Goal: Task Accomplishment & Management: Manage account settings

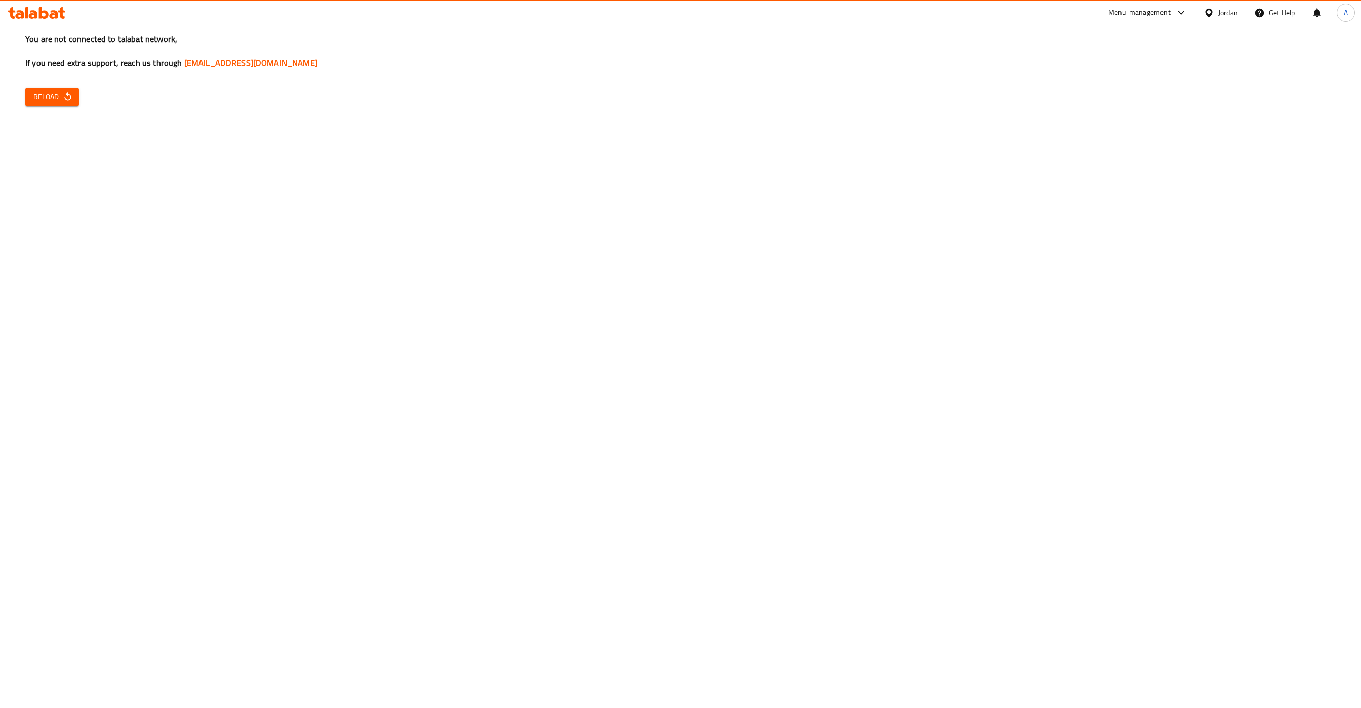
click at [63, 69] on h3 "You are not connected to talabat network, If you need extra support, reach us t…" at bounding box center [680, 50] width 1310 height 35
click at [58, 94] on span "Reload" at bounding box center [51, 97] width 37 height 13
click at [63, 103] on span "Reload" at bounding box center [51, 97] width 37 height 13
click at [40, 100] on span "Reload" at bounding box center [51, 97] width 37 height 13
click at [55, 108] on div "You are not connected to talabat network, If you need extra support, reach us t…" at bounding box center [680, 354] width 1361 height 708
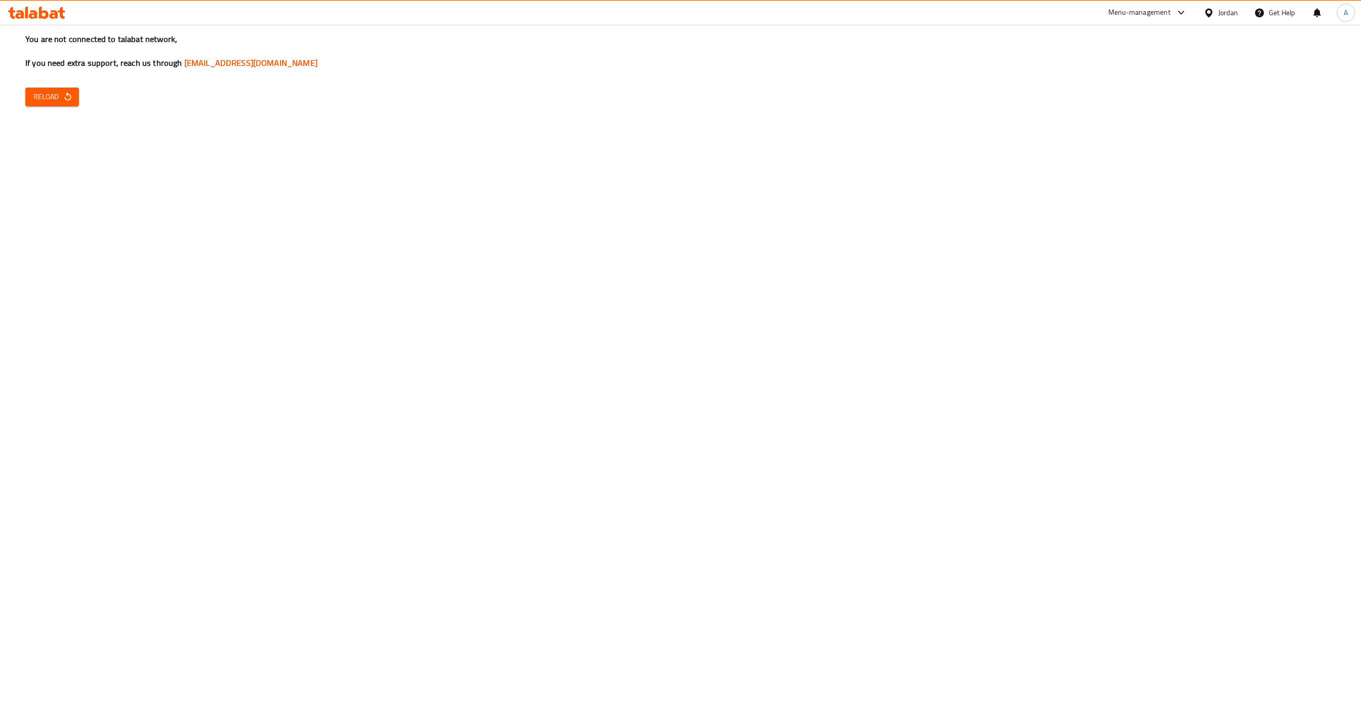
click at [53, 101] on span "Reload" at bounding box center [51, 97] width 37 height 13
click at [53, 100] on span "Reload" at bounding box center [51, 97] width 37 height 13
click at [70, 92] on span "Reload" at bounding box center [51, 97] width 37 height 13
click at [54, 107] on div "You are not connected to talabat network, If you need extra support, reach us t…" at bounding box center [680, 354] width 1361 height 708
click at [54, 106] on button "Reload" at bounding box center [52, 97] width 54 height 19
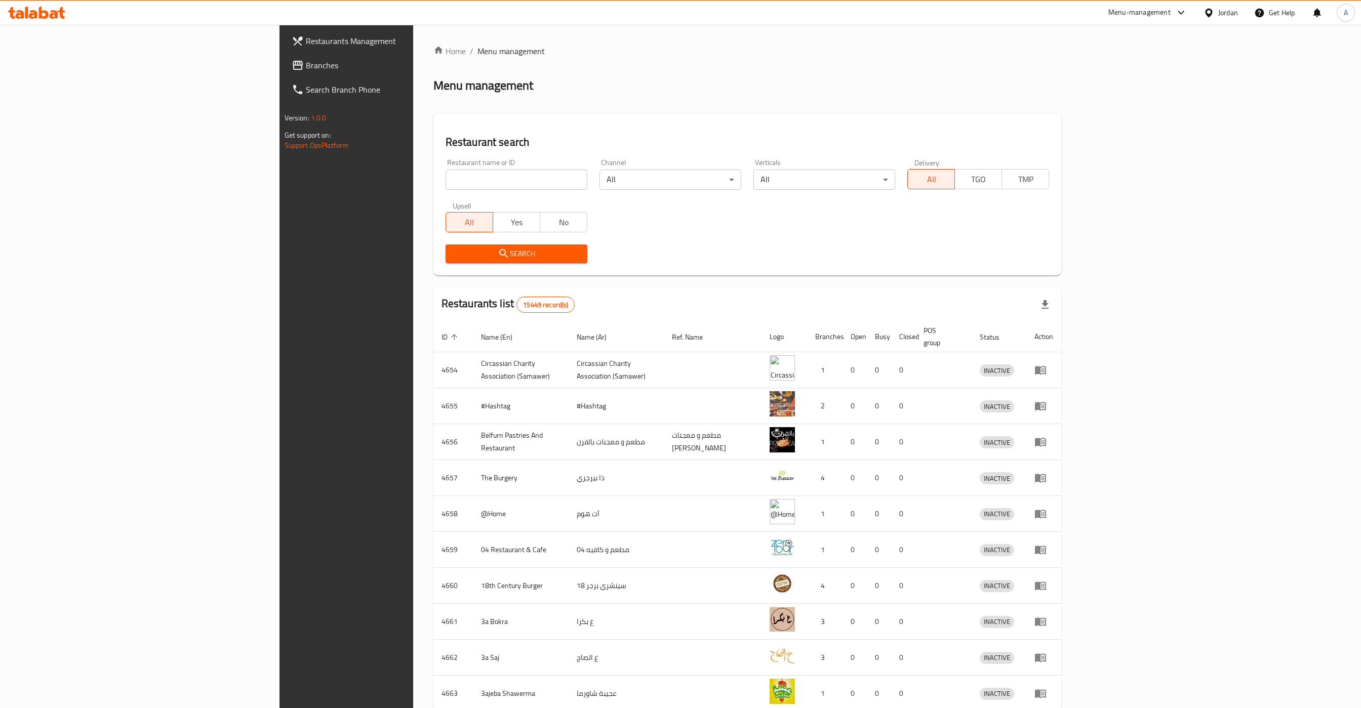
click at [445, 176] on input "search" at bounding box center [516, 180] width 142 height 20
type input "qudm"
type input "ي"
click button "Search" at bounding box center [516, 253] width 142 height 19
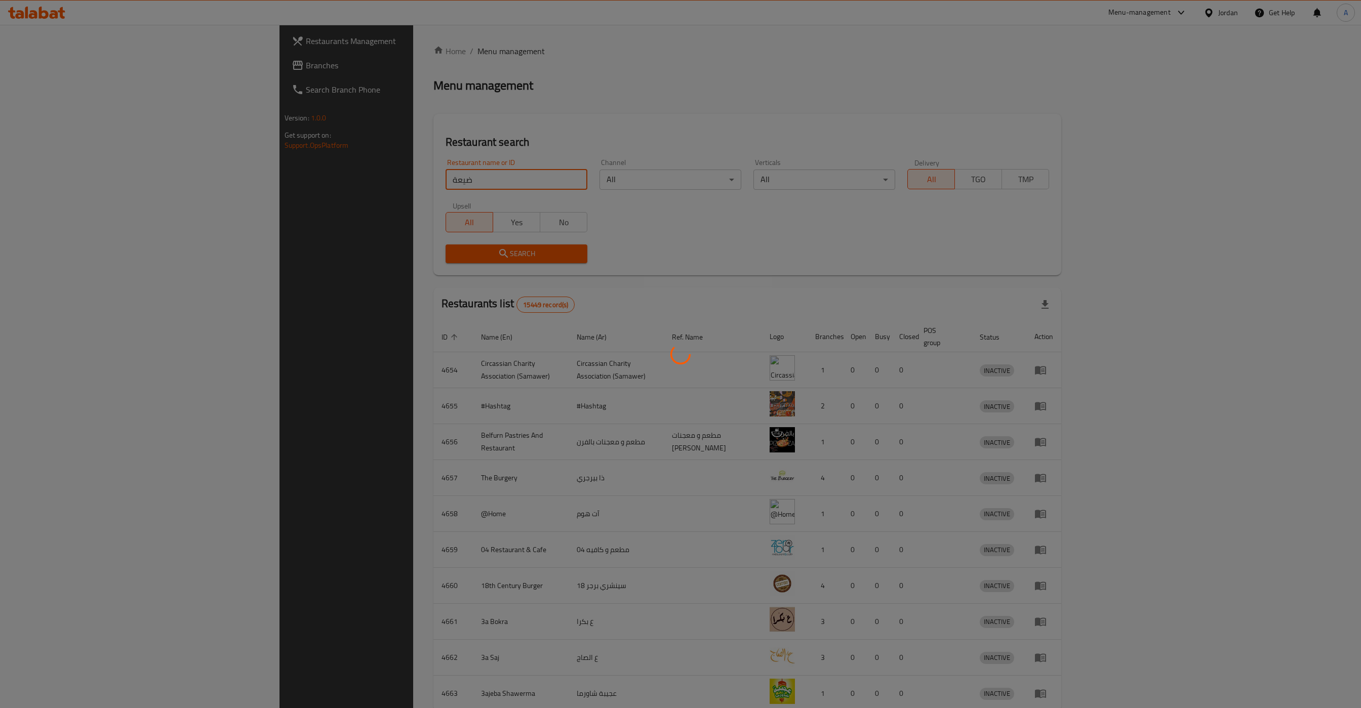
click button "Search" at bounding box center [516, 253] width 142 height 19
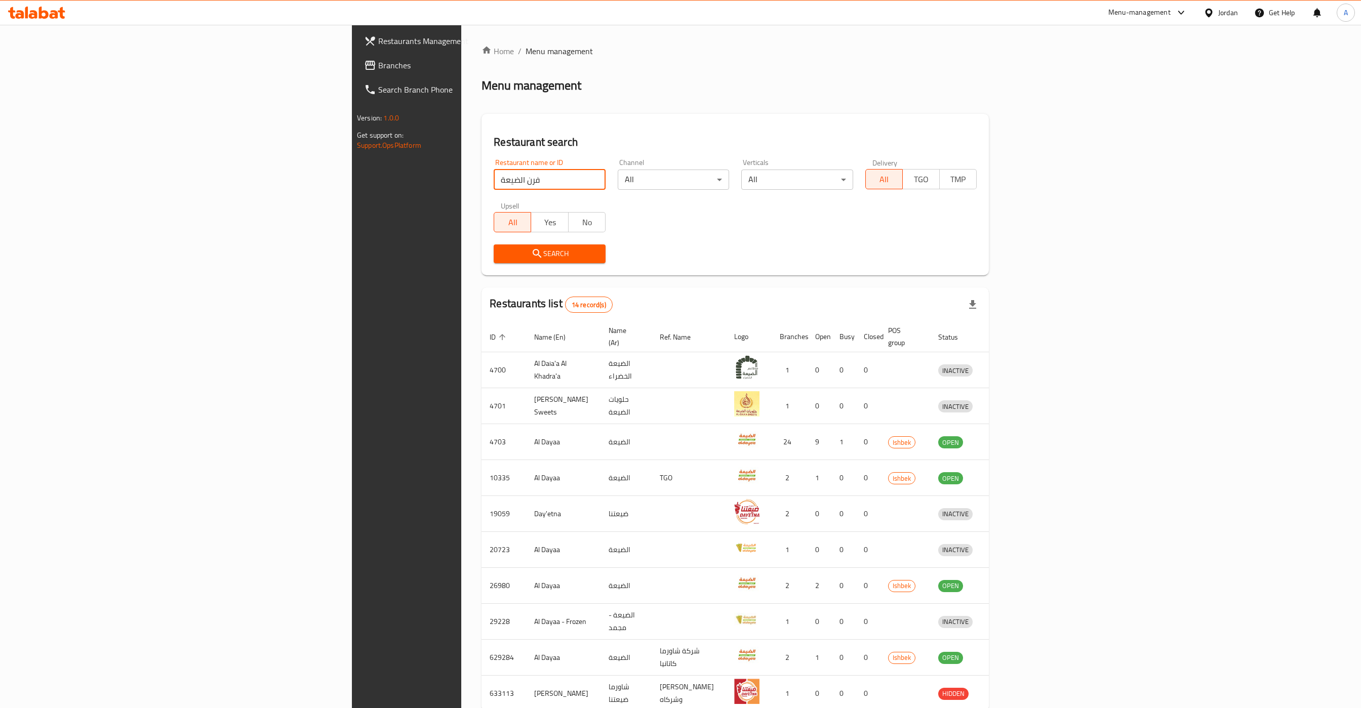
type input "فرن الضيعة"
click button "Search" at bounding box center [549, 253] width 111 height 19
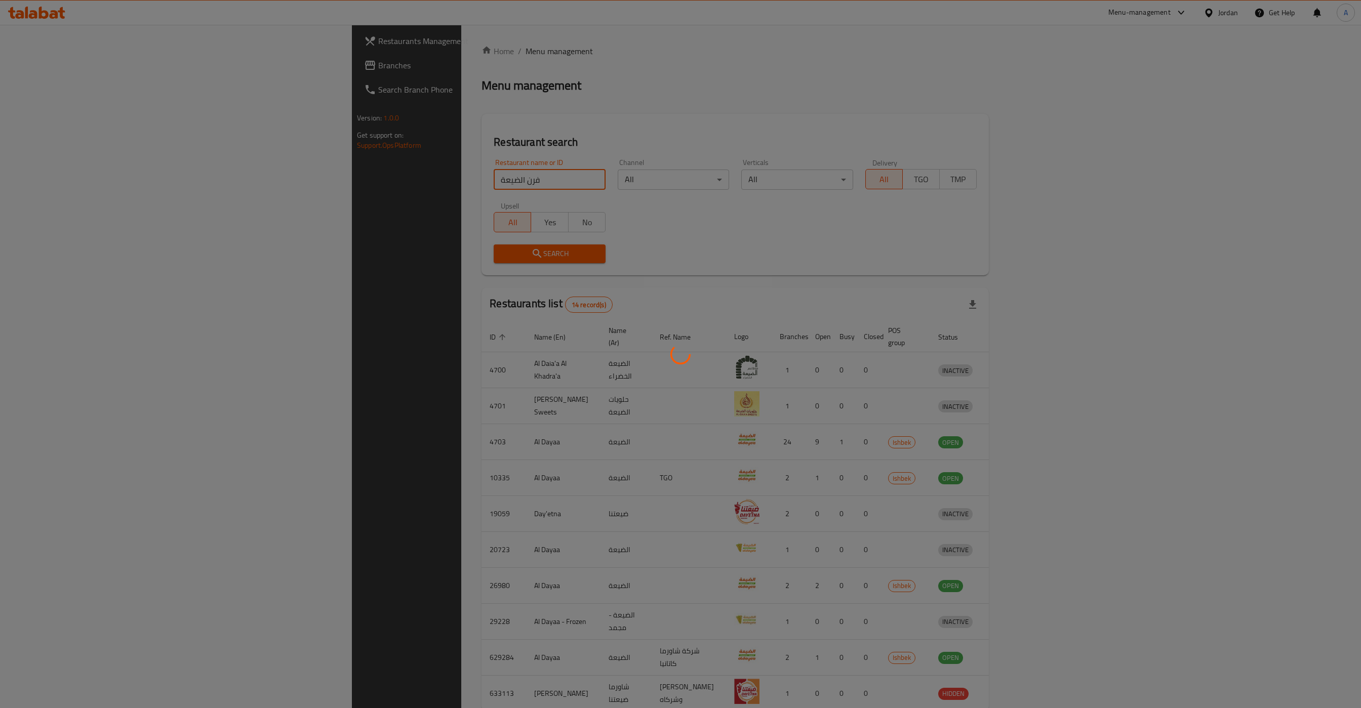
click button "Search" at bounding box center [549, 253] width 111 height 19
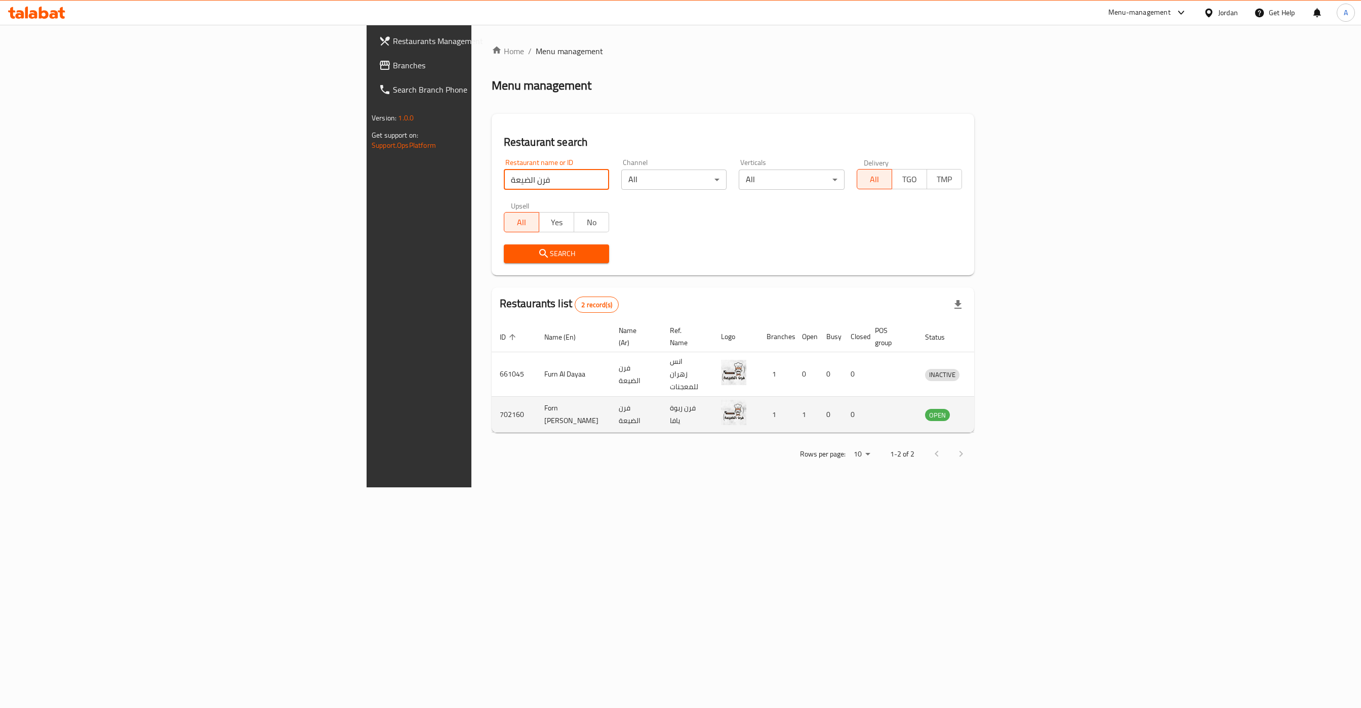
click at [992, 409] on icon "enhanced table" at bounding box center [985, 415] width 12 height 12
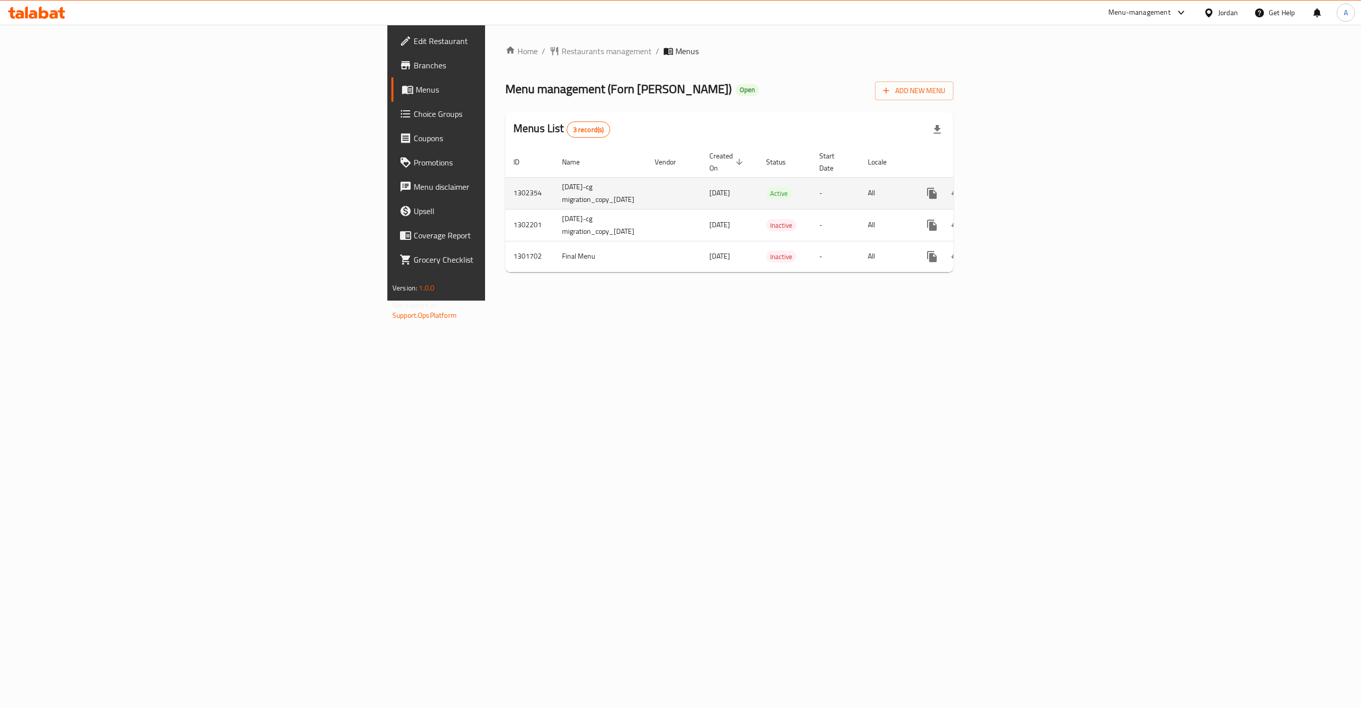
click at [1011, 187] on icon "enhanced table" at bounding box center [1005, 193] width 12 height 12
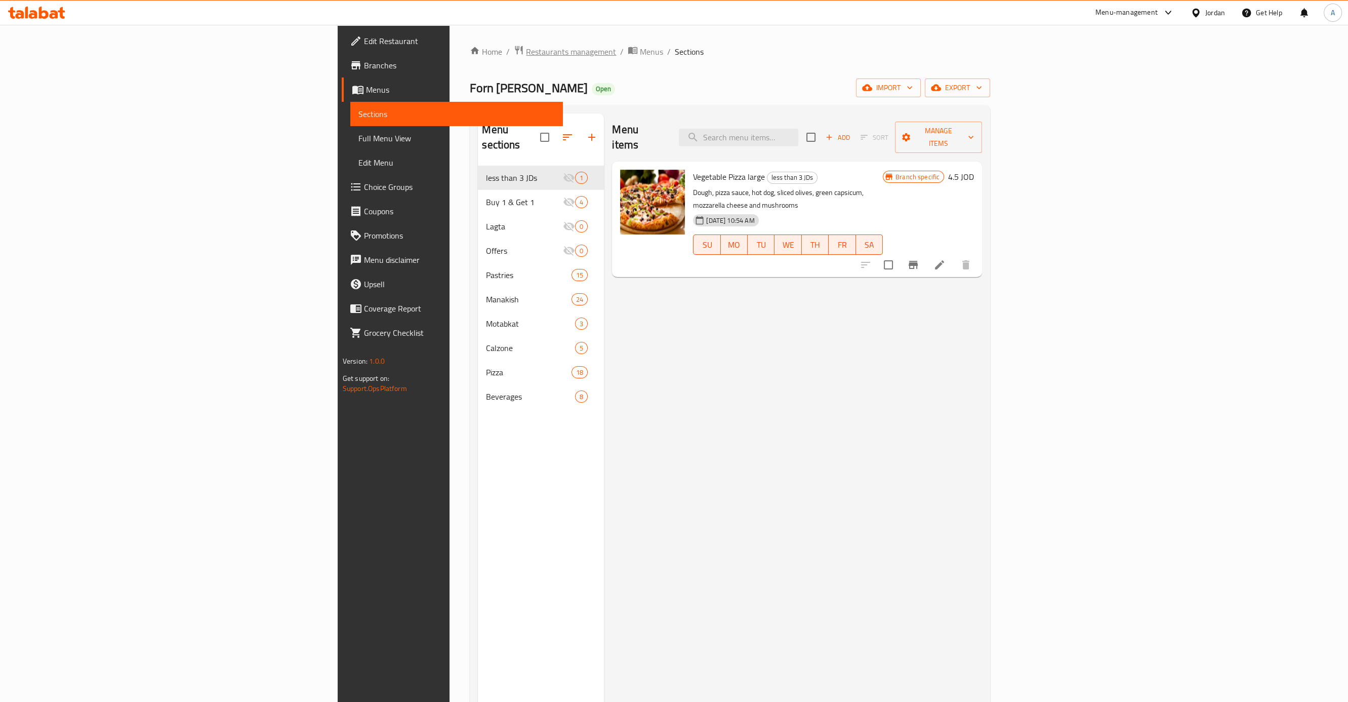
click at [526, 46] on span "Restaurants management" at bounding box center [571, 52] width 90 height 12
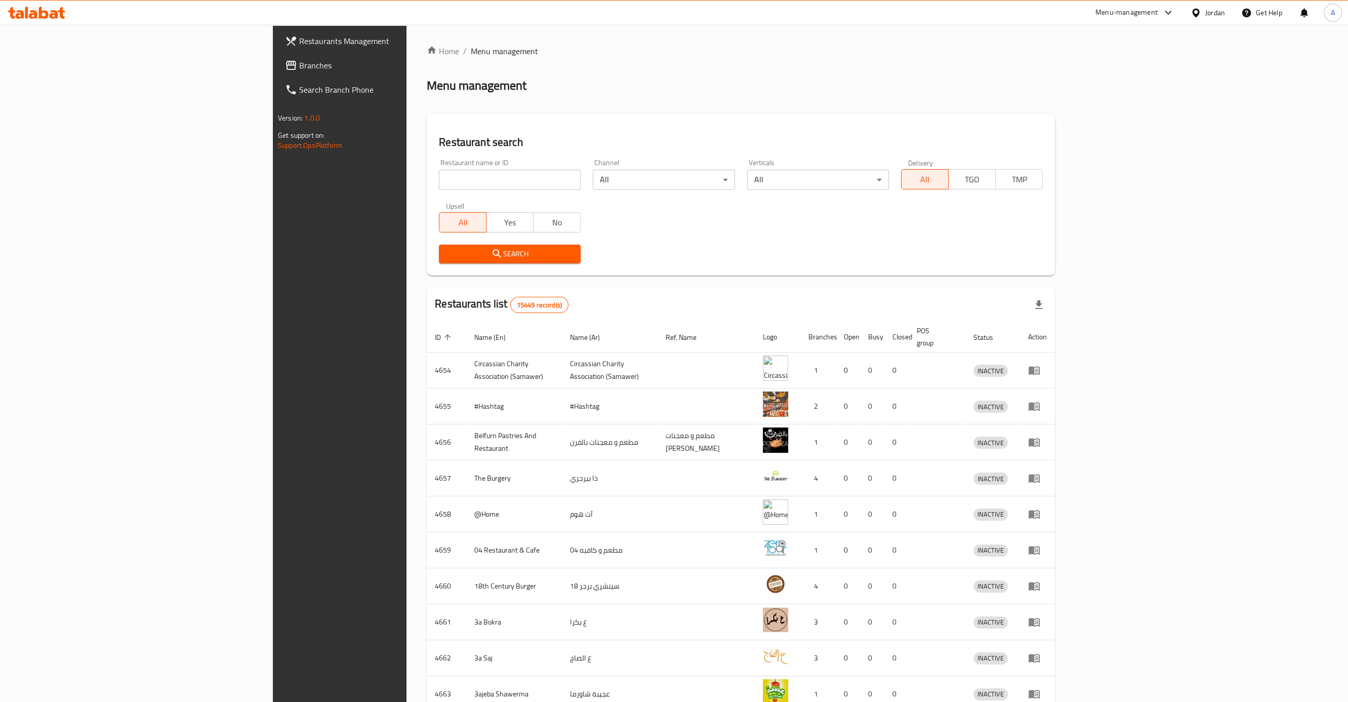
drag, startPoint x: 415, startPoint y: 165, endPoint x: 413, endPoint y: 178, distance: 13.2
click at [439, 170] on div "Restaurant name or ID Restaurant name or ID" at bounding box center [510, 174] width 142 height 31
click at [439, 178] on input "search" at bounding box center [510, 180] width 142 height 20
type input "obada"
click button "Search" at bounding box center [510, 253] width 142 height 19
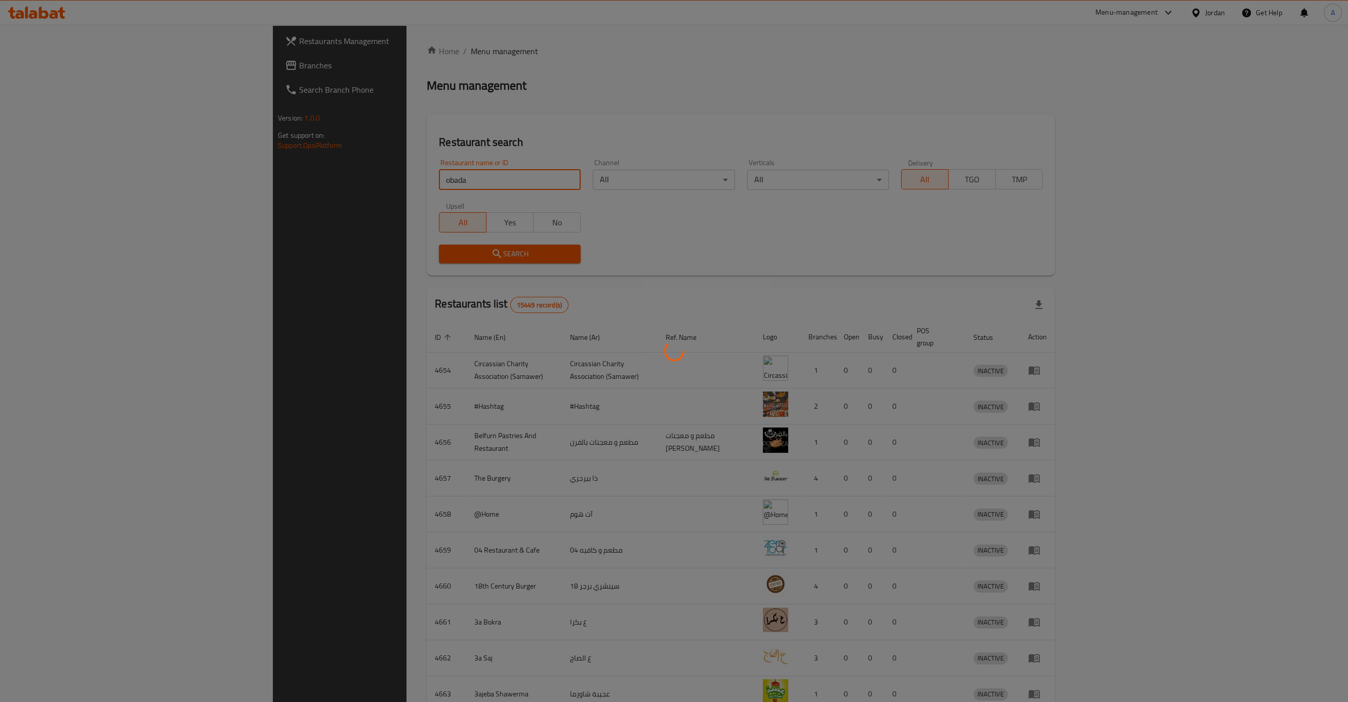
click button "Search" at bounding box center [510, 253] width 142 height 19
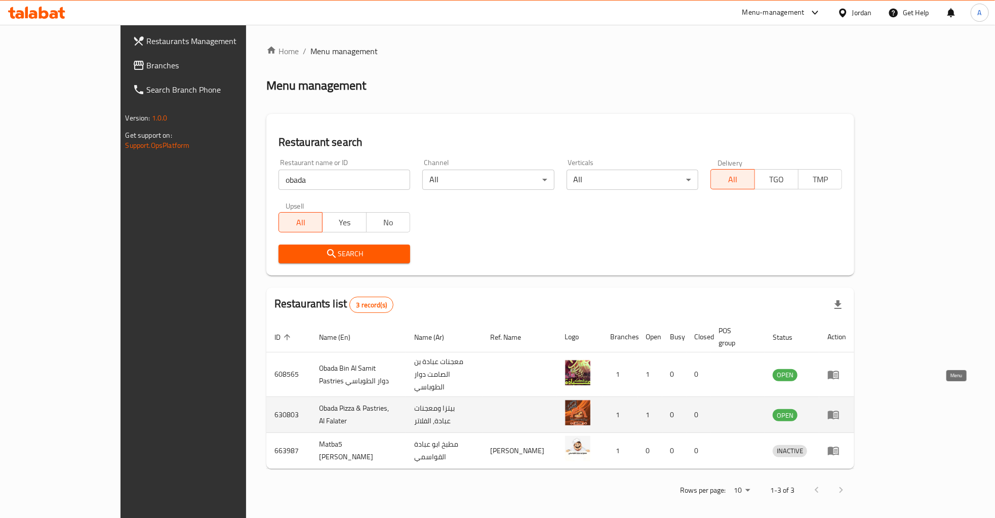
click at [839, 409] on icon "enhanced table" at bounding box center [833, 415] width 12 height 12
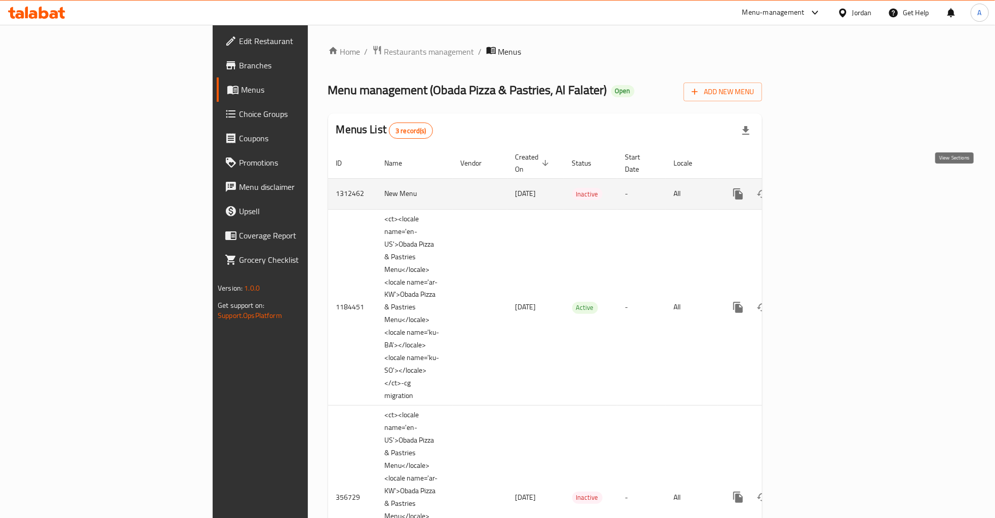
click at [817, 188] on icon "enhanced table" at bounding box center [811, 194] width 12 height 12
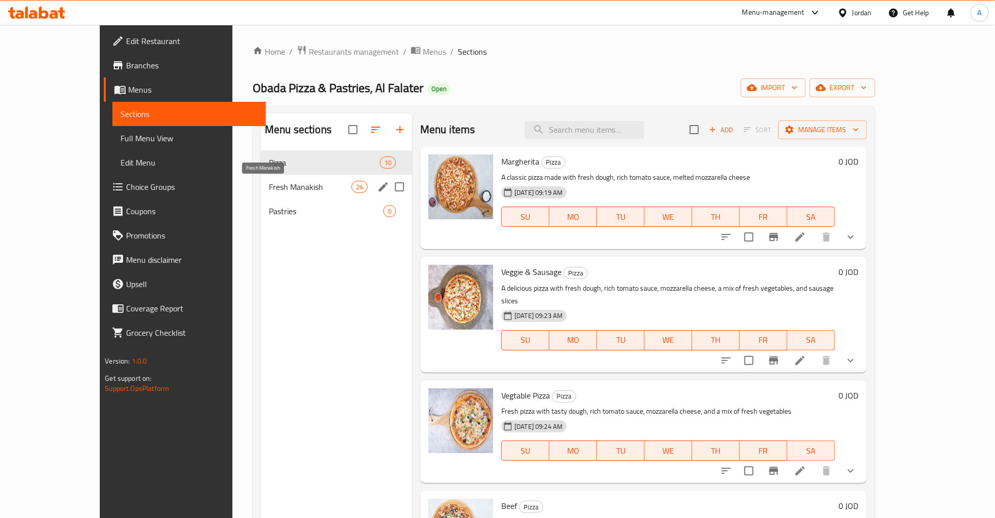
click at [269, 189] on span "Fresh Manakish" at bounding box center [310, 187] width 83 height 12
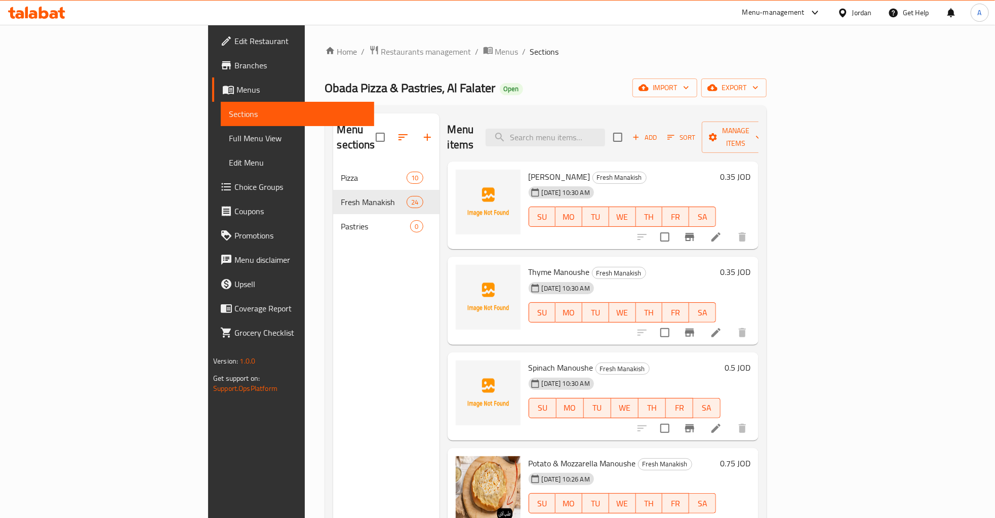
click at [528, 169] on span "Mohammara Manoushe" at bounding box center [559, 176] width 62 height 15
copy span "Mohammara"
click at [456, 188] on img at bounding box center [488, 202] width 65 height 65
click at [465, 179] on icon "upload picture" at bounding box center [470, 183] width 10 height 9
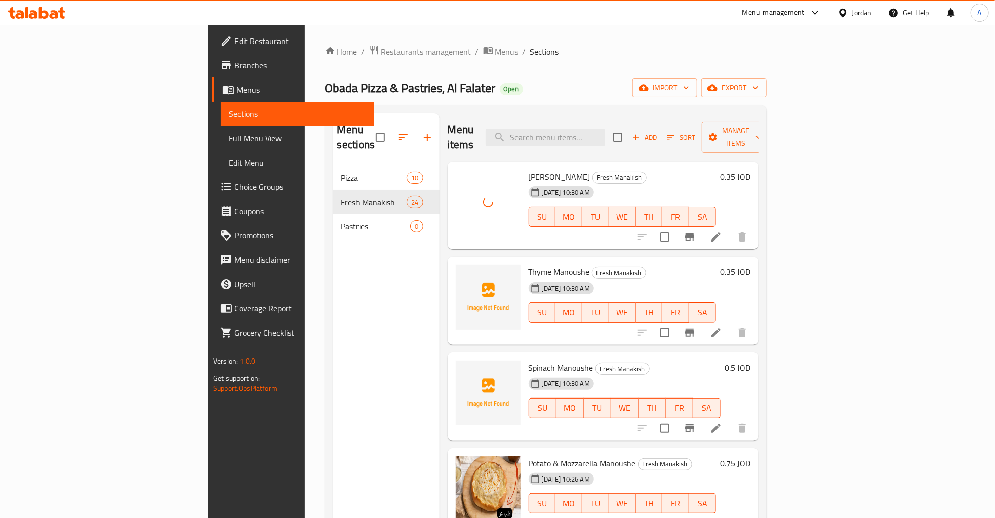
click at [305, 105] on div "Home / Restaurants management / Menus / Sections Obada Pizza & Pastries, Al Fal…" at bounding box center [546, 342] width 482 height 635
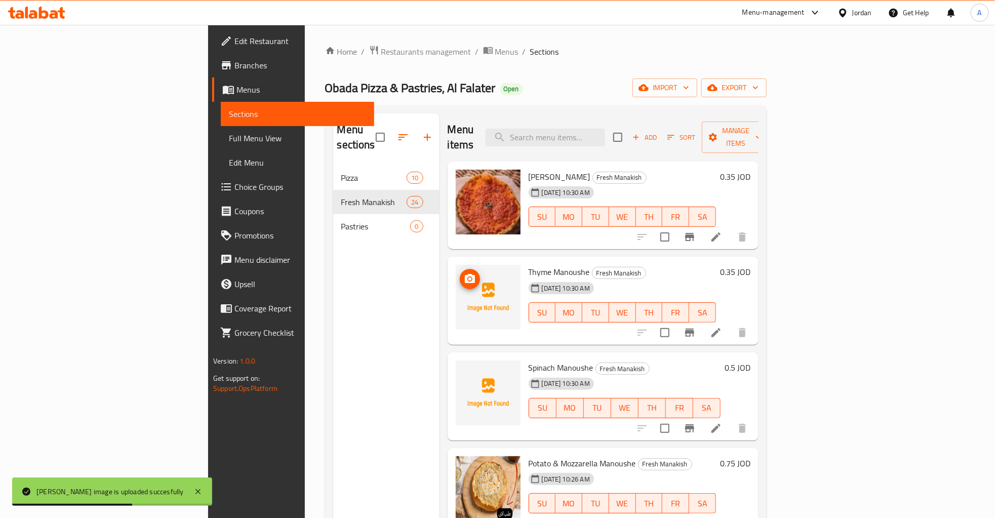
click at [456, 270] on img at bounding box center [488, 297] width 65 height 65
click at [465, 274] on icon "upload picture" at bounding box center [470, 278] width 10 height 9
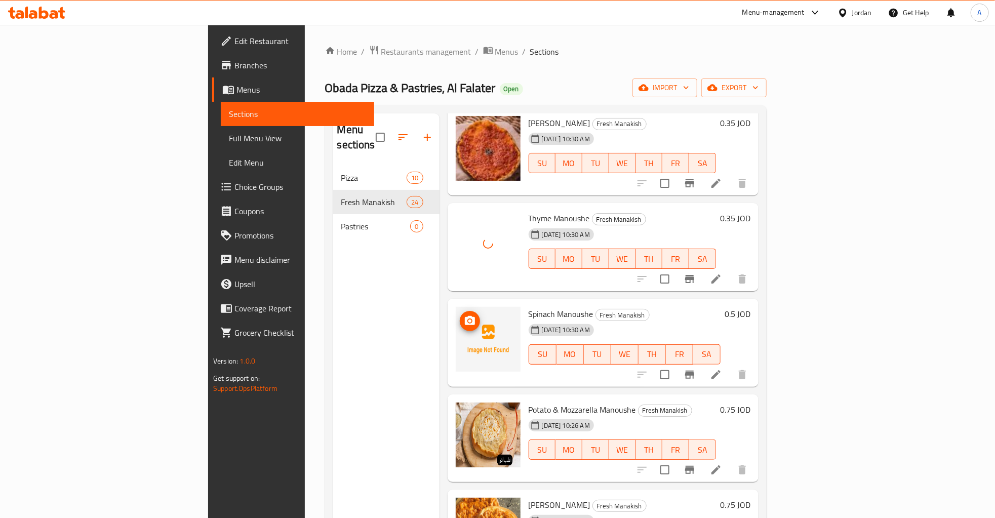
scroll to position [81, 0]
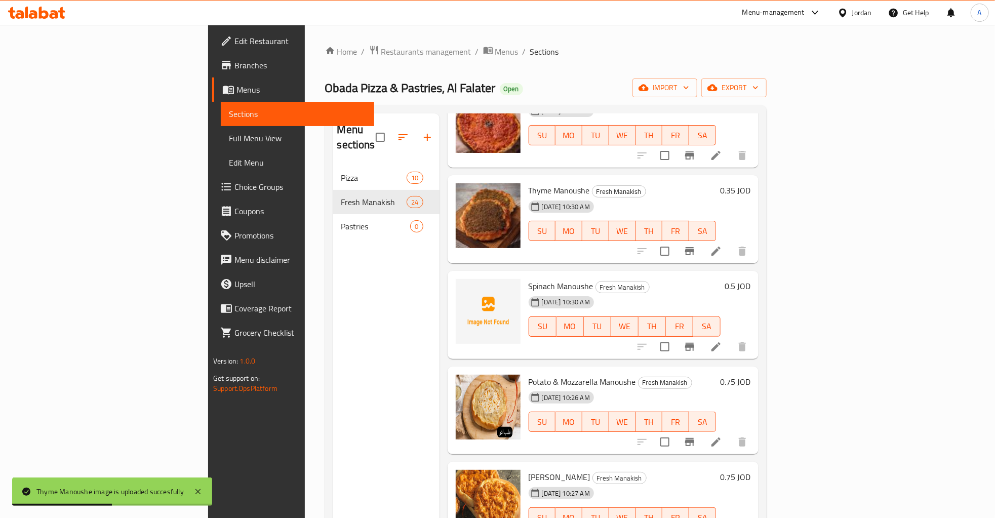
click at [724, 292] on div "17-09-2025 10:30 AM SU MO TU WE TH FR SA" at bounding box center [624, 319] width 200 height 55
click at [528, 278] on span "Spinach Manoushe" at bounding box center [560, 285] width 65 height 15
copy span "Spinach"
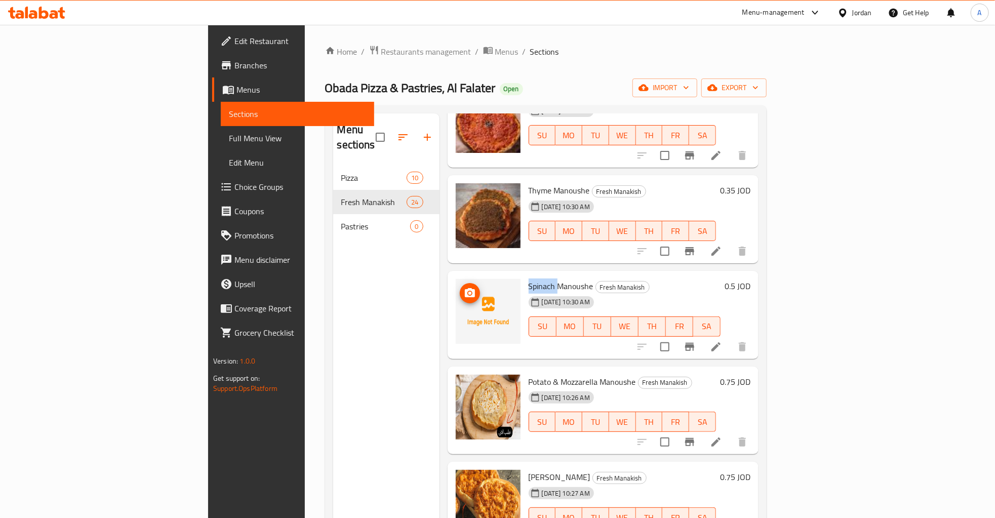
click at [456, 287] on img at bounding box center [488, 311] width 65 height 65
click at [460, 287] on span "upload picture" at bounding box center [470, 293] width 20 height 12
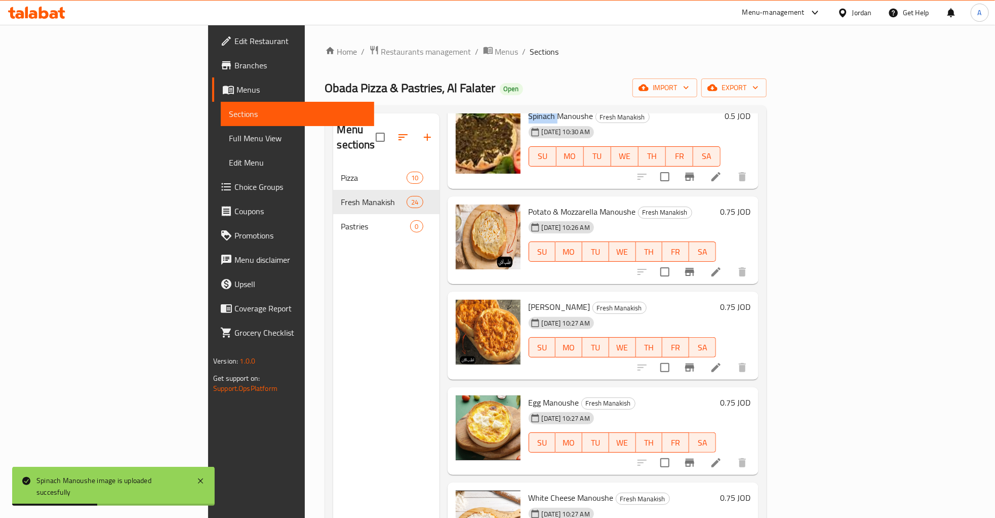
scroll to position [163, 0]
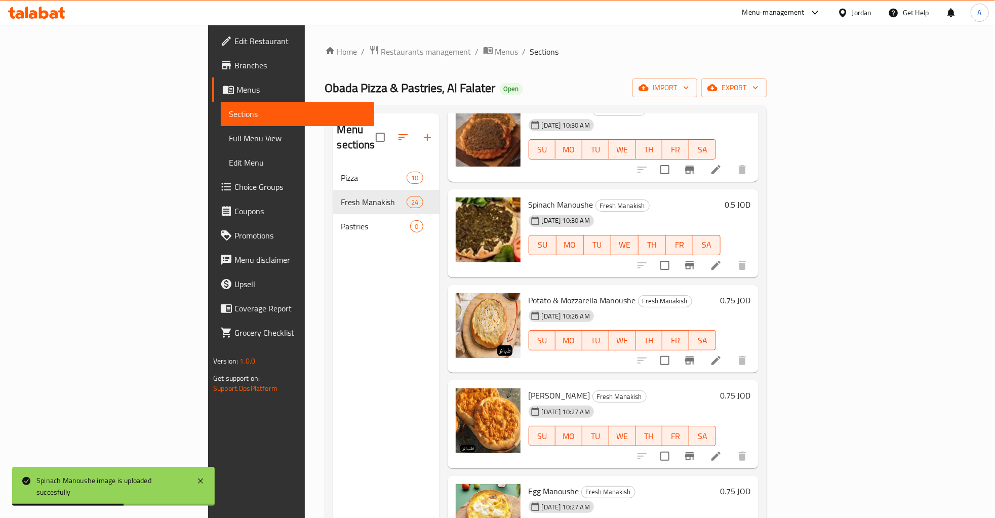
click at [528, 388] on span "Shish Manoushe" at bounding box center [559, 395] width 62 height 15
copy span "Shish"
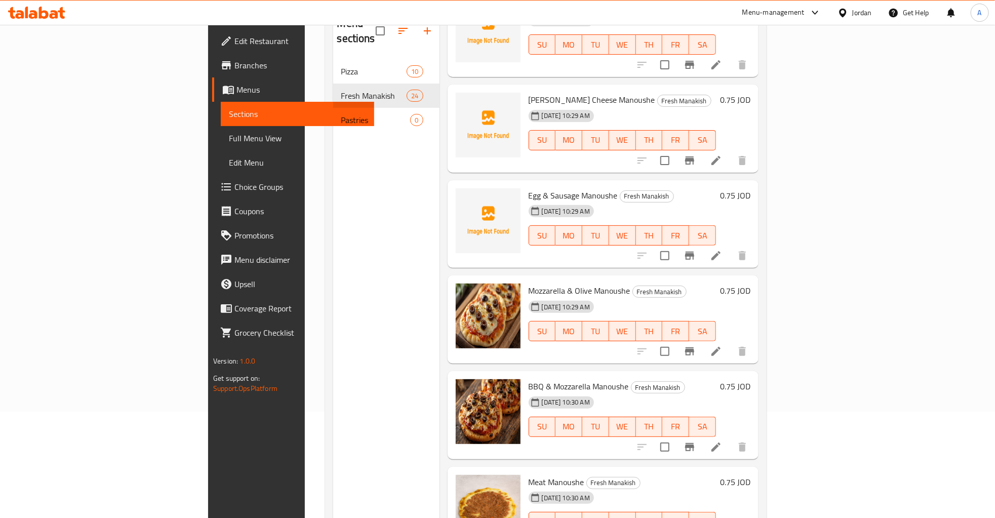
scroll to position [142, 0]
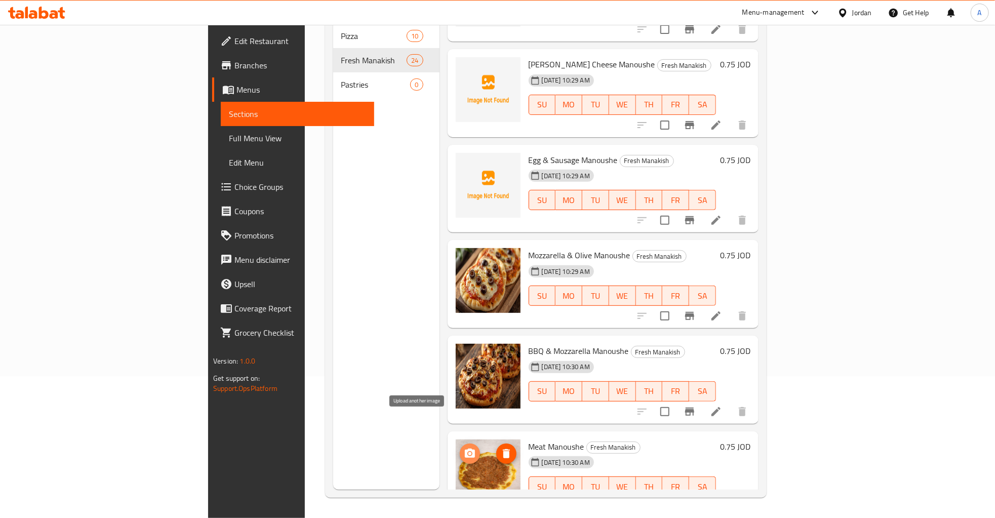
click at [465, 448] on icon "upload picture" at bounding box center [470, 452] width 10 height 9
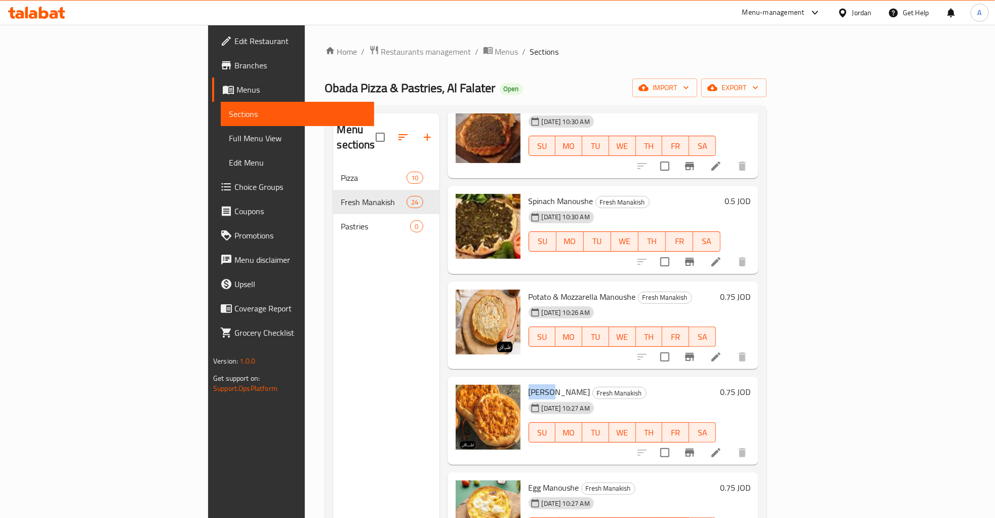
scroll to position [0, 0]
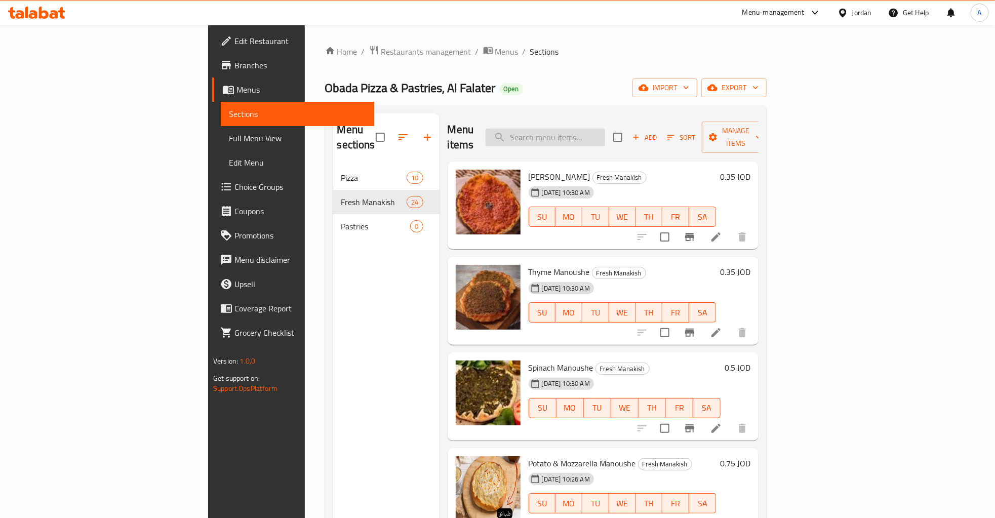
click at [605, 129] on input "search" at bounding box center [544, 138] width 119 height 18
type input "ahldm"
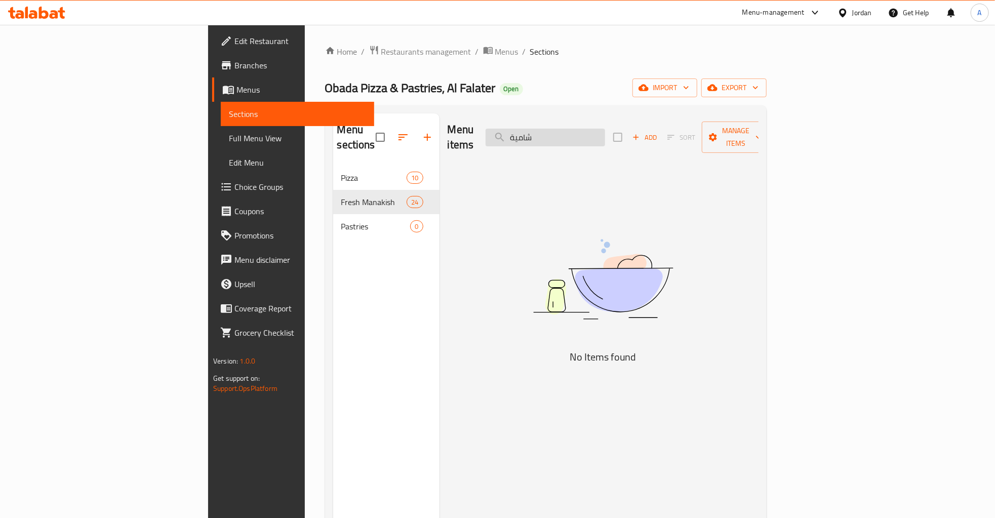
type input "شامي"
type input "صف"
type input "ص"
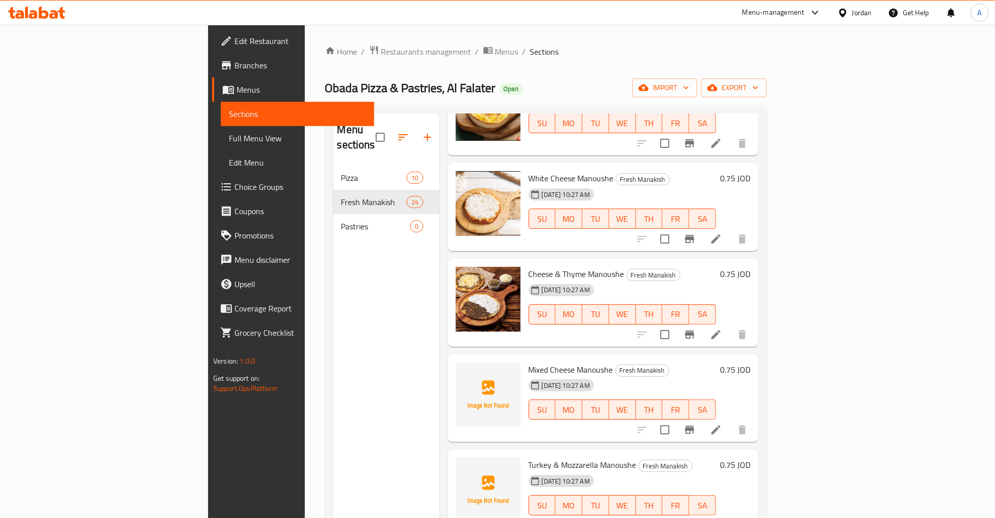
scroll to position [652, 0]
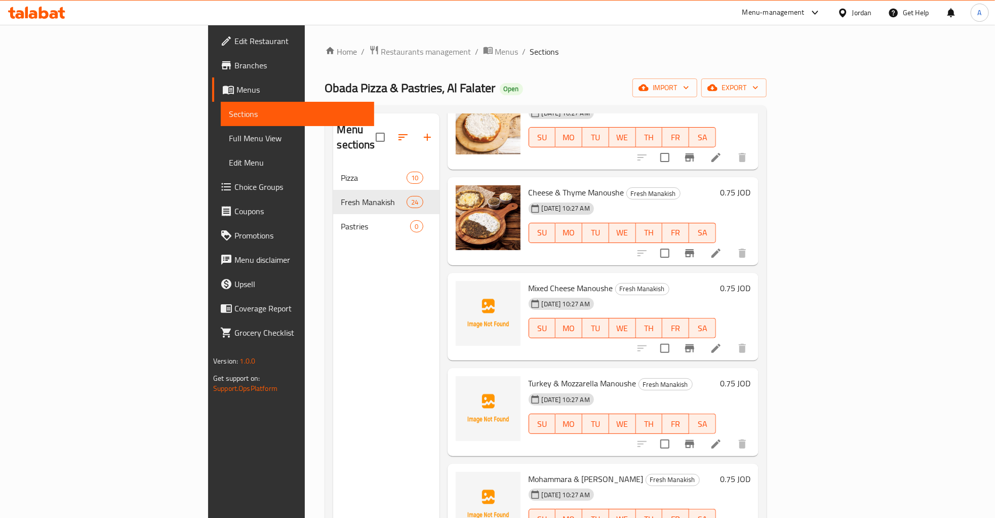
click at [528, 280] on span "Mixed Cheese Manoushe" at bounding box center [570, 287] width 85 height 15
copy h6 "Mixed Cheese Manoushe"
click at [456, 303] on img at bounding box center [488, 313] width 65 height 65
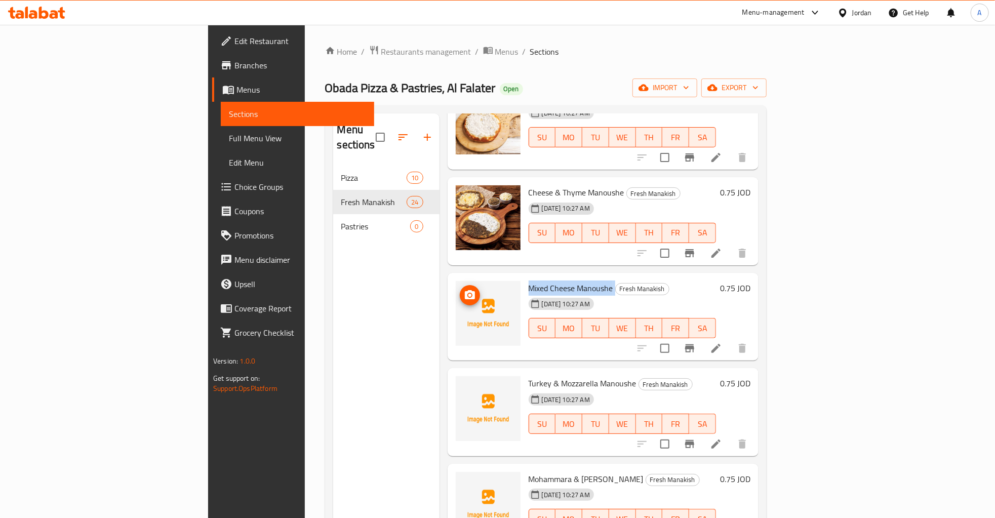
click at [464, 289] on icon "upload picture" at bounding box center [470, 295] width 12 height 12
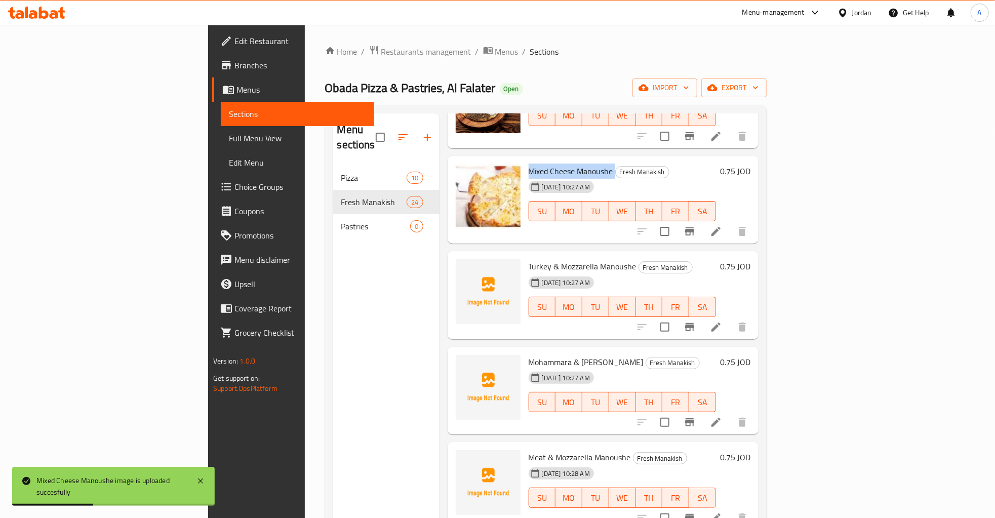
scroll to position [816, 0]
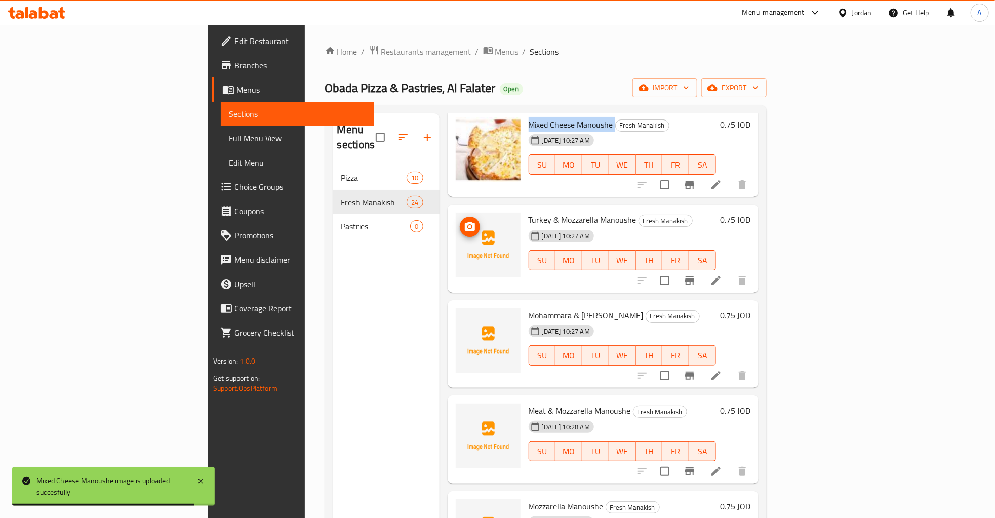
click at [456, 236] on img at bounding box center [488, 245] width 65 height 65
click at [460, 218] on button "upload picture" at bounding box center [470, 227] width 20 height 20
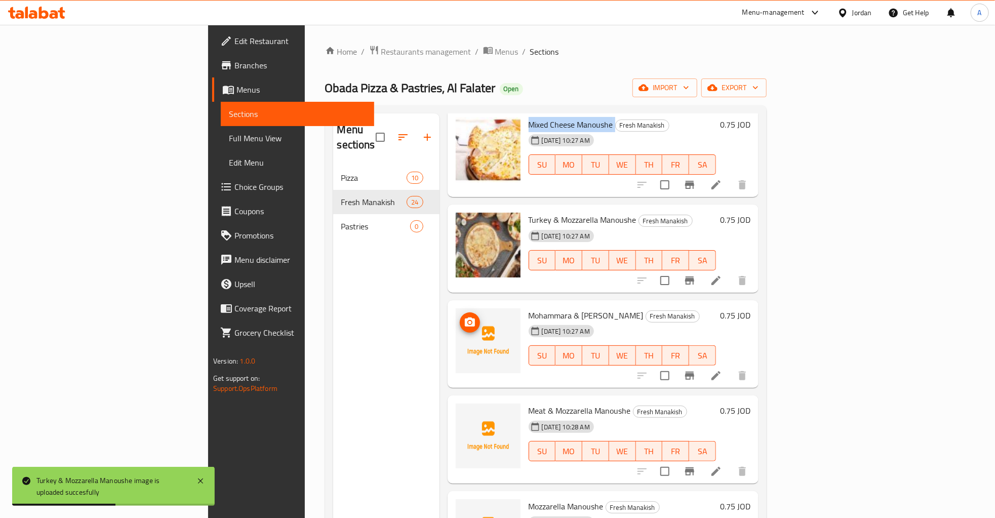
click at [456, 308] on img at bounding box center [488, 340] width 65 height 65
click at [468, 321] on circle "upload picture" at bounding box center [469, 322] width 3 height 3
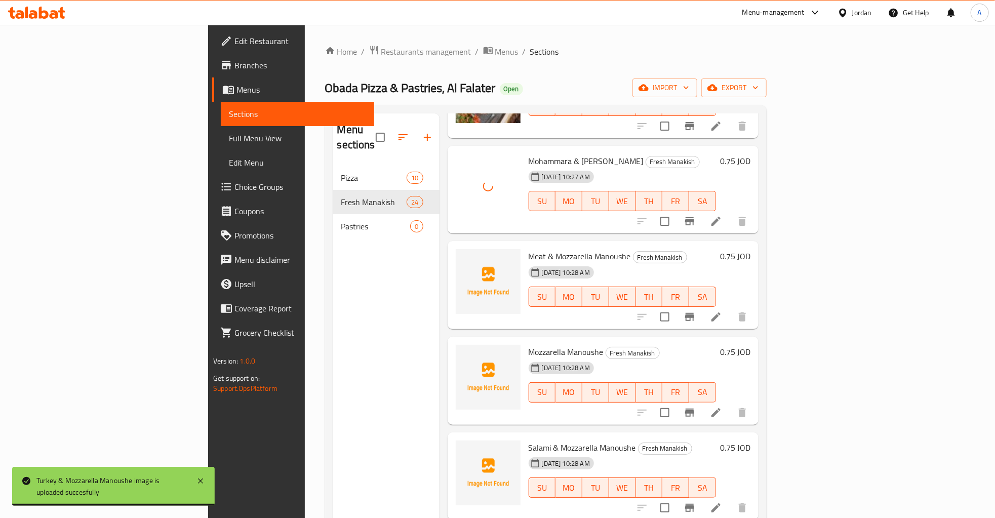
scroll to position [979, 0]
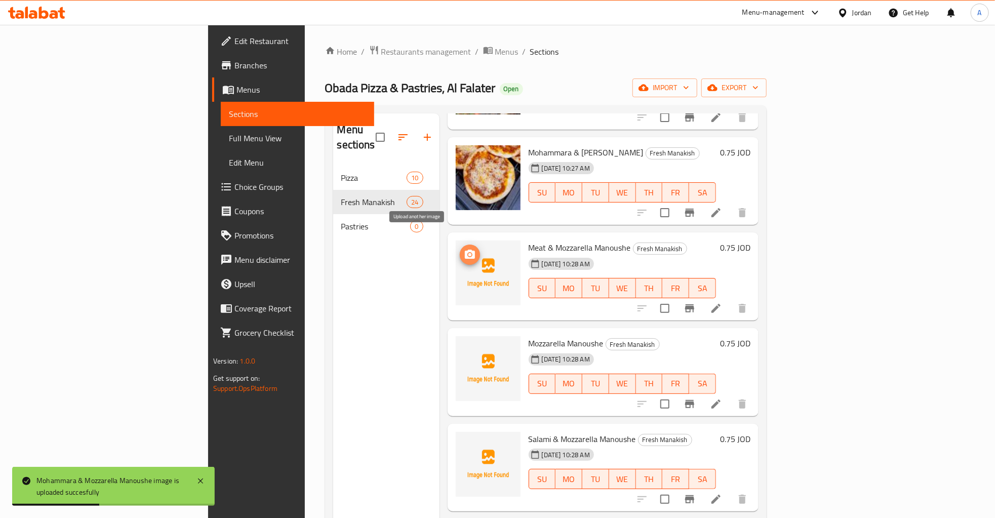
click at [464, 249] on icon "upload picture" at bounding box center [470, 255] width 12 height 12
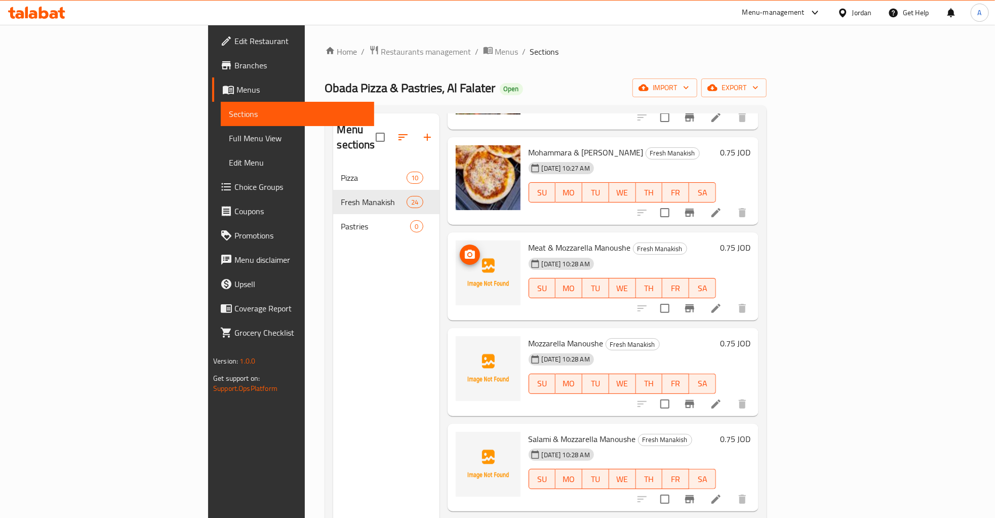
click at [456, 255] on img at bounding box center [488, 272] width 65 height 65
click at [465, 250] on icon "upload picture" at bounding box center [470, 254] width 10 height 9
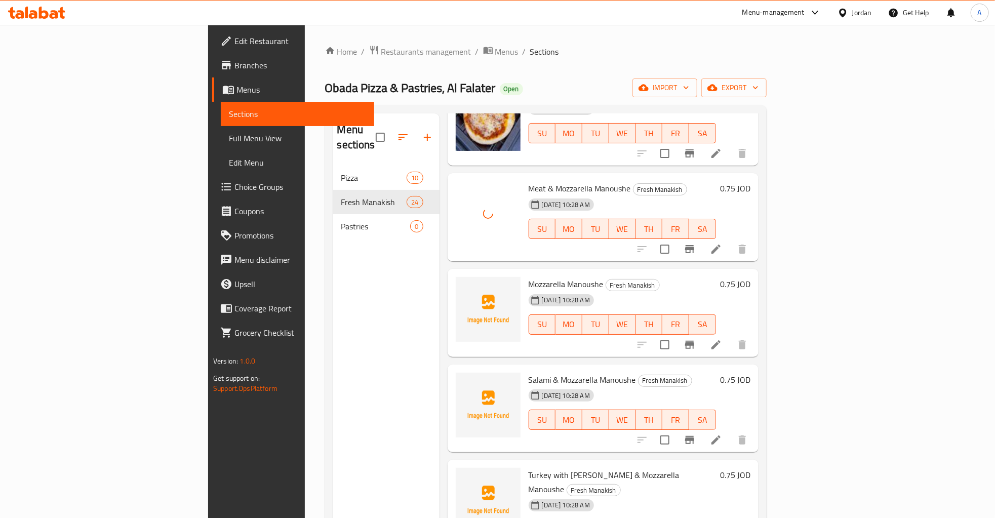
scroll to position [1060, 0]
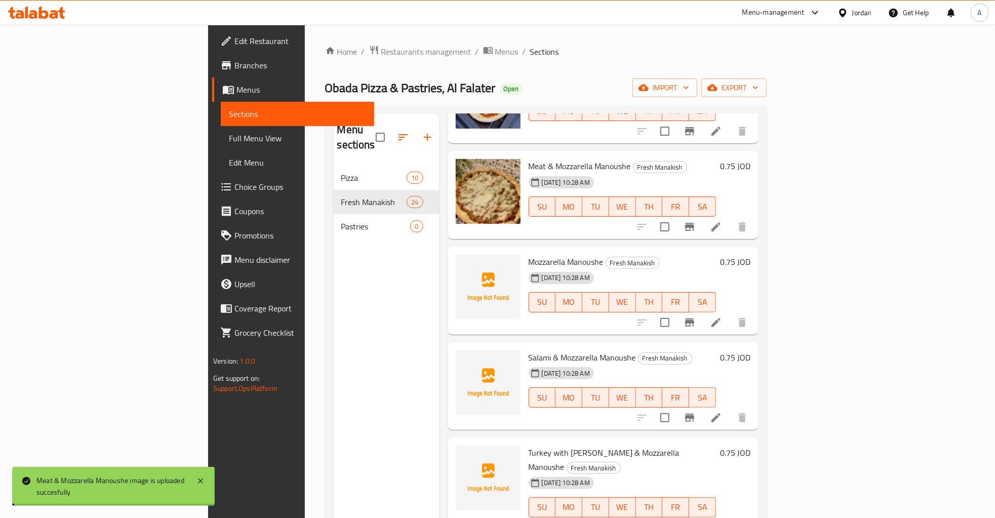
click at [528, 254] on span "Mozzarella Manoushe" at bounding box center [565, 261] width 75 height 15
copy span "Mozzarella"
click at [465, 264] on icon "upload picture" at bounding box center [470, 268] width 10 height 9
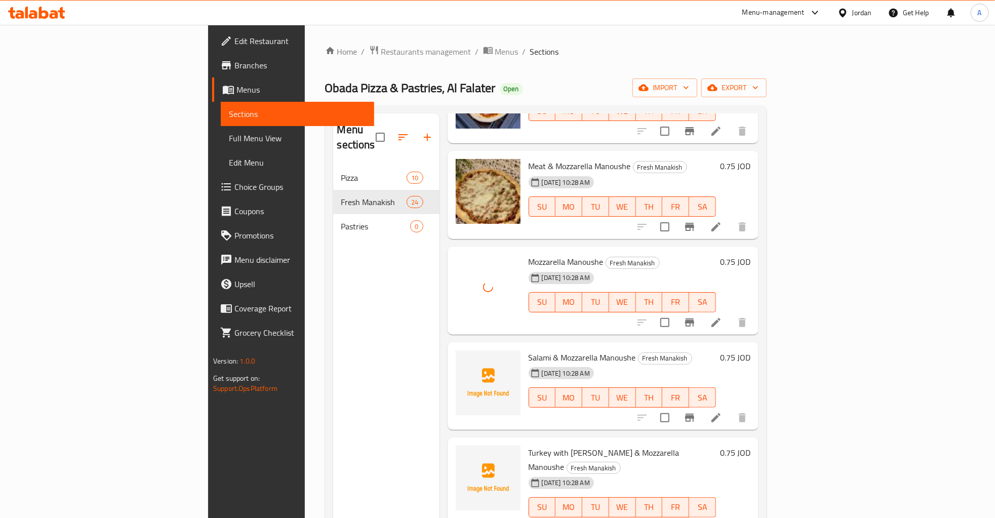
click at [528, 350] on span "Salami & Mozzarella Manoushe" at bounding box center [581, 357] width 107 height 15
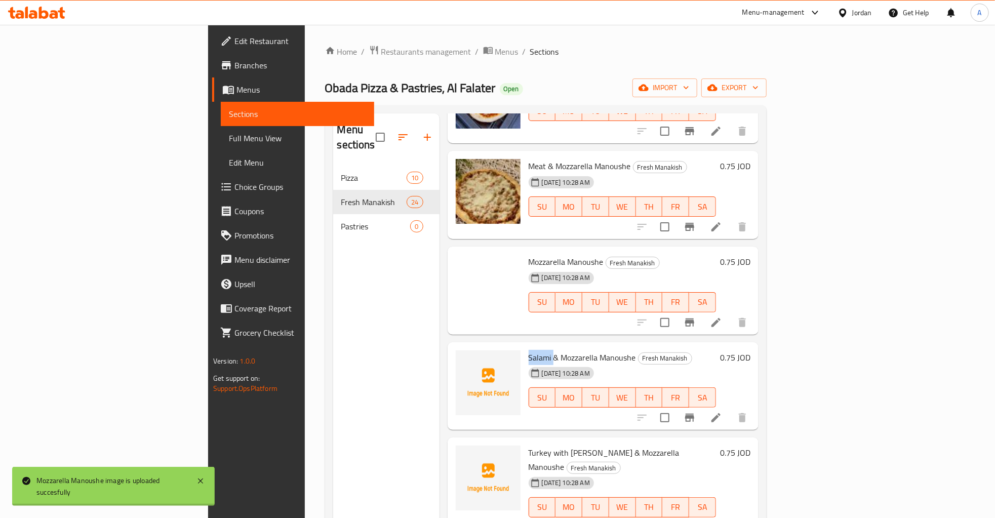
copy span "Salami"
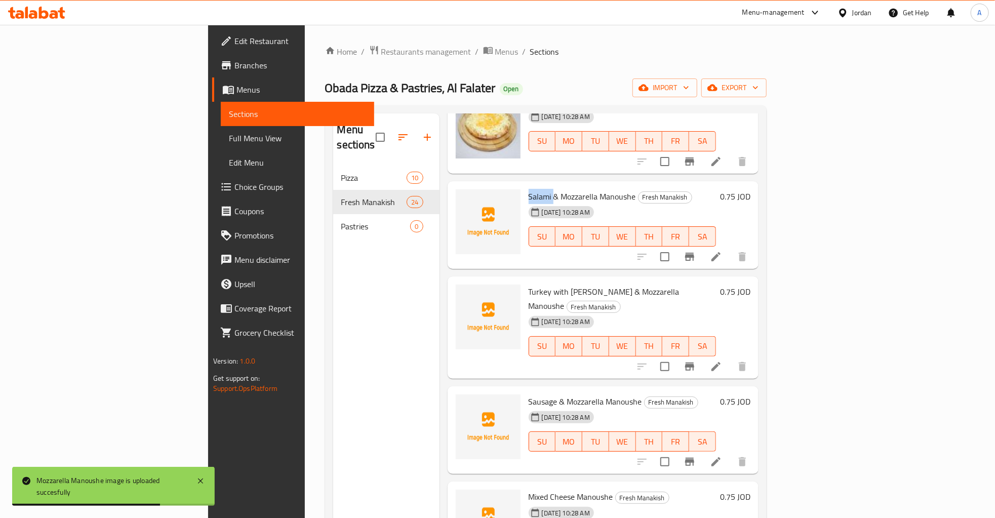
scroll to position [1224, 0]
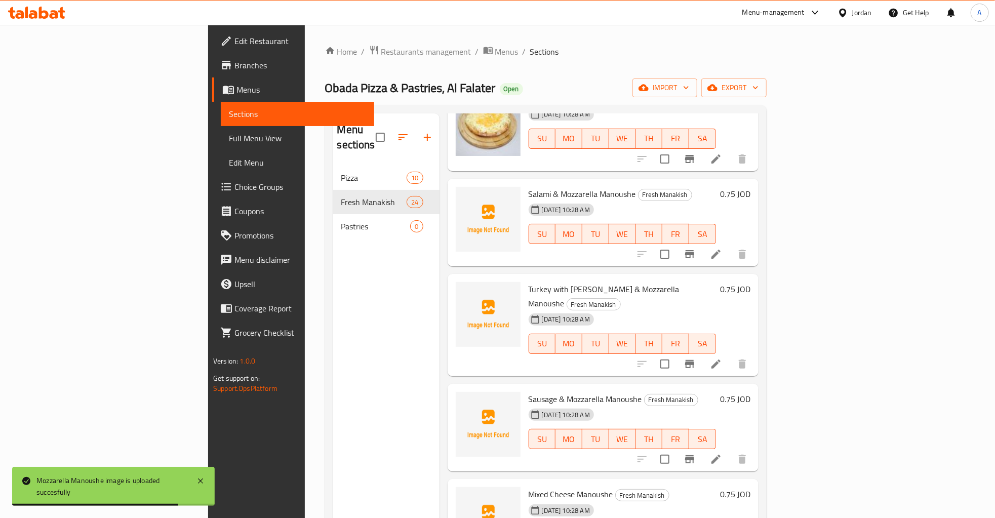
click at [533, 281] on span "Turkey with Cheddar & Mozzarella Manoushe" at bounding box center [603, 295] width 151 height 29
copy h6 "Turkey with Cheddar & Mozzarella Manoushe"
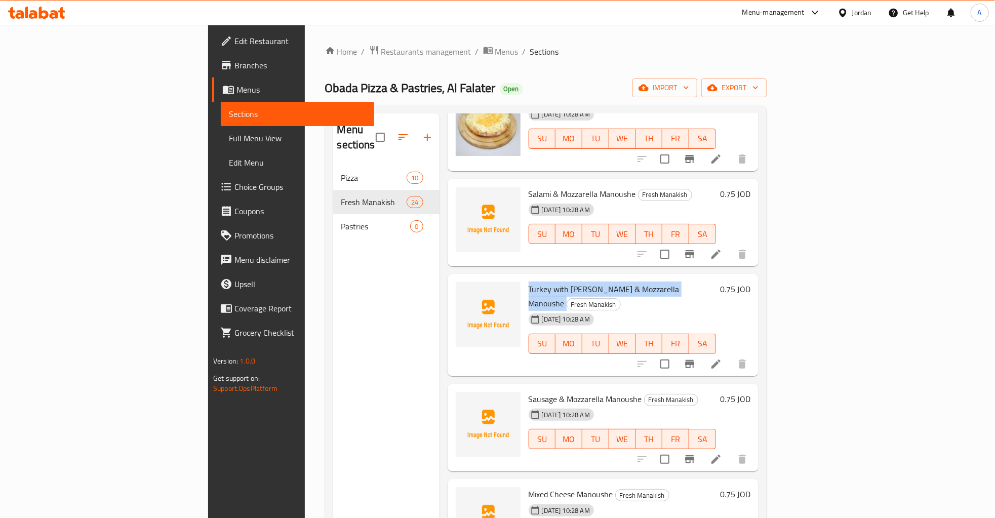
scroll to position [1305, 0]
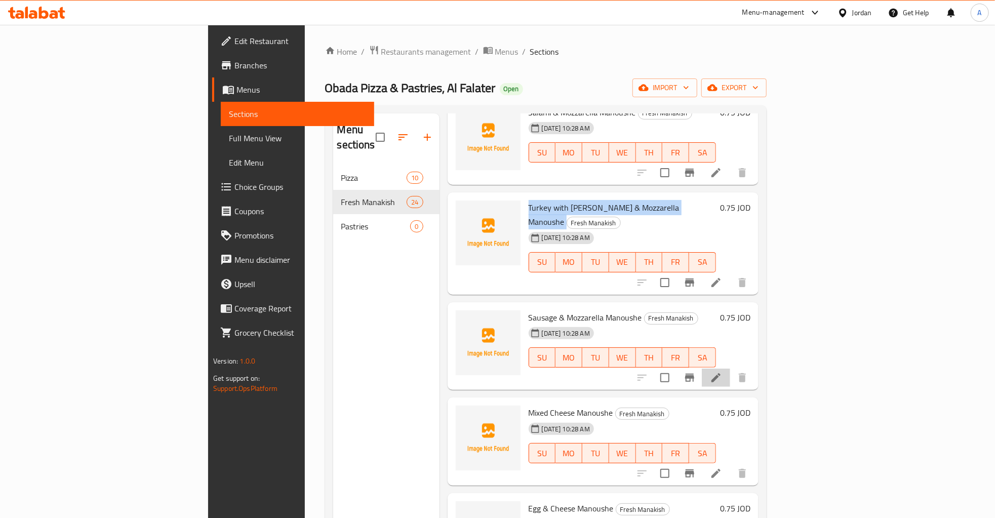
click at [722, 372] on icon at bounding box center [716, 378] width 12 height 12
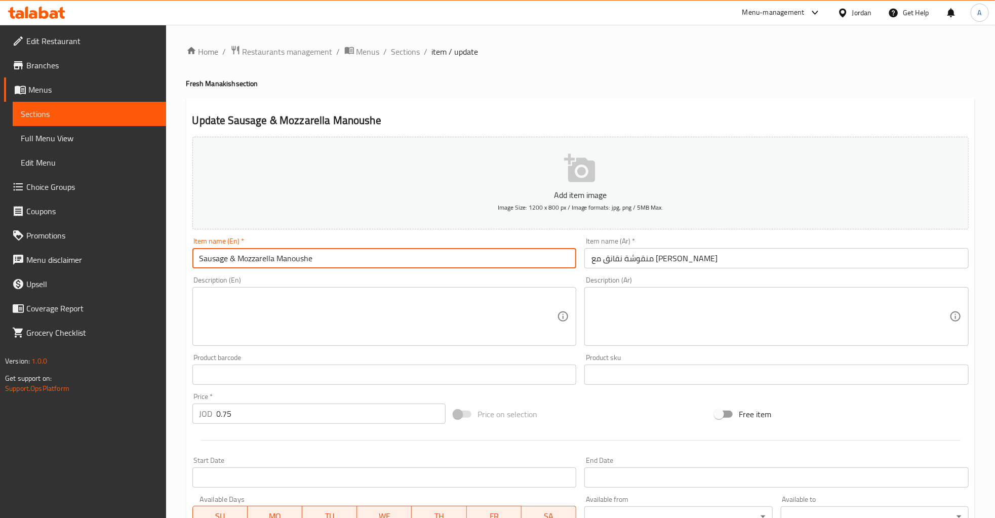
click at [227, 257] on input "Sausage & Mozzarella Manoushe" at bounding box center [384, 258] width 384 height 20
type input "HotDog & Mozzarella Manoushe"
click at [59, 109] on span "Sections" at bounding box center [89, 114] width 137 height 12
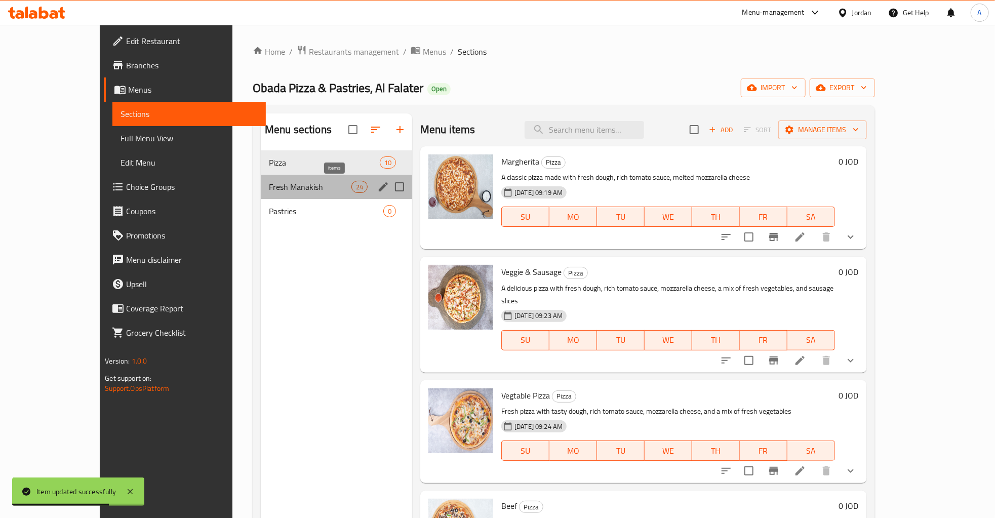
click at [352, 187] on span "24" at bounding box center [359, 187] width 15 height 10
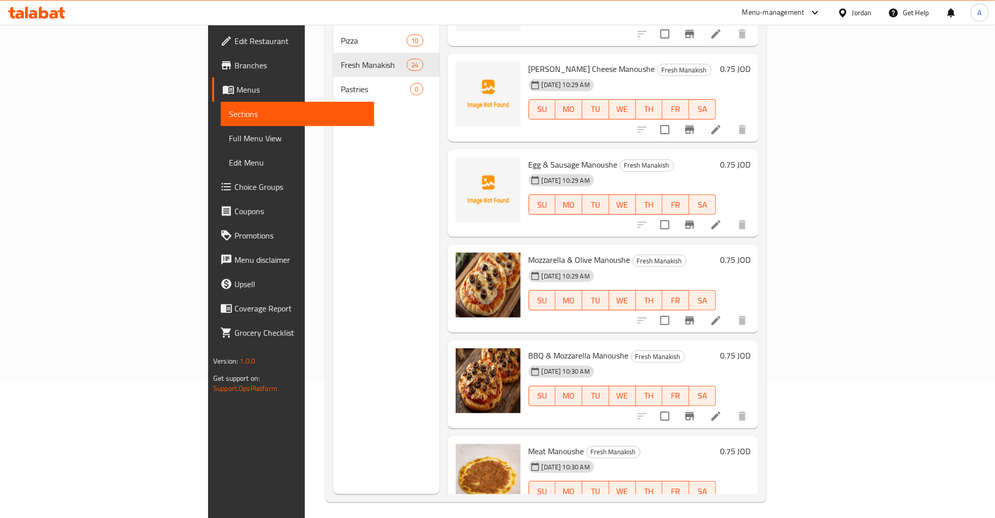
scroll to position [142, 0]
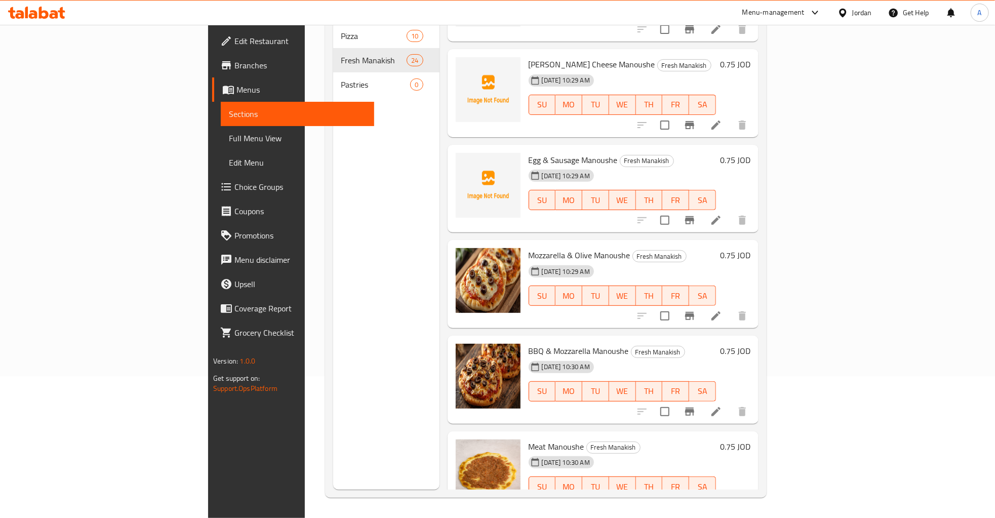
click at [528, 152] on span "Egg & Sausage Manoushe" at bounding box center [572, 159] width 89 height 15
copy h6 "Egg & Sausage Manoushe"
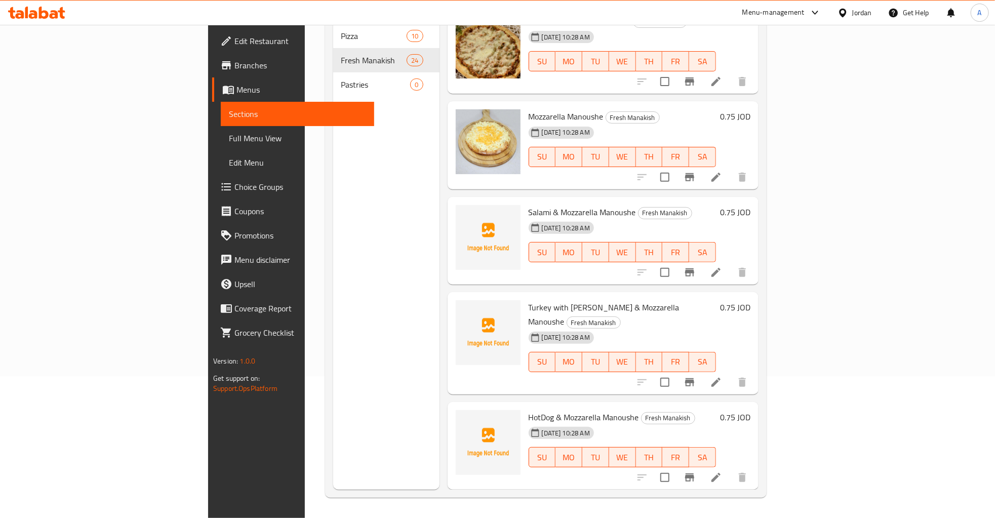
scroll to position [983, 0]
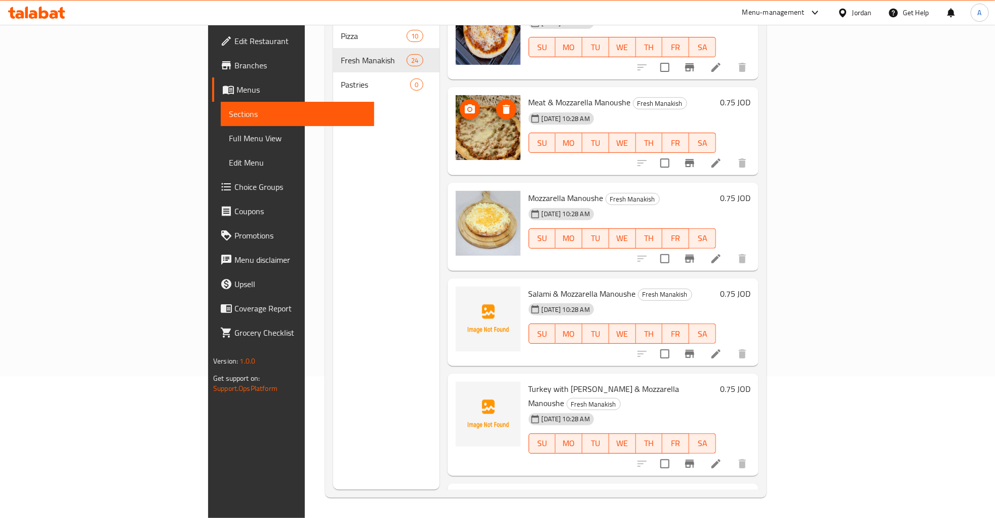
click at [456, 95] on img at bounding box center [488, 127] width 65 height 65
click at [460, 103] on span "upload picture" at bounding box center [470, 109] width 20 height 12
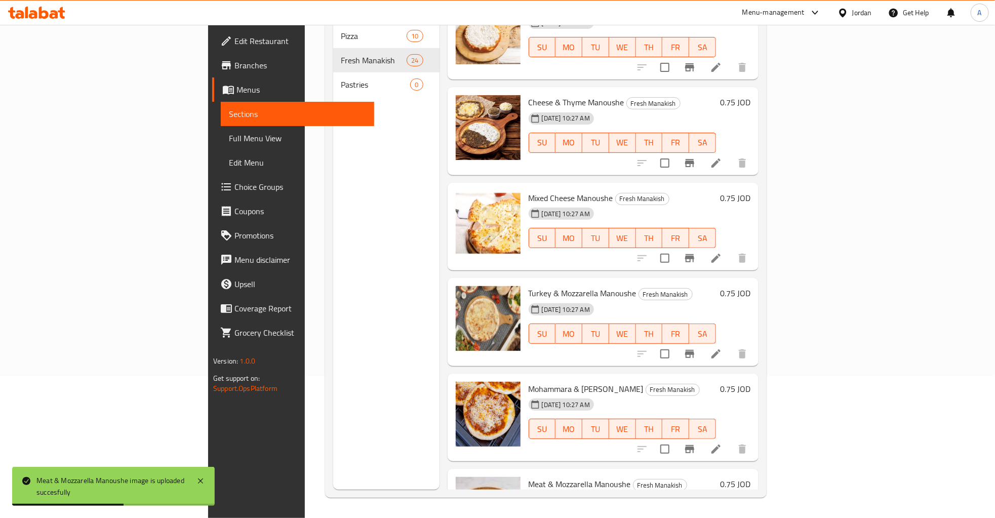
scroll to position [575, 0]
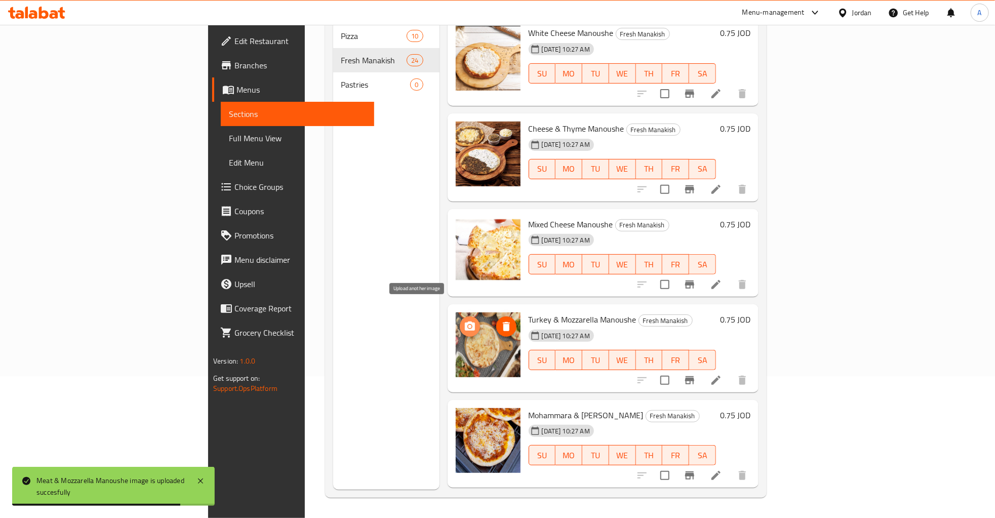
click at [464, 320] on icon "upload picture" at bounding box center [470, 326] width 12 height 12
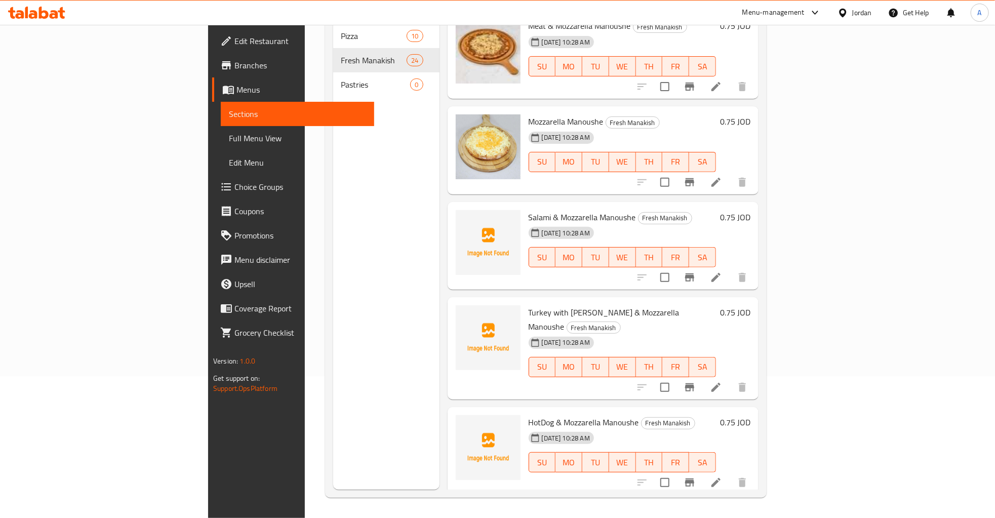
scroll to position [979, 0]
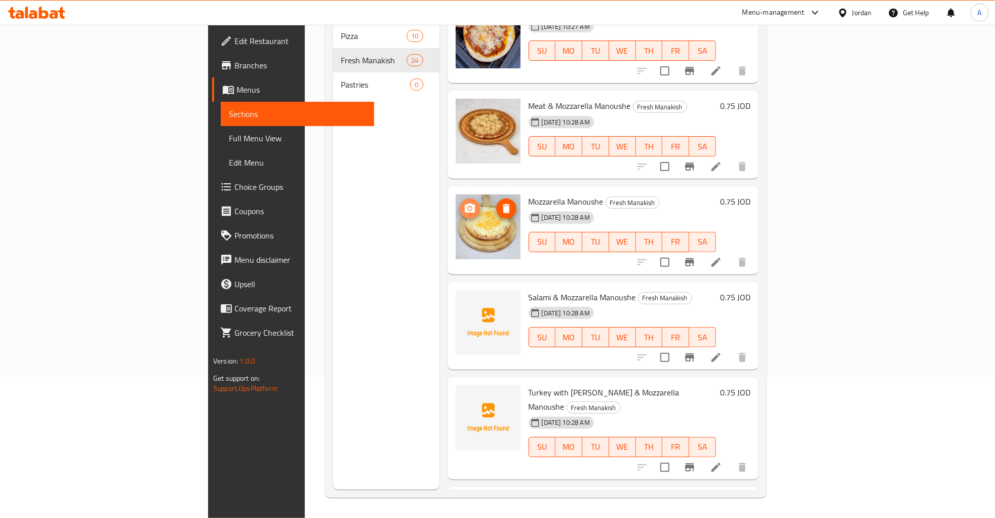
click at [460, 202] on span "upload picture" at bounding box center [470, 208] width 20 height 12
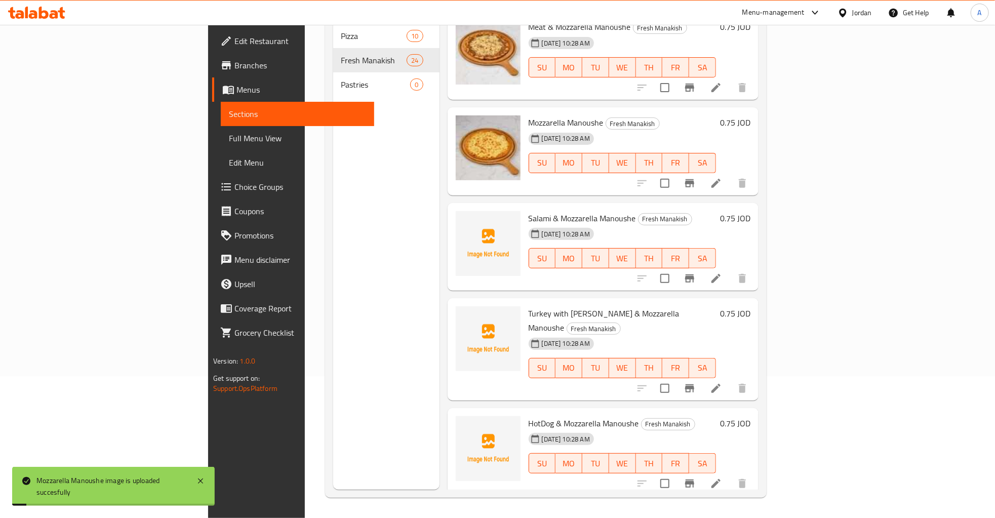
scroll to position [1060, 0]
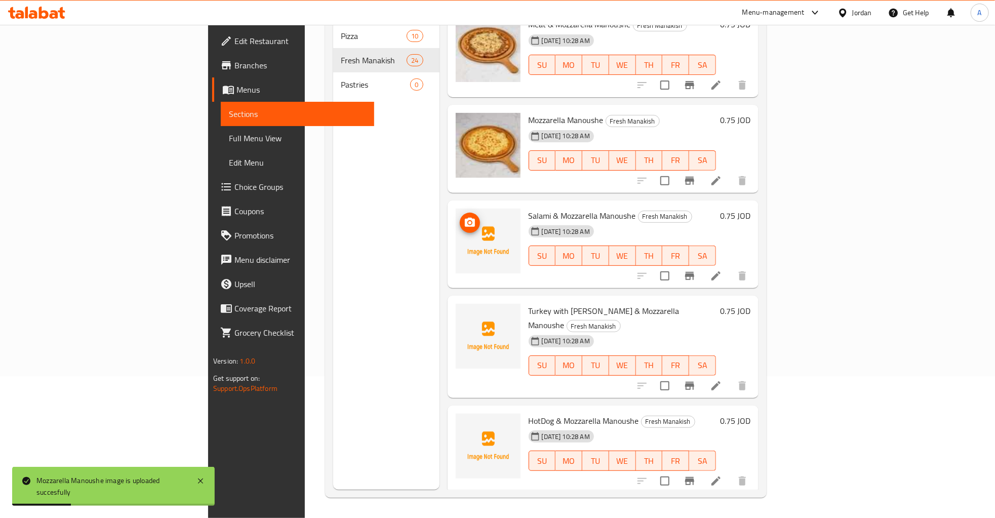
click at [465, 218] on icon "upload picture" at bounding box center [470, 222] width 10 height 9
click at [456, 239] on img at bounding box center [488, 241] width 65 height 65
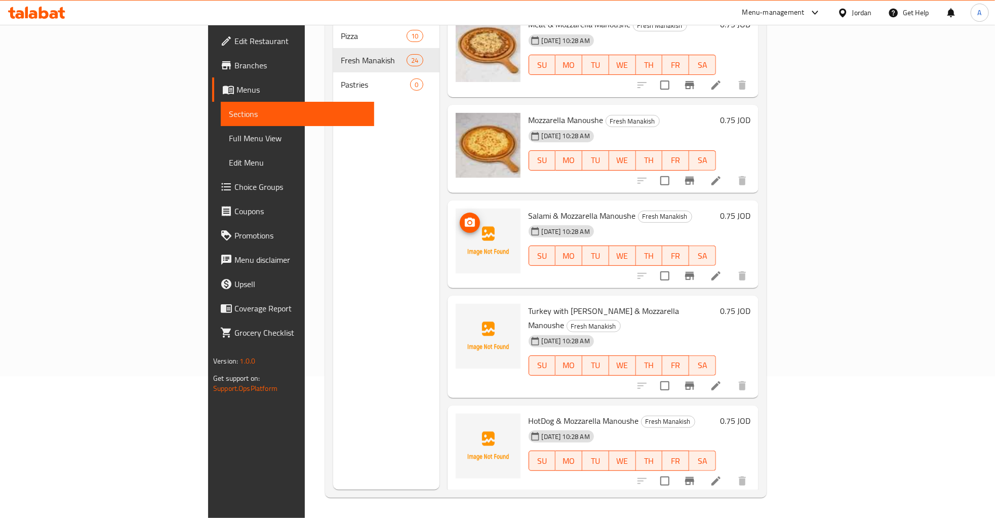
click at [464, 217] on icon "upload picture" at bounding box center [470, 223] width 12 height 12
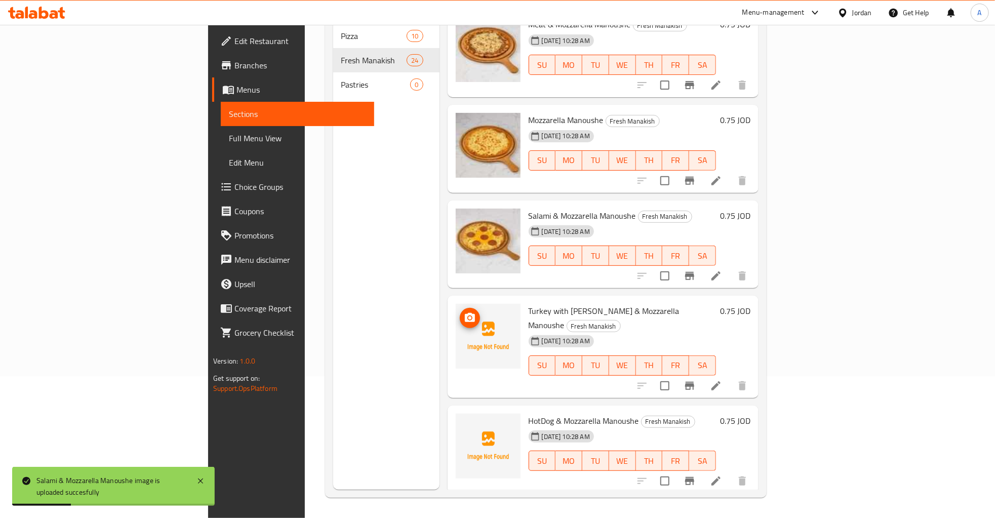
click at [456, 308] on img at bounding box center [488, 336] width 65 height 65
click at [464, 312] on icon "upload picture" at bounding box center [470, 318] width 12 height 12
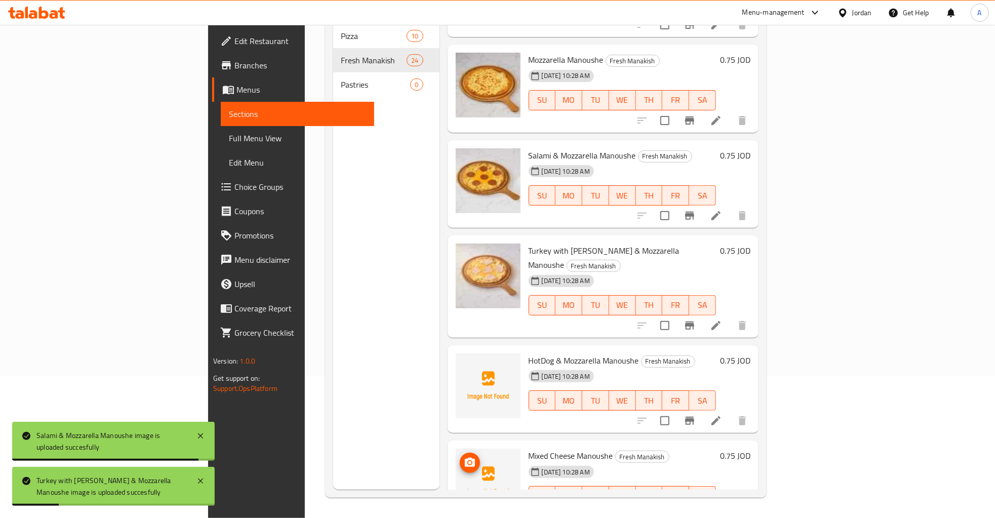
scroll to position [1224, 0]
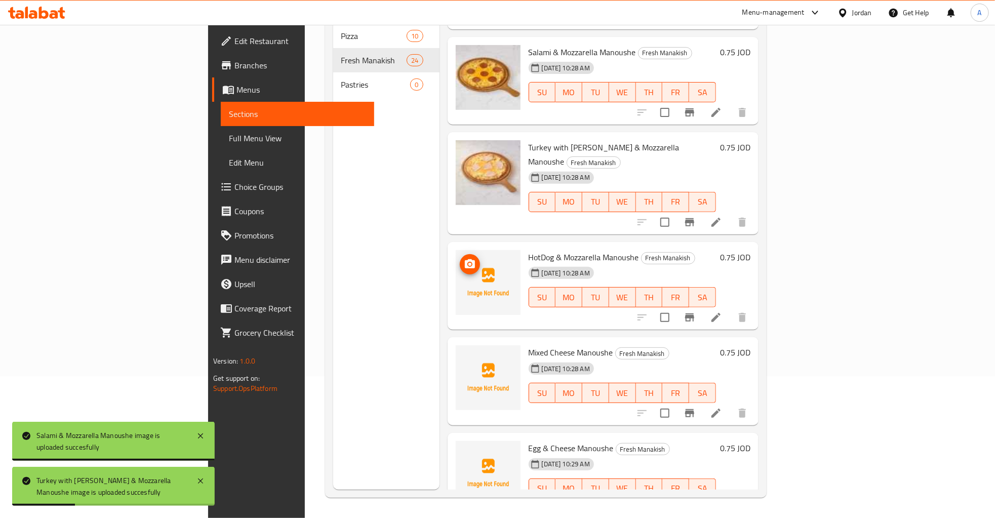
click at [465, 259] on icon "upload picture" at bounding box center [470, 263] width 10 height 9
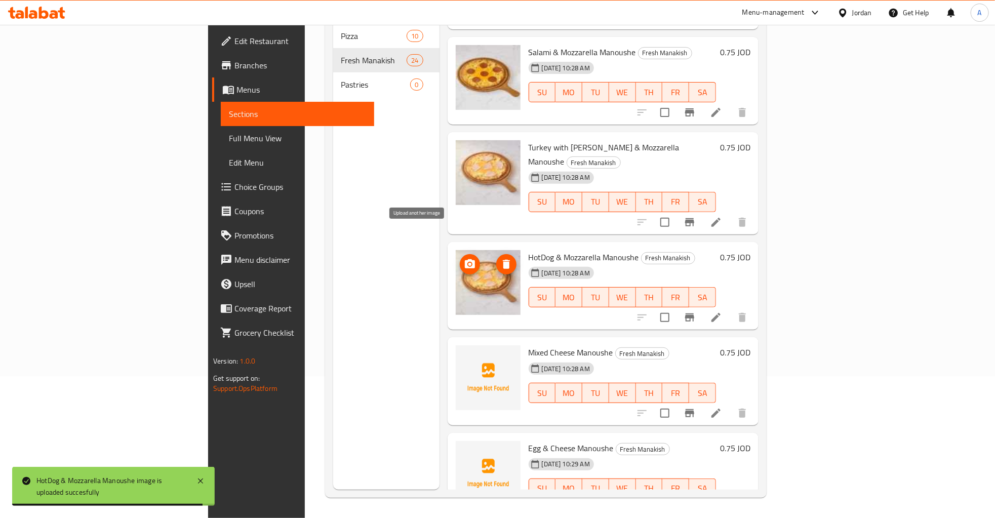
click at [464, 258] on icon "upload picture" at bounding box center [470, 264] width 12 height 12
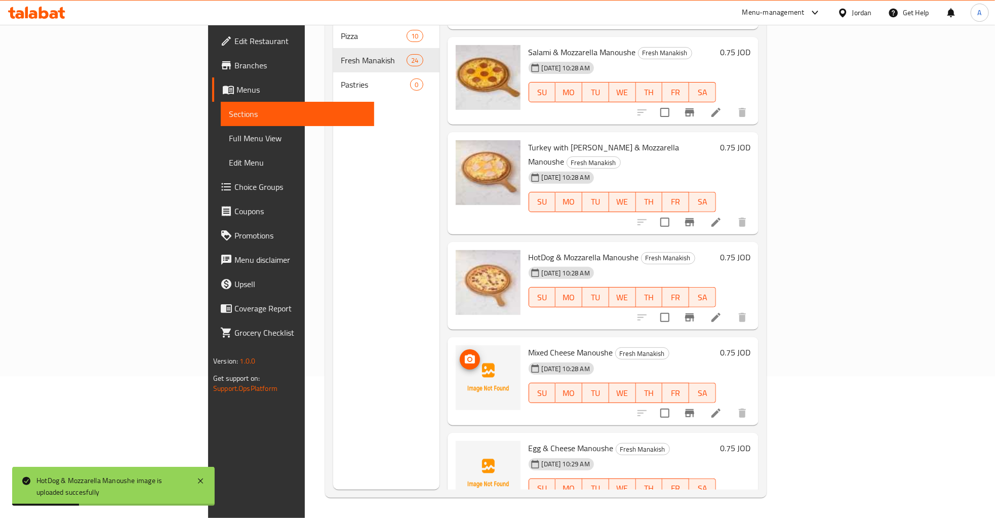
click at [464, 353] on icon "upload picture" at bounding box center [470, 359] width 12 height 12
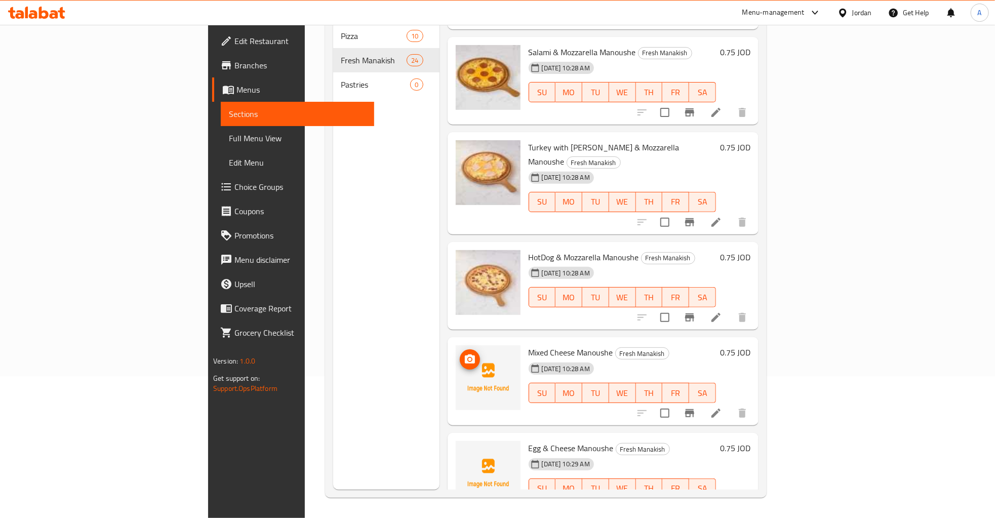
click at [456, 345] on img at bounding box center [488, 377] width 65 height 65
click at [464, 353] on icon "upload picture" at bounding box center [470, 359] width 12 height 12
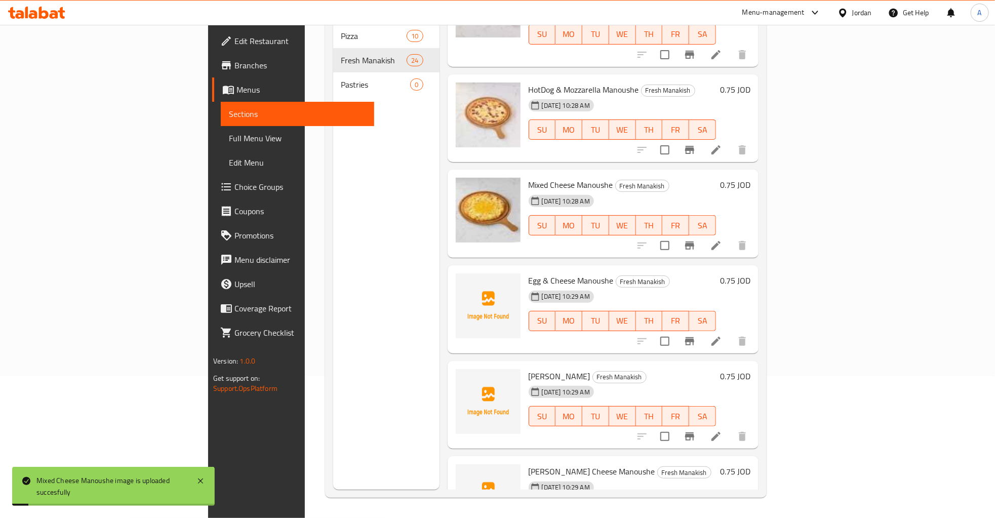
scroll to position [1387, 0]
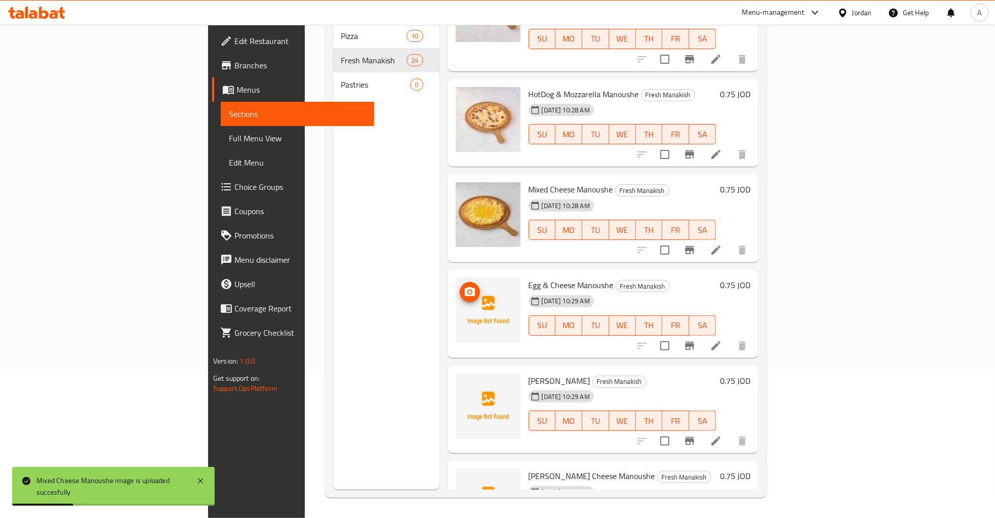
click at [464, 286] on icon "upload picture" at bounding box center [470, 292] width 12 height 12
click at [465, 287] on icon "upload picture" at bounding box center [470, 291] width 10 height 9
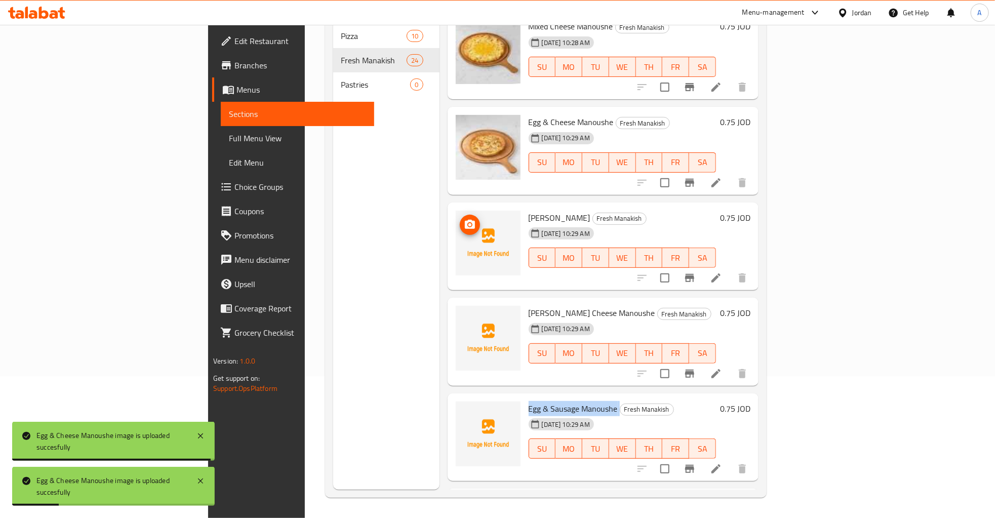
click at [464, 219] on icon "upload picture" at bounding box center [470, 225] width 12 height 12
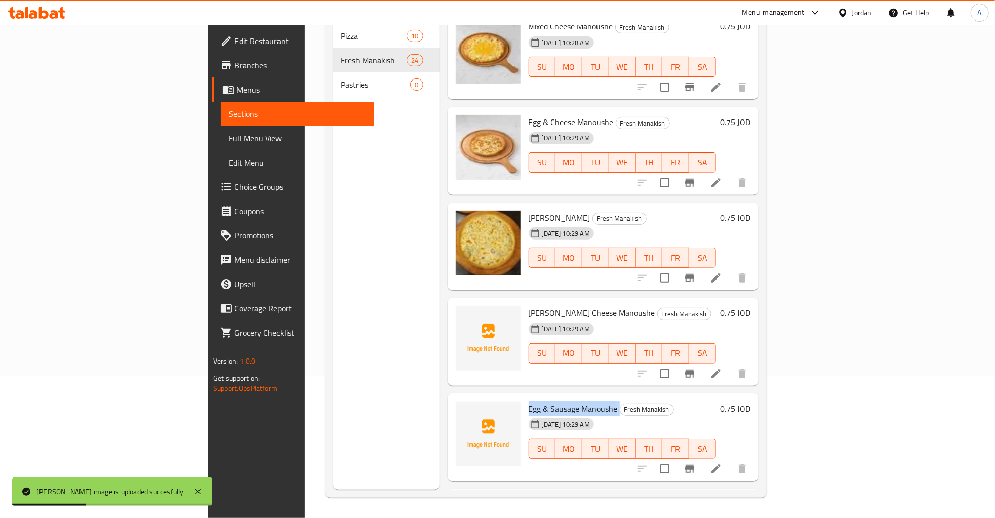
click at [722, 367] on icon at bounding box center [716, 373] width 12 height 12
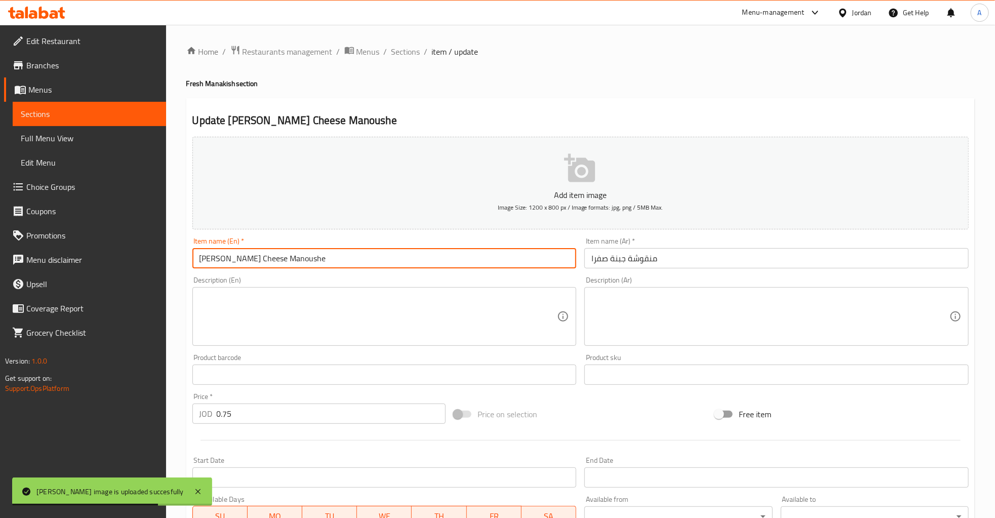
click at [214, 262] on input "Saffra Cheese Manoushe" at bounding box center [384, 258] width 384 height 20
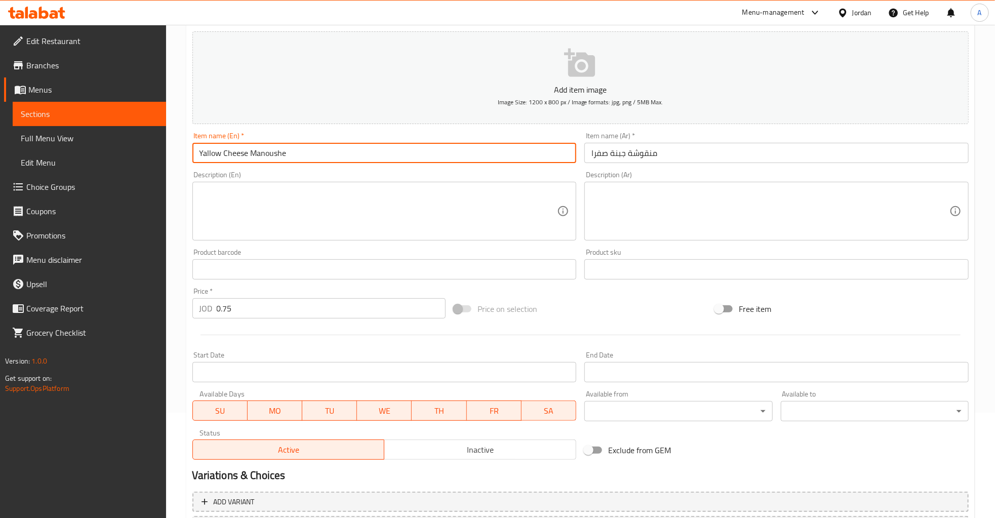
scroll to position [106, 0]
type input "Yallow Cheese Manoushe"
click at [590, 155] on input "منقوشة جبنة صفرا" at bounding box center [776, 152] width 384 height 20
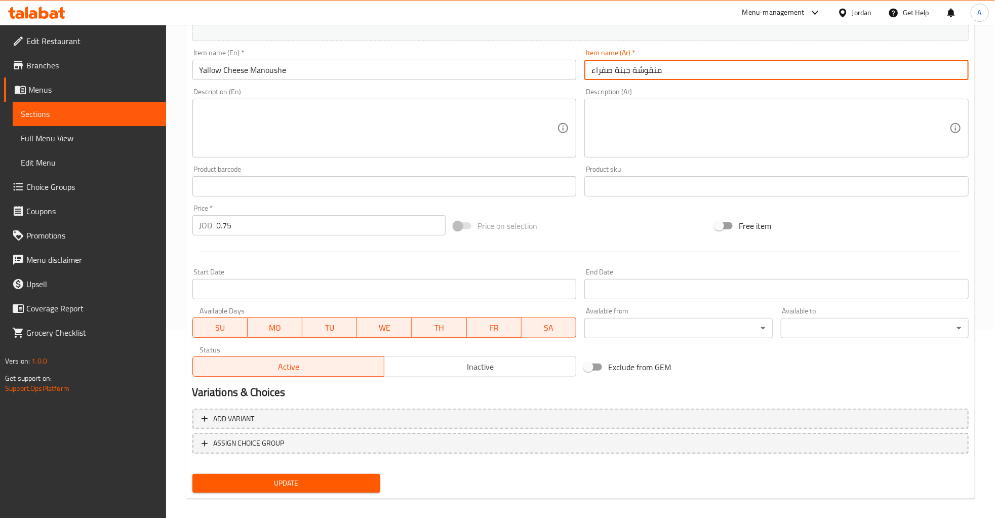
scroll to position [195, 0]
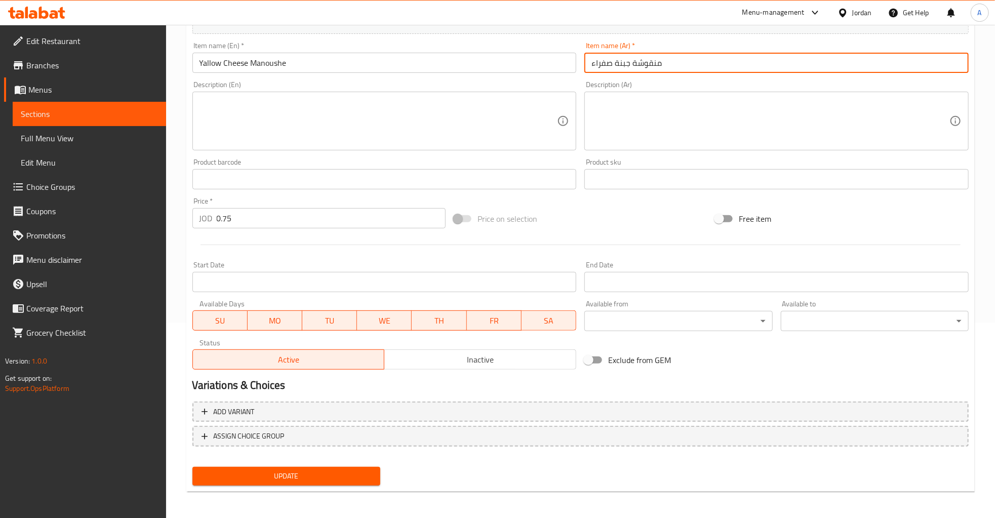
type input "منقوشة جبنة صفراء"
click at [267, 478] on span "Update" at bounding box center [286, 476] width 172 height 13
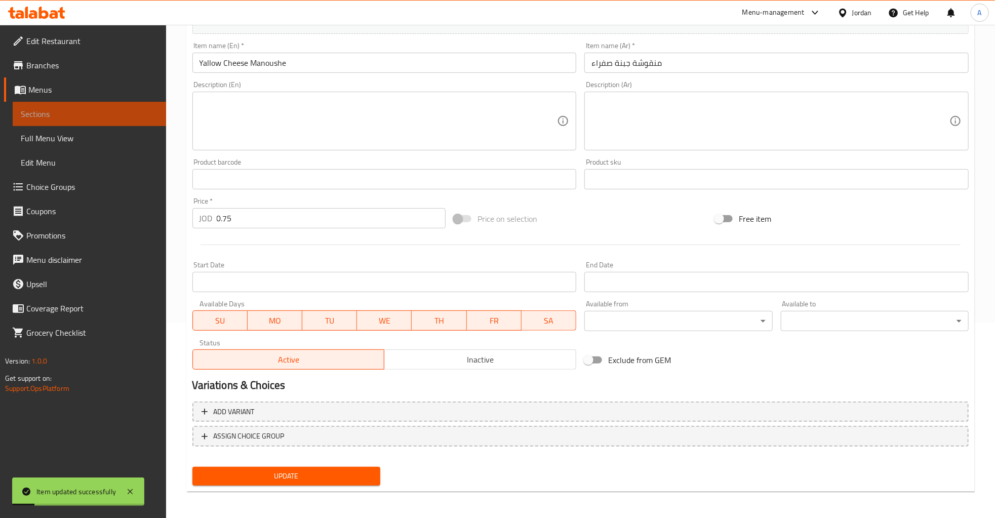
click at [42, 111] on span "Sections" at bounding box center [89, 114] width 137 height 12
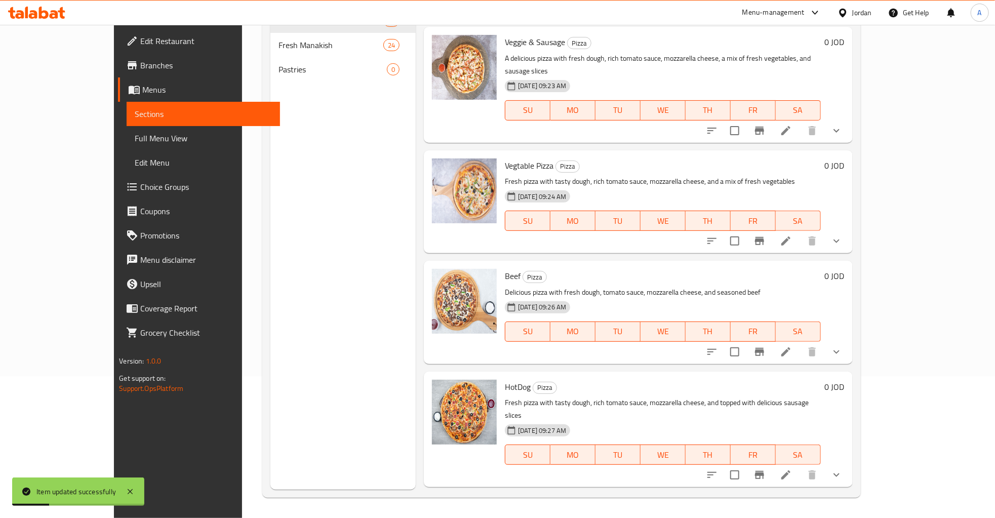
scroll to position [81, 0]
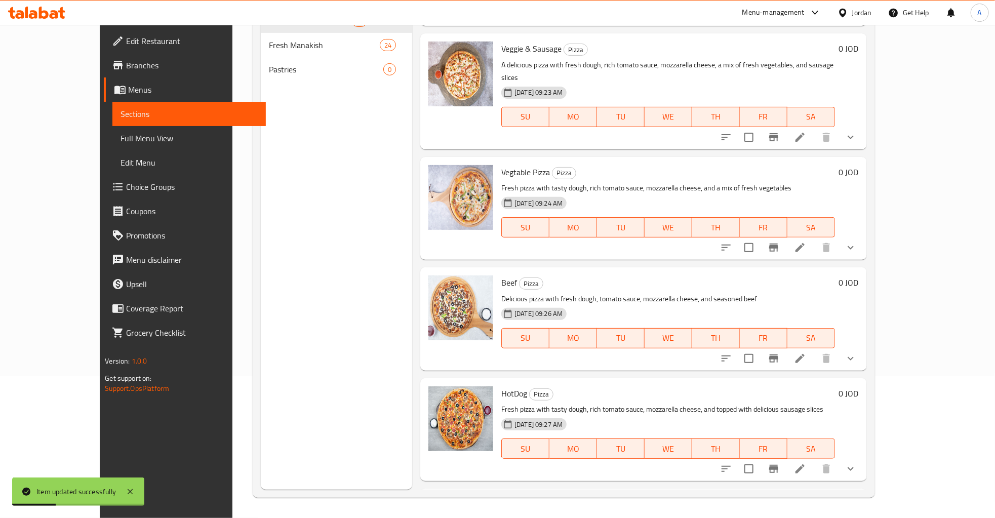
click at [281, 40] on span "Fresh Manakish" at bounding box center [324, 45] width 111 height 12
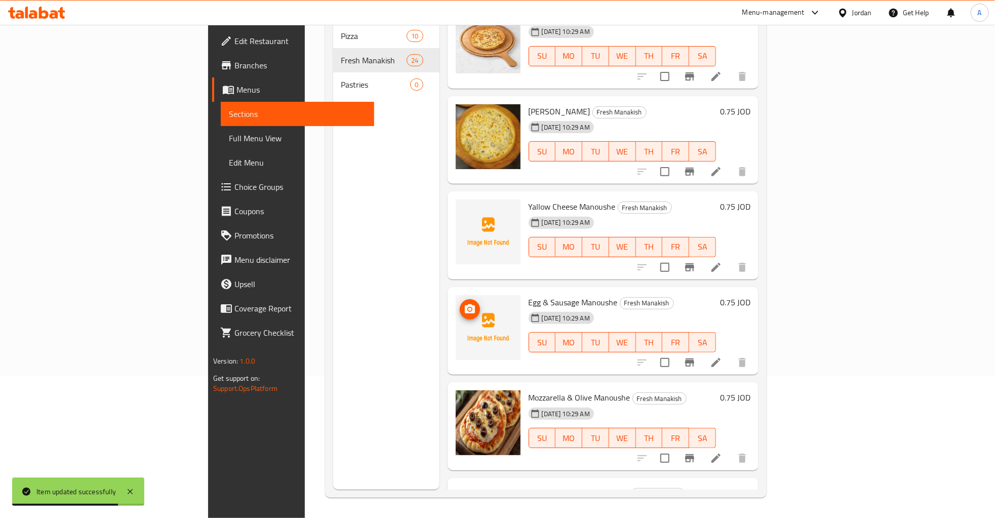
scroll to position [1713, 0]
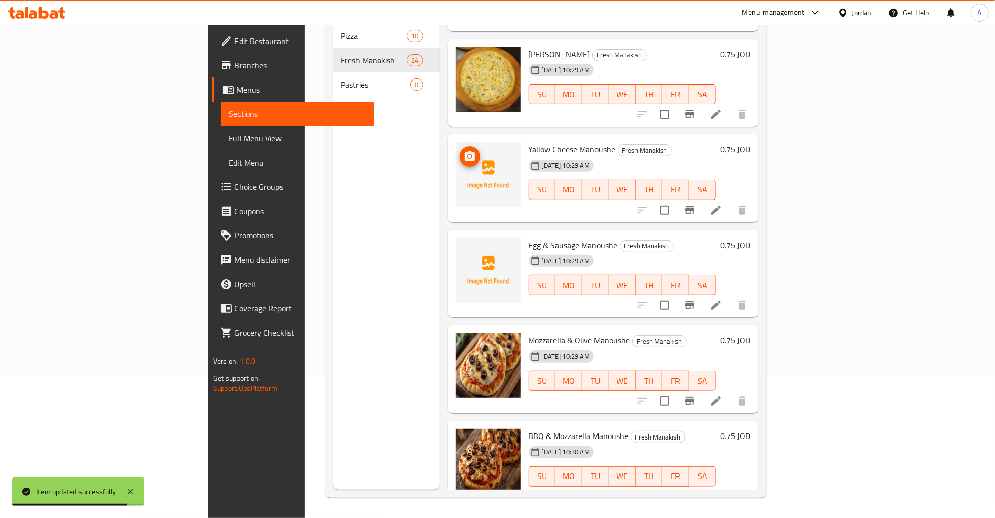
click at [460, 146] on button "upload picture" at bounding box center [470, 156] width 20 height 20
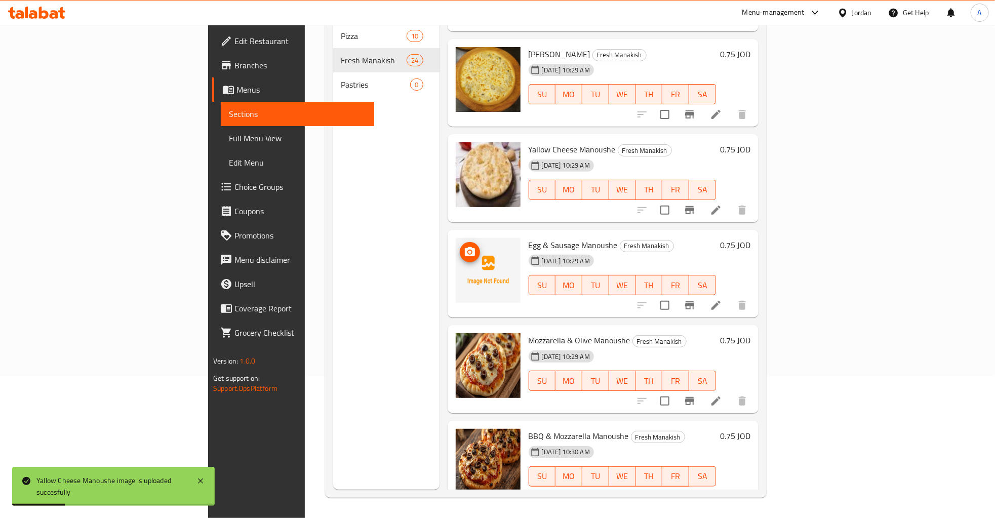
click at [460, 246] on span "upload picture" at bounding box center [470, 252] width 20 height 12
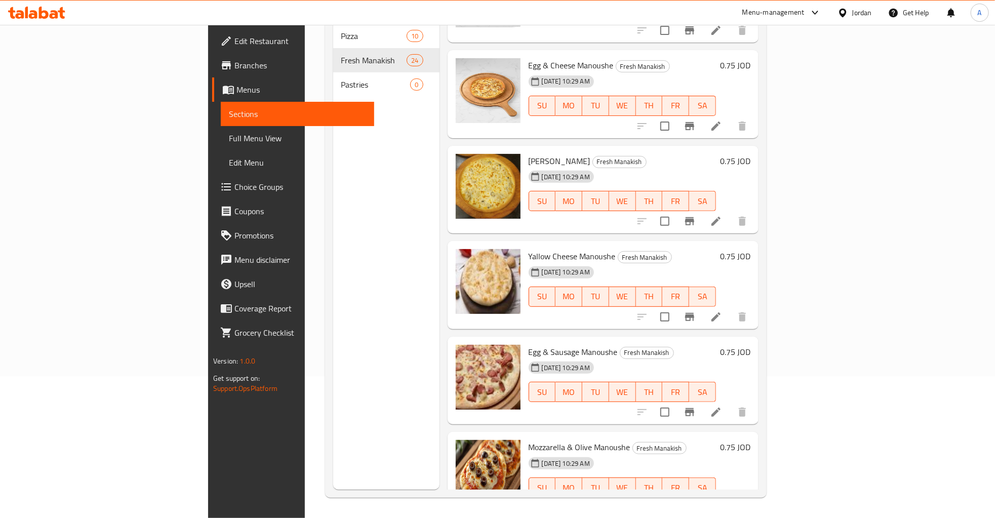
scroll to position [1632, 0]
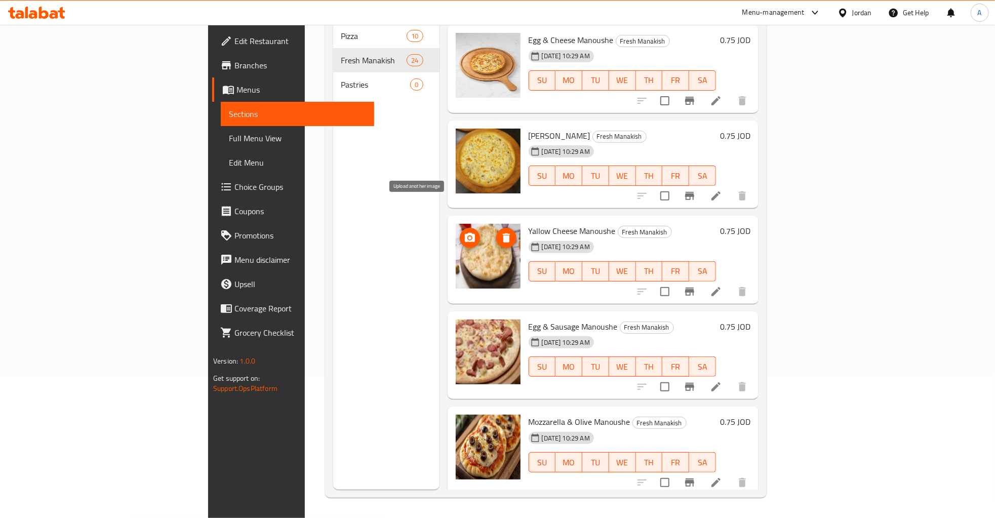
click at [464, 232] on icon "upload picture" at bounding box center [470, 238] width 12 height 12
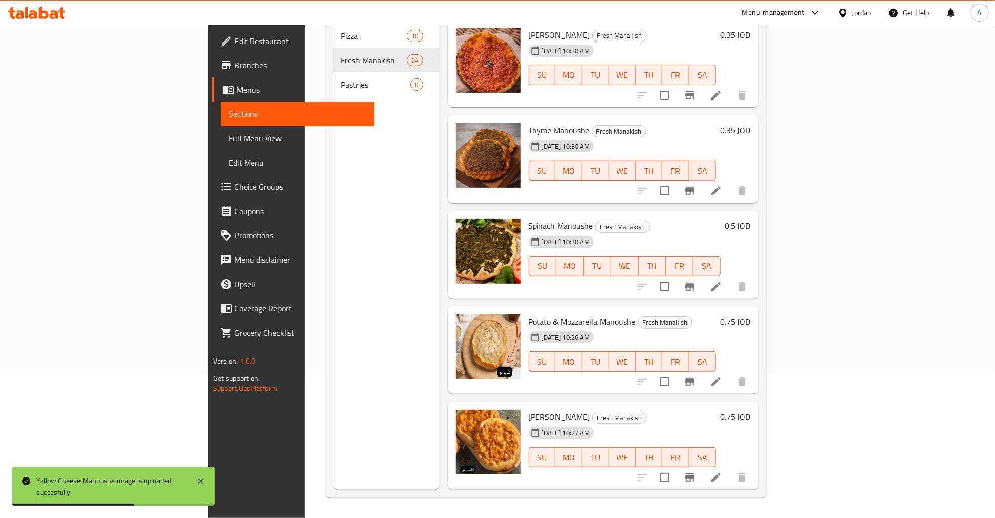
scroll to position [0, 0]
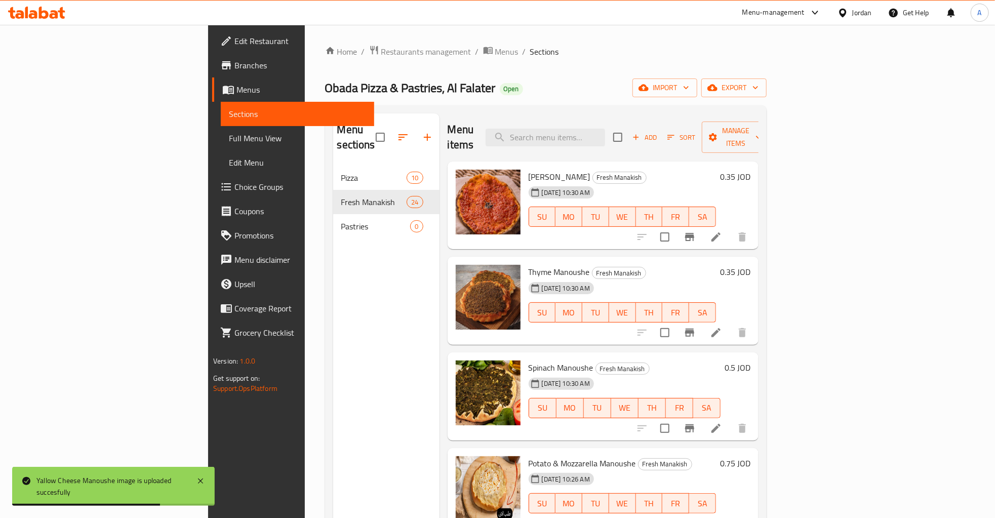
click at [333, 214] on div "Pastries 0" at bounding box center [386, 226] width 106 height 24
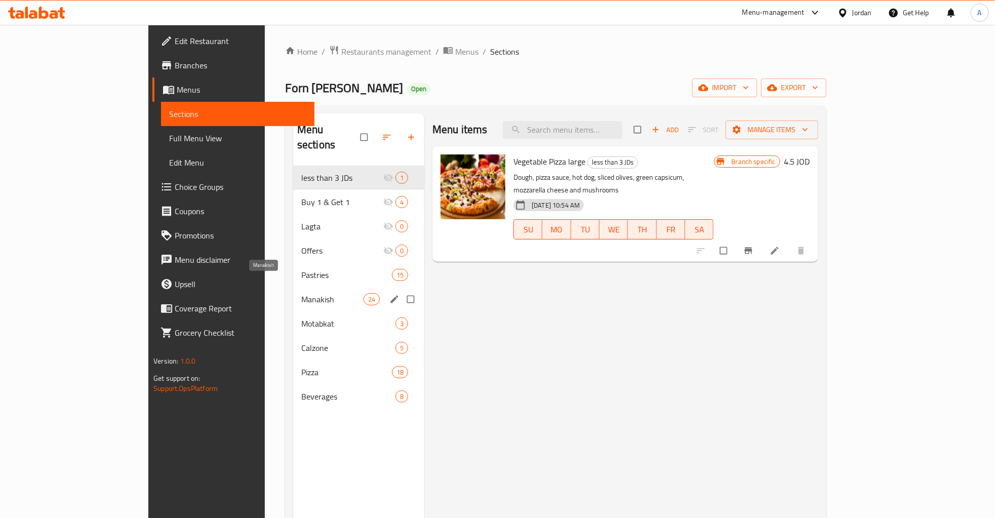
click at [301, 293] on span "Manakish" at bounding box center [332, 299] width 62 height 12
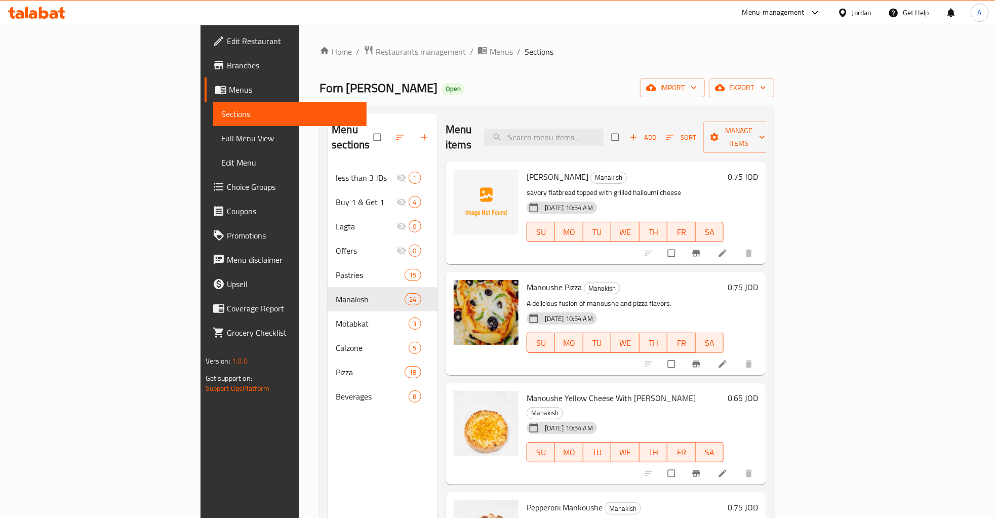
drag, startPoint x: 566, startPoint y: 140, endPoint x: 586, endPoint y: 131, distance: 21.5
click at [567, 139] on div "Menu items Add Sort Manage items" at bounding box center [605, 137] width 321 height 48
click at [586, 131] on input "search" at bounding box center [543, 138] width 119 height 18
paste input "Mohammara"
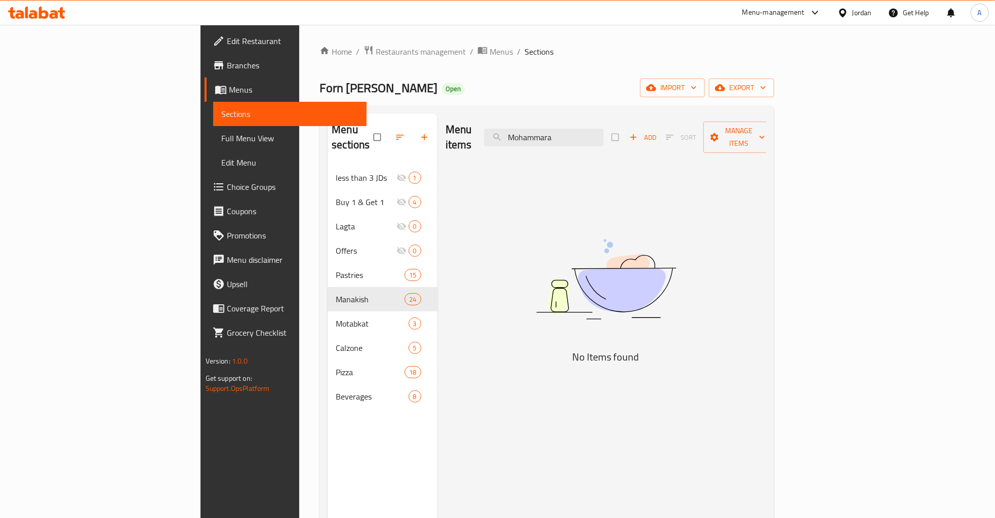
type input "Mohammara"
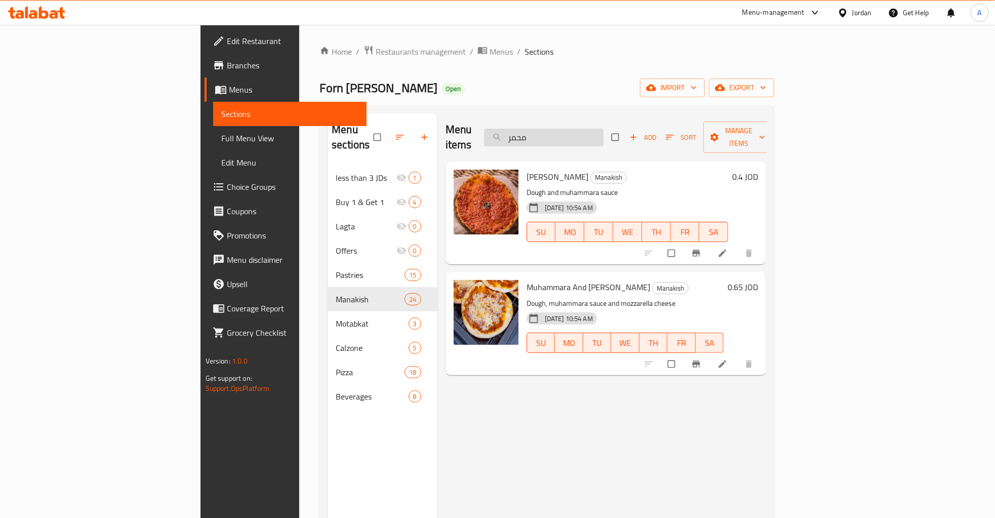
click at [603, 130] on input "محمر" at bounding box center [543, 138] width 119 height 18
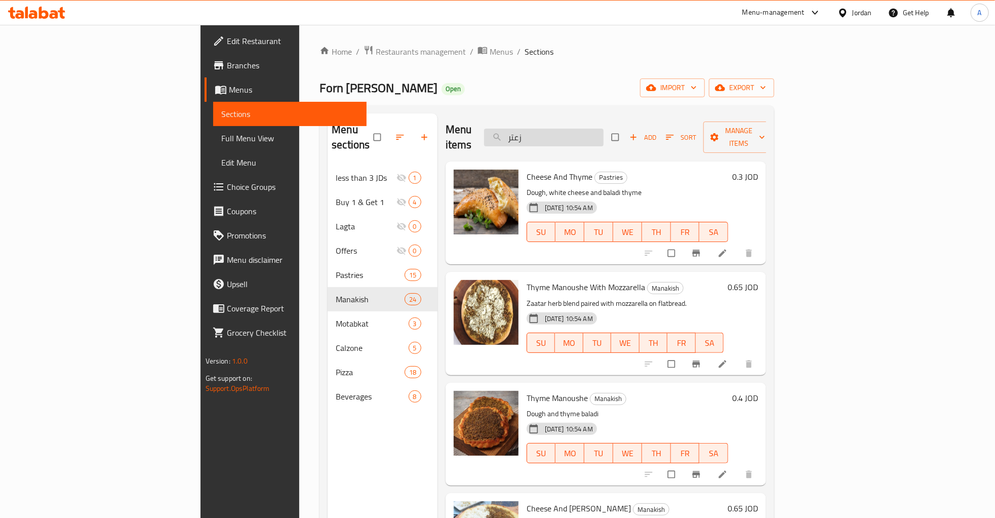
click at [603, 134] on input "زعتر" at bounding box center [543, 138] width 119 height 18
paste input "Spinach"
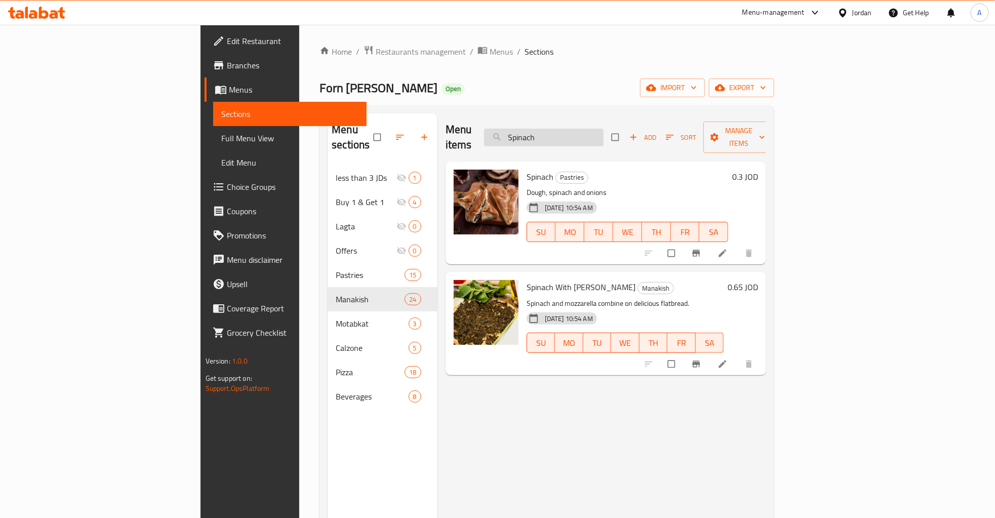
drag, startPoint x: 645, startPoint y: 140, endPoint x: 634, endPoint y: 131, distance: 14.1
click at [646, 139] on div "Menu items Spinach Add Sort Manage items" at bounding box center [605, 137] width 321 height 48
click at [603, 131] on input "Spinach" at bounding box center [543, 138] width 119 height 18
paste input "hish"
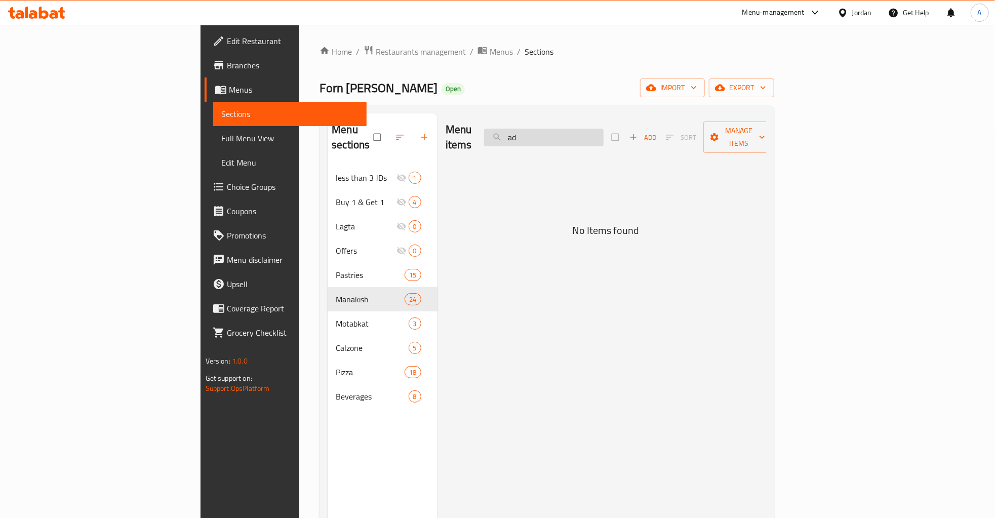
type input "a"
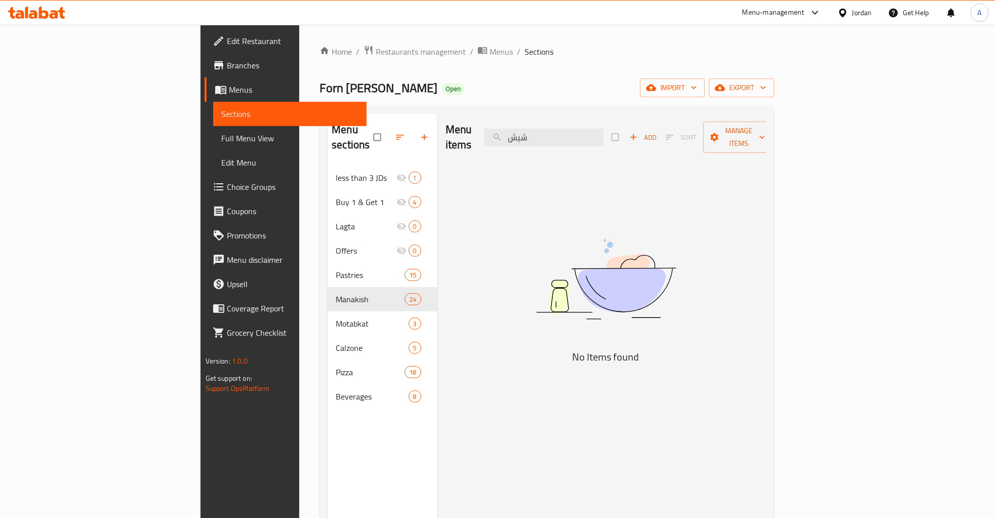
type input "شيشش"
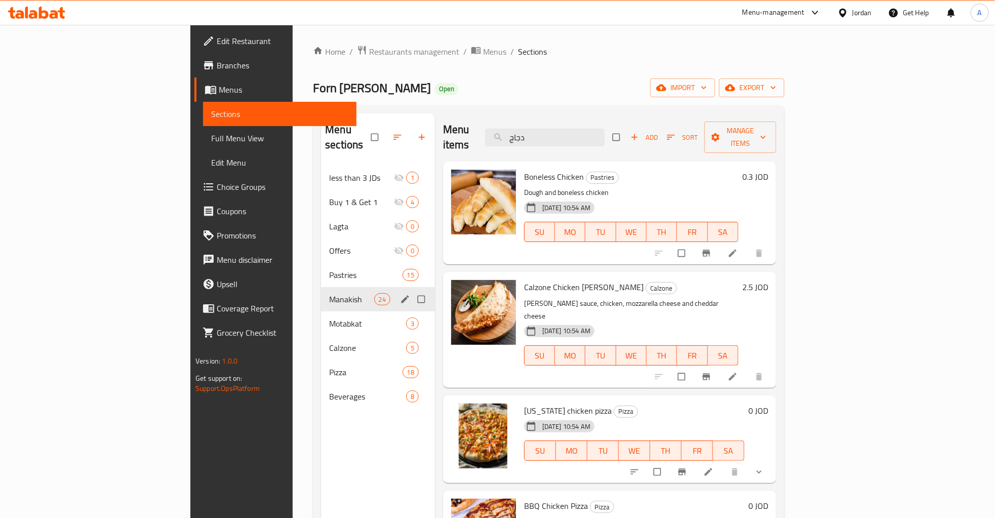
type input "دجاج"
click at [321, 296] on div "Manakish 24" at bounding box center [378, 299] width 114 height 24
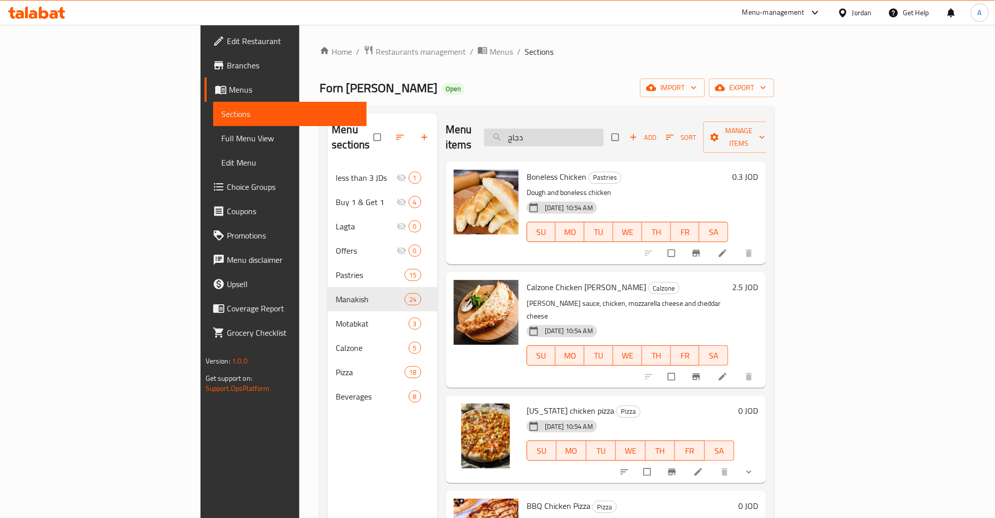
drag, startPoint x: 614, startPoint y: 116, endPoint x: 613, endPoint y: 129, distance: 12.7
click at [613, 126] on div "Menu items دجاج Add Sort Manage items" at bounding box center [605, 137] width 321 height 48
click at [603, 129] on input "دجاج" at bounding box center [543, 138] width 119 height 18
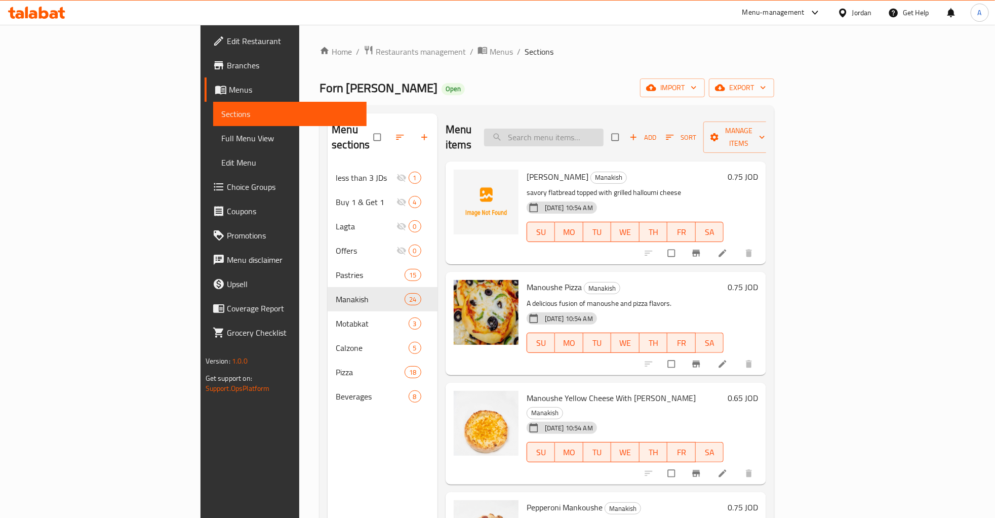
click at [583, 132] on input "search" at bounding box center [543, 138] width 119 height 18
paste input "Mozzarella"
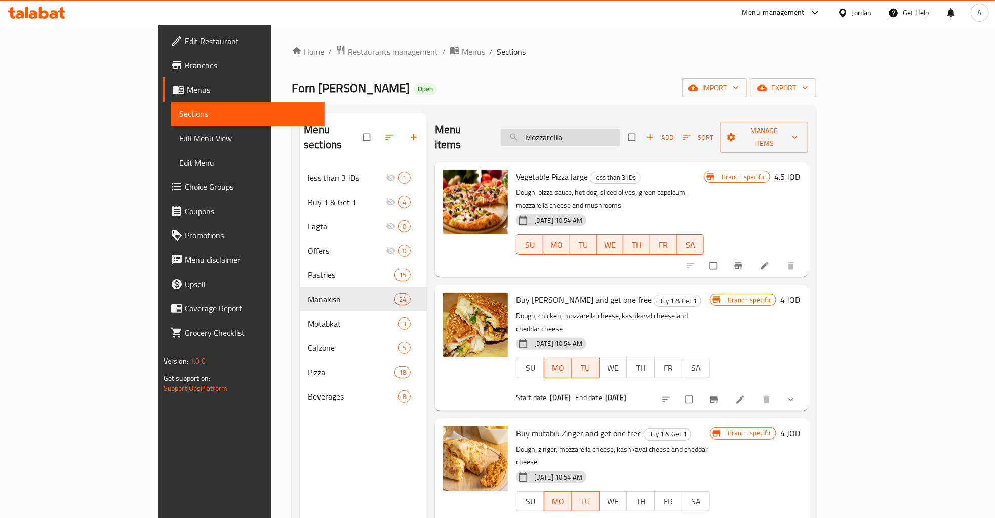
click at [611, 137] on input "Mozzarella" at bounding box center [560, 138] width 119 height 18
paste input "Salami"
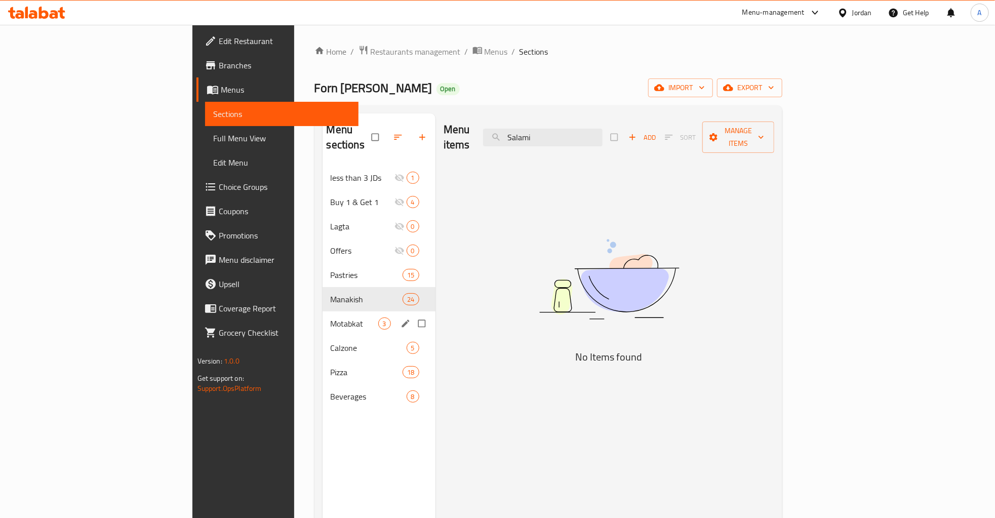
click at [331, 317] on span "Motabkat" at bounding box center [355, 323] width 48 height 12
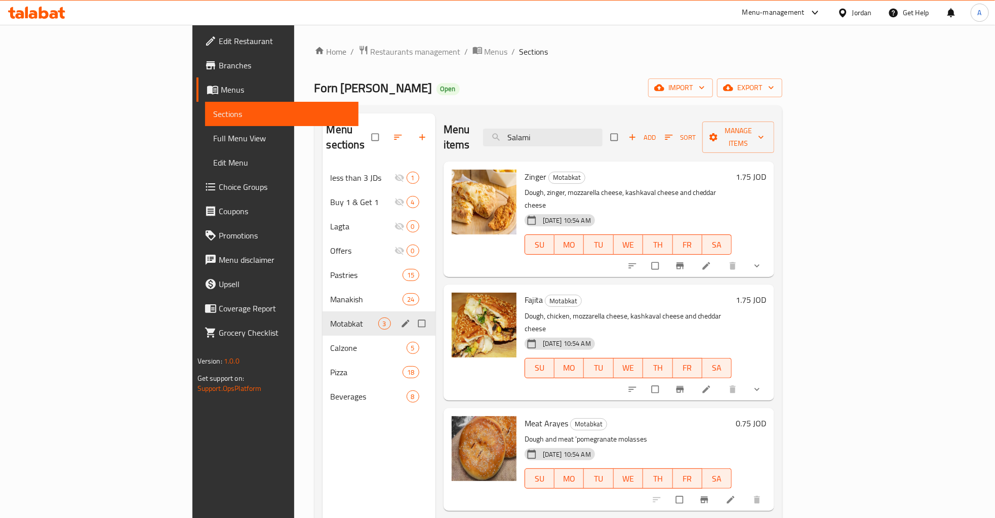
click at [322, 292] on div "Manakish 24" at bounding box center [378, 299] width 113 height 24
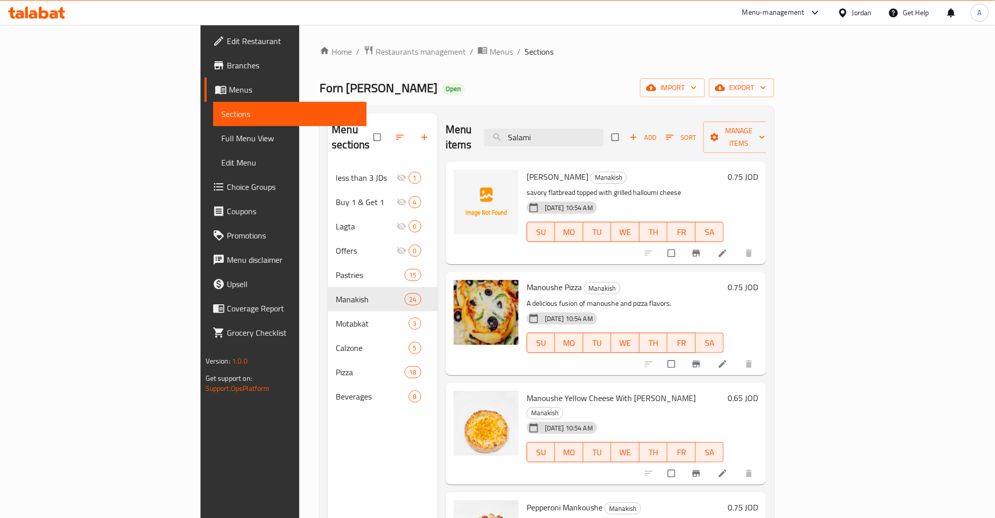
click at [594, 139] on div "Menu items Salami Add Sort Manage items" at bounding box center [605, 137] width 321 height 48
click at [603, 132] on input "Salami" at bounding box center [543, 138] width 119 height 18
paste input "search"
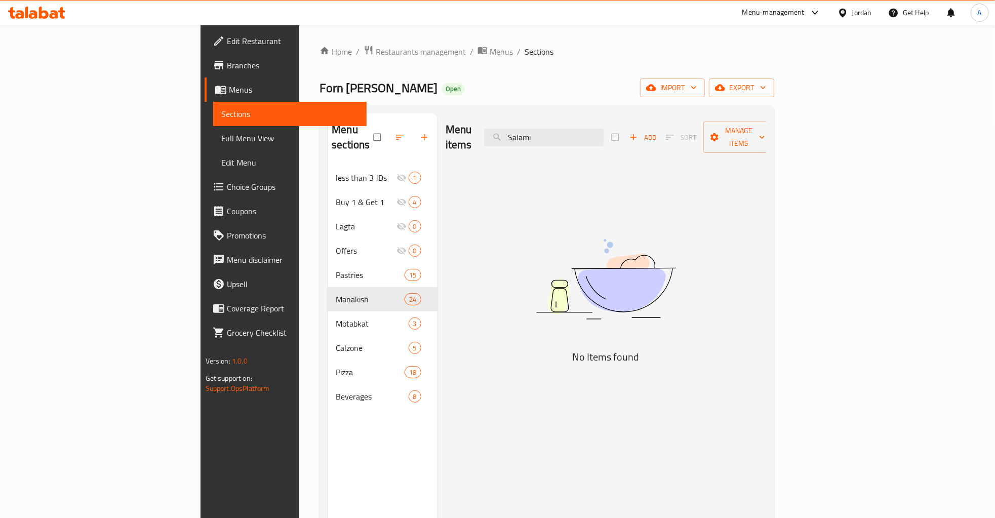
type input "Salami"
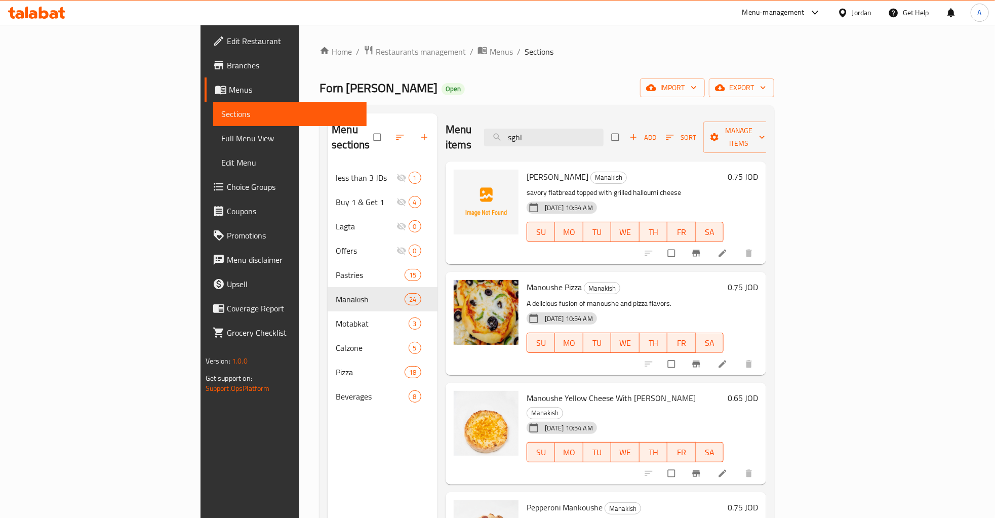
type input "sghld"
type input "سلامي"
click at [603, 129] on input "search" at bounding box center [543, 138] width 119 height 18
paste input "Turkey with Cheddar & Mozzarella Manoushe Fresh Manakish"
type input "Turkey with Cheddar & Mozzarella Manoushe Fresh Manakish"
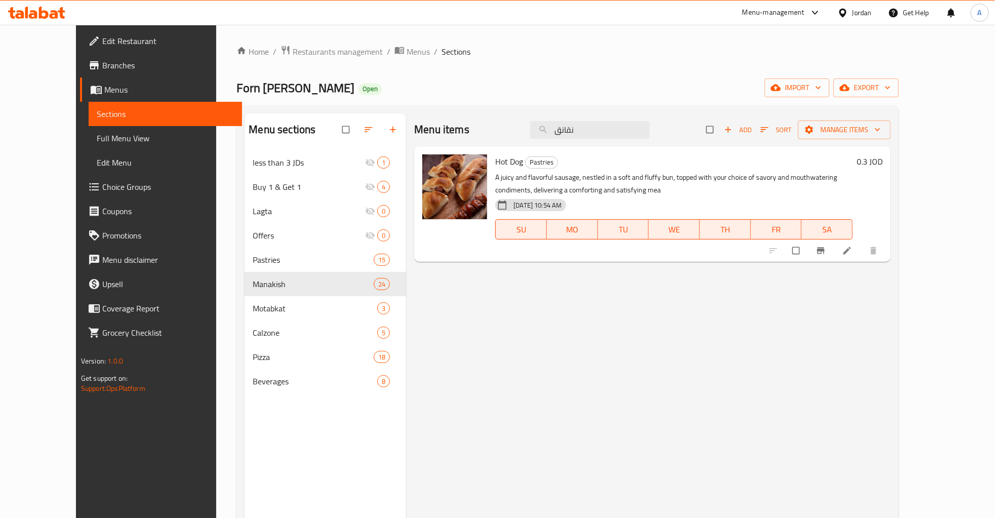
type input "نقانق"
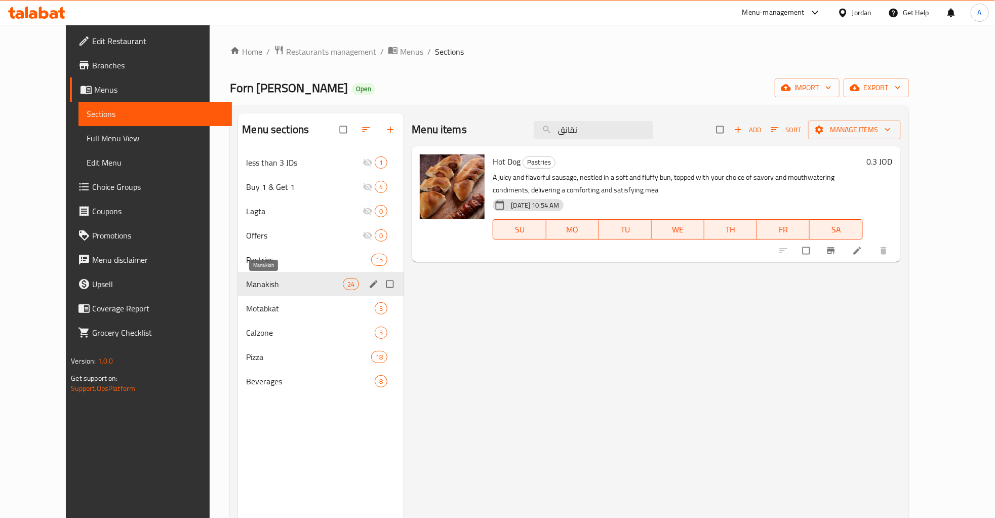
click at [309, 290] on span "Manakish" at bounding box center [294, 284] width 97 height 12
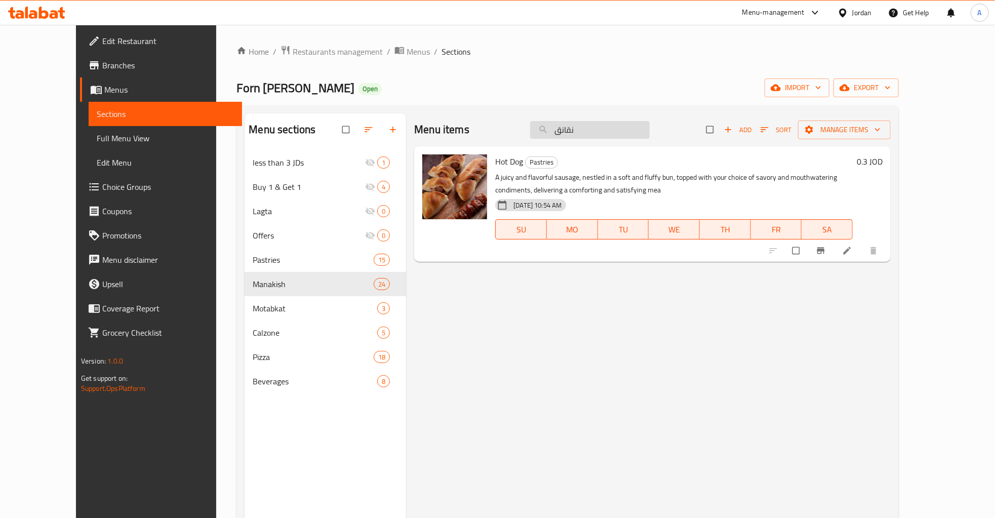
click at [622, 127] on input "نقانق" at bounding box center [589, 130] width 119 height 18
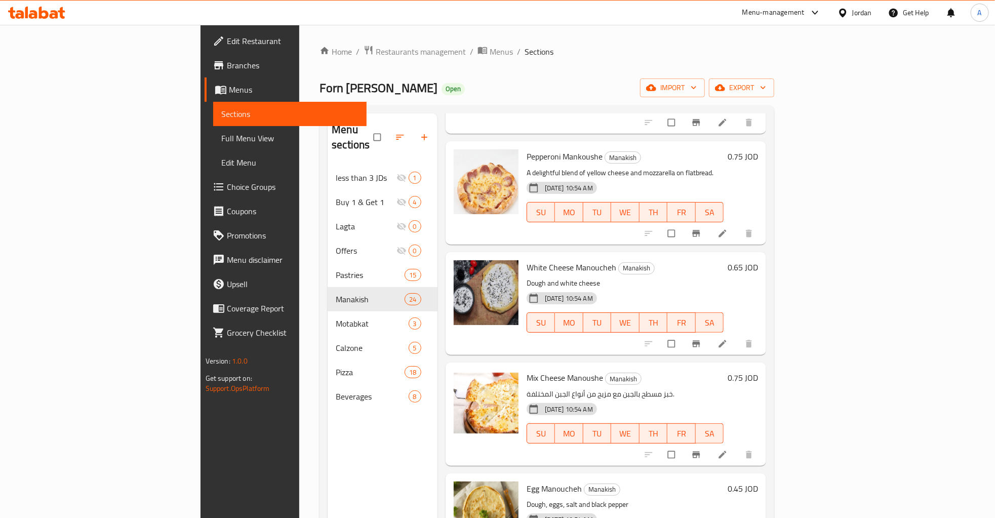
scroll to position [408, 0]
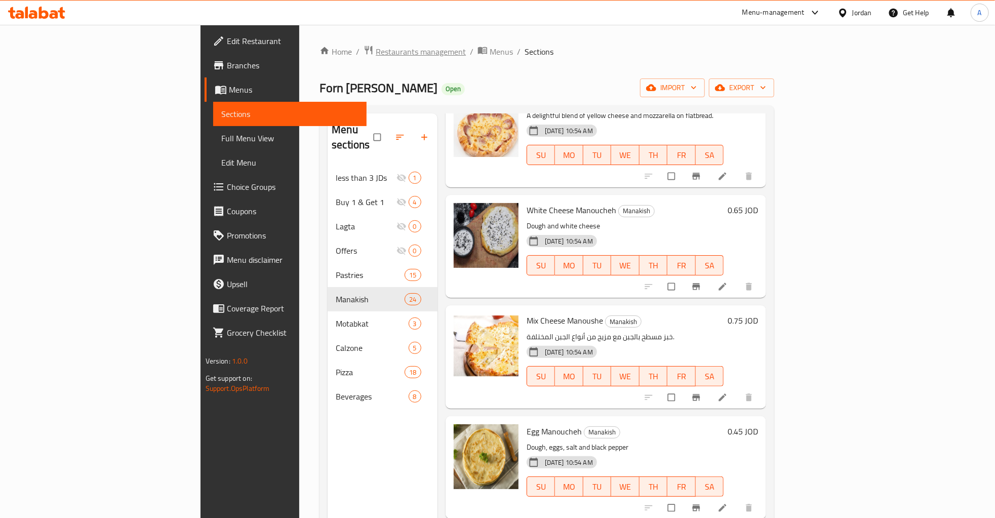
click at [376, 48] on span "Restaurants management" at bounding box center [421, 52] width 90 height 12
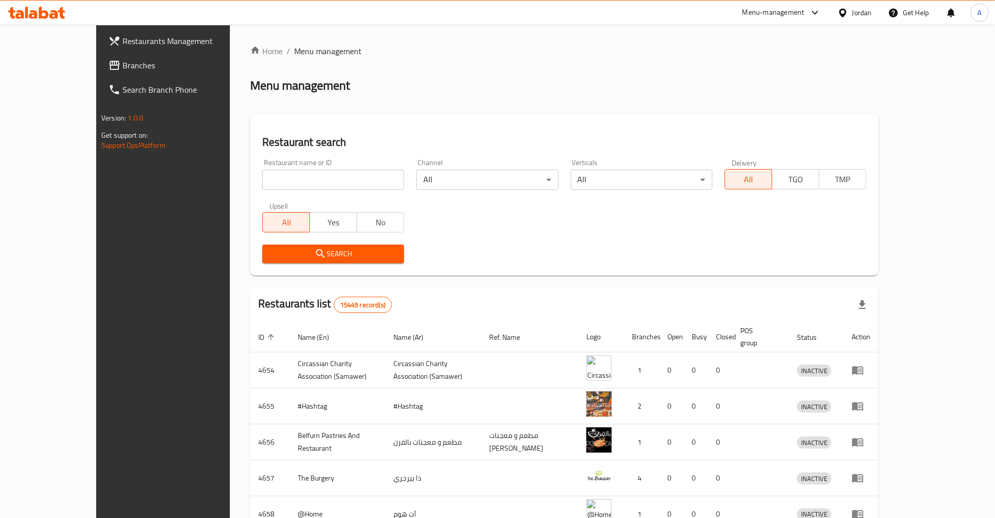
click at [265, 173] on input "search" at bounding box center [333, 180] width 142 height 20
type input "ابو وجيه"
click button "Search" at bounding box center [333, 253] width 142 height 19
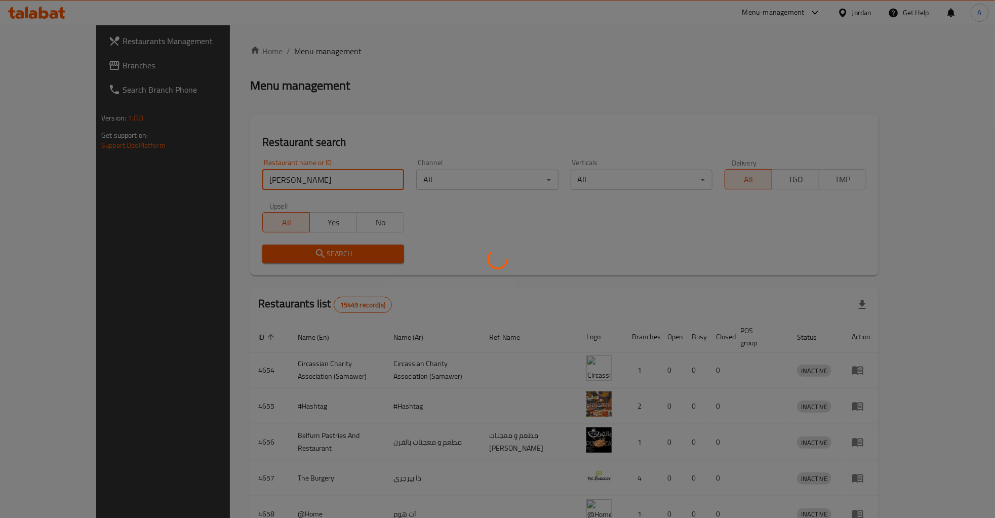
click button "Search" at bounding box center [333, 253] width 142 height 19
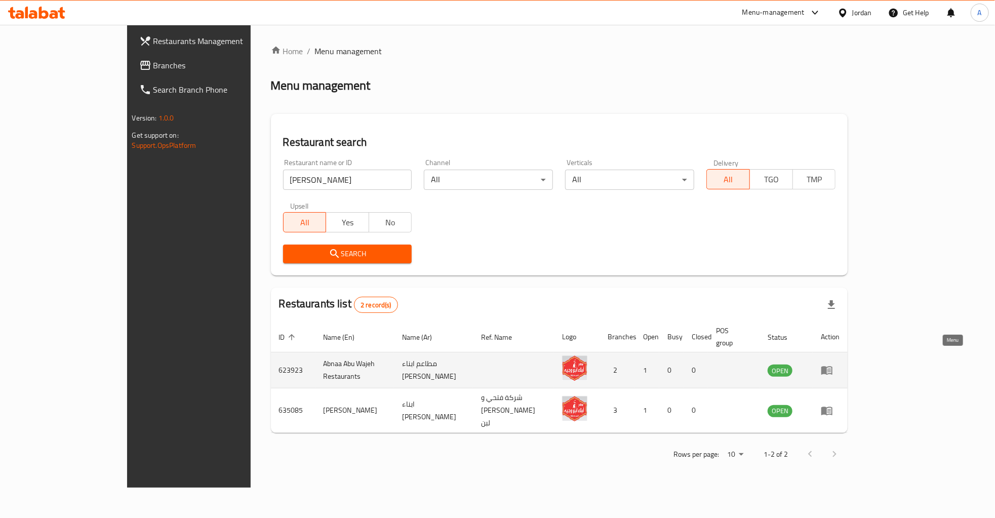
click at [833, 364] on icon "enhanced table" at bounding box center [827, 370] width 12 height 12
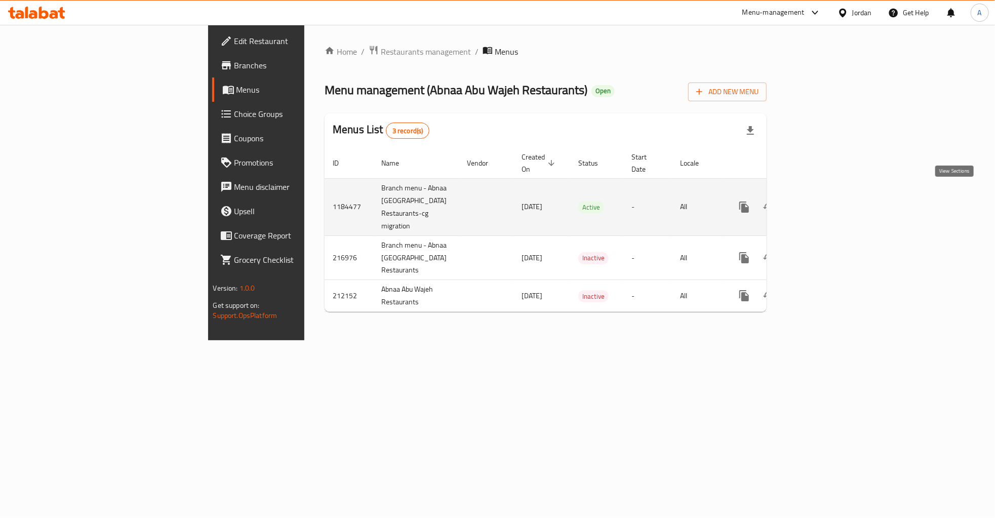
click at [823, 201] on icon "enhanced table" at bounding box center [817, 207] width 12 height 12
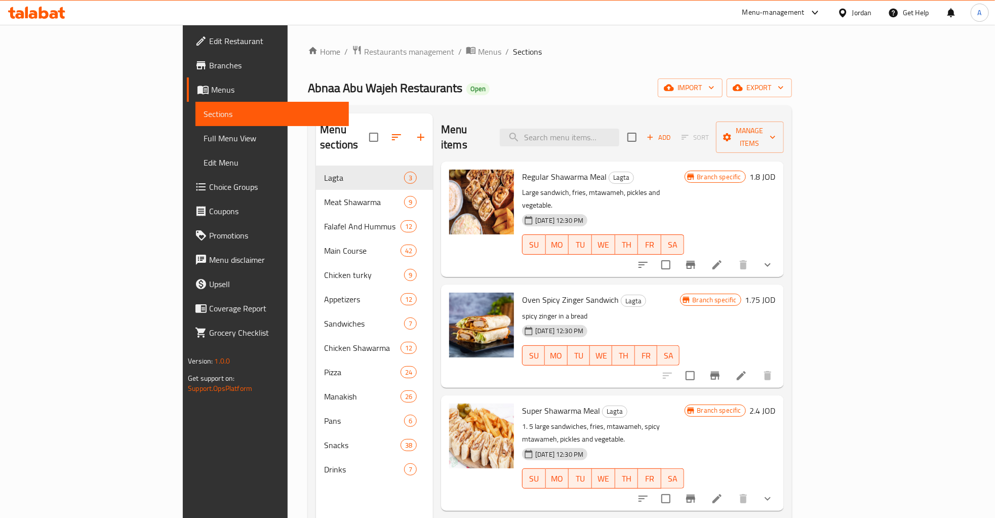
click at [209, 69] on span "Branches" at bounding box center [275, 65] width 132 height 12
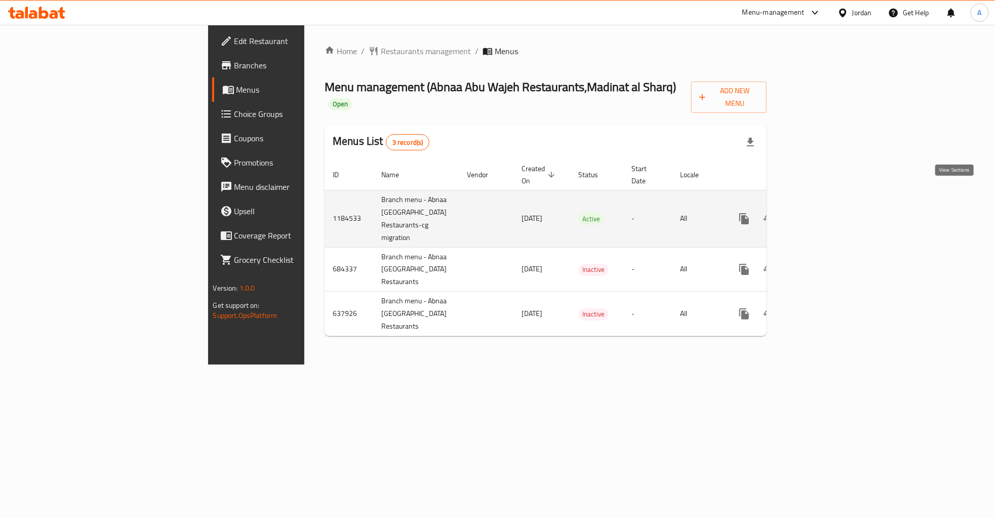
click at [823, 213] on icon "enhanced table" at bounding box center [817, 219] width 12 height 12
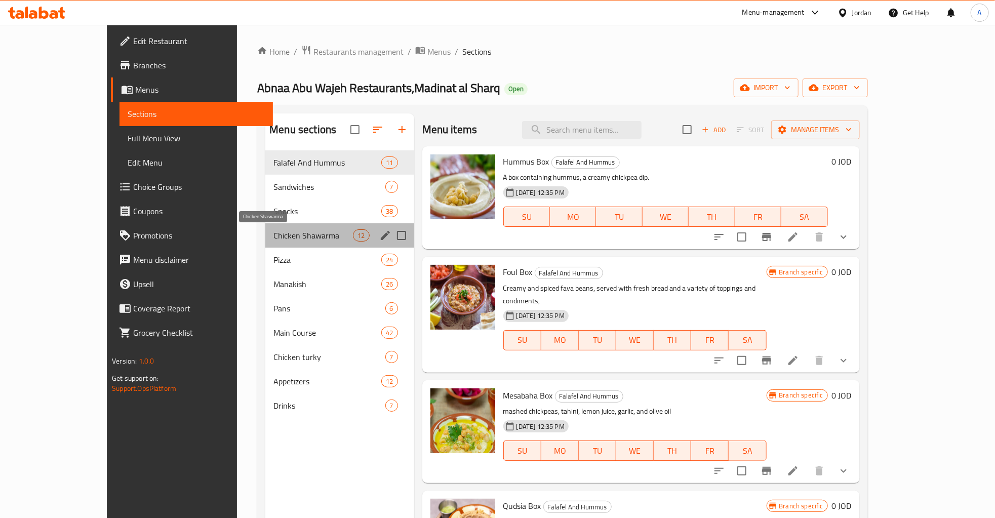
click at [273, 237] on span "Chicken Shawarma" at bounding box center [312, 235] width 79 height 12
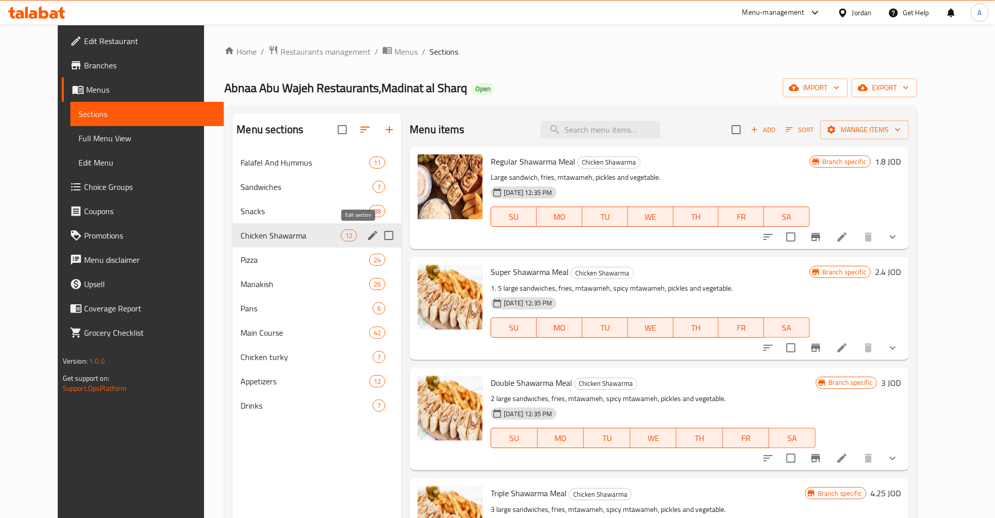
click at [368, 234] on icon "edit" at bounding box center [372, 235] width 9 height 9
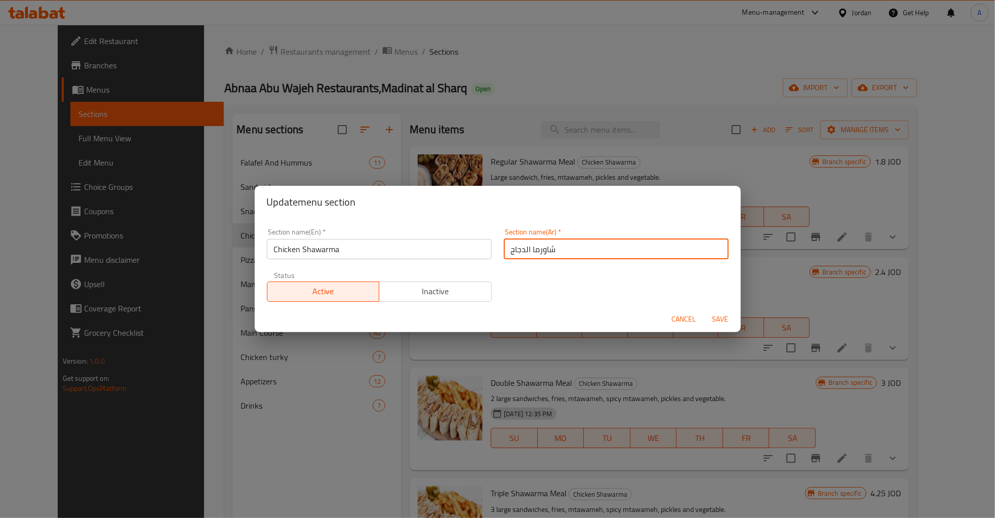
click at [584, 246] on input "شاورما الدجاج" at bounding box center [616, 249] width 225 height 20
type input "["
type input "جديد شاورما سيخ"
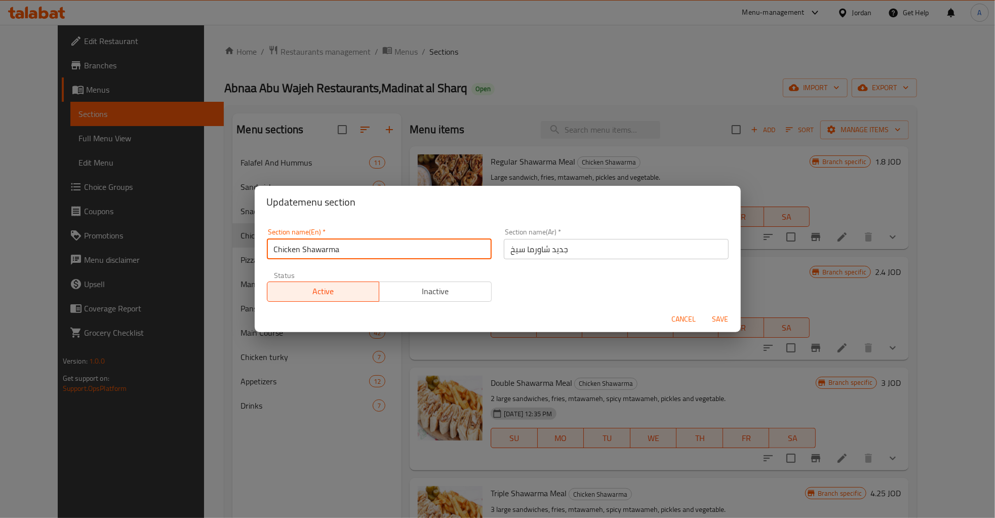
drag, startPoint x: 373, startPoint y: 244, endPoint x: 380, endPoint y: 252, distance: 10.0
click at [374, 246] on input "Chicken Shawarma" at bounding box center [379, 249] width 225 height 20
click at [723, 316] on span "Save" at bounding box center [720, 319] width 24 height 13
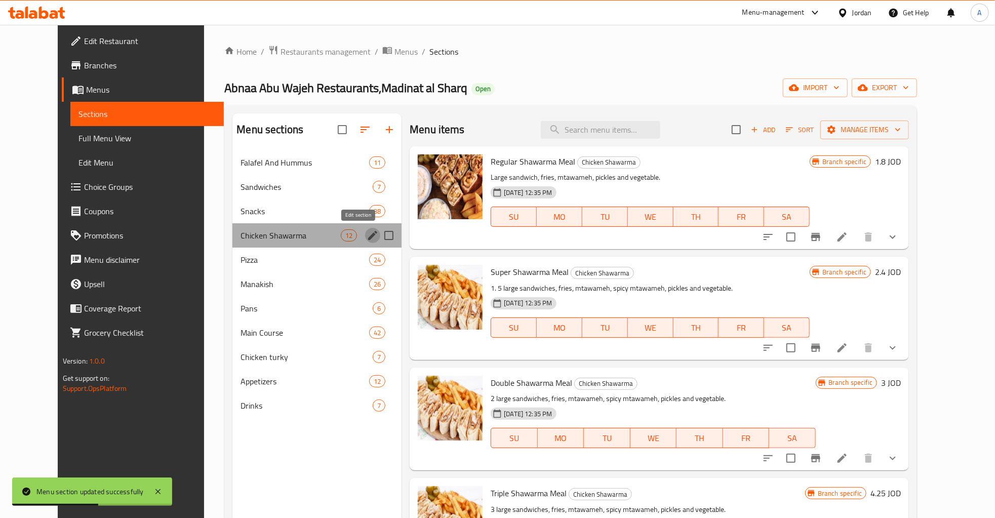
click at [366, 235] on icon "edit" at bounding box center [372, 235] width 12 height 12
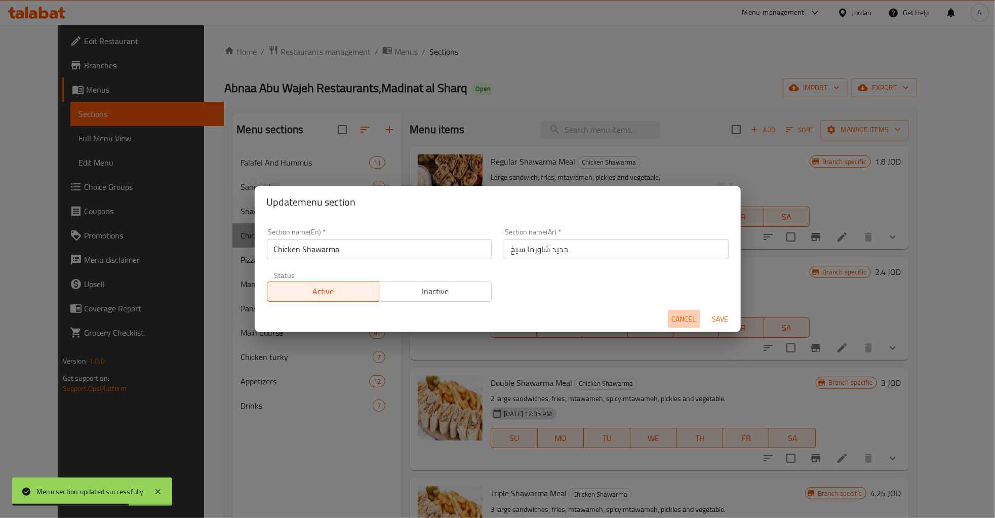
click at [693, 319] on span "Cancel" at bounding box center [684, 319] width 24 height 13
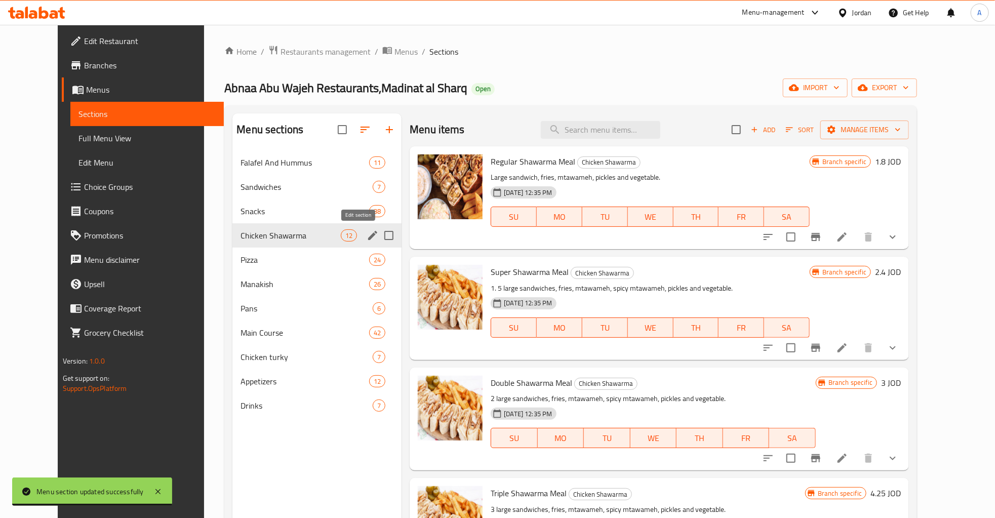
click at [368, 235] on icon "edit" at bounding box center [372, 235] width 9 height 9
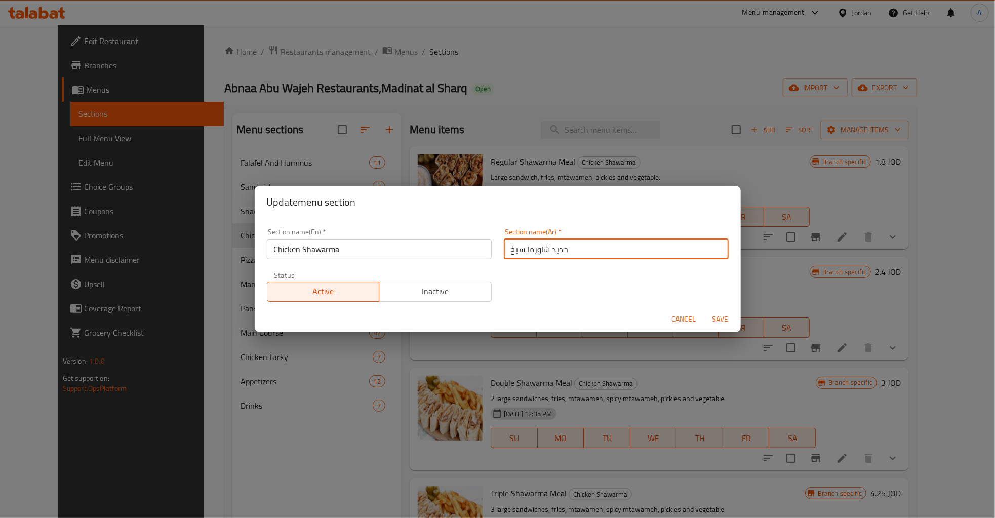
drag, startPoint x: 632, startPoint y: 247, endPoint x: 629, endPoint y: 251, distance: 5.2
click at [630, 249] on input "جديد شاورما سيخ" at bounding box center [616, 249] width 225 height 20
type input "جديدنا شاورما شيخ"
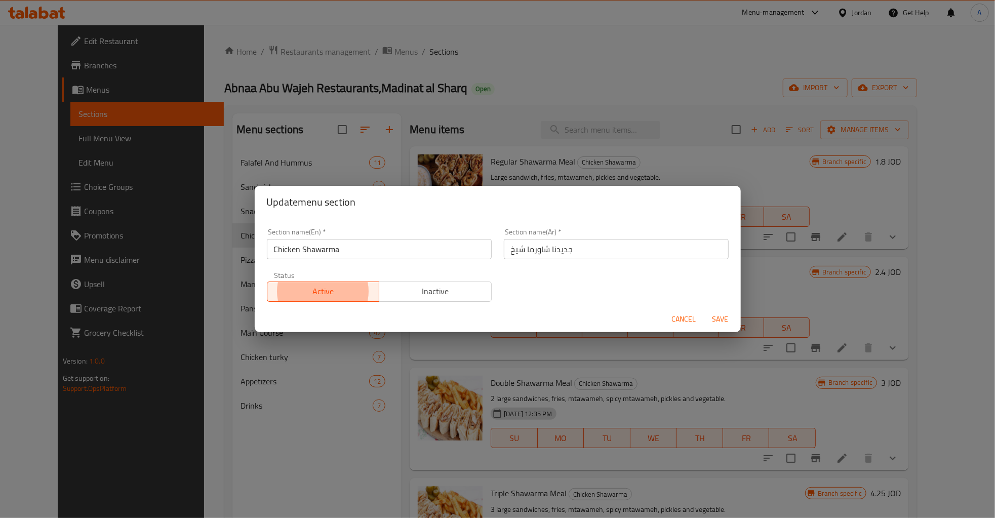
type button "0"
type button "1"
click at [704, 310] on button "Save" at bounding box center [720, 319] width 32 height 19
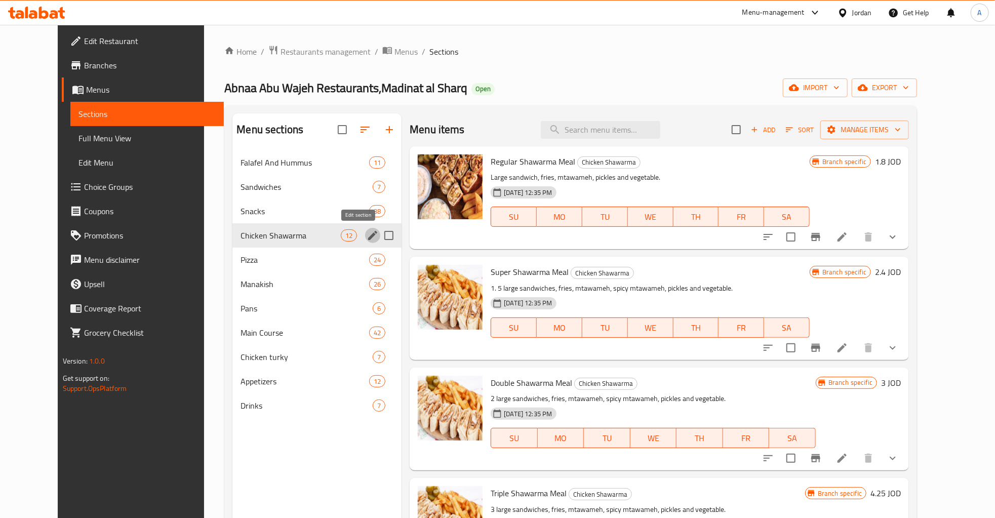
click at [366, 232] on icon "edit" at bounding box center [372, 235] width 12 height 12
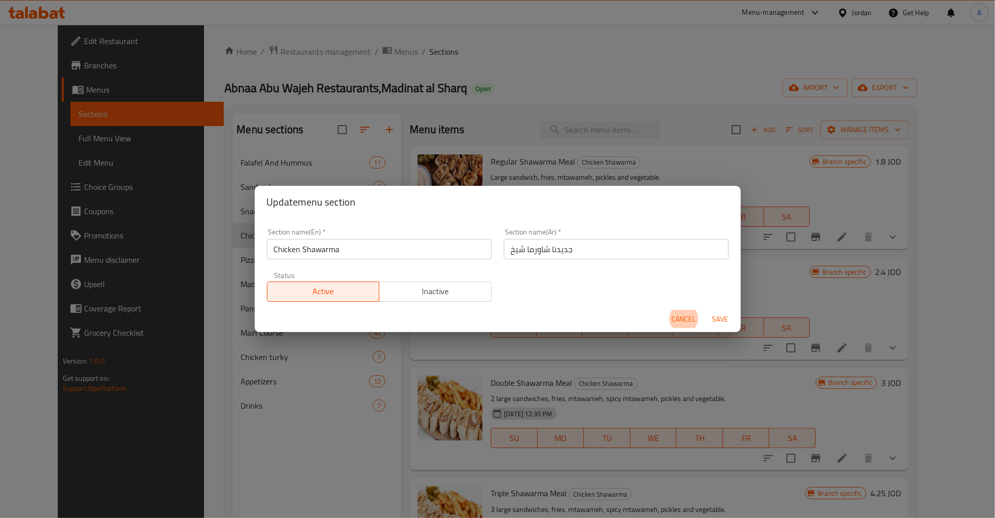
click at [514, 250] on input "جديدنا شاورما شيخ" at bounding box center [616, 249] width 225 height 20
type input "جديدنا شاورما شيــــخ !!!"
click at [725, 324] on span "Save" at bounding box center [720, 319] width 24 height 13
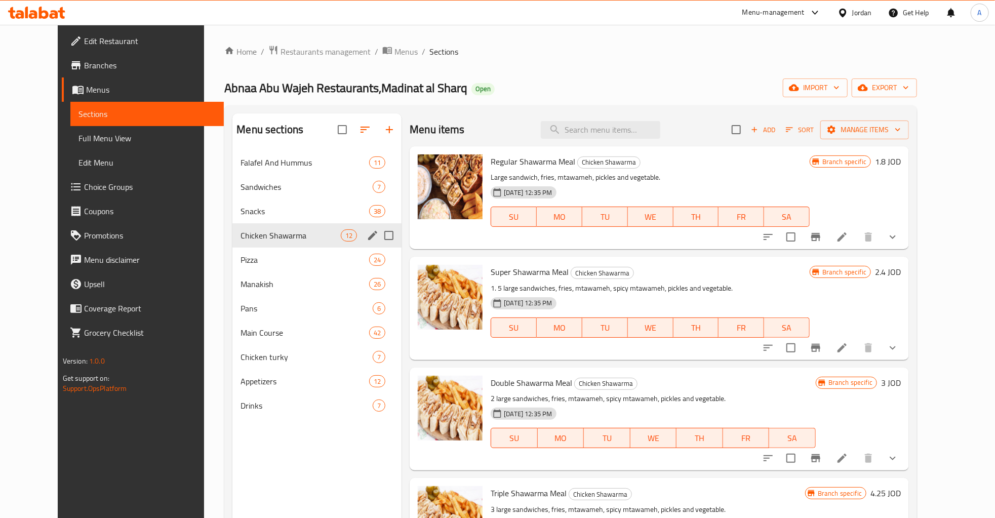
click at [273, 238] on span "Chicken Shawarma" at bounding box center [290, 235] width 100 height 12
click at [366, 236] on icon "edit" at bounding box center [372, 235] width 12 height 12
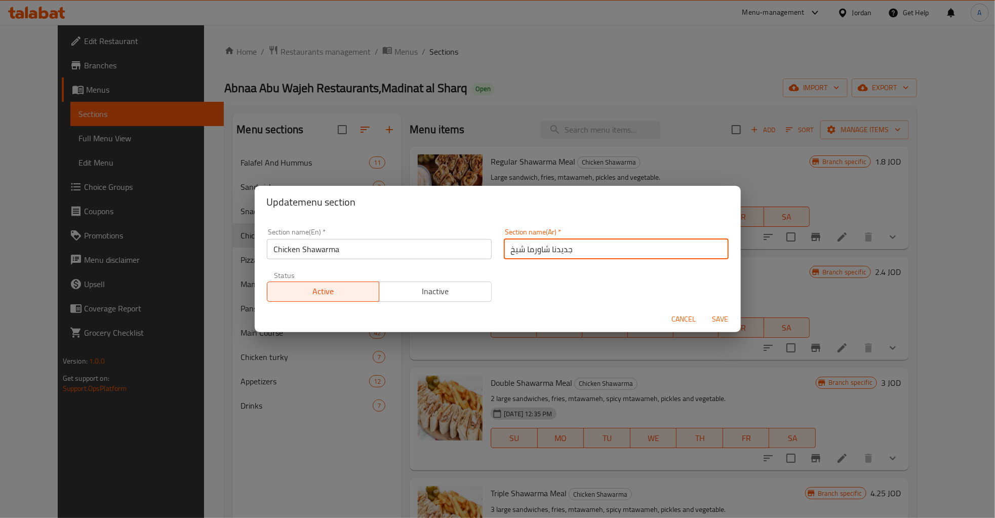
click at [595, 252] on input "جديدنا شاورما شيخ" at bounding box center [616, 249] width 225 height 20
click at [519, 252] on input "جديدنا شاورما شيخ" at bounding box center [616, 249] width 225 height 20
click at [515, 252] on input "جديدنا شاورما شيخ" at bounding box center [616, 249] width 225 height 20
click at [509, 254] on input "جديدنا شاورما شيــــخ" at bounding box center [616, 249] width 225 height 20
type input "جديدنا شاورما شيــــخ!!!!"
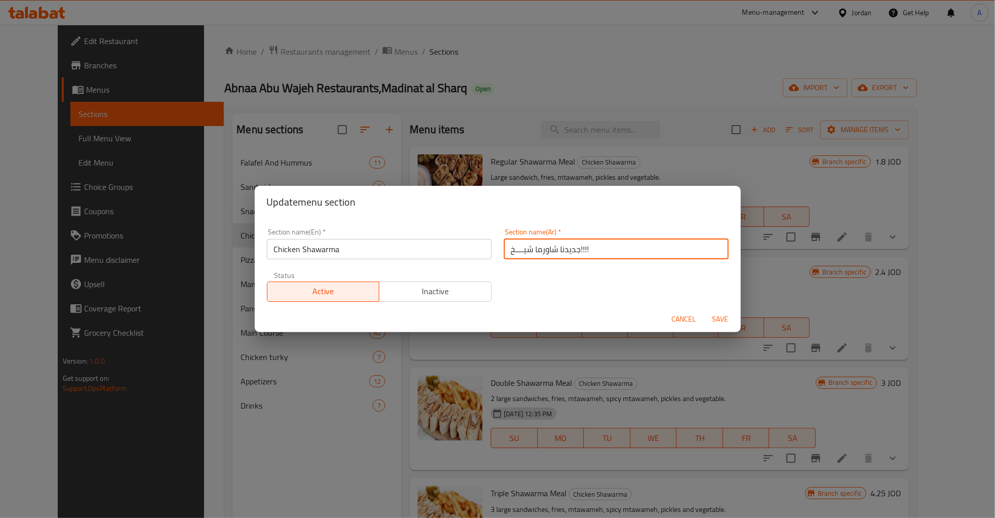
click at [704, 310] on button "Save" at bounding box center [720, 319] width 32 height 19
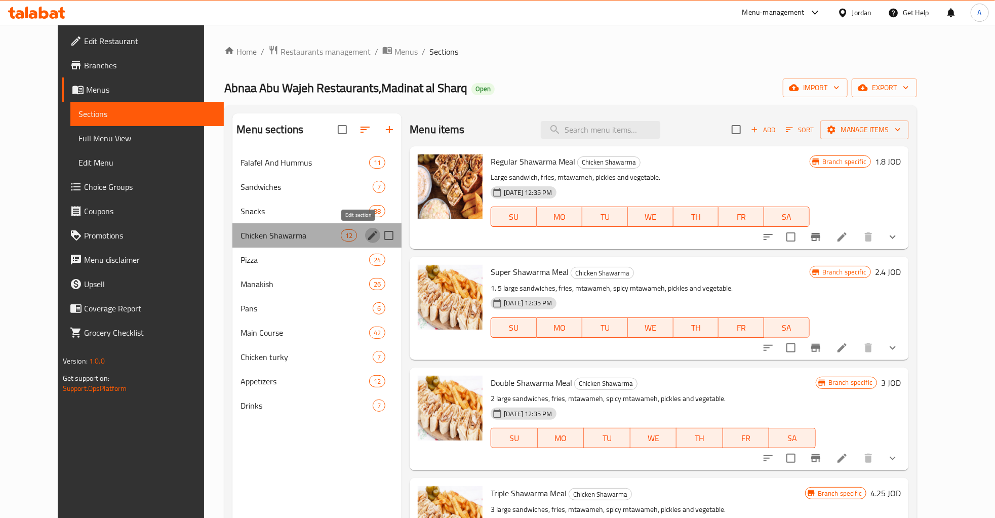
click at [368, 237] on icon "edit" at bounding box center [372, 235] width 9 height 9
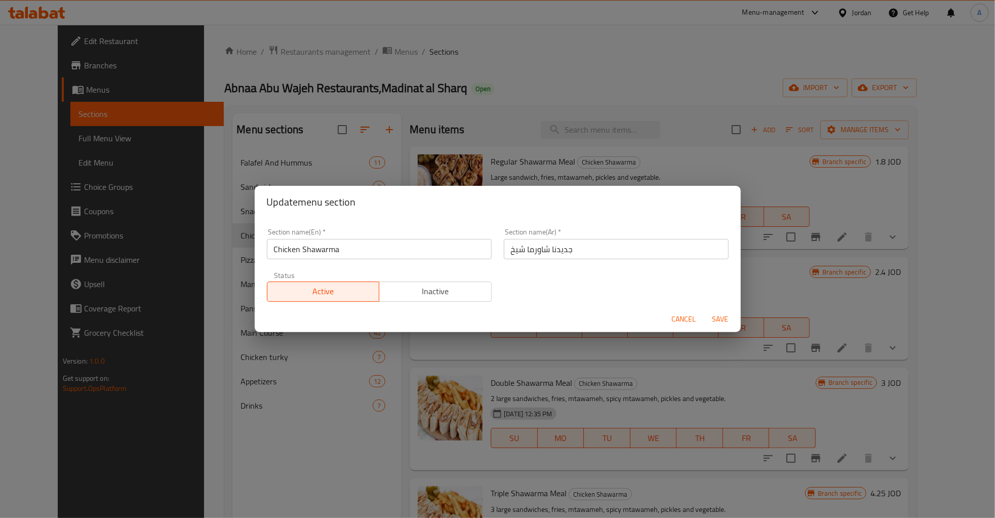
drag, startPoint x: 591, startPoint y: 262, endPoint x: 585, endPoint y: 257, distance: 7.6
click at [586, 259] on div "Section name(Ar)   * جديدنا شاورما شيخ Section name(Ar) *" at bounding box center [616, 243] width 237 height 43
click at [583, 255] on input "جديدنا شاورما شيخ" at bounding box center [616, 249] width 225 height 20
paste input "ــــخ!!!!"
type input "جديدنا شاورما شيــــخ!!!!"
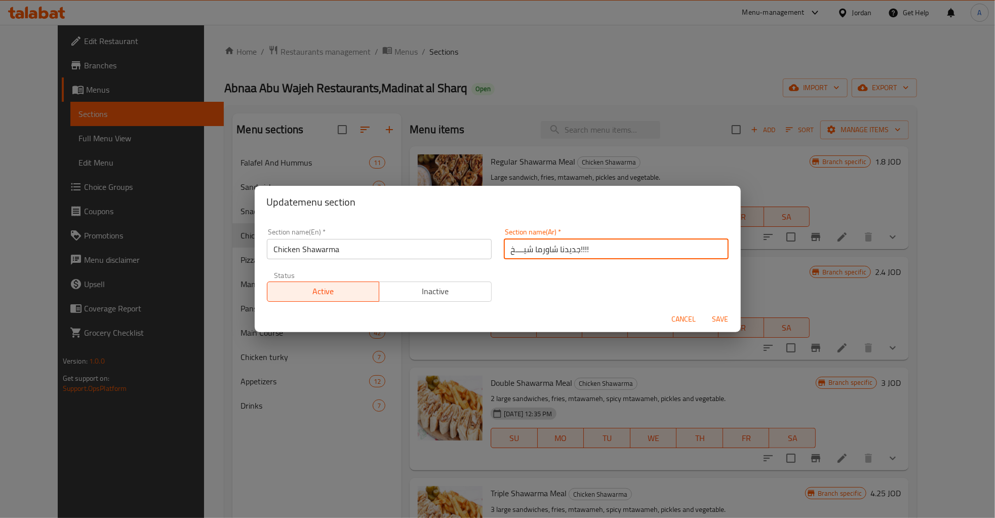
click at [729, 322] on span "Save" at bounding box center [720, 319] width 24 height 13
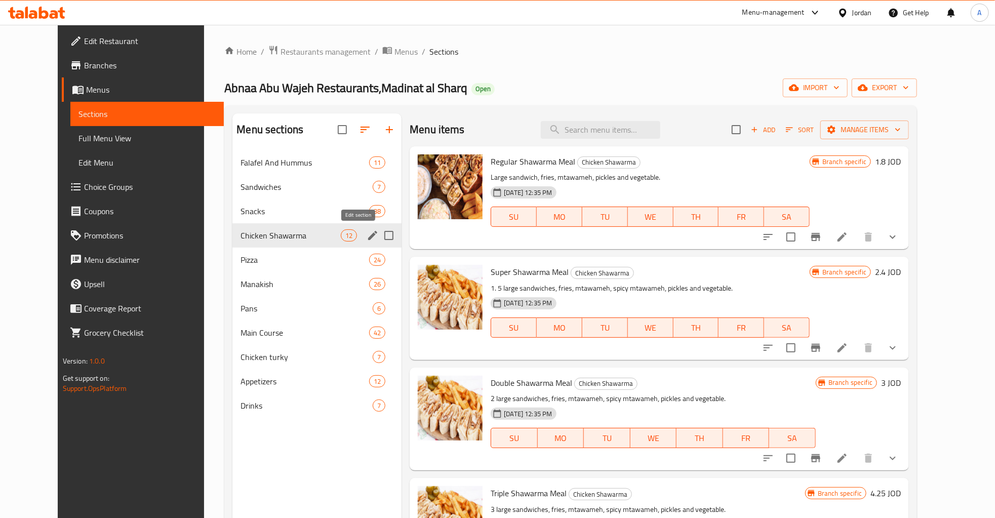
click at [366, 237] on icon "edit" at bounding box center [372, 235] width 12 height 12
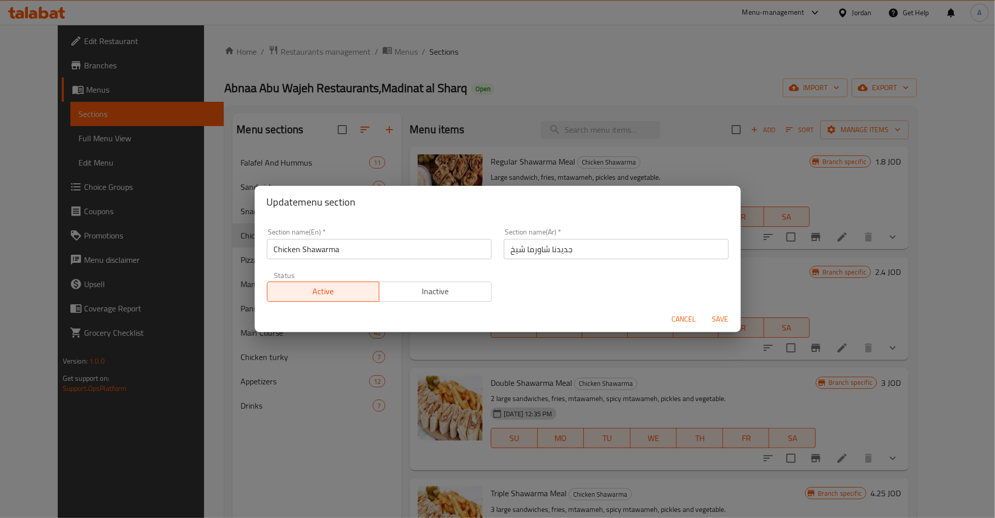
click at [596, 262] on div "Section name(Ar)   * جديدنا شاورما شيخ Section name(Ar) *" at bounding box center [616, 243] width 237 height 43
click at [595, 247] on input "جديدنا شاورما شيخ" at bounding box center [616, 249] width 225 height 20
paste input "ــــخ!!!!"
type input "جديدنا شاورما شيــــخ!!!!"
click at [721, 318] on span "Save" at bounding box center [720, 319] width 24 height 13
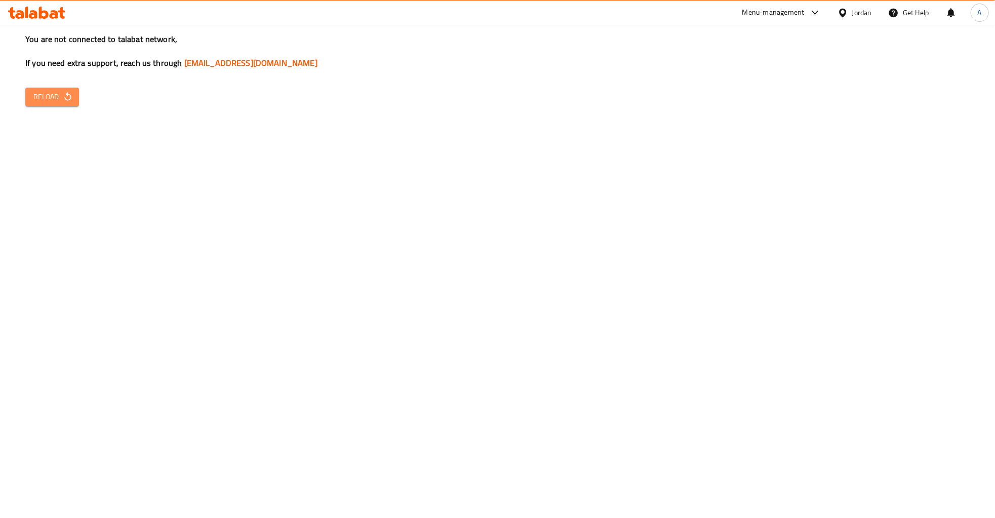
click at [69, 96] on icon "button" at bounding box center [68, 97] width 10 height 10
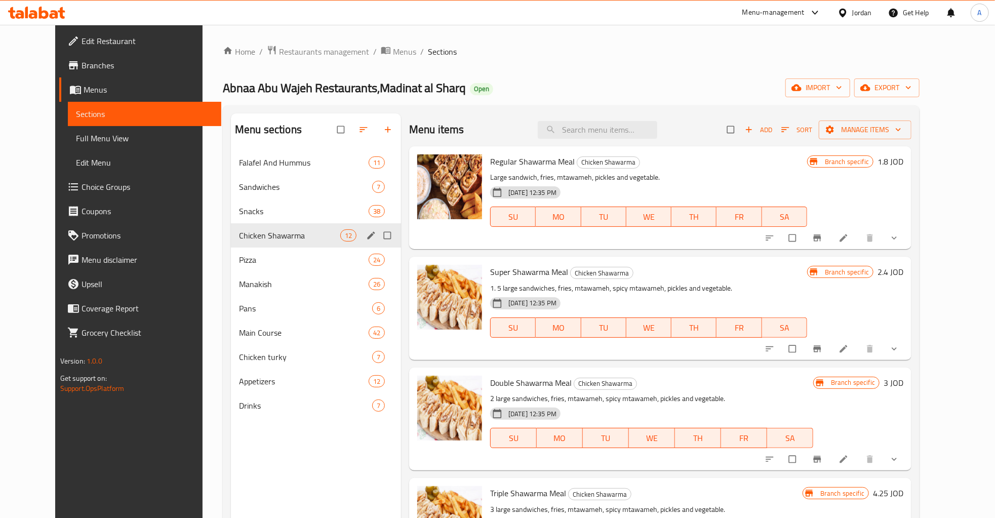
click at [366, 232] on icon "edit" at bounding box center [371, 235] width 10 height 10
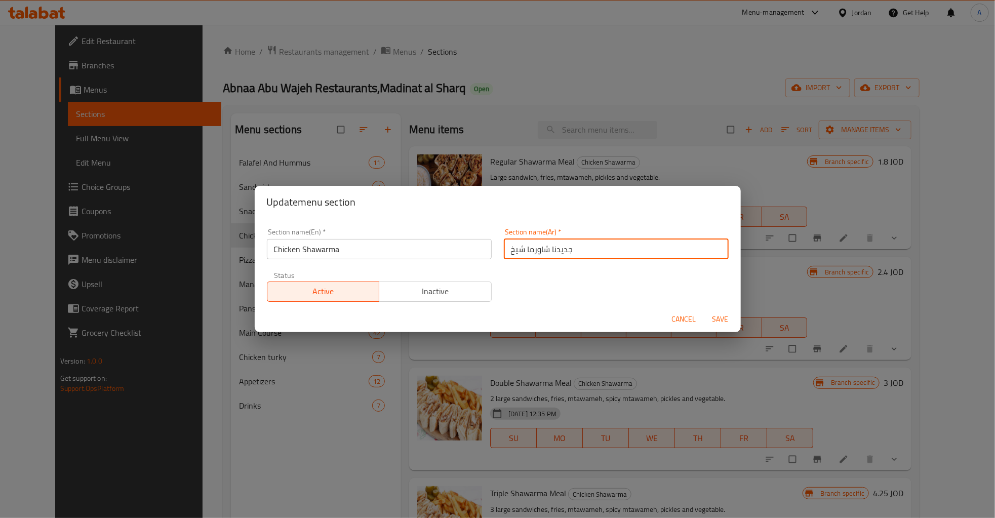
click at [589, 255] on input "جديدنا شاورما شيخ" at bounding box center [616, 249] width 225 height 20
paste input "ــــخ!!!!"
type input "جديدنا شاورما شيــــخ!!!!"
click at [713, 313] on span "Save" at bounding box center [720, 319] width 24 height 13
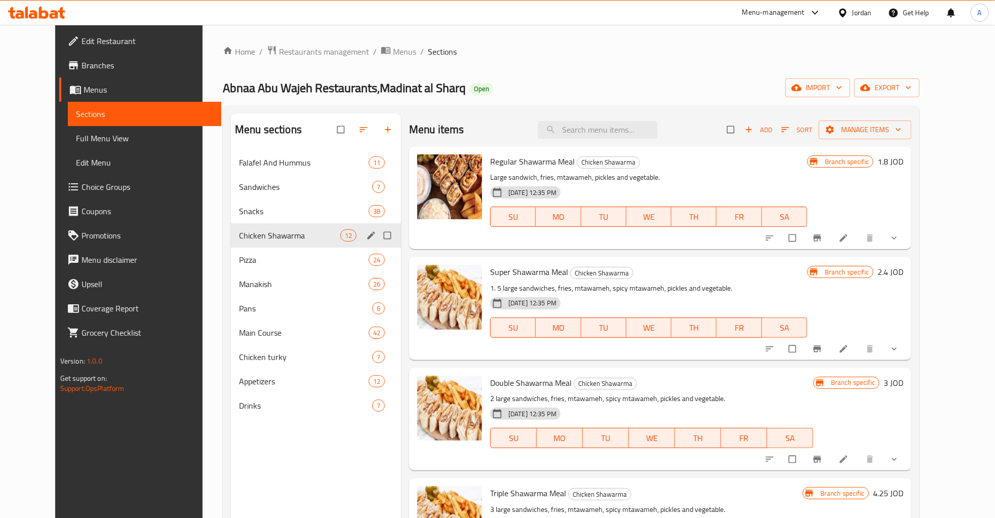
click at [366, 236] on icon "edit" at bounding box center [371, 235] width 10 height 10
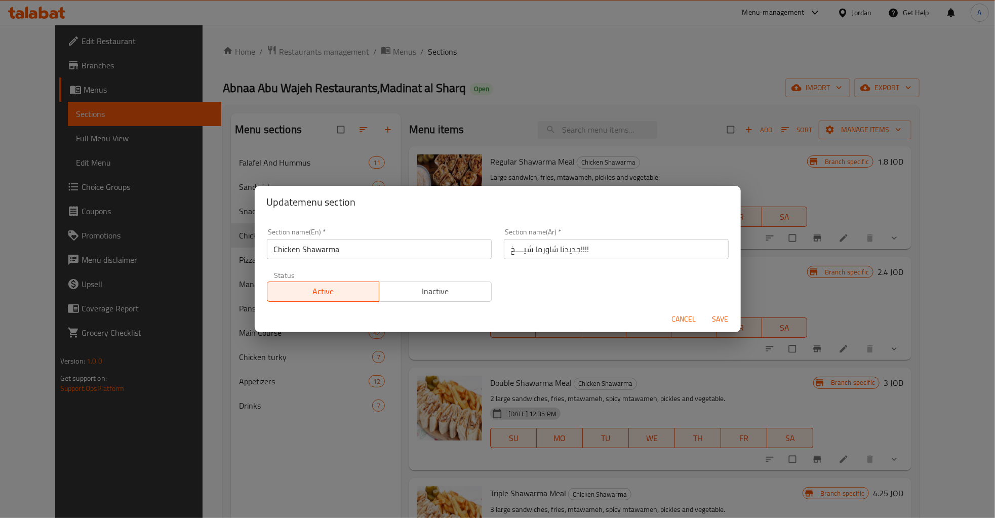
click at [540, 249] on input "جديدنا شاورما شيــــخ!!!!" at bounding box center [616, 249] width 225 height 20
click at [538, 252] on input "جديدنا شاورما شيــــخ!!!!" at bounding box center [616, 249] width 225 height 20
type input "جديدنا شاورمــا شيــــخ!!!!"
click at [724, 325] on span "Save" at bounding box center [720, 319] width 24 height 13
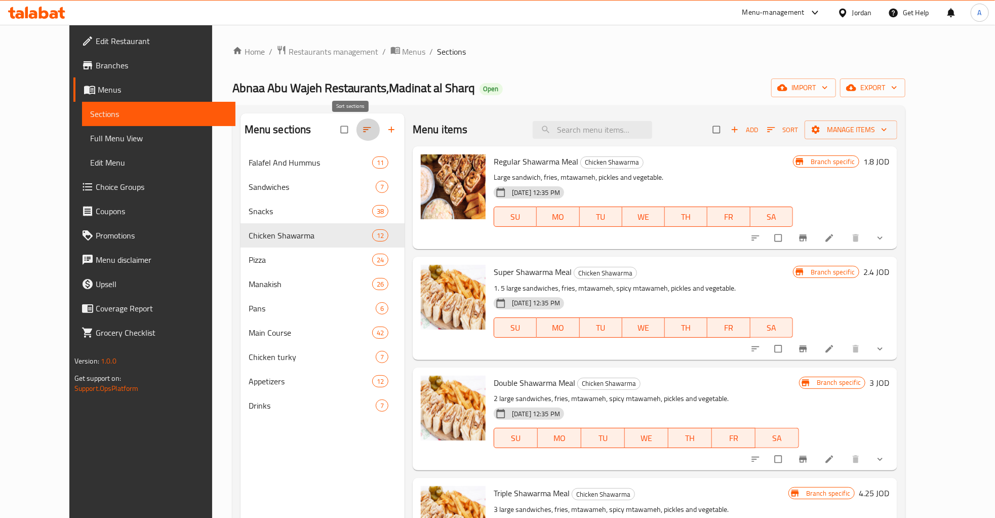
click at [362, 135] on icon "button" at bounding box center [367, 130] width 10 height 10
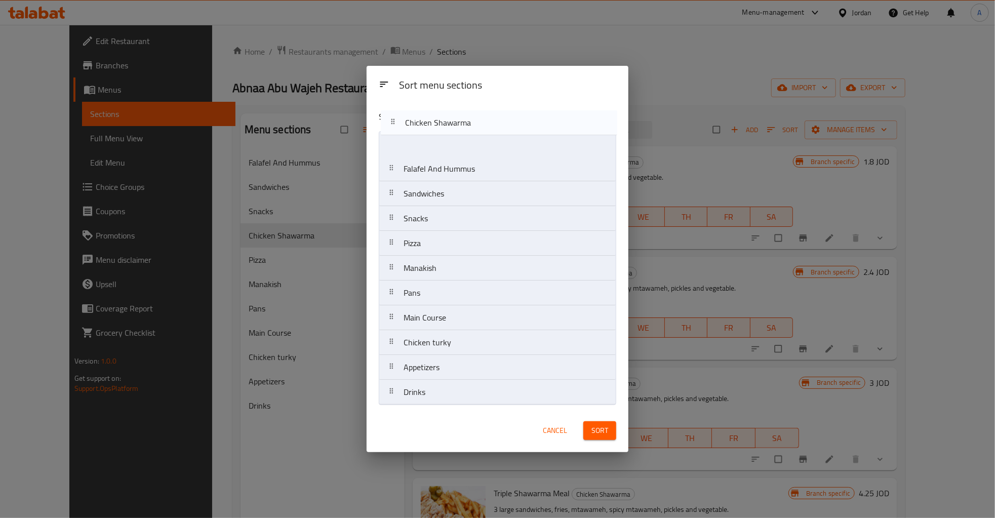
drag, startPoint x: 389, startPoint y: 217, endPoint x: 391, endPoint y: 119, distance: 98.2
click at [391, 119] on div "Sort menu sections Falafel And Hummus Sandwiches Snacks Chicken Shawarma Pizza …" at bounding box center [497, 255] width 262 height 307
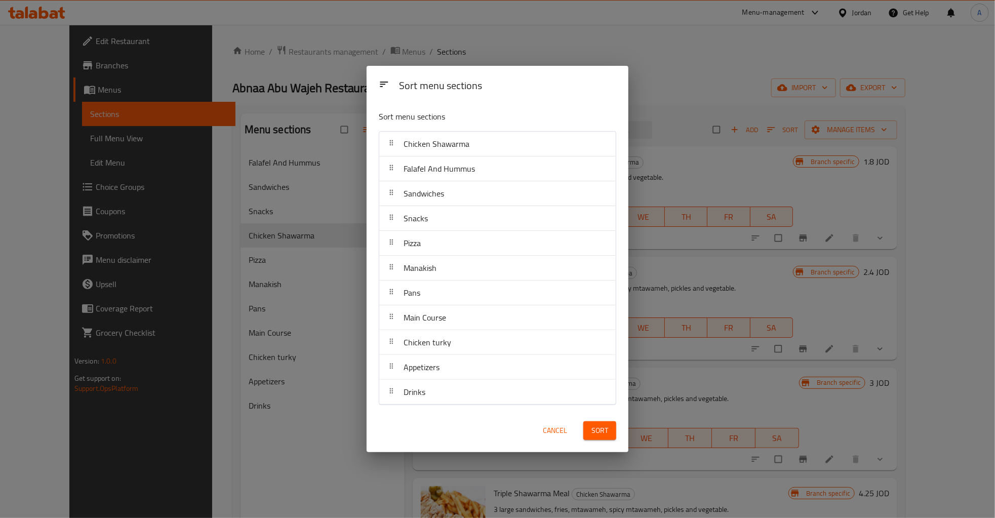
click at [601, 435] on span "Sort" at bounding box center [599, 430] width 17 height 13
click at [559, 428] on span "Cancel" at bounding box center [555, 430] width 24 height 13
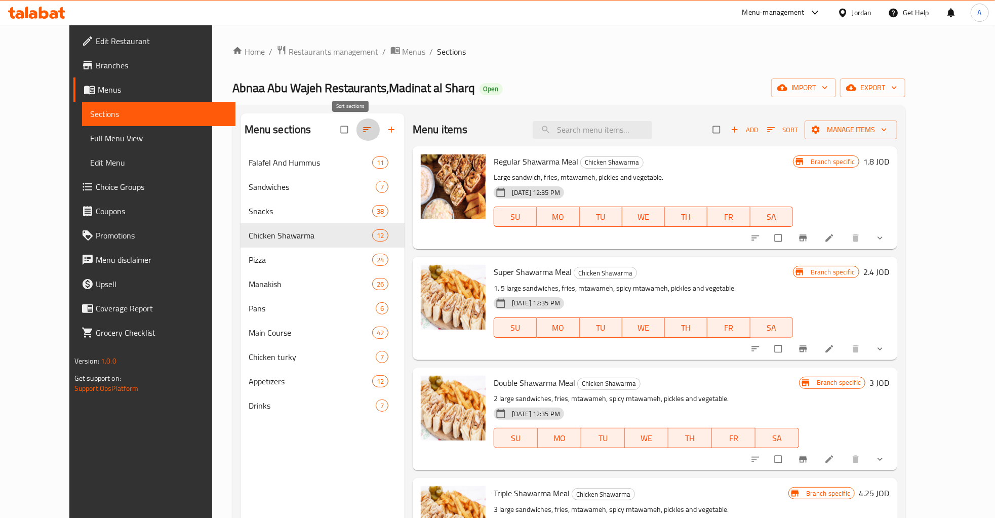
click at [358, 134] on button "button" at bounding box center [368, 129] width 24 height 22
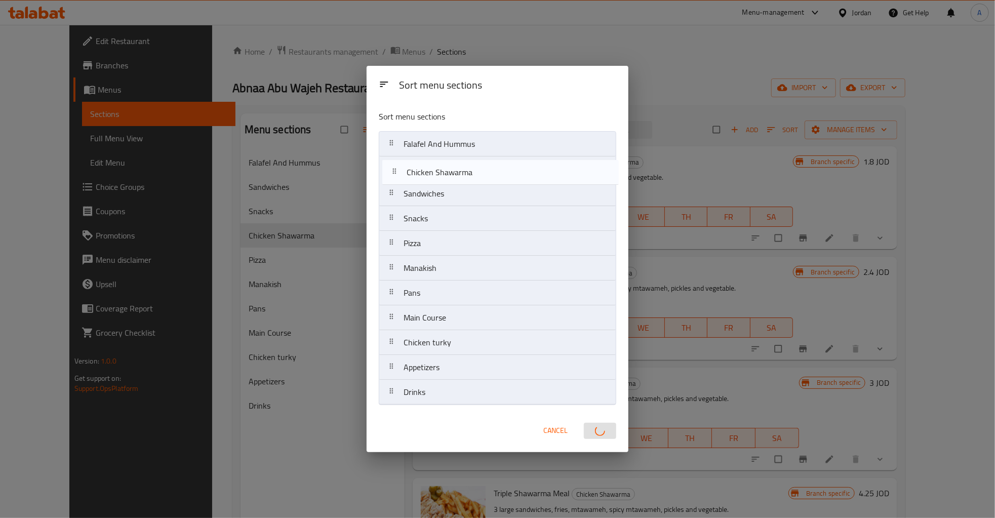
drag, startPoint x: 395, startPoint y: 176, endPoint x: 395, endPoint y: 137, distance: 39.0
click at [395, 137] on nav "Falafel And Hummus Sandwiches Snacks Chicken Shawarma Pizza Manakish Pans Main …" at bounding box center [497, 268] width 237 height 274
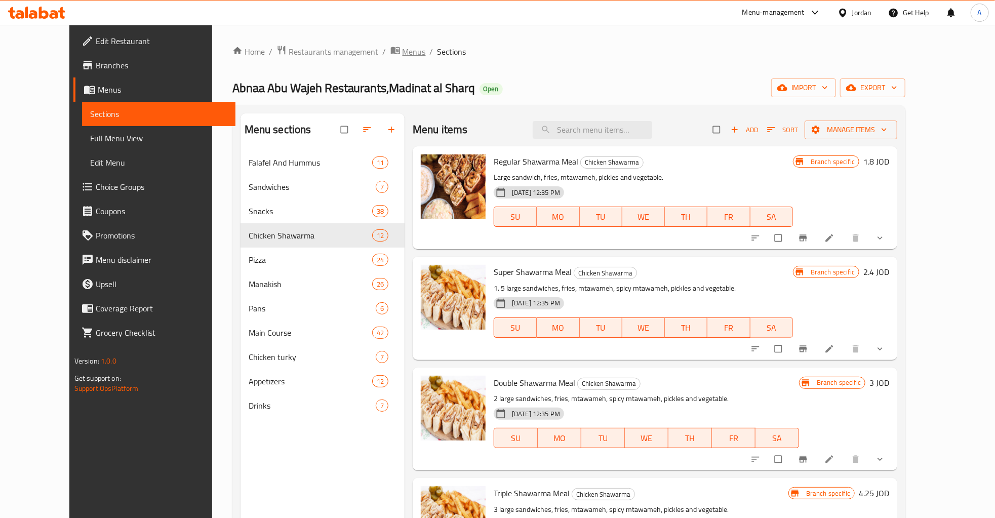
click at [402, 56] on span "Menus" at bounding box center [413, 52] width 23 height 12
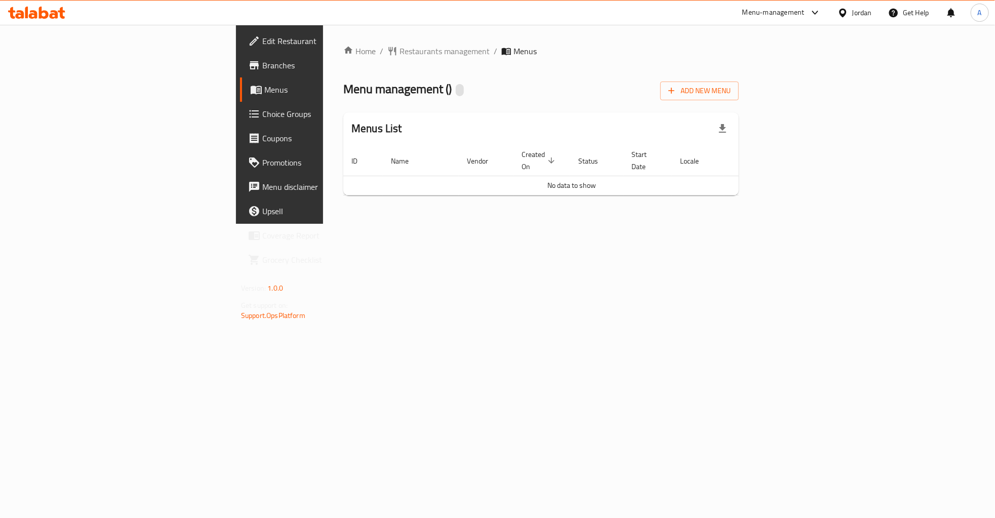
click at [513, 224] on div "Home / Restaurants management / Menus Menu management ( ) Add New Menu Menus Li…" at bounding box center [541, 124] width 436 height 199
click at [240, 75] on link "Branches" at bounding box center [321, 65] width 162 height 24
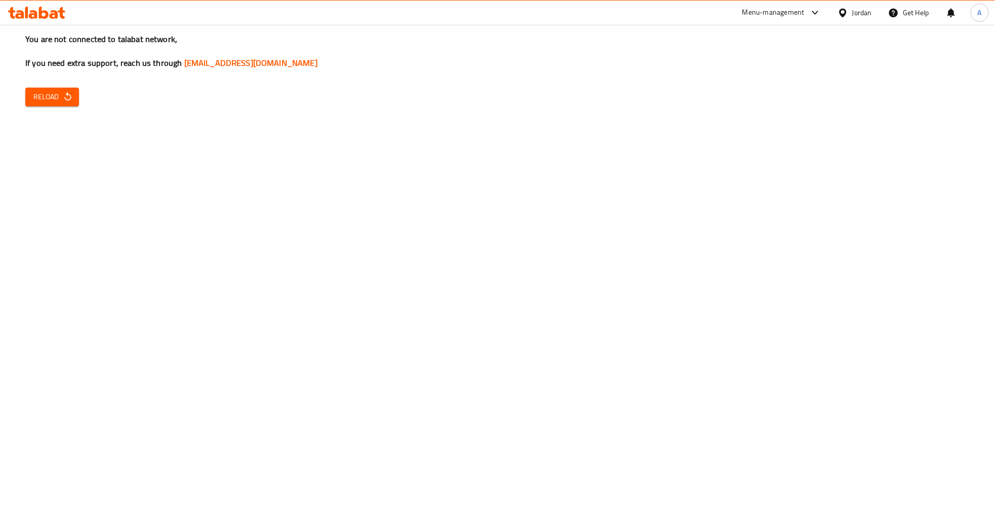
click at [28, 88] on div "You are not connected to talabat network, If you need extra support, reach us t…" at bounding box center [497, 259] width 995 height 518
click at [40, 95] on span "Reload" at bounding box center [51, 97] width 37 height 13
click at [46, 99] on span "Reload" at bounding box center [51, 97] width 37 height 13
click at [40, 96] on span "Reload" at bounding box center [51, 97] width 37 height 13
drag, startPoint x: 50, startPoint y: 82, endPoint x: 45, endPoint y: 93, distance: 12.0
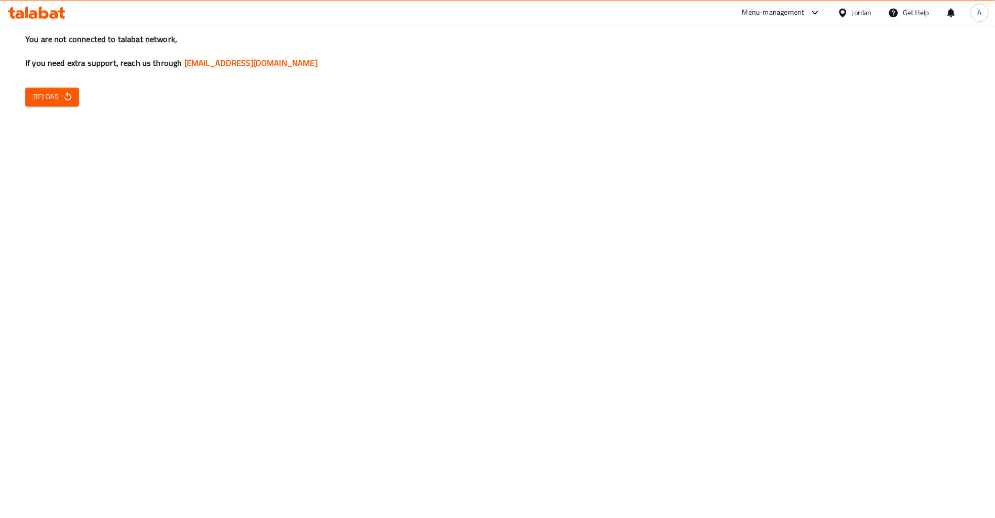
click at [50, 81] on div "You are not connected to talabat network, If you need extra support, reach us t…" at bounding box center [497, 259] width 995 height 518
click at [45, 95] on span "Reload" at bounding box center [51, 97] width 37 height 13
click at [61, 91] on button "Reload" at bounding box center [52, 97] width 54 height 19
click at [59, 92] on span "Reload" at bounding box center [51, 97] width 37 height 13
click at [64, 94] on icon "button" at bounding box center [68, 97] width 10 height 10
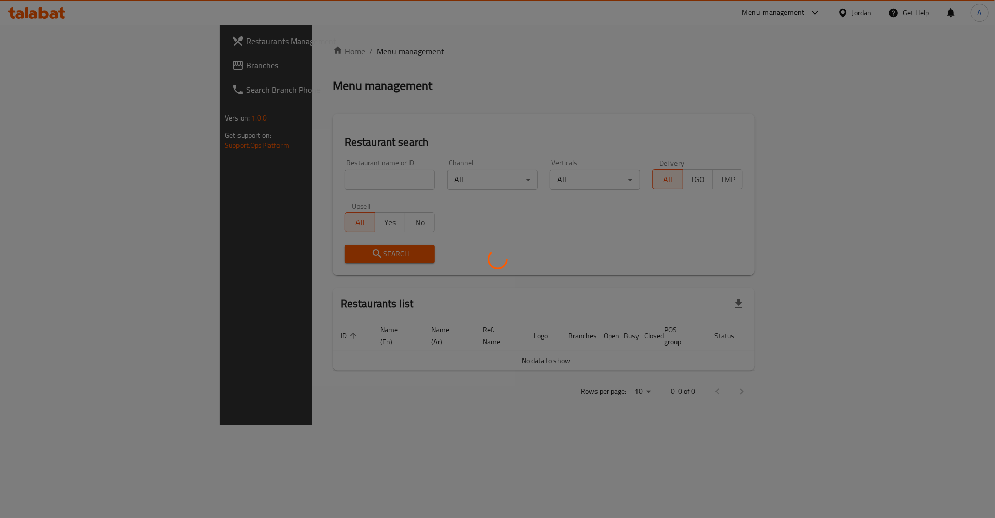
click at [268, 180] on div at bounding box center [497, 259] width 995 height 518
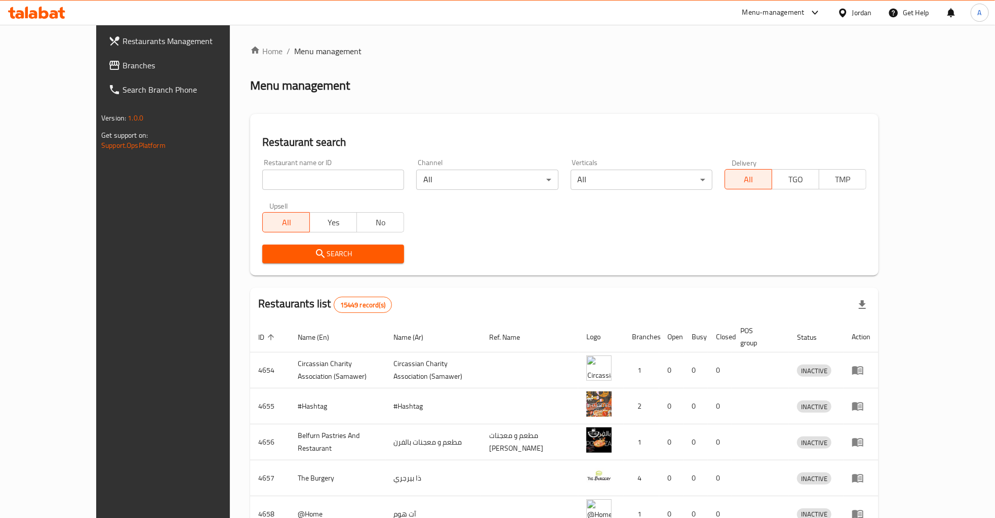
click at [311, 184] on input "search" at bounding box center [333, 180] width 142 height 20
type input "بناء"
click button "Search" at bounding box center [333, 253] width 142 height 19
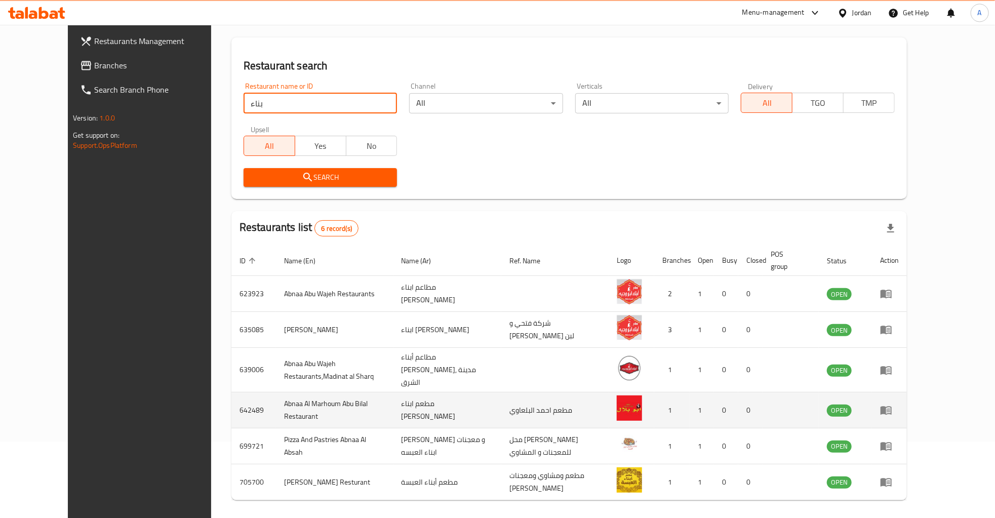
scroll to position [92, 0]
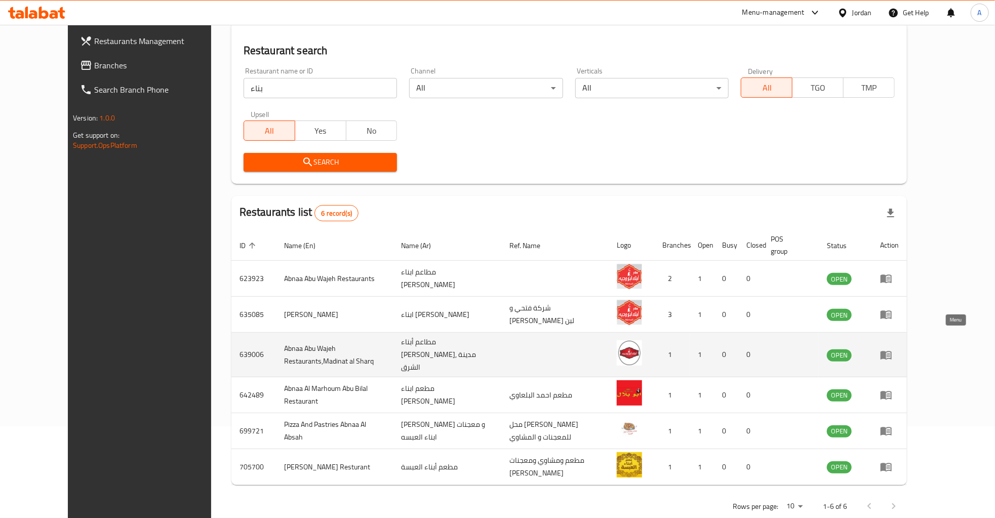
click at [892, 349] on icon "enhanced table" at bounding box center [886, 355] width 12 height 12
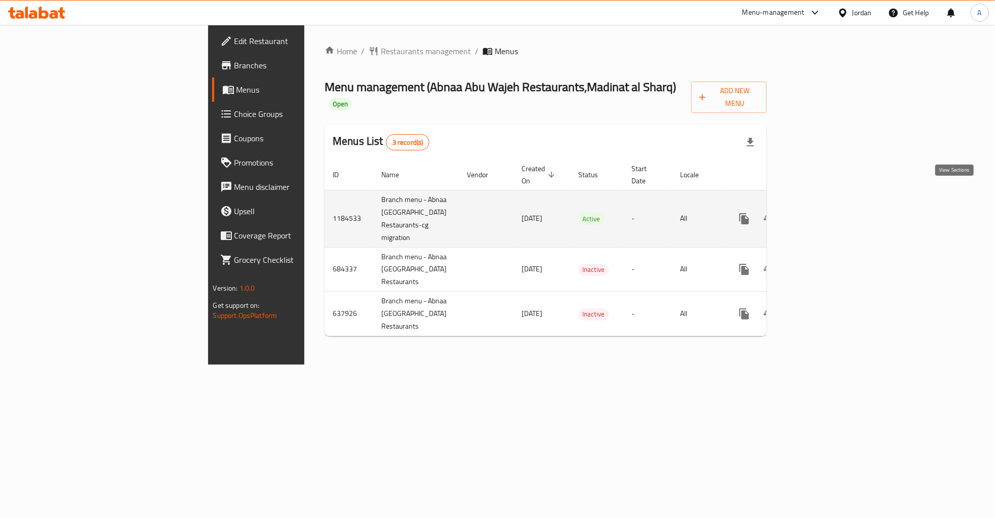
click at [823, 213] on icon "enhanced table" at bounding box center [817, 219] width 12 height 12
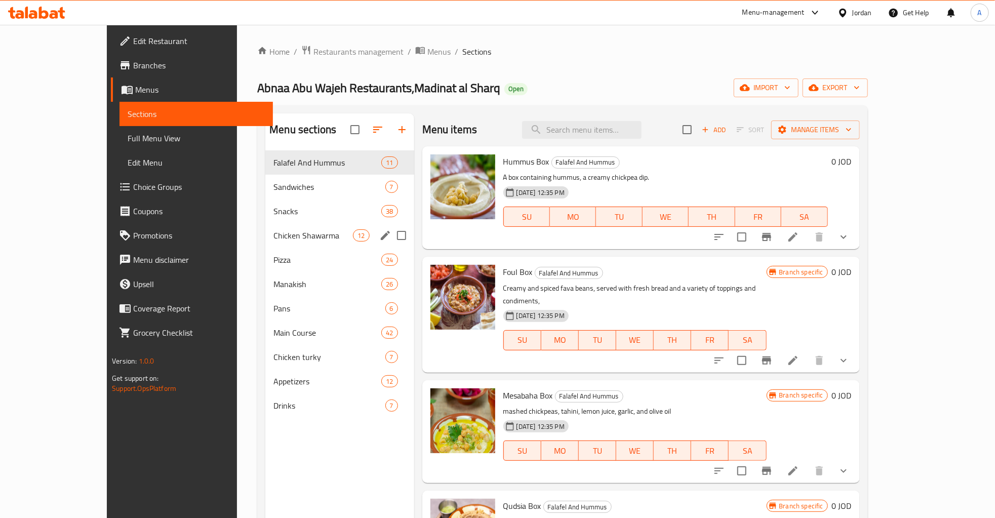
click at [379, 239] on icon "edit" at bounding box center [385, 235] width 12 height 12
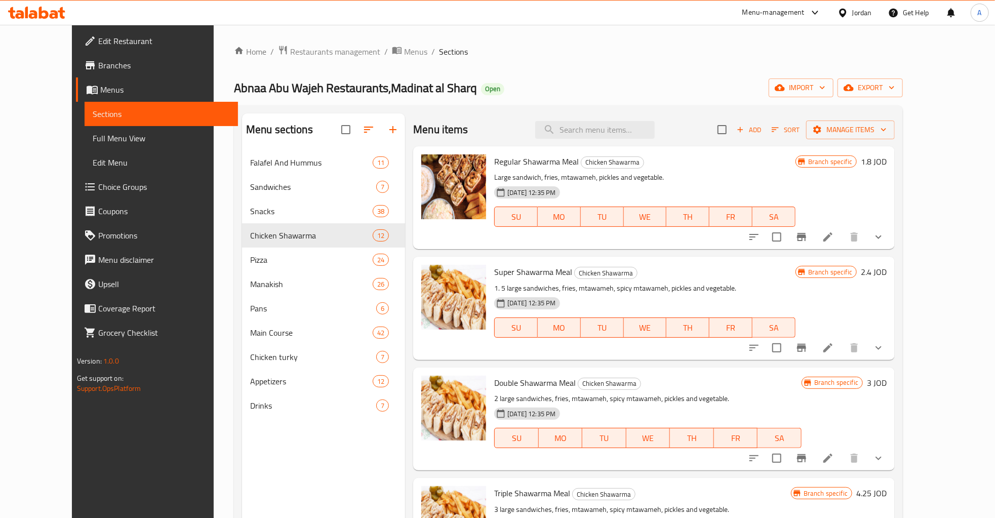
click at [347, 118] on div "Menu sections" at bounding box center [323, 129] width 163 height 33
click at [362, 124] on icon "button" at bounding box center [368, 130] width 12 height 12
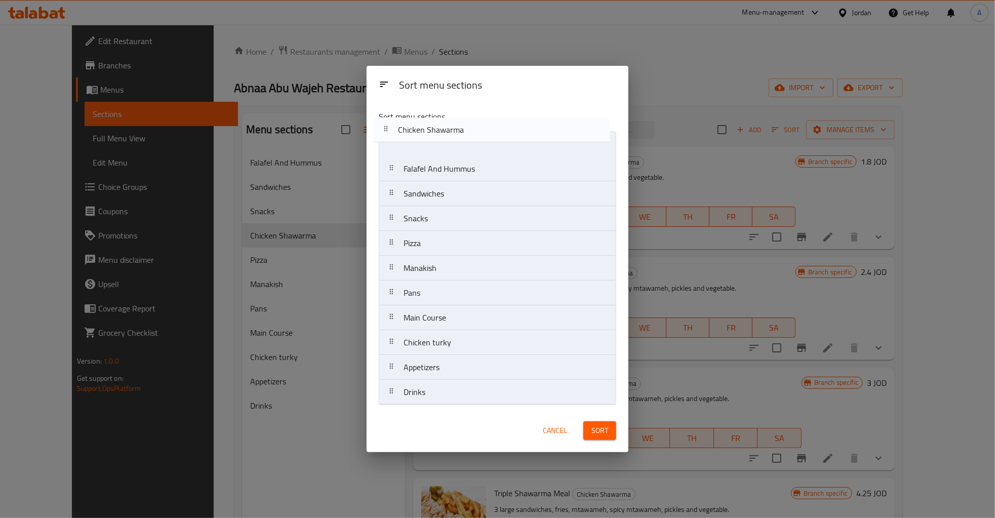
drag, startPoint x: 388, startPoint y: 217, endPoint x: 382, endPoint y: 124, distance: 93.3
click at [382, 124] on div "Sort menu sections Falafel And Hummus Sandwiches Snacks Chicken Shawarma Pizza …" at bounding box center [497, 255] width 262 height 307
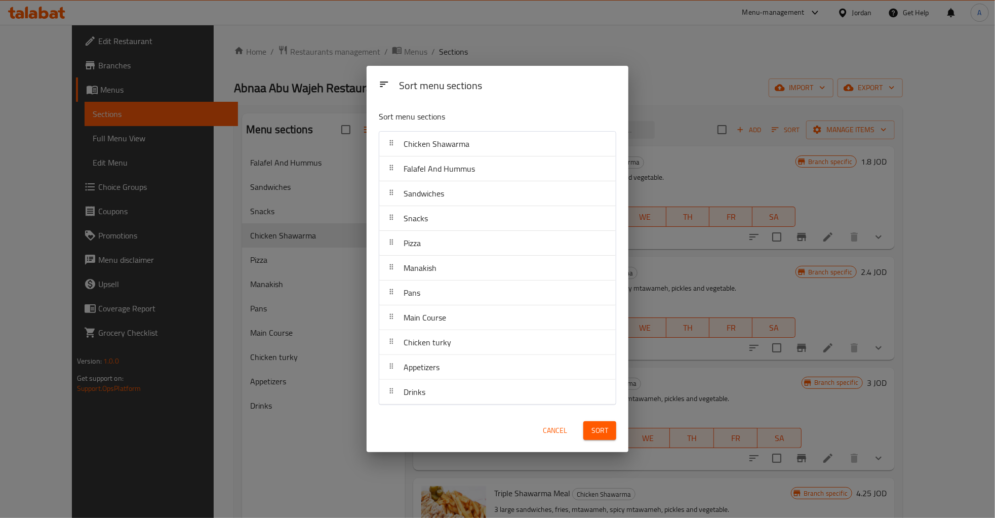
click at [601, 438] on button "Sort" at bounding box center [599, 430] width 33 height 19
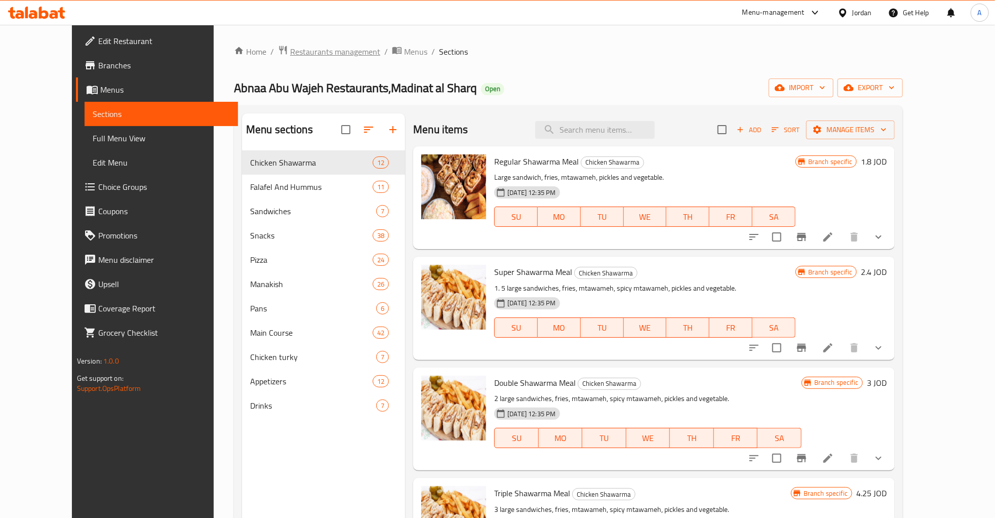
click at [290, 48] on span "Restaurants management" at bounding box center [335, 52] width 90 height 12
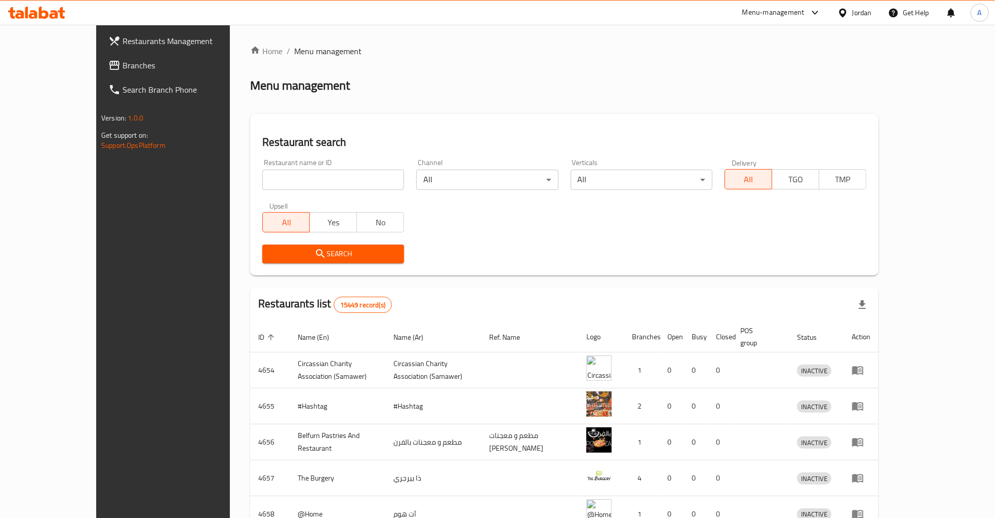
click at [258, 190] on div "Restaurant name or ID Restaurant name or ID" at bounding box center [333, 174] width 154 height 43
click at [262, 184] on input "search" at bounding box center [333, 180] width 142 height 20
type input "خلاشيش"
type input "ل"
type input "obada"
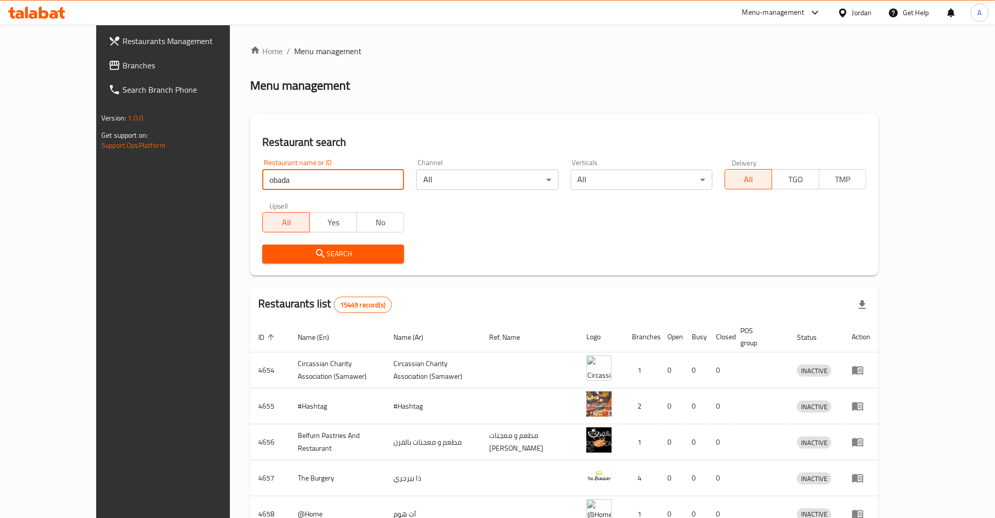
click button "Search" at bounding box center [333, 253] width 142 height 19
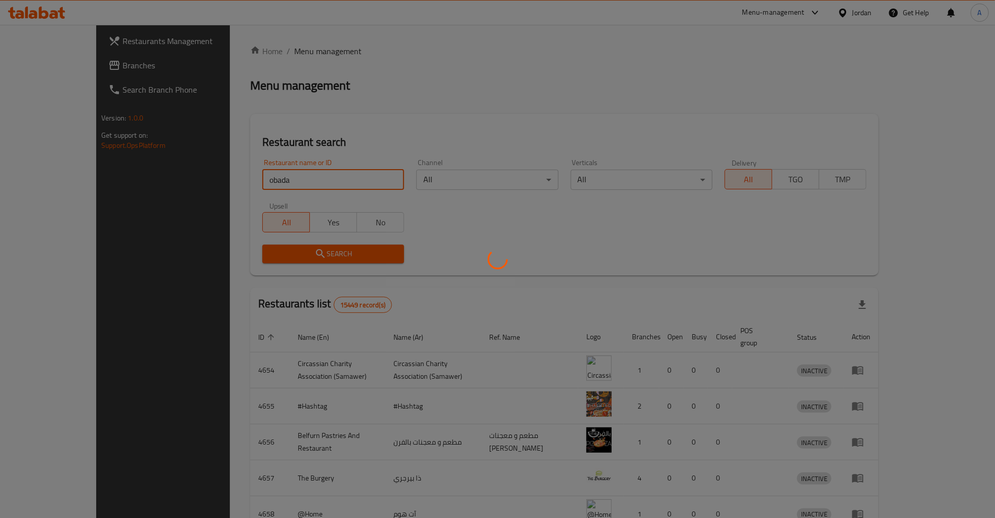
click button "Search" at bounding box center [333, 253] width 142 height 19
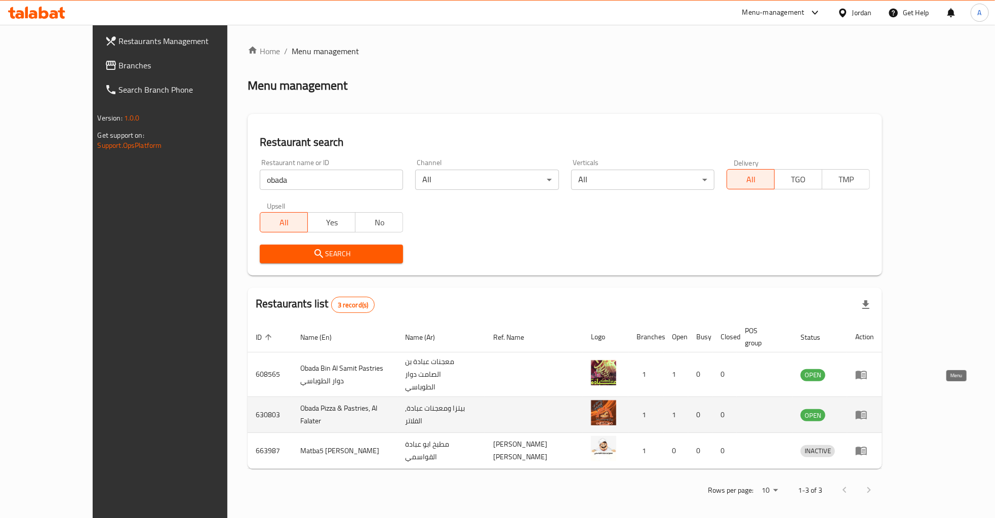
click at [867, 411] on icon "enhanced table" at bounding box center [860, 415] width 11 height 9
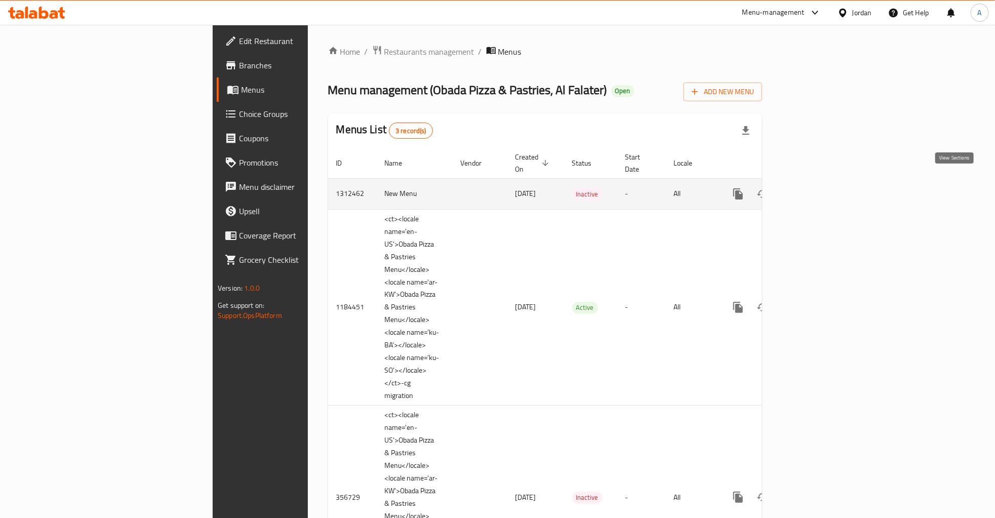
click at [823, 182] on link "enhanced table" at bounding box center [811, 194] width 24 height 24
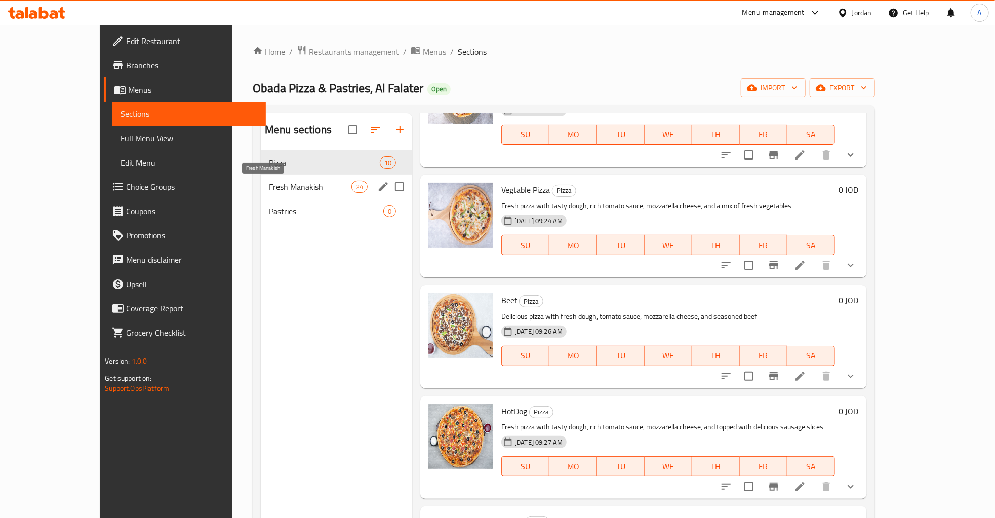
click at [305, 187] on span "Fresh Manakish" at bounding box center [310, 187] width 83 height 12
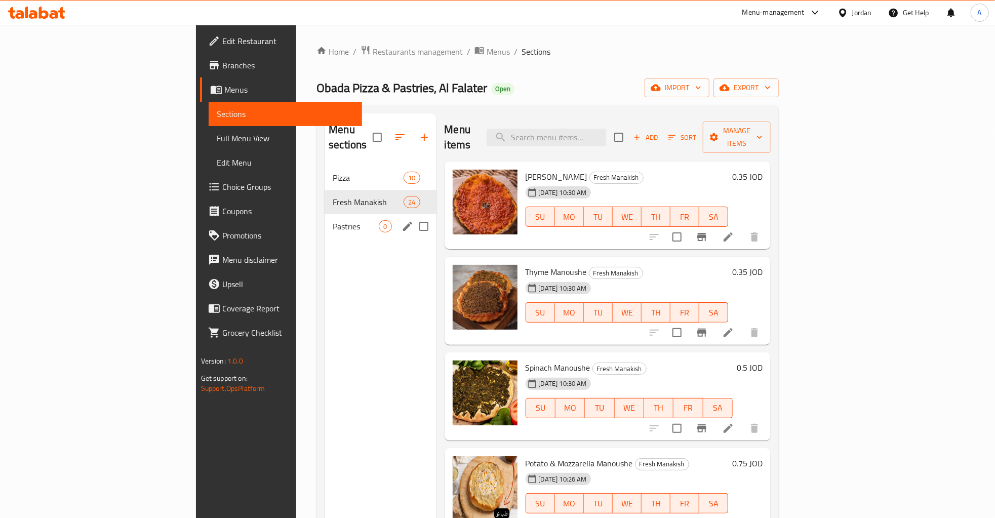
click at [324, 230] on div "Menu sections Pizza 10 Fresh Manakish 24 Pastries 0" at bounding box center [379, 372] width 111 height 518
click at [400, 219] on div "Menu sections" at bounding box center [407, 226] width 15 height 15
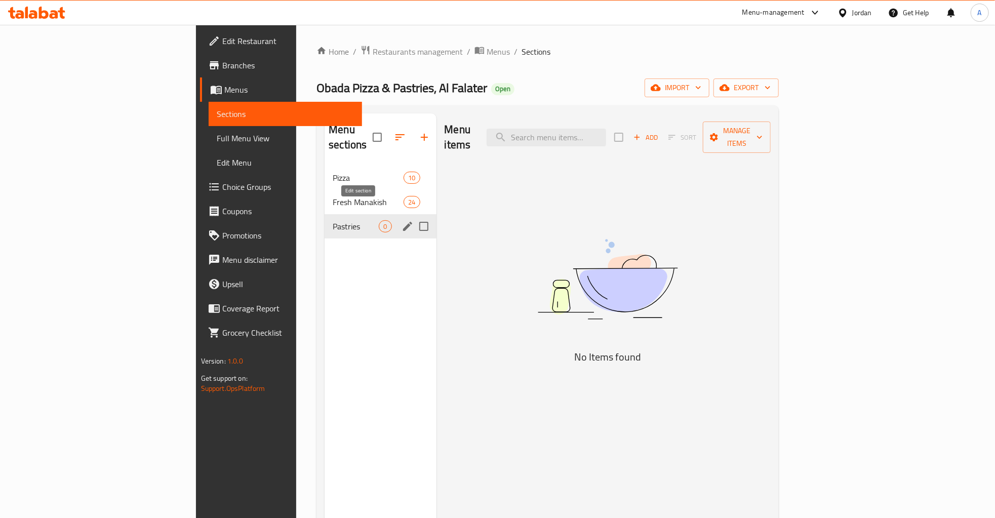
click at [403, 222] on icon "edit" at bounding box center [407, 226] width 9 height 9
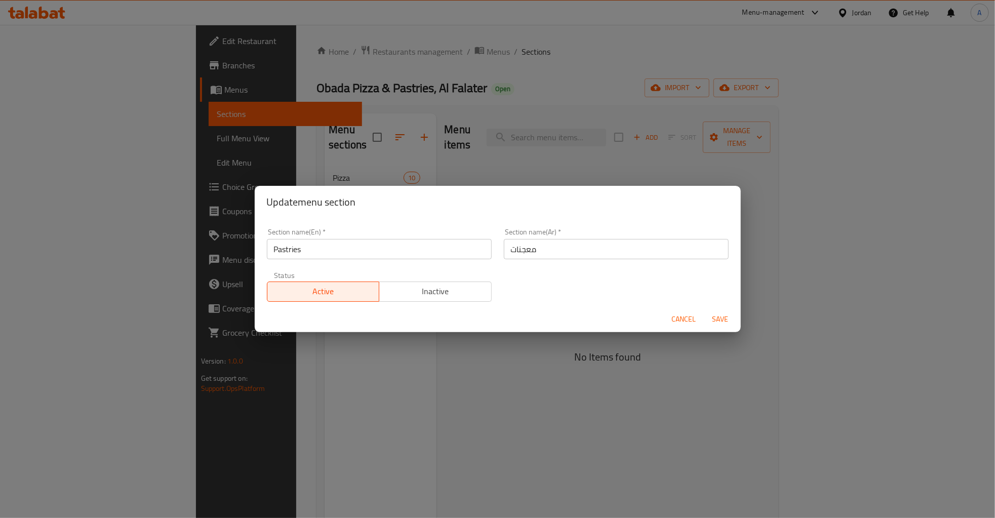
click at [310, 254] on input "Pastries" at bounding box center [379, 249] width 225 height 20
paste input "🥟 فطاير ومعجنات – Pastries & P"
drag, startPoint x: 346, startPoint y: 249, endPoint x: 233, endPoint y: 252, distance: 112.9
click at [267, 252] on input "🥟 فطاير ومعجنات – Pastries & Pies" at bounding box center [379, 249] width 225 height 20
click at [303, 252] on input "🥟 فطاير ومعجنات – Pastries & Pies" at bounding box center [379, 249] width 225 height 20
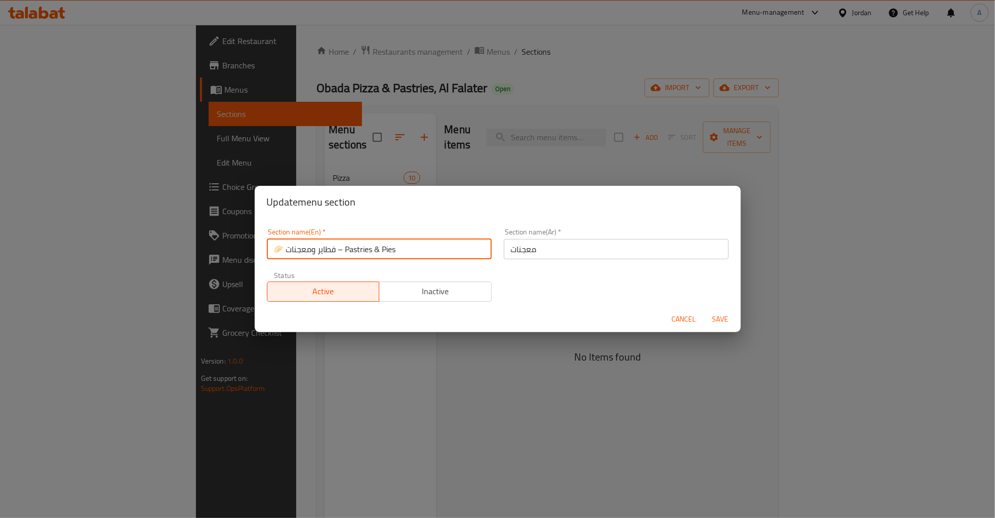
click at [303, 252] on input "🥟 فطاير ومعجنات – Pastries & Pies" at bounding box center [379, 249] width 225 height 20
click at [320, 248] on input "🥟 فطاير ومعجنات – Pastries & Pies" at bounding box center [379, 249] width 225 height 20
type input "Pastries & Pies"
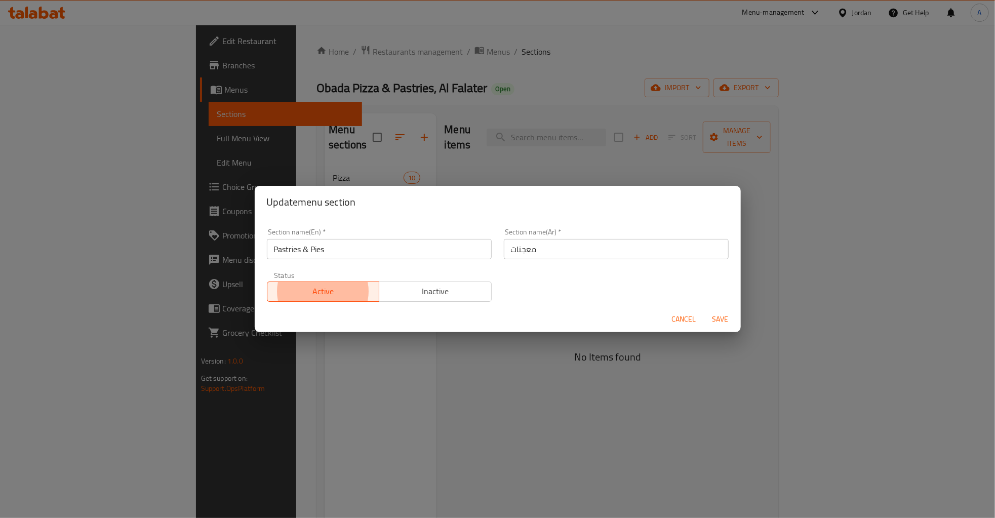
type button "0"
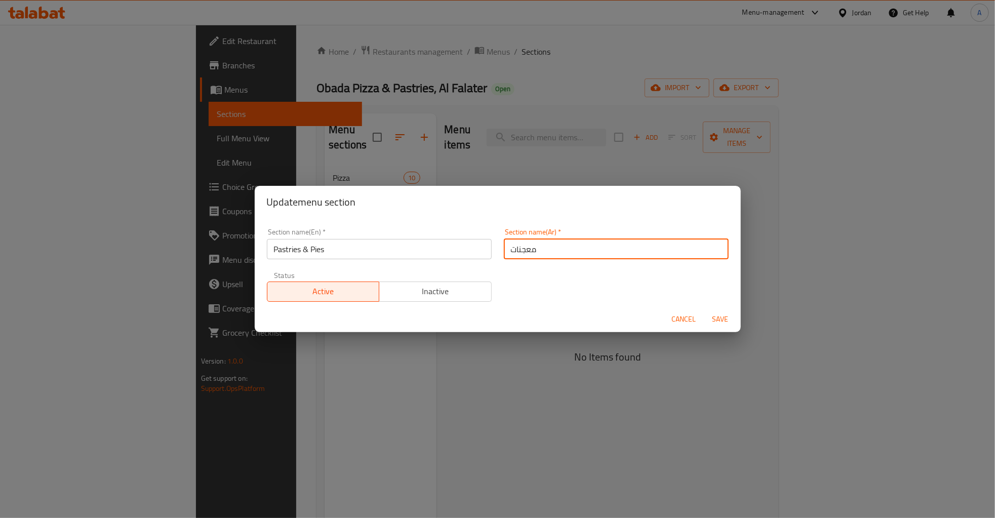
paste input "🥟 فطاير ومعجنات"
click at [722, 320] on span "Save" at bounding box center [720, 319] width 24 height 13
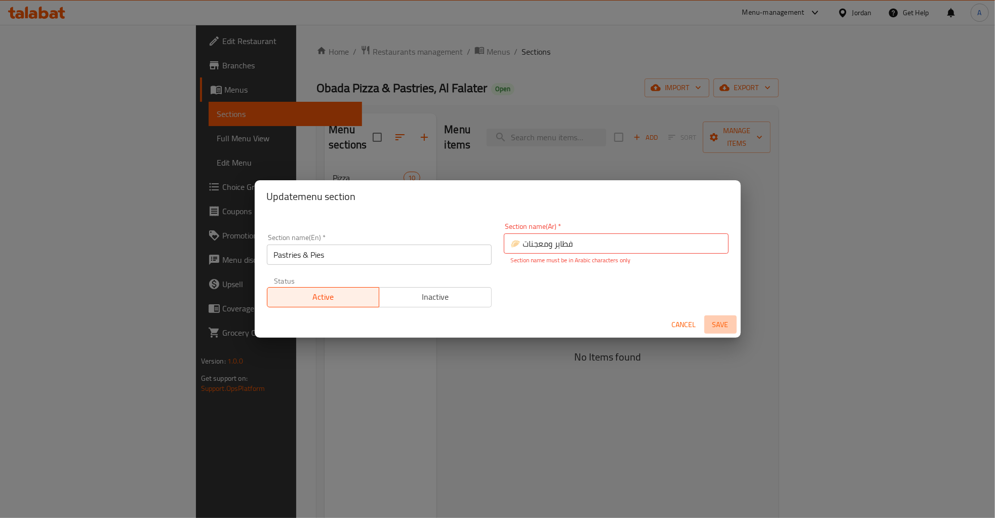
click at [717, 322] on span "Save" at bounding box center [720, 324] width 24 height 13
click at [522, 248] on input "🥟 فطاير ومعجنات" at bounding box center [616, 243] width 225 height 20
click at [517, 245] on input "🥟 فطاير ومعجنات" at bounding box center [616, 243] width 225 height 20
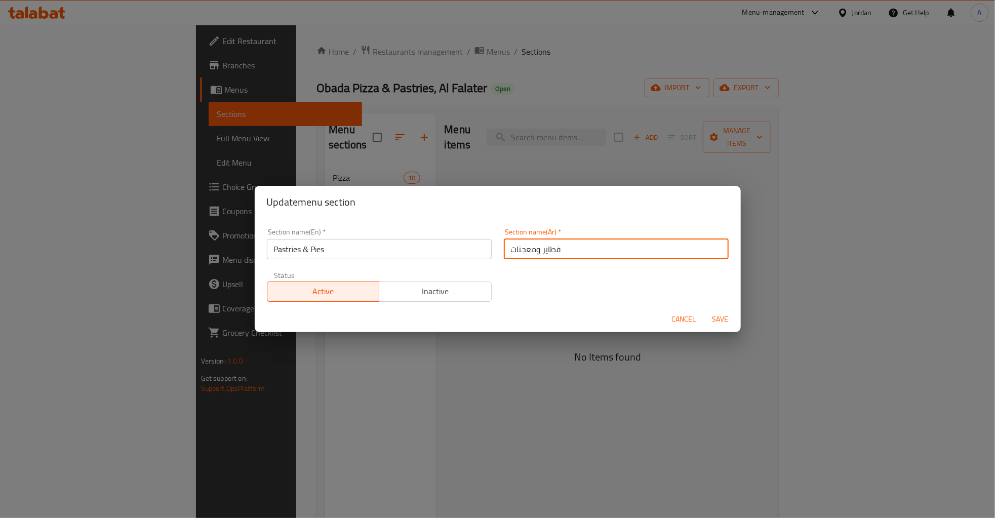
type input "فطاير ومعجنات"
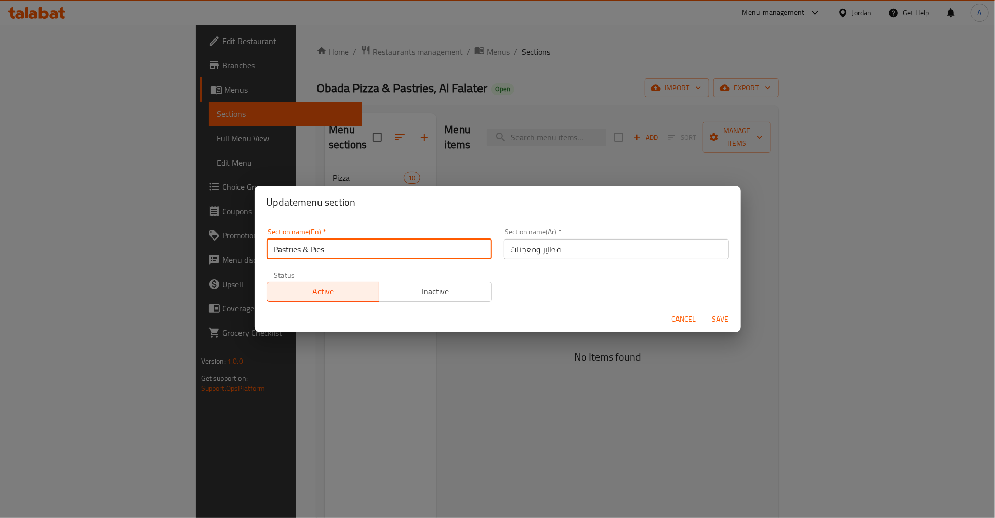
click at [444, 252] on input "Pastries & Pies" at bounding box center [379, 249] width 225 height 20
paste input "🥟"
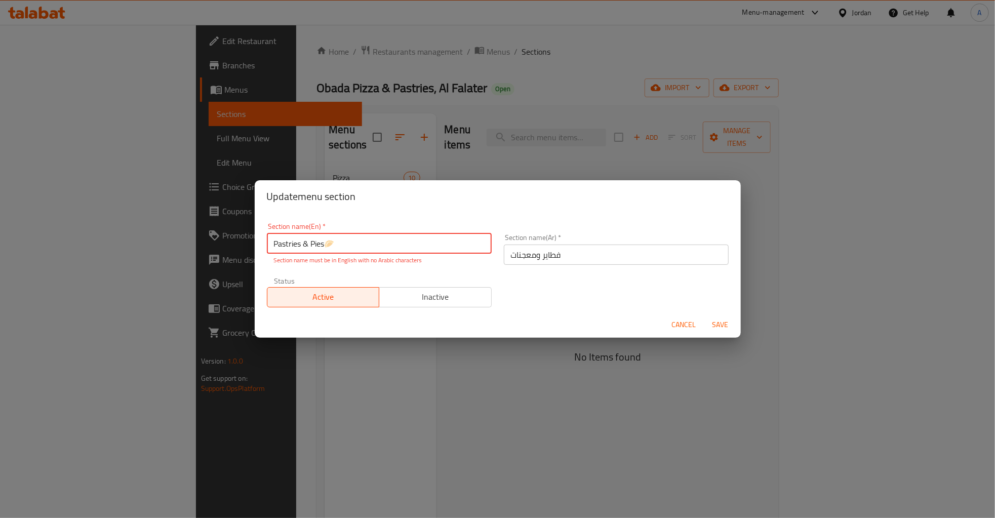
click at [329, 243] on input "Pastries & Pies🥟" at bounding box center [379, 243] width 225 height 20
click at [356, 243] on input "Pastries & Pies 🥟" at bounding box center [379, 243] width 225 height 20
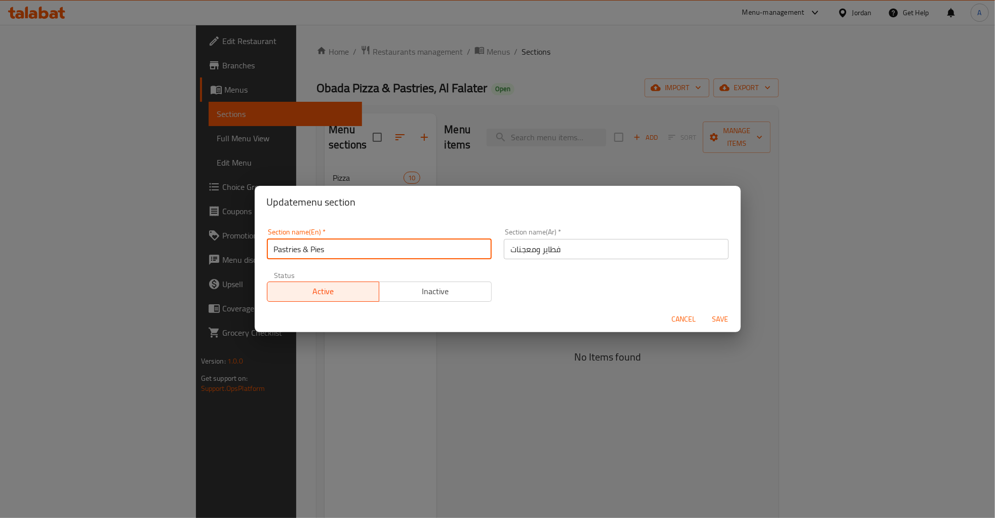
type input "Pastries & Pies"
click at [721, 319] on span "Save" at bounding box center [720, 319] width 24 height 13
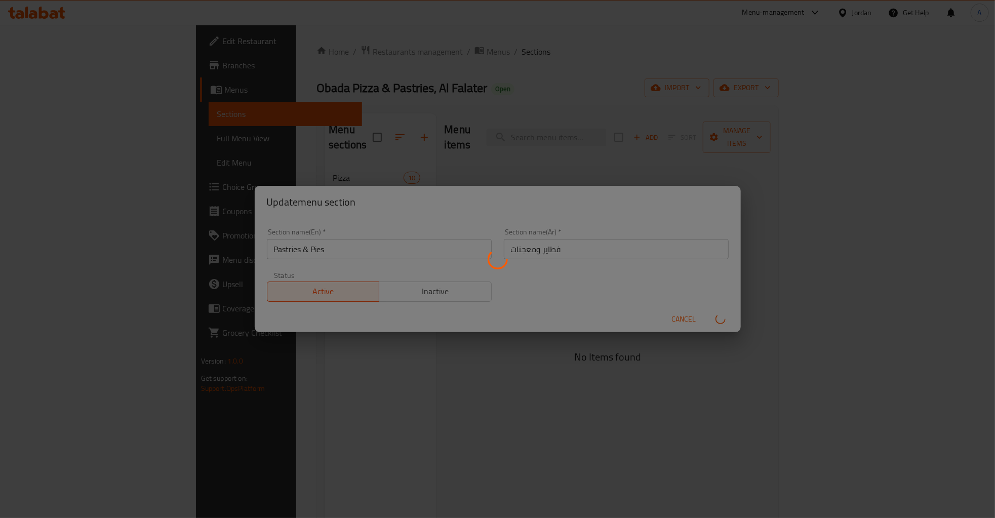
click at [361, 256] on div "Menu sections" at bounding box center [497, 259] width 995 height 518
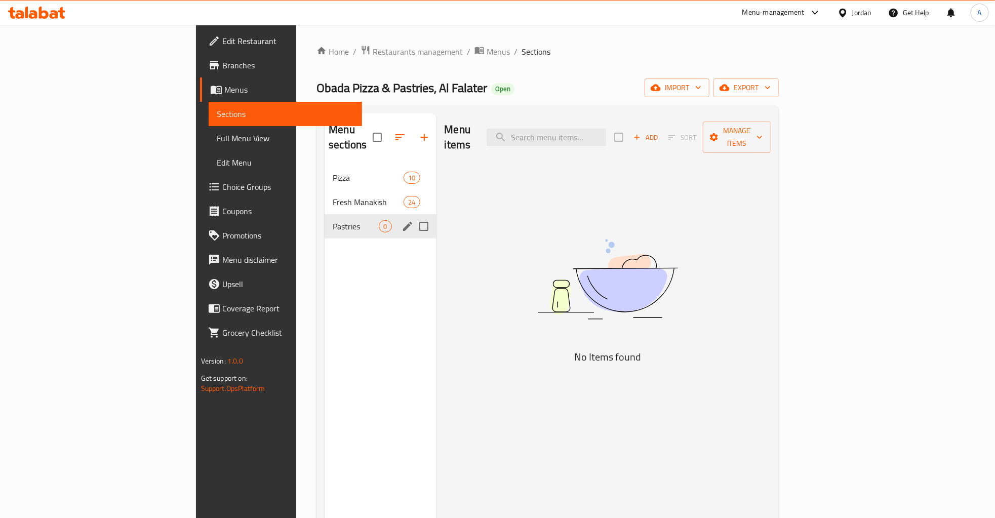
click at [403, 222] on icon "edit" at bounding box center [407, 226] width 9 height 9
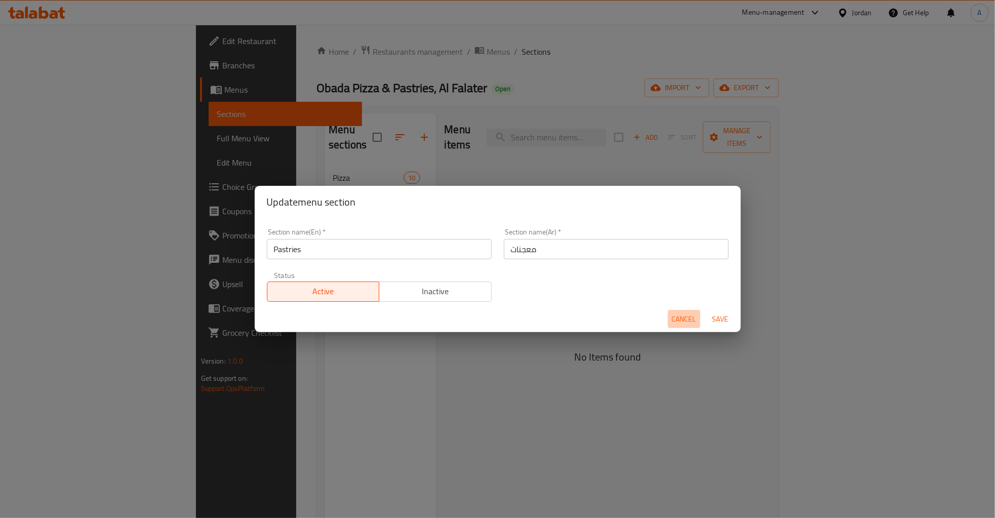
click at [695, 322] on span "Cancel" at bounding box center [684, 319] width 24 height 13
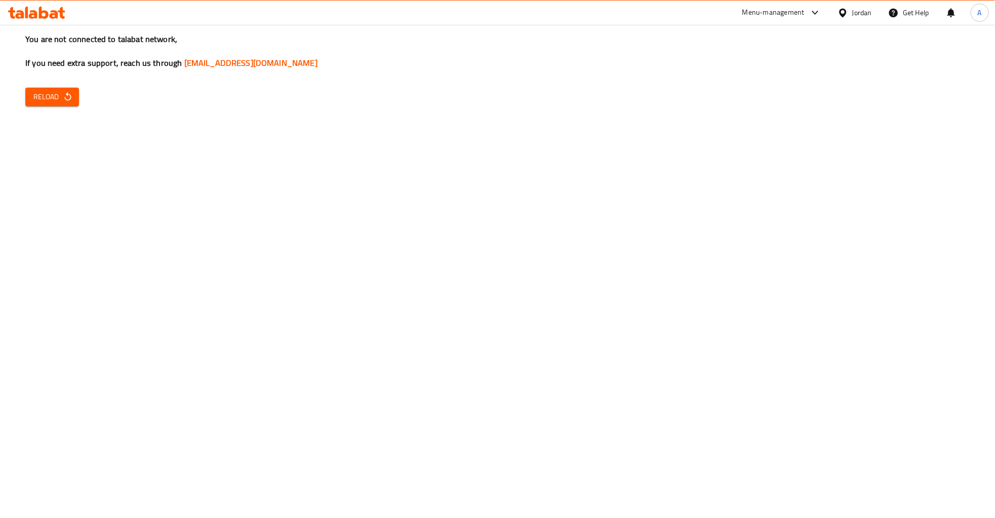
click at [819, 279] on div "You are not connected to talabat network, If you need extra support, reach us t…" at bounding box center [497, 259] width 995 height 518
click at [44, 99] on span "Reload" at bounding box center [51, 97] width 37 height 13
click at [30, 97] on button "Reload" at bounding box center [52, 97] width 54 height 19
click at [35, 97] on span "Reload" at bounding box center [51, 97] width 37 height 13
click at [36, 96] on span "Reload" at bounding box center [51, 97] width 37 height 13
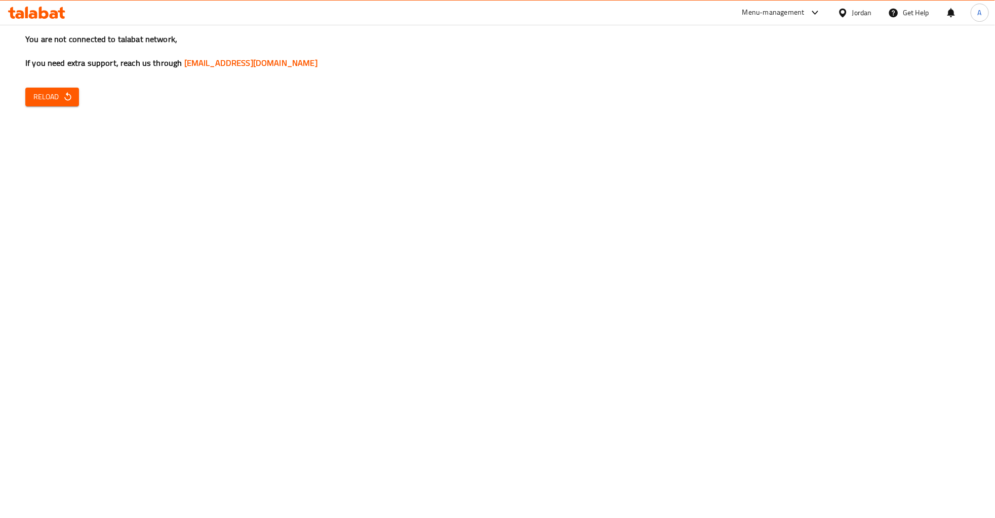
click at [51, 76] on div "You are not connected to talabat network, If you need extra support, reach us t…" at bounding box center [497, 259] width 995 height 518
click at [43, 84] on div "You are not connected to talabat network, If you need extra support, reach us t…" at bounding box center [497, 259] width 995 height 518
click at [43, 87] on div "You are not connected to talabat network, If you need extra support, reach us t…" at bounding box center [497, 259] width 995 height 518
click at [43, 91] on div "You are not connected to talabat network, If you need extra support, reach us t…" at bounding box center [497, 259] width 995 height 518
click at [43, 93] on span "Reload" at bounding box center [51, 97] width 37 height 13
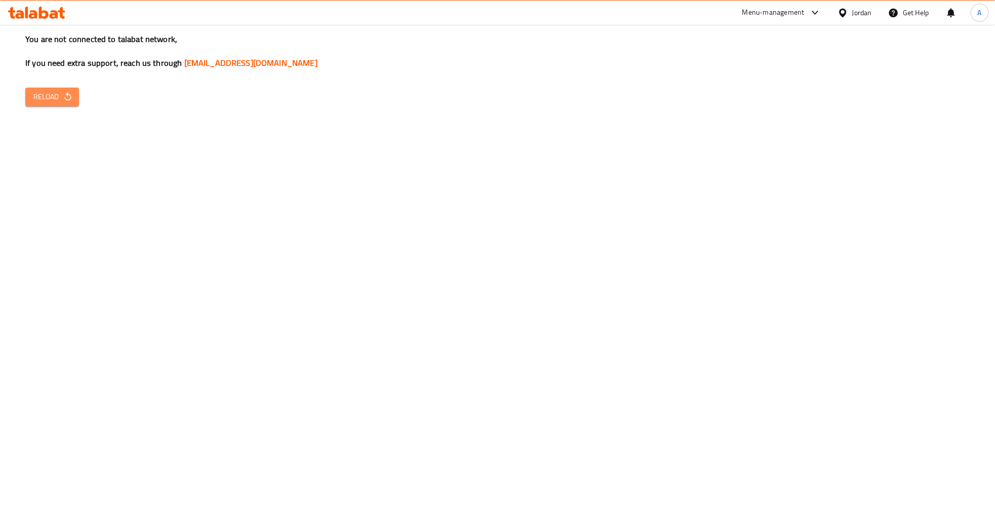
click at [60, 100] on span "Reload" at bounding box center [51, 97] width 37 height 13
click at [53, 93] on span "Reload" at bounding box center [51, 97] width 37 height 13
click at [65, 101] on icon "button" at bounding box center [68, 97] width 10 height 10
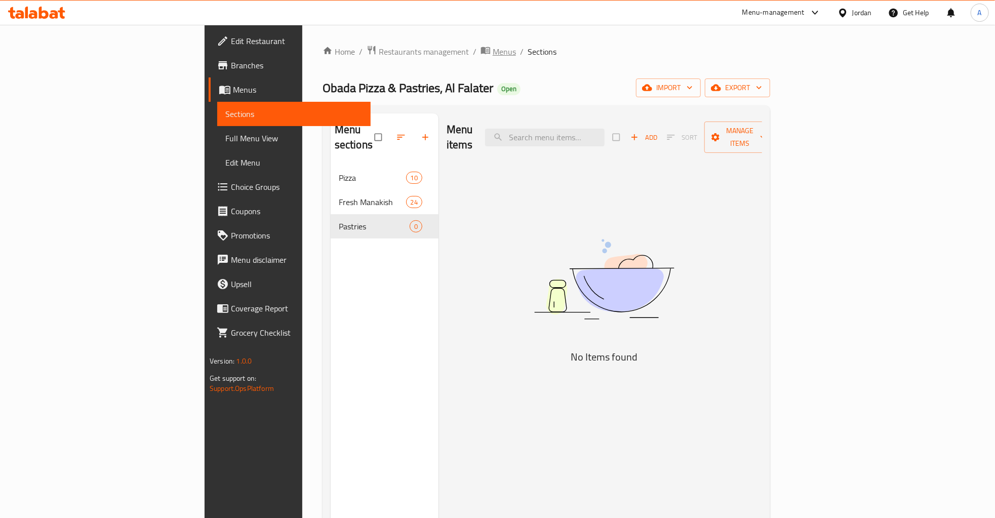
click at [493, 52] on span "Menus" at bounding box center [504, 52] width 23 height 12
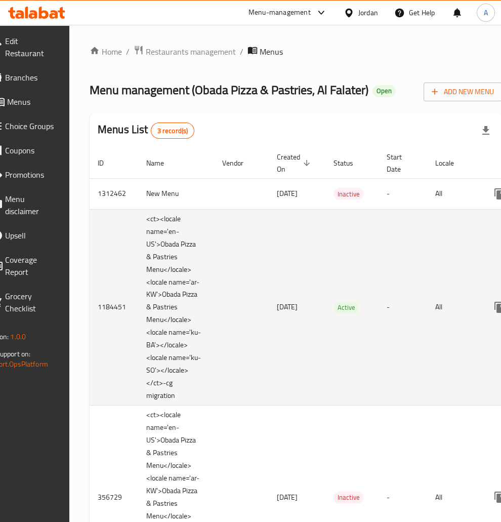
click at [423, 332] on td "-" at bounding box center [403, 307] width 49 height 196
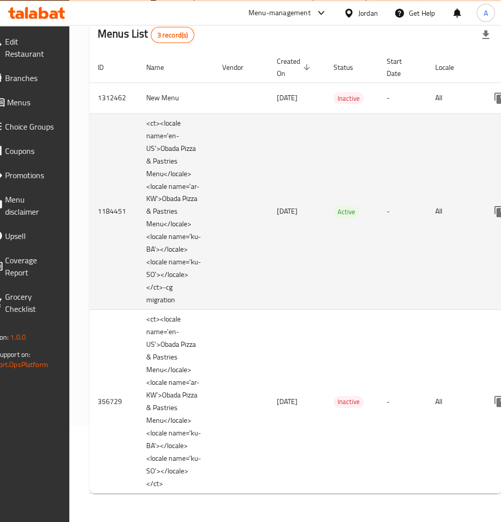
scroll to position [134, 0]
click at [173, 226] on td "<ct><locale name='en-US'>Obada Pizza & Pastries Menu</locale><locale name='ar-K…" at bounding box center [176, 211] width 76 height 196
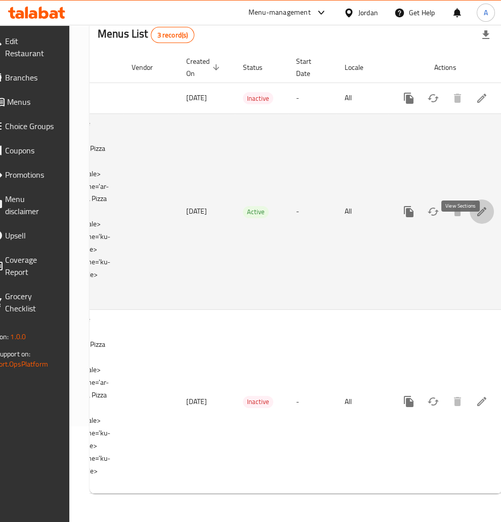
click at [476, 206] on icon "enhanced table" at bounding box center [482, 212] width 12 height 12
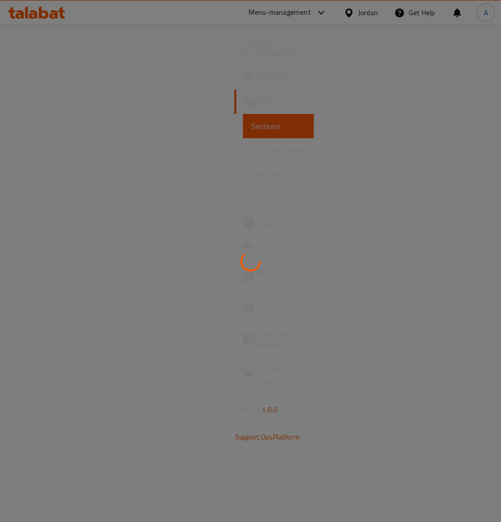
click at [348, 240] on div at bounding box center [250, 261] width 501 height 522
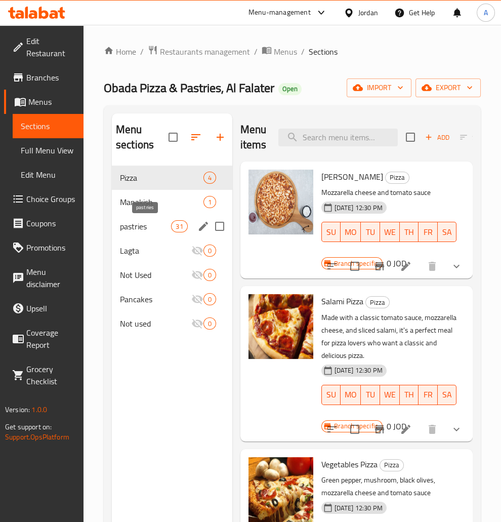
click at [163, 229] on span "pastries" at bounding box center [145, 226] width 51 height 12
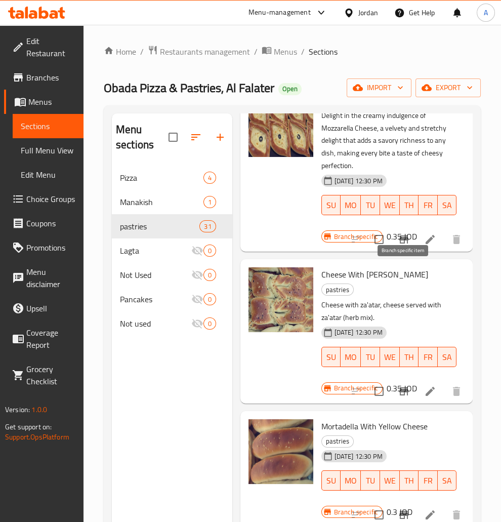
scroll to position [244, 0]
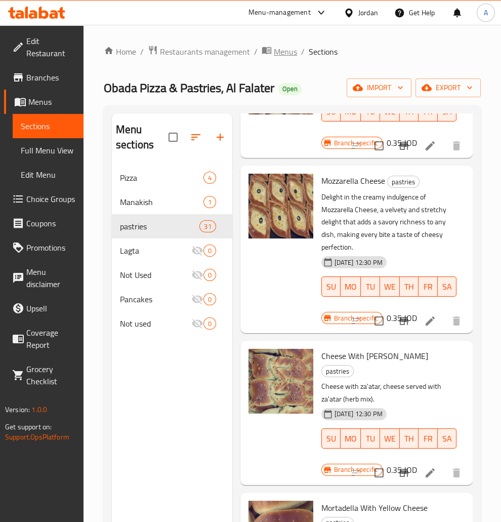
click at [279, 46] on span "Menus" at bounding box center [285, 52] width 23 height 12
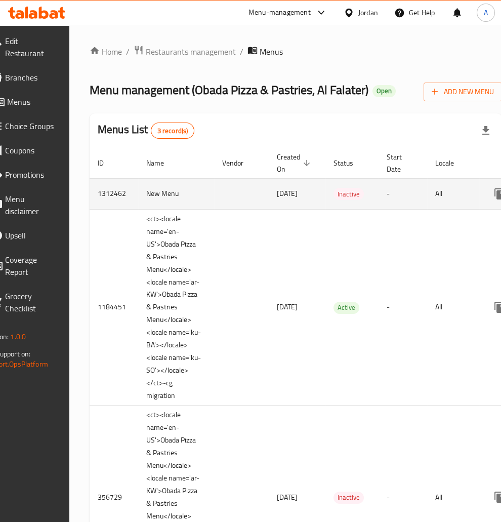
click at [444, 208] on td "All" at bounding box center [453, 193] width 52 height 31
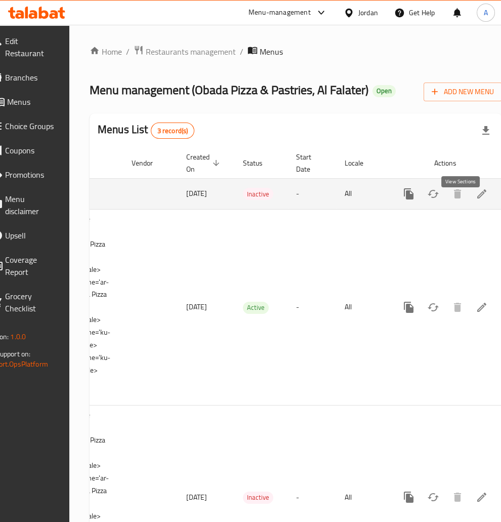
click at [476, 200] on icon "enhanced table" at bounding box center [482, 194] width 12 height 12
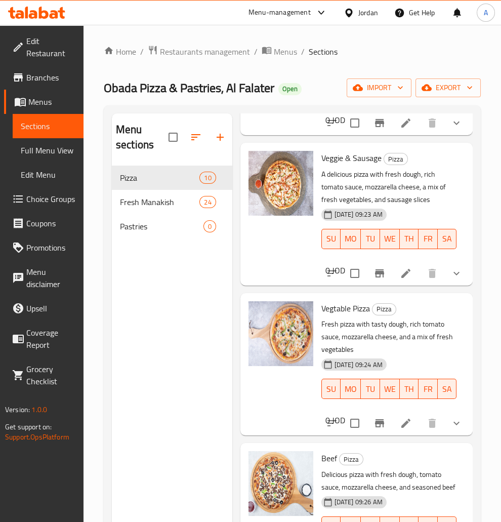
scroll to position [163, 0]
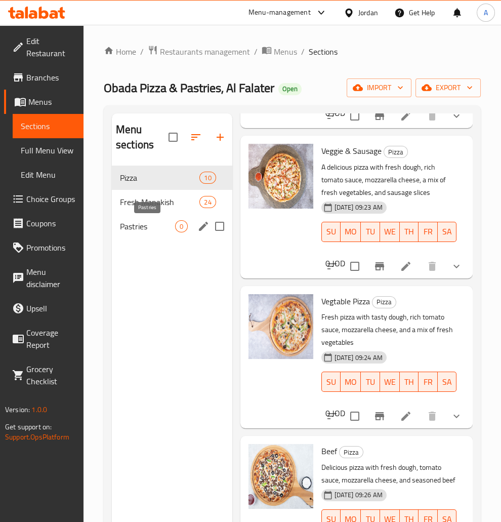
click at [136, 226] on span "Pastries" at bounding box center [147, 226] width 55 height 12
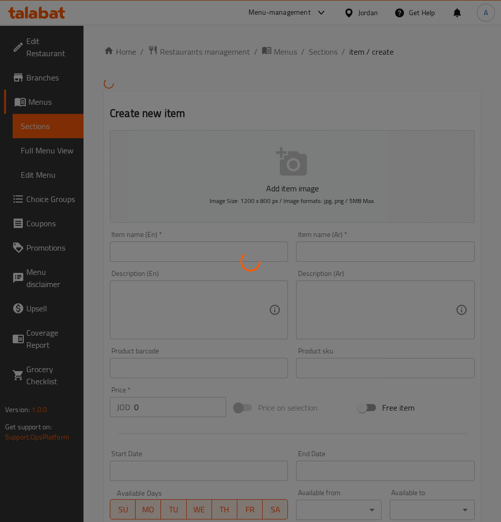
click at [110, 73] on div at bounding box center [250, 261] width 501 height 522
click at [56, 121] on div at bounding box center [250, 261] width 501 height 522
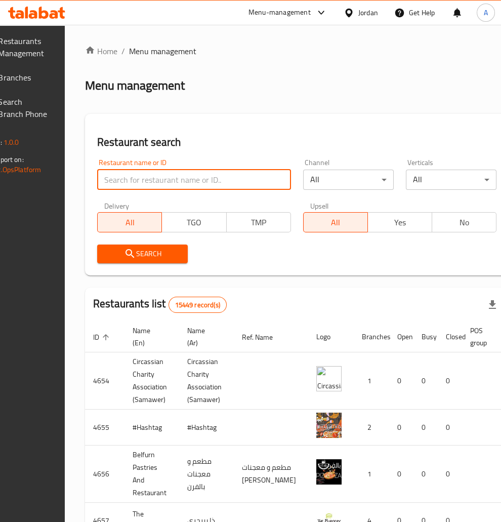
type input "خ"
type input "معجنات عباد"
click button "Search" at bounding box center [142, 253] width 91 height 19
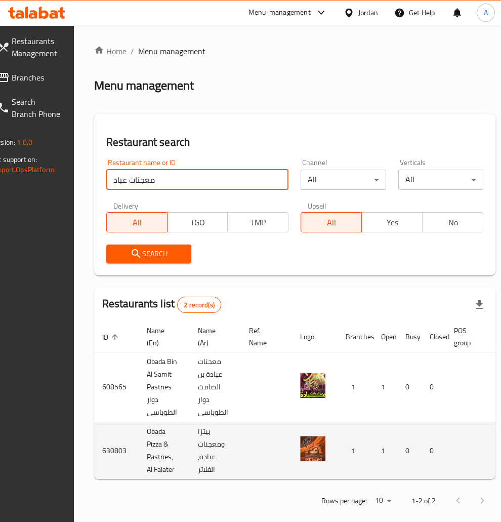
scroll to position [0, 113]
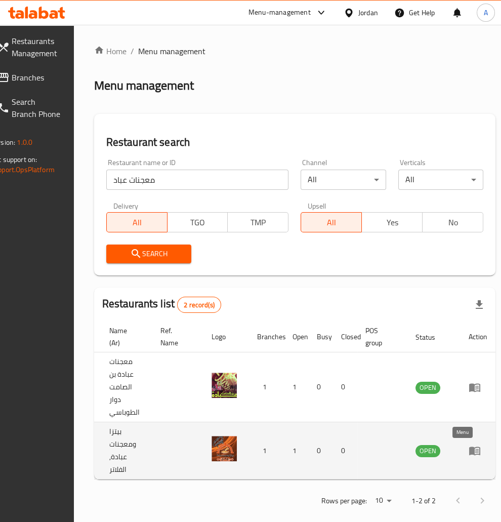
click at [469, 452] on icon "enhanced table" at bounding box center [474, 451] width 11 height 9
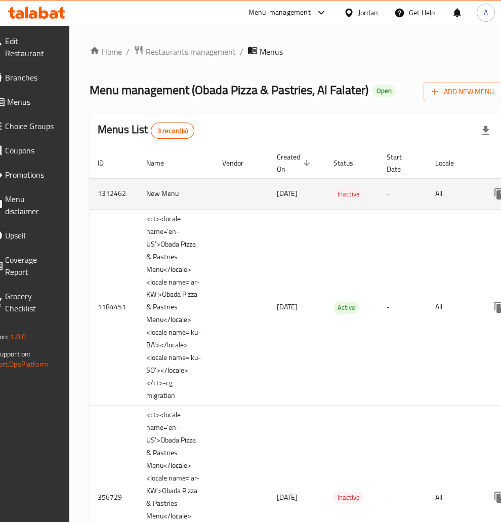
click at [449, 203] on td "All" at bounding box center [453, 193] width 52 height 31
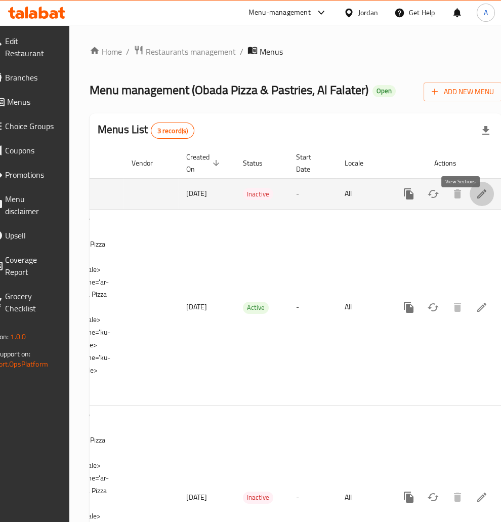
click at [470, 203] on link "enhanced table" at bounding box center [482, 194] width 24 height 24
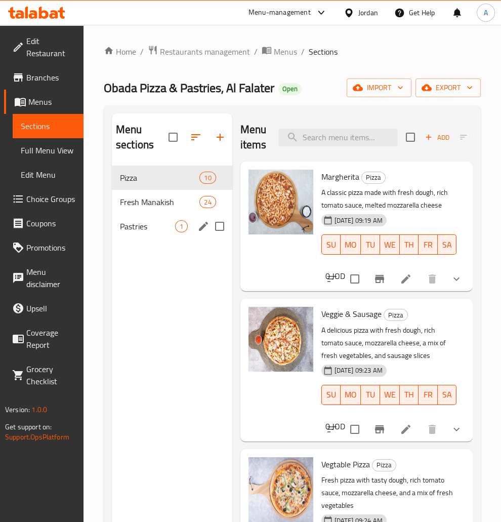
click at [182, 223] on span "1" at bounding box center [182, 227] width 12 height 10
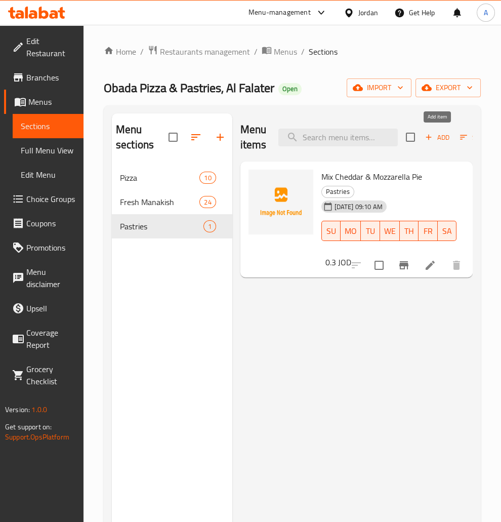
click at [435, 137] on span "Add" at bounding box center [437, 138] width 27 height 12
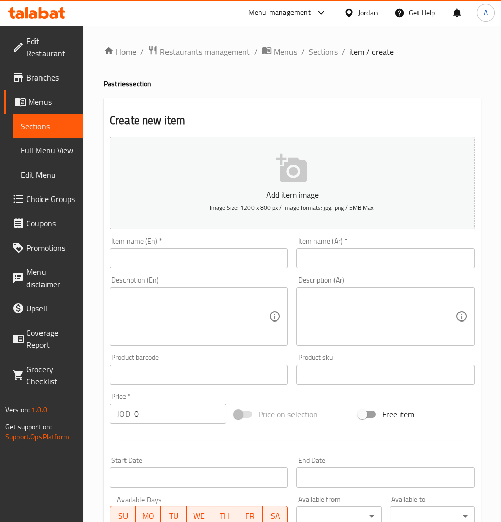
click at [161, 249] on input "text" at bounding box center [199, 258] width 178 height 20
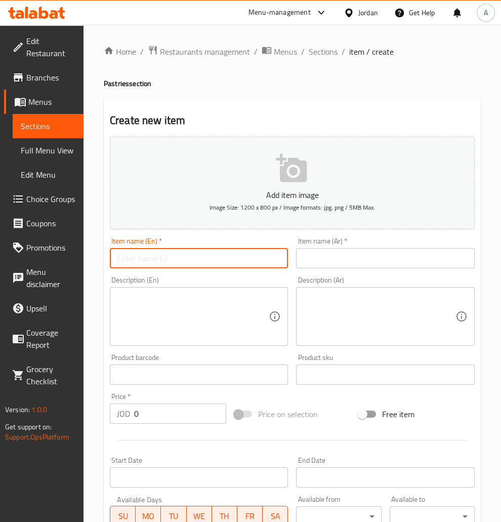
paste input "فطيرة جبنة صفرا Yellow Cheese Pie"
type input "فطيرة جبنة صفرا Yellow Cheese Pie"
click at [193, 260] on input "text" at bounding box center [199, 258] width 178 height 20
paste input "فطيرة جبنة صفرا Yellow Cheese Pie"
drag, startPoint x: 177, startPoint y: 261, endPoint x: 67, endPoint y: 261, distance: 109.3
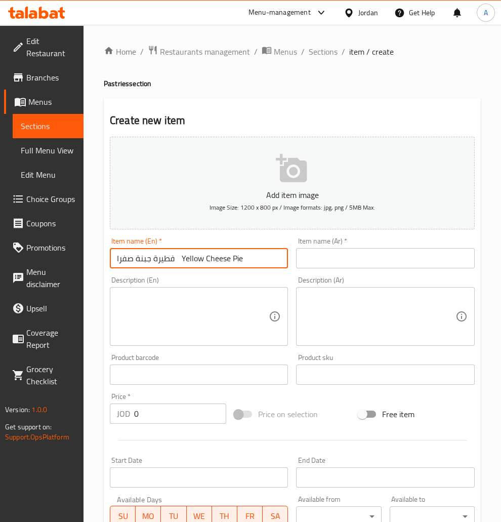
click at [110, 261] on input "فطيرة جبنة صفرا Yellow Cheese Pie" at bounding box center [199, 258] width 178 height 20
paste input "Yellow Cheese Pie"
type input "فطيرة جبنة صفرا"
paste input "Yellow Cheese Pie"
type input "Yellow Cheese Pie"
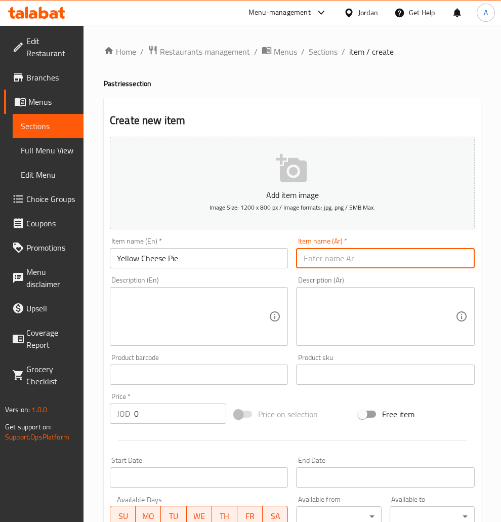
paste input "فطيرة جبنة صفرا"
type input "فطيرة جبنة صفراء"
click at [134, 415] on input "0" at bounding box center [180, 413] width 92 height 20
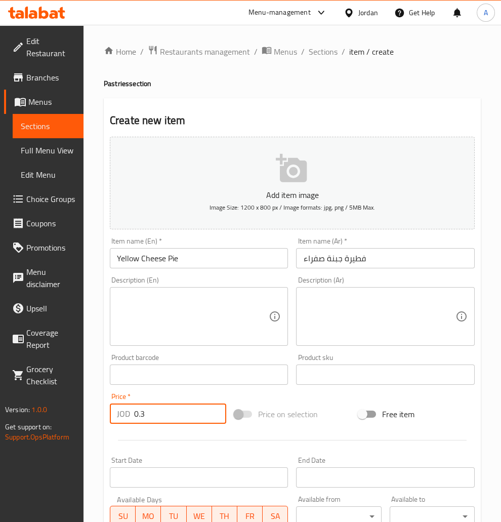
type input "0.3"
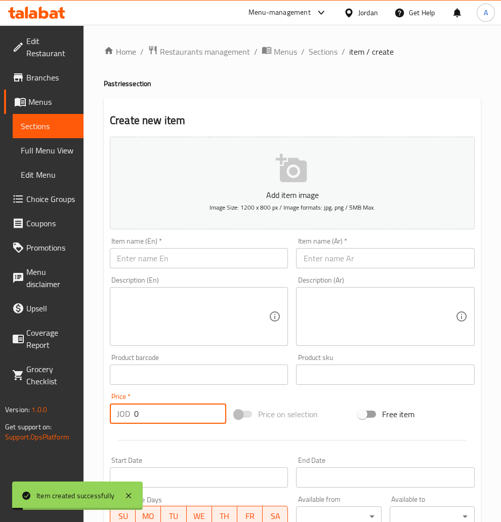
type input "0"
click at [187, 264] on input "text" at bounding box center [199, 258] width 178 height 20
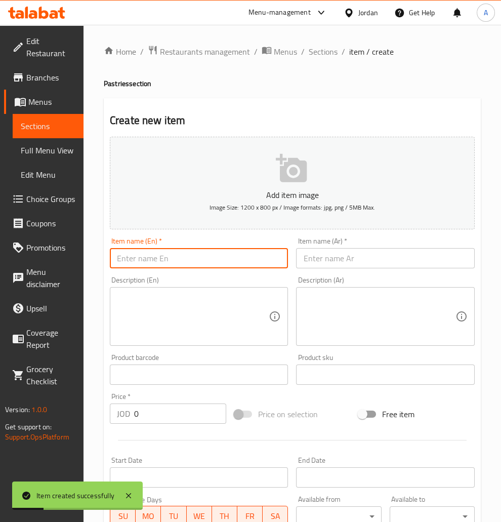
paste input "سكالوب Scallop Pie"
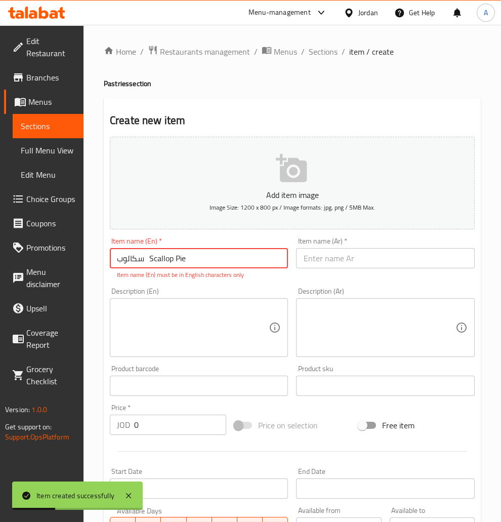
drag, startPoint x: 158, startPoint y: 260, endPoint x: 83, endPoint y: 262, distance: 75.4
click at [110, 262] on input "سكالوب Scallop Pie" at bounding box center [199, 258] width 178 height 20
click at [145, 261] on input "سكالوب Scallop Pie" at bounding box center [199, 258] width 178 height 20
click at [132, 261] on input "سكالوب Scallop Pie" at bounding box center [199, 258] width 178 height 20
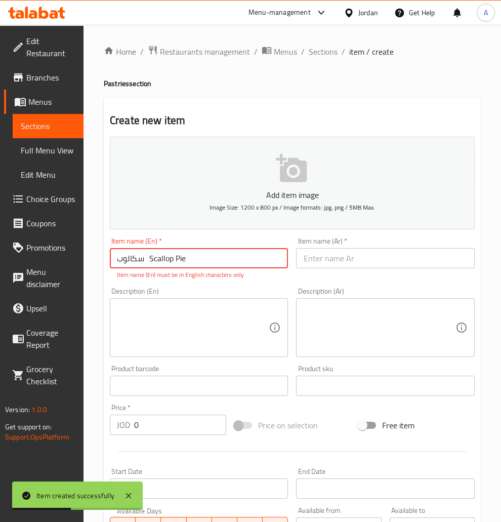
click at [132, 261] on input "سكالوب Scallop Pie" at bounding box center [199, 258] width 178 height 20
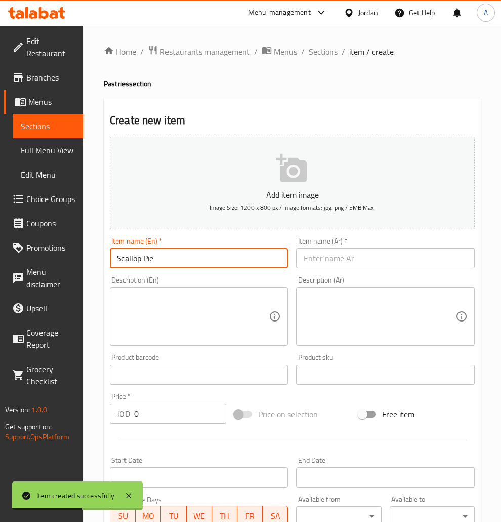
type input "Scallop Pie"
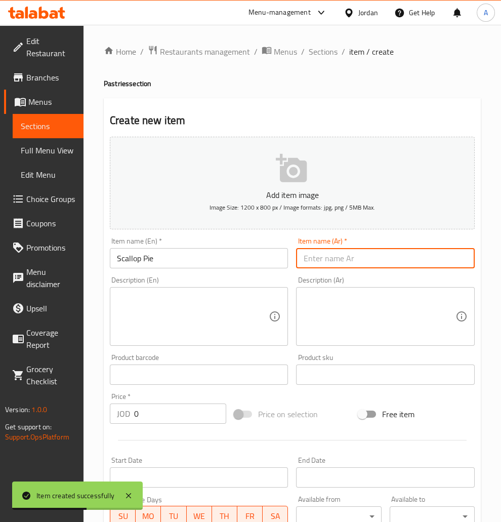
click at [371, 262] on input "text" at bounding box center [385, 258] width 178 height 20
paste input "سكالوب"
type input "سكالوب"
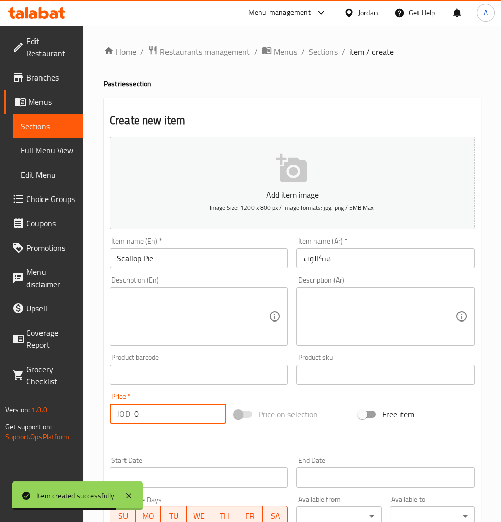
drag, startPoint x: 147, startPoint y: 410, endPoint x: 124, endPoint y: 411, distance: 23.3
click at [134, 411] on input "0" at bounding box center [180, 413] width 92 height 20
type input "0.9"
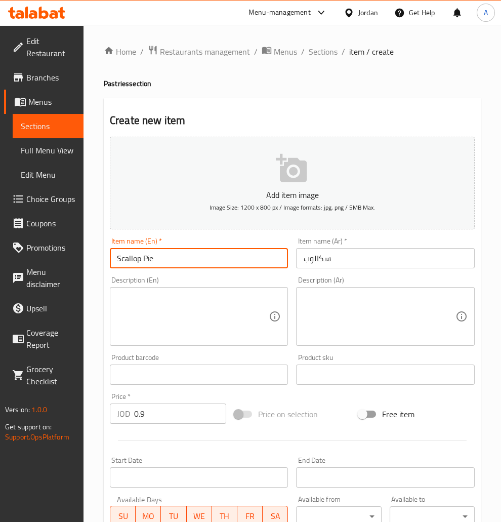
click at [216, 256] on input "Scallop Pie" at bounding box center [199, 258] width 178 height 20
click at [386, 258] on input "سكالوب" at bounding box center [385, 258] width 178 height 20
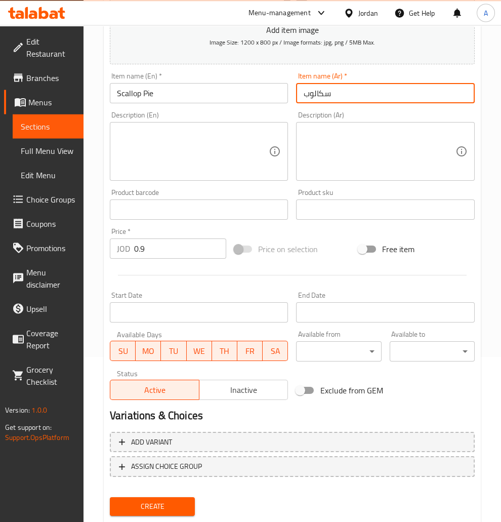
scroll to position [191, 0]
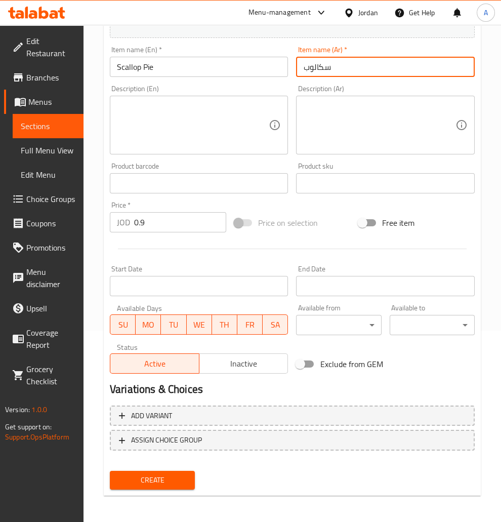
type input "سكالوب"
click at [158, 477] on span "Create" at bounding box center [152, 480] width 69 height 13
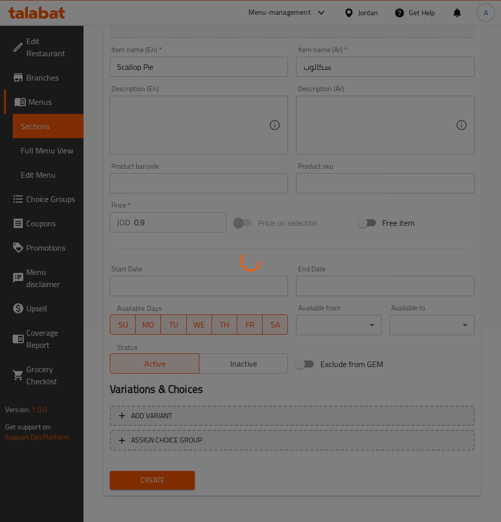
type input "0"
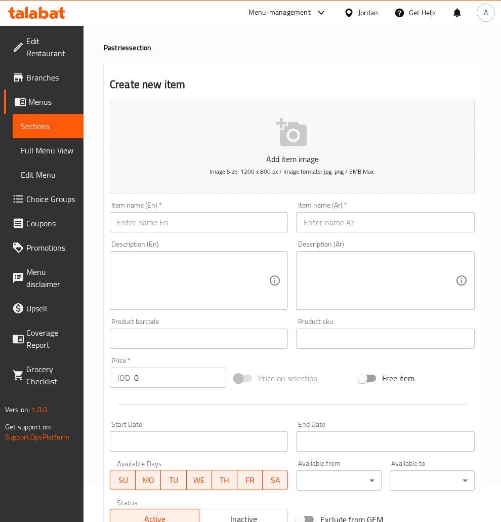
scroll to position [0, 0]
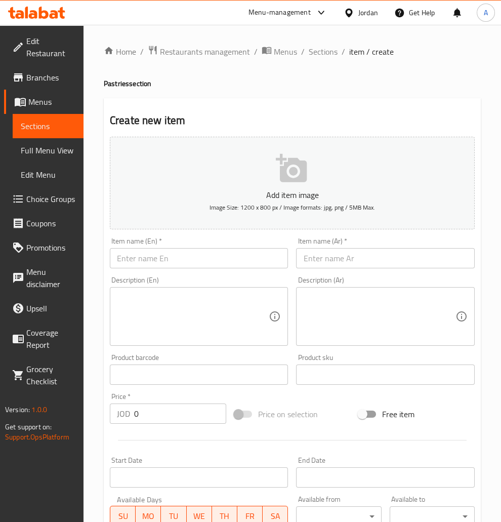
click at [207, 268] on input "text" at bounding box center [199, 258] width 178 height 20
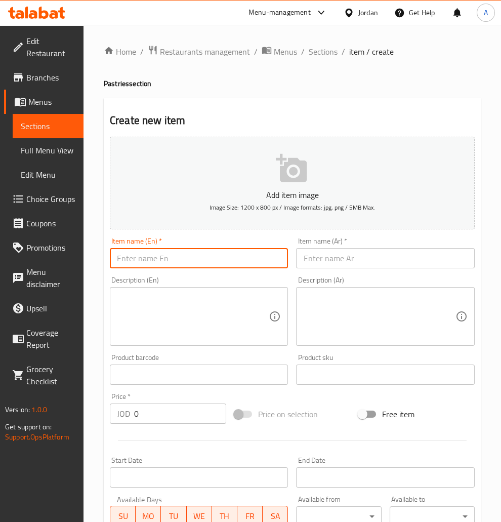
paste input "زنجر Zinger Pie"
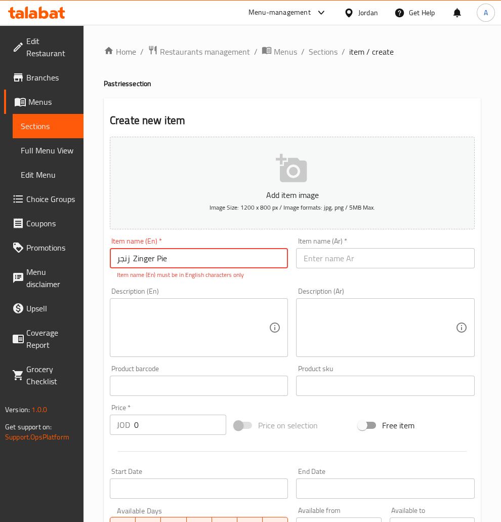
drag, startPoint x: 142, startPoint y: 261, endPoint x: 73, endPoint y: 261, distance: 68.8
click at [110, 261] on input "زنجر Zinger Pie" at bounding box center [199, 258] width 178 height 20
click at [131, 263] on input "زنجر Zinger Pie" at bounding box center [199, 258] width 178 height 20
click at [125, 262] on input "زنجر Zinger Pie" at bounding box center [199, 258] width 178 height 20
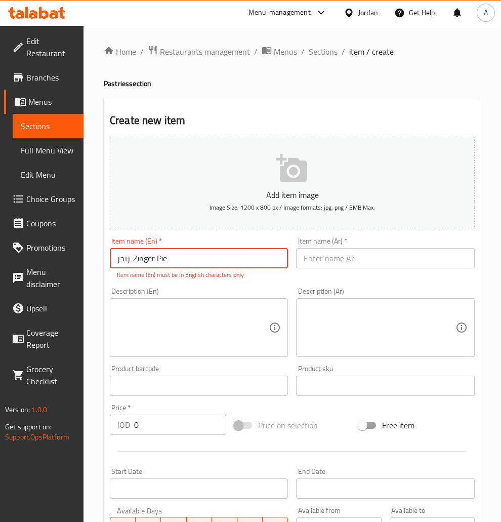
click at [125, 262] on input "زنجر Zinger Pie" at bounding box center [199, 258] width 178 height 20
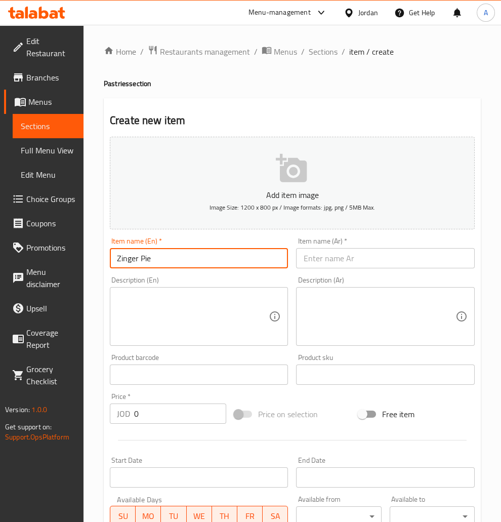
type input "Zinger Pie"
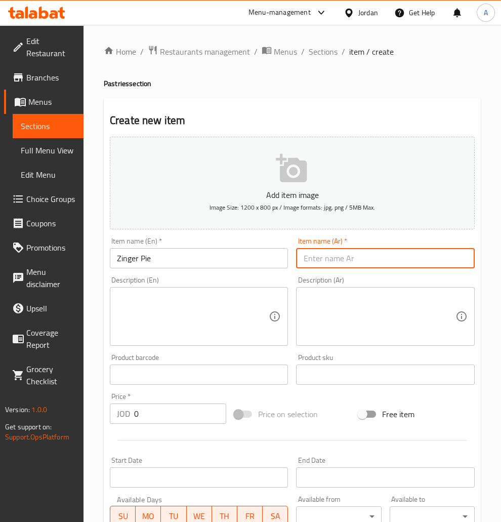
click at [361, 261] on input "text" at bounding box center [385, 258] width 178 height 20
paste input "زنجر"
type input "زنجر"
click at [150, 412] on input "0" at bounding box center [180, 413] width 92 height 20
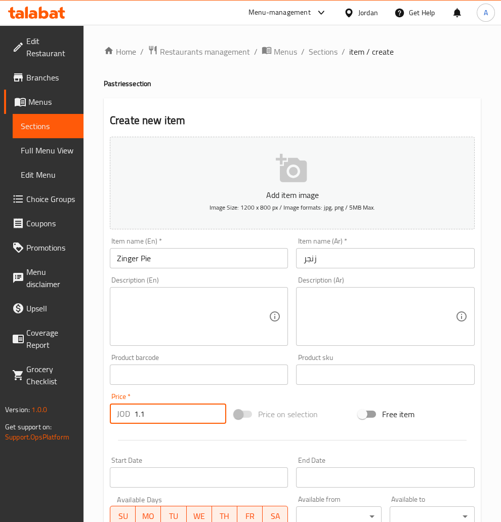
type input "1.1"
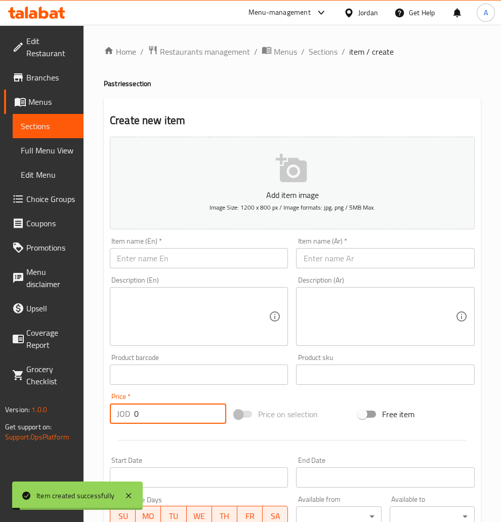
type input "0"
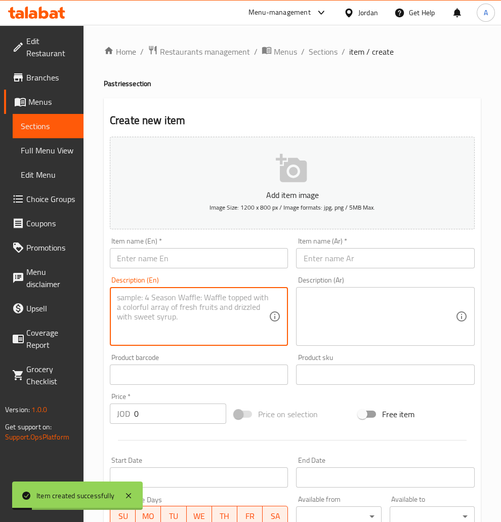
click at [178, 301] on textarea at bounding box center [193, 317] width 152 height 48
click at [179, 264] on input "text" at bounding box center [199, 258] width 178 height 20
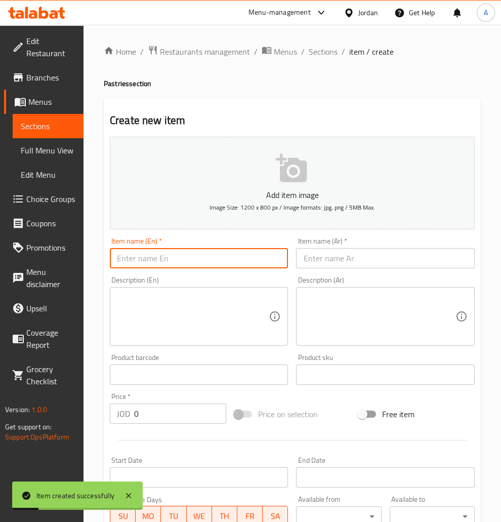
paste input "مسخن Musakhan Pie"
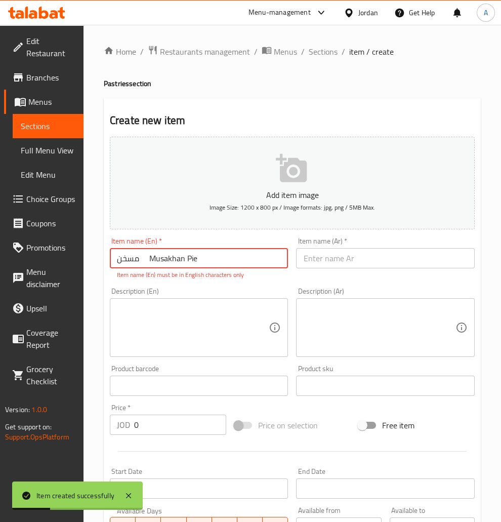
click at [195, 265] on input "مسخن Musakhan Pie" at bounding box center [199, 258] width 178 height 20
click at [188, 264] on input "مسخن Musakhan Pie" at bounding box center [199, 258] width 178 height 20
click at [129, 257] on input "مسخن Musakhan" at bounding box center [199, 258] width 178 height 20
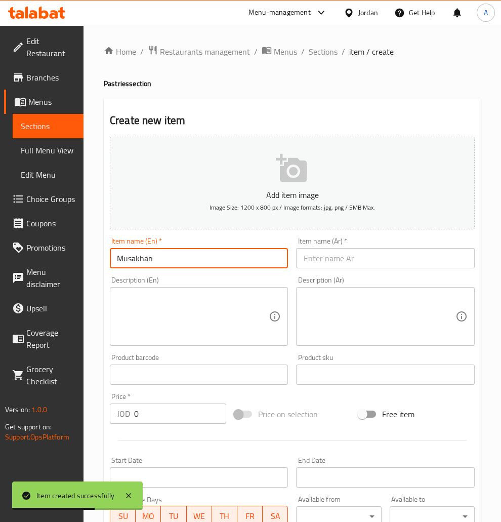
type input "Musakhan"
click at [339, 246] on div "Item name (Ar)   * Item name (Ar) *" at bounding box center [385, 252] width 178 height 31
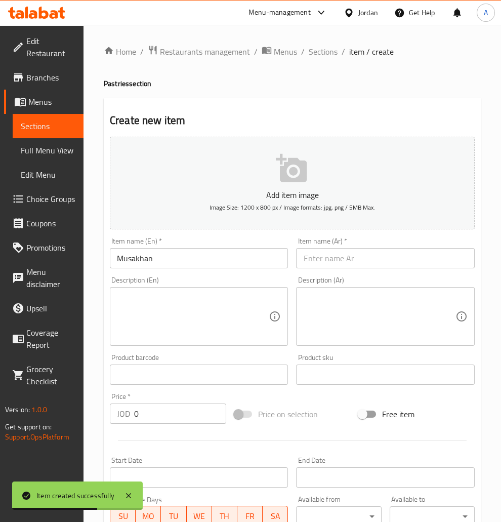
click at [339, 256] on input "text" at bounding box center [385, 258] width 178 height 20
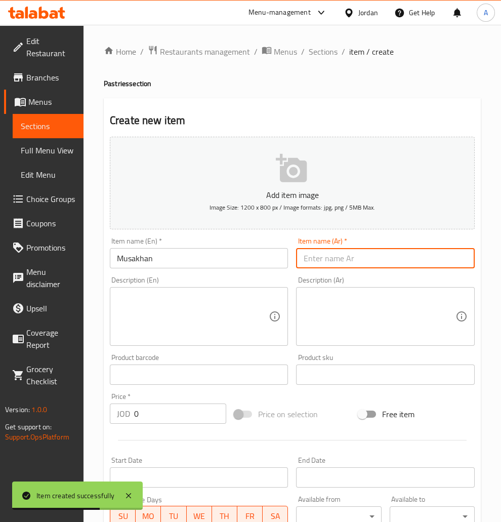
paste input "مسخن"
type input "مسخن"
click at [152, 414] on input "0" at bounding box center [180, 413] width 92 height 20
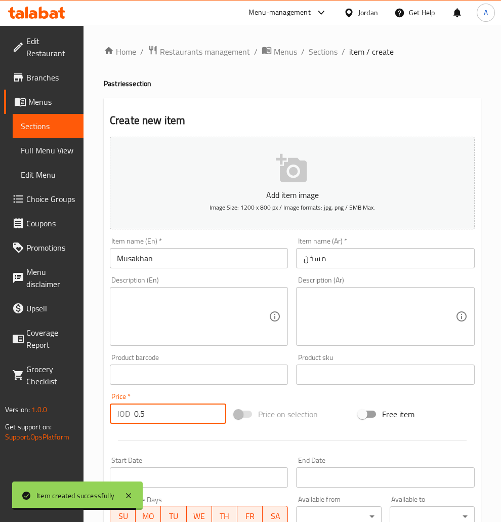
type input "0.5"
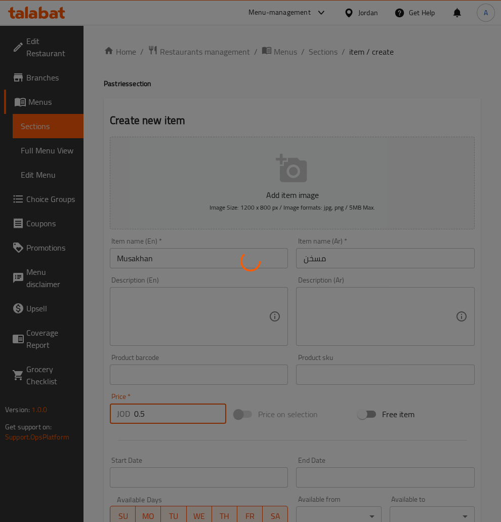
type input "0"
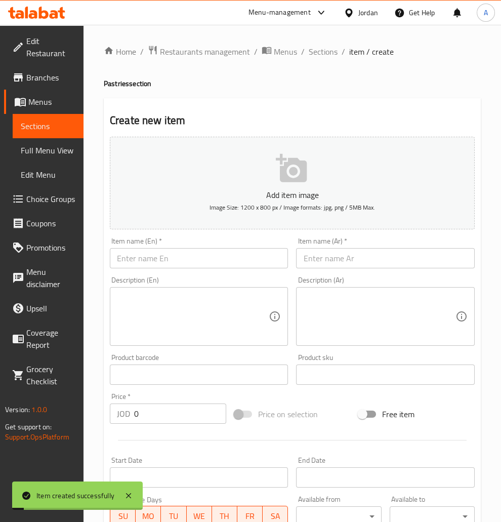
click at [149, 251] on input "text" at bounding box center [199, 258] width 178 height 20
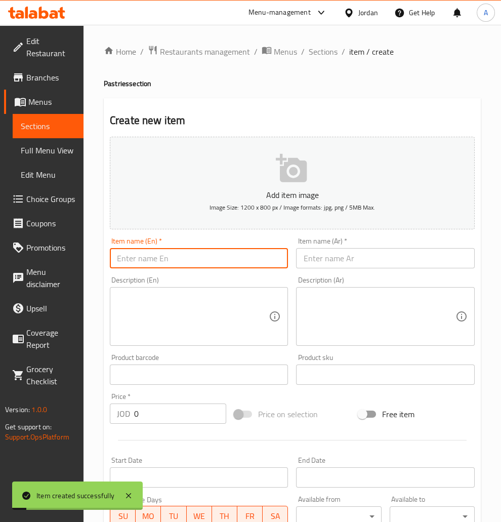
paste input "كبة Kibbeh"
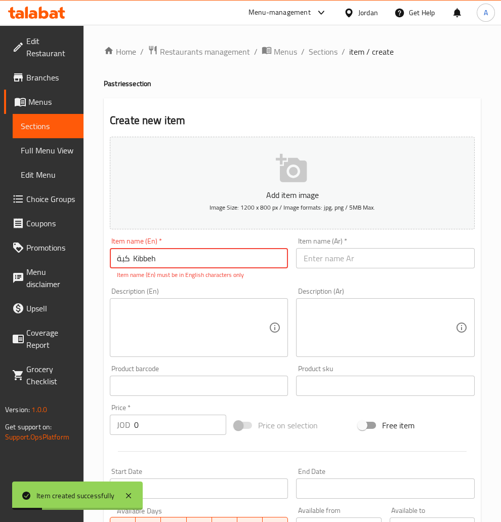
click at [111, 262] on input "كبة Kibbeh" at bounding box center [199, 258] width 178 height 20
click at [121, 262] on input "كبة Kibbeh" at bounding box center [199, 258] width 178 height 20
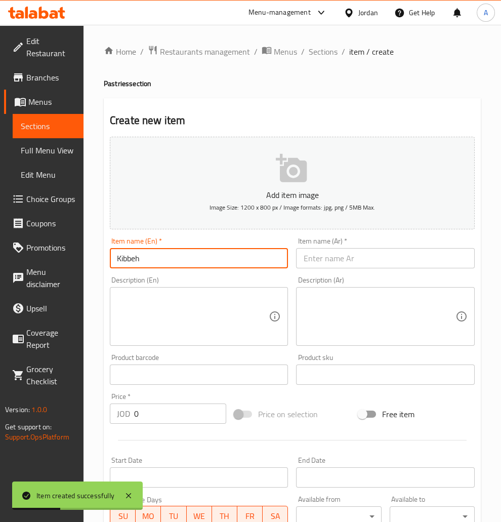
type input "Kibbeh"
click at [316, 255] on input "text" at bounding box center [385, 258] width 178 height 20
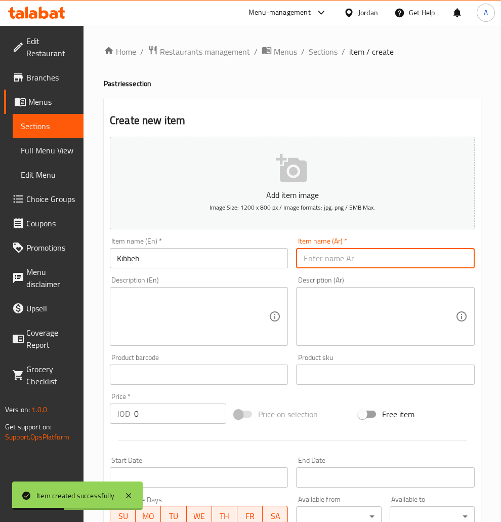
paste input "كبة"
type input "كبة"
click at [166, 417] on input "0" at bounding box center [180, 413] width 92 height 20
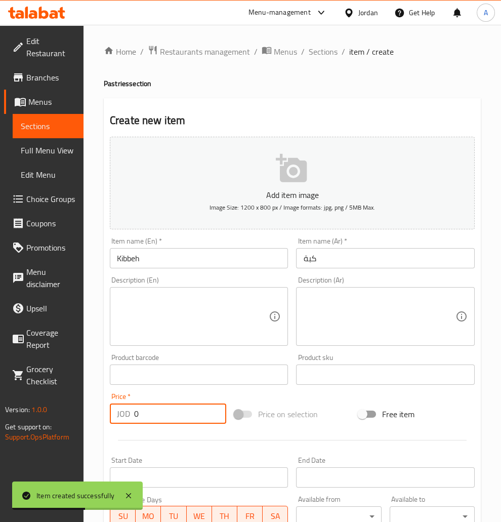
click at [166, 417] on input "0" at bounding box center [180, 413] width 92 height 20
type input "0.35"
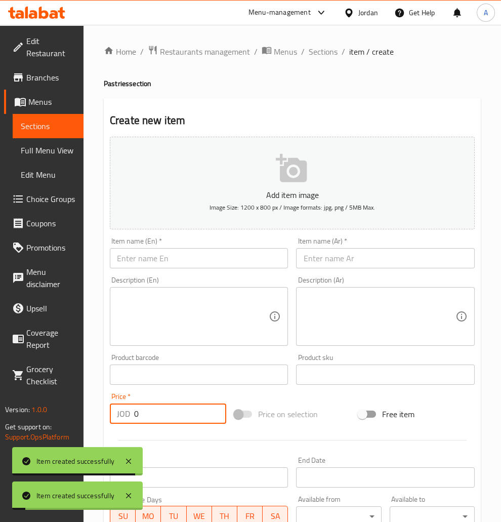
type input "0"
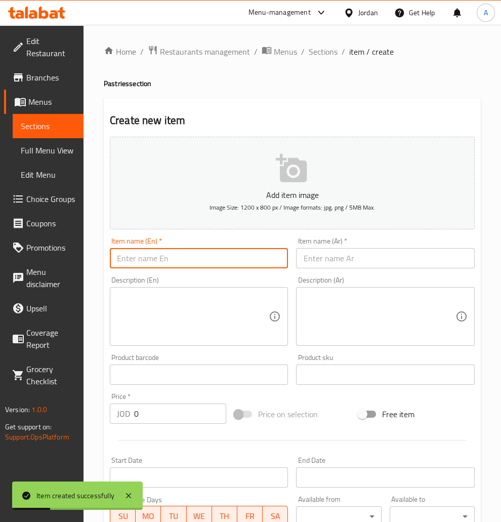
click at [120, 251] on input "text" at bounding box center [199, 258] width 178 height 20
paste input "دوشكا Doshka Pie"
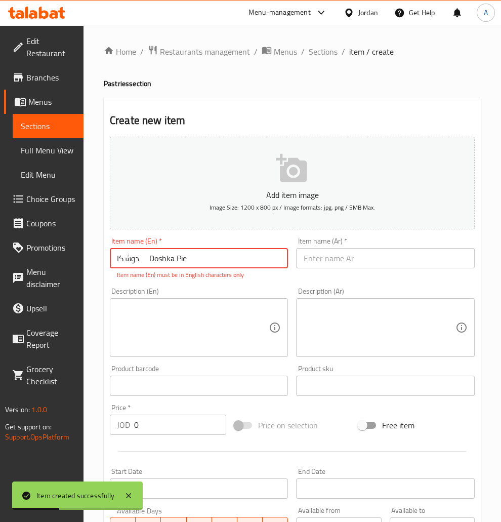
click at [134, 264] on input "دوشكا Doshka Pie" at bounding box center [199, 258] width 178 height 20
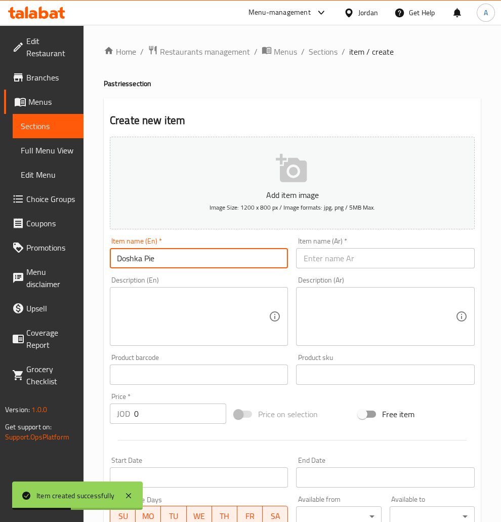
type input "Doshka Pie"
click at [309, 261] on input "text" at bounding box center [385, 258] width 178 height 20
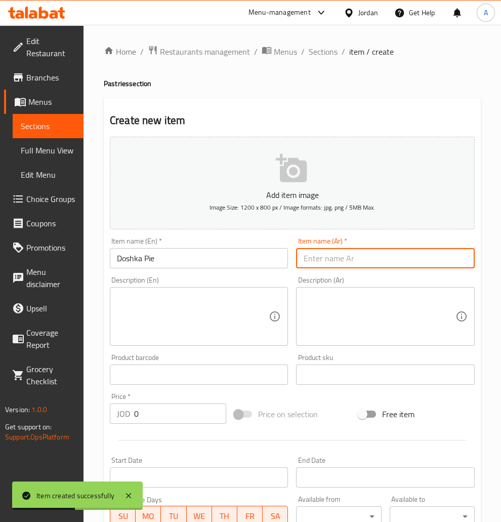
paste input "دوشكا"
type input "دوشكا"
click at [169, 411] on input "0" at bounding box center [180, 413] width 92 height 20
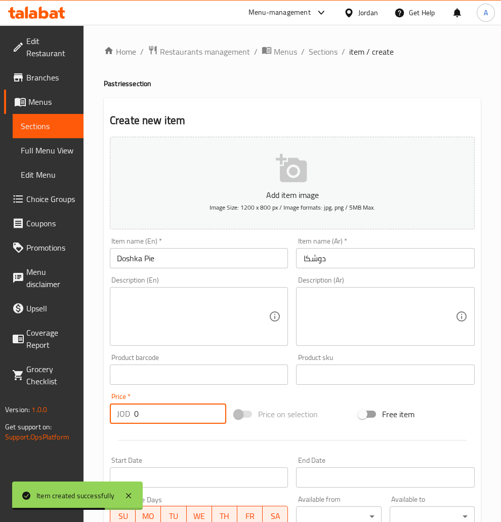
click at [169, 411] on input "0" at bounding box center [180, 413] width 92 height 20
type input "0.6"
type input "0"
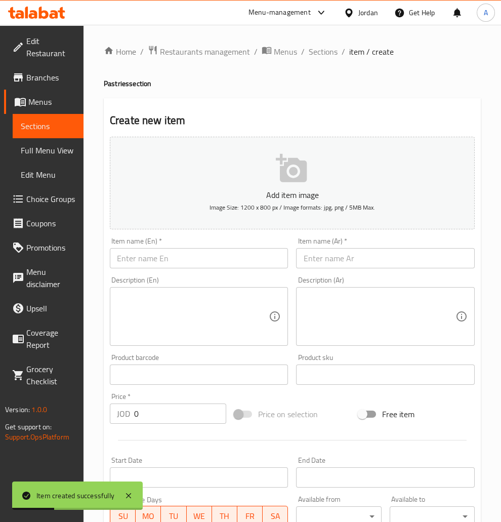
click at [213, 258] on input "text" at bounding box center [199, 258] width 178 height 20
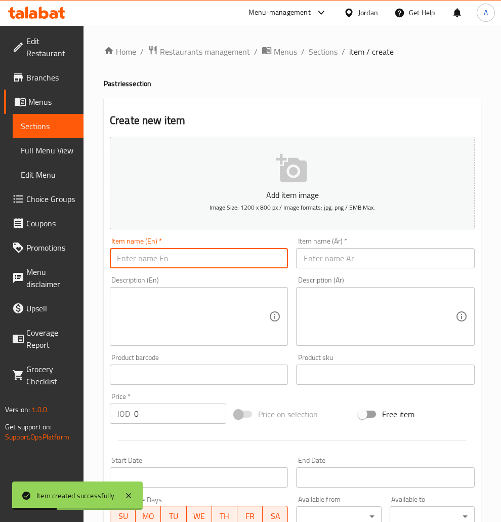
paste input "فطيرة بطاطا بزيت الزيتون"
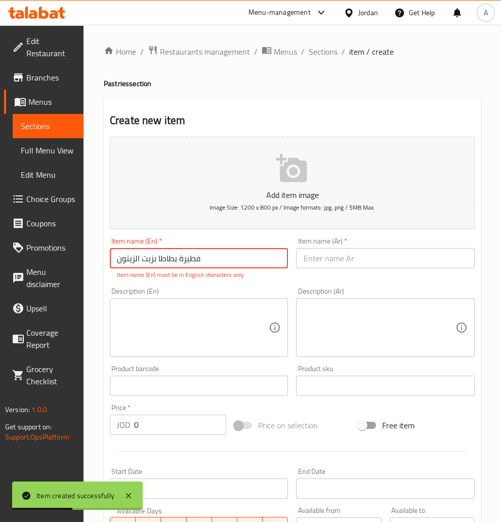
type input "فطيرة بطاطا بزيت الزيتون"
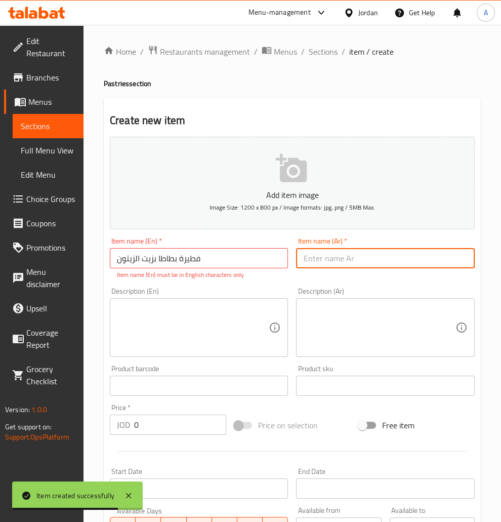
click at [355, 265] on input "text" at bounding box center [385, 258] width 178 height 20
paste input "Potato Pie with Olive Oil"
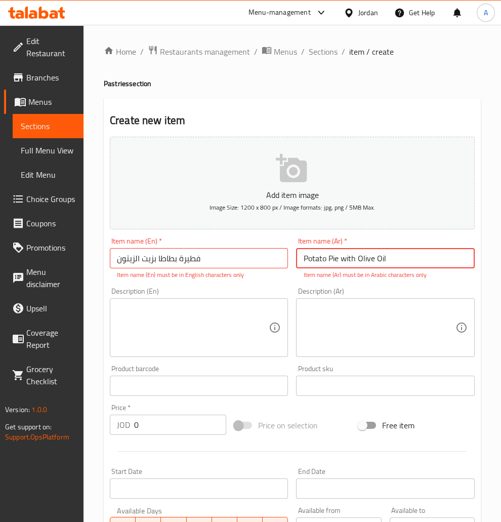
type input "Potato Pie with Olive Oil"
click at [387, 247] on div "Item name (Ar)   * Potato Pie with Olive Oil Item name (Ar) * Item name (Ar) mu…" at bounding box center [385, 258] width 178 height 42
click at [266, 260] on input "فطيرة بطاطا بزيت الزيتون" at bounding box center [199, 258] width 178 height 20
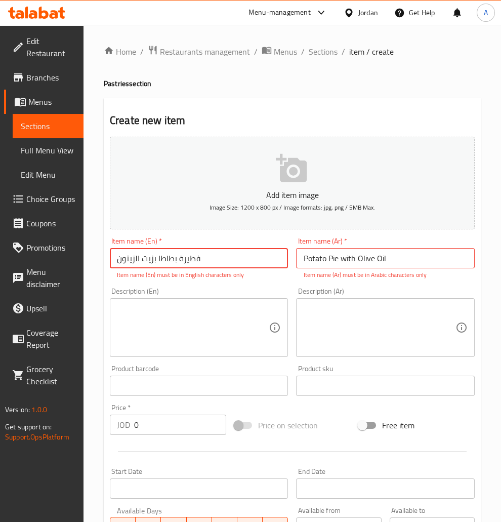
paste input "Potato Pie with Olive Oil"
type input "Potato Pie with Olive Oil"
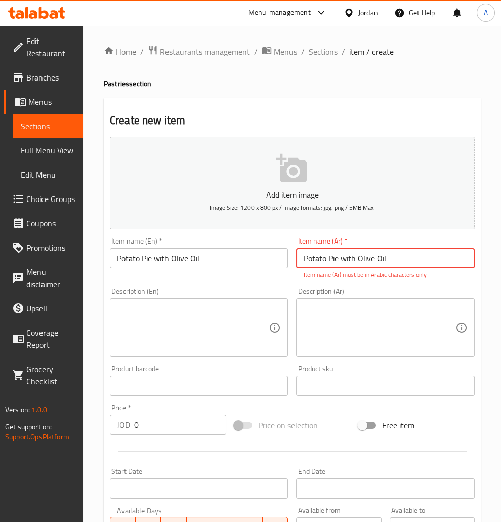
click at [403, 260] on input "Potato Pie with Olive Oil" at bounding box center [385, 258] width 178 height 20
click at [418, 261] on input "Potato Pie with Olive Oil" at bounding box center [385, 258] width 178 height 20
paste input "فطيرة بطاطا بزيت الزيتون"
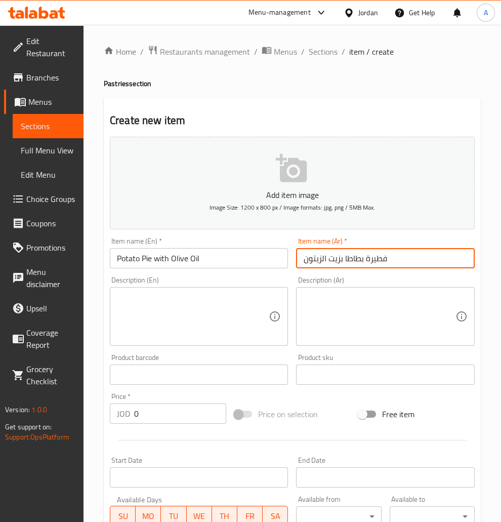
type input "فطيرة بطاطا بزيت الزيتون"
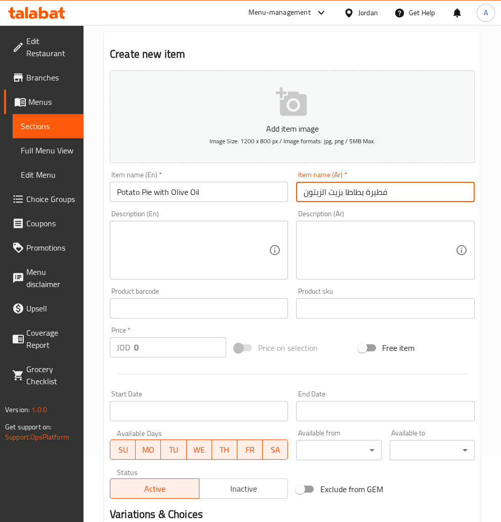
scroll to position [106, 0]
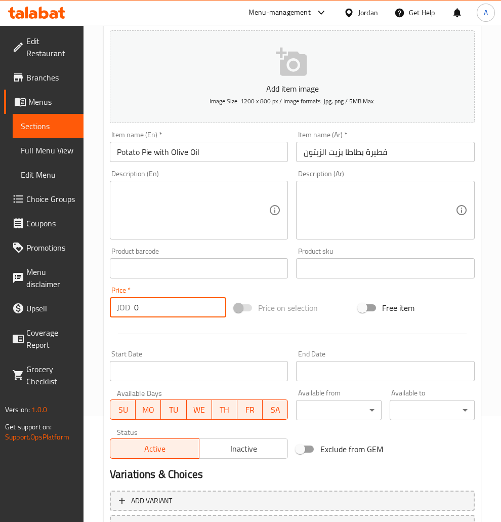
click at [145, 301] on input "0" at bounding box center [180, 307] width 92 height 20
type input "0.3"
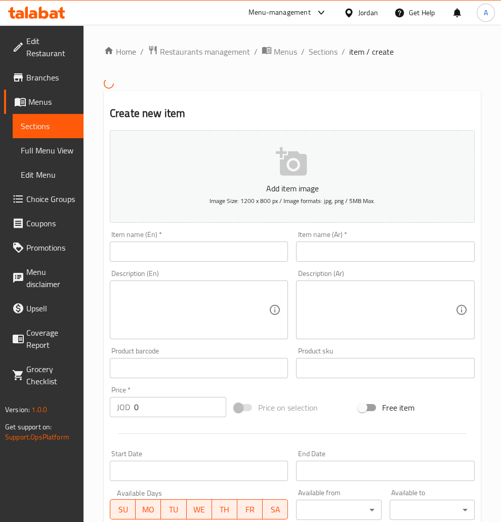
click at [315, 80] on div "Home / Restaurants management / Menus / Sections / item / create Create new ite…" at bounding box center [292, 362] width 377 height 635
click at [288, 53] on span "Menus" at bounding box center [285, 52] width 23 height 12
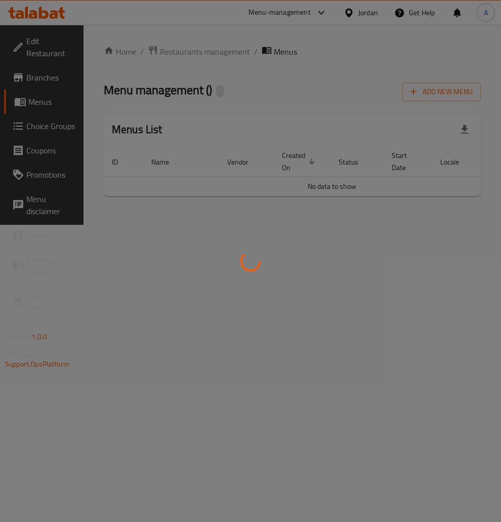
click at [357, 293] on div at bounding box center [250, 261] width 501 height 522
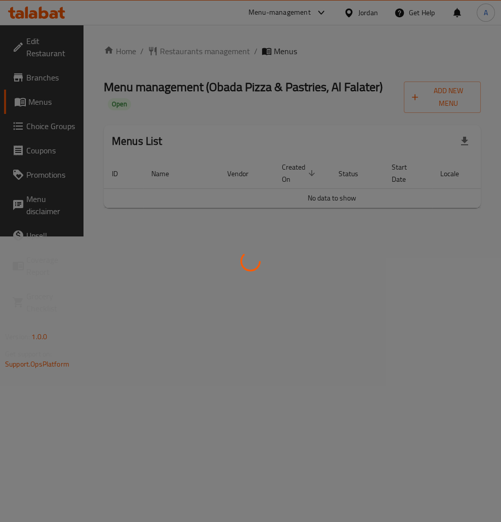
drag, startPoint x: 382, startPoint y: 229, endPoint x: 378, endPoint y: 225, distance: 5.4
click at [381, 228] on div at bounding box center [250, 261] width 501 height 522
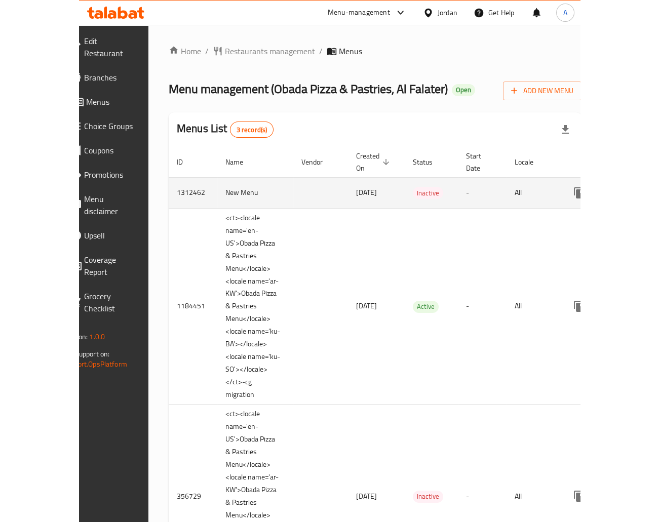
scroll to position [0, 126]
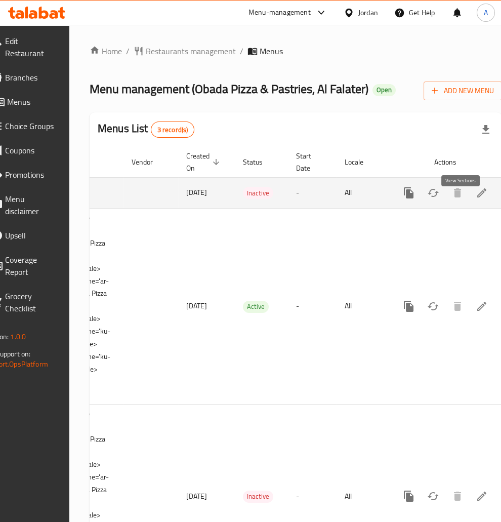
click at [476, 199] on icon "enhanced table" at bounding box center [482, 193] width 12 height 12
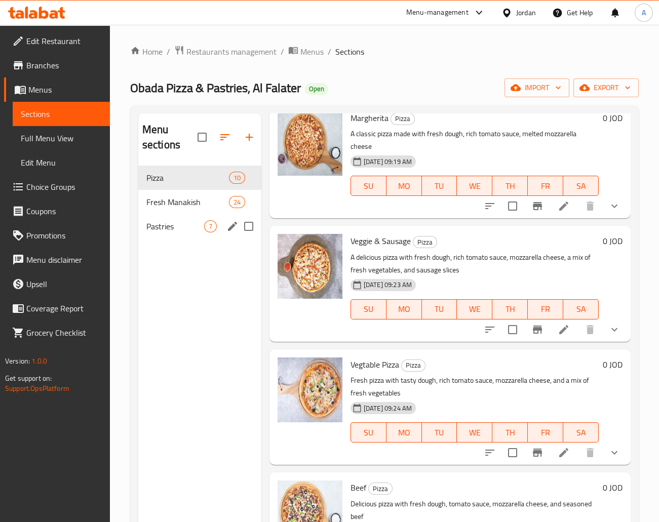
scroll to position [81, 0]
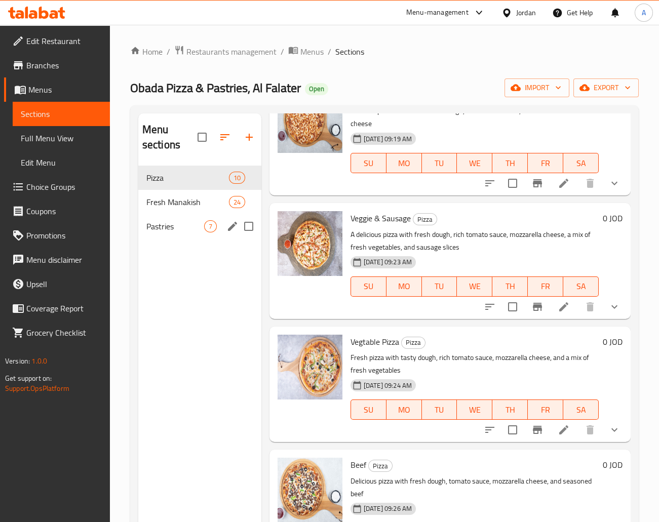
click at [213, 233] on div "Pastries 7" at bounding box center [199, 226] width 123 height 24
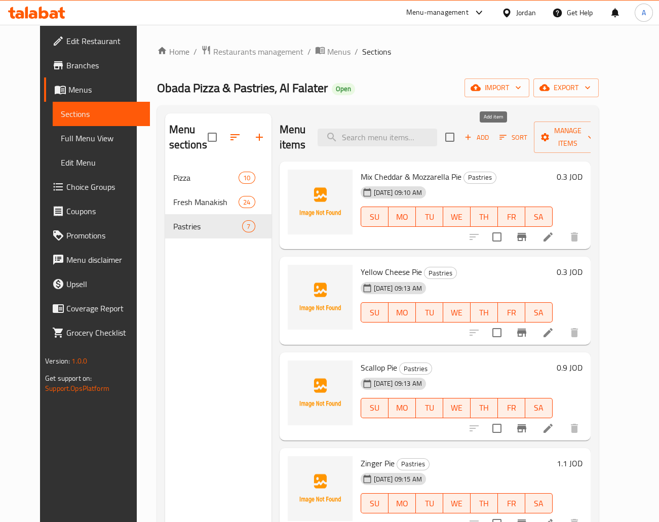
click at [490, 137] on span "Add" at bounding box center [476, 138] width 27 height 12
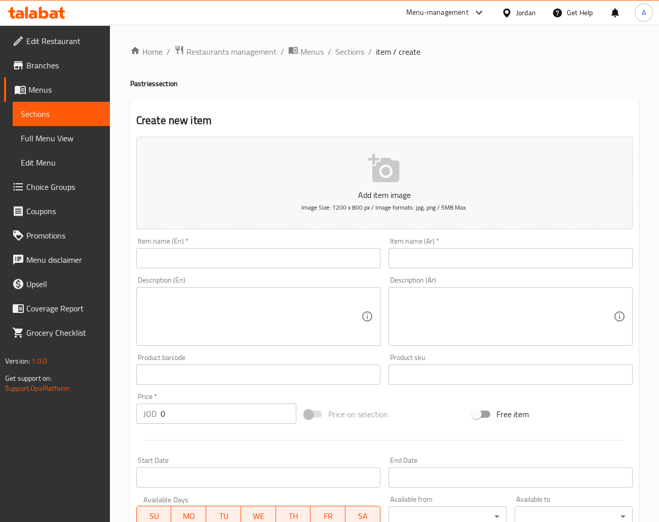
click at [223, 255] on input "text" at bounding box center [258, 258] width 244 height 20
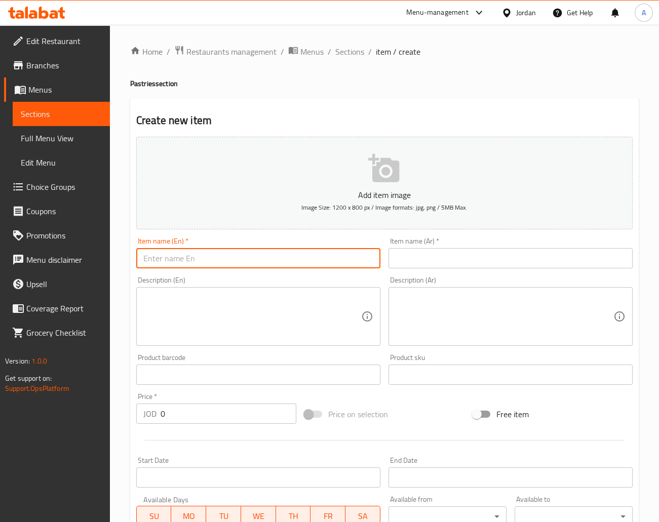
paste input "فطيرة بطاطا بزيت الزيتون Potato Pie with Olive Oil"
click at [213, 256] on input "فطيرة بطاطا بزيت الزيتون Potato Pie with Olive Oil" at bounding box center [258, 258] width 244 height 20
click at [229, 261] on input "فطيرة بطاطا بزيت الزيتون Potato Pie with Olive Oil" at bounding box center [258, 258] width 244 height 20
drag, startPoint x: 229, startPoint y: 261, endPoint x: 134, endPoint y: 263, distance: 95.2
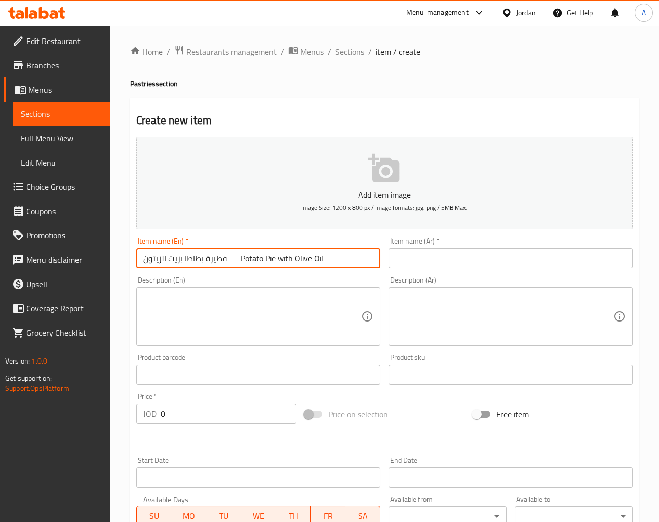
click at [169, 264] on input "فطيرة بطاطا بزيت الزيتون Potato Pie with Olive Oil" at bounding box center [258, 258] width 244 height 20
click at [132, 262] on div "Item name (En)   * فطيرة بطاطا بزيت الزيتون Potato Pie with Olive Oil Item name…" at bounding box center [258, 252] width 252 height 39
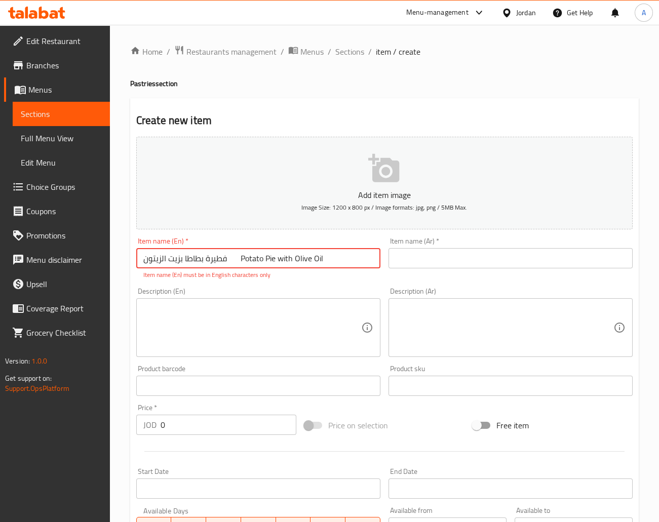
click at [231, 264] on input "فطيرة بطاطا بزيت الزيتون Potato Pie with Olive Oil" at bounding box center [258, 258] width 244 height 20
drag, startPoint x: 240, startPoint y: 258, endPoint x: 383, endPoint y: 253, distance: 143.3
click at [380, 253] on input "فطيرة بطاطا بزيت الزيتون Potato Pie with Olive Oil" at bounding box center [258, 258] width 244 height 20
type input "فطيرة بطاطا بزيت الزيتون"
paste input "Potato Pie with Olive Oil"
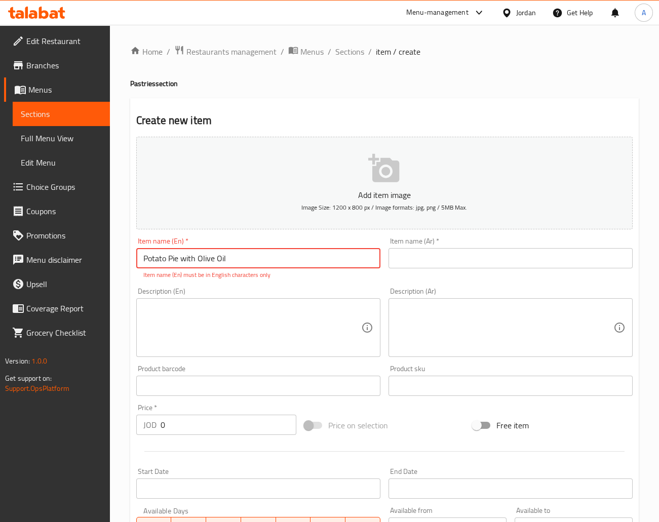
type input "Potato Pie with Olive Oil"
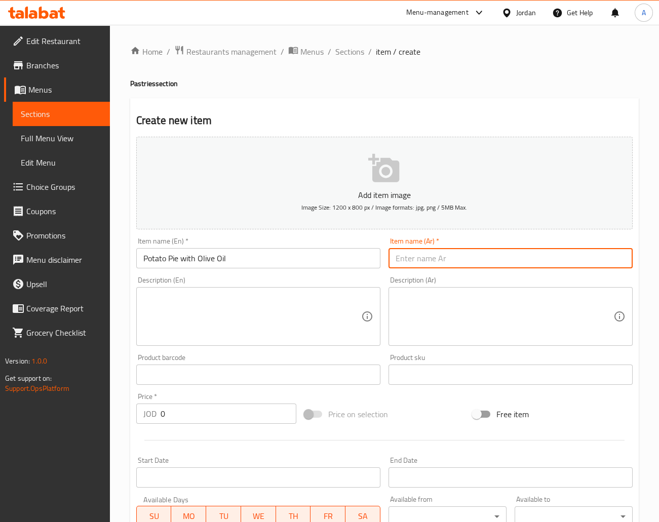
paste input "فطيرة بطاطا بزيت الزيتون"
type input "فطيرة بطاطا بزيت الزيتون"
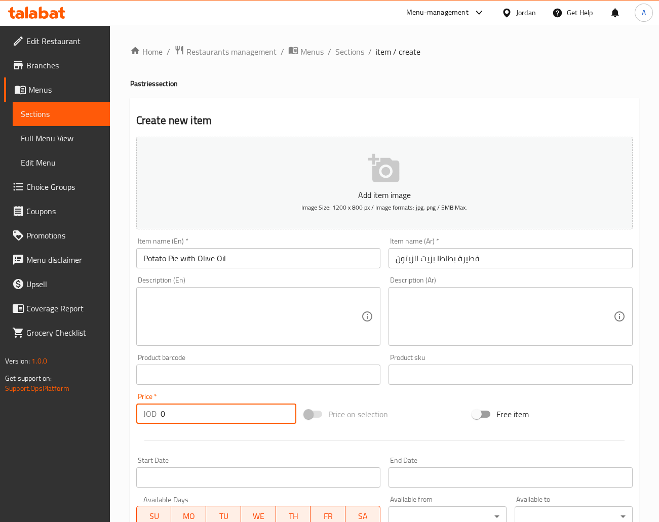
click at [212, 412] on input "0" at bounding box center [228, 413] width 136 height 20
type input "0.3"
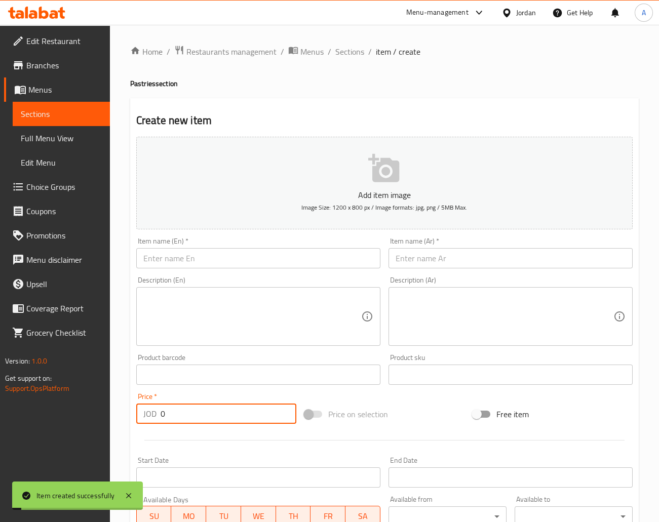
type input "0"
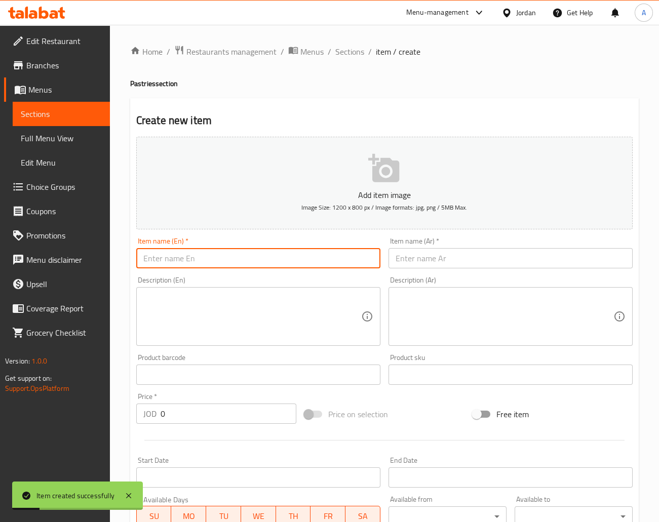
click at [251, 251] on input "text" at bounding box center [258, 258] width 244 height 20
paste input "فطيرة جبنة وزيتون وشطة Cheese, Olive & Chili Pie"
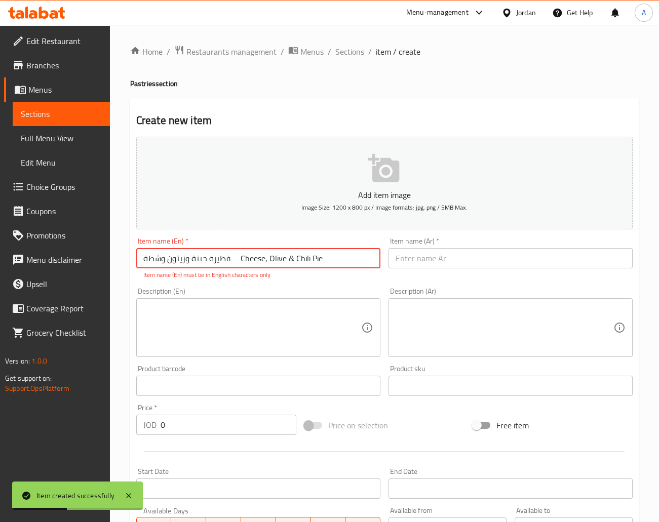
drag, startPoint x: 242, startPoint y: 258, endPoint x: 385, endPoint y: 258, distance: 142.7
click at [380, 258] on input "فطيرة جبنة وزيتون وشطة Cheese, Olive & Chili Pie" at bounding box center [258, 258] width 244 height 20
type input "فطيرة جبنة وزيتون وشطة"
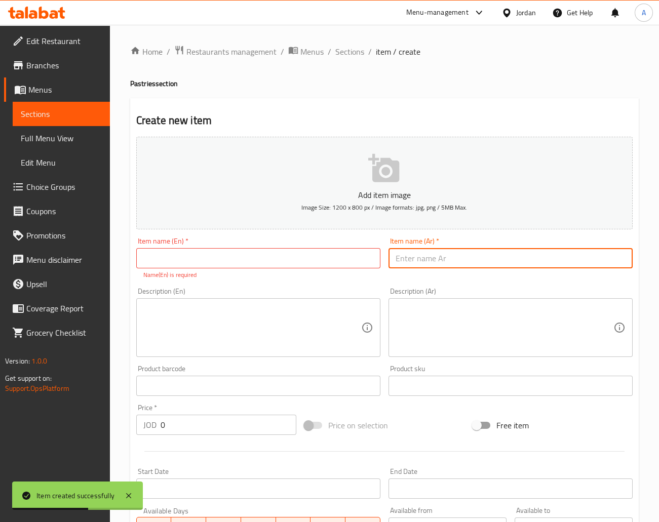
paste input "فطيرة جبنة وزيتون وشطة"
type input "فطيرة جبنة وزيتون وشطة"
click at [280, 260] on input "text" at bounding box center [258, 258] width 244 height 20
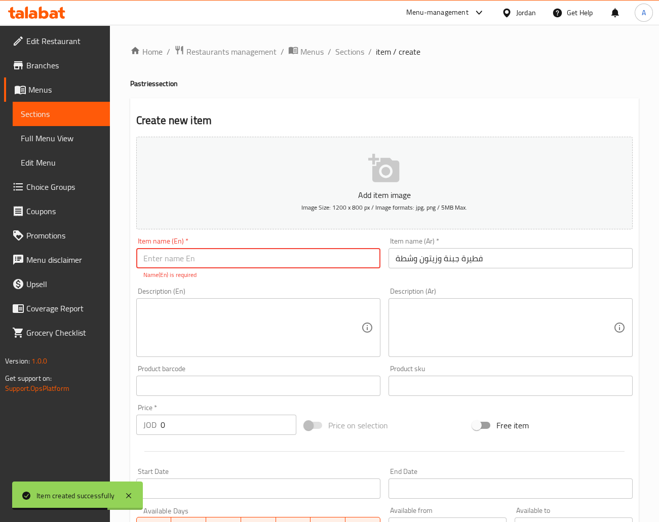
paste input "Cheese, Olive & Chili Pie"
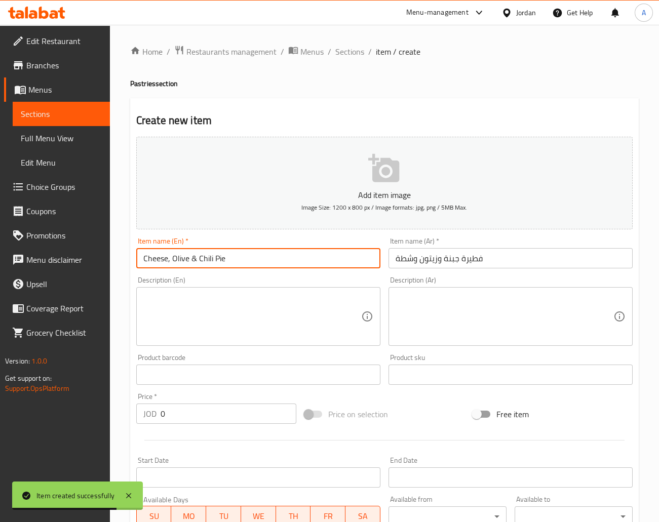
type input "Cheese, Olive & Chili Pie"
click at [497, 261] on input "فطيرة جبنة وزيتون وشطة" at bounding box center [510, 258] width 244 height 20
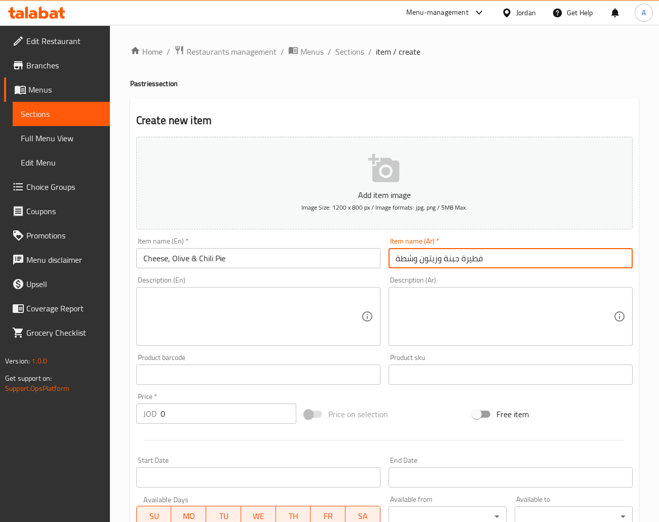
type input "فطيرة جبنة وزيتون وشطة"
click at [174, 411] on input "0" at bounding box center [228, 413] width 136 height 20
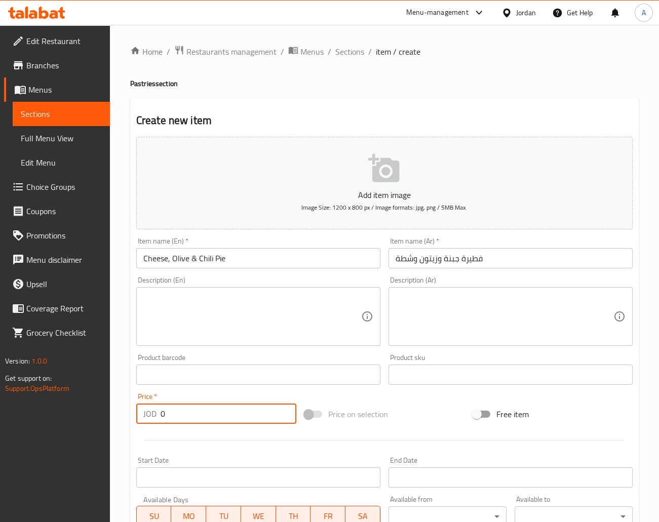
click at [174, 411] on input "0" at bounding box center [228, 413] width 136 height 20
type input "0.3"
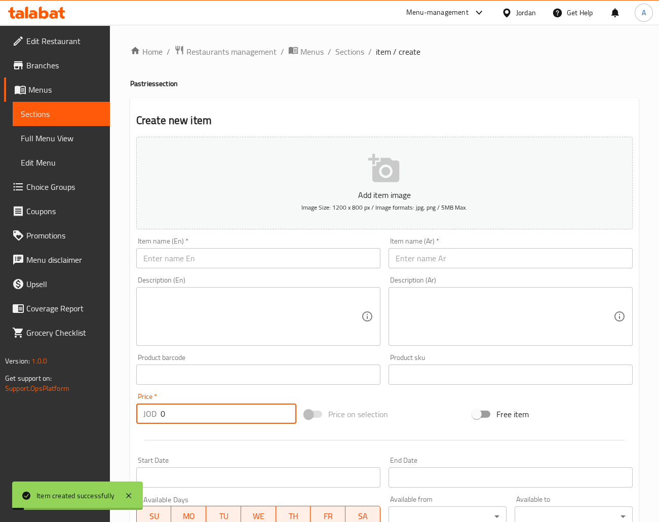
type input "0"
click at [247, 266] on input "text" at bounding box center [258, 258] width 244 height 20
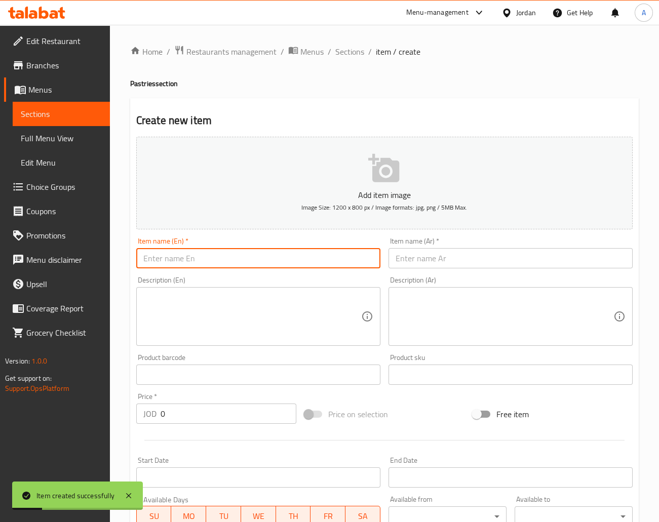
paste input "فطيرة نقانق Sausage Pie"
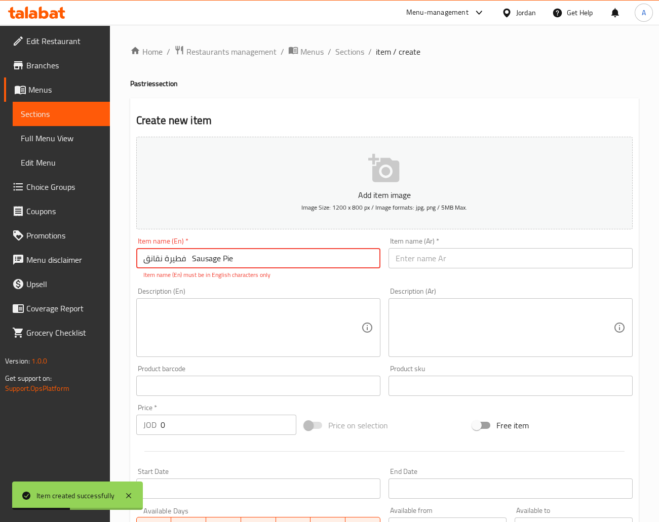
drag, startPoint x: 202, startPoint y: 258, endPoint x: 312, endPoint y: 258, distance: 110.4
click at [312, 258] on input "فطيرة نقانق Sausage Pie" at bounding box center [258, 258] width 244 height 20
type input "فطيرة نقانق"
paste input "Sausage Pie"
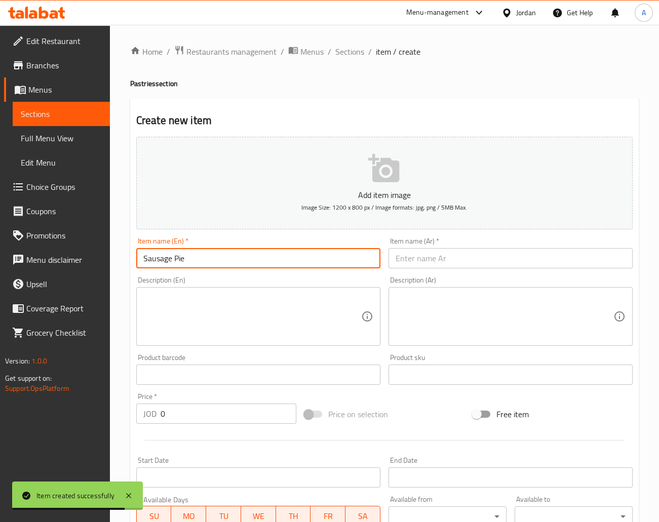
click at [147, 261] on input "Sausage Pie" at bounding box center [258, 258] width 244 height 20
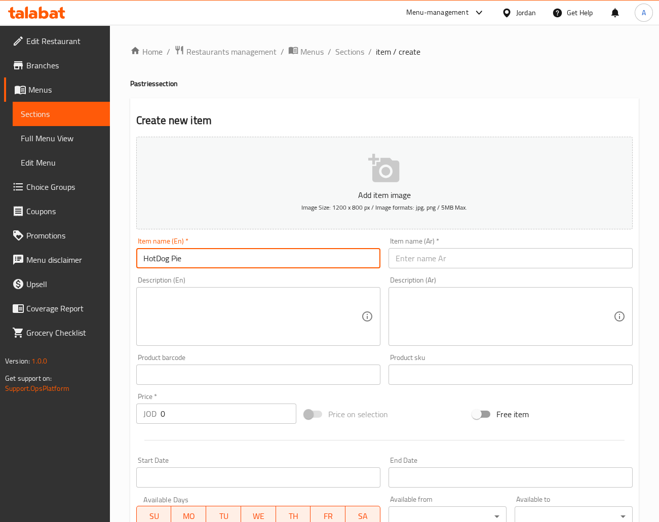
type input "HotDog Pie"
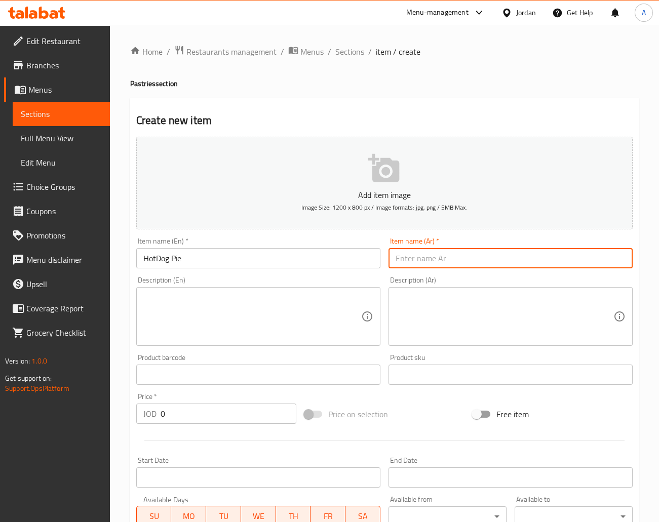
paste input "فطيرة نقانق"
type input "فطيرة نقانق"
click at [169, 413] on input "0" at bounding box center [228, 413] width 136 height 20
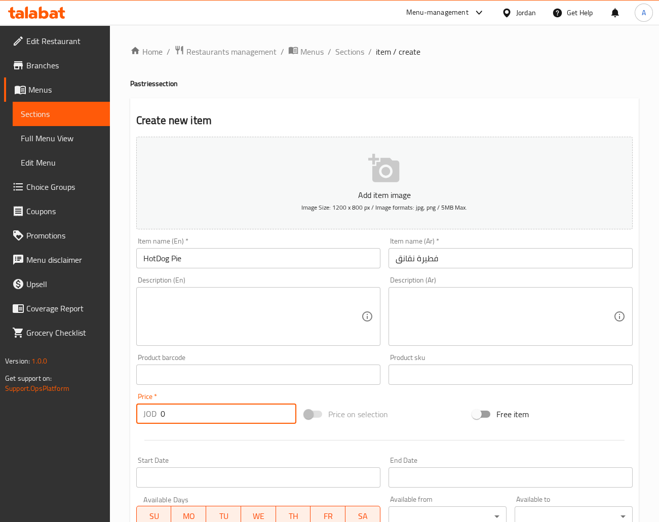
click at [169, 413] on input "0" at bounding box center [228, 413] width 136 height 20
type input "0.3"
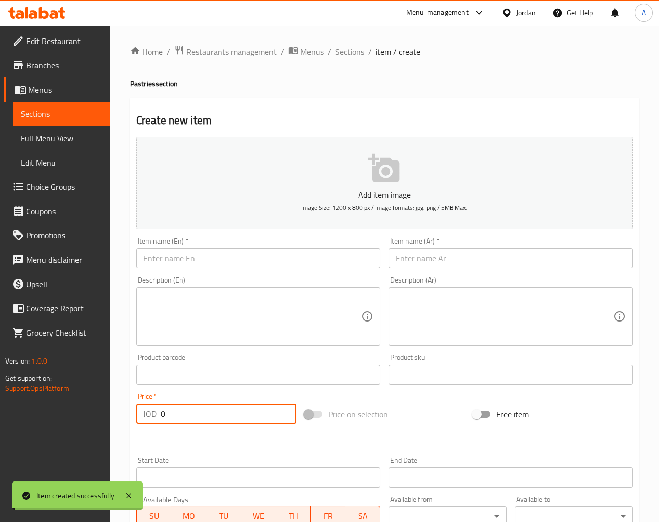
type input "0"
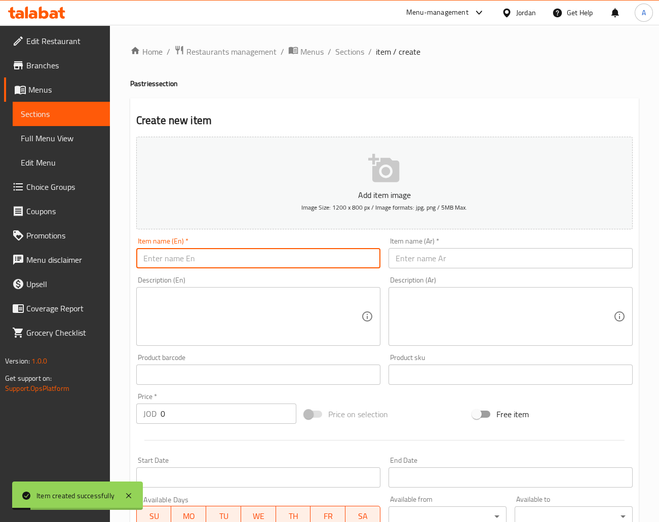
click at [160, 256] on input "text" at bounding box center [258, 258] width 244 height 20
paste input "فطيرة مازوريلا Mozzarella Pie"
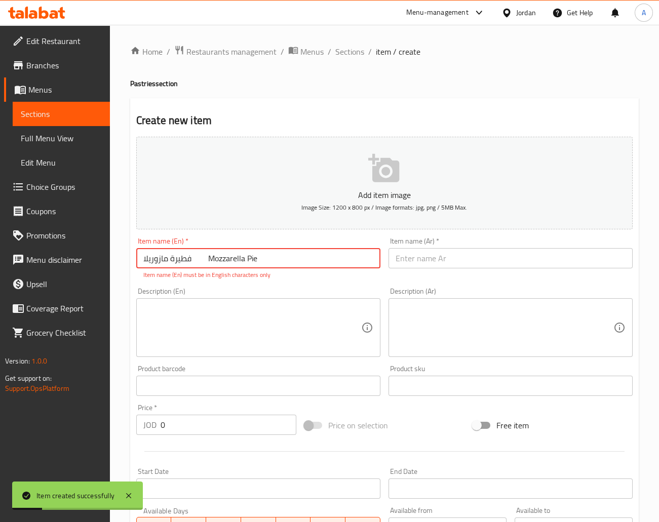
click at [186, 261] on input "فطيرة مازوريلا Mozzarella Pie" at bounding box center [258, 258] width 244 height 20
drag, startPoint x: 192, startPoint y: 261, endPoint x: 136, endPoint y: 261, distance: 56.2
click at [136, 261] on input "فطيرة مازوريلا Mozzarella Pie" at bounding box center [258, 258] width 244 height 20
click at [158, 262] on input "فطيرة مازوريلا Mozzarella Pie" at bounding box center [258, 258] width 244 height 20
drag, startPoint x: 142, startPoint y: 261, endPoint x: 190, endPoint y: 258, distance: 48.2
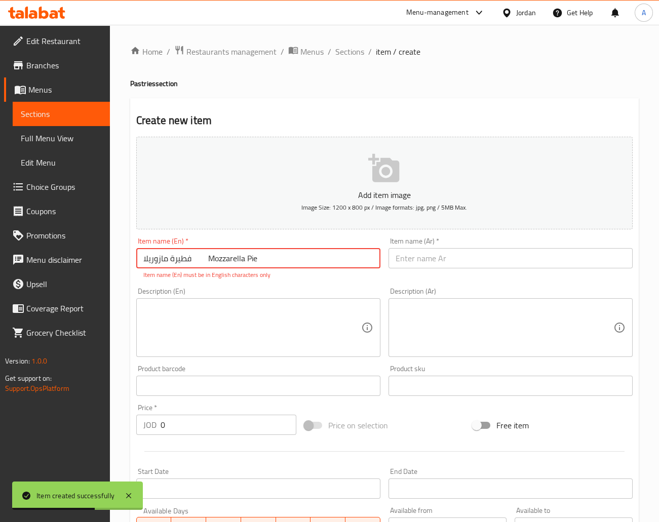
click at [190, 258] on input "فطيرة مازوريلا Mozzarella Pie" at bounding box center [258, 258] width 244 height 20
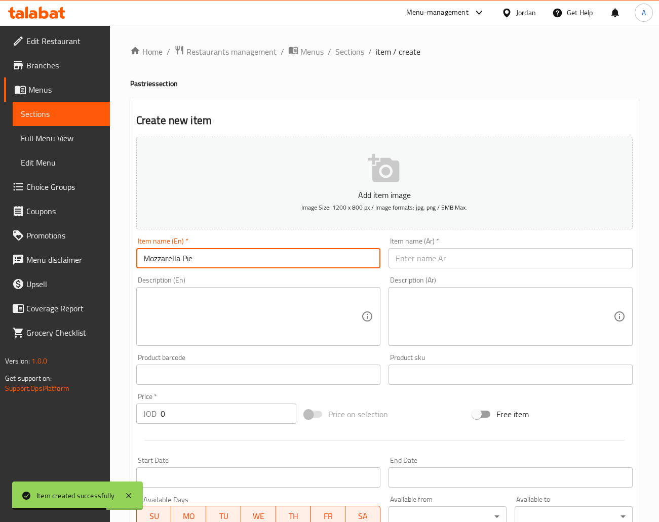
type input "Mozzarella Pie"
click at [422, 261] on input "text" at bounding box center [510, 258] width 244 height 20
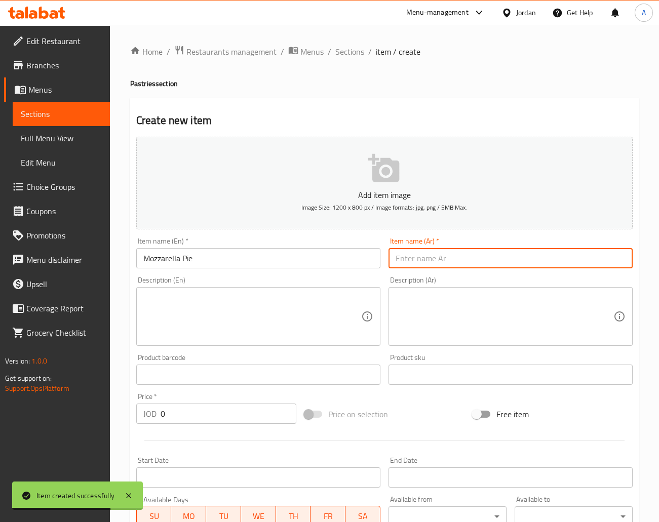
paste input "فطيرة مازوريلا"
type input "فطيرة مازوريلا"
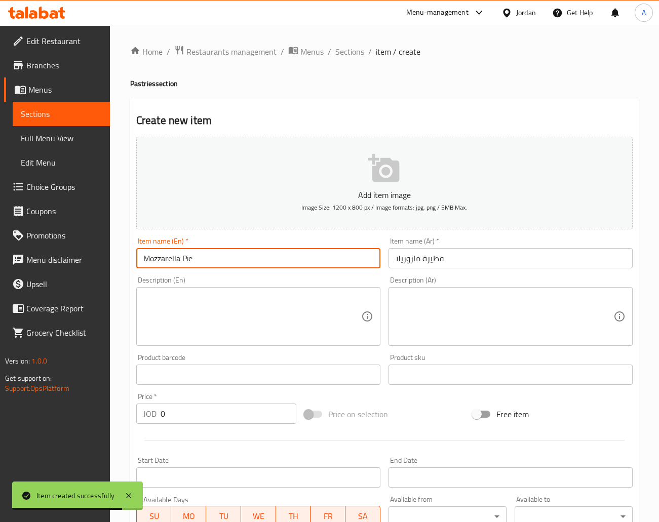
click at [225, 264] on input "Mozzarella Pie" at bounding box center [258, 258] width 244 height 20
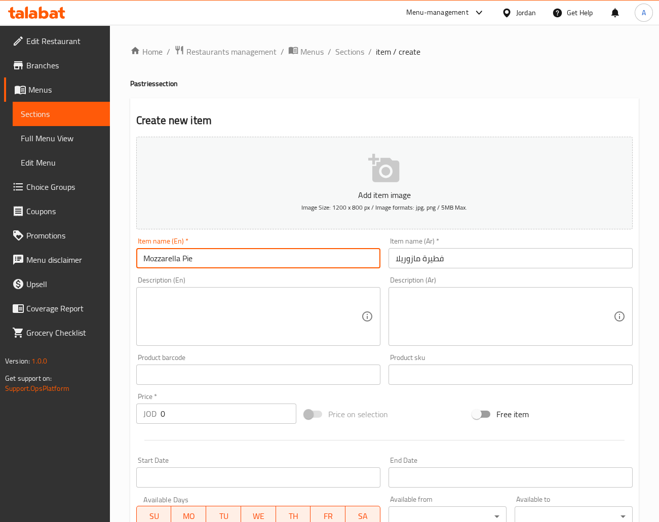
type input "Mozzarella Pie"
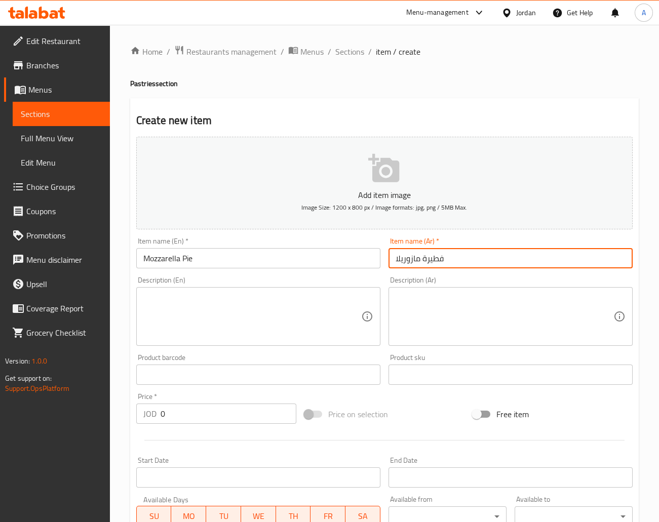
click at [496, 253] on input "فطيرة مازوريلا" at bounding box center [510, 258] width 244 height 20
click at [202, 419] on input "0" at bounding box center [228, 413] width 136 height 20
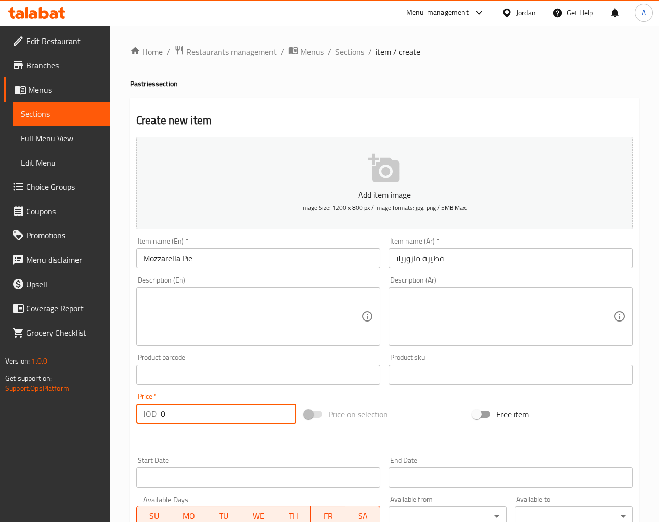
click at [202, 419] on input "0" at bounding box center [228, 413] width 136 height 20
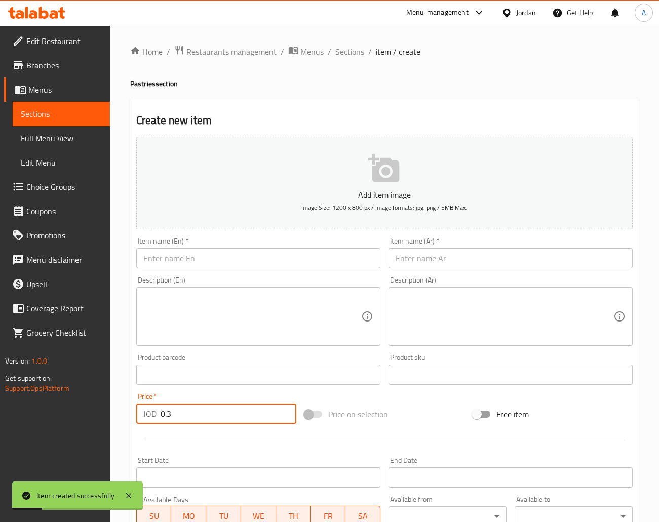
type input "0.3"
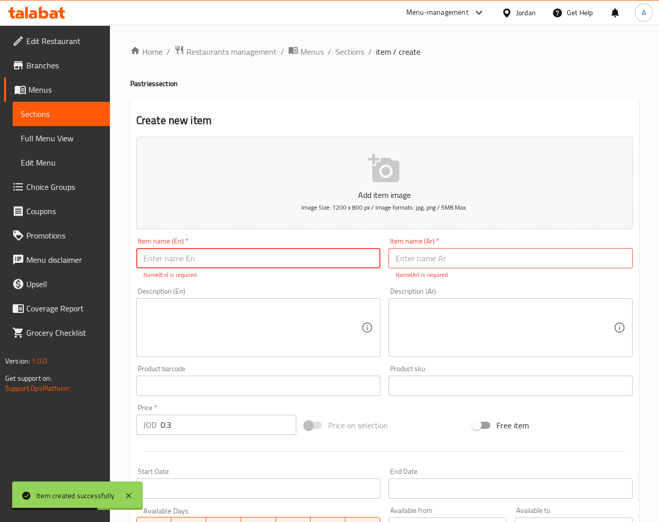
click at [188, 255] on input "text" at bounding box center [258, 258] width 244 height 20
paste input "فطيرة سبانخ Spinach Pie"
click at [206, 258] on input "فطيرة سبانخ Spinach Pie" at bounding box center [258, 258] width 244 height 20
click at [203, 257] on input "فطيرة سبانخ Spinach Pie" at bounding box center [258, 258] width 244 height 20
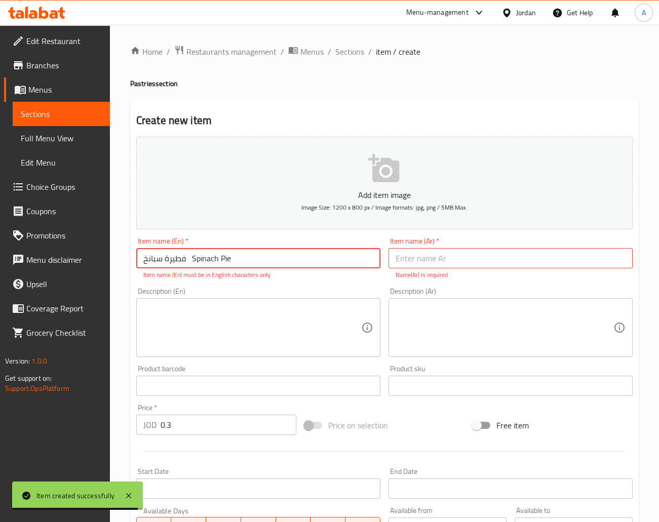
drag, startPoint x: 238, startPoint y: 258, endPoint x: 200, endPoint y: 258, distance: 38.0
click at [200, 258] on input "فطيرة سبانخ Spinach Pie" at bounding box center [258, 258] width 244 height 20
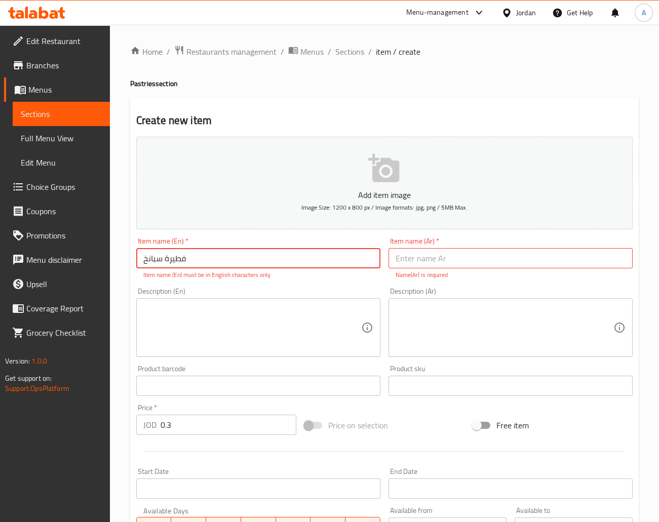
type input "فطيرة سبانخ"
click at [453, 264] on input "text" at bounding box center [510, 258] width 244 height 20
paste input "Spinach Pie"
type input "Spinach Pie"
click at [275, 261] on input "فطيرة سبانخ" at bounding box center [258, 258] width 244 height 20
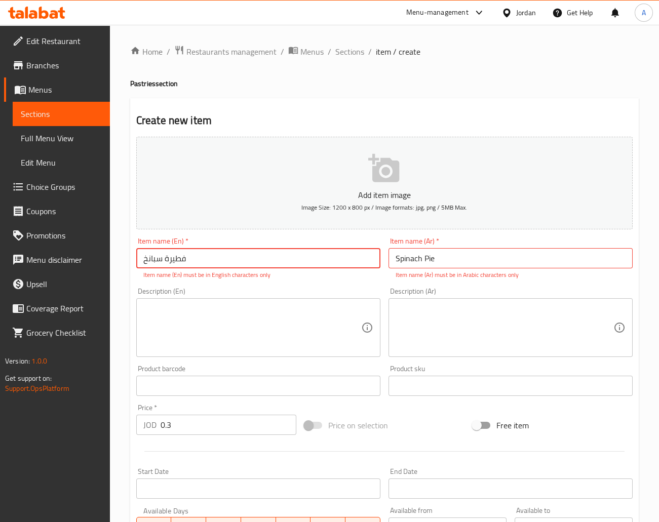
type input "فطيرة سبانخ"
click at [320, 265] on input "فطيرة سبانخ" at bounding box center [258, 258] width 244 height 20
paste input "Spinach Pie"
type input "Spinach Pie"
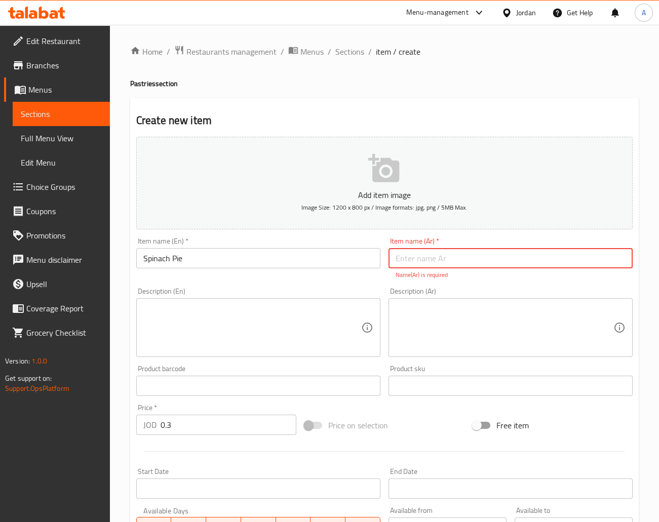
paste input "فطيرة سبانخ Spinach Pie"
click at [459, 263] on input "فطيرة سبانخ Spinach Pie" at bounding box center [510, 258] width 244 height 20
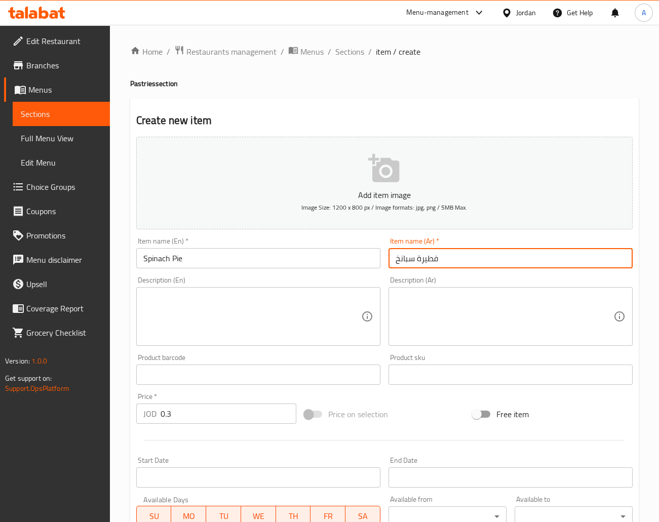
type input "فطيرة سبانخ"
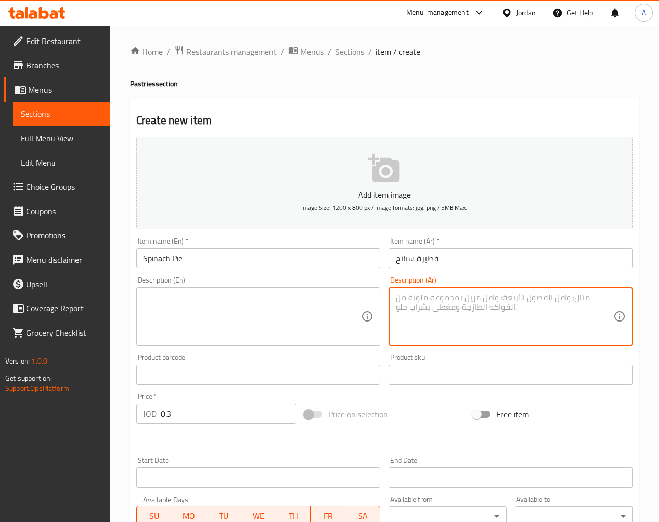
click at [456, 321] on textarea at bounding box center [504, 317] width 218 height 48
click at [250, 311] on textarea at bounding box center [252, 317] width 218 height 48
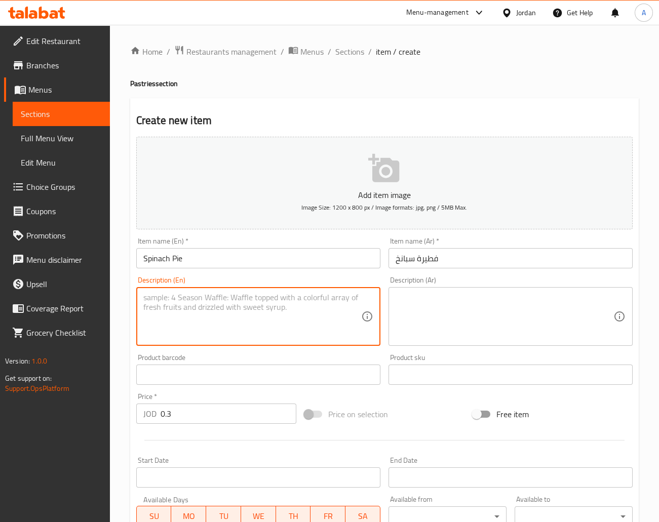
click at [201, 422] on input "0.3" at bounding box center [228, 413] width 136 height 20
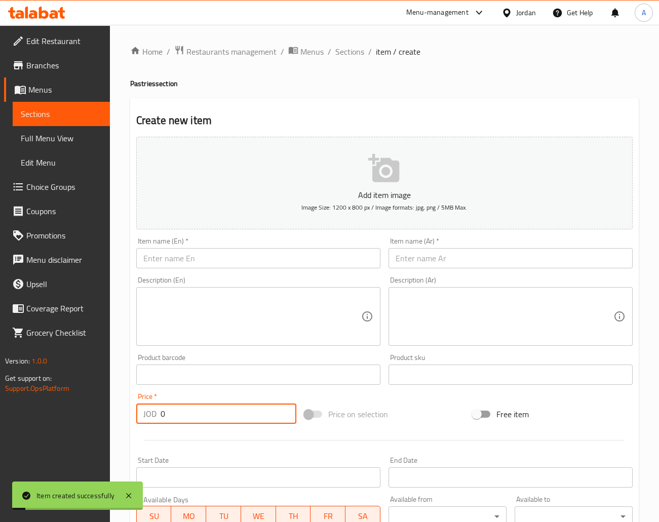
type input "0"
drag, startPoint x: 201, startPoint y: 276, endPoint x: 198, endPoint y: 268, distance: 8.6
click at [198, 272] on div "Add item image Image Size: 1200 x 800 px / Image formats: jpg, png / 5MB Max. I…" at bounding box center [384, 351] width 504 height 436
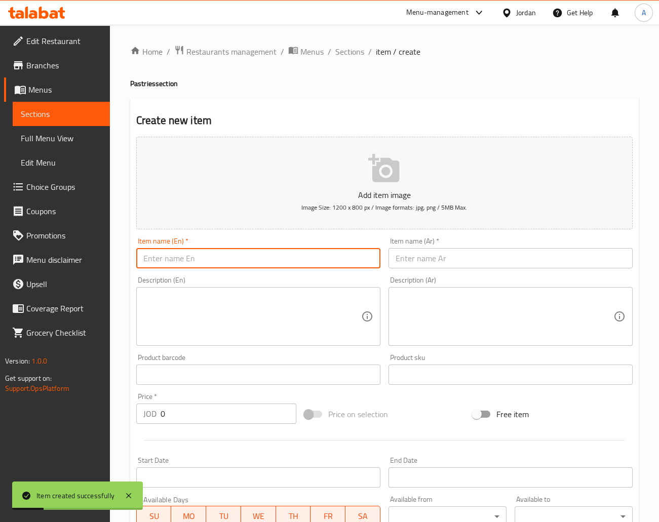
click at [198, 264] on input "text" at bounding box center [258, 258] width 244 height 20
paste input "فطيرة جبنة بلدية Local White Cheese Pie"
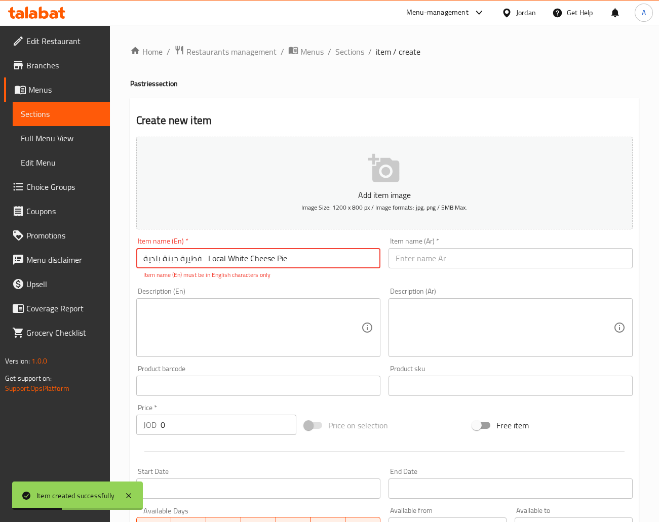
click at [195, 258] on input "فطيرة جبنة بلدية Local White Cheese Pie" at bounding box center [258, 258] width 244 height 20
drag, startPoint x: 200, startPoint y: 258, endPoint x: 137, endPoint y: 258, distance: 62.8
click at [137, 258] on input "فطيرة جبنة بلدية Local White Cheese Pie" at bounding box center [258, 258] width 244 height 20
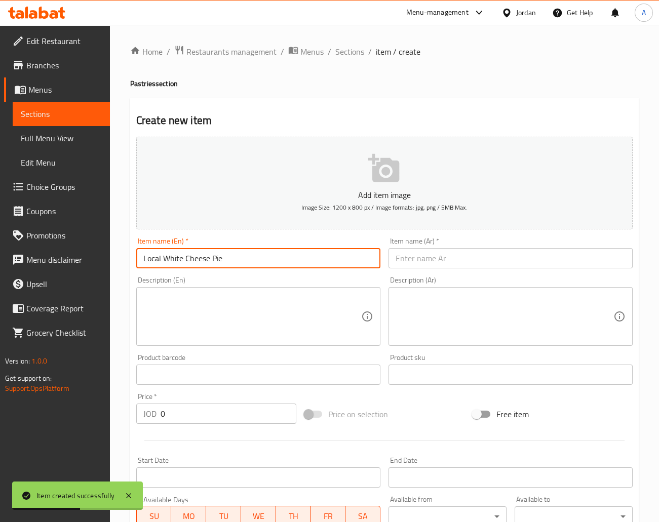
type input "Local White Cheese Pie"
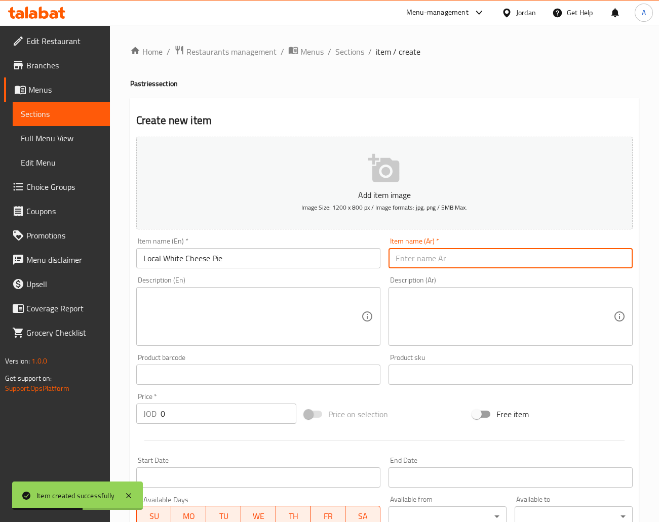
click at [437, 260] on input "text" at bounding box center [510, 258] width 244 height 20
paste input "فطيرة جبنة بلدية"
type input "فطيرة جبنة بلدية"
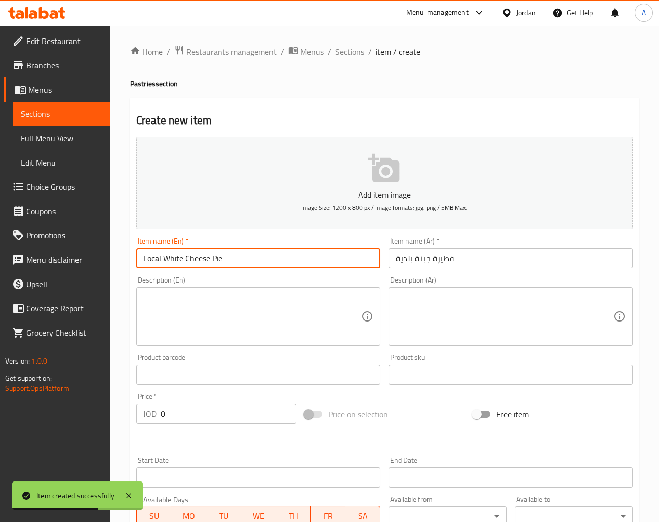
click at [247, 267] on input "Local White Cheese Pie" at bounding box center [258, 258] width 244 height 20
click at [147, 260] on input "Local White Cheese Pie" at bounding box center [258, 258] width 244 height 20
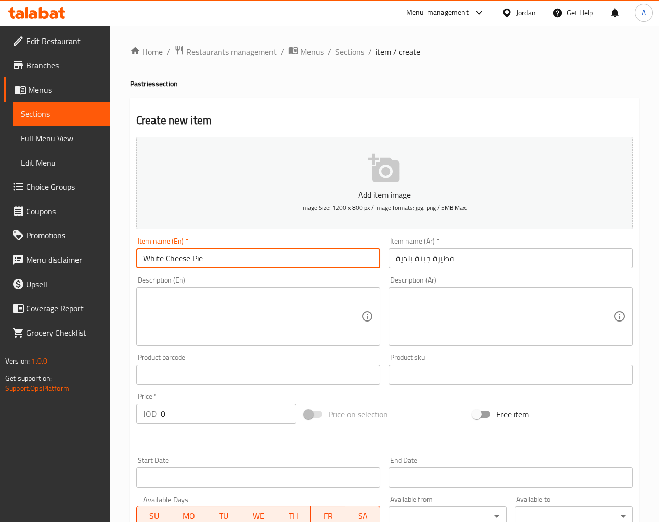
type input "White Cheese Pie"
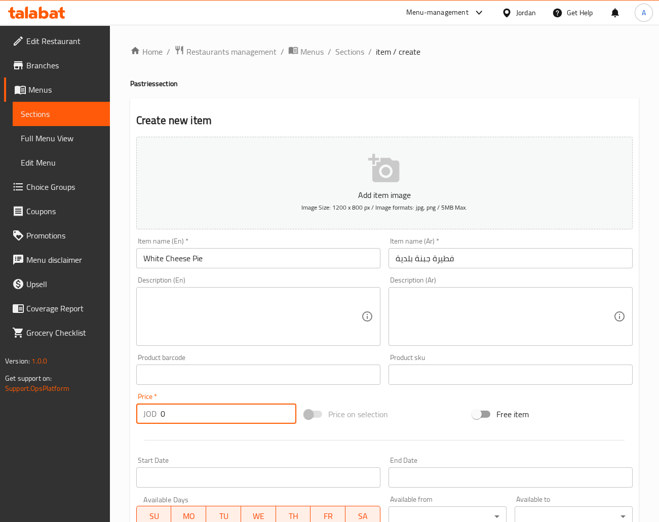
click at [202, 415] on input "0" at bounding box center [228, 413] width 136 height 20
type input "0.3"
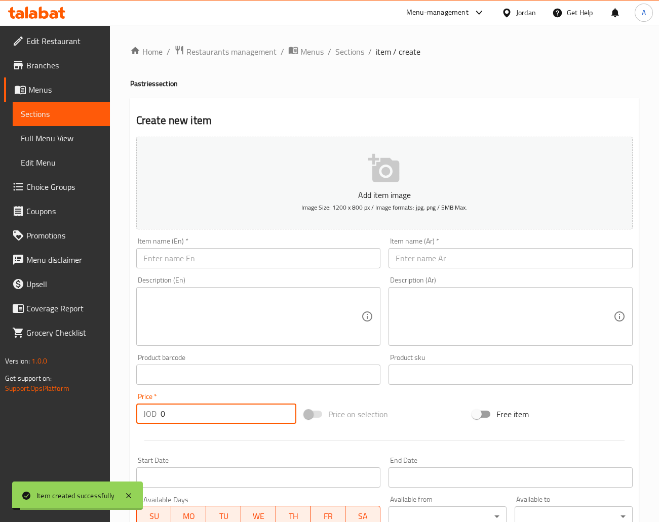
type input "0"
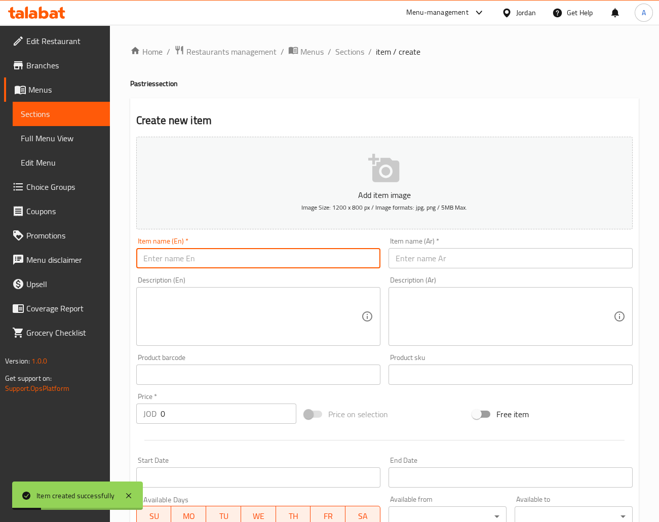
click at [224, 261] on input "text" at bounding box center [258, 258] width 244 height 20
paste input "فطيرة جبنة مع زعتر Cheese & Thyme Pie"
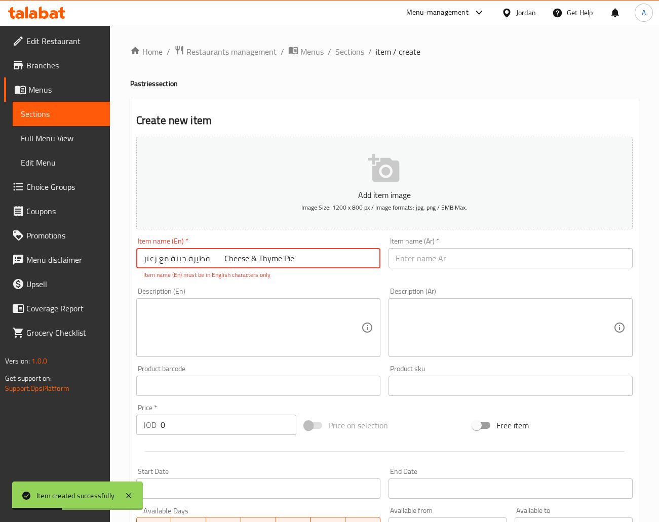
click at [208, 259] on input "فطيرة جبنة مع زعتر Cheese & Thyme Pie" at bounding box center [258, 258] width 244 height 20
drag, startPoint x: 208, startPoint y: 259, endPoint x: 130, endPoint y: 252, distance: 78.8
click at [136, 252] on input "فطيرة جبنة مع زعتر Cheese & Thyme Pie" at bounding box center [258, 258] width 244 height 20
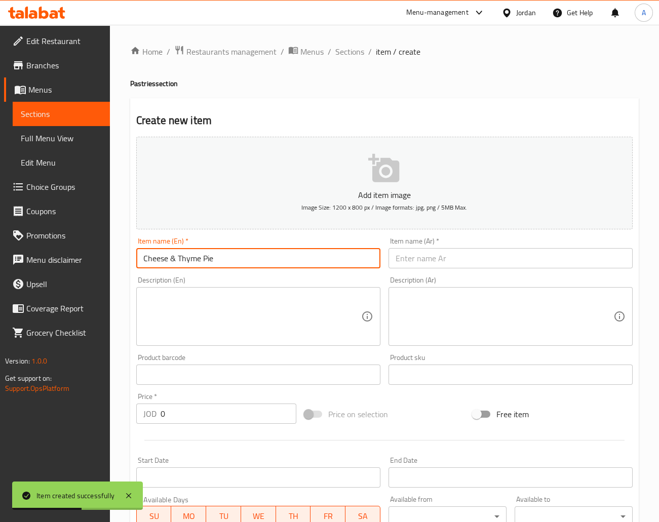
type input "Cheese & Thyme Pie"
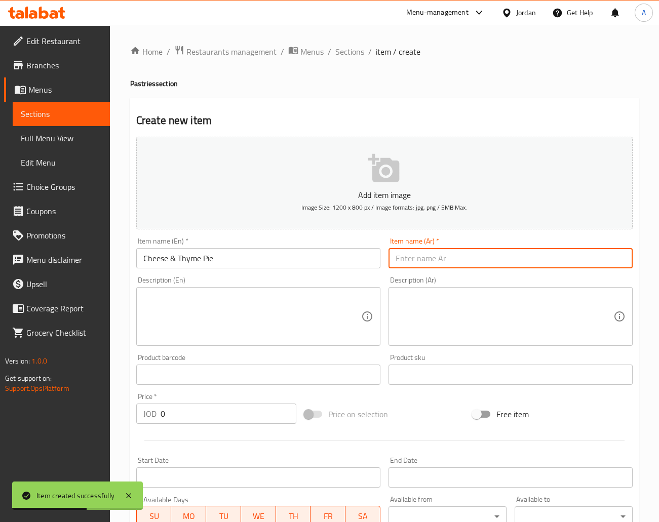
paste input "فطيرة جبنة مع زعتر"
type input "فطيرة جبنة مع زعتر"
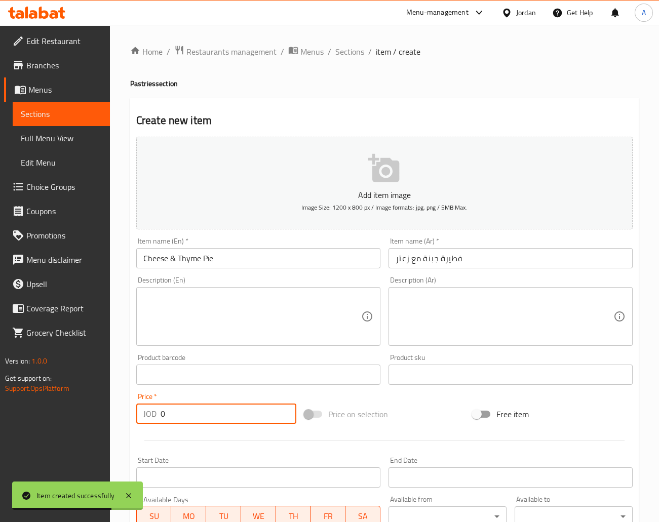
click at [208, 417] on input "0" at bounding box center [228, 413] width 136 height 20
type input "0.3"
type input "0"
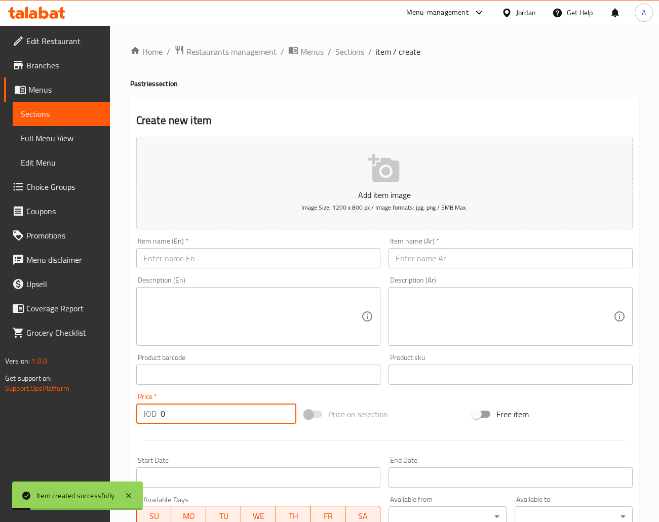
click at [46, 122] on link "Sections" at bounding box center [61, 114] width 97 height 24
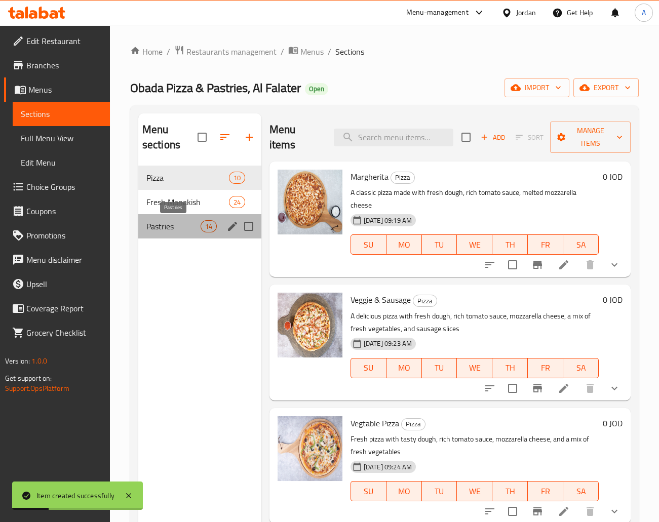
click at [191, 224] on span "Pastries" at bounding box center [173, 226] width 54 height 12
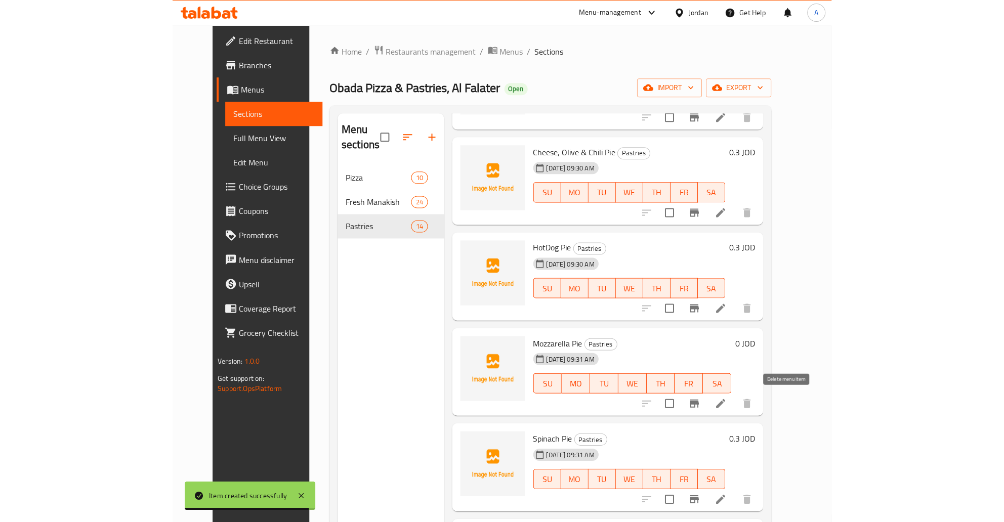
scroll to position [816, 0]
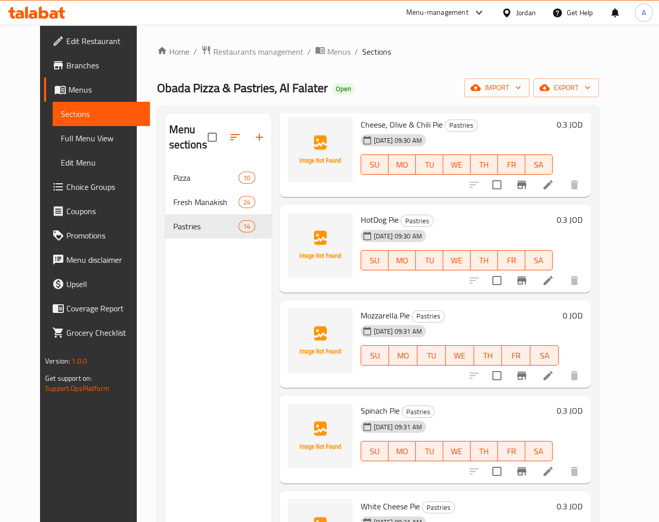
click at [501, 313] on h6 "0 JOD" at bounding box center [572, 315] width 20 height 14
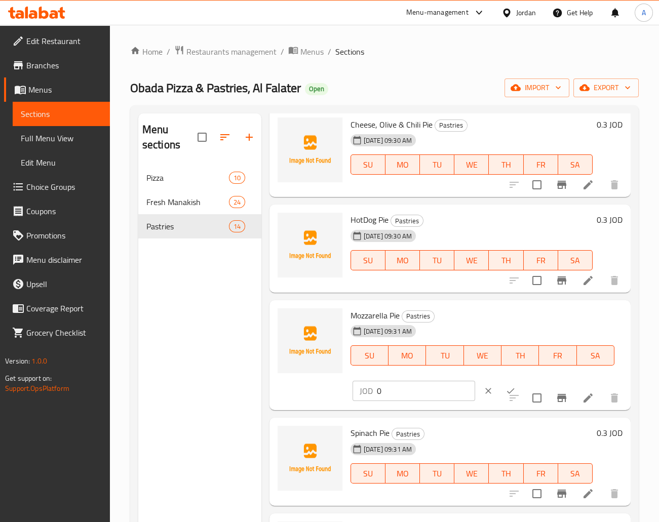
click at [422, 386] on input "0" at bounding box center [426, 391] width 98 height 20
type input "0.3"
click at [501, 389] on icon "ok" at bounding box center [510, 391] width 10 height 10
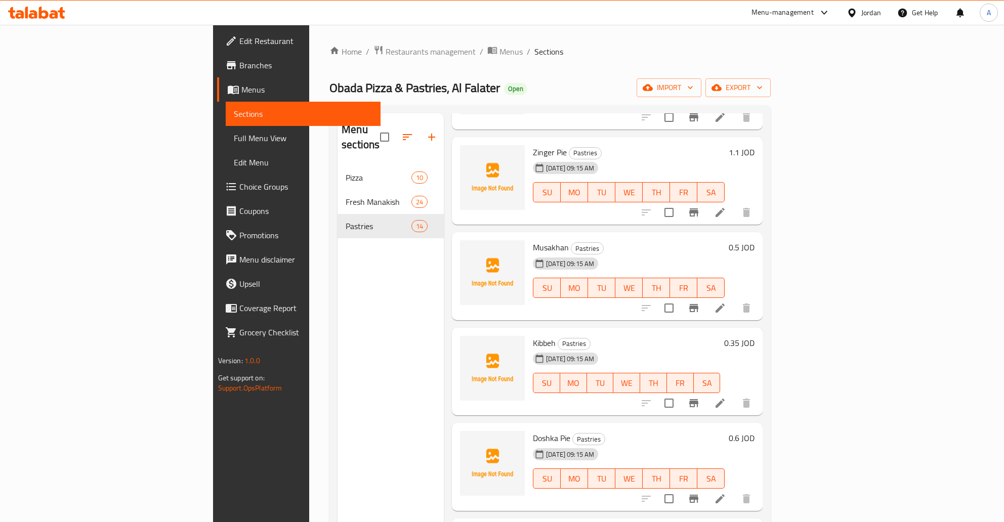
scroll to position [0, 0]
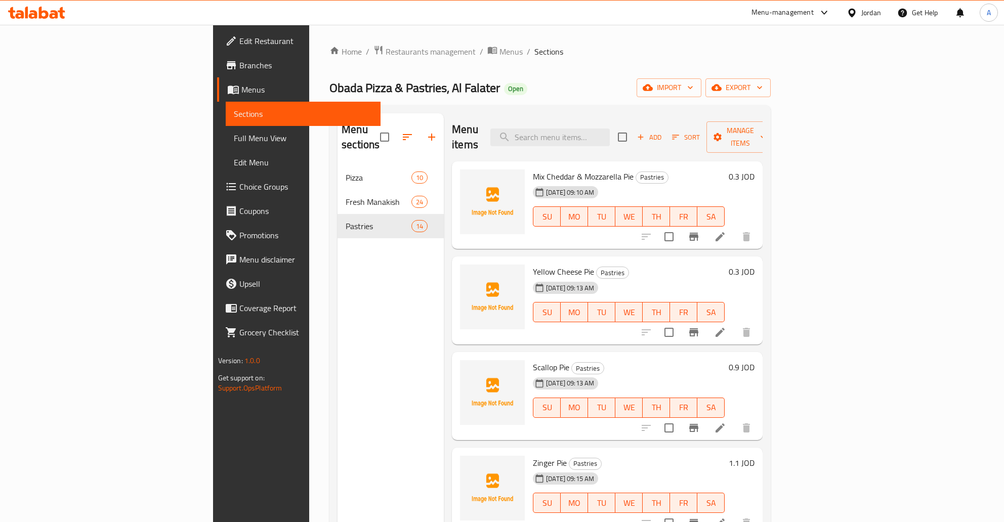
click at [501, 231] on icon at bounding box center [720, 237] width 12 height 12
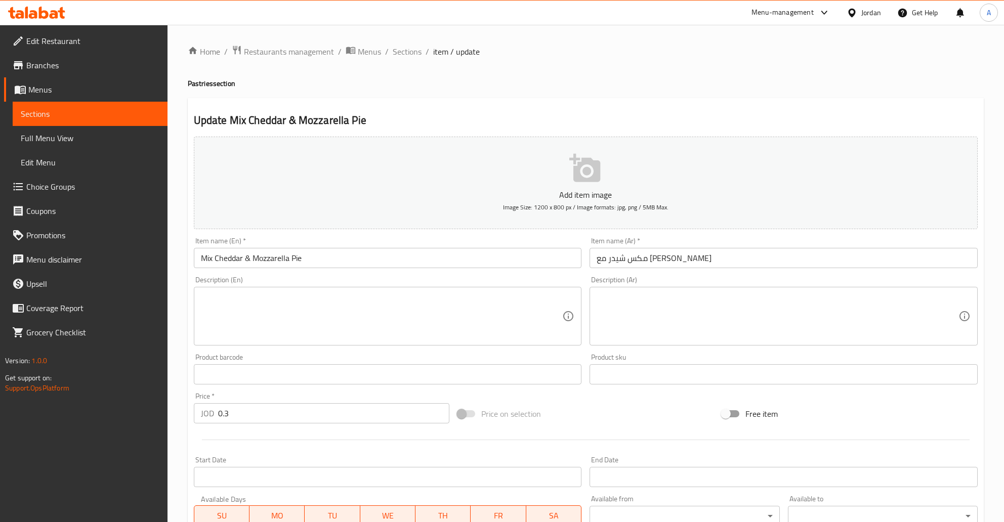
click at [294, 258] on input "Mix Cheddar & Mozzarella Pie" at bounding box center [388, 258] width 388 height 20
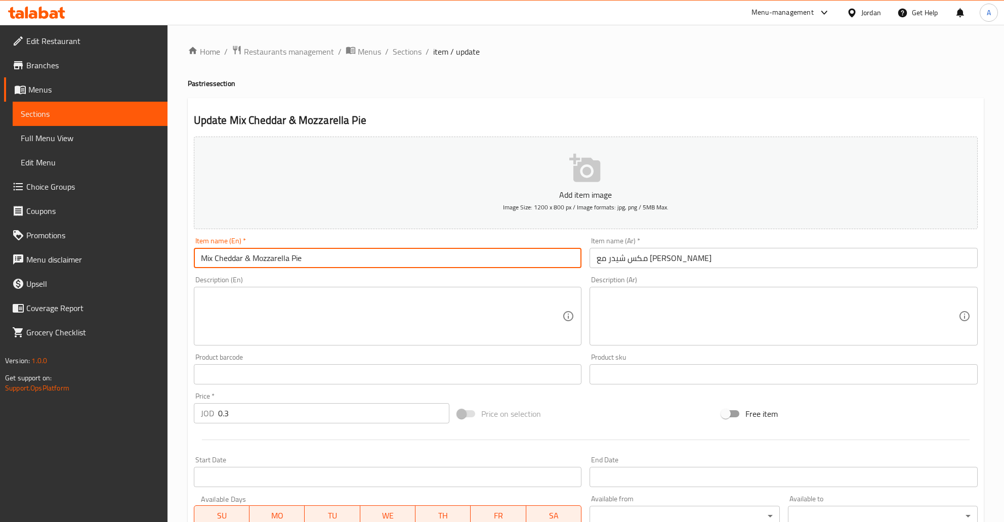
click at [294, 258] on input "Mix Cheddar & Mozzarella Pie" at bounding box center [388, 258] width 388 height 20
type input "Mix Cheddar & Mozzarella"
click at [402, 51] on span "Sections" at bounding box center [407, 52] width 29 height 12
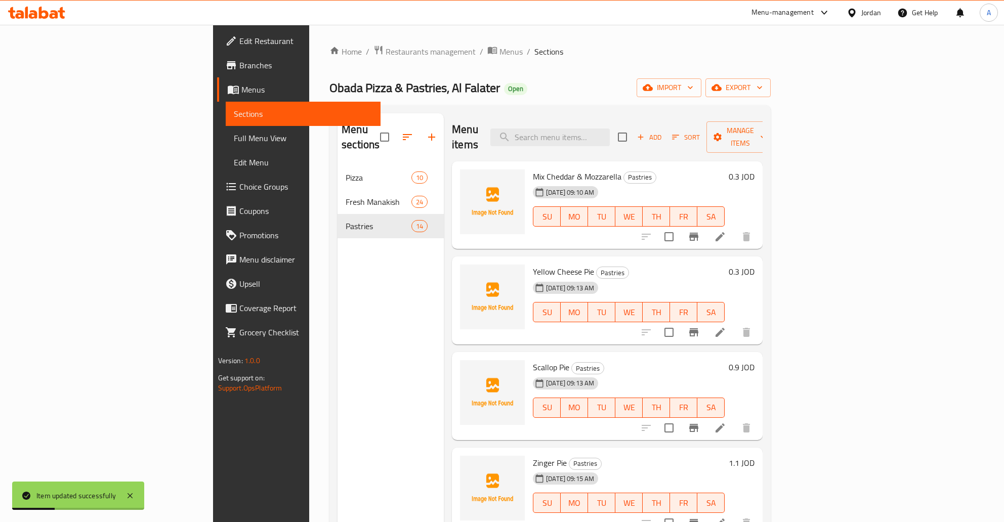
click at [501, 323] on li at bounding box center [720, 332] width 28 height 18
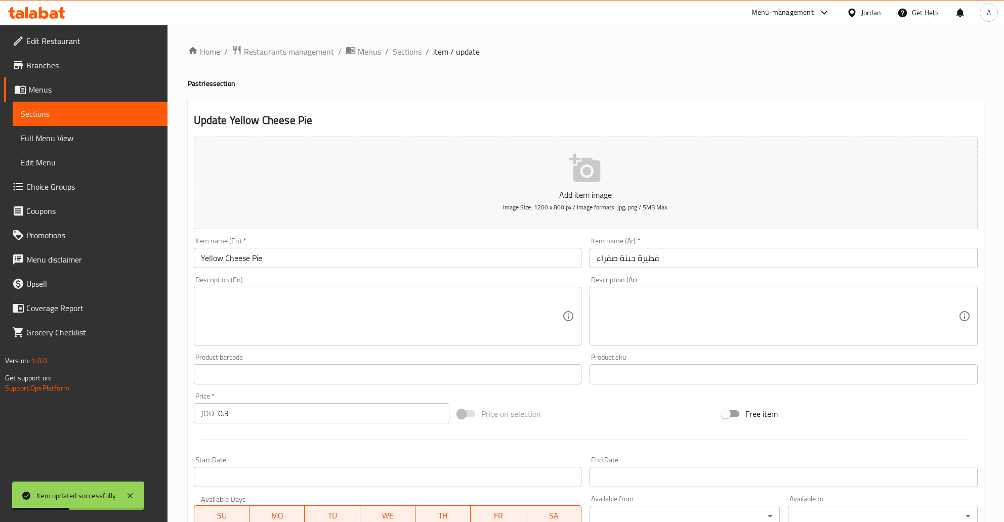
click at [252, 260] on input "Yellow Cheese Pie" at bounding box center [388, 258] width 388 height 20
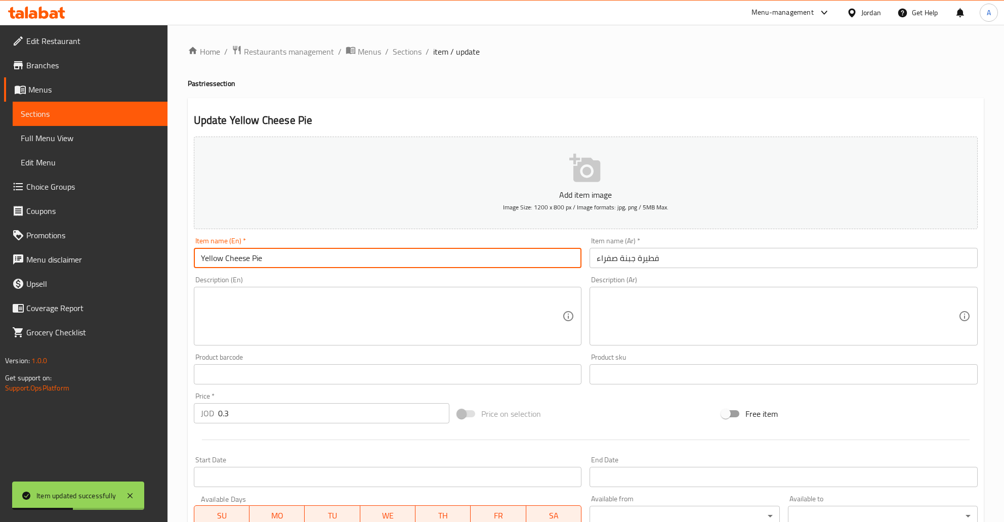
click at [252, 260] on input "Yellow Cheese Pie" at bounding box center [388, 258] width 388 height 20
type input "Yellow Cheese"
click at [412, 60] on div "Home / Restaurants management / Menus / Sections / item / update Pastries secti…" at bounding box center [586, 370] width 796 height 650
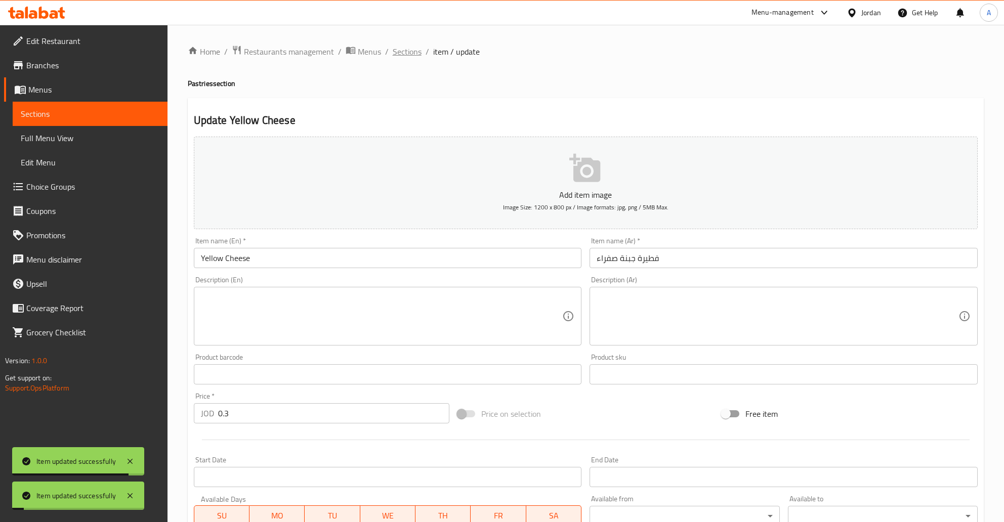
click at [407, 52] on span "Sections" at bounding box center [407, 52] width 29 height 12
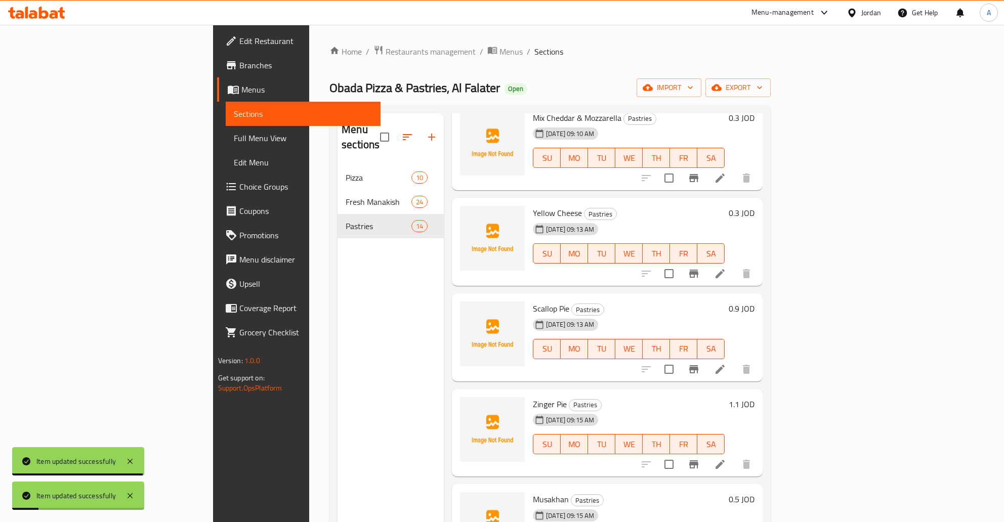
scroll to position [81, 0]
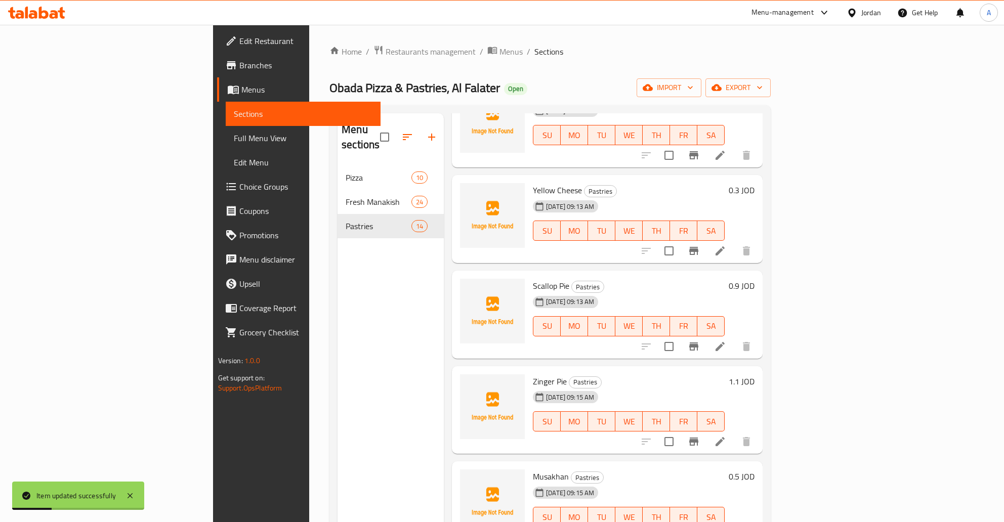
click at [501, 341] on icon at bounding box center [720, 347] width 12 height 12
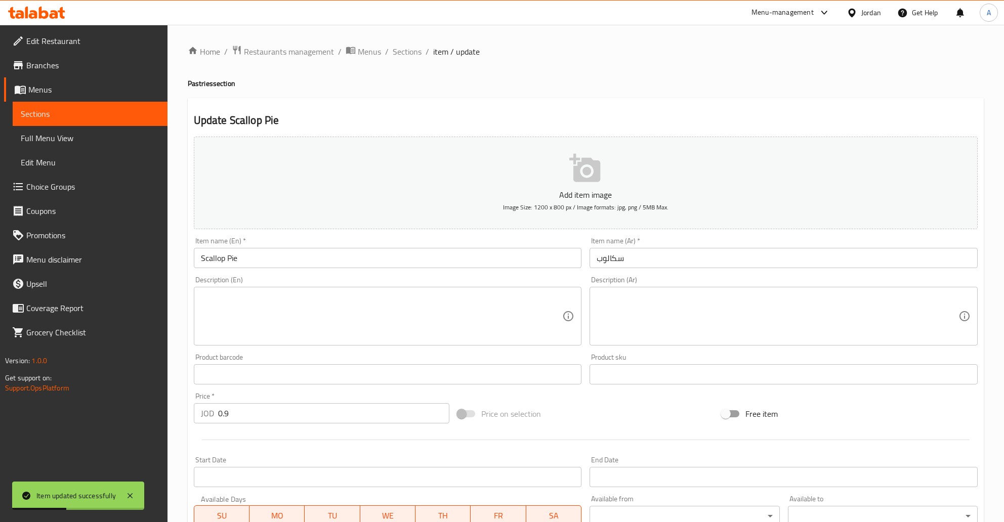
click at [230, 260] on input "Scallop Pie" at bounding box center [388, 258] width 388 height 20
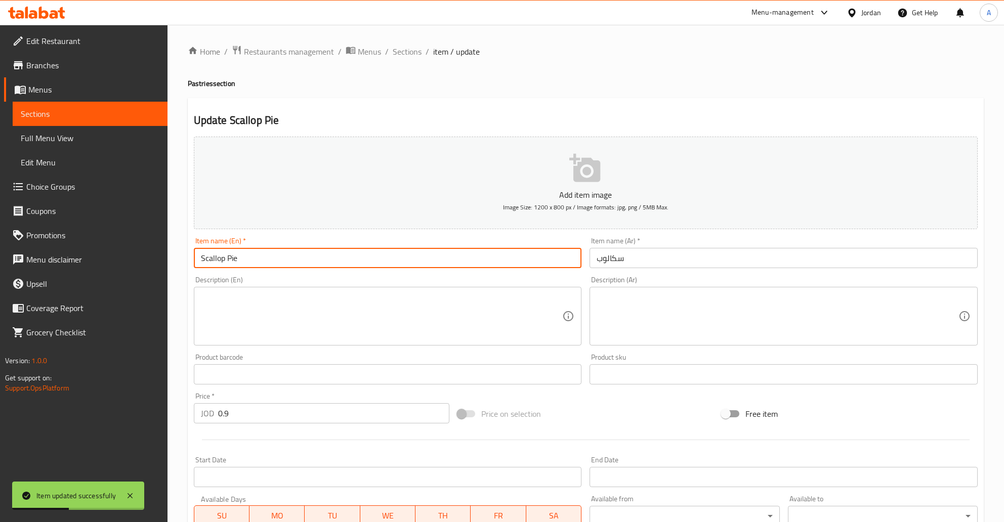
click at [230, 260] on input "Scallop Pie" at bounding box center [388, 258] width 388 height 20
type input "Scallop"
click at [405, 51] on span "Sections" at bounding box center [407, 52] width 29 height 12
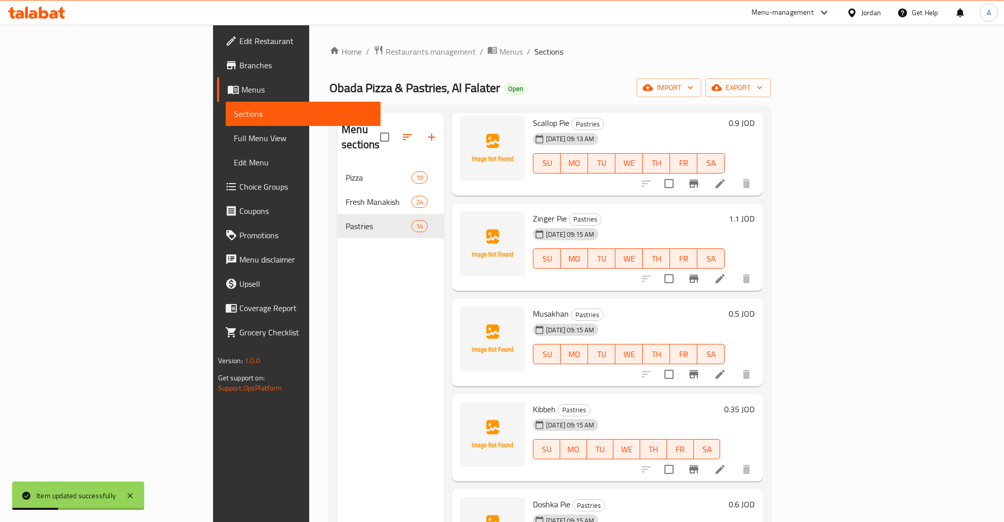
scroll to position [81, 0]
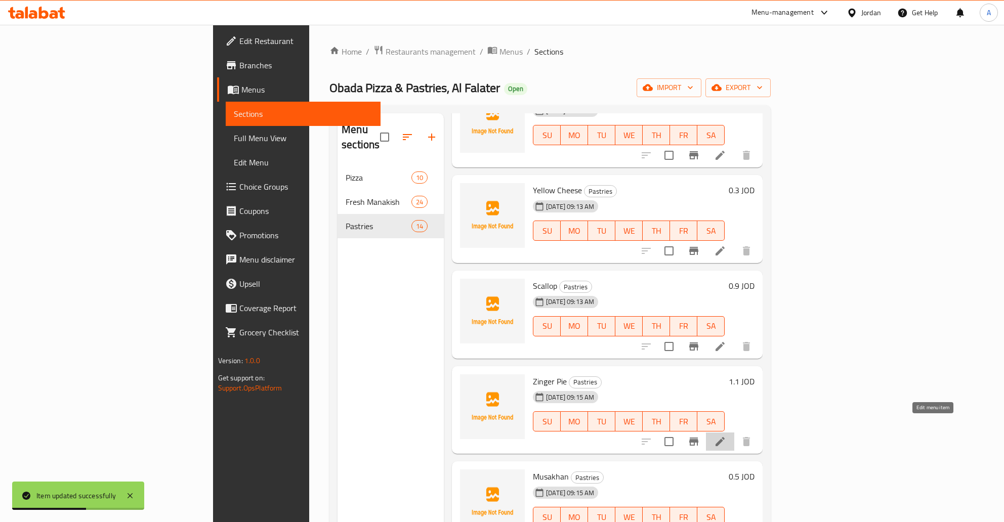
click at [501, 436] on icon at bounding box center [720, 442] width 12 height 12
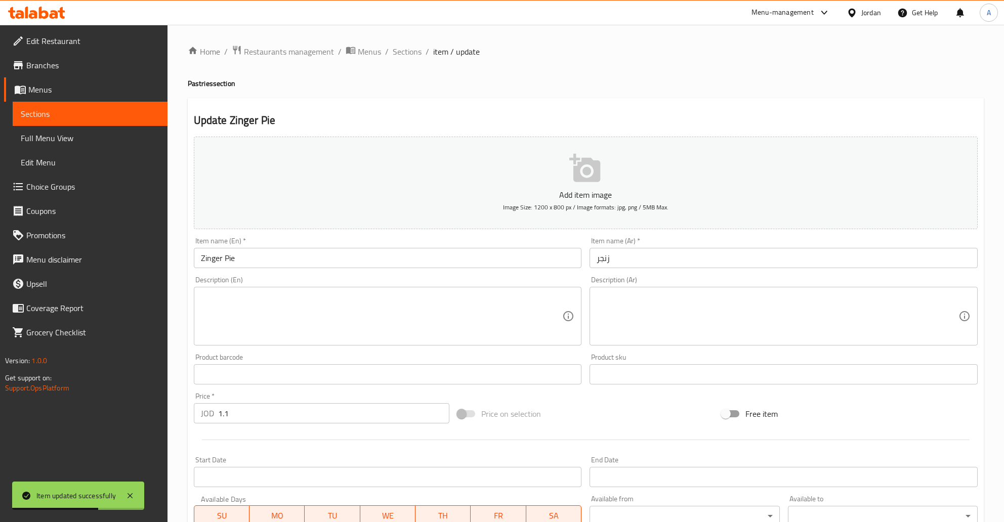
click at [234, 252] on input "Zinger Pie" at bounding box center [388, 258] width 388 height 20
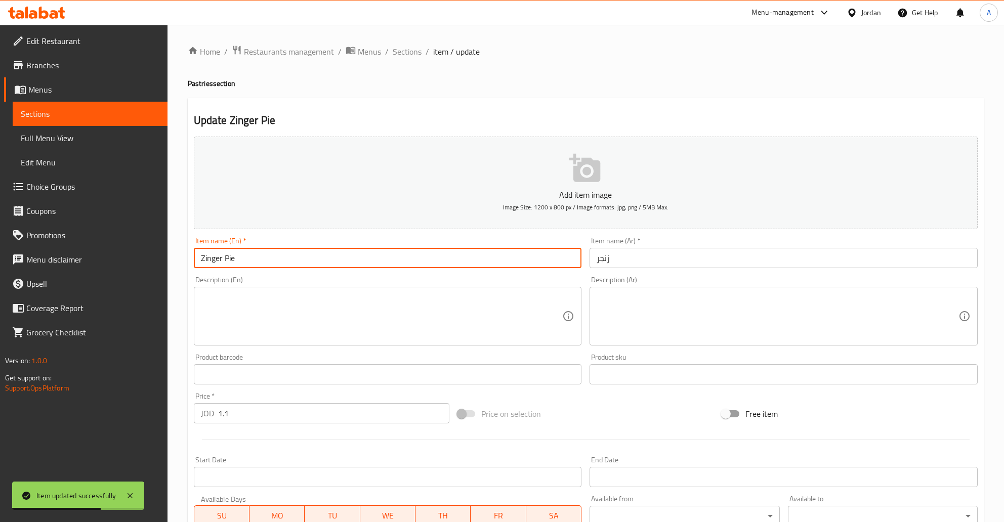
click at [234, 252] on input "Zinger Pie" at bounding box center [388, 258] width 388 height 20
type input "Zinger"
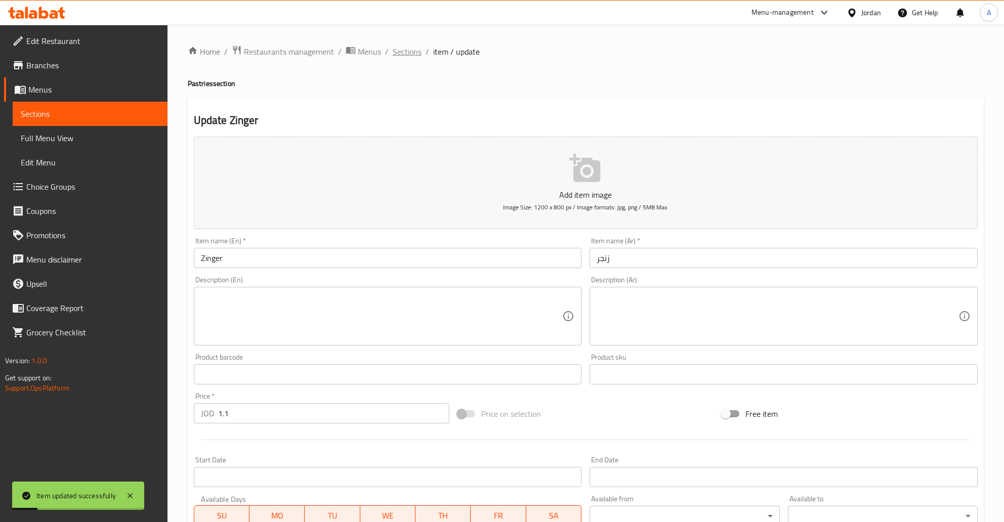
click at [417, 52] on span "Sections" at bounding box center [407, 52] width 29 height 12
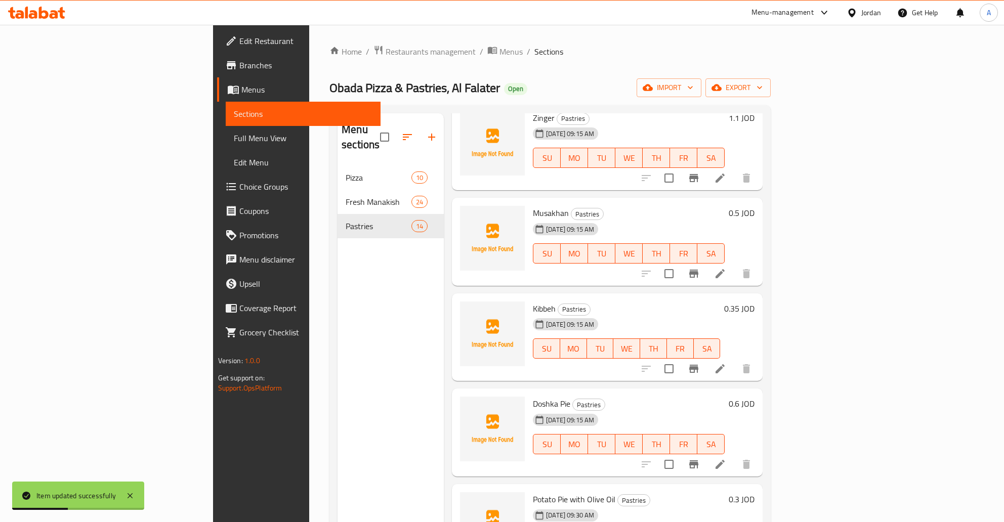
scroll to position [408, 0]
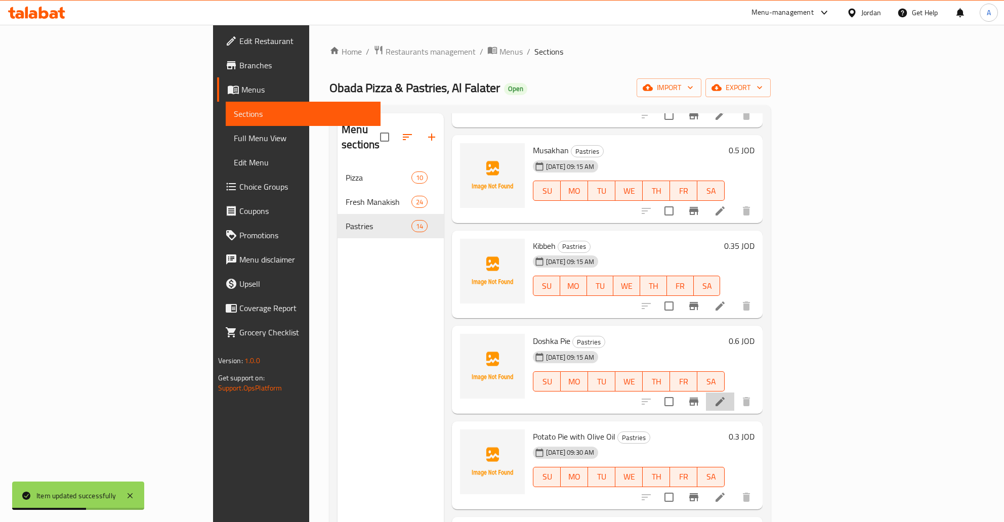
click at [501, 393] on li at bounding box center [720, 402] width 28 height 18
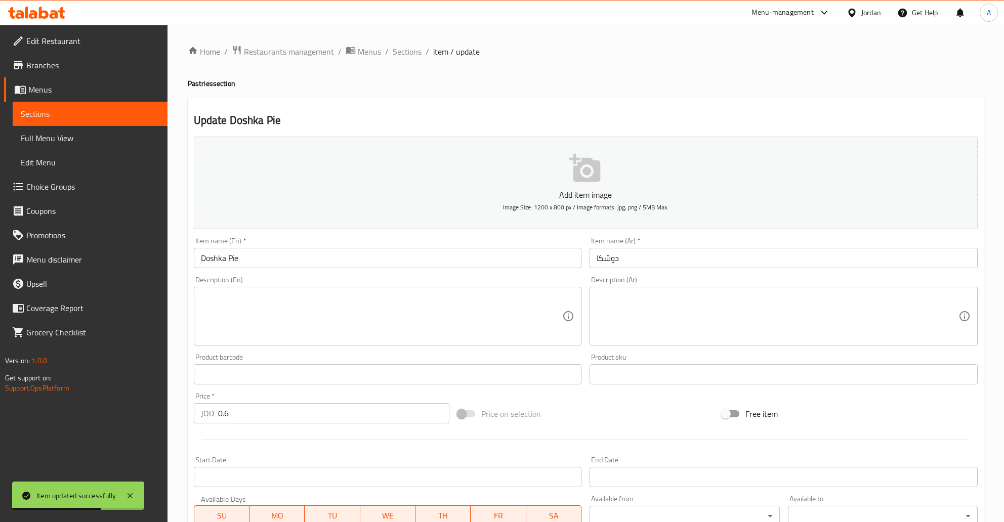
click at [233, 258] on input "Doshka Pie" at bounding box center [388, 258] width 388 height 20
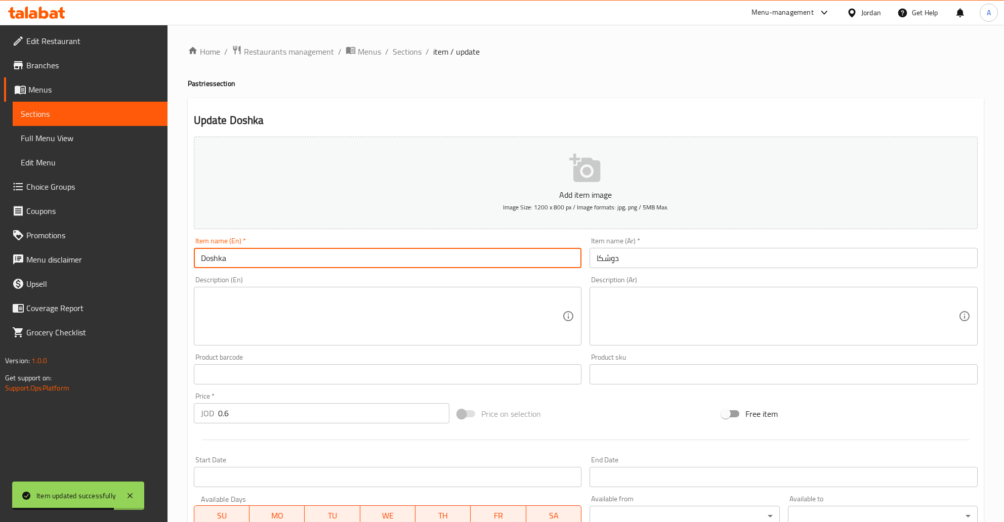
type input "Doshka"
click at [419, 55] on span "Sections" at bounding box center [407, 52] width 29 height 12
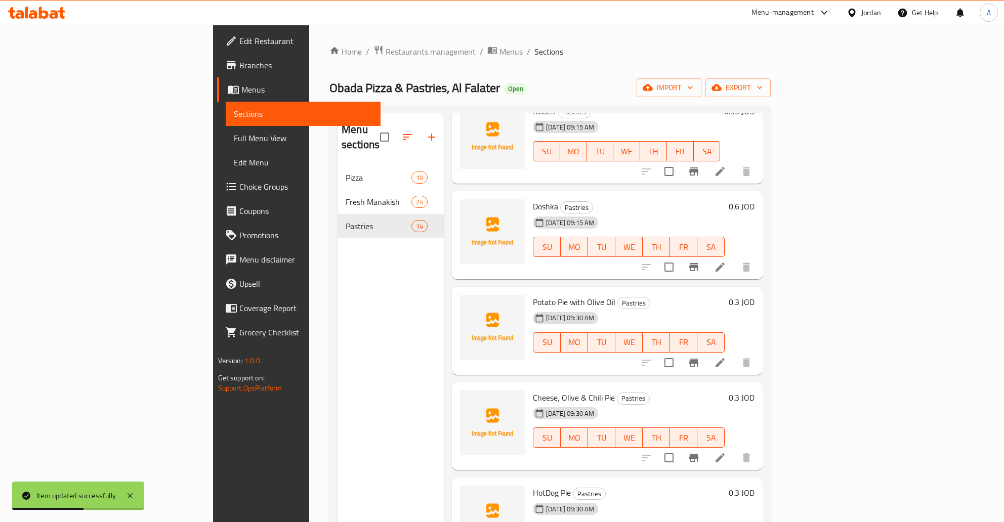
scroll to position [571, 0]
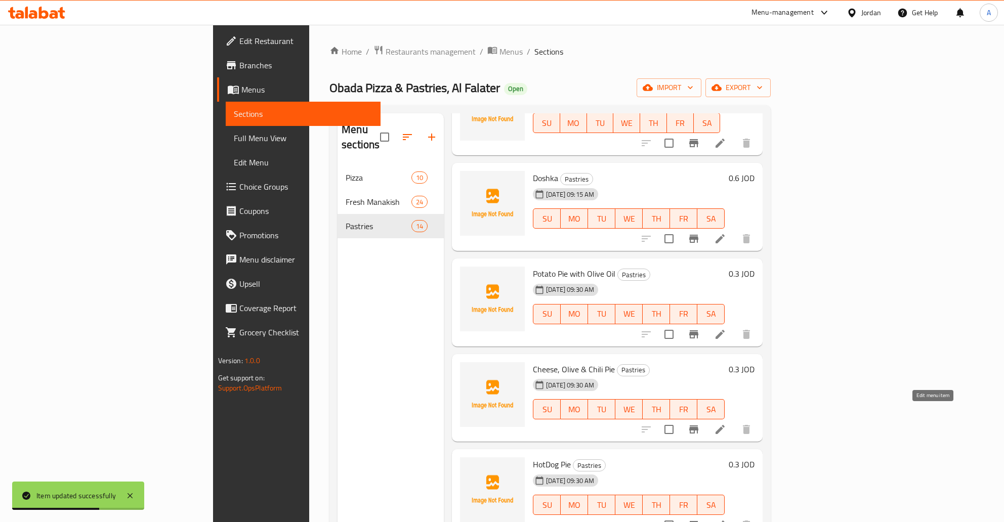
click at [501, 425] on icon at bounding box center [720, 429] width 9 height 9
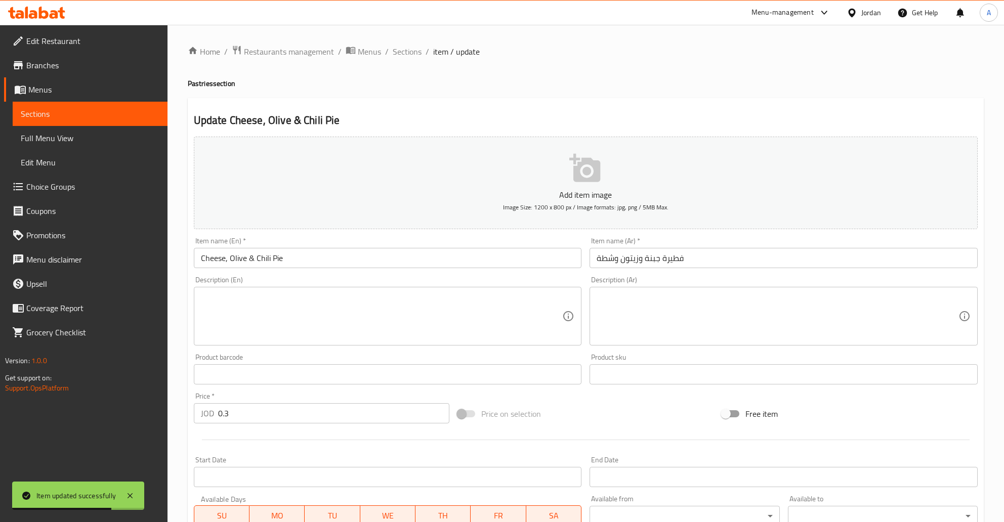
click at [278, 259] on input "Cheese, Olive & Chili Pie" at bounding box center [388, 258] width 388 height 20
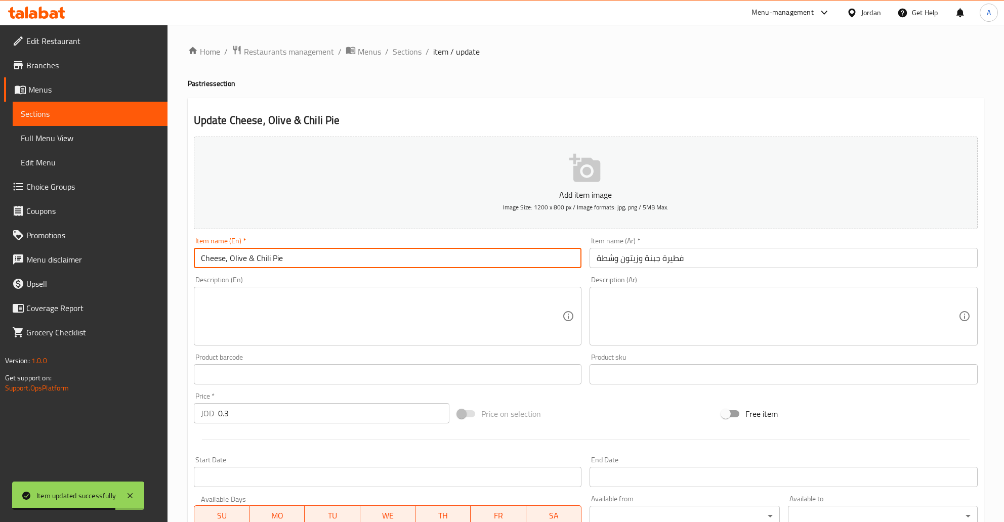
click at [278, 259] on input "Cheese, Olive & Chili Pie" at bounding box center [388, 258] width 388 height 20
type input "Cheese, Olive & Chili"
click at [501, 259] on input "فطيرة جبنة وزيتون وشطة" at bounding box center [784, 258] width 388 height 20
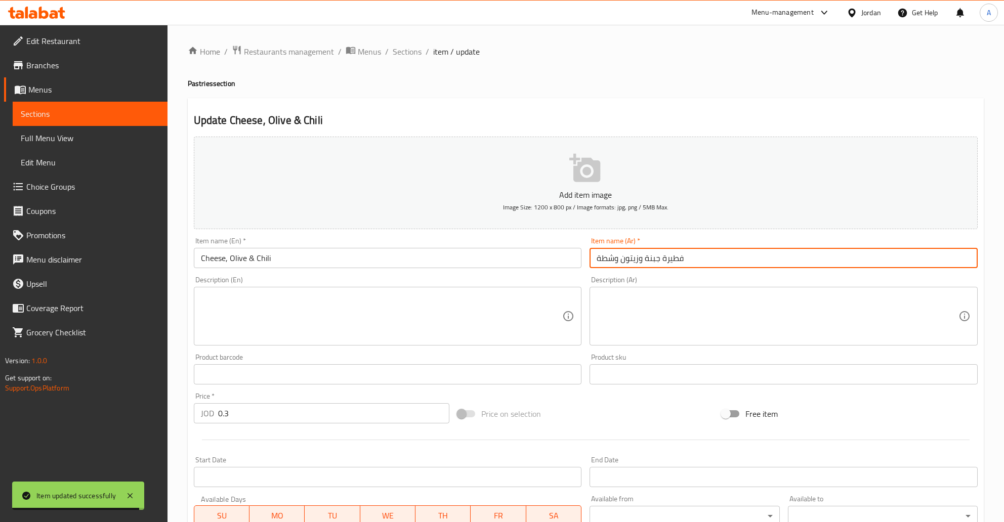
click at [501, 259] on input "فطيرة جبنة وزيتون وشطة" at bounding box center [784, 258] width 388 height 20
type input "جبنة وزيتون وشطة"
click at [410, 52] on span "Sections" at bounding box center [407, 52] width 29 height 12
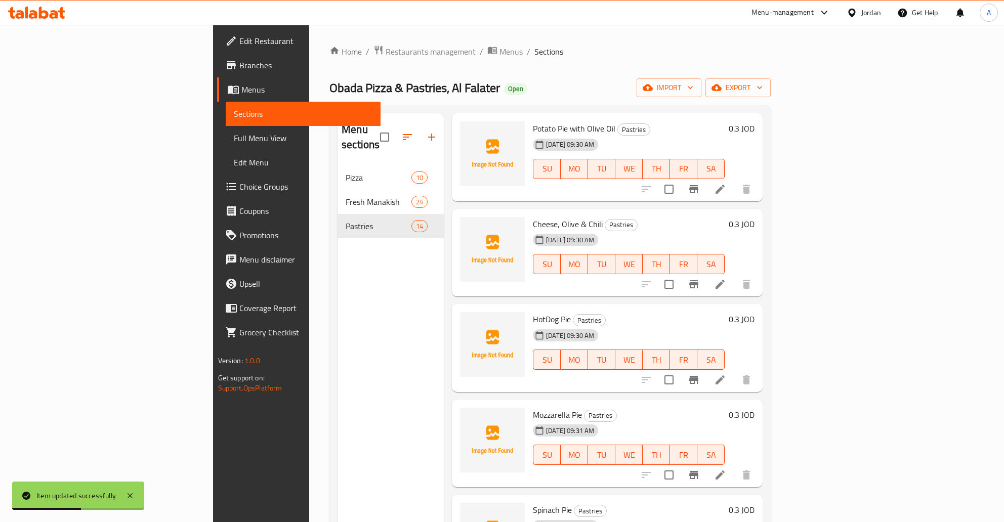
scroll to position [734, 0]
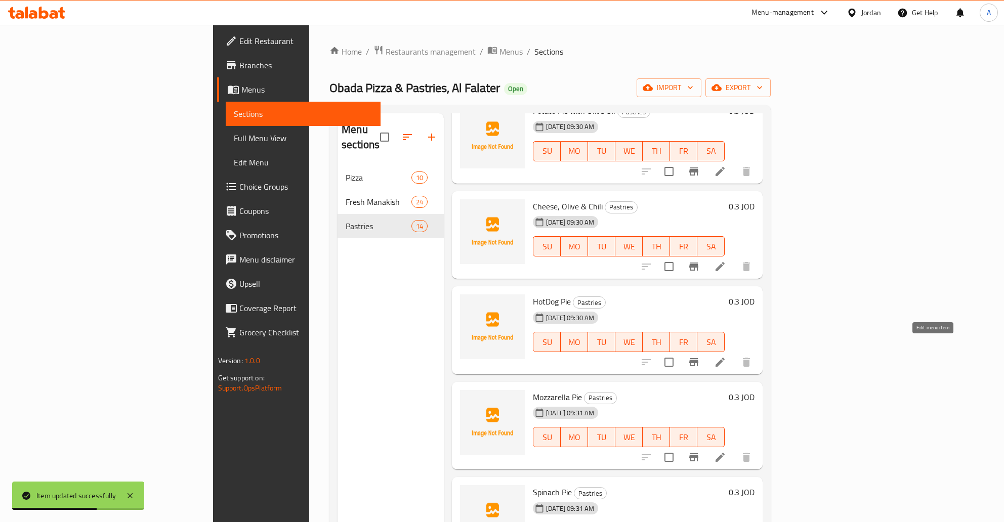
click at [501, 358] on icon at bounding box center [720, 362] width 9 height 9
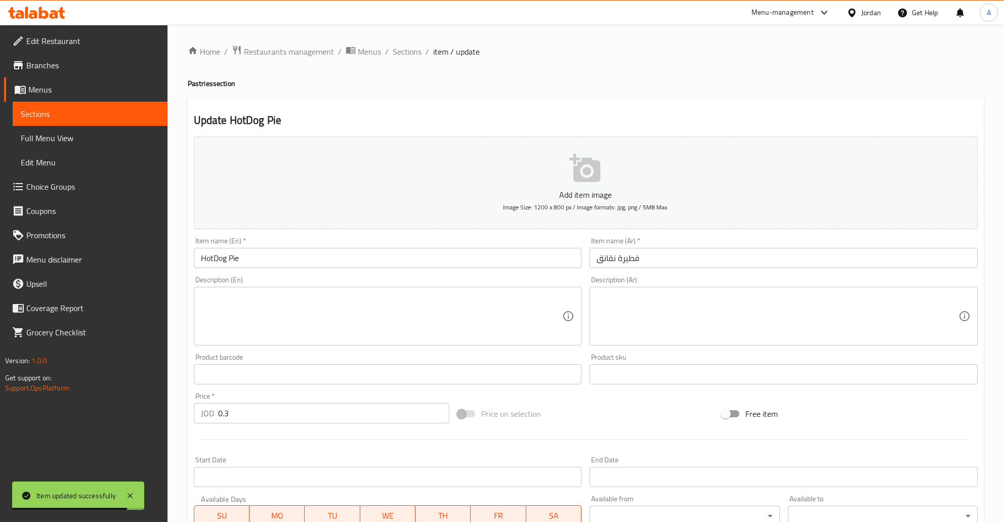
click at [232, 260] on input "HotDog Pie" at bounding box center [388, 258] width 388 height 20
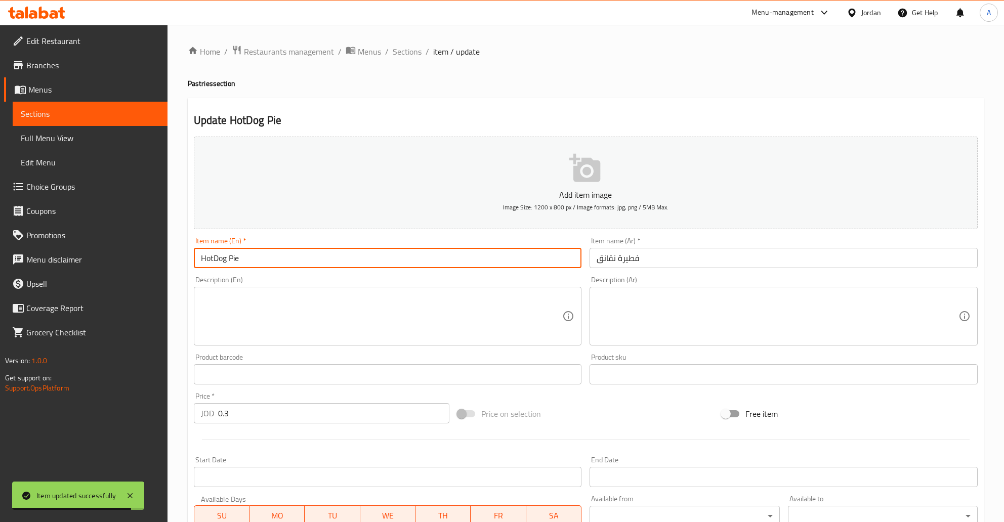
click at [232, 260] on input "HotDog Pie" at bounding box center [388, 258] width 388 height 20
type input "HotDog"
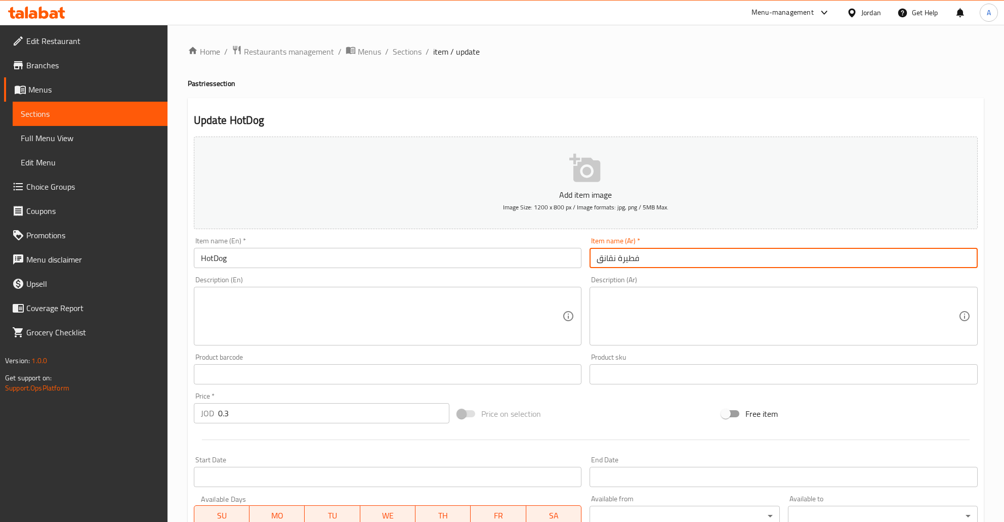
click at [501, 259] on input "فطيرة نقانق" at bounding box center [784, 258] width 388 height 20
type input "نقانق"
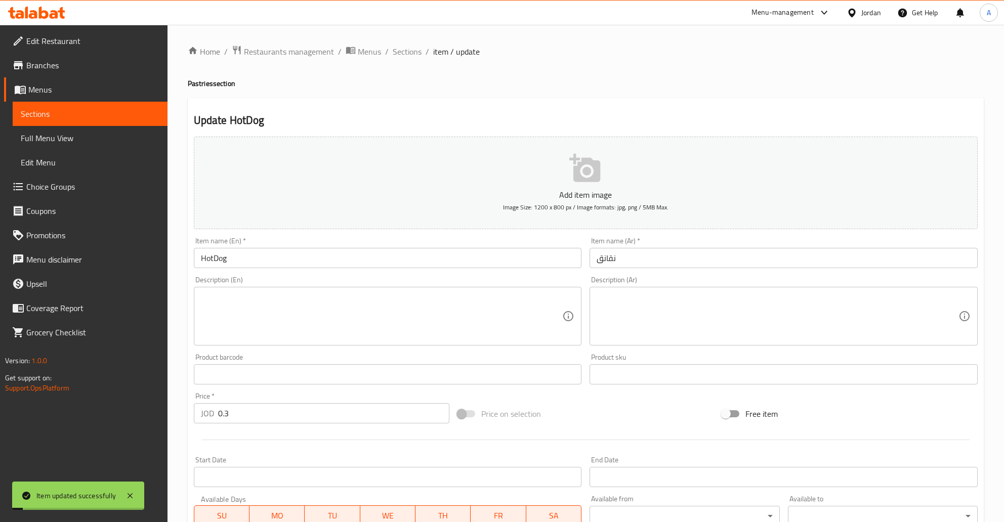
click at [386, 44] on div "Home / Restaurants management / Menus / Sections / item / update Pastries secti…" at bounding box center [586, 370] width 837 height 690
click at [393, 46] on span "Sections" at bounding box center [407, 52] width 29 height 12
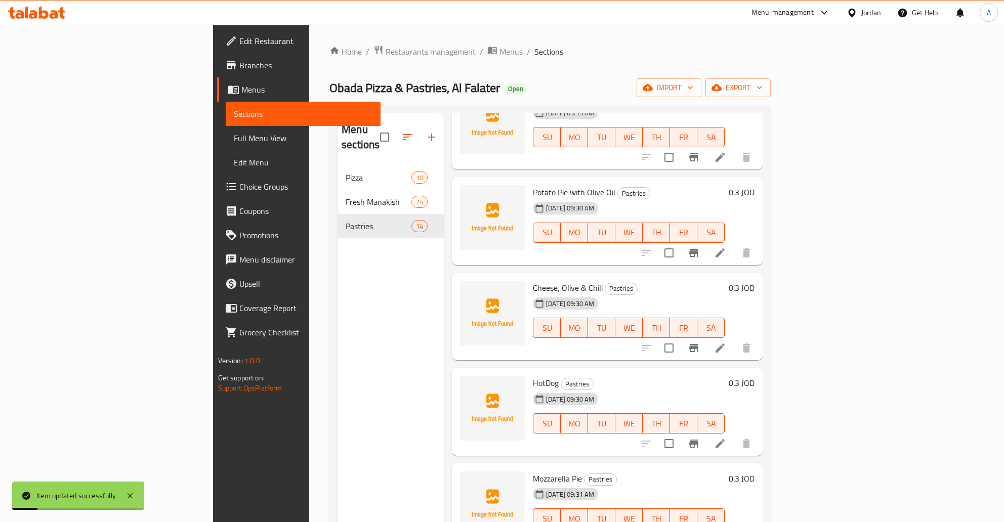
scroll to position [839, 0]
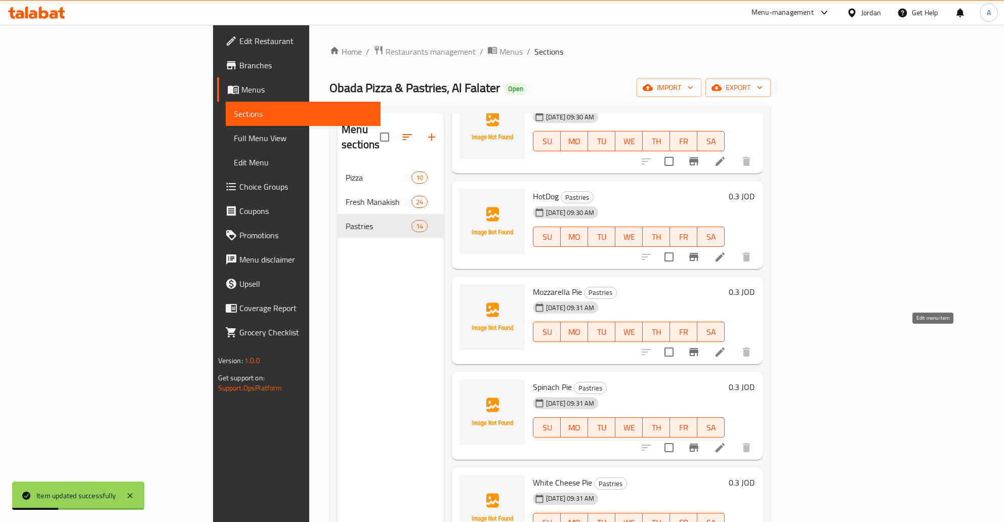
click at [501, 346] on icon at bounding box center [720, 352] width 12 height 12
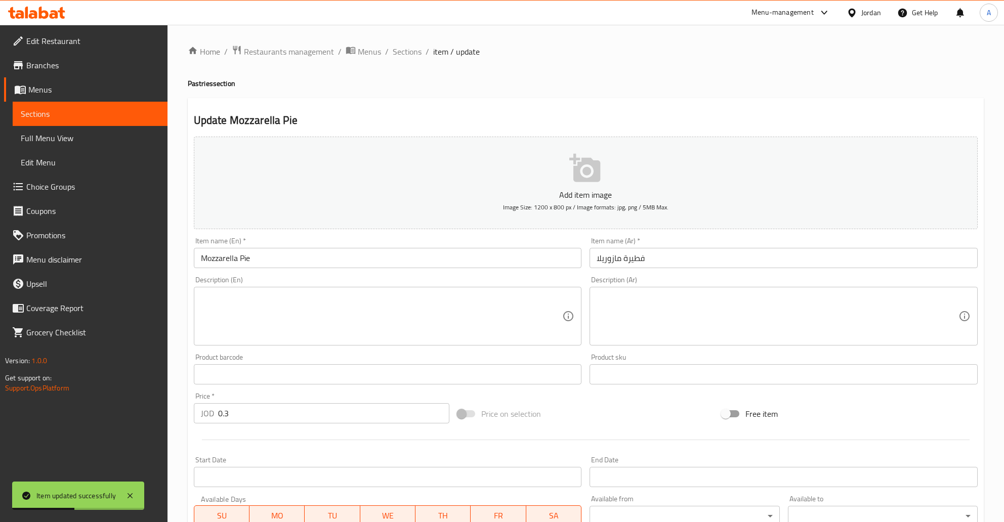
click at [248, 263] on input "Mozzarella Pie" at bounding box center [388, 258] width 388 height 20
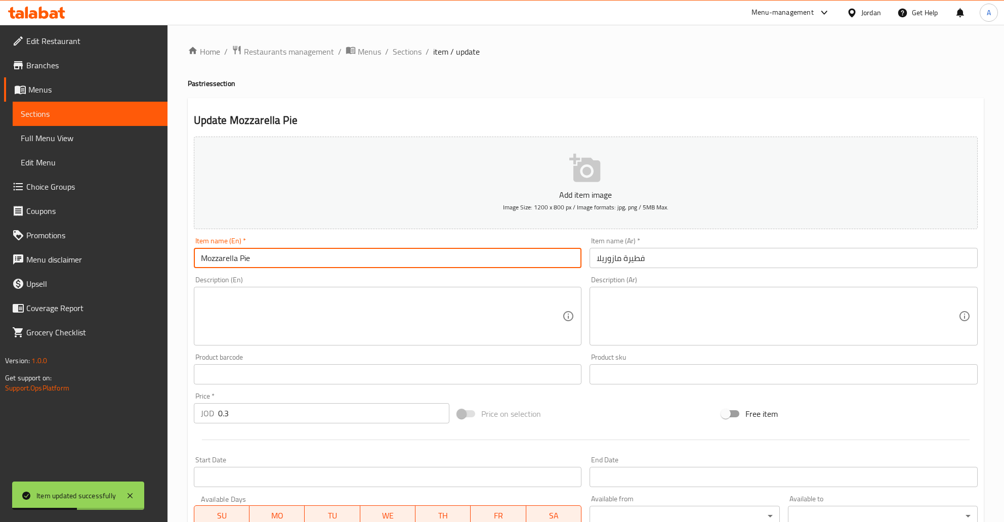
click at [248, 263] on input "Mozzarella Pie" at bounding box center [388, 258] width 388 height 20
type input "Mozzarella"
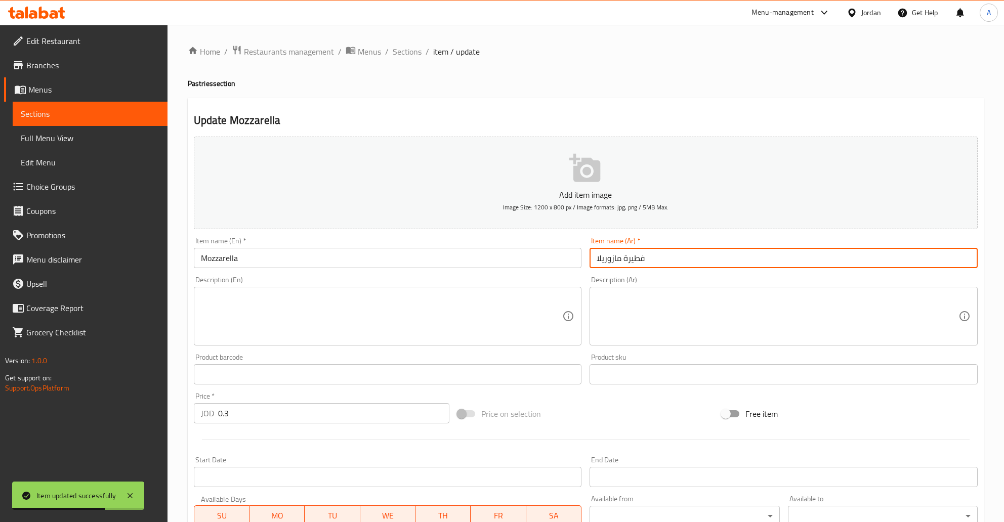
click at [501, 263] on input "فطيرة مازوريلا" at bounding box center [784, 258] width 388 height 20
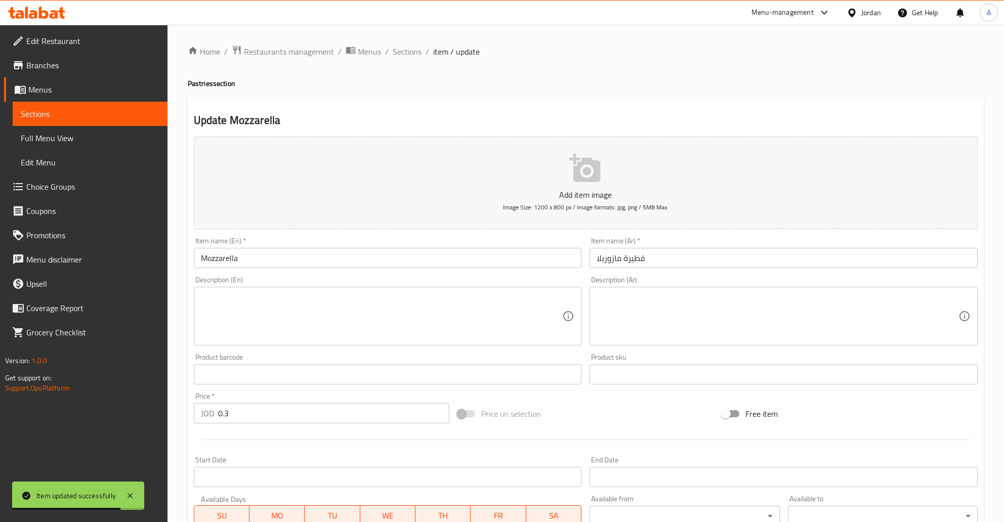
click at [501, 269] on div "Item name (Ar)   * فطيرة مازوريلا Item name (Ar) *" at bounding box center [784, 252] width 396 height 39
click at [501, 260] on input "فطيرة مازوريلا" at bounding box center [784, 258] width 388 height 20
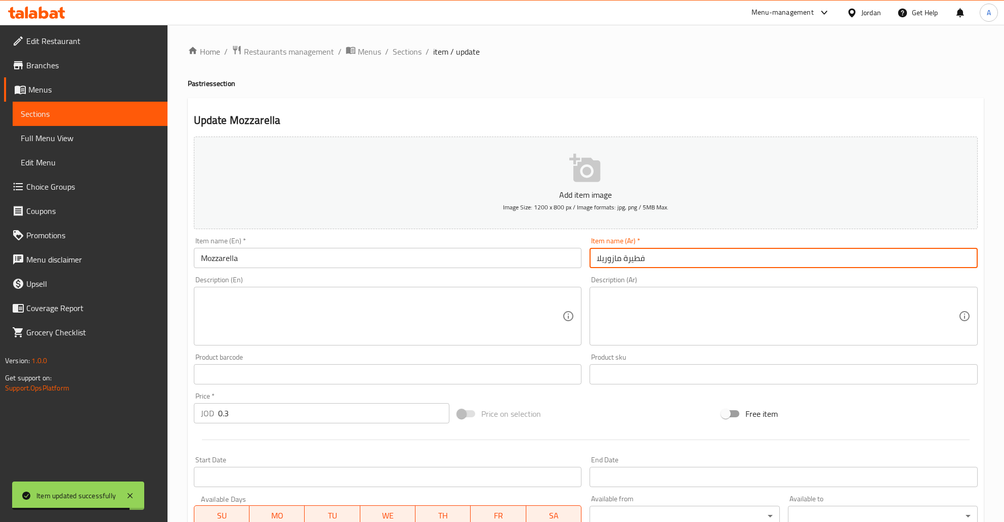
click at [501, 260] on input "فطيرة مازوريلا" at bounding box center [784, 258] width 388 height 20
type input "مازوريلا"
click at [406, 53] on span "Sections" at bounding box center [407, 52] width 29 height 12
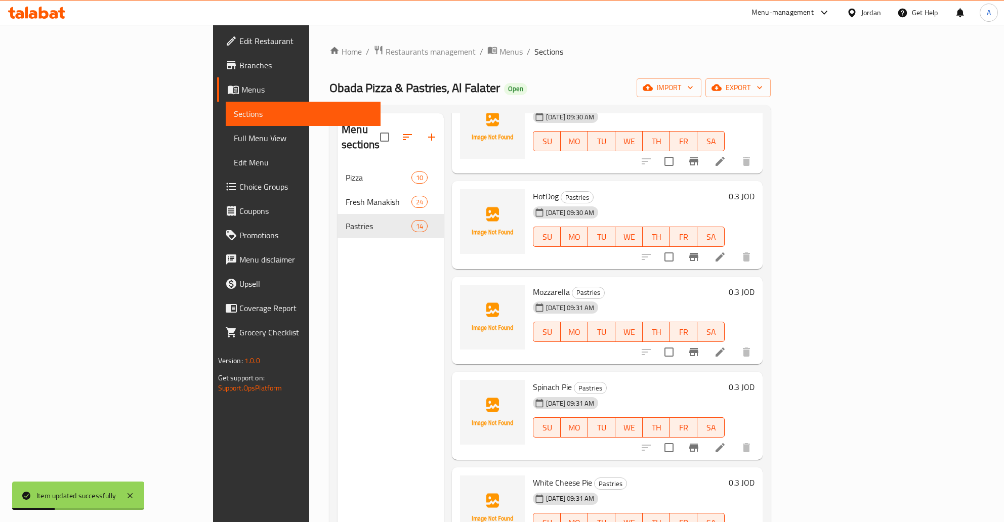
scroll to position [142, 0]
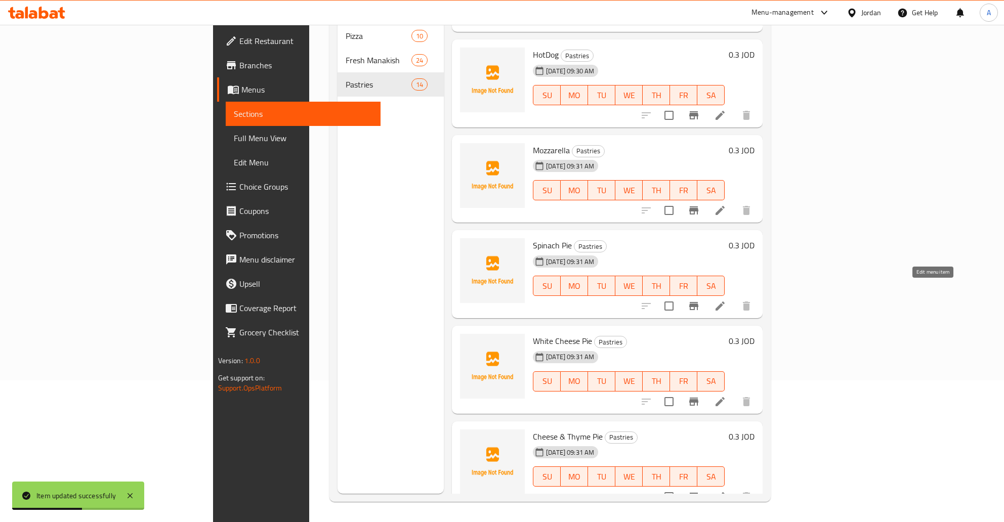
click at [501, 302] on icon at bounding box center [720, 306] width 9 height 9
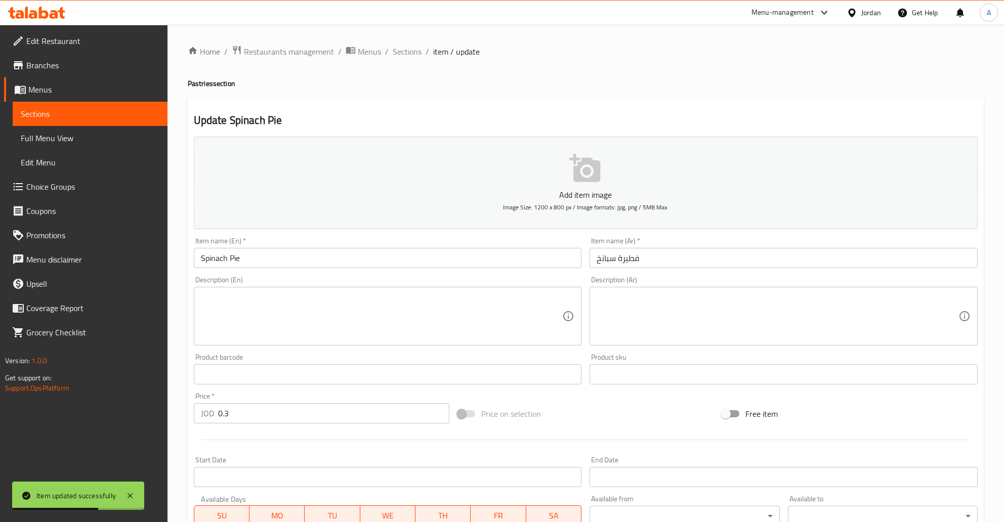
click at [241, 255] on input "Spinach Pie" at bounding box center [388, 258] width 388 height 20
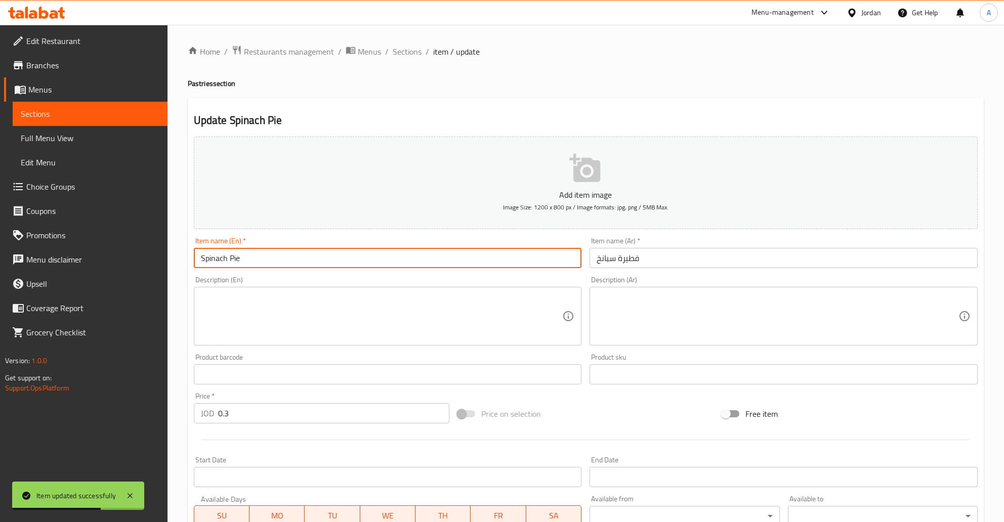
click at [241, 255] on input "Spinach Pie" at bounding box center [388, 258] width 388 height 20
type input "Spinach"
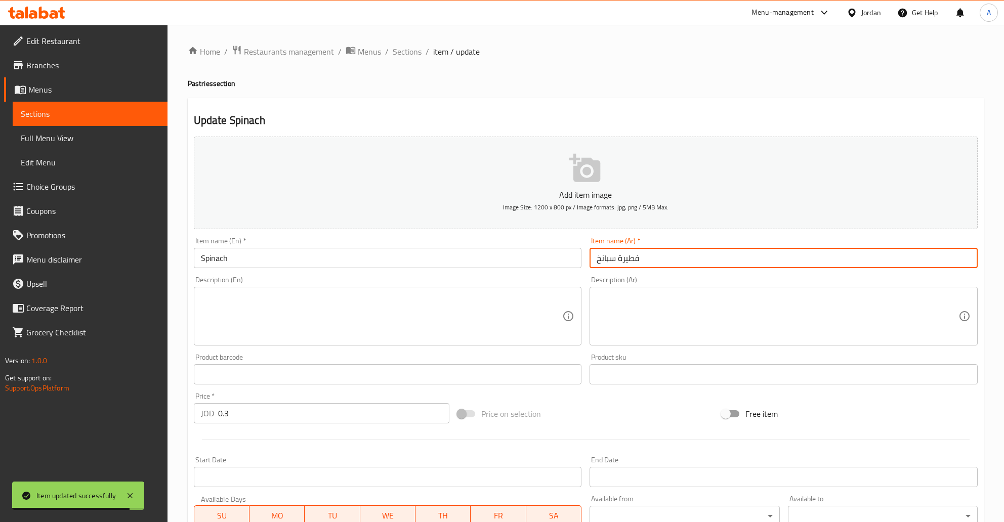
click at [501, 260] on input "فطيرة سبانخ" at bounding box center [784, 258] width 388 height 20
type input "سبانخ"
click at [395, 49] on span "Sections" at bounding box center [407, 52] width 29 height 12
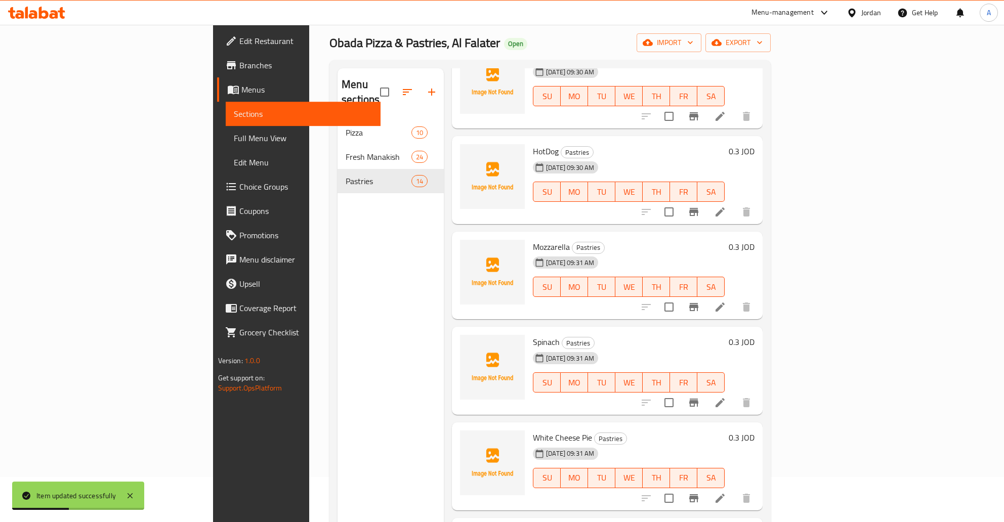
scroll to position [142, 0]
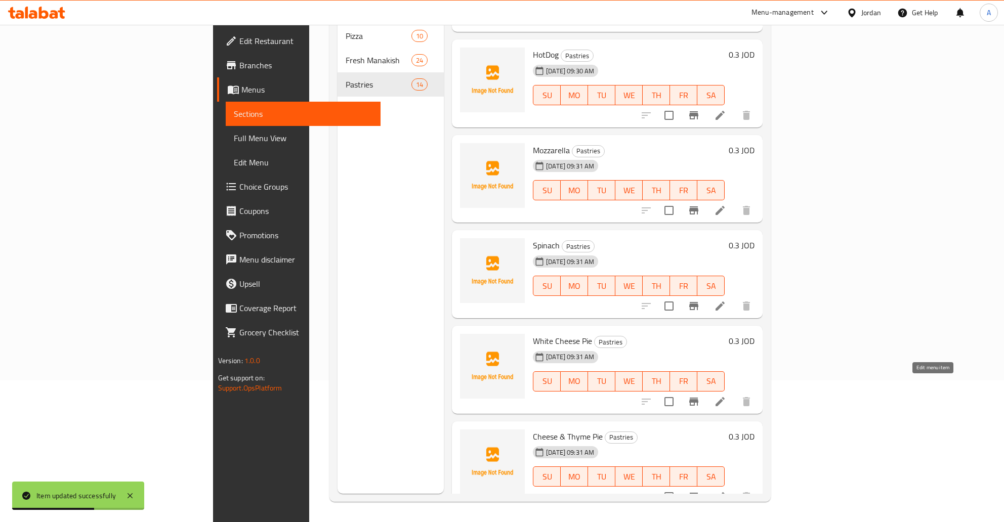
click at [501, 396] on icon at bounding box center [720, 402] width 12 height 12
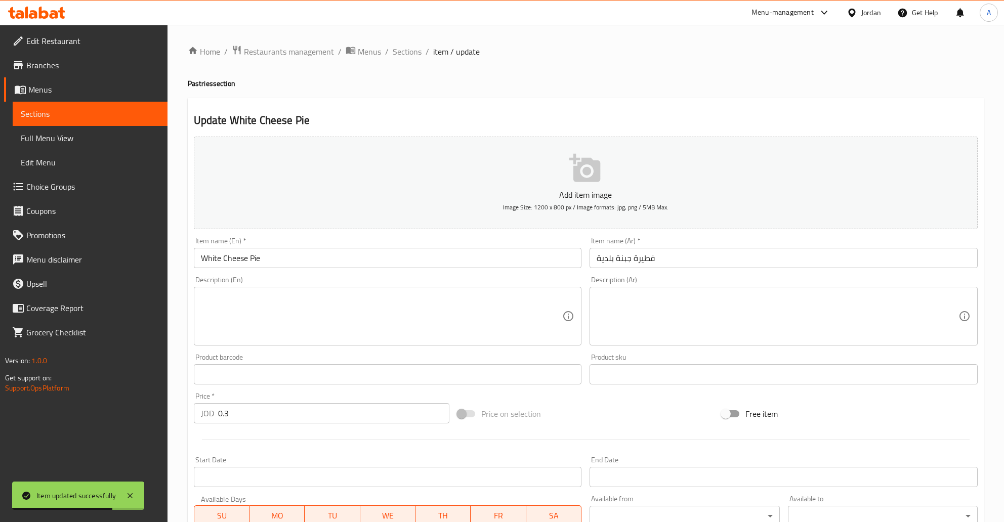
click at [253, 261] on input "White Cheese Pie" at bounding box center [388, 258] width 388 height 20
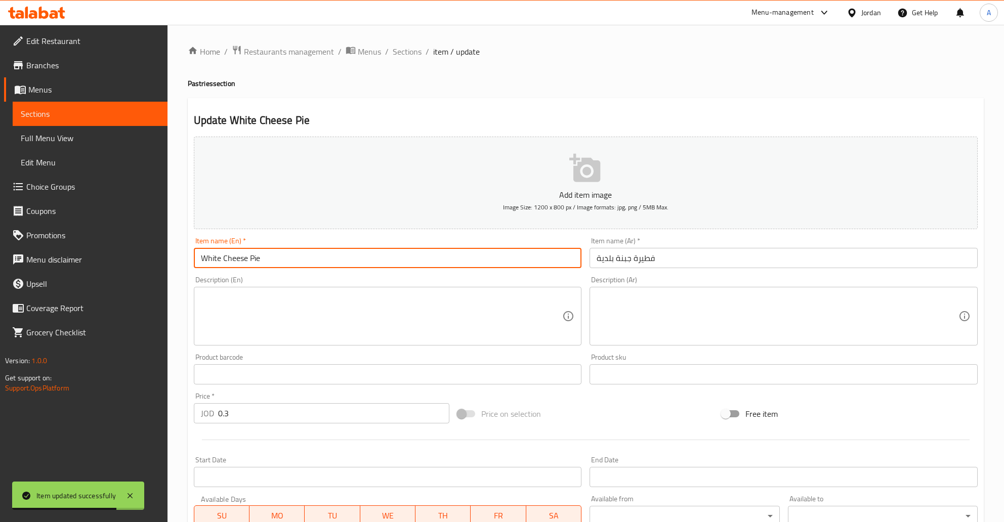
click at [253, 261] on input "White Cheese Pie" at bounding box center [388, 258] width 388 height 20
type input "White Cheese"
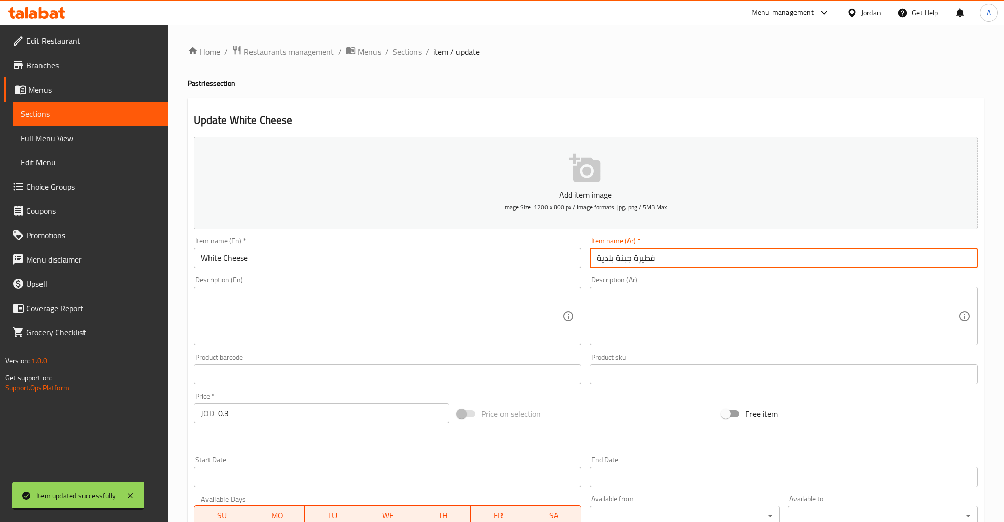
click at [501, 262] on input "فطيرة جبنة بلدية" at bounding box center [784, 258] width 388 height 20
click at [501, 261] on input "جبنة بلدية" at bounding box center [784, 258] width 388 height 20
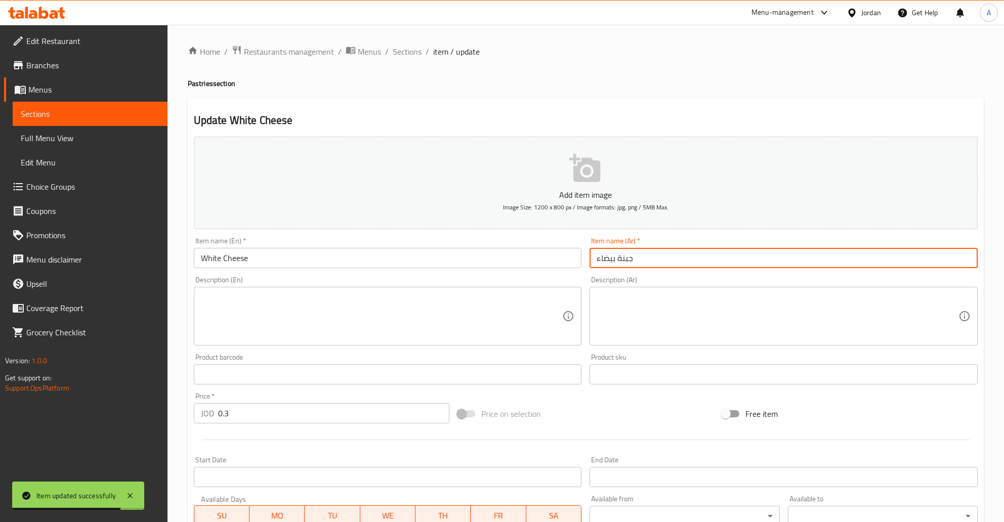
type input "جبنة بيضاء"
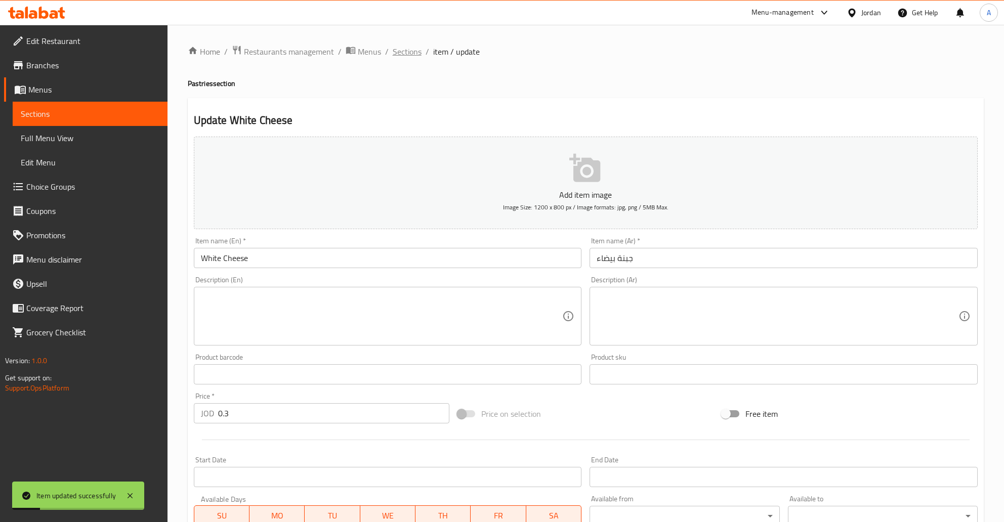
click at [407, 52] on span "Sections" at bounding box center [407, 52] width 29 height 12
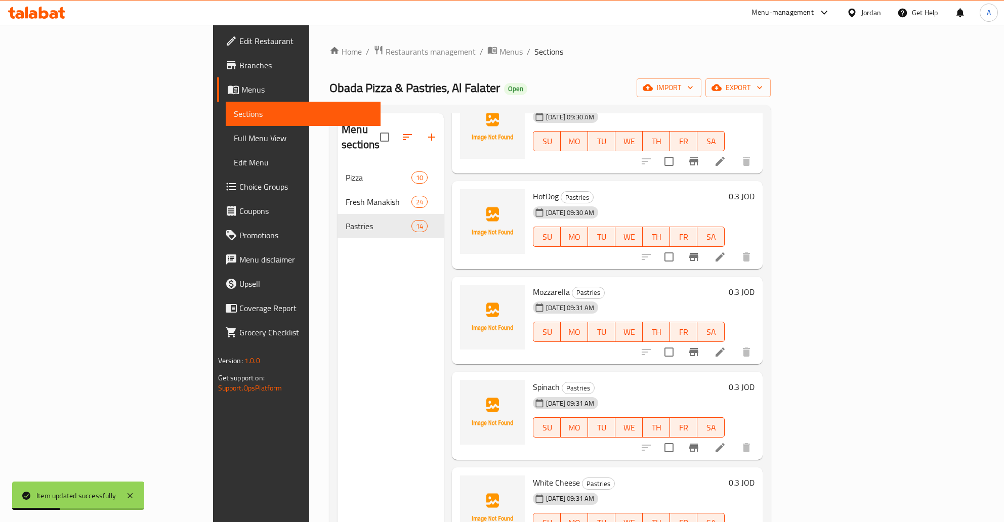
scroll to position [142, 0]
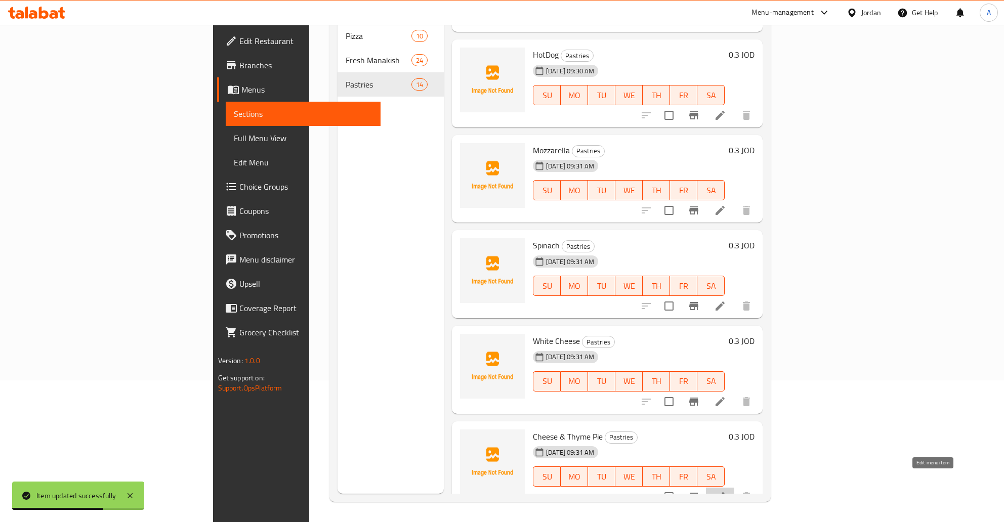
click at [501, 491] on icon at bounding box center [720, 497] width 12 height 12
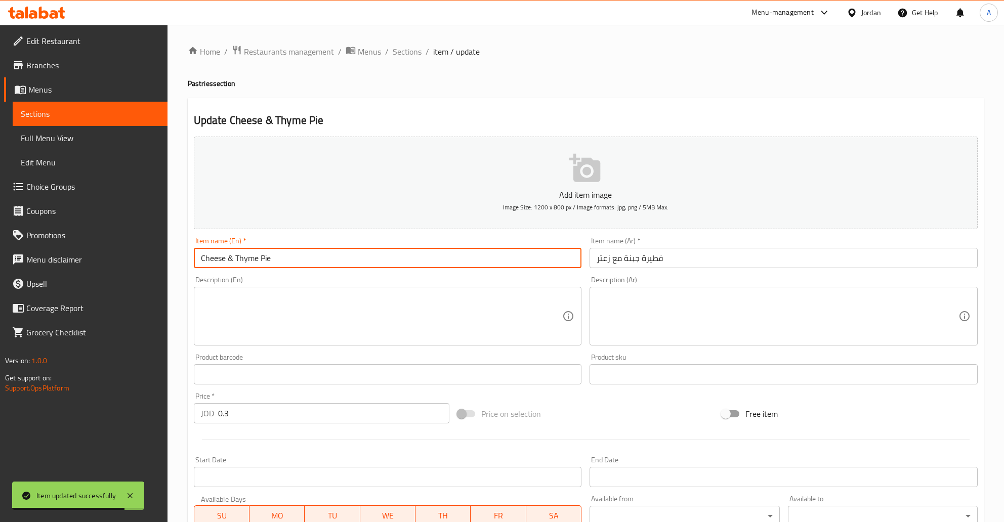
click at [261, 257] on input "Cheese & Thyme Pie" at bounding box center [388, 258] width 388 height 20
type input "Cheese & Thyme"
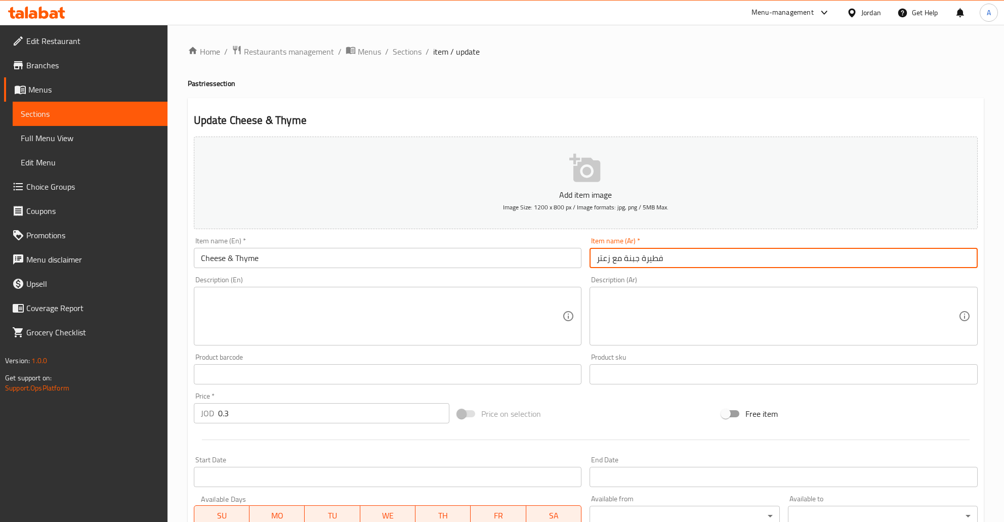
click at [501, 256] on input "فطيرة جبنة مع زعتر" at bounding box center [784, 258] width 388 height 20
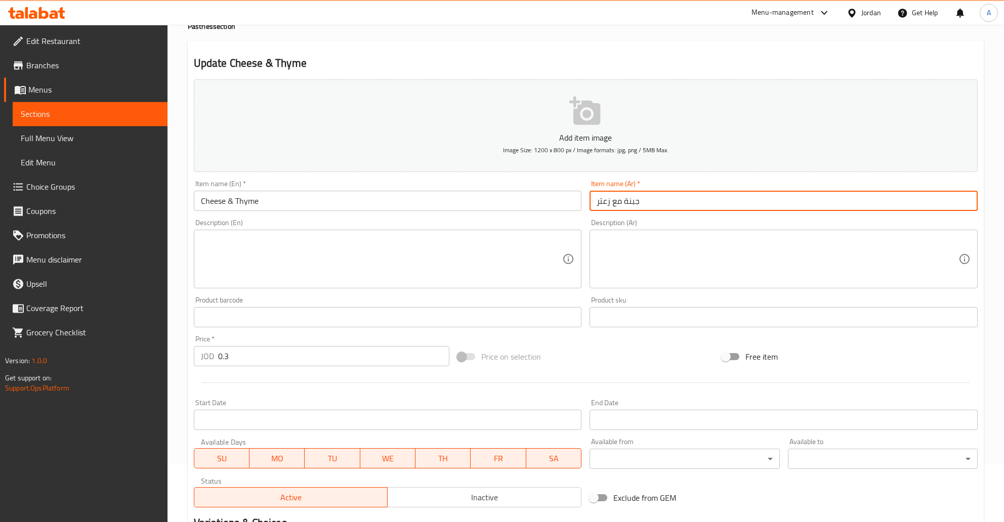
scroll to position [191, 0]
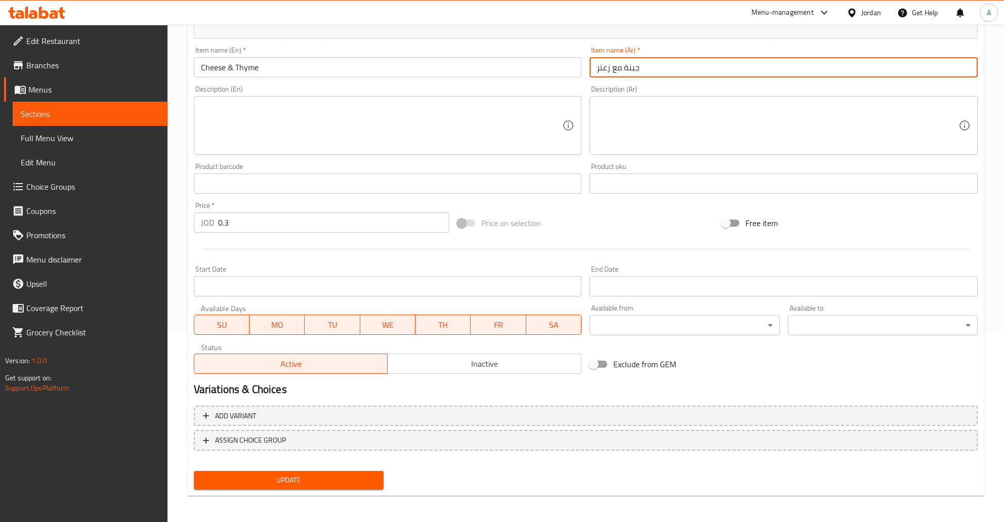
type input "جبنة مع زعتر"
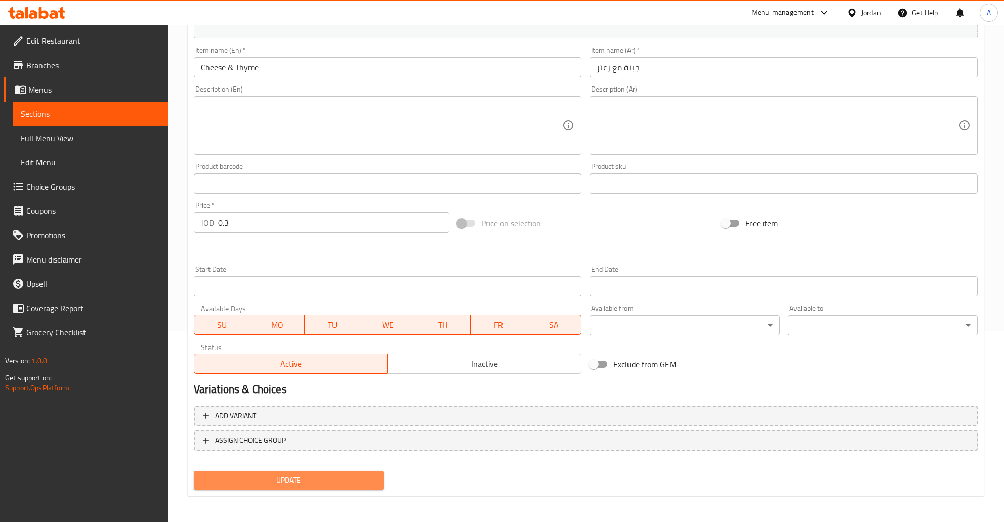
click at [346, 480] on span "Update" at bounding box center [289, 480] width 174 height 13
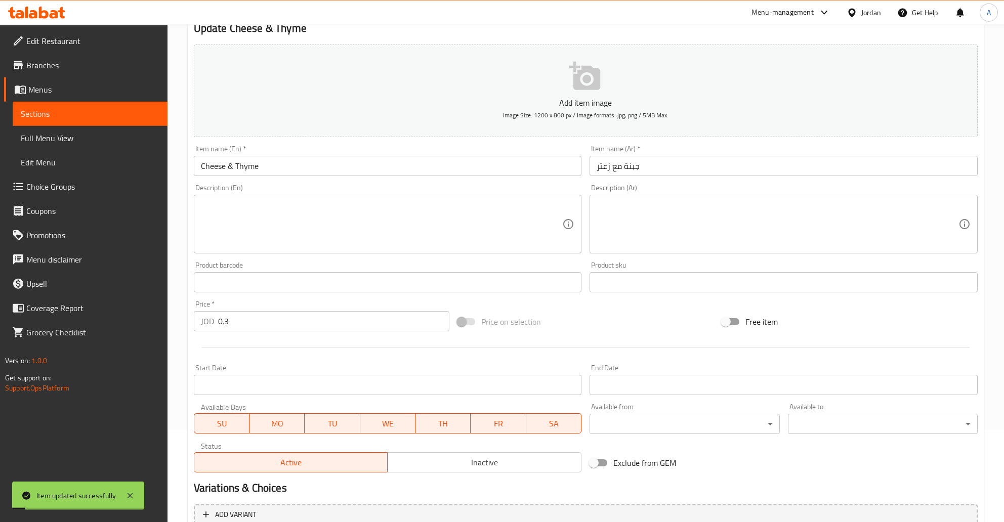
scroll to position [0, 0]
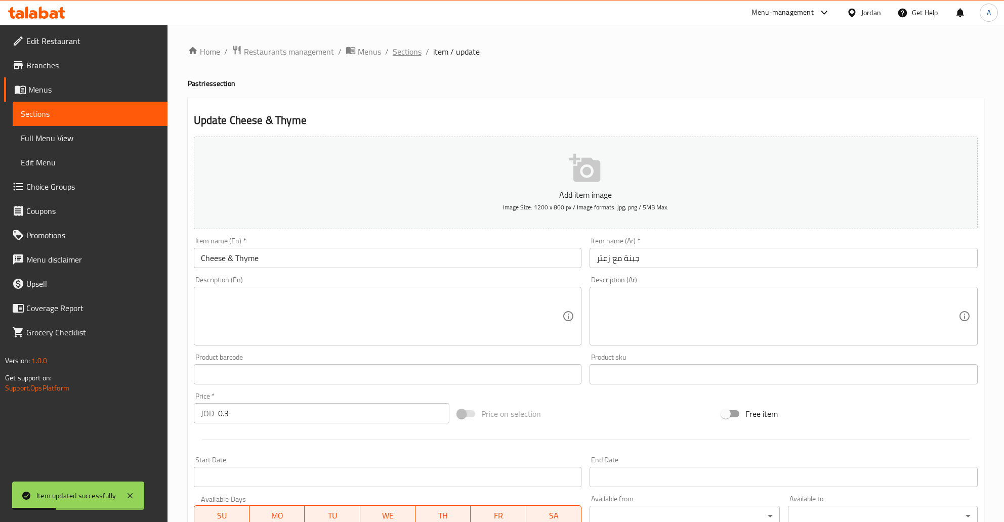
click at [404, 50] on span "Sections" at bounding box center [407, 52] width 29 height 12
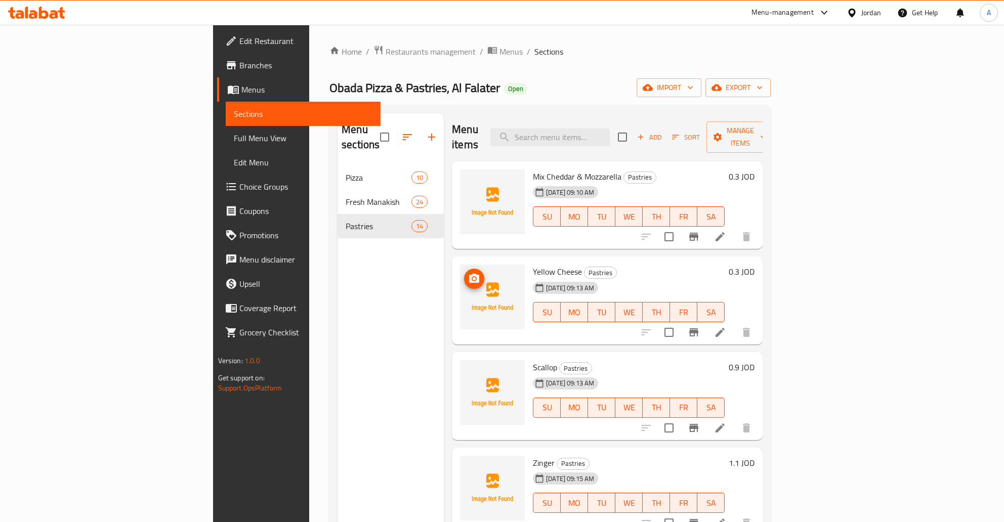
click at [460, 278] on img at bounding box center [492, 297] width 65 height 65
click at [469, 274] on icon "upload picture" at bounding box center [474, 278] width 10 height 9
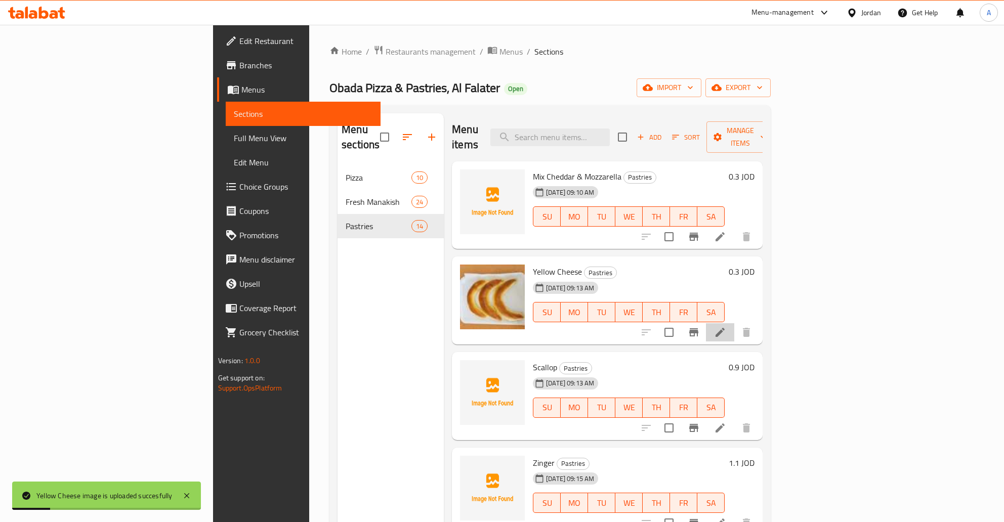
click at [501, 323] on li at bounding box center [720, 332] width 28 height 18
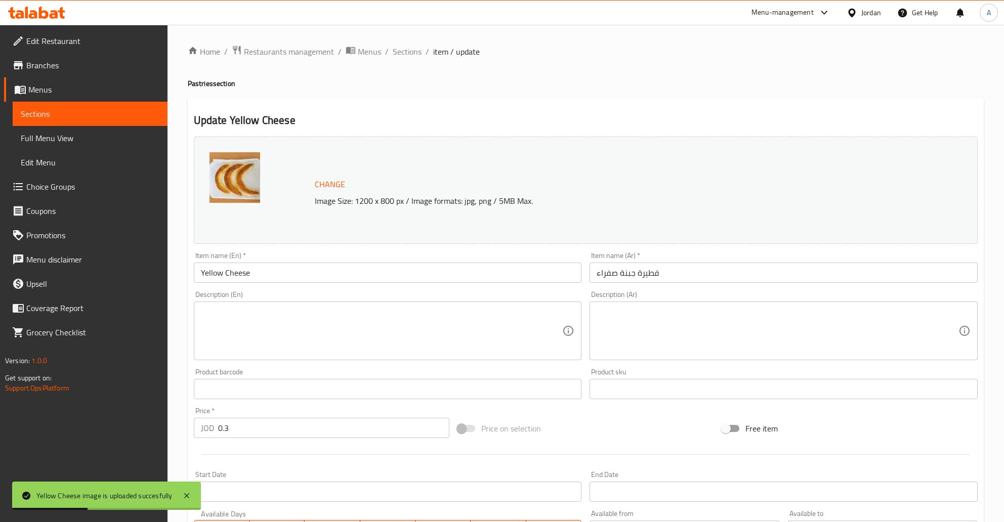
click at [279, 284] on div "Item name (En)   * Yellow Cheese Item name (En) *" at bounding box center [388, 267] width 396 height 39
click at [280, 279] on input "Yellow Cheese" at bounding box center [388, 273] width 388 height 20
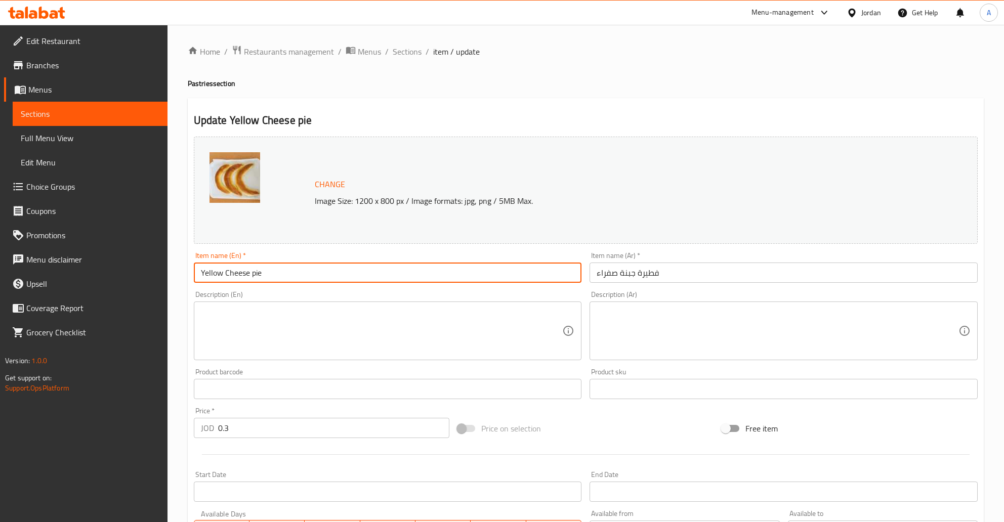
type input "Yellow Cheese pie"
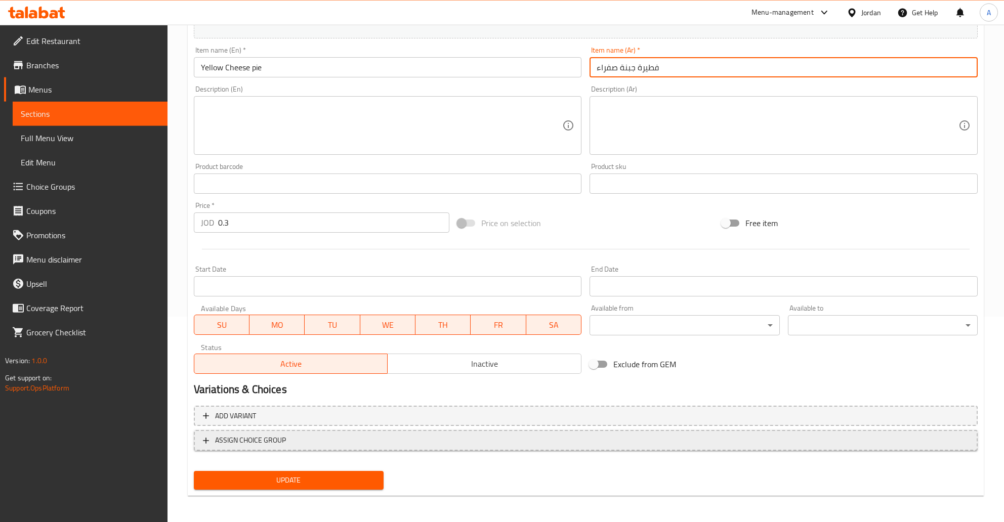
scroll to position [206, 0]
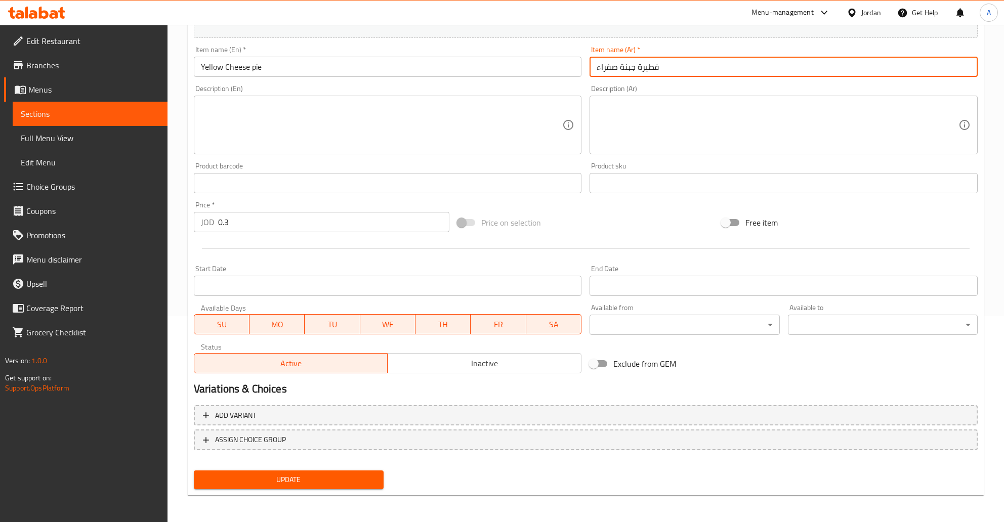
click at [331, 480] on span "Update" at bounding box center [289, 480] width 174 height 13
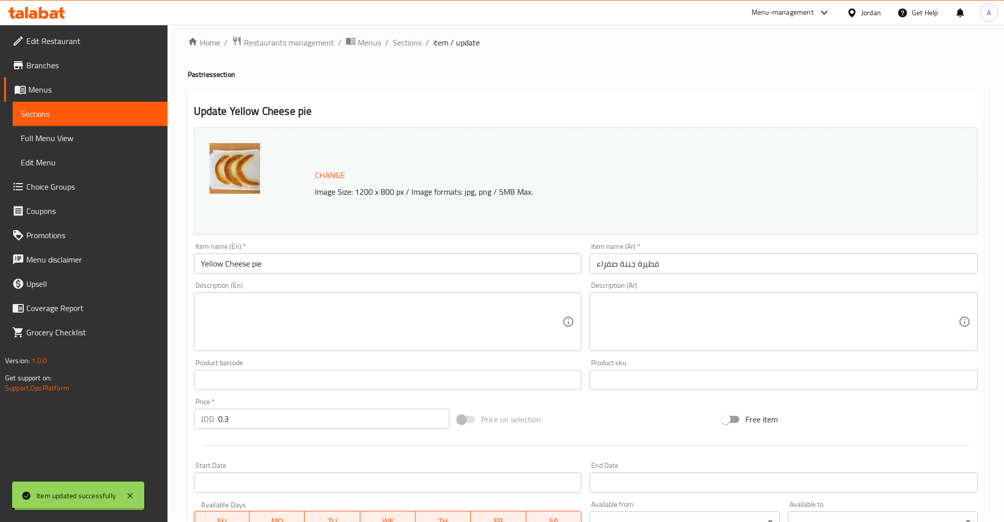
scroll to position [0, 0]
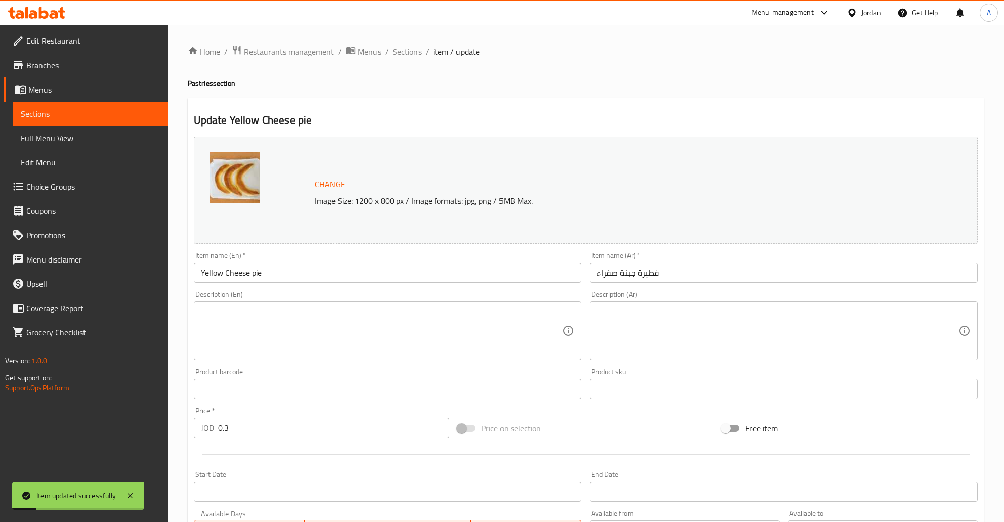
click at [58, 110] on span "Sections" at bounding box center [90, 114] width 139 height 12
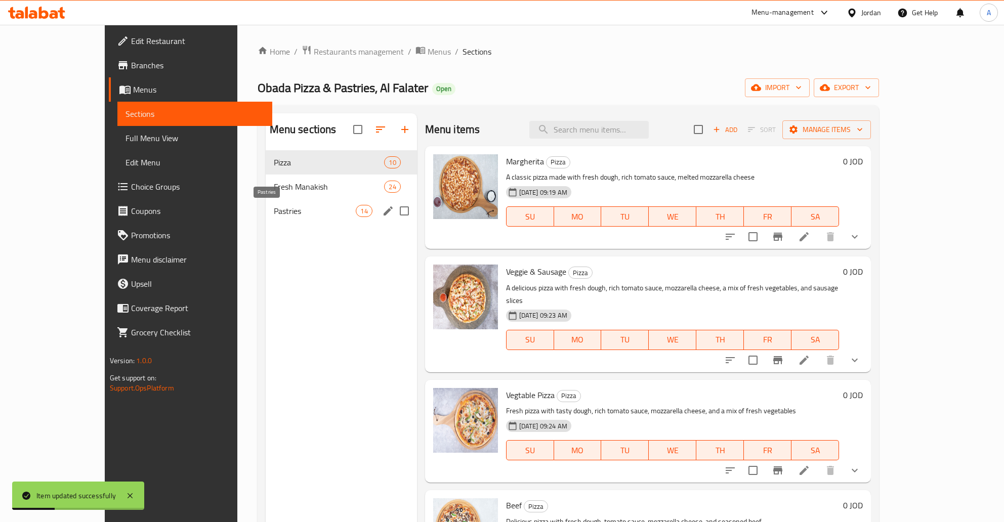
click at [274, 217] on span "Pastries" at bounding box center [315, 211] width 83 height 12
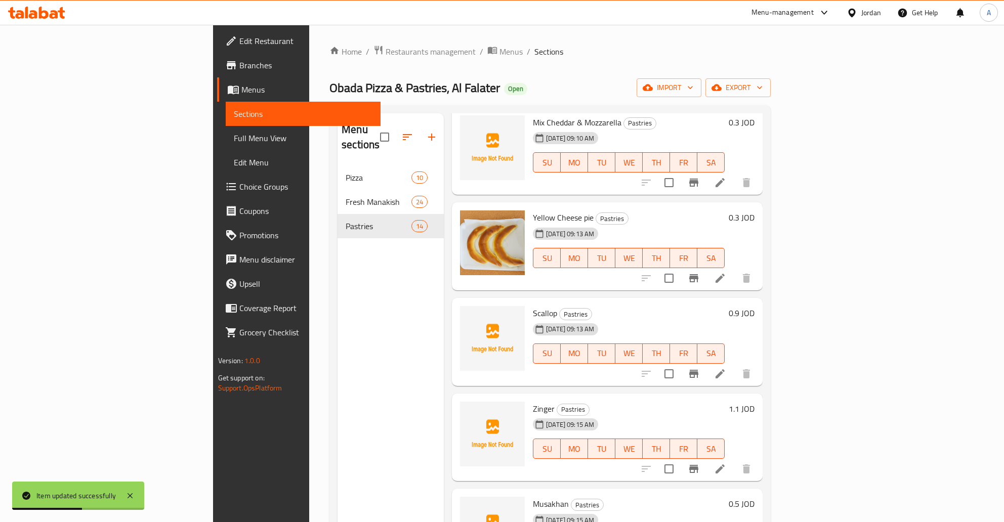
scroll to position [81, 0]
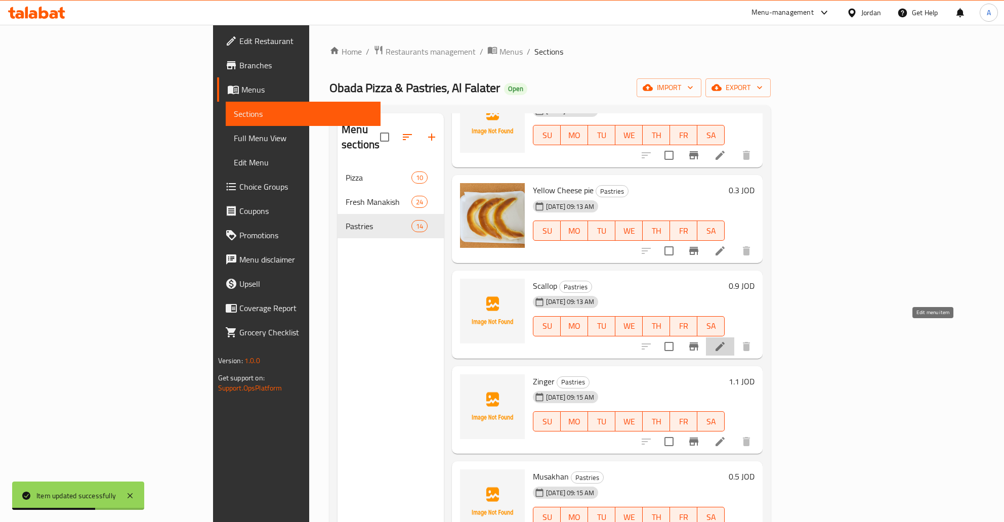
click at [501, 341] on icon at bounding box center [720, 347] width 12 height 12
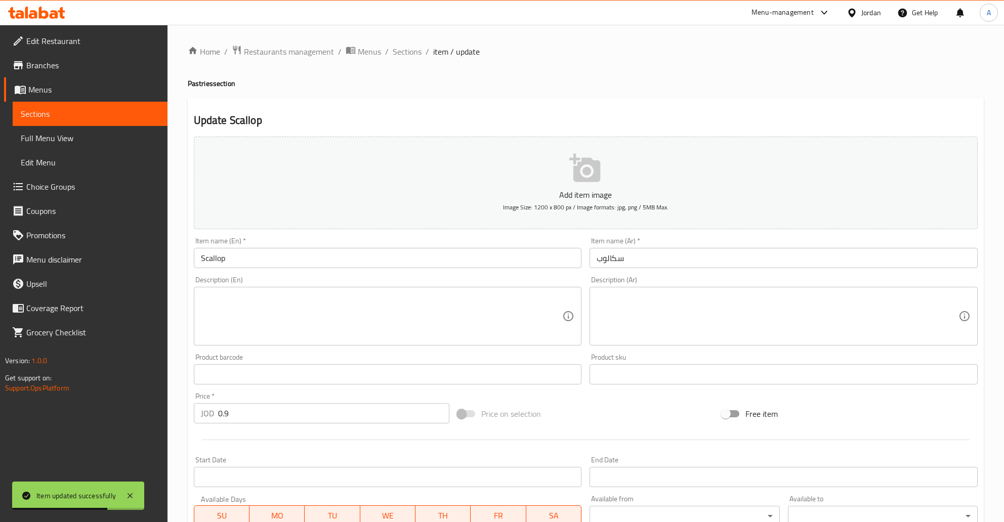
click at [275, 260] on input "Scallop" at bounding box center [388, 258] width 388 height 20
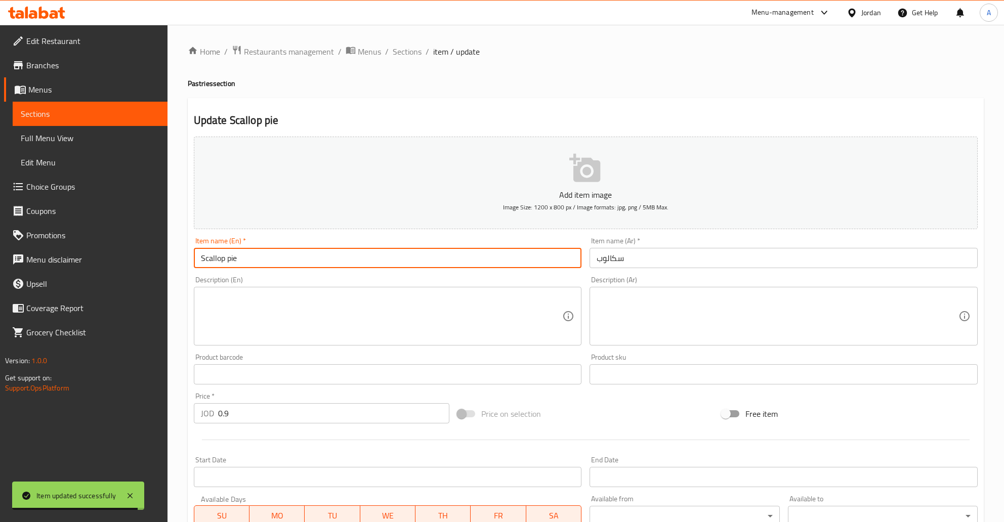
scroll to position [160, 0]
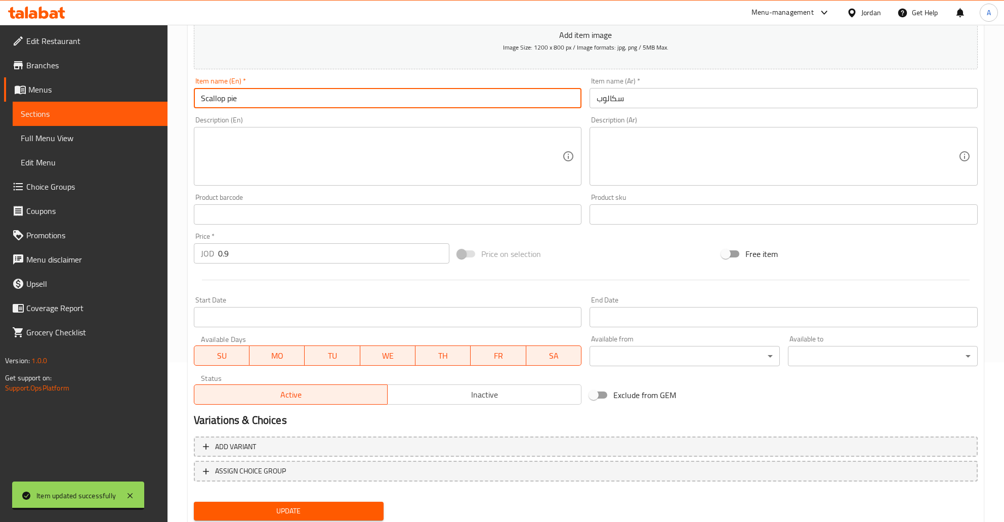
type input "Scallop pie"
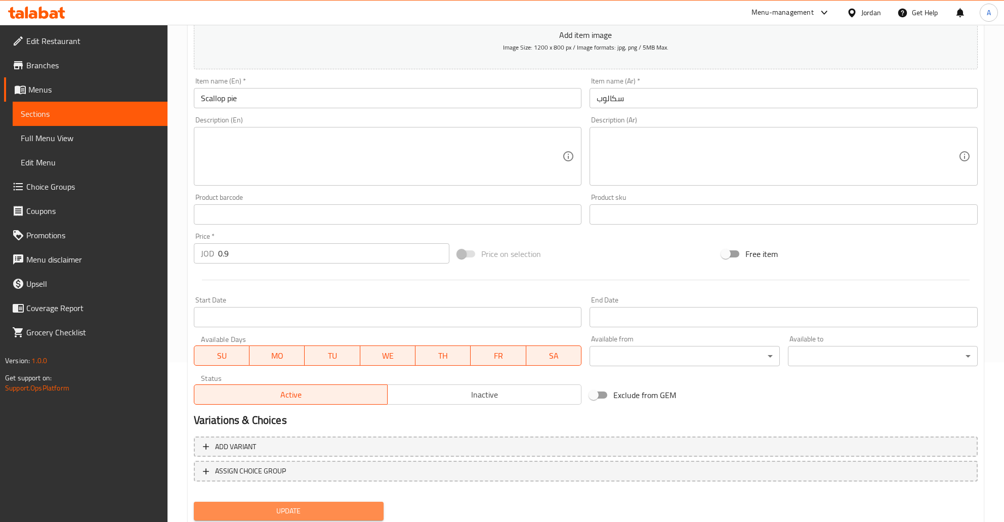
click at [300, 505] on span "Update" at bounding box center [289, 511] width 174 height 13
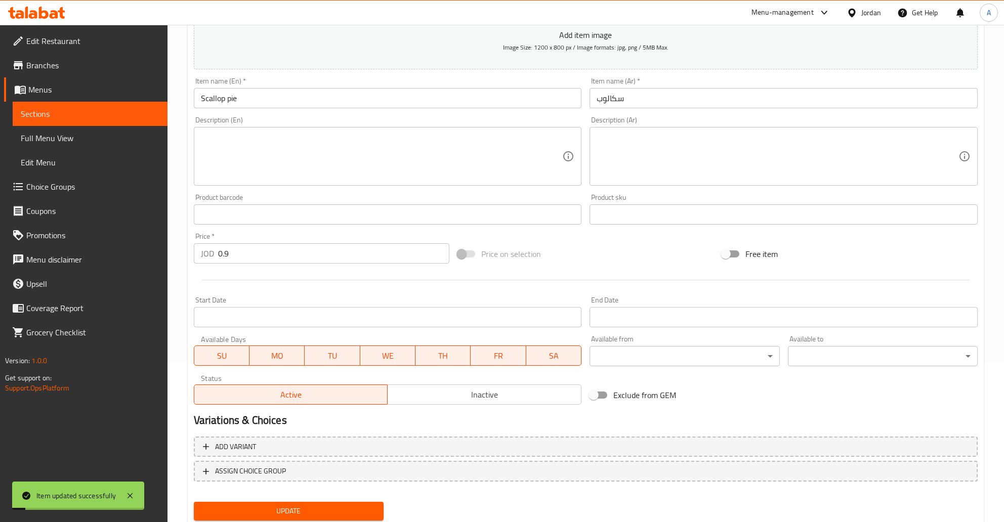
click at [53, 118] on span "Sections" at bounding box center [90, 114] width 139 height 12
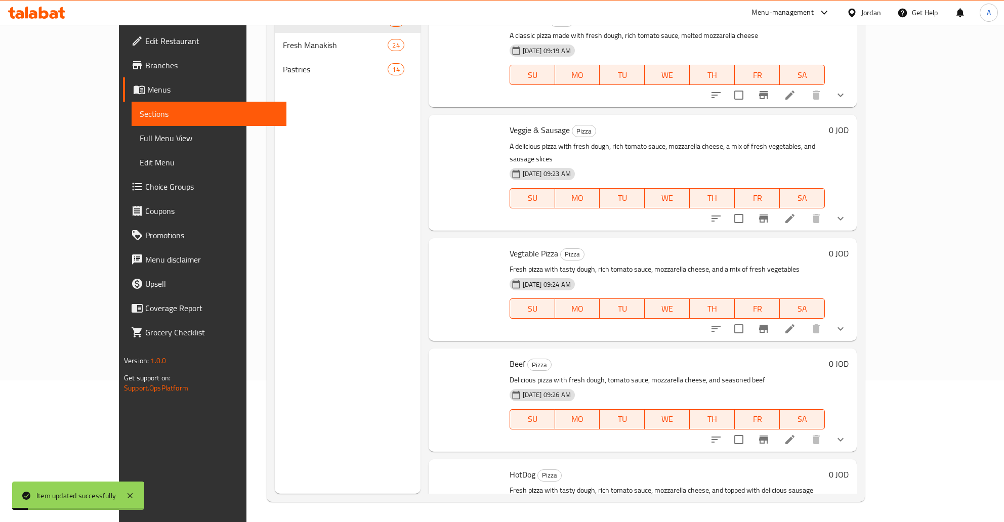
scroll to position [142, 0]
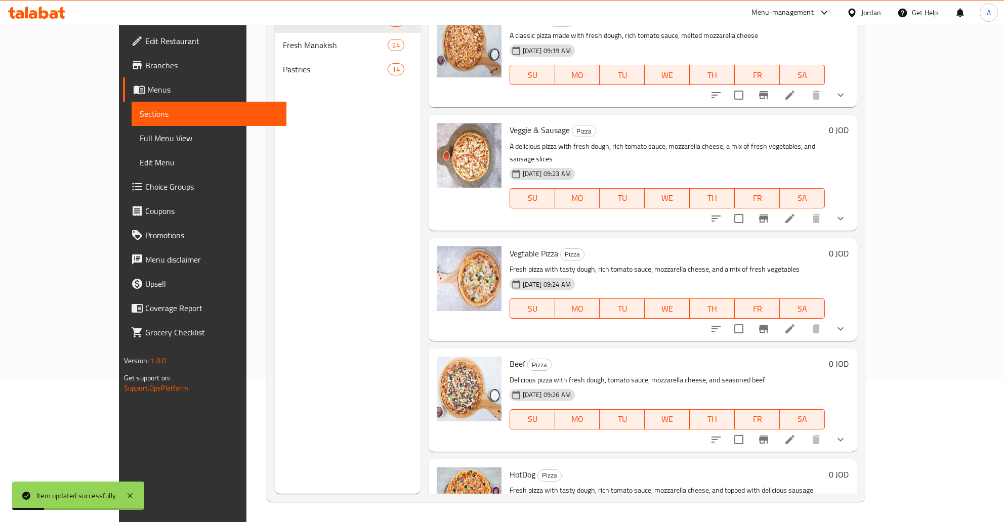
click at [275, 88] on div "Menu sections Pizza 10 Fresh Manakish 24 Pastries 14" at bounding box center [347, 233] width 145 height 522
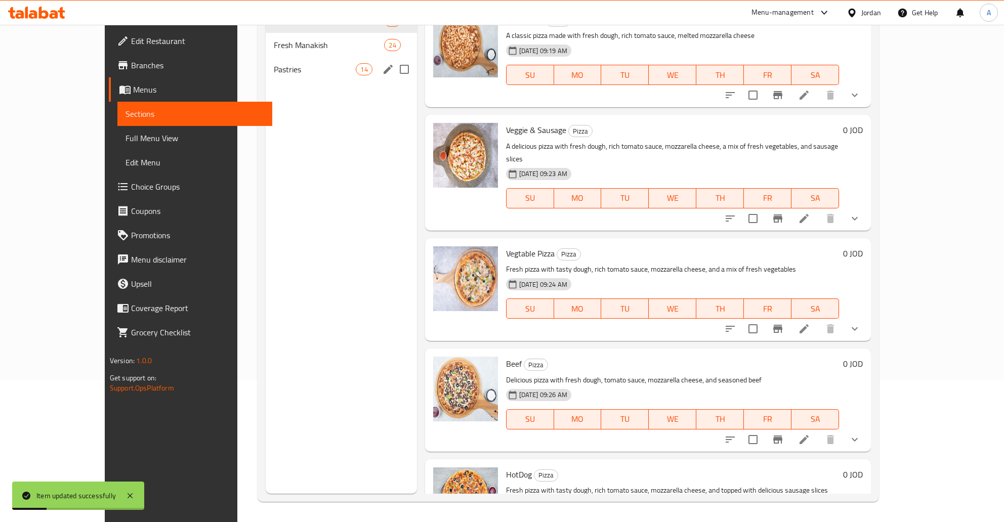
click at [274, 72] on span "Pastries" at bounding box center [315, 69] width 83 height 12
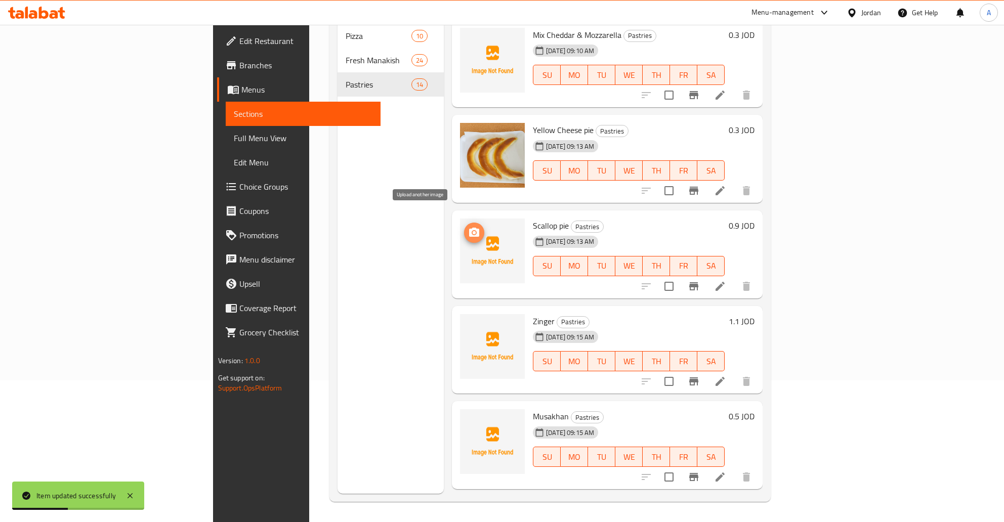
click at [468, 227] on icon "upload picture" at bounding box center [474, 233] width 12 height 12
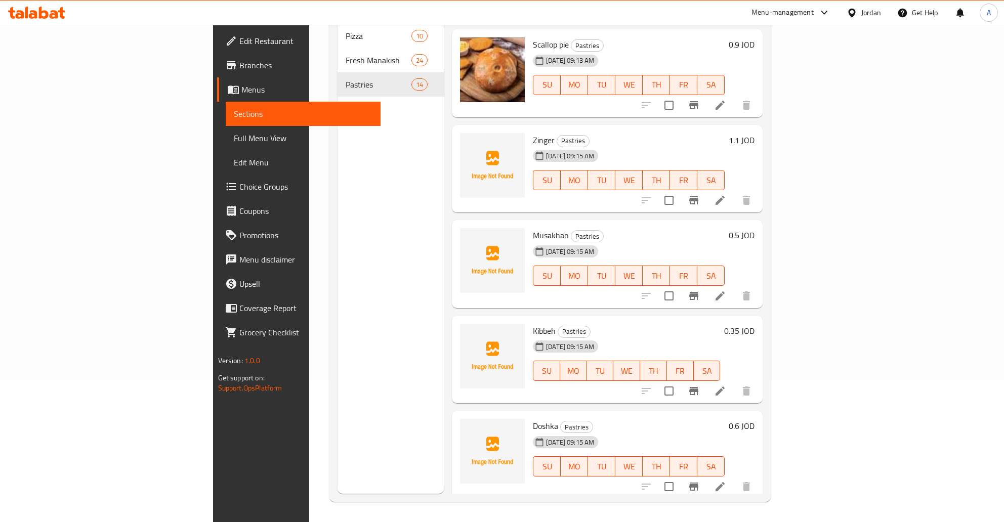
scroll to position [186, 0]
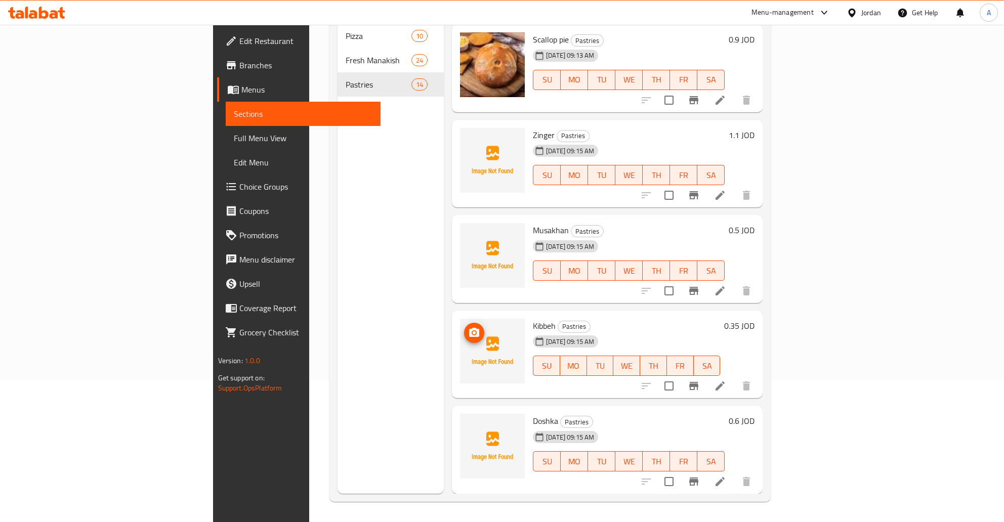
click at [469, 328] on icon "upload picture" at bounding box center [474, 332] width 10 height 9
click at [464, 327] on span "upload picture" at bounding box center [474, 333] width 20 height 12
click at [468, 327] on icon "upload picture" at bounding box center [474, 333] width 12 height 12
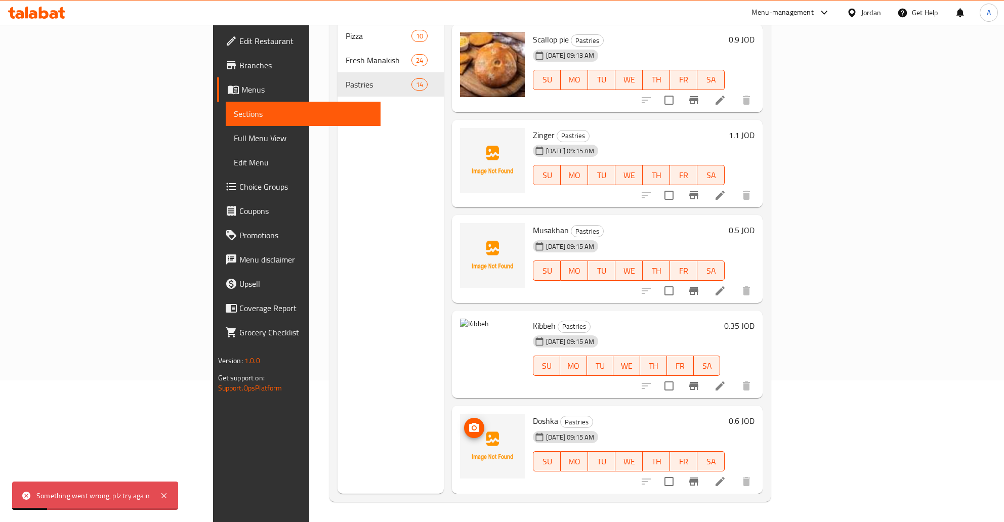
click at [460, 420] on img at bounding box center [492, 446] width 65 height 65
click at [464, 231] on span "upload picture" at bounding box center [474, 237] width 20 height 12
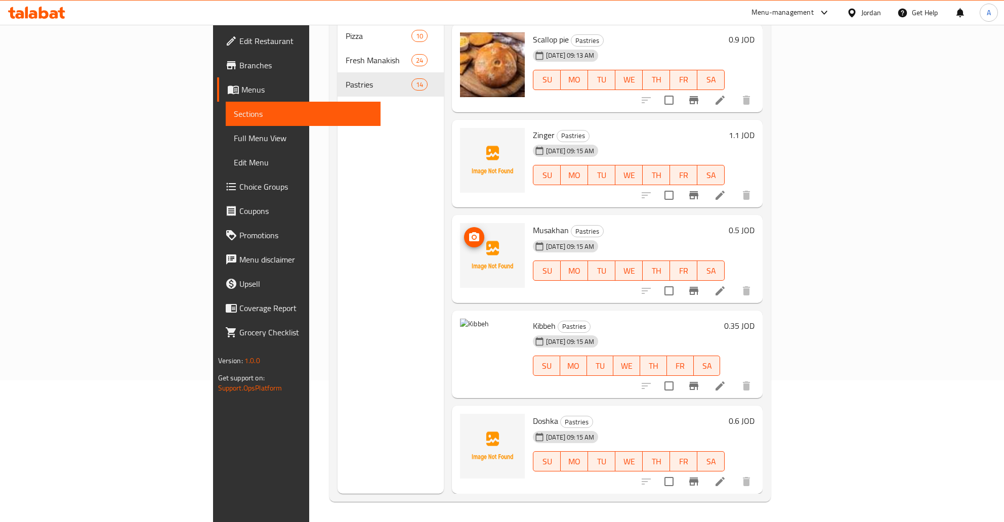
click at [460, 233] on img at bounding box center [492, 255] width 65 height 65
click at [473, 236] on circle "upload picture" at bounding box center [474, 237] width 3 height 3
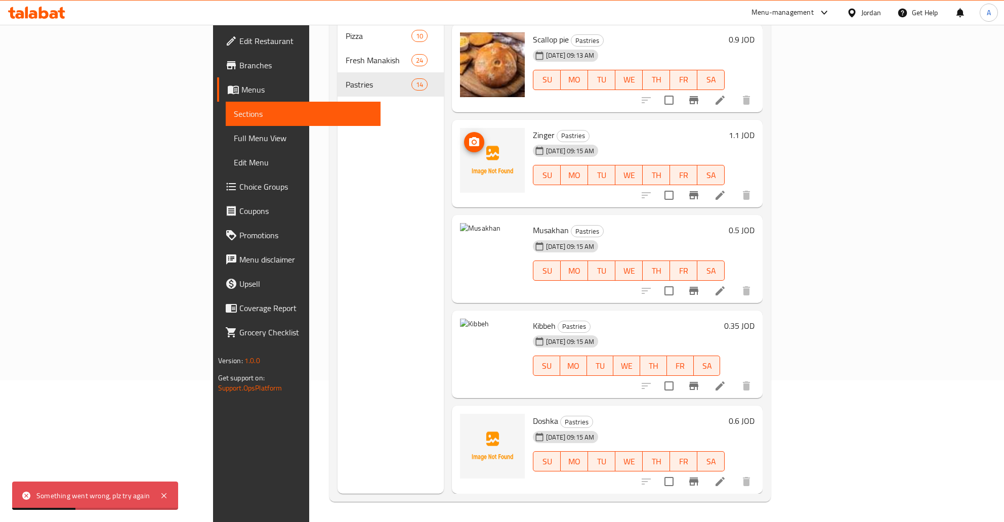
click at [468, 136] on icon "upload picture" at bounding box center [474, 142] width 12 height 12
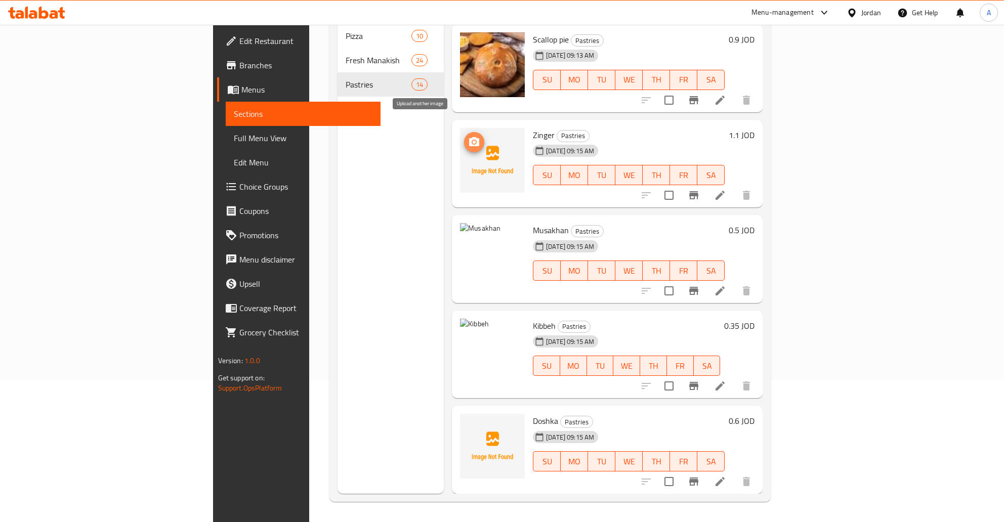
click at [464, 135] on button "upload picture" at bounding box center [474, 142] width 20 height 20
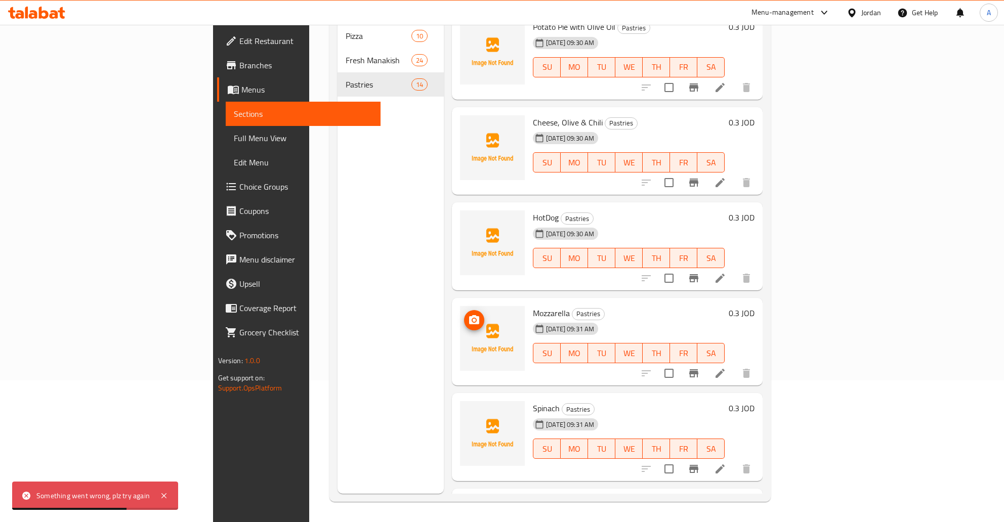
scroll to position [839, 0]
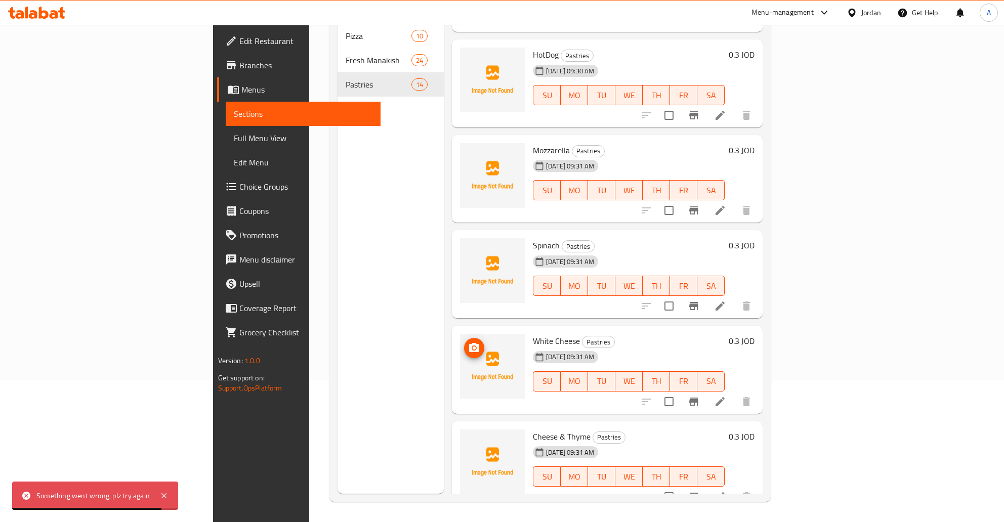
click at [468, 342] on icon "upload picture" at bounding box center [474, 348] width 12 height 12
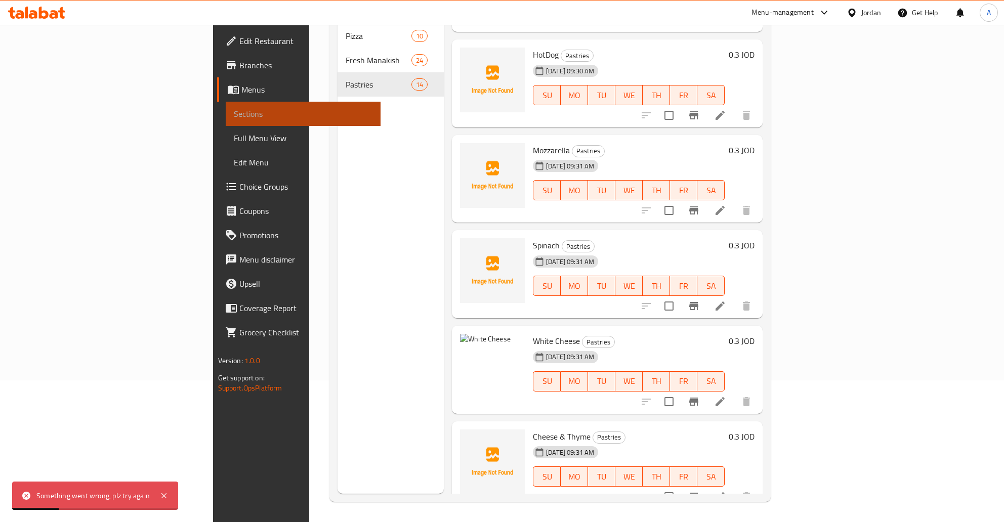
click at [234, 112] on span "Sections" at bounding box center [303, 114] width 139 height 12
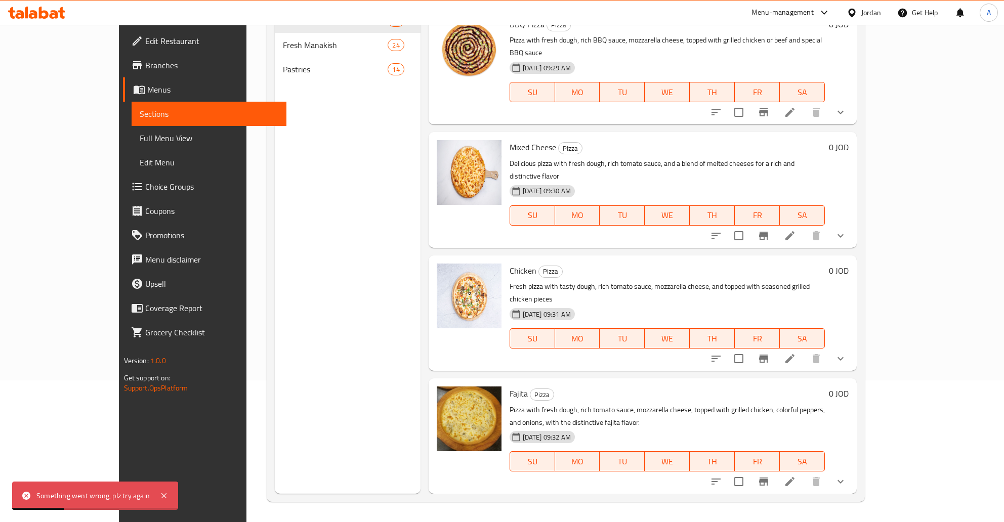
scroll to position [608, 0]
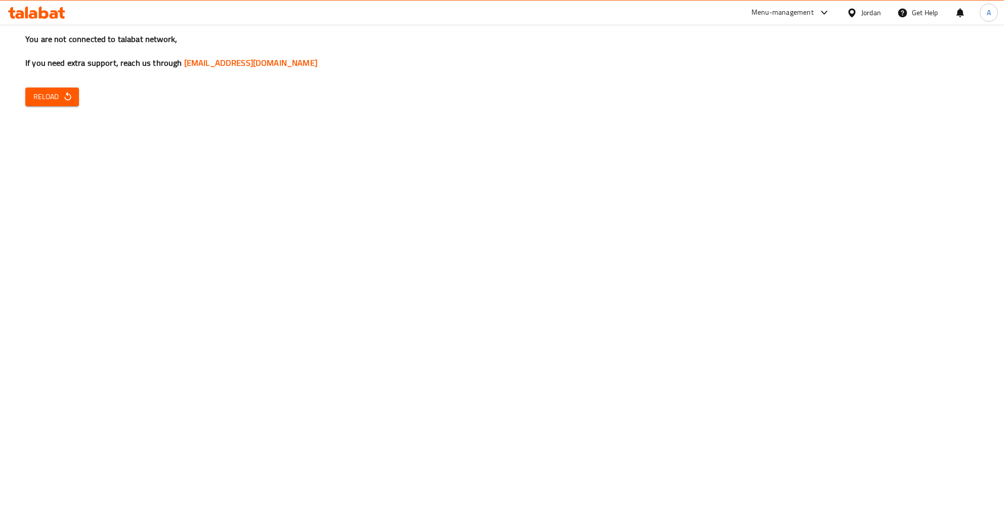
click at [74, 85] on div "You are not connected to talabat network, If you need extra support, reach us t…" at bounding box center [502, 261] width 1004 height 522
click at [70, 98] on icon "button" at bounding box center [67, 96] width 7 height 9
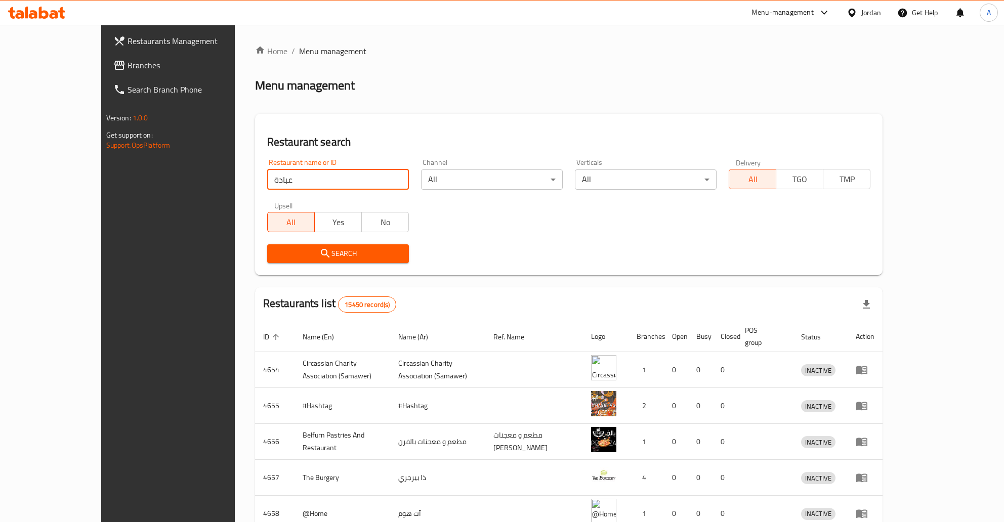
type input "عبادة"
click button "Search" at bounding box center [338, 253] width 142 height 19
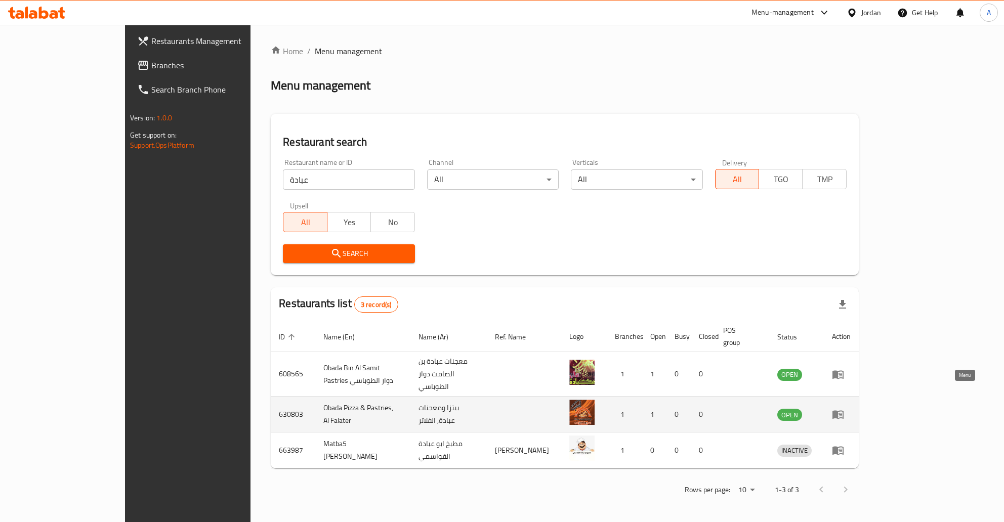
click at [844, 411] on icon "enhanced table" at bounding box center [838, 415] width 11 height 9
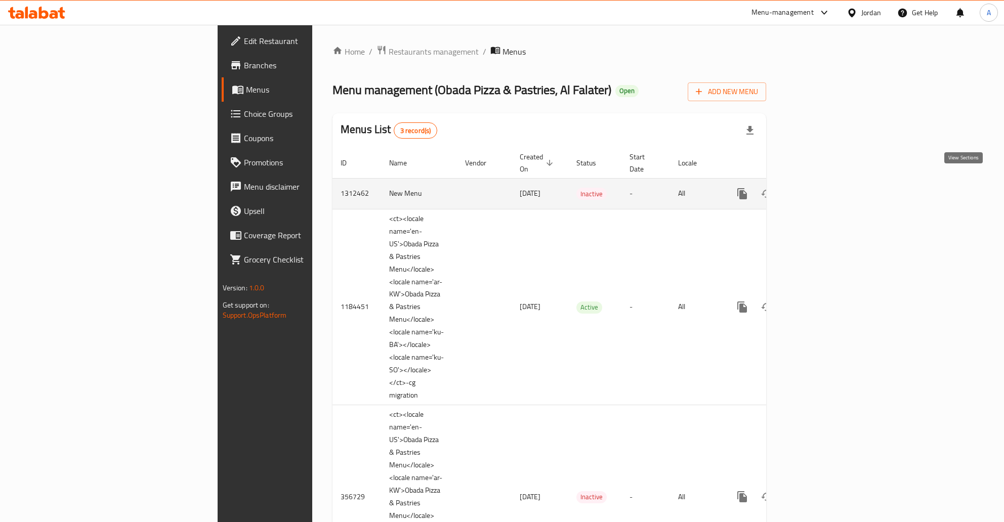
click at [822, 188] on icon "enhanced table" at bounding box center [815, 194] width 12 height 12
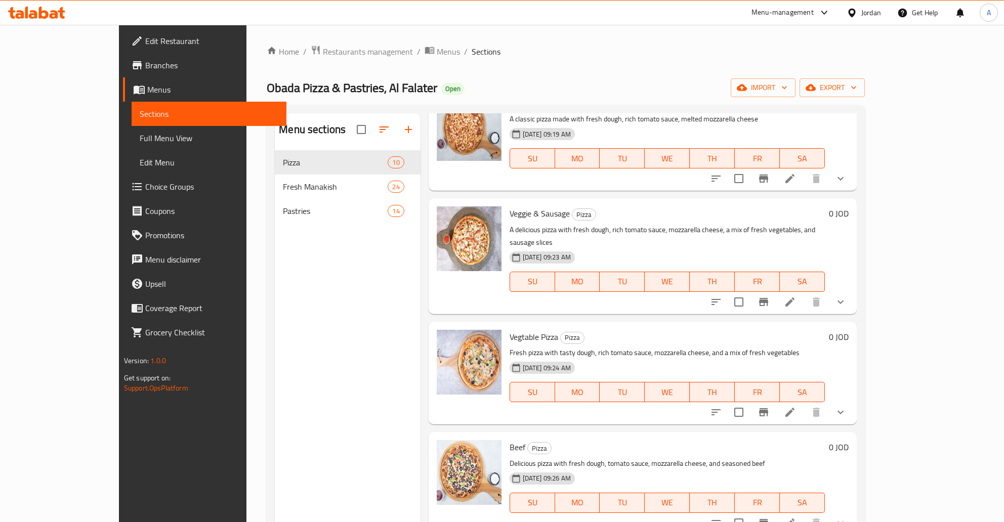
scroll to position [81, 0]
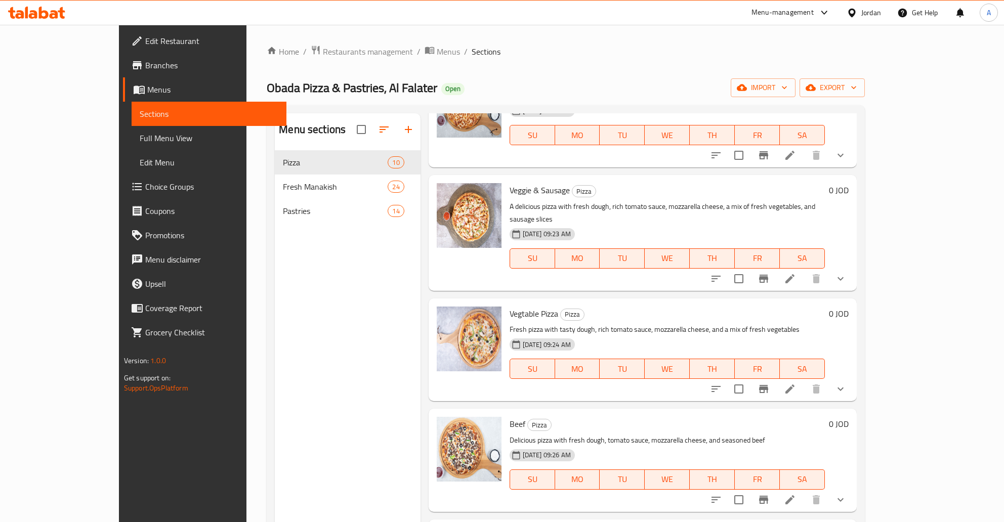
click at [306, 213] on span "Pastries" at bounding box center [335, 211] width 105 height 12
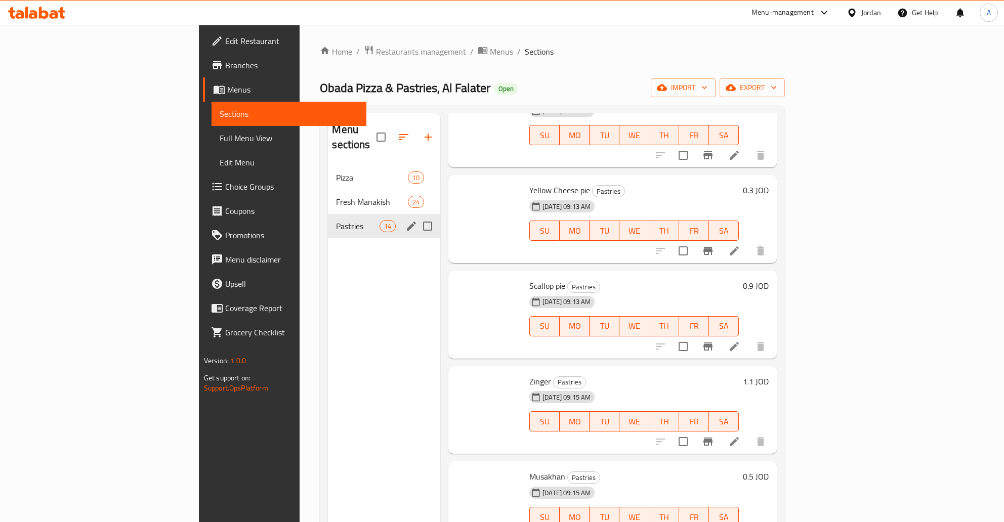
click at [336, 220] on span "Pastries" at bounding box center [357, 226] width 43 height 12
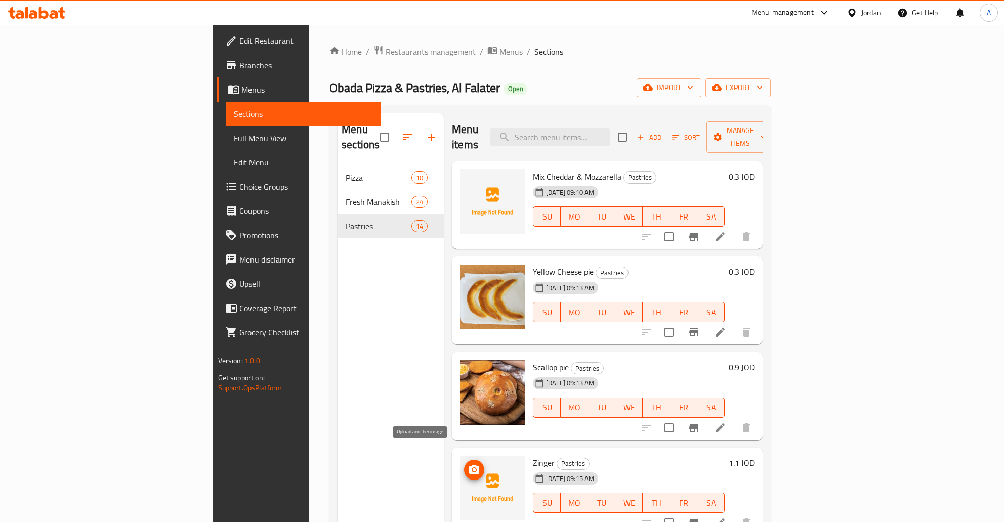
click at [468, 464] on icon "upload picture" at bounding box center [474, 470] width 12 height 12
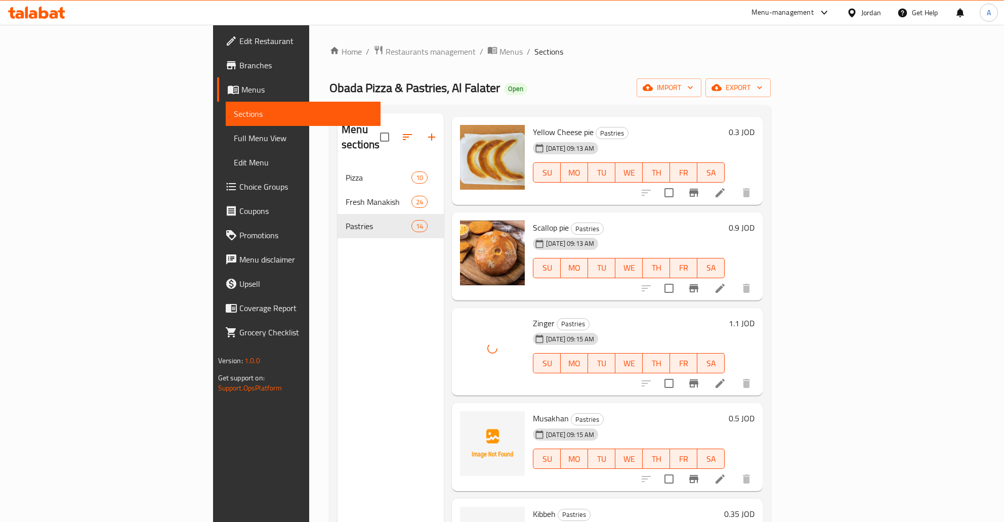
scroll to position [163, 0]
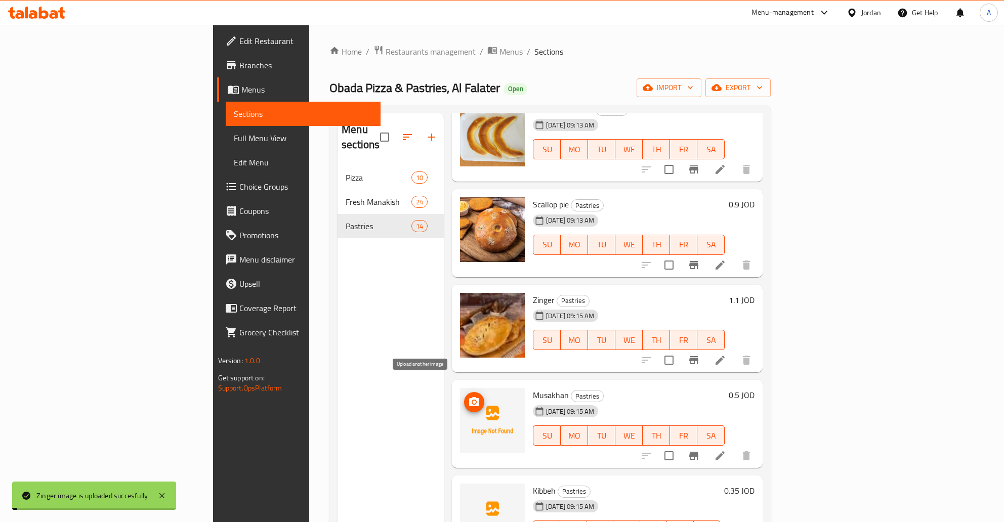
click at [468, 396] on icon "upload picture" at bounding box center [474, 402] width 12 height 12
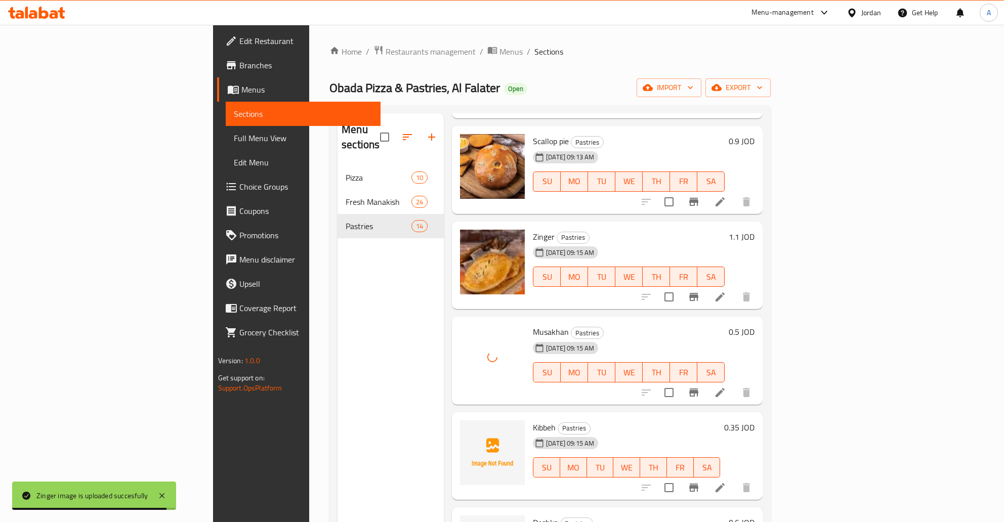
scroll to position [244, 0]
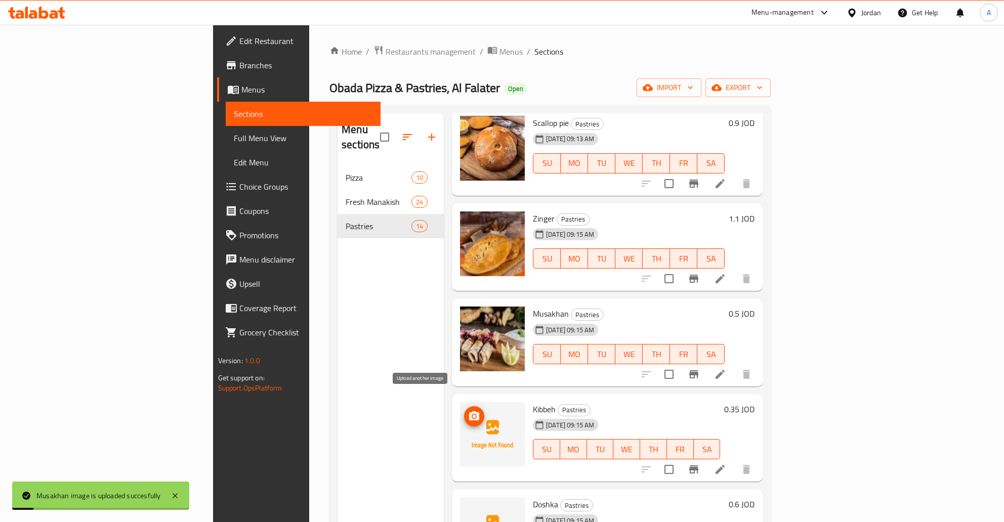
click at [469, 412] on icon "upload picture" at bounding box center [474, 416] width 10 height 9
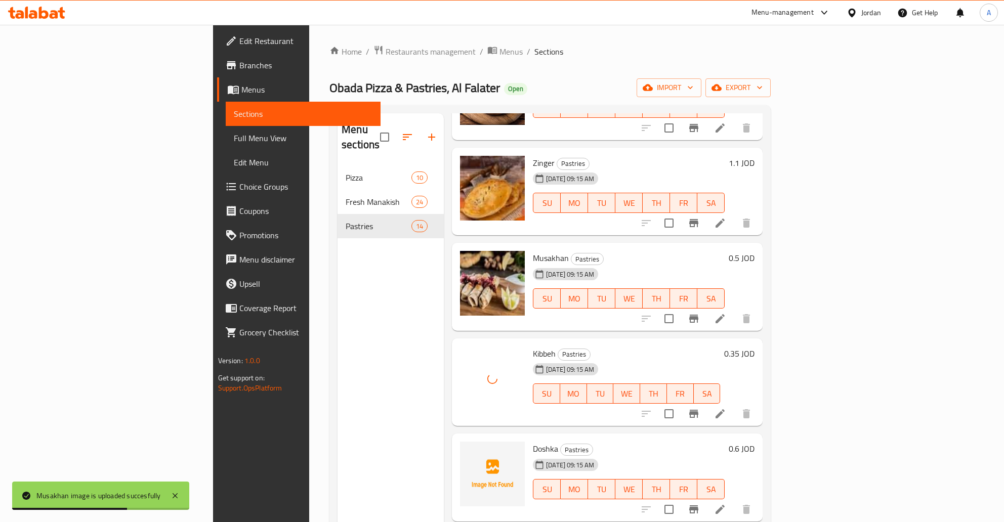
scroll to position [326, 0]
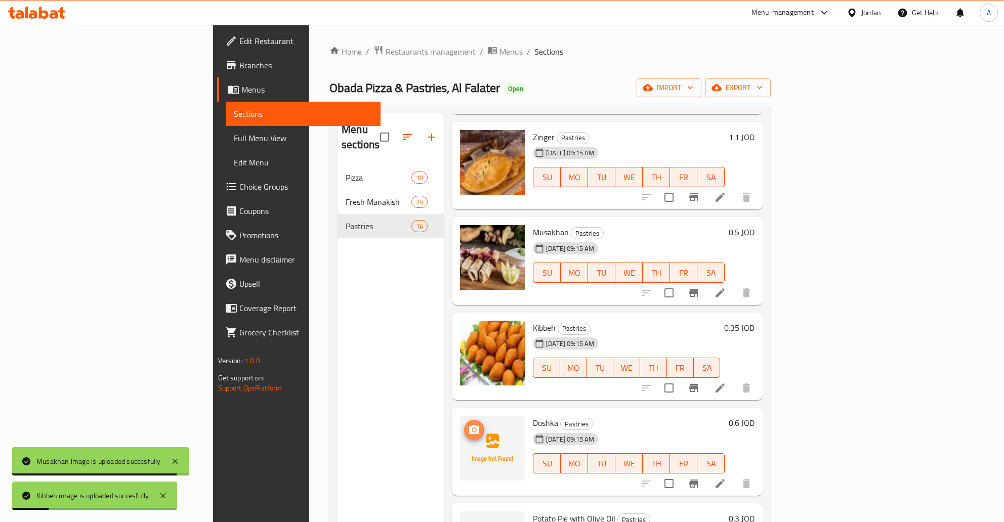
click at [468, 424] on icon "upload picture" at bounding box center [474, 430] width 12 height 12
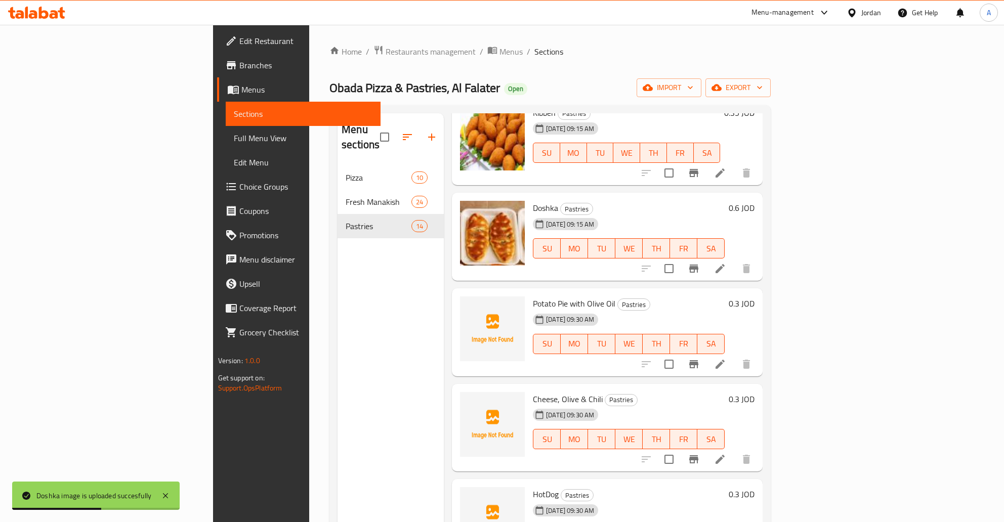
scroll to position [571, 0]
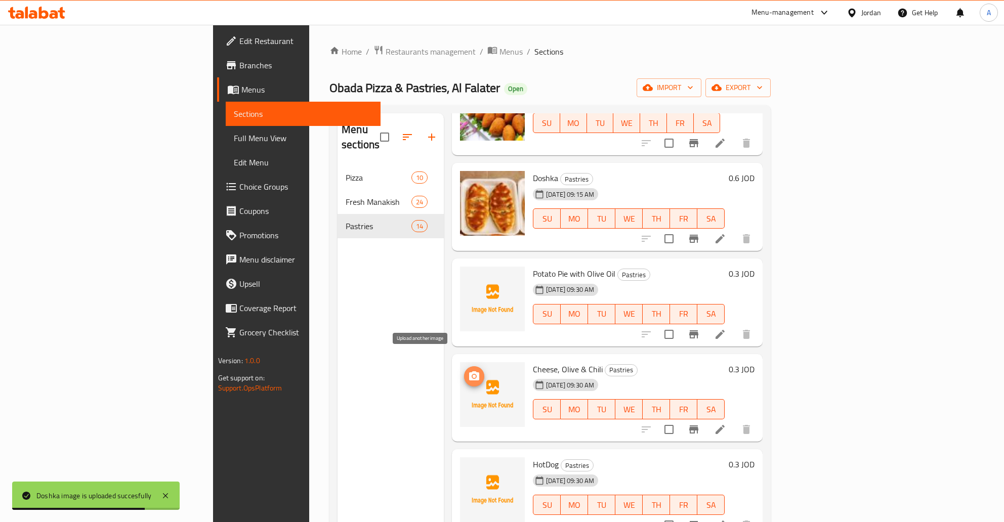
click at [468, 371] on icon "upload picture" at bounding box center [474, 377] width 12 height 12
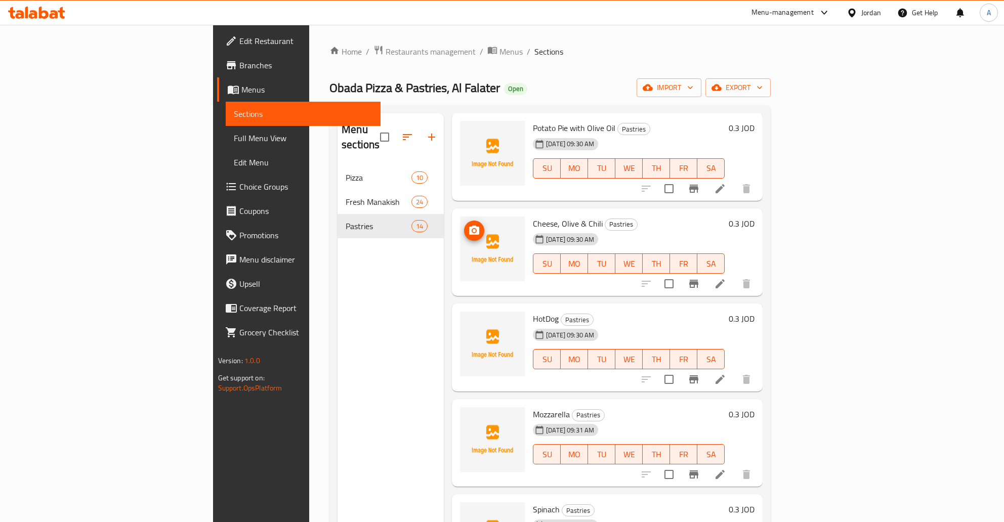
scroll to position [734, 0]
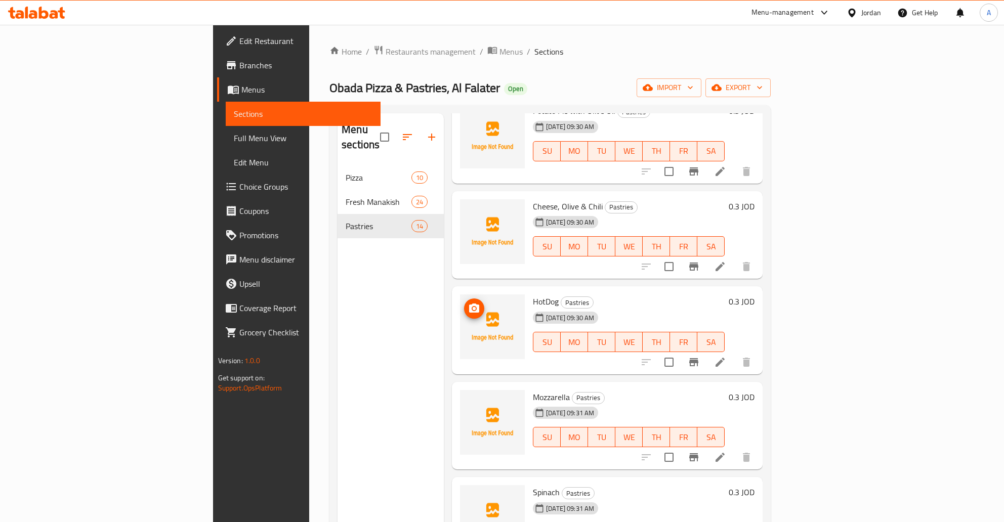
click at [469, 304] on icon "upload picture" at bounding box center [474, 308] width 10 height 9
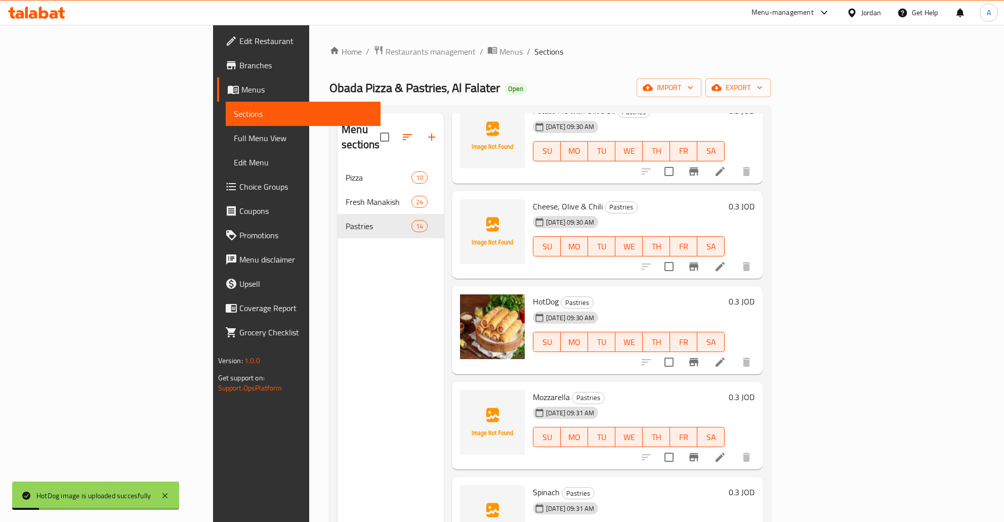
scroll to position [839, 0]
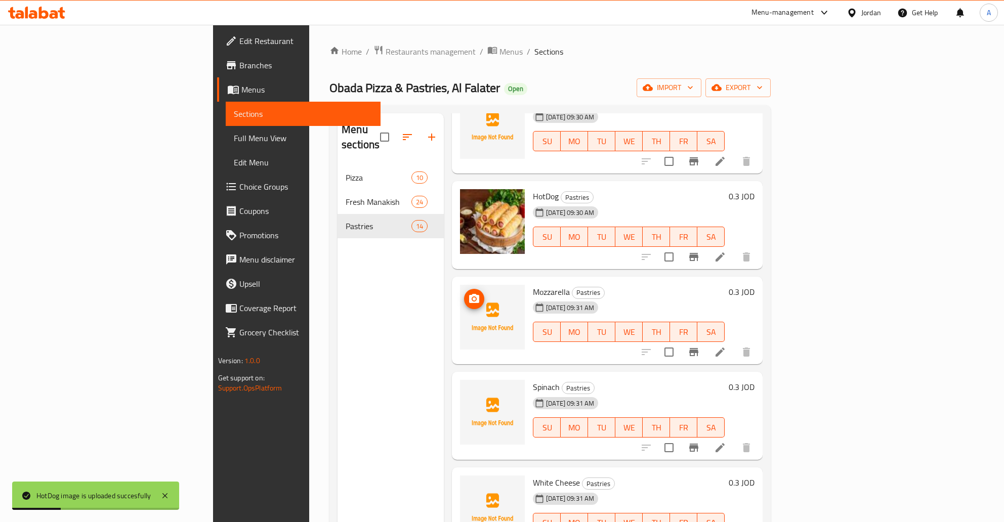
click at [464, 293] on span "upload picture" at bounding box center [474, 299] width 20 height 12
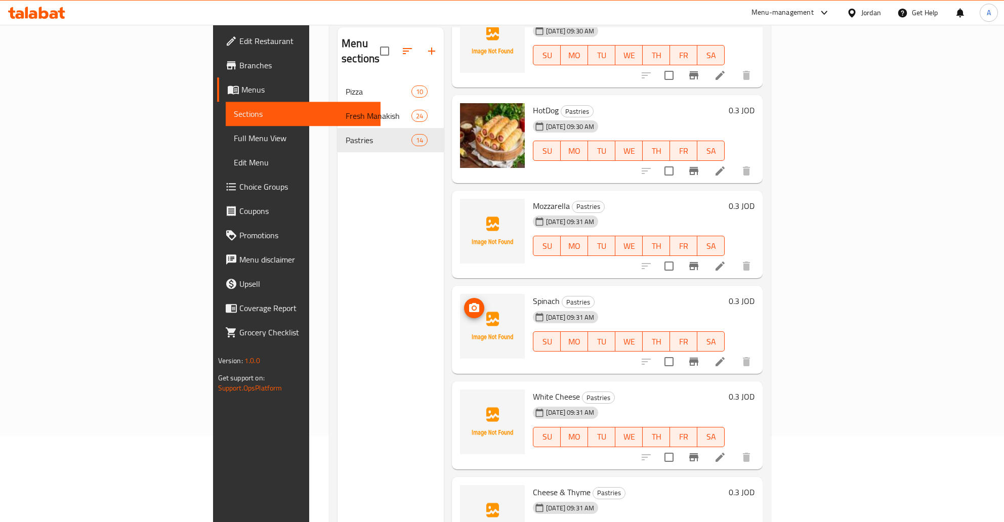
scroll to position [106, 0]
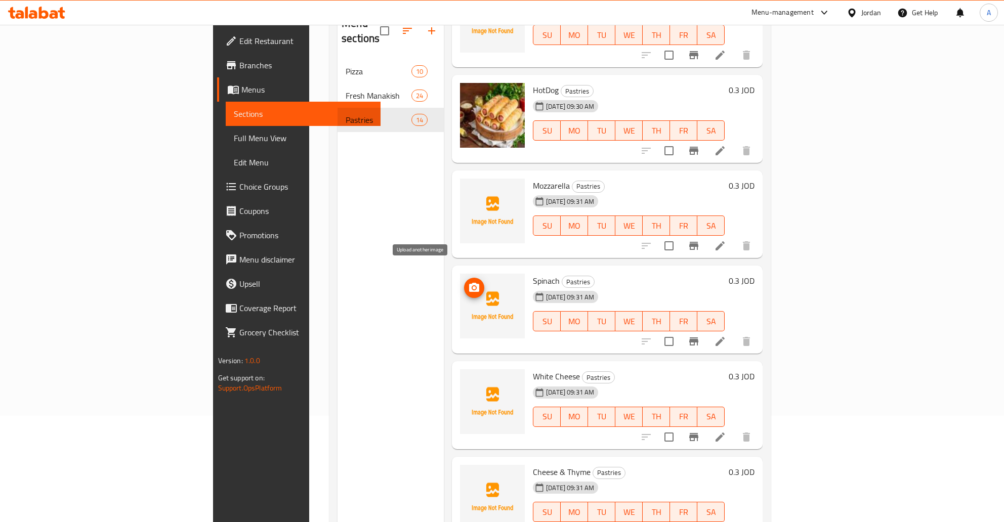
click at [464, 279] on button "upload picture" at bounding box center [474, 288] width 20 height 20
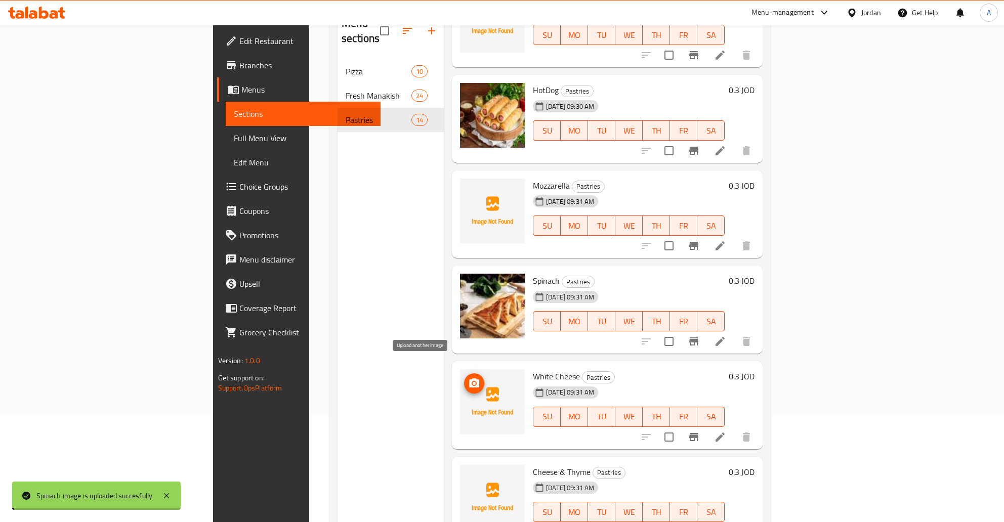
click at [469, 379] on icon "upload picture" at bounding box center [474, 383] width 10 height 9
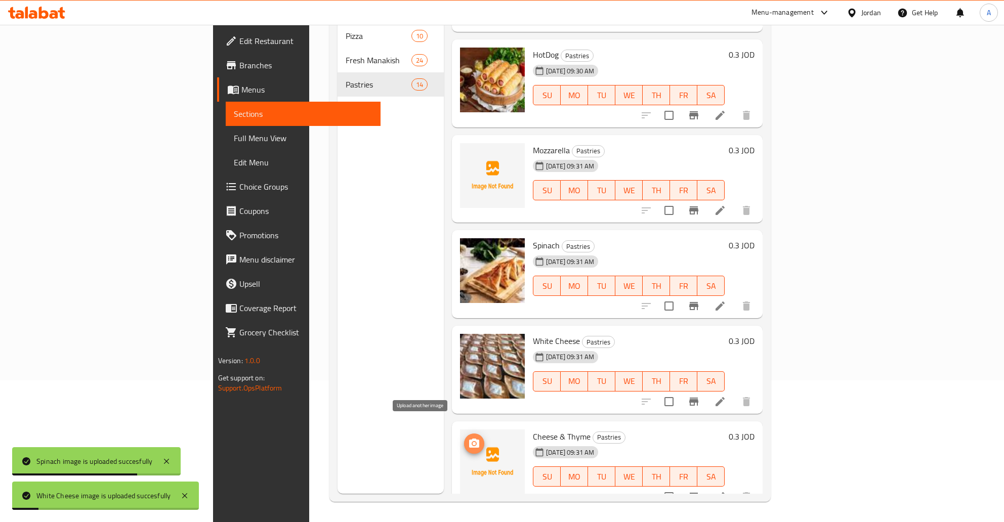
click at [473, 442] on circle "upload picture" at bounding box center [474, 443] width 3 height 3
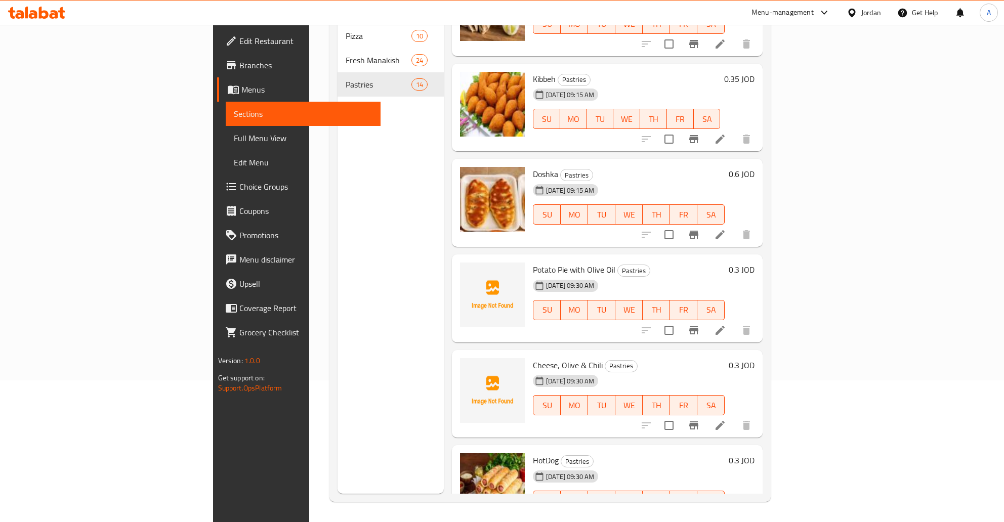
scroll to position [431, 0]
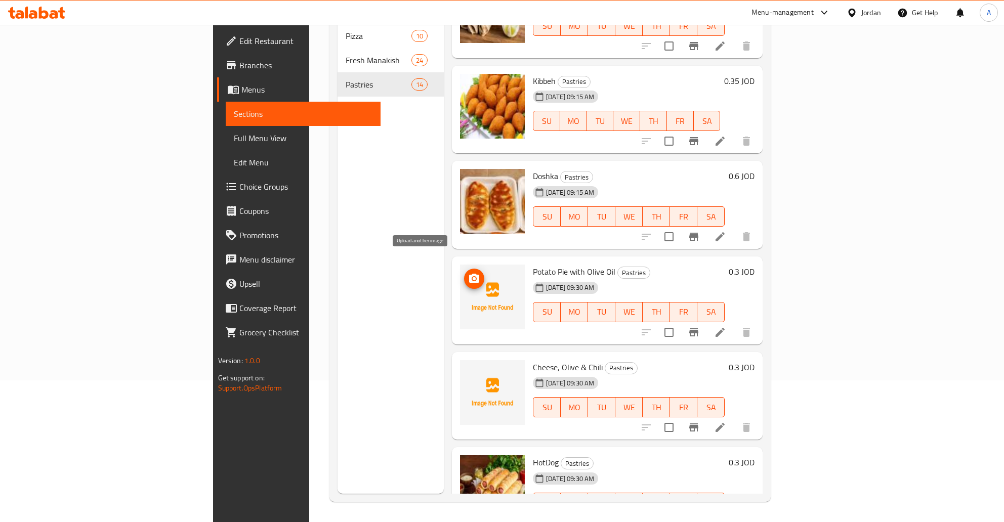
click at [473, 277] on circle "upload picture" at bounding box center [474, 278] width 3 height 3
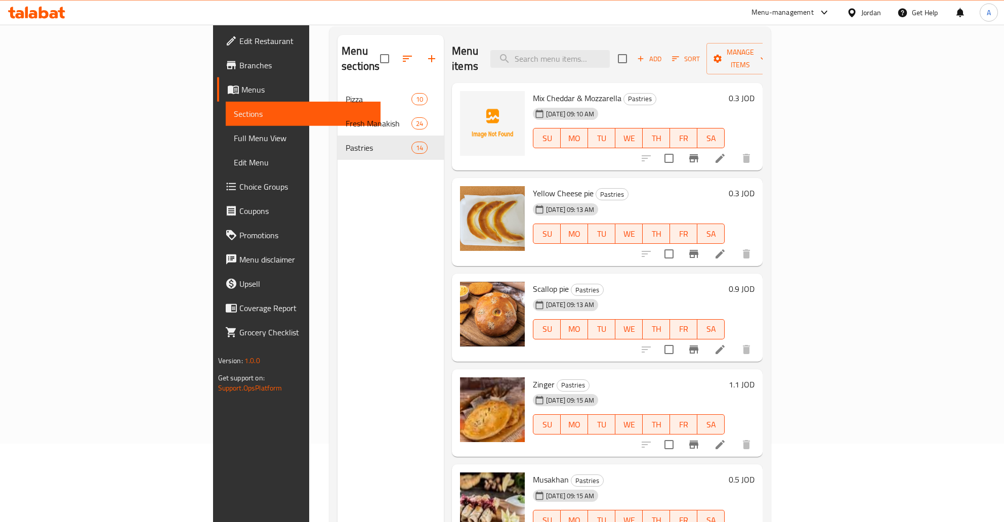
scroll to position [35, 0]
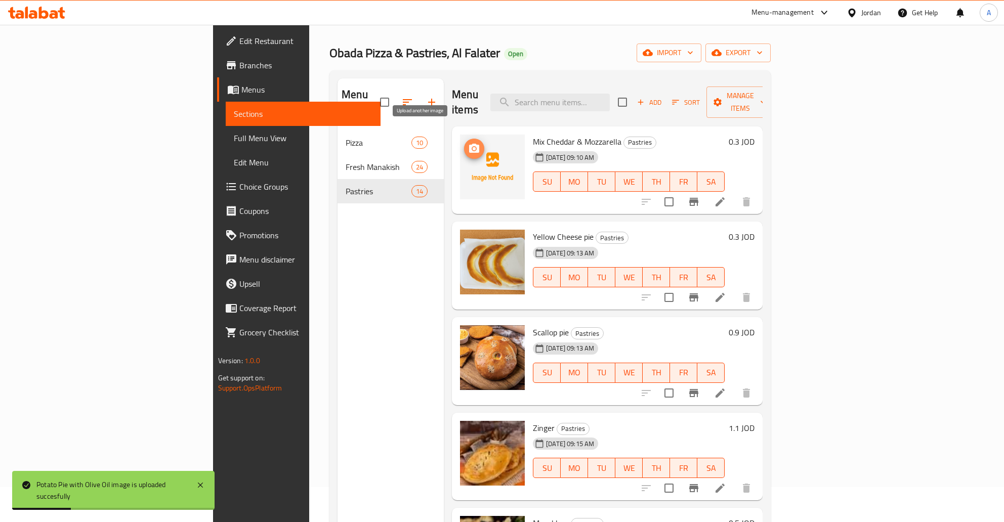
click at [469, 144] on icon "upload picture" at bounding box center [474, 148] width 10 height 9
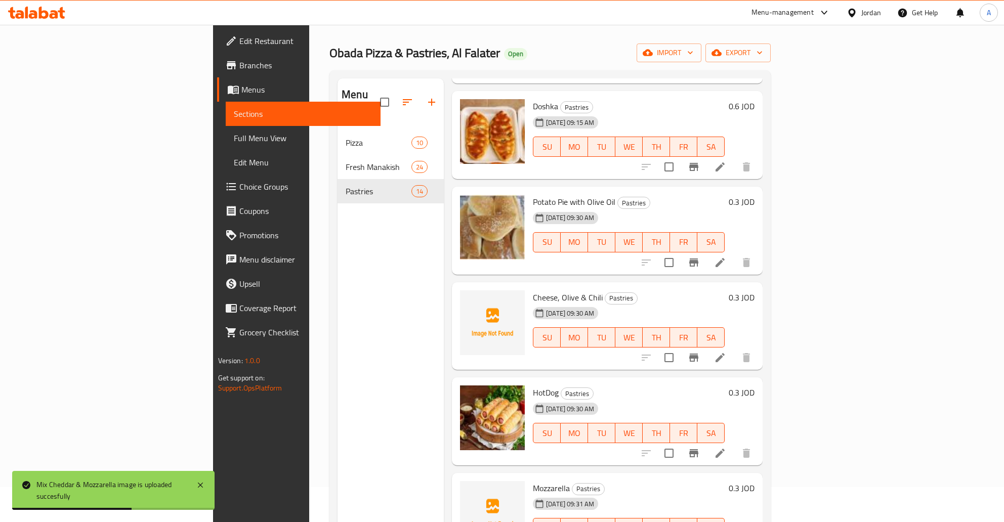
scroll to position [734, 0]
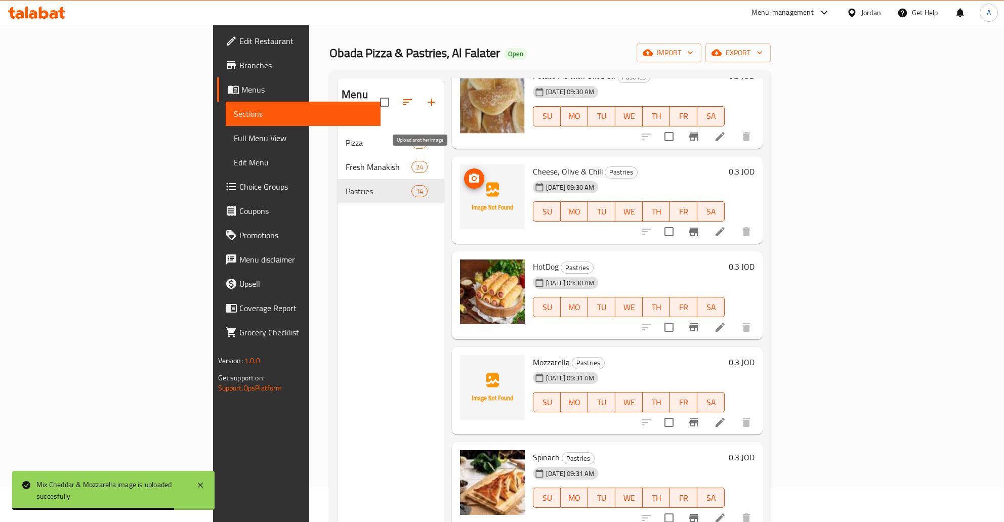
click at [469, 174] on icon "upload picture" at bounding box center [474, 178] width 10 height 9
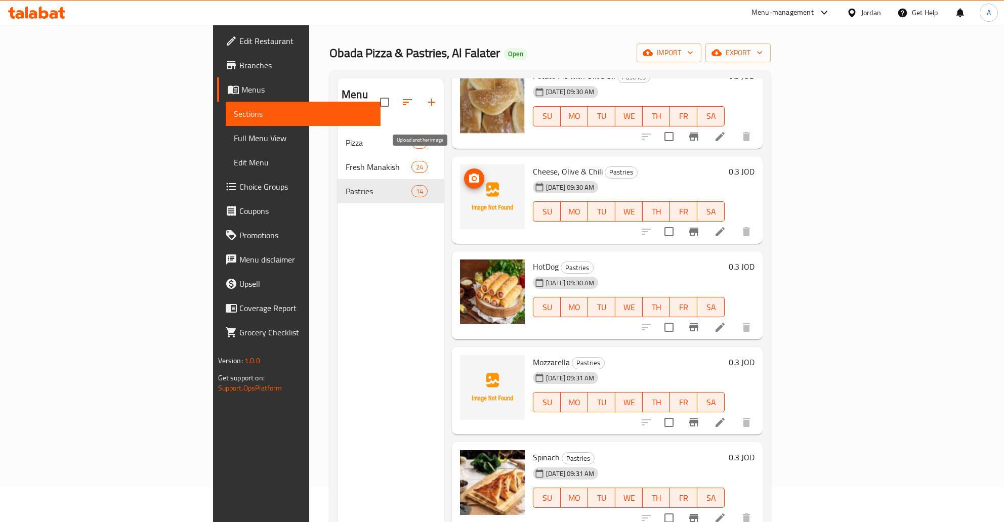
click at [469, 174] on icon "upload picture" at bounding box center [474, 178] width 10 height 9
click at [468, 173] on icon "upload picture" at bounding box center [474, 179] width 12 height 12
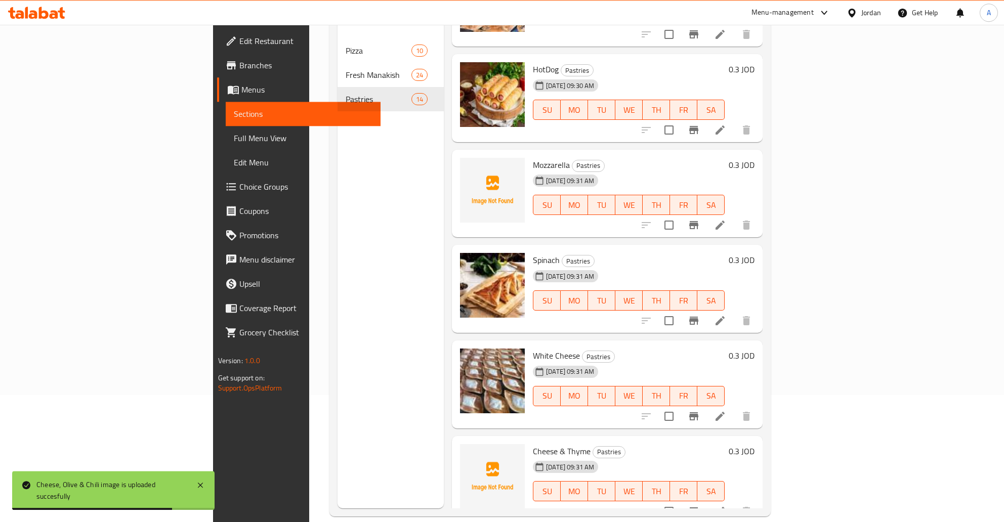
scroll to position [142, 0]
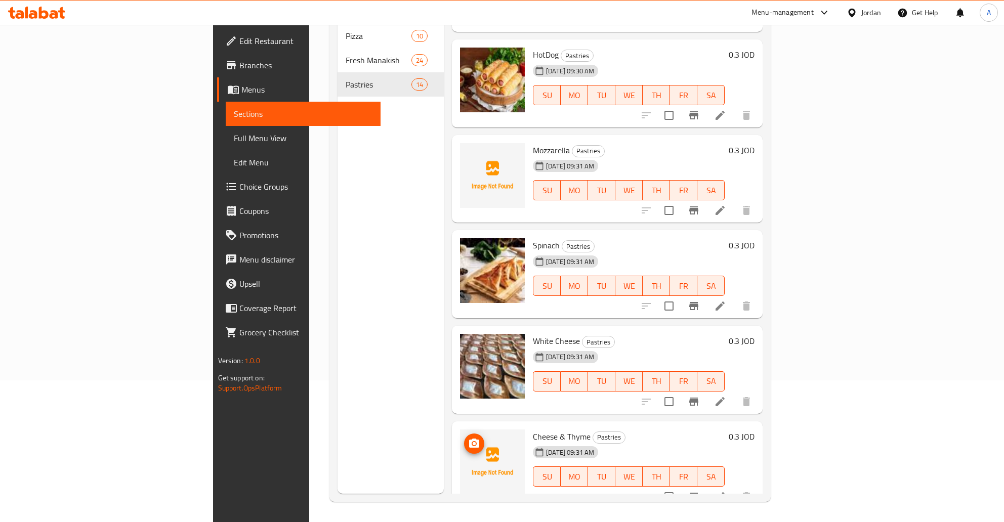
click at [460, 430] on img at bounding box center [492, 462] width 65 height 65
click at [469, 439] on icon "upload picture" at bounding box center [474, 443] width 10 height 9
click at [468, 151] on icon "upload picture" at bounding box center [474, 157] width 12 height 12
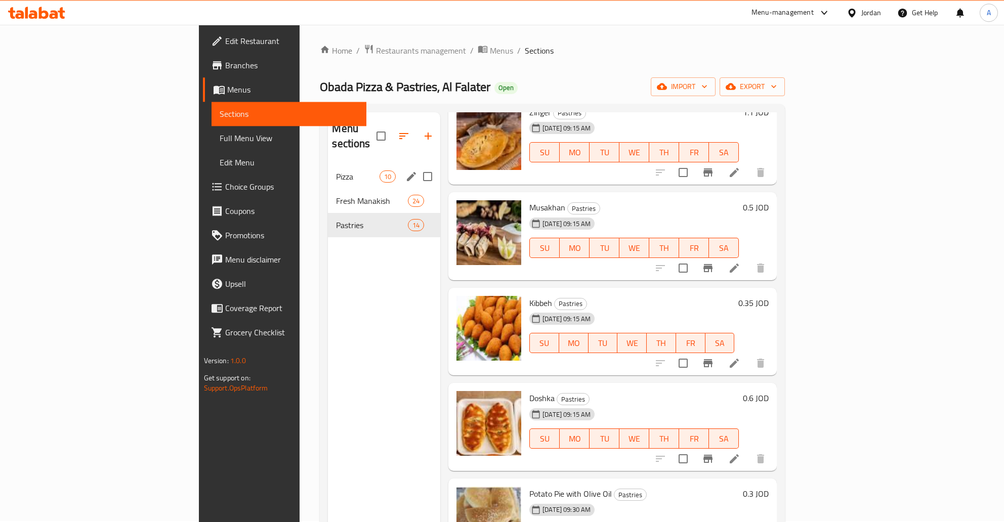
scroll to position [0, 0]
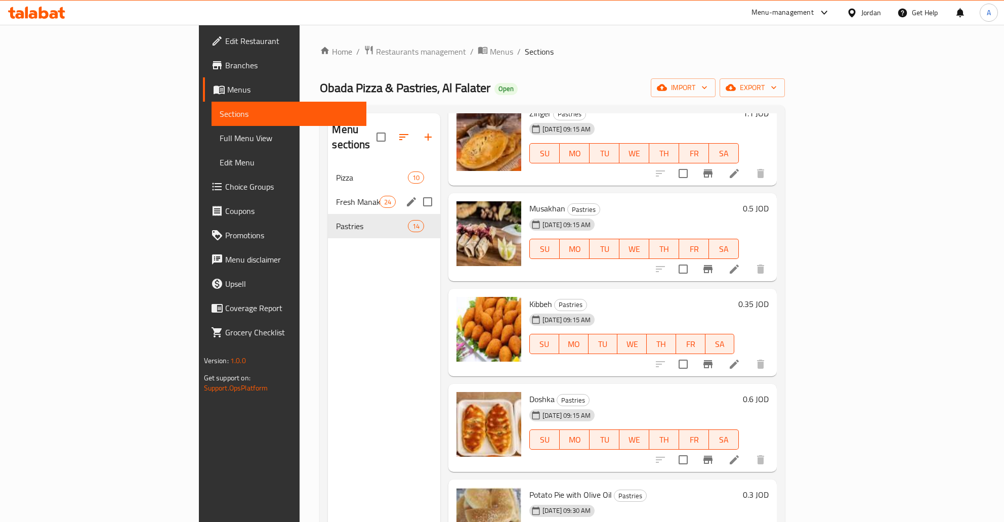
drag, startPoint x: 390, startPoint y: 180, endPoint x: 359, endPoint y: 183, distance: 31.1
click at [405, 196] on icon "edit" at bounding box center [411, 202] width 12 height 12
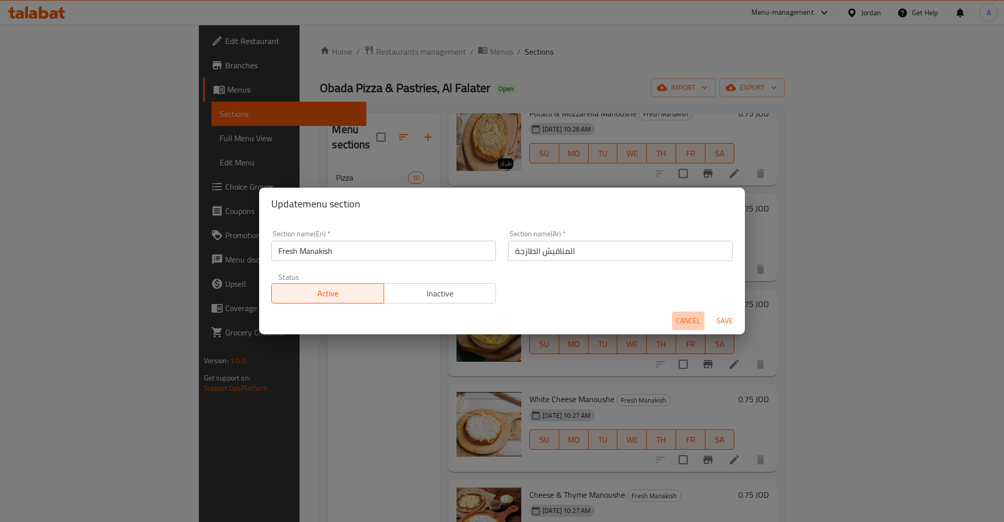
click at [685, 324] on span "Cancel" at bounding box center [688, 321] width 24 height 13
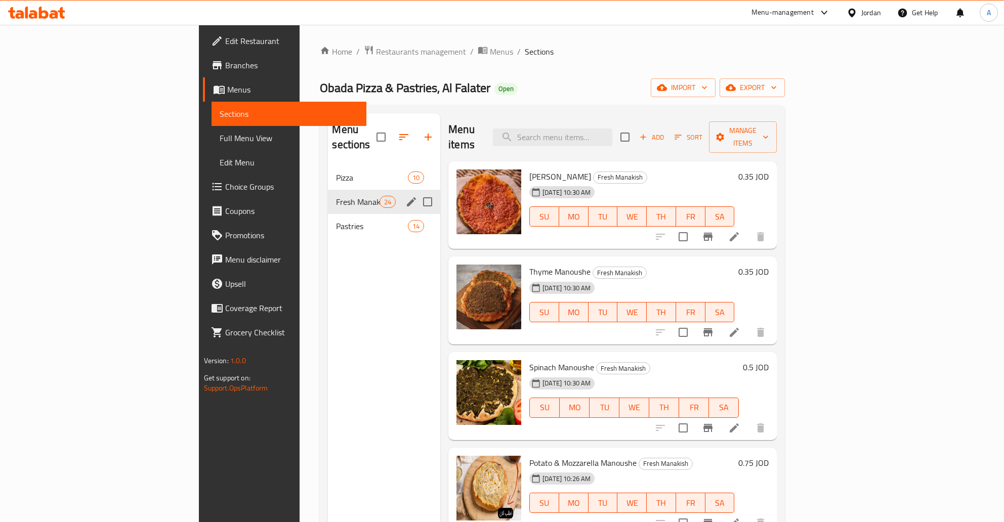
click at [404, 194] on button "edit" at bounding box center [411, 201] width 15 height 15
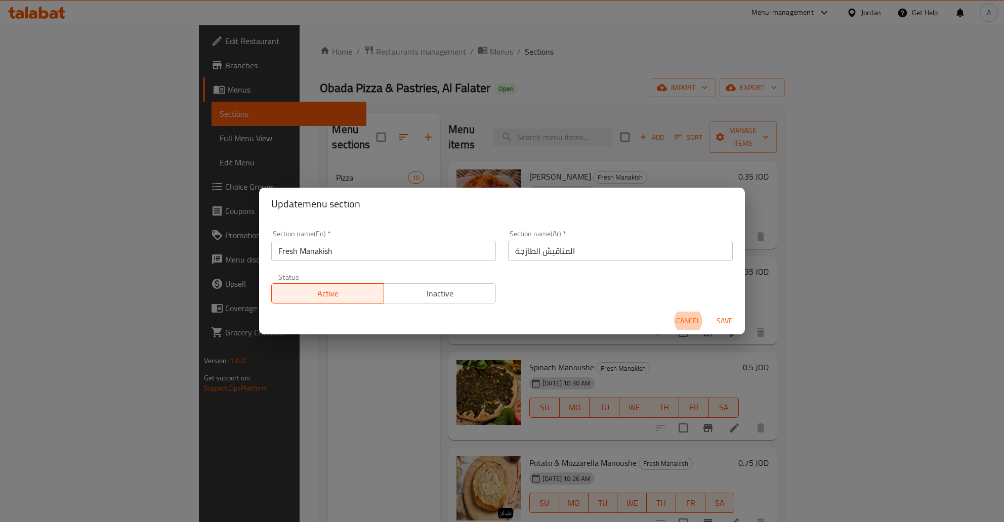
click at [690, 320] on span "Cancel" at bounding box center [688, 321] width 24 height 13
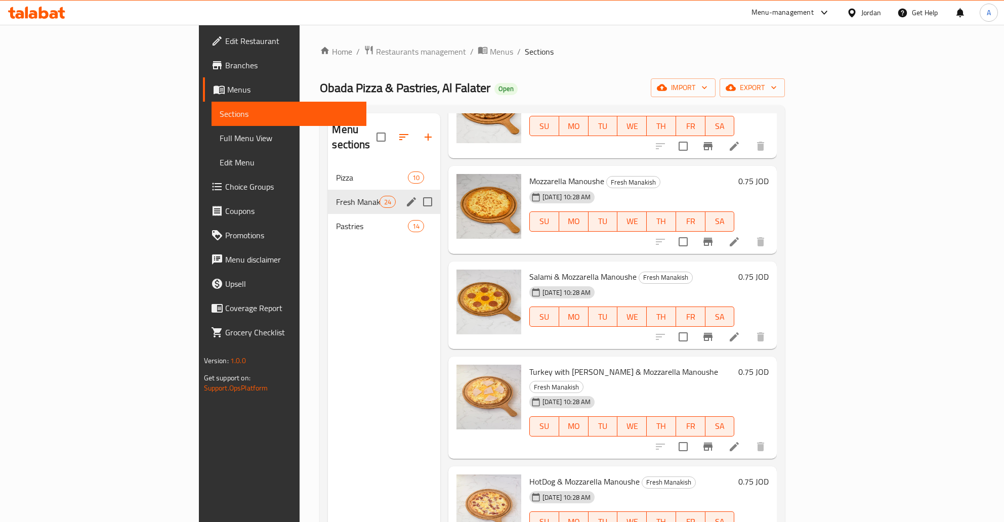
scroll to position [733, 0]
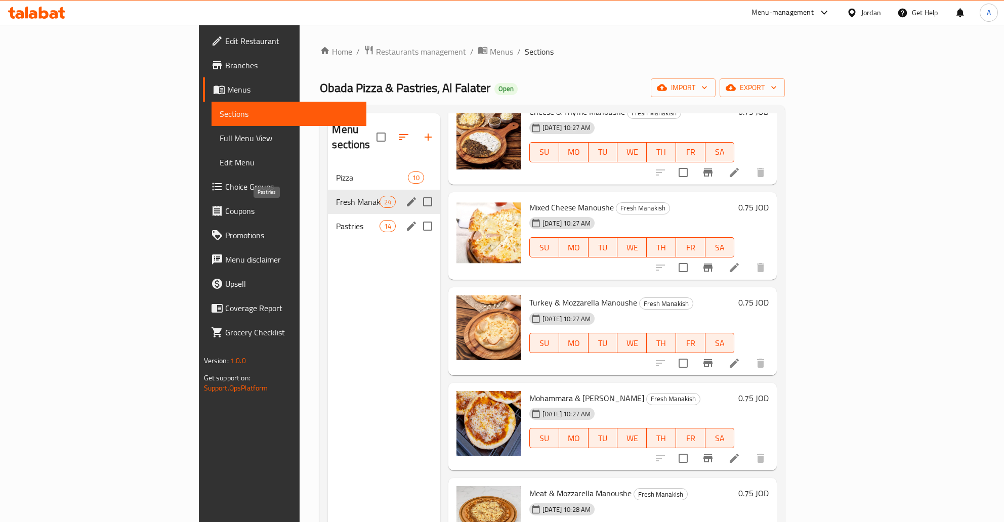
click at [336, 220] on span "Pastries" at bounding box center [357, 226] width 43 height 12
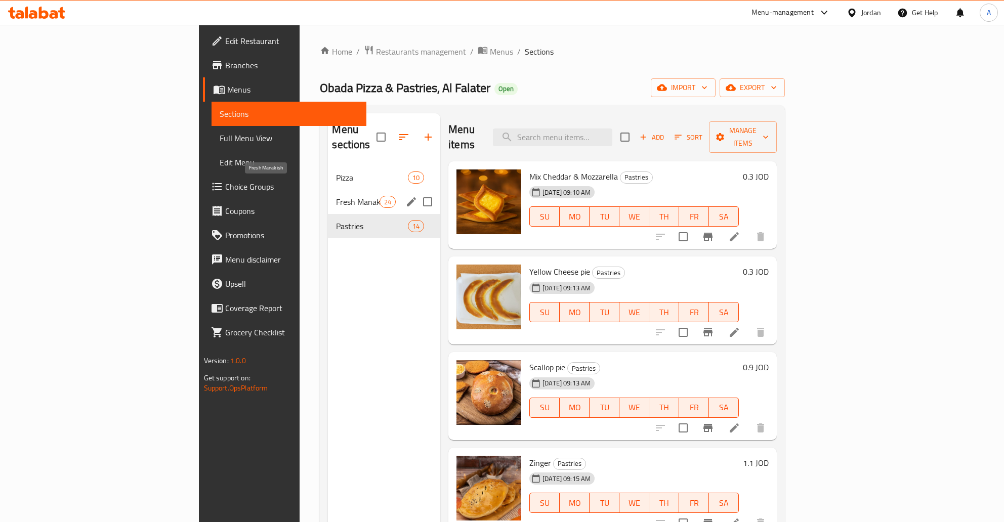
click at [336, 196] on span "Fresh Manakish" at bounding box center [357, 202] width 43 height 12
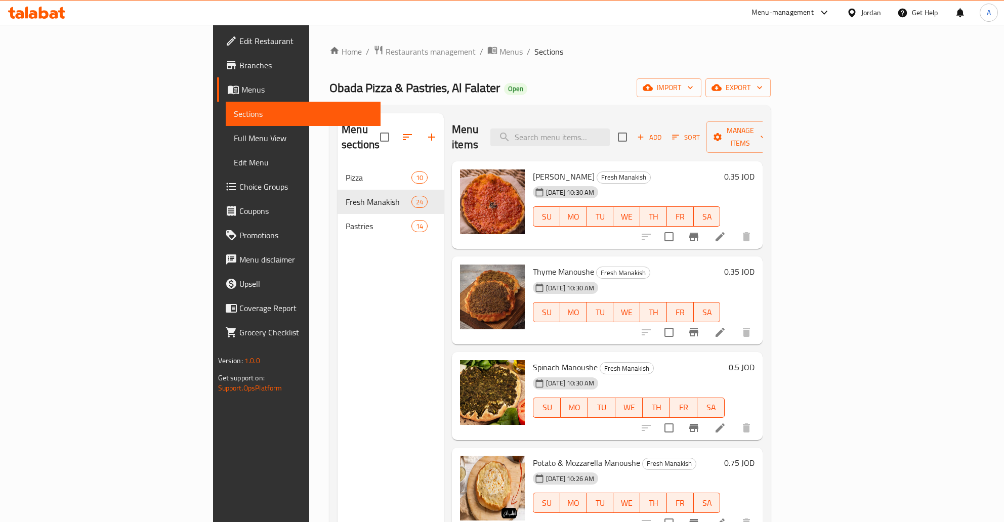
click at [755, 265] on h6 "0.35 JOD" at bounding box center [739, 272] width 30 height 14
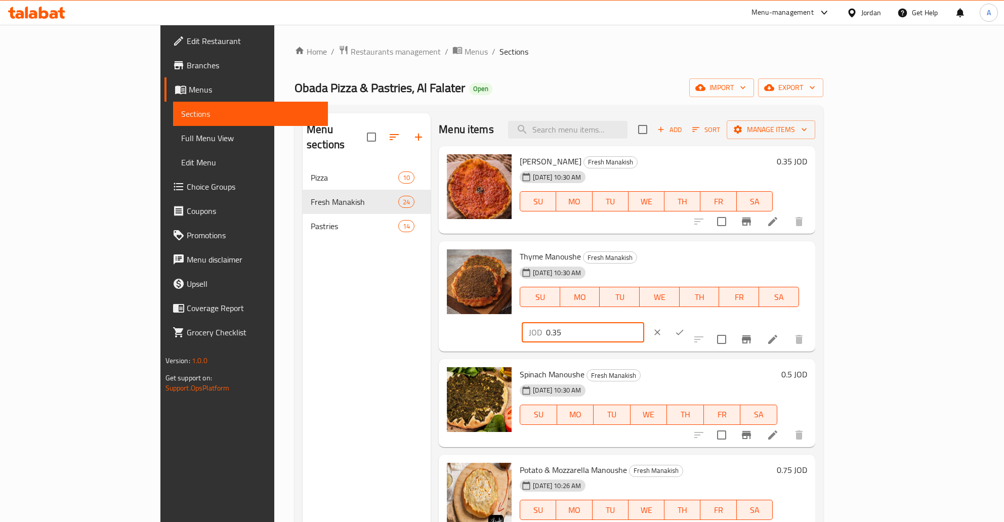
click at [644, 322] on input "0.35" at bounding box center [595, 332] width 98 height 20
type input "0.3"
click at [685, 328] on icon "ok" at bounding box center [680, 333] width 10 height 10
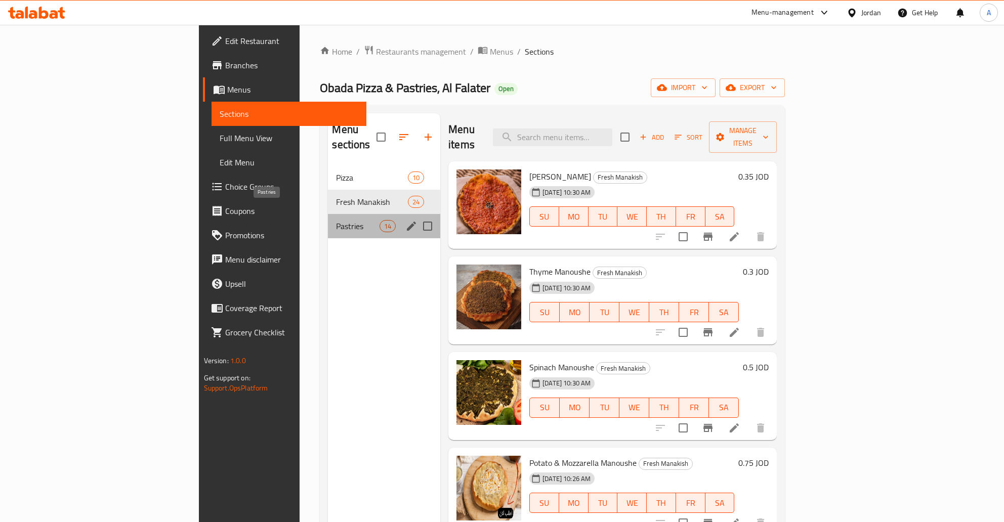
click at [336, 220] on span "Pastries" at bounding box center [357, 226] width 43 height 12
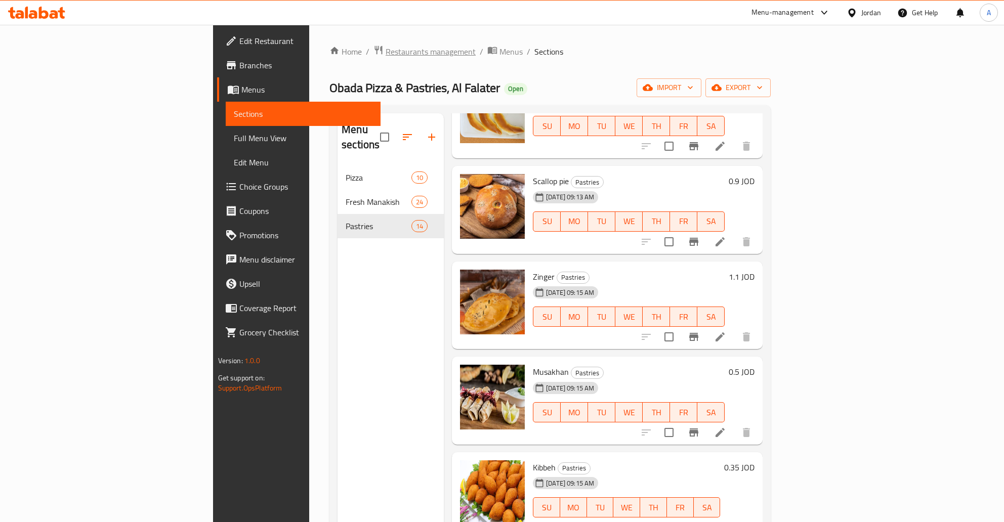
click at [386, 51] on span "Restaurants management" at bounding box center [431, 52] width 90 height 12
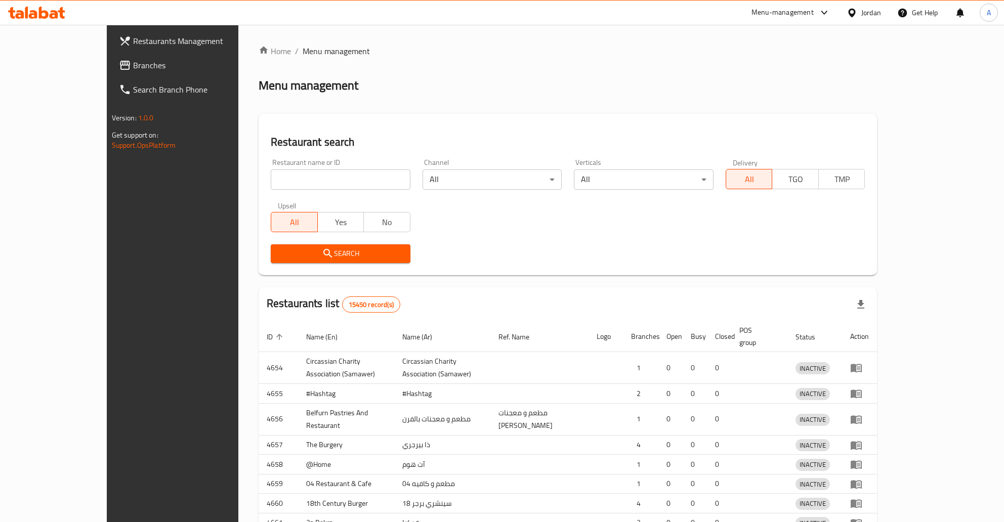
click at [315, 176] on div "Home / Menu management Menu management Restaurant search Restaurant name or ID …" at bounding box center [568, 325] width 619 height 561
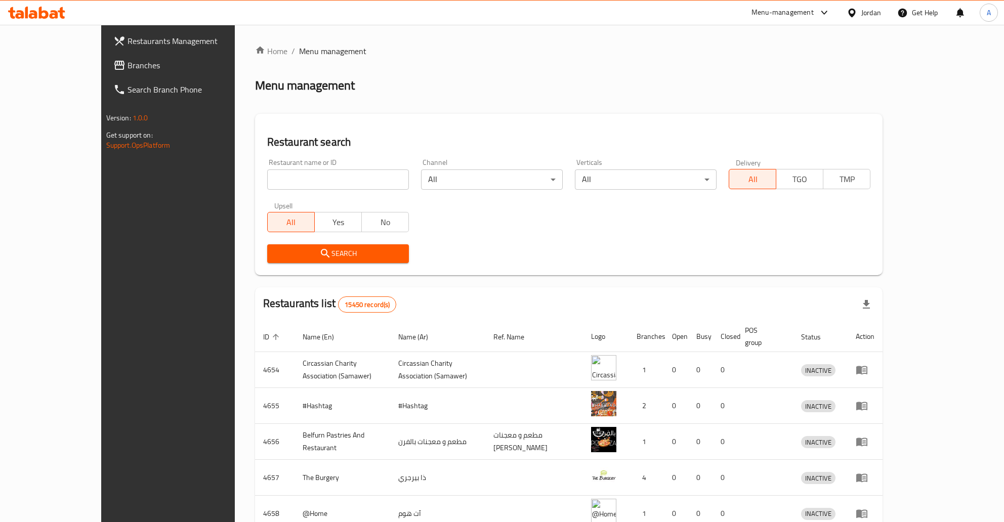
click at [309, 183] on input "search" at bounding box center [338, 180] width 142 height 20
type input "ٍشنعش"
type input "sakura"
click button "Search" at bounding box center [338, 253] width 142 height 19
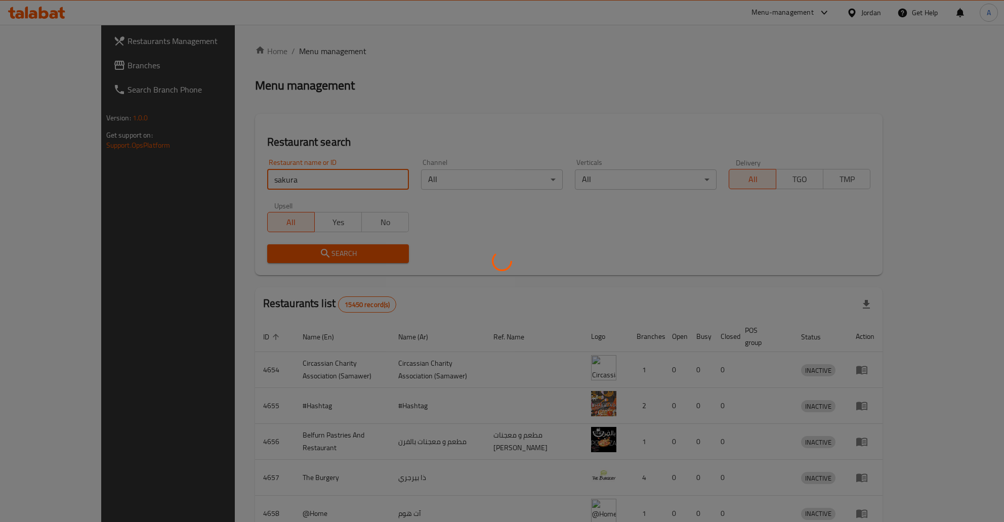
click button "Search" at bounding box center [338, 253] width 142 height 19
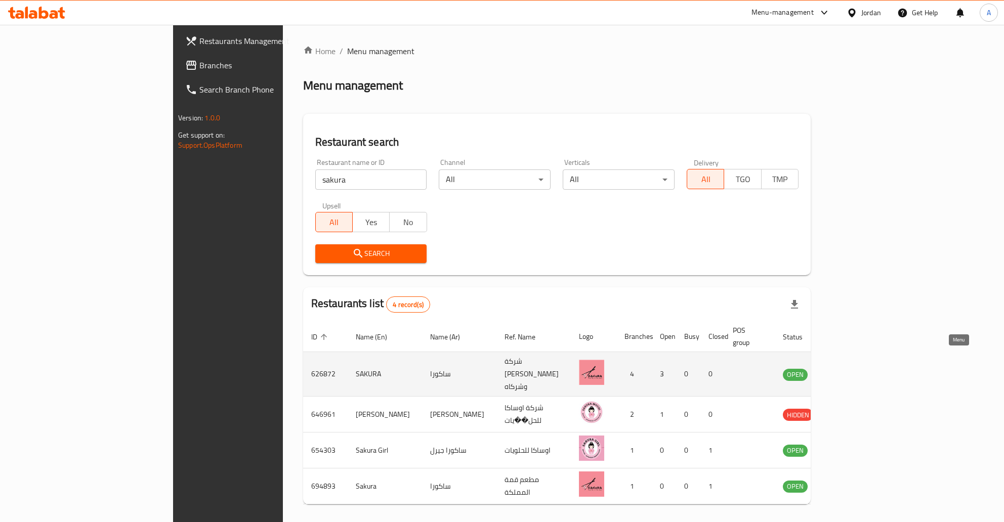
click at [848, 371] on icon "enhanced table" at bounding box center [842, 375] width 11 height 9
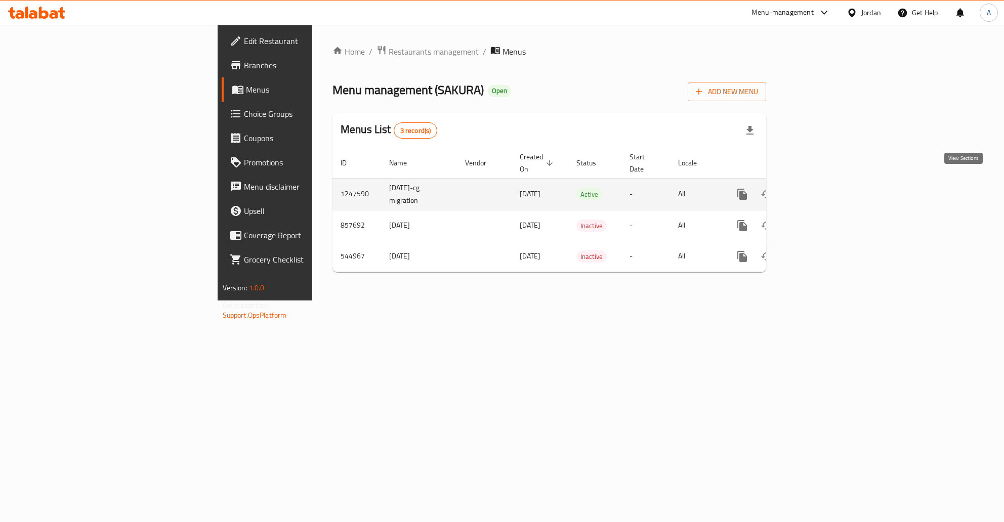
click at [822, 188] on icon "enhanced table" at bounding box center [815, 194] width 12 height 12
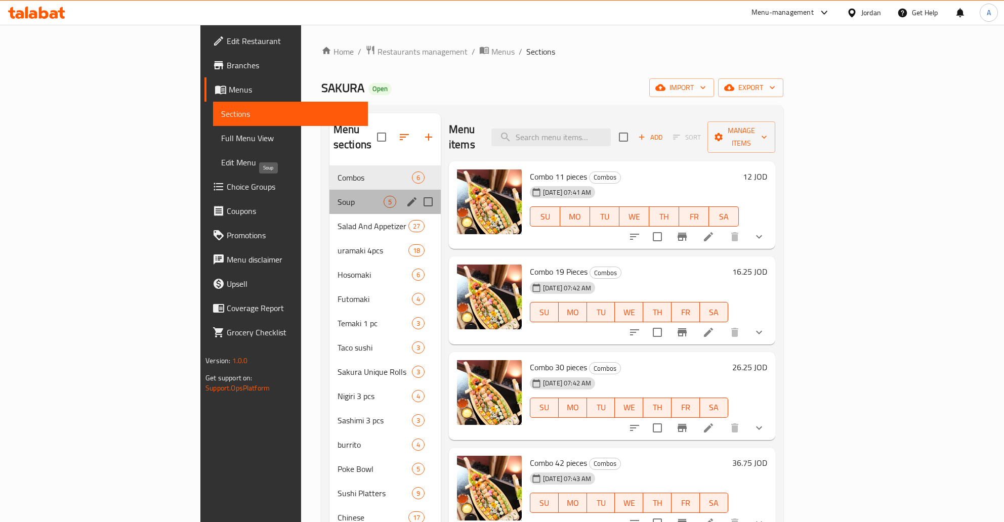
click at [338, 196] on span "Soup" at bounding box center [361, 202] width 46 height 12
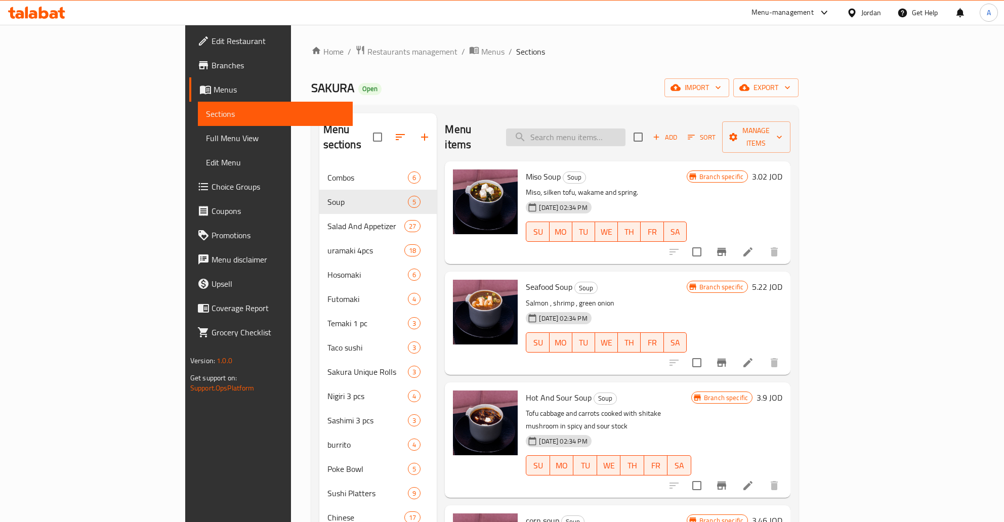
click at [619, 135] on input "search" at bounding box center [565, 138] width 119 height 18
paste input "Tom Yom Soup"
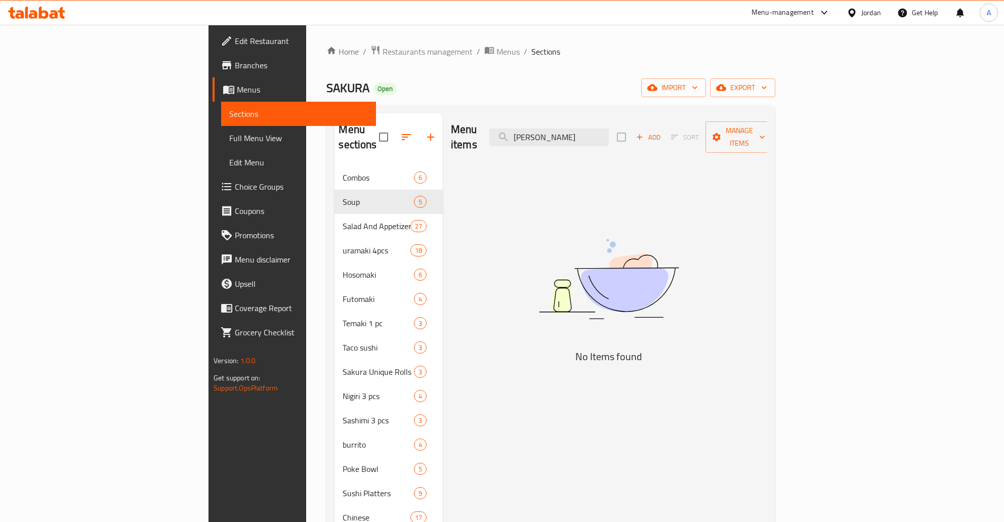
type input "Tom Yom"
click at [634, 191] on div "Menu items Tom Yom Add Sort Manage items No Items found" at bounding box center [605, 396] width 324 height 566
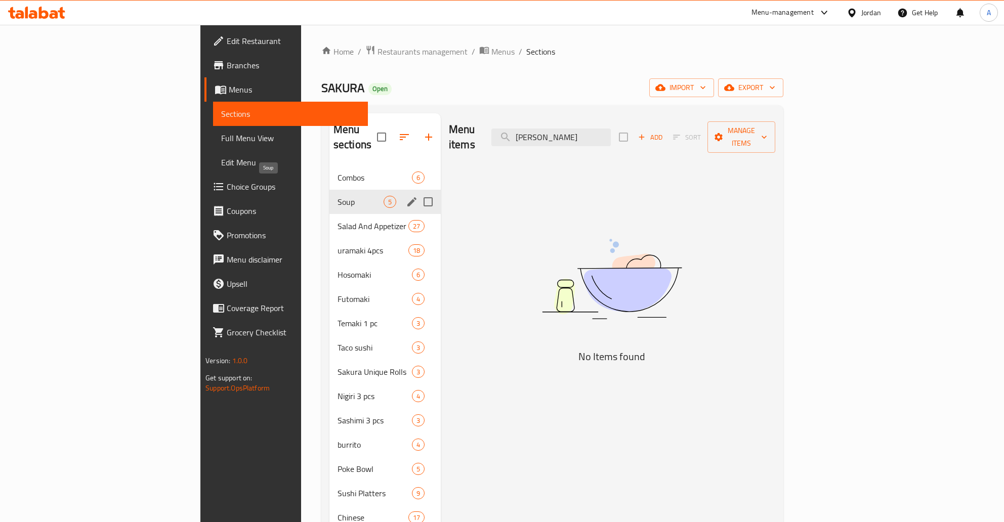
click at [338, 196] on span "Soup" at bounding box center [361, 202] width 46 height 12
click at [338, 172] on span "Combos" at bounding box center [361, 178] width 46 height 12
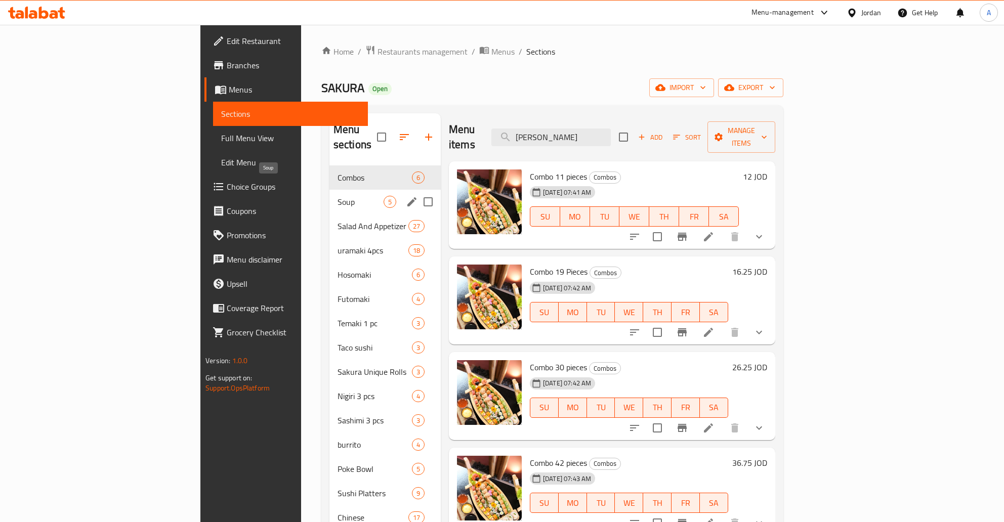
click at [338, 196] on span "Soup" at bounding box center [361, 202] width 46 height 12
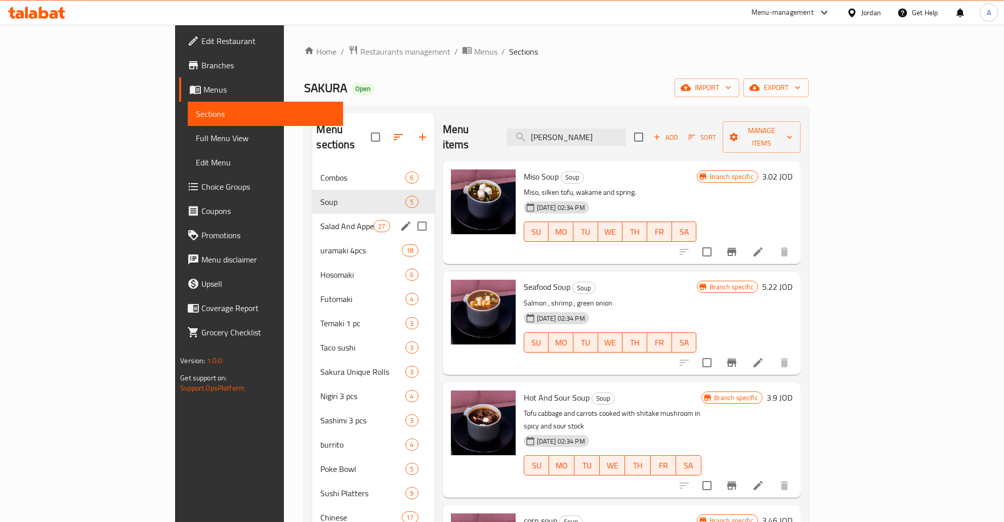
click at [320, 220] on span "Salad And Appetizer" at bounding box center [346, 226] width 53 height 12
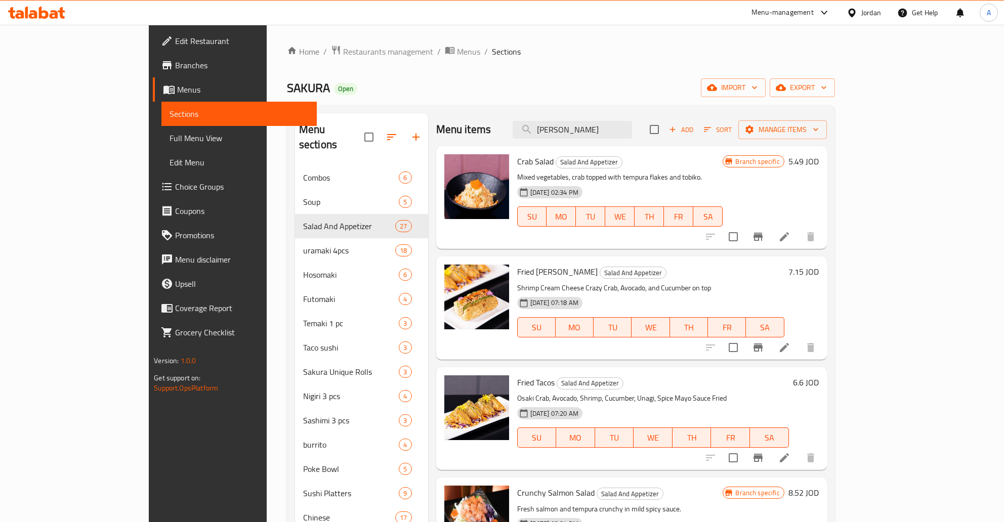
click at [764, 237] on icon "Branch-specific-item" at bounding box center [758, 237] width 12 height 12
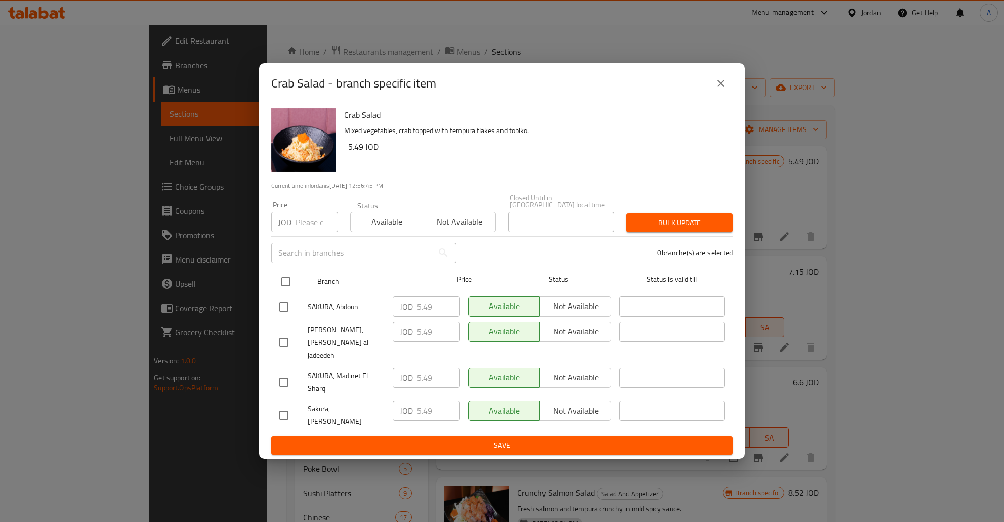
click at [281, 284] on input "checkbox" at bounding box center [285, 281] width 21 height 21
checkbox input "true"
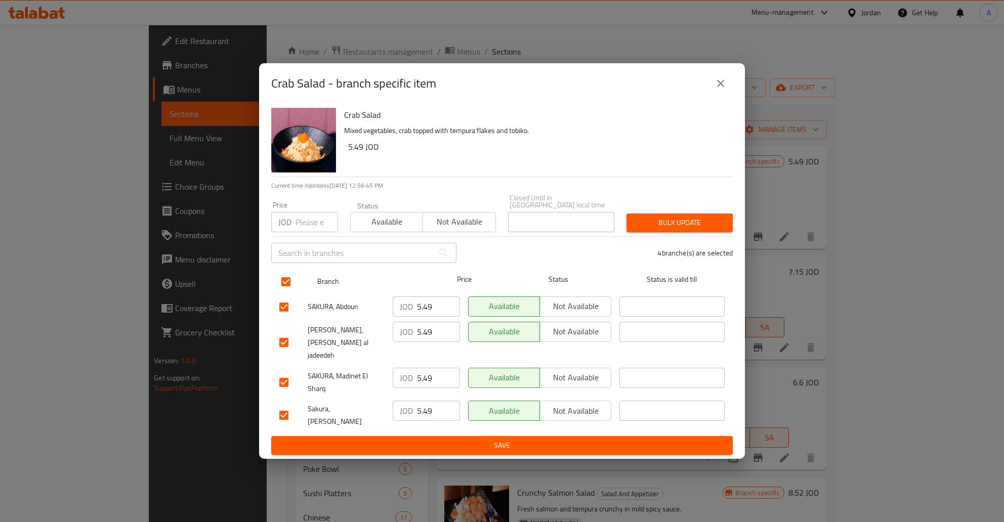
checkbox input "true"
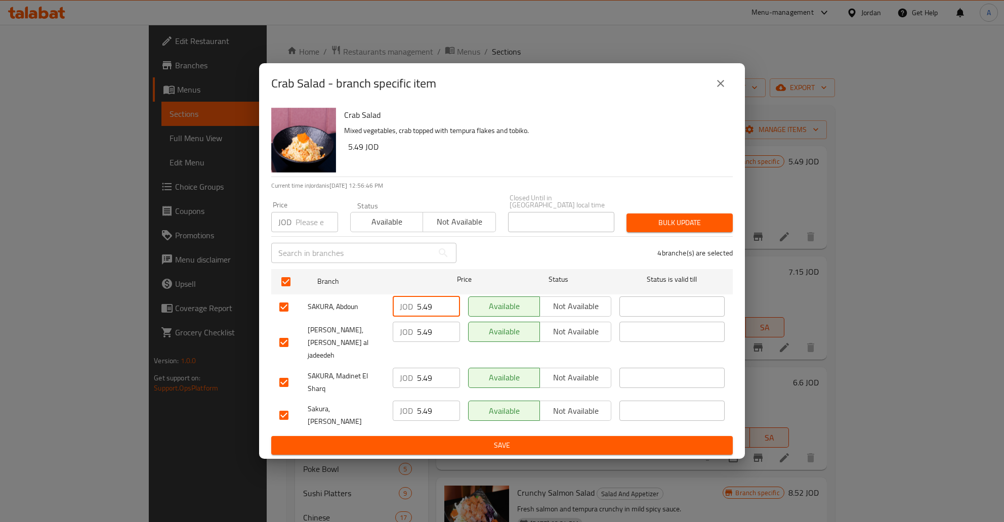
click at [423, 316] on input "5.49" at bounding box center [438, 307] width 43 height 20
type button "0"
type button "1"
type button "0"
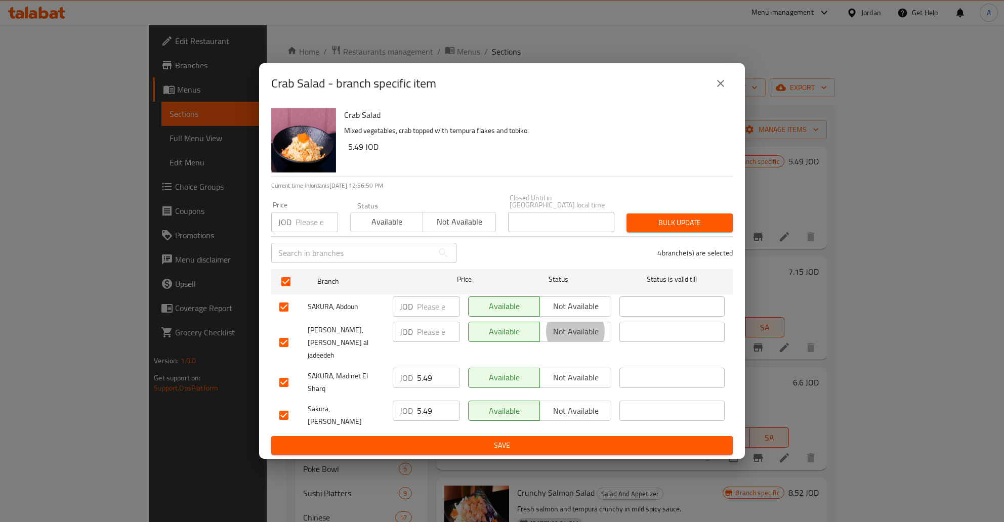
type button "1"
type button "0"
type button "1"
type button "0"
type button "1"
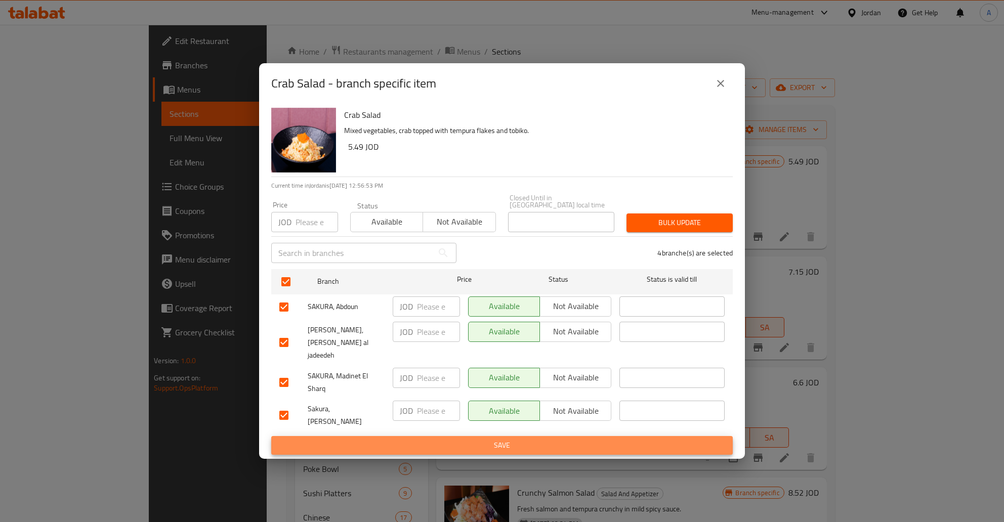
click at [271, 436] on button "Save" at bounding box center [502, 445] width 462 height 19
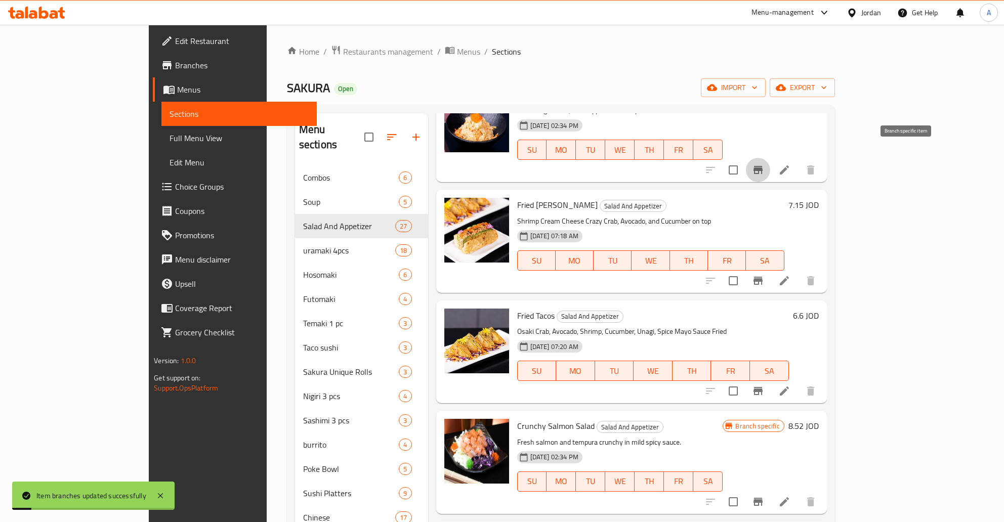
scroll to position [81, 0]
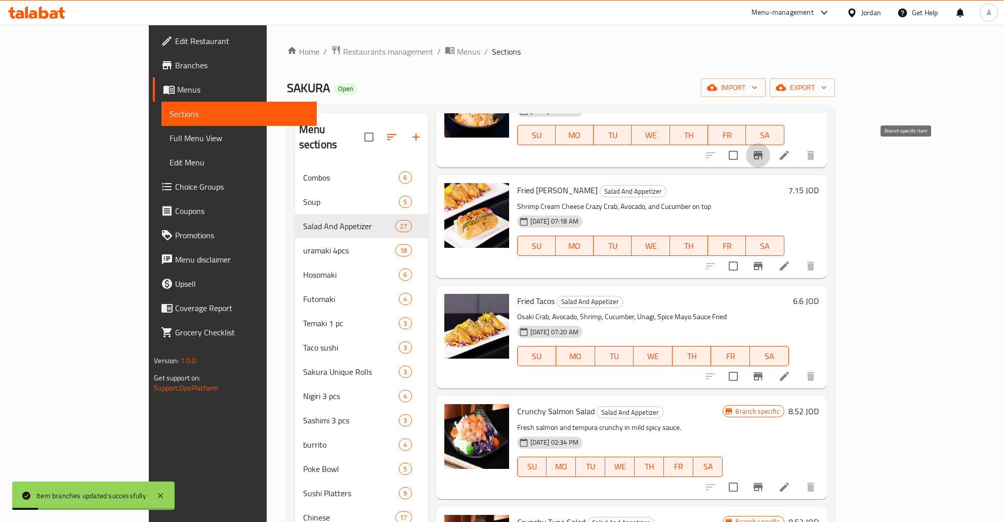
click at [764, 484] on icon "Branch-specific-item" at bounding box center [758, 487] width 12 height 12
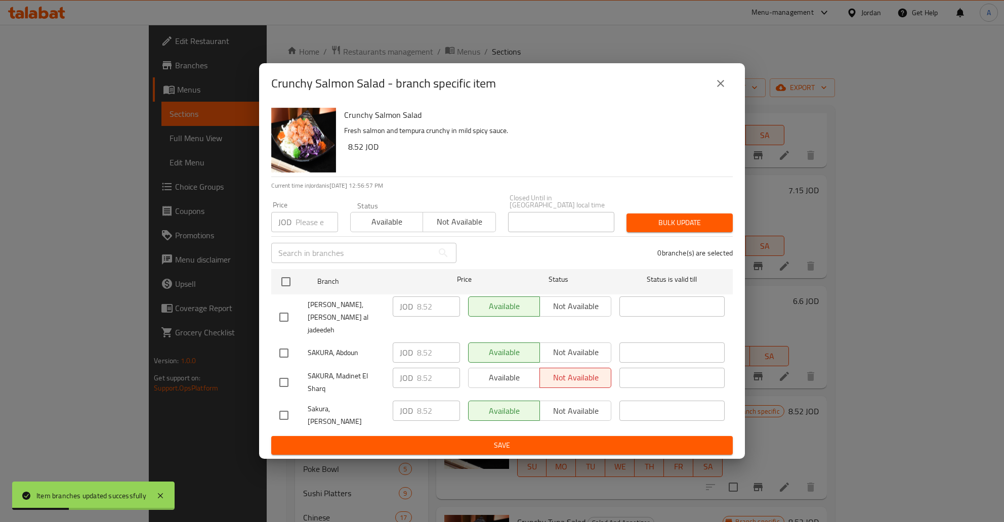
drag, startPoint x: 275, startPoint y: 305, endPoint x: 283, endPoint y: 310, distance: 9.6
click at [275, 305] on li "SAKURA, Al Zarqa al jadeedeh JOD 8.52 ​ Available Not available ​" at bounding box center [502, 318] width 462 height 46
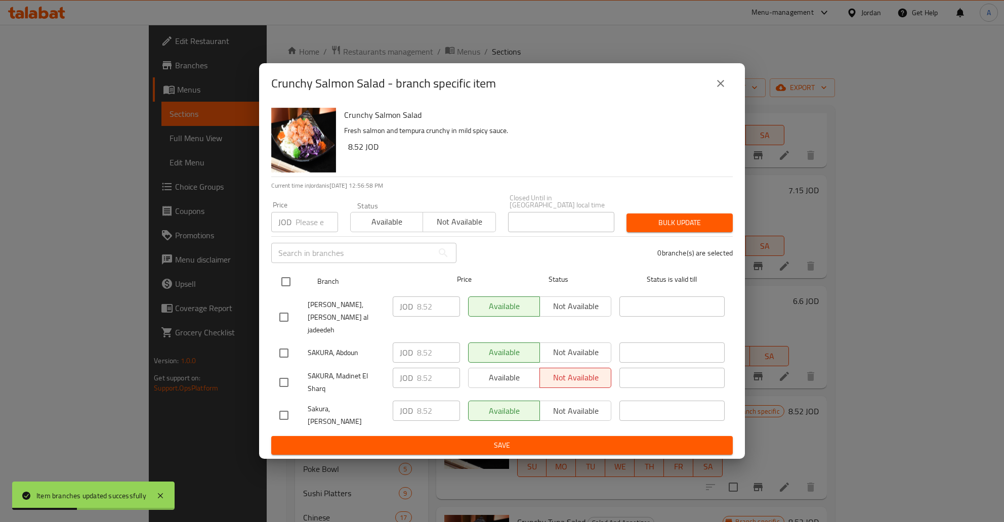
click at [279, 292] on input "checkbox" at bounding box center [285, 281] width 21 height 21
checkbox input "true"
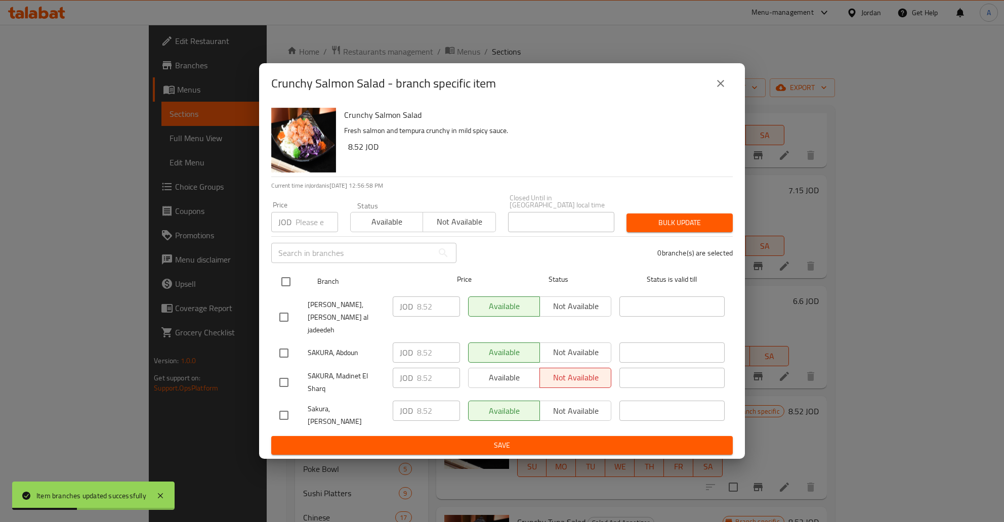
checkbox input "true"
type button "0"
type button "1"
type button "0"
type button "1"
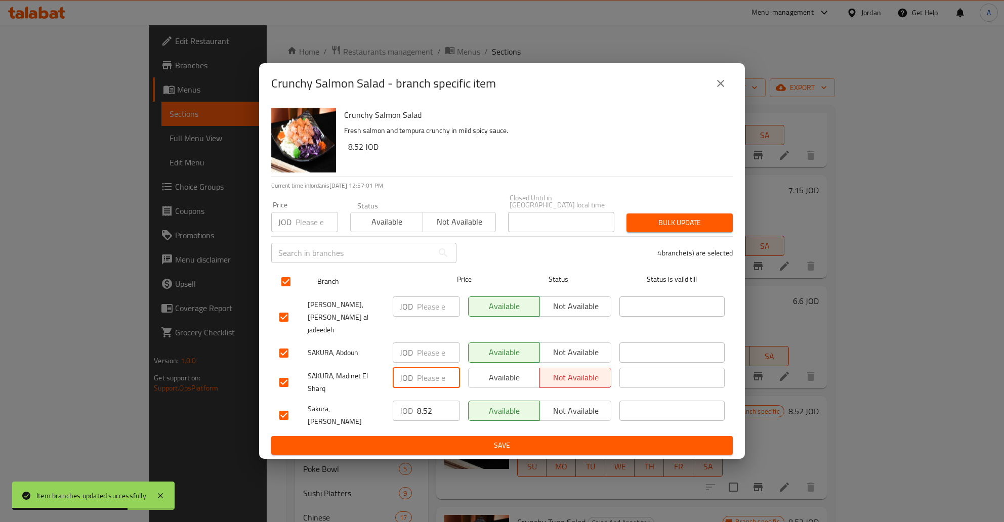
type button "0"
type button "1"
type button "0"
type button "1"
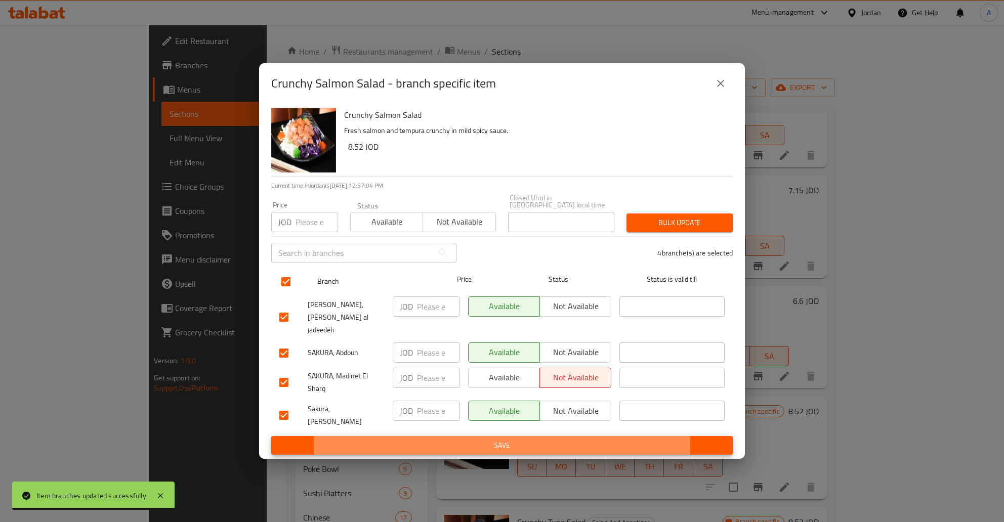
click at [271, 436] on button "Save" at bounding box center [502, 445] width 462 height 19
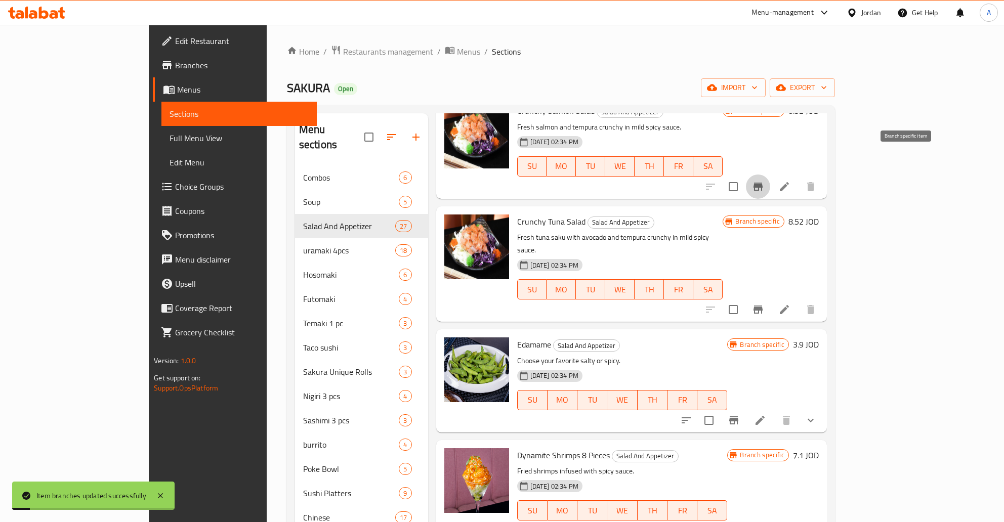
scroll to position [408, 0]
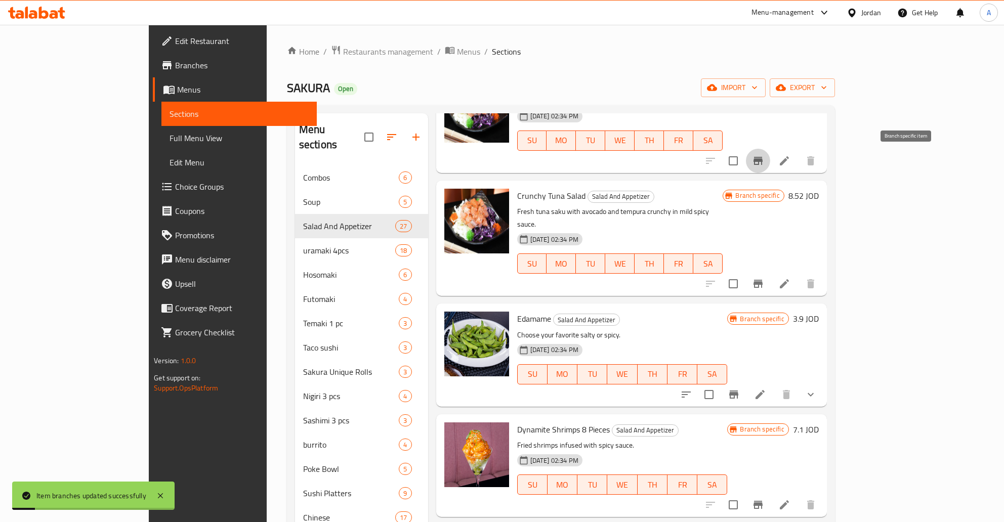
click at [740, 389] on icon "Branch-specific-item" at bounding box center [734, 395] width 12 height 12
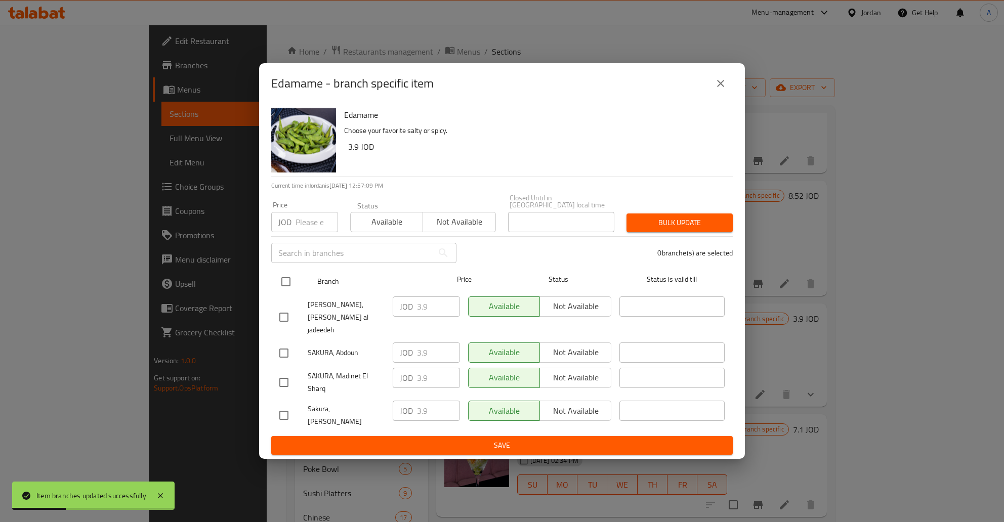
click at [280, 292] on input "checkbox" at bounding box center [285, 281] width 21 height 21
checkbox input "true"
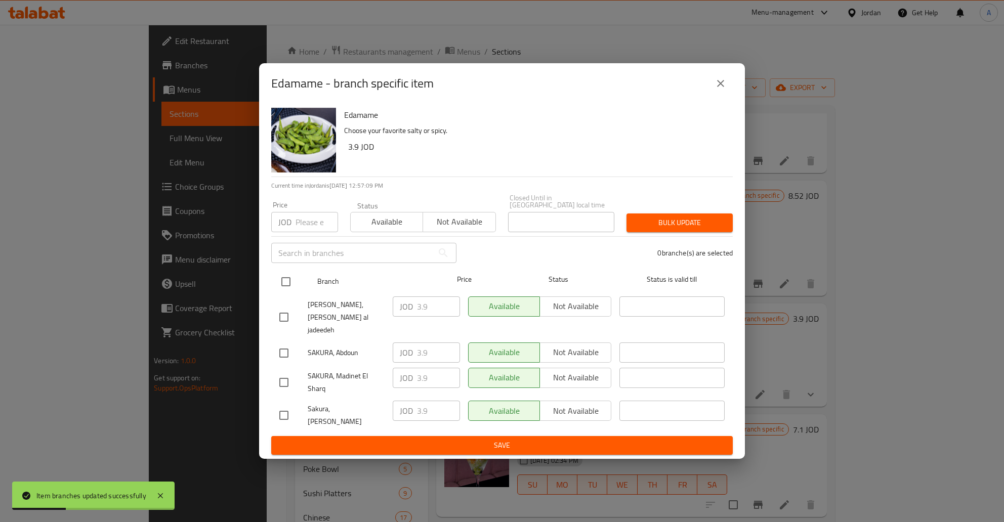
checkbox input "true"
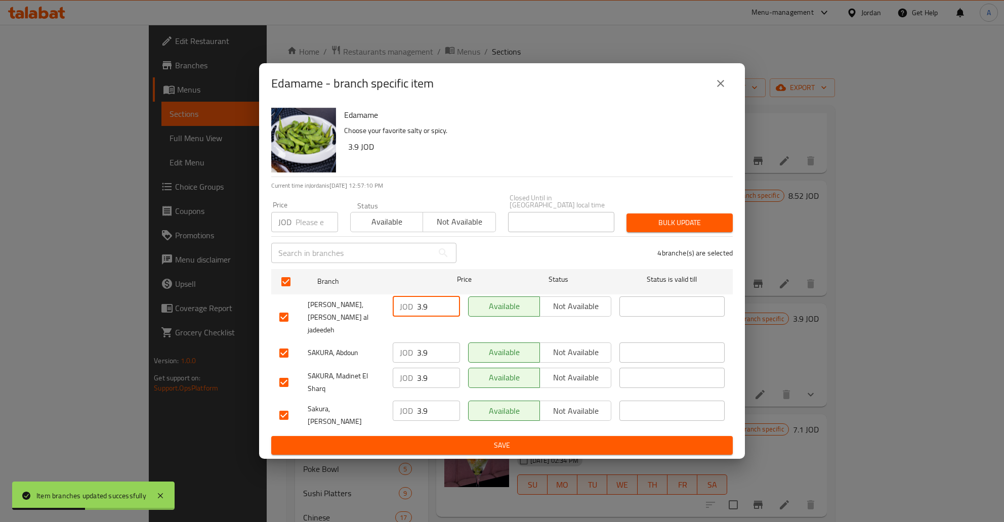
type button "0"
type button "1"
type button "0"
type button "1"
type button "0"
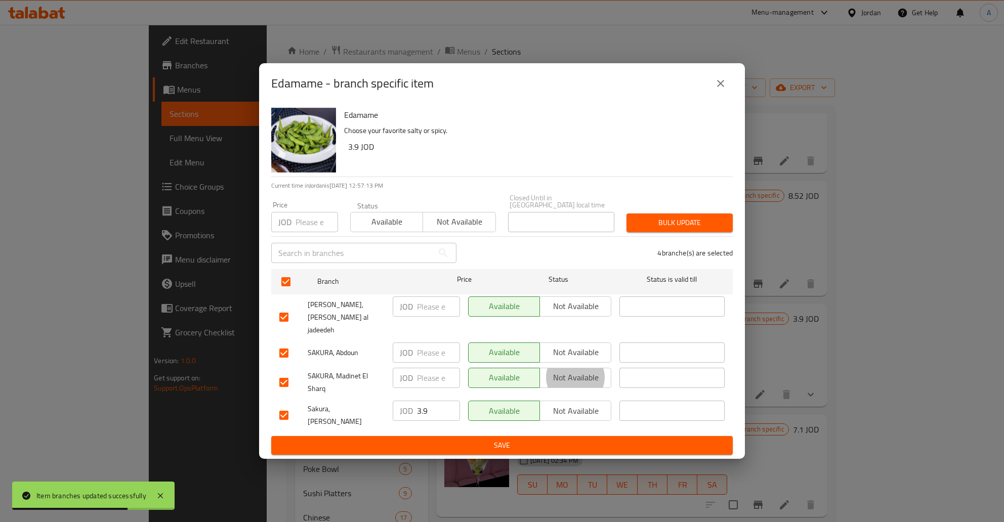
type button "1"
type button "0"
type button "1"
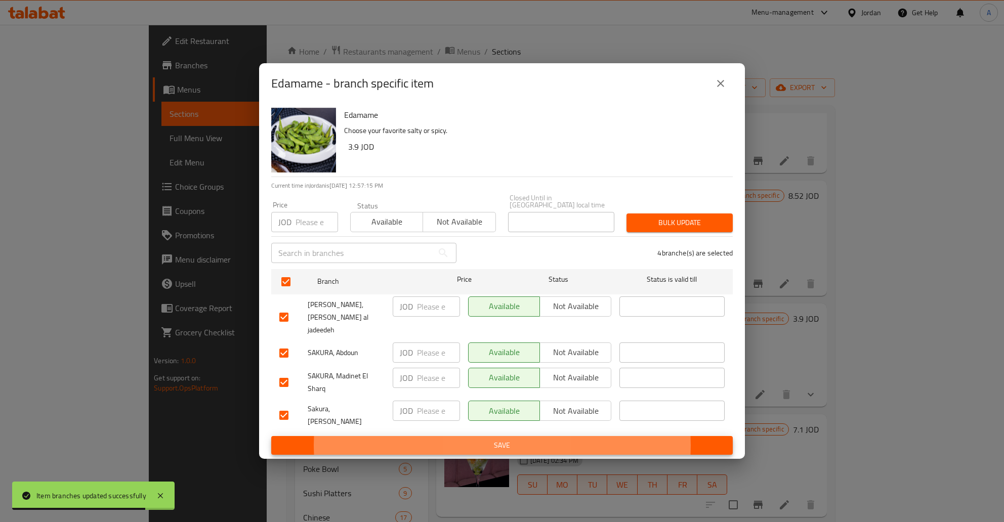
click at [271, 436] on button "Save" at bounding box center [502, 445] width 462 height 19
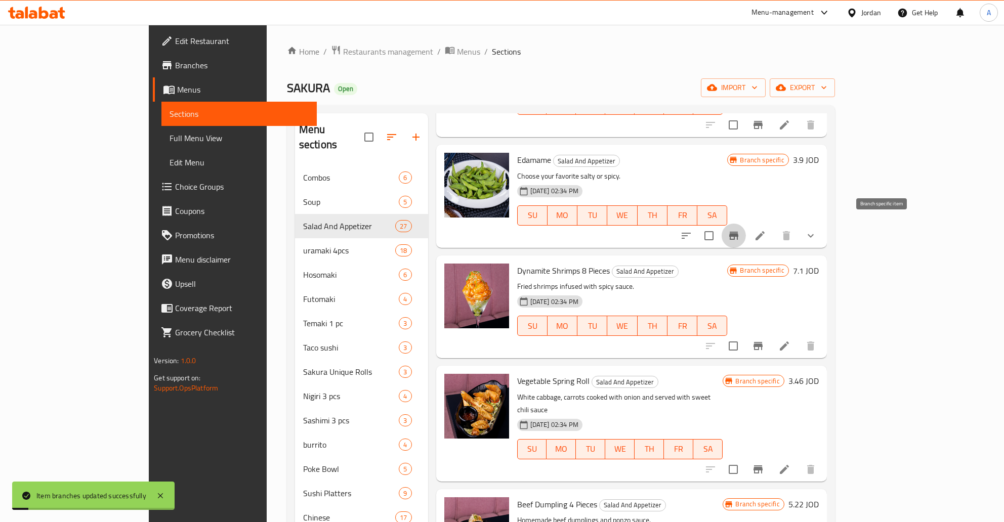
scroll to position [571, 0]
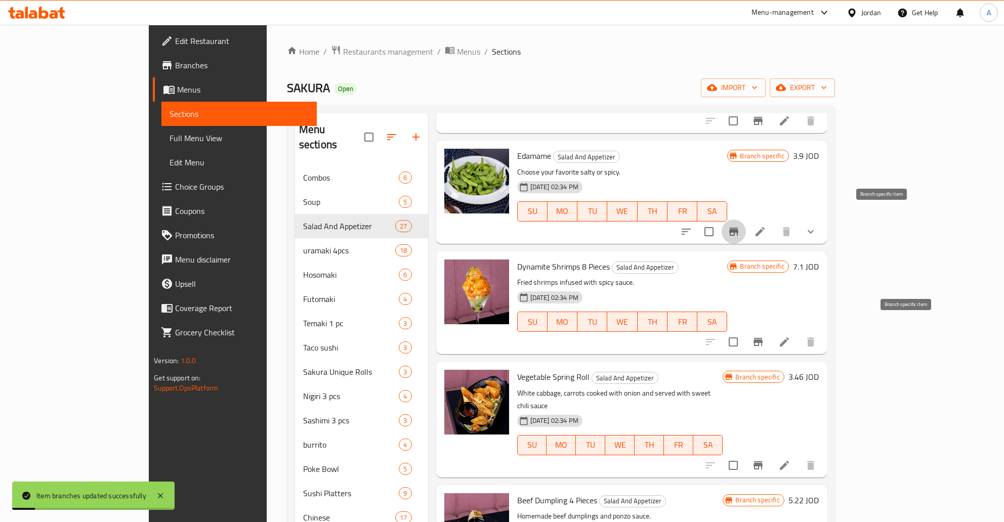
click at [764, 336] on icon "Branch-specific-item" at bounding box center [758, 342] width 12 height 12
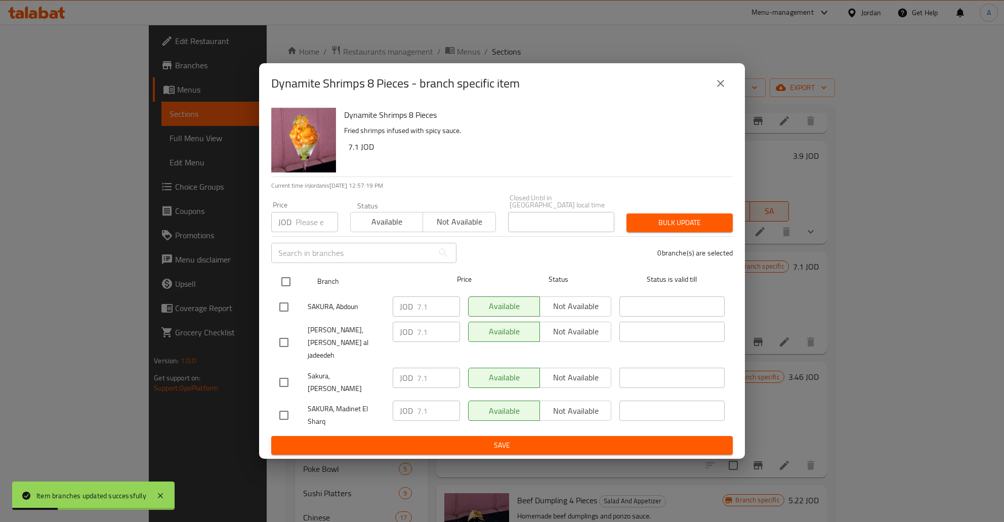
click at [287, 287] on input "checkbox" at bounding box center [285, 281] width 21 height 21
checkbox input "true"
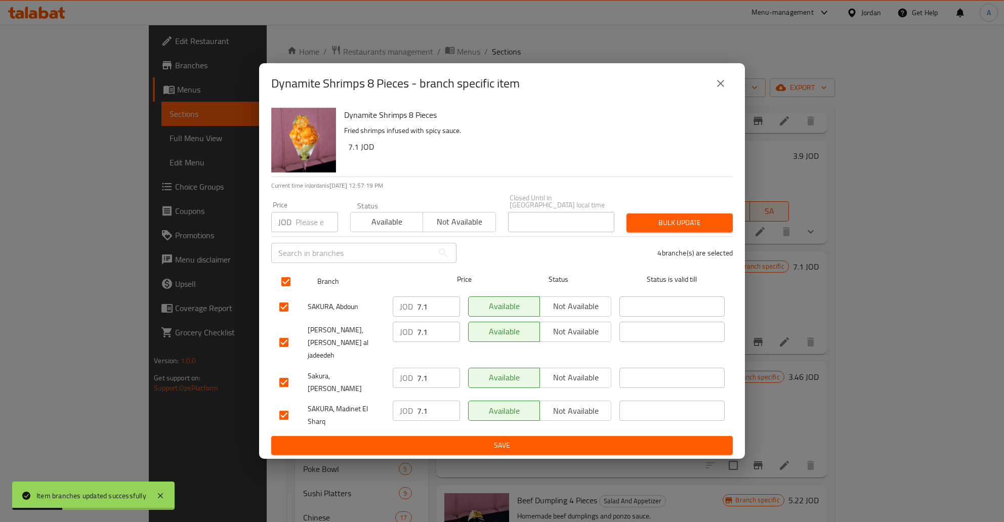
checkbox input "true"
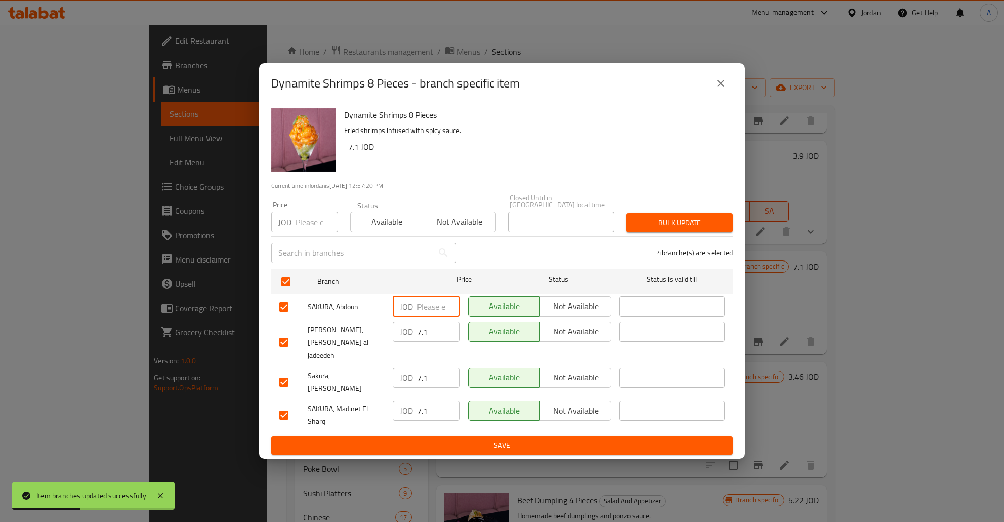
type button "0"
type button "1"
type button "0"
type button "1"
type button "0"
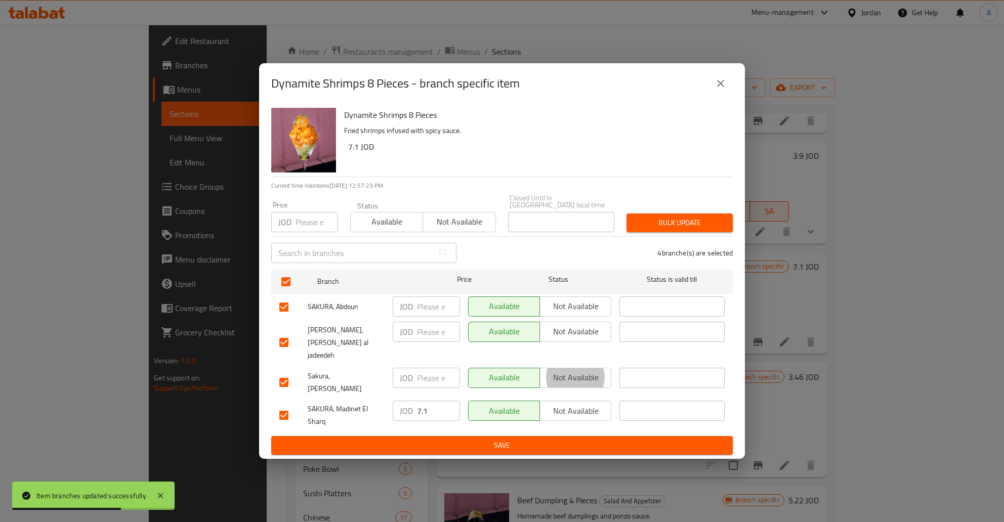
type button "1"
type button "0"
type button "1"
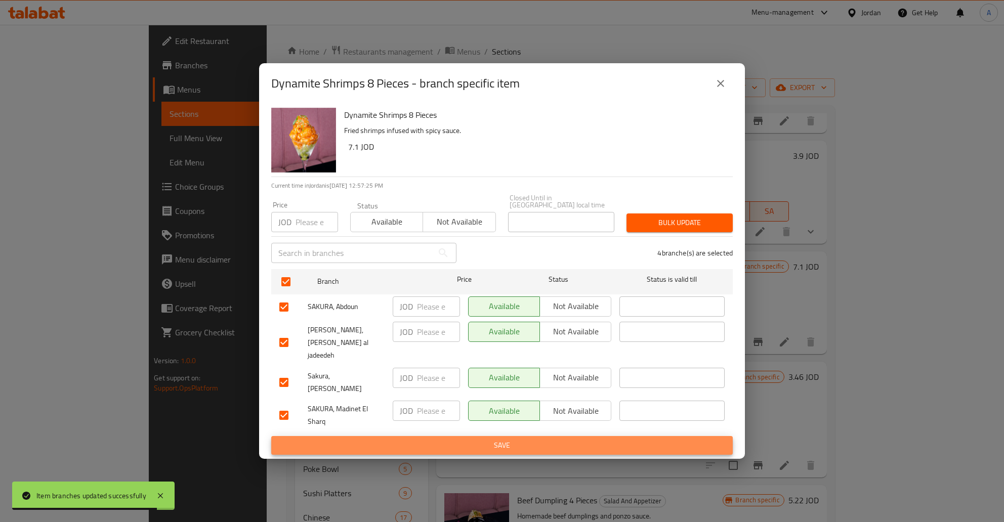
click at [271, 436] on button "Save" at bounding box center [502, 445] width 462 height 19
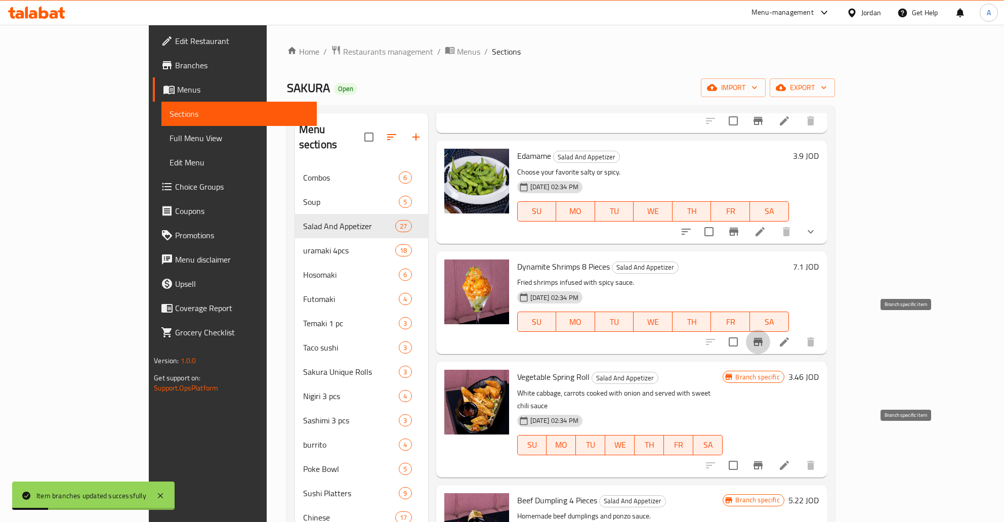
click at [764, 460] on icon "Branch-specific-item" at bounding box center [758, 466] width 12 height 12
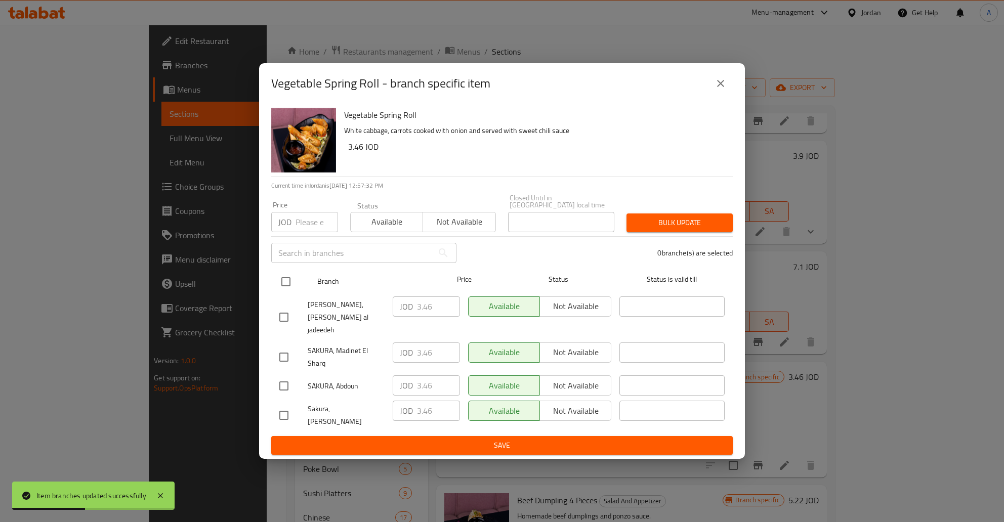
click at [287, 291] on input "checkbox" at bounding box center [285, 281] width 21 height 21
checkbox input "true"
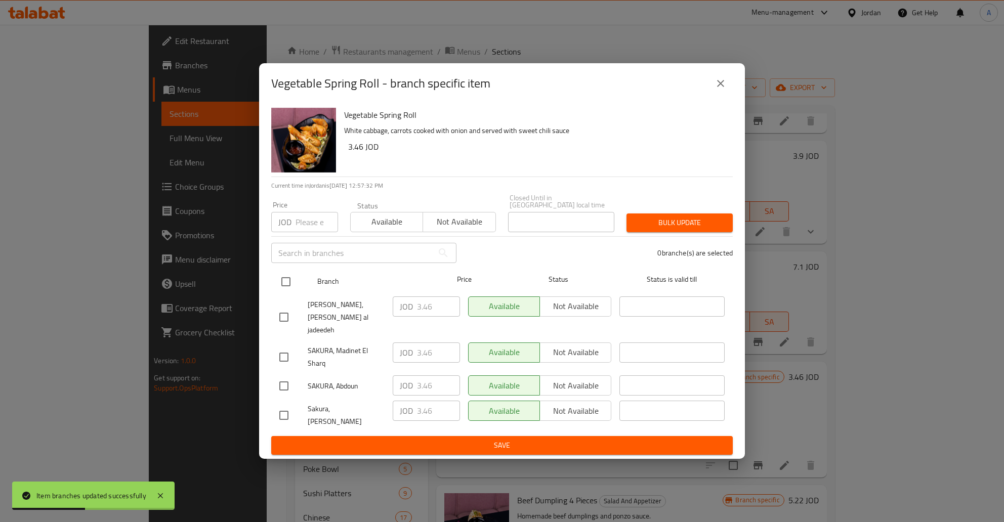
checkbox input "true"
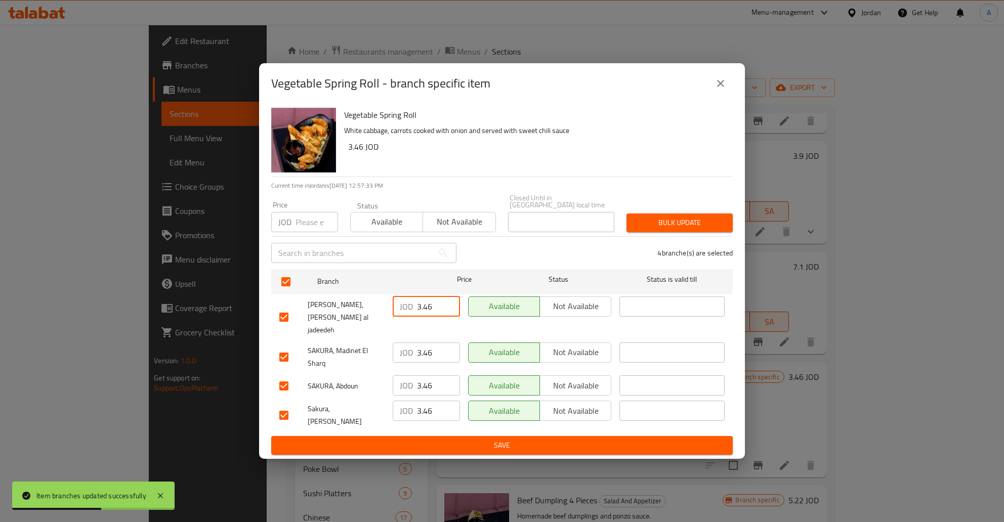
click at [422, 312] on input "3.46" at bounding box center [438, 307] width 43 height 20
click at [423, 312] on input "3.46" at bounding box center [438, 307] width 43 height 20
type button "0"
type button "1"
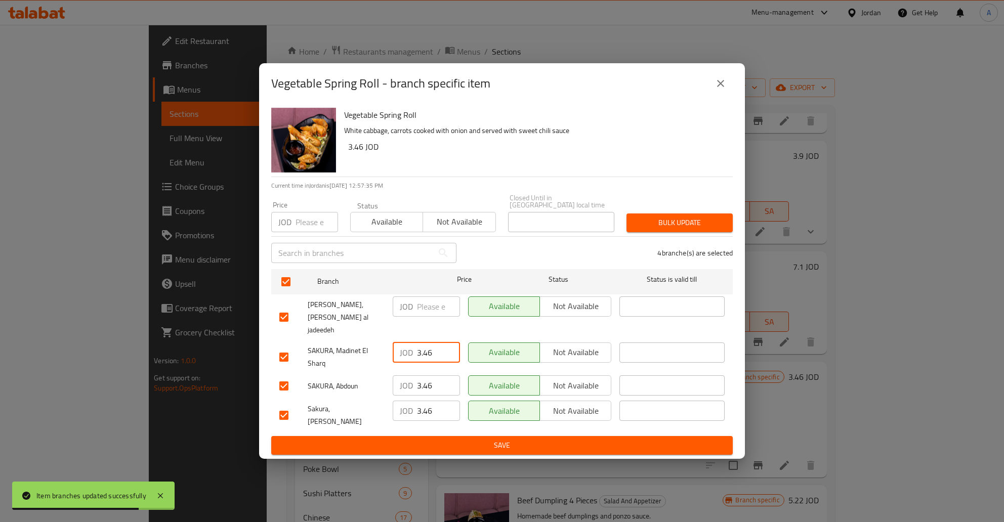
type button "0"
type button "1"
type button "0"
type button "1"
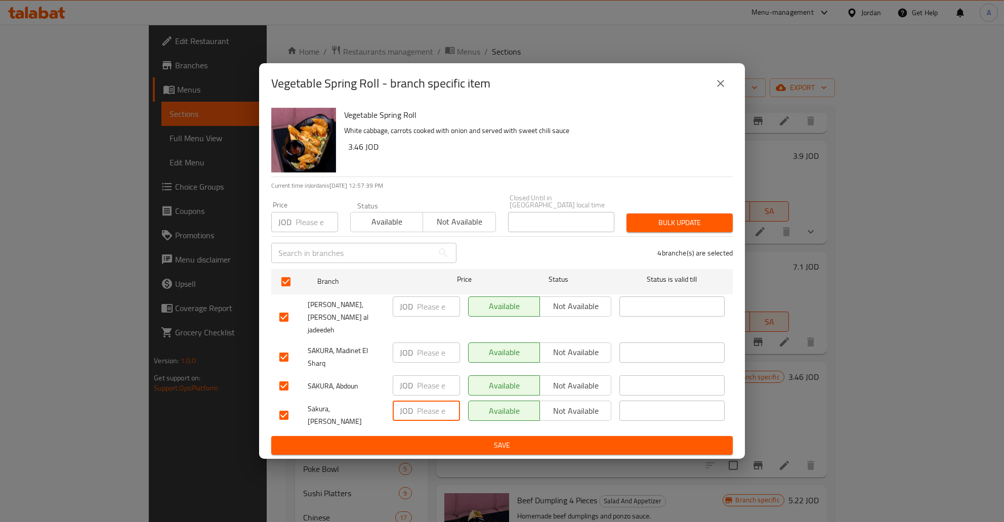
type button "0"
type button "1"
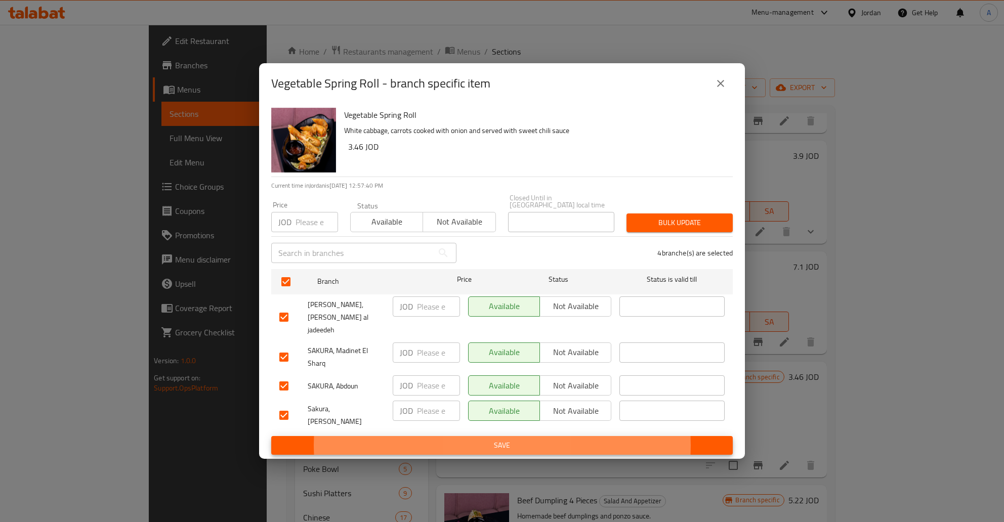
click at [271, 436] on button "Save" at bounding box center [502, 445] width 462 height 19
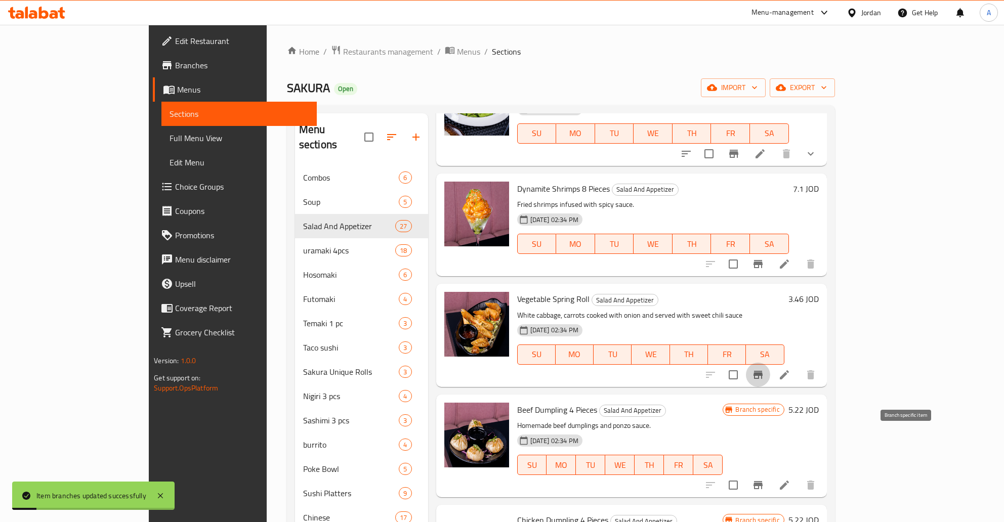
scroll to position [734, 0]
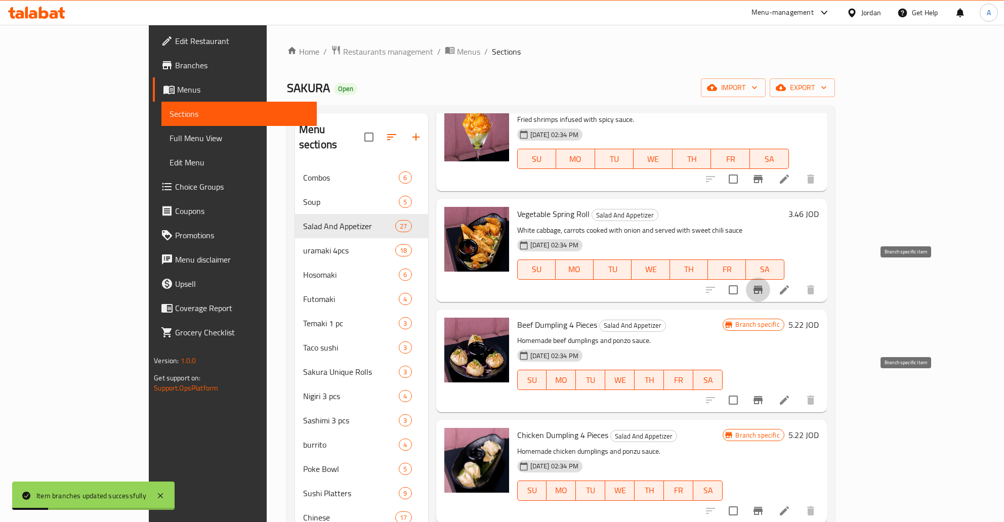
click at [770, 389] on button "Branch-specific-item" at bounding box center [758, 400] width 24 height 24
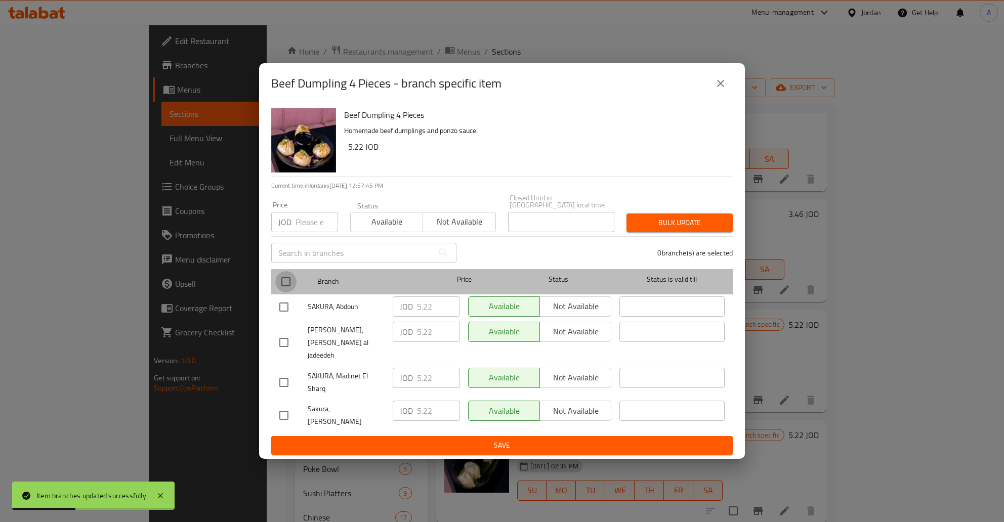
click at [287, 289] on input "checkbox" at bounding box center [285, 281] width 21 height 21
checkbox input "true"
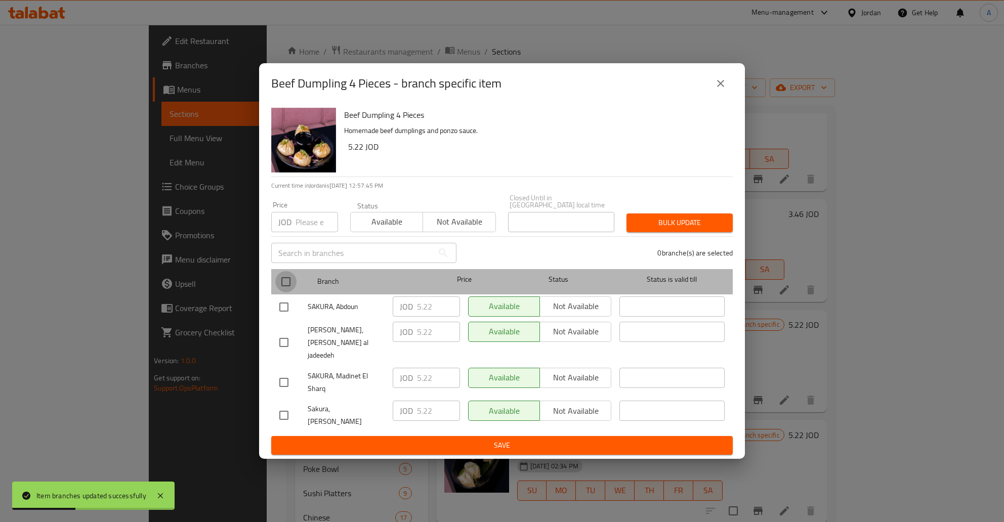
checkbox input "true"
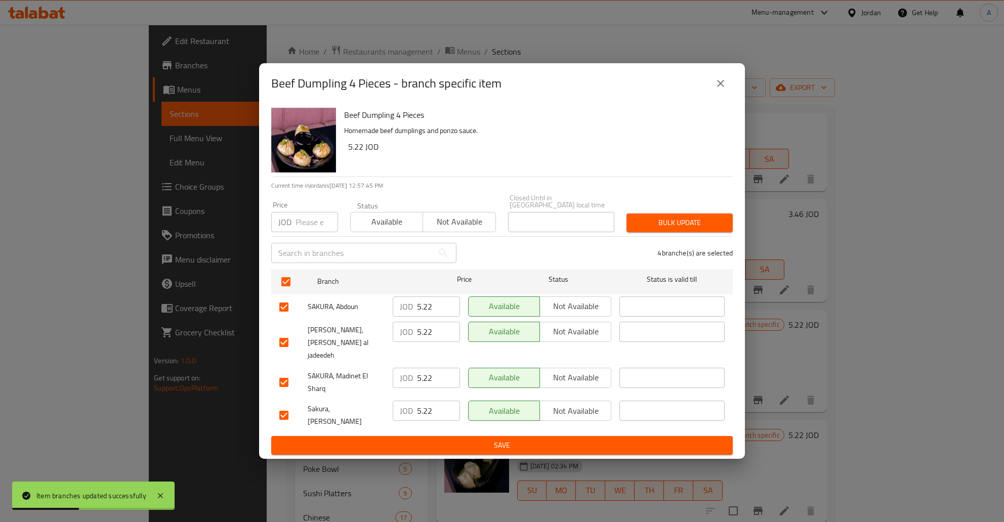
click at [428, 317] on input "5.22" at bounding box center [438, 307] width 43 height 20
type button "0"
type button "1"
type button "0"
type button "1"
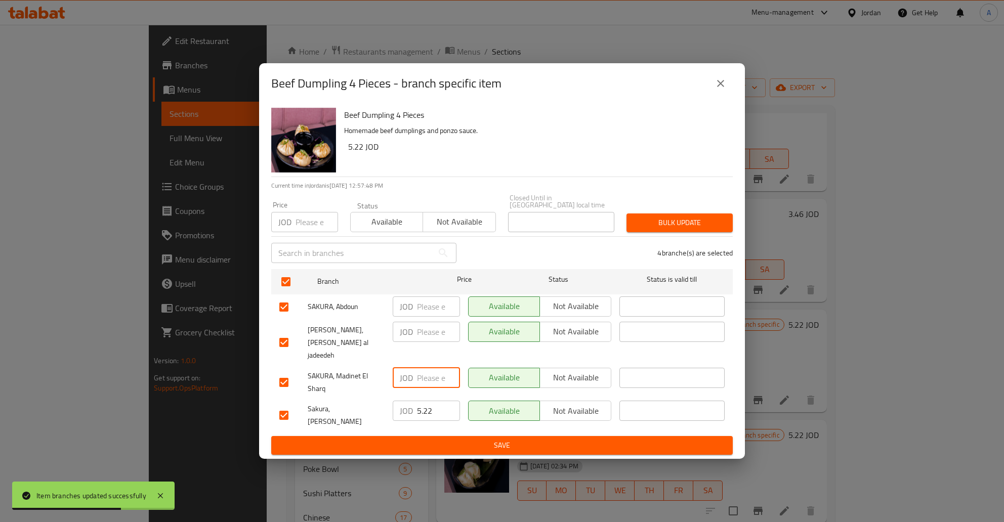
type button "0"
type button "1"
type button "0"
type button "1"
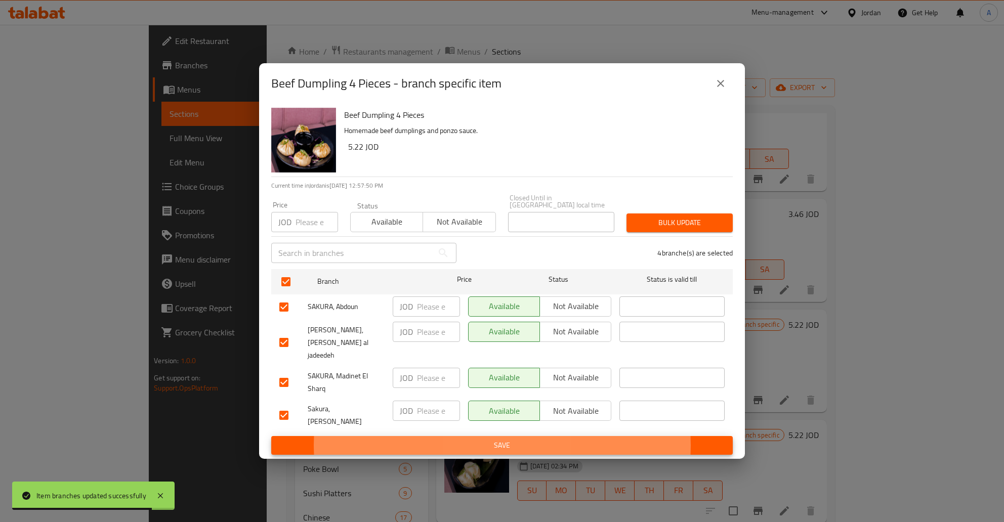
click at [271, 436] on button "Save" at bounding box center [502, 445] width 462 height 19
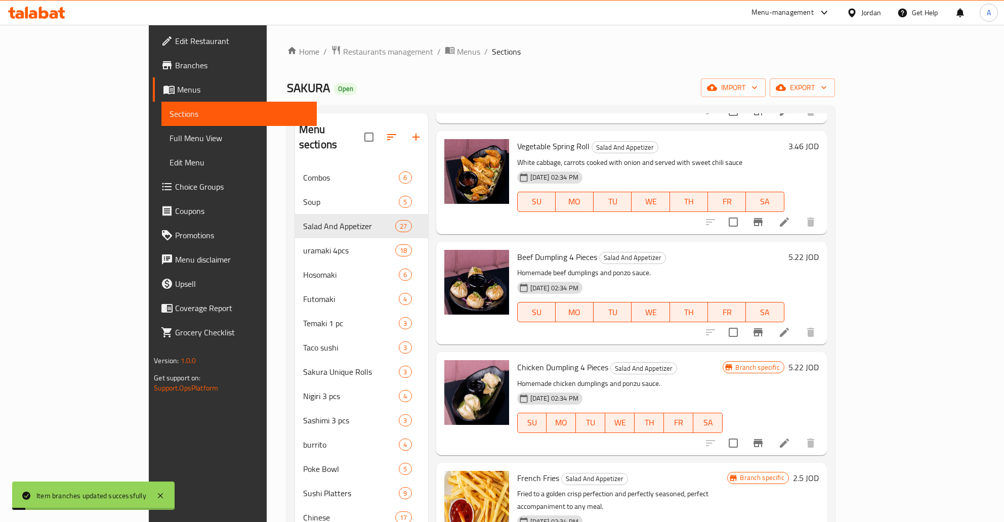
scroll to position [816, 0]
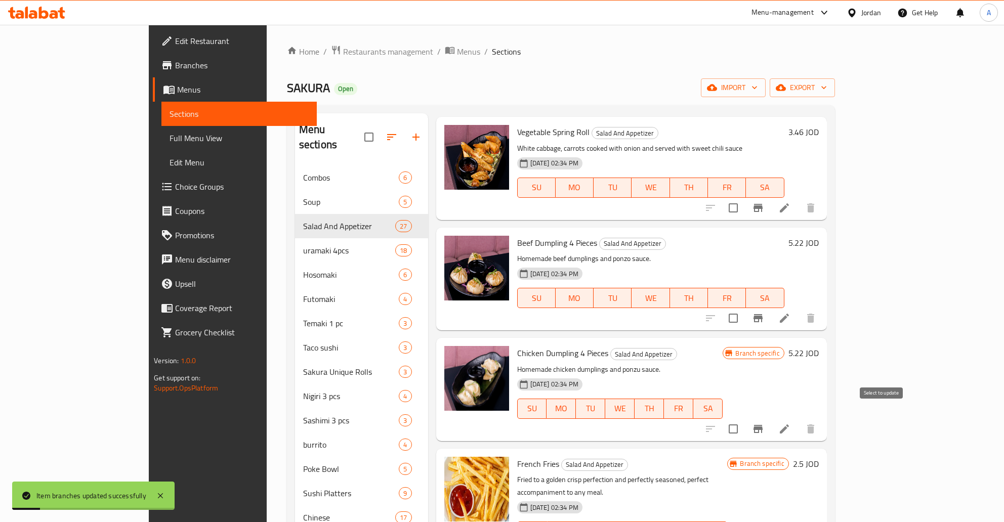
click at [763, 425] on icon "Branch-specific-item" at bounding box center [758, 429] width 9 height 8
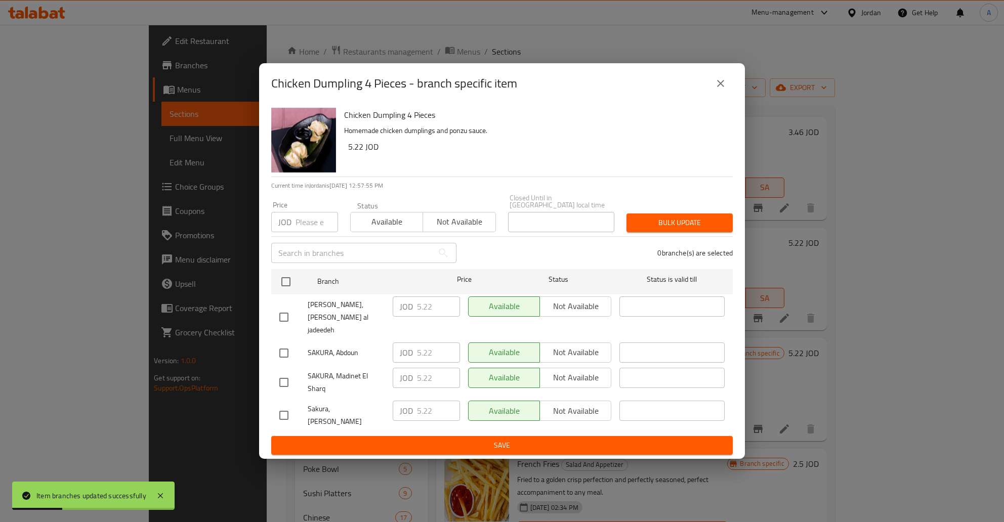
click at [270, 285] on div "Chicken Dumpling 4 Pieces Homemade chicken dumplings and ponzu sauce. 5.22 JOD …" at bounding box center [502, 282] width 486 height 356
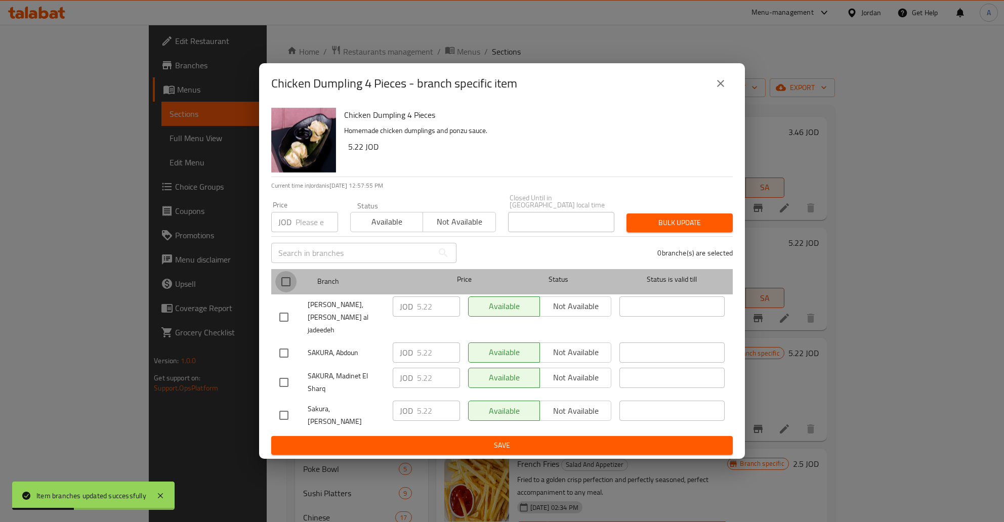
click at [285, 287] on input "checkbox" at bounding box center [285, 281] width 21 height 21
checkbox input "true"
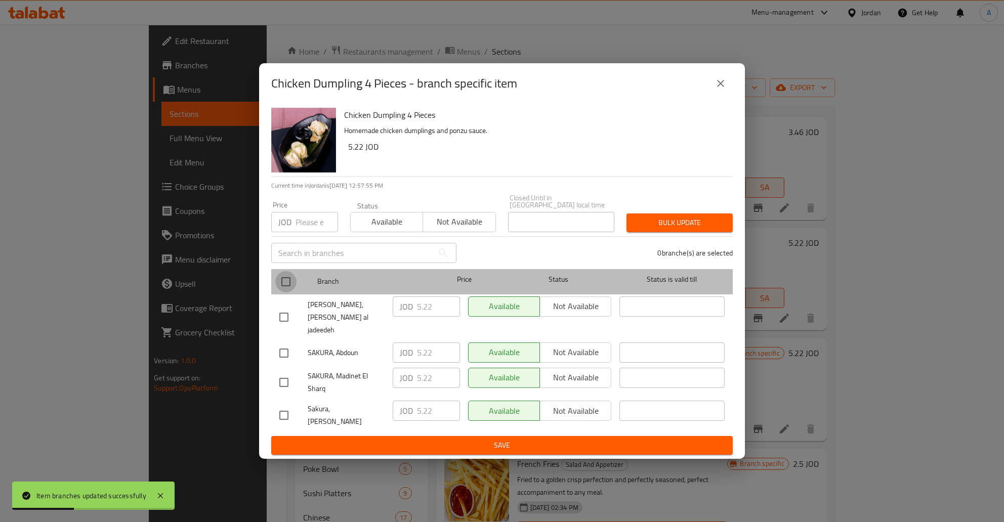
checkbox input "true"
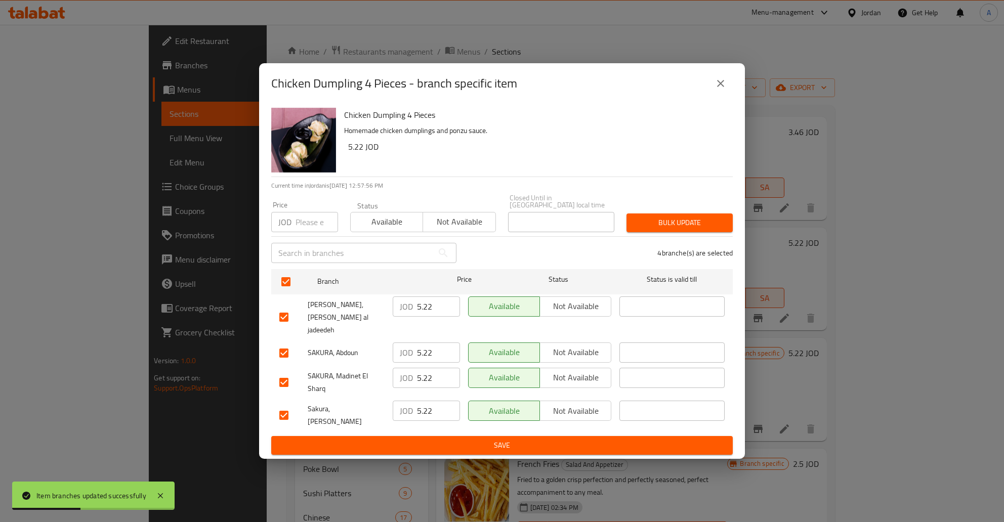
click at [432, 317] on input "5.22" at bounding box center [438, 307] width 43 height 20
type button "0"
type button "1"
type button "0"
type button "1"
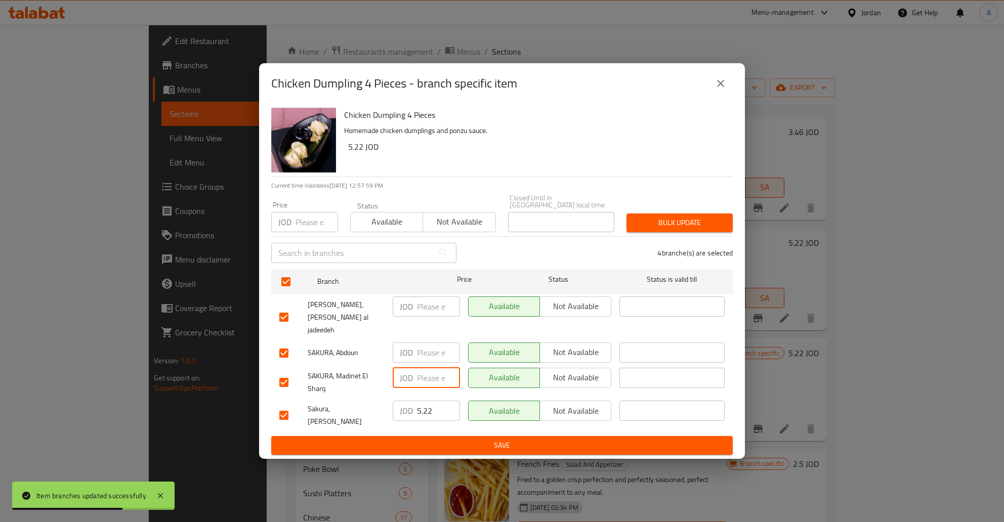
type button "0"
type button "1"
type button "0"
type button "1"
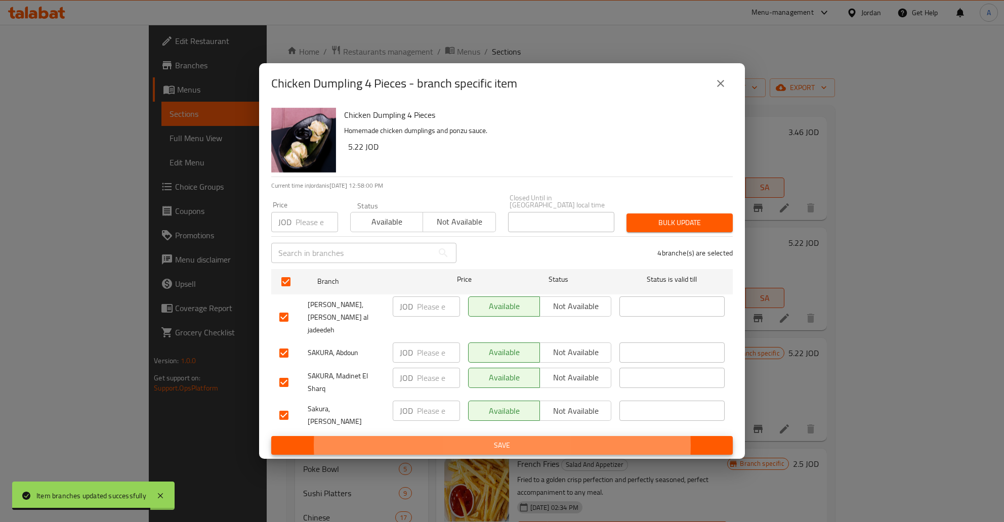
click at [271, 436] on button "Save" at bounding box center [502, 445] width 462 height 19
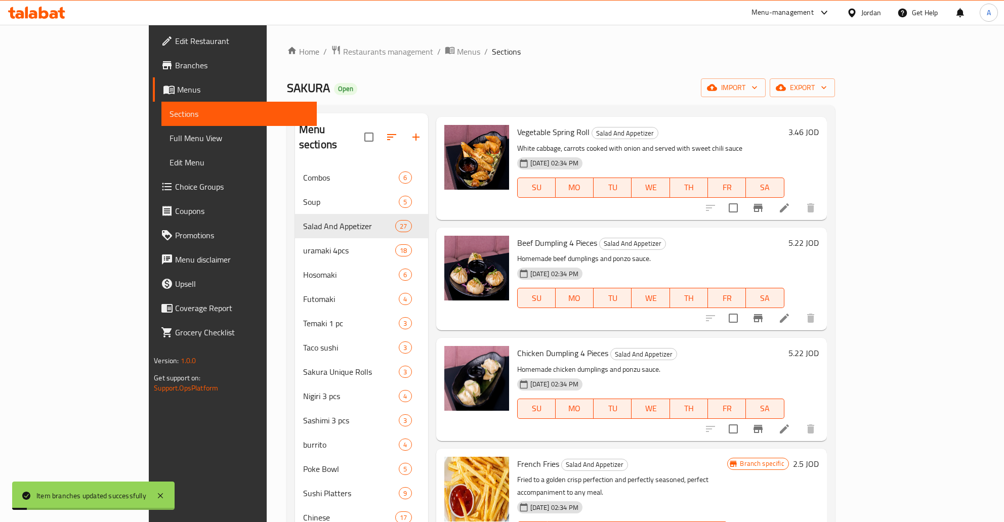
scroll to position [897, 0]
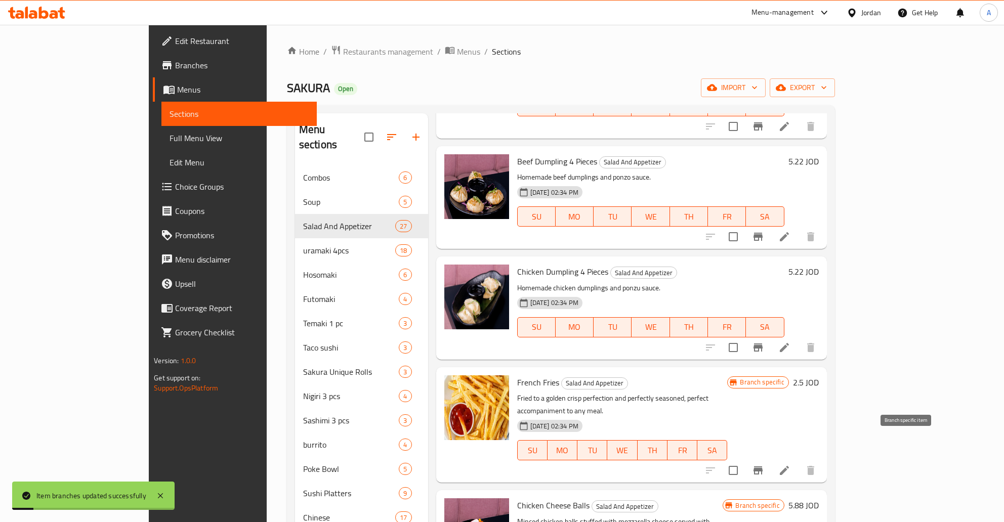
click at [764, 465] on icon "Branch-specific-item" at bounding box center [758, 471] width 12 height 12
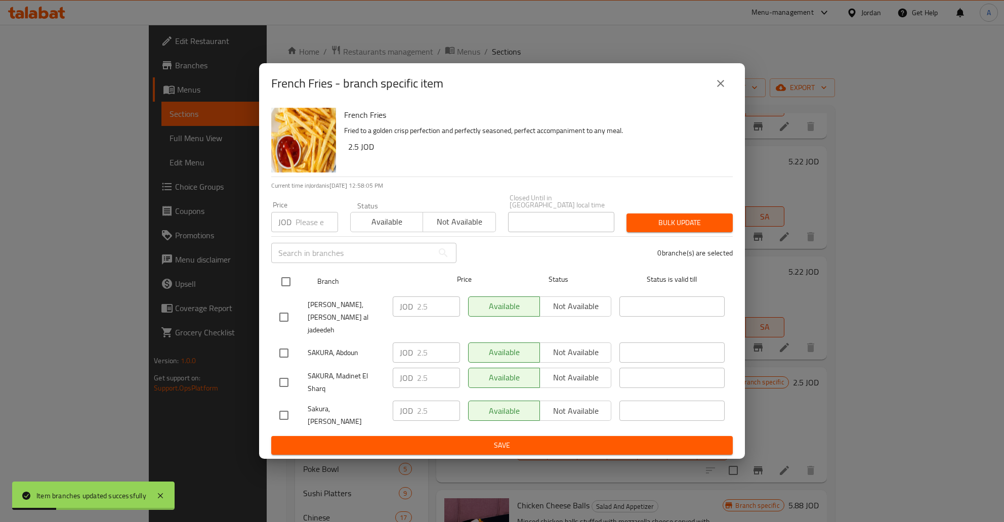
click at [289, 287] on input "checkbox" at bounding box center [285, 281] width 21 height 21
checkbox input "true"
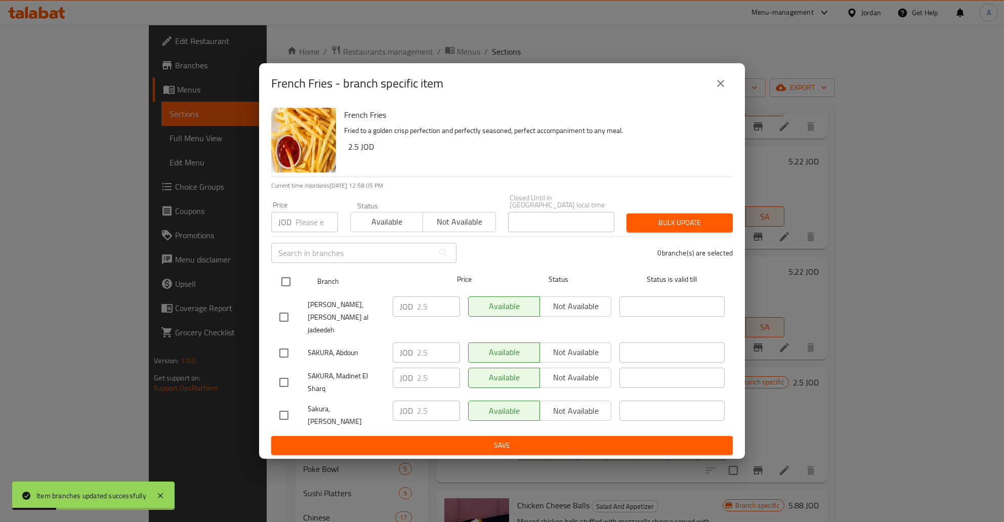
checkbox input "true"
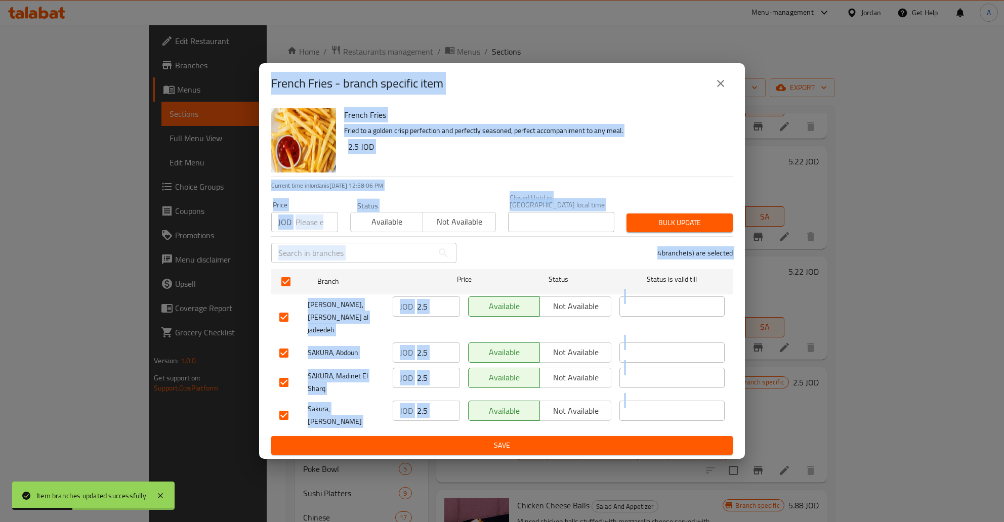
click at [425, 326] on div "JOD 2.5 ​" at bounding box center [426, 318] width 75 height 50
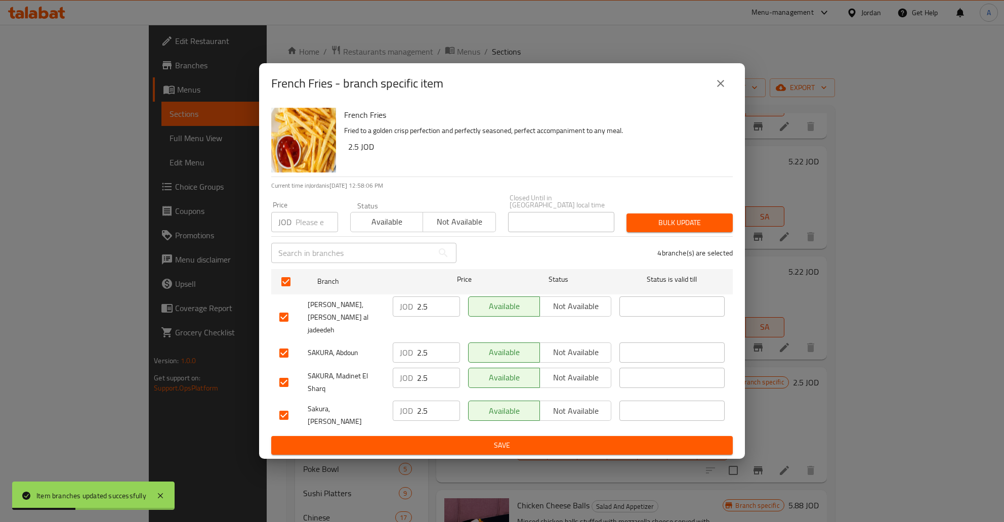
click at [423, 317] on input "2.5" at bounding box center [438, 307] width 43 height 20
type button "0"
type button "1"
type button "0"
type button "1"
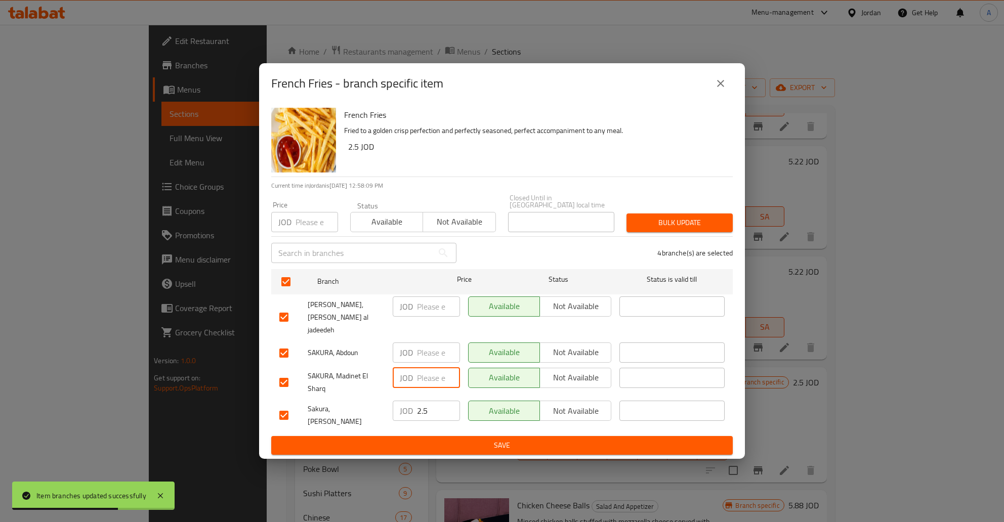
type button "0"
type button "1"
type button "0"
type button "1"
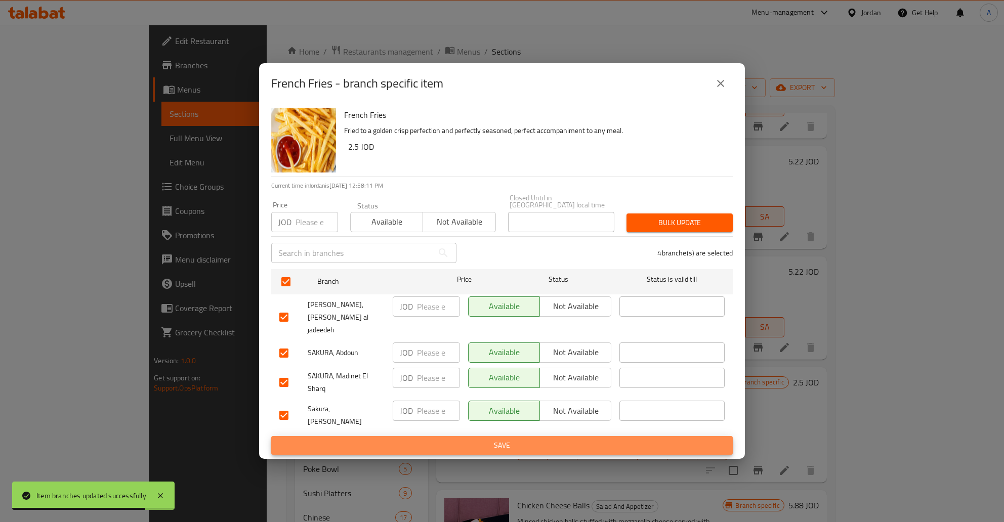
click at [271, 436] on button "Save" at bounding box center [502, 445] width 462 height 19
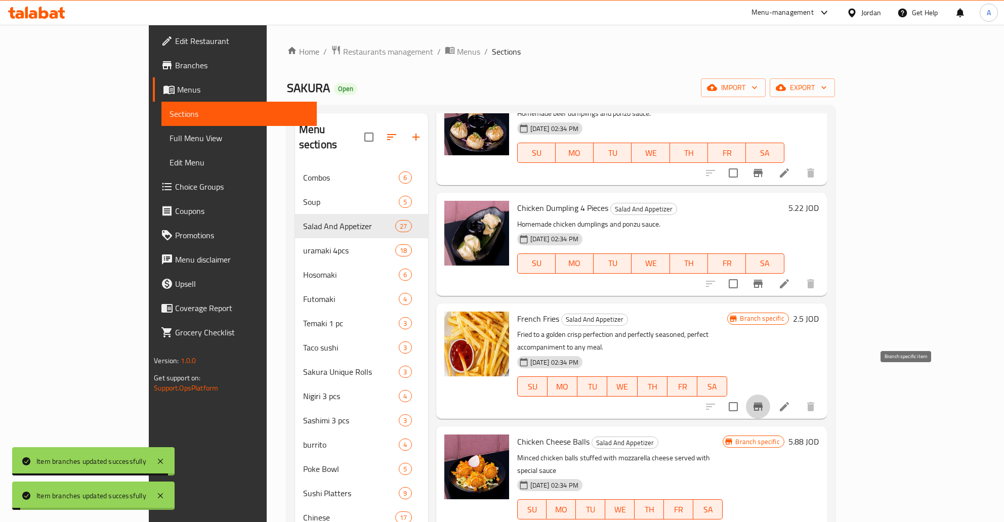
scroll to position [979, 0]
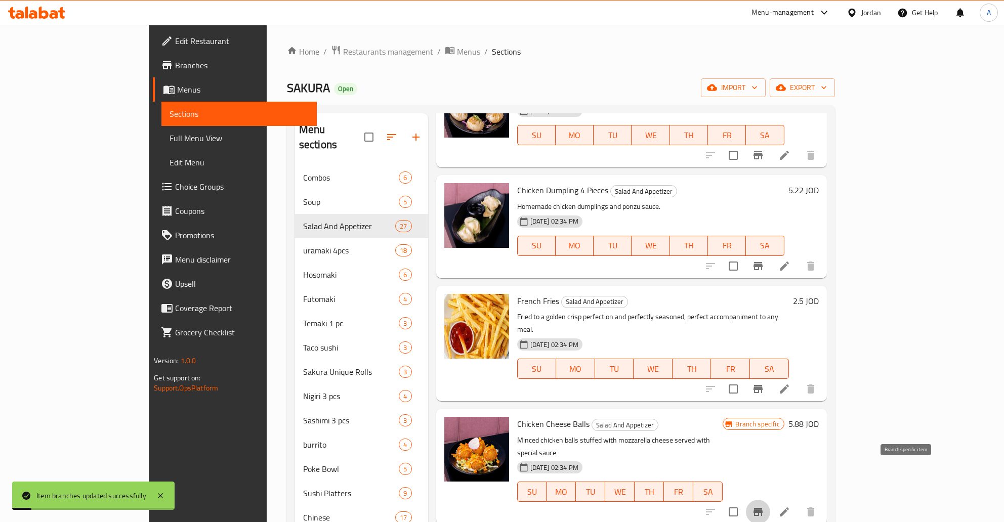
click at [764, 506] on icon "Branch-specific-item" at bounding box center [758, 512] width 12 height 12
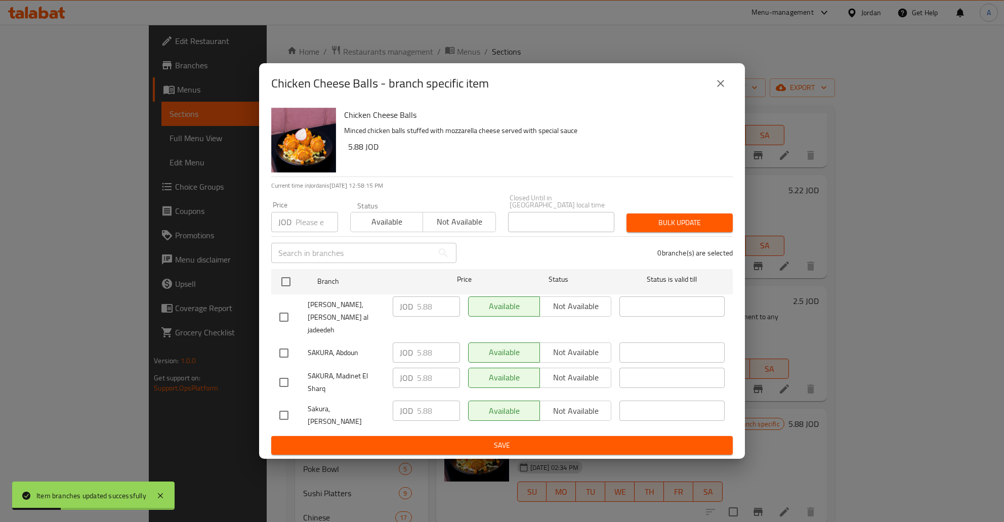
click at [269, 283] on div "Chicken Cheese Balls Minced chicken balls stuffed with mozzarella cheese served…" at bounding box center [502, 282] width 486 height 356
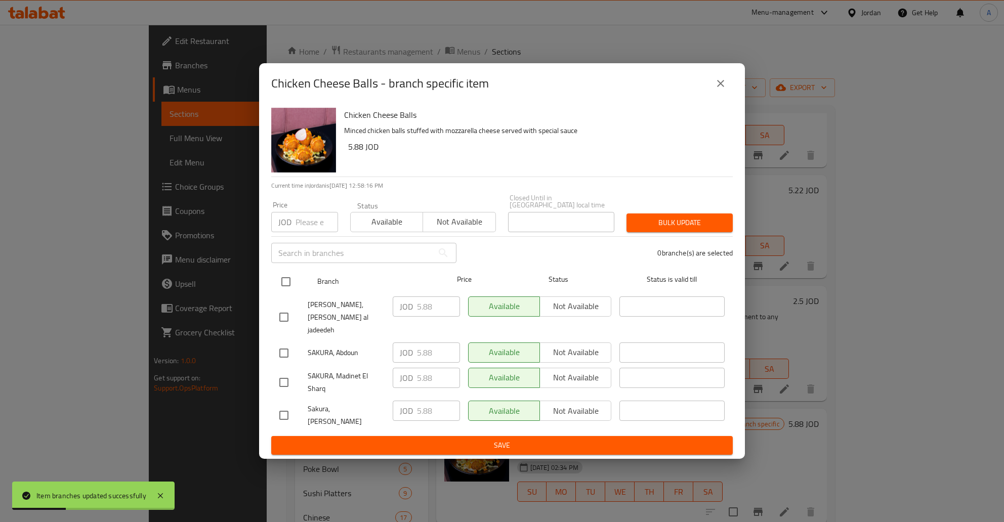
click at [277, 284] on input "checkbox" at bounding box center [285, 281] width 21 height 21
checkbox input "true"
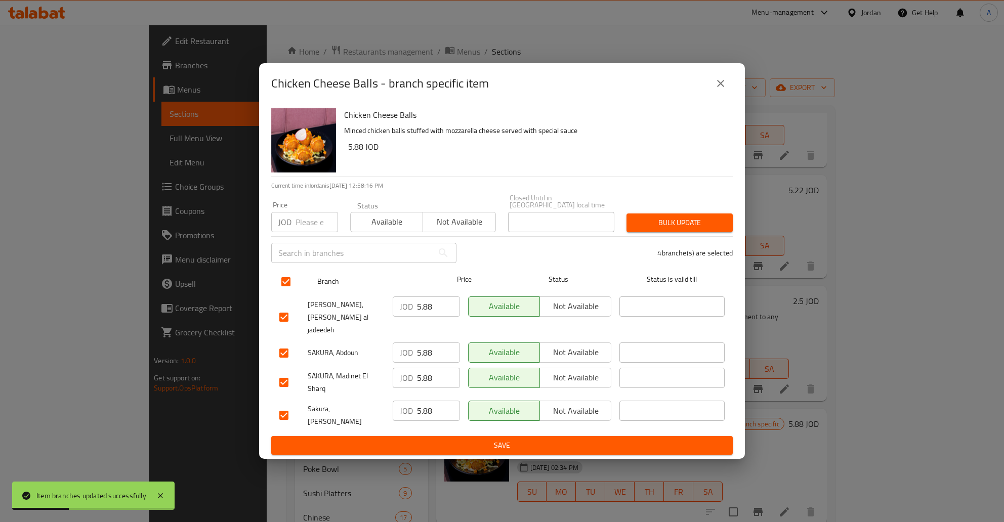
checkbox input "true"
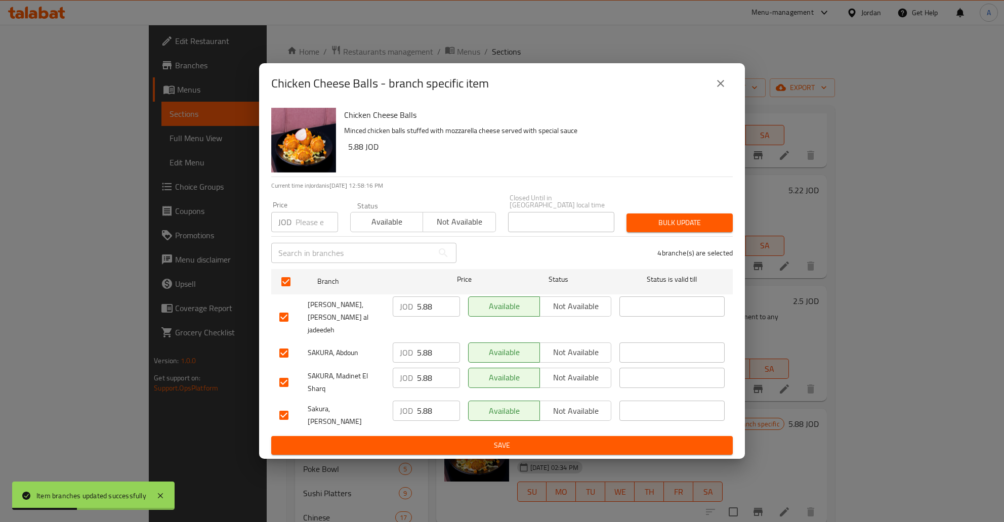
click at [440, 312] on input "5.88" at bounding box center [438, 307] width 43 height 20
type button "0"
type button "1"
type button "0"
type button "1"
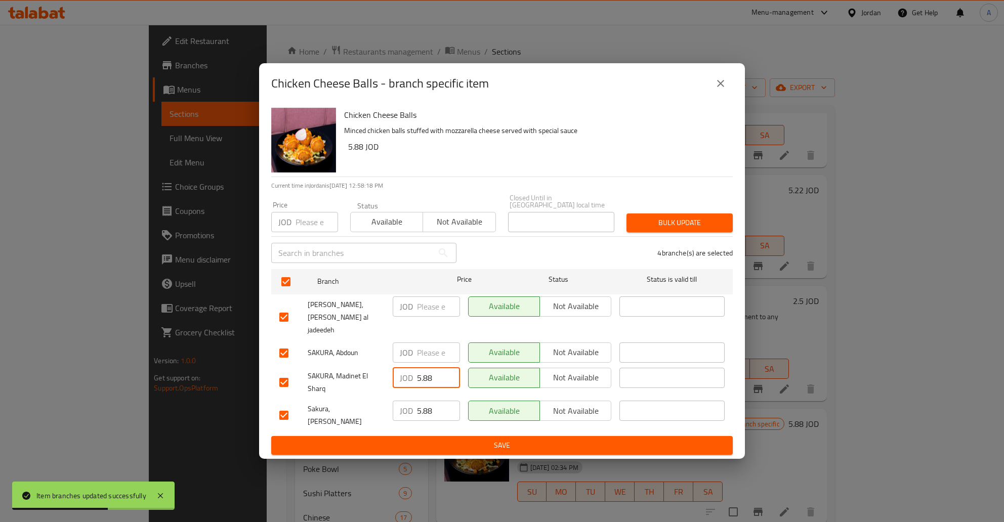
type button "0"
type button "1"
type button "0"
type button "1"
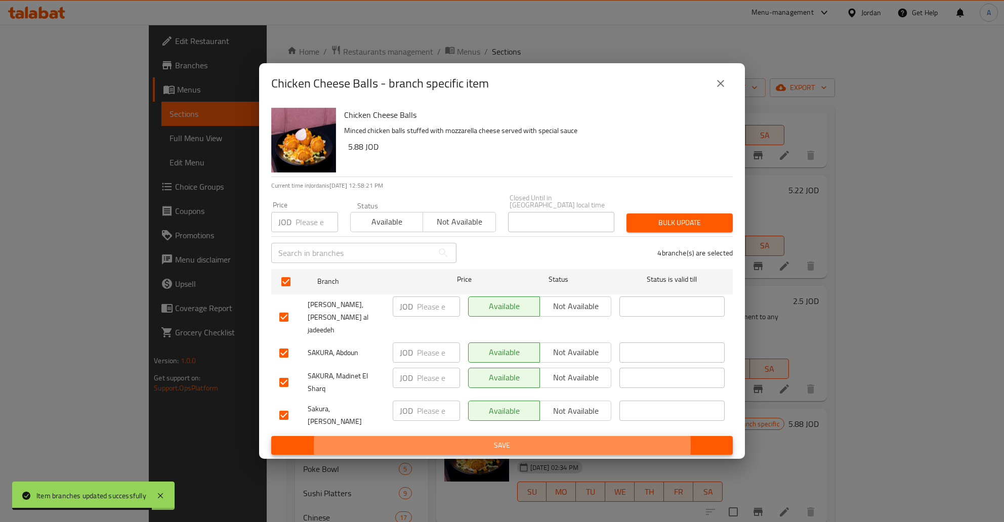
click at [271, 436] on button "Save" at bounding box center [502, 445] width 462 height 19
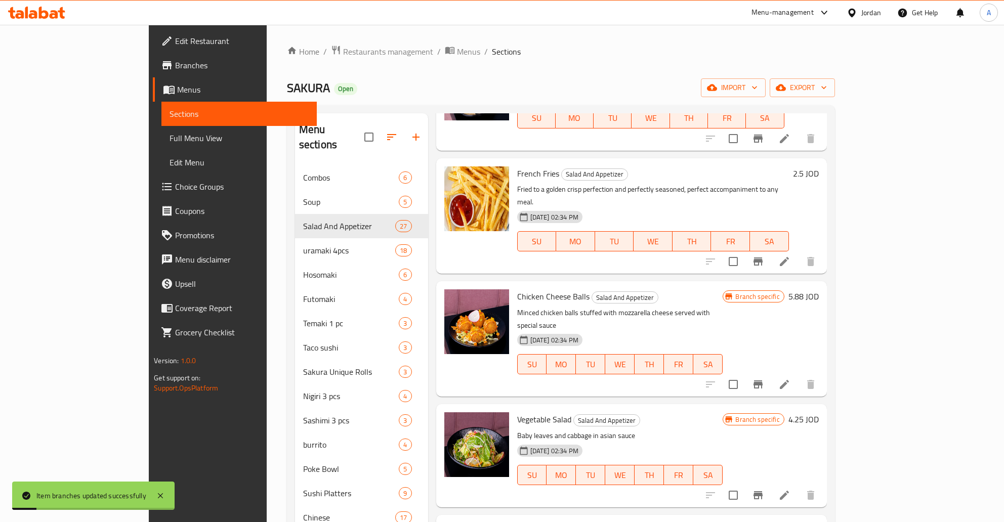
scroll to position [1060, 0]
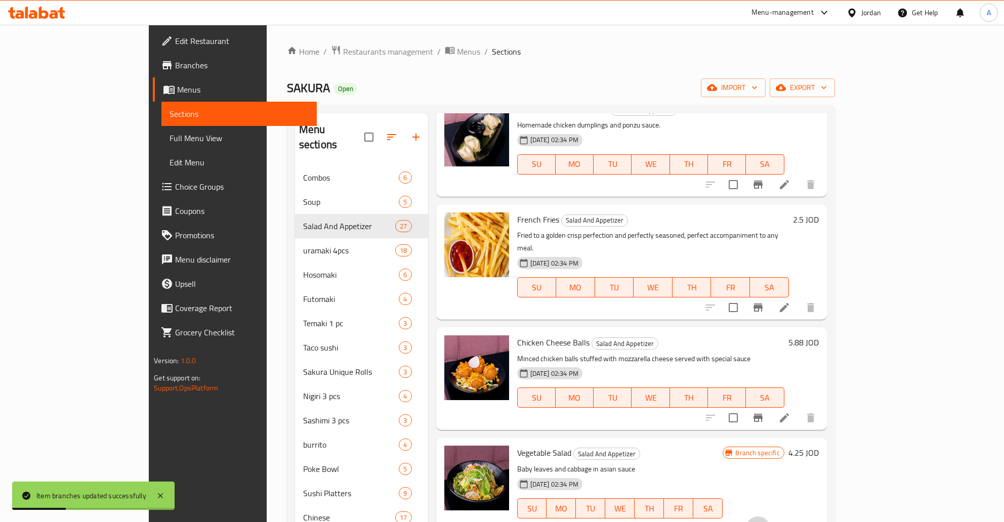
click at [764, 522] on icon "Branch-specific-item" at bounding box center [758, 529] width 12 height 12
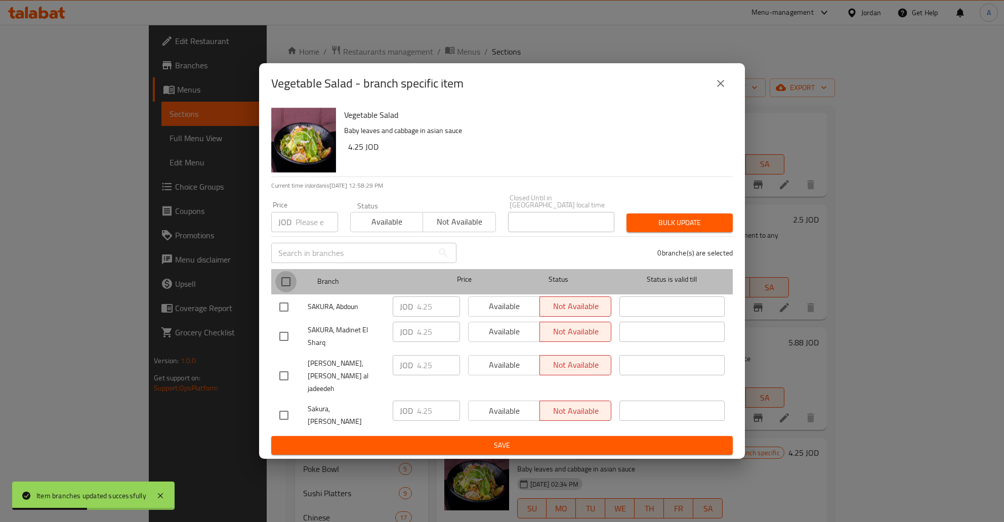
click at [294, 282] on input "checkbox" at bounding box center [285, 281] width 21 height 21
checkbox input "true"
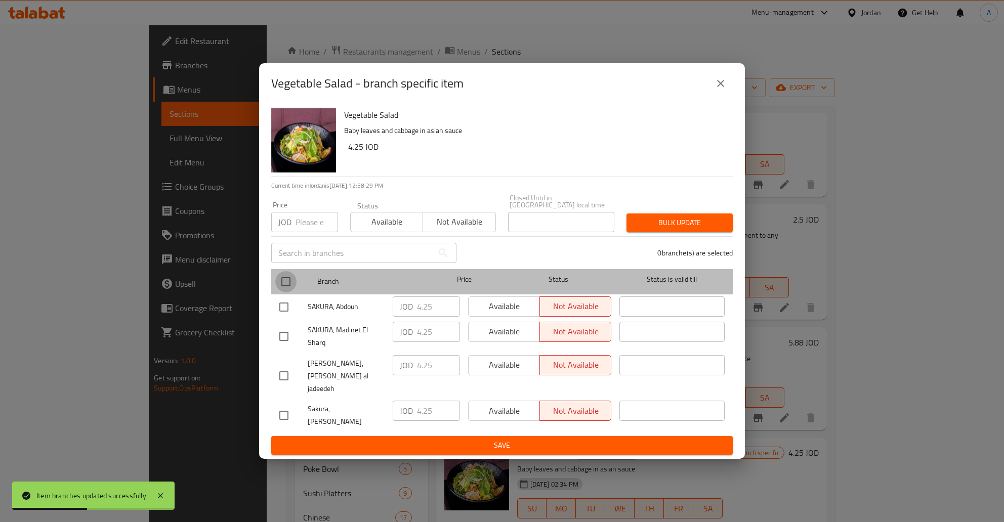
checkbox input "true"
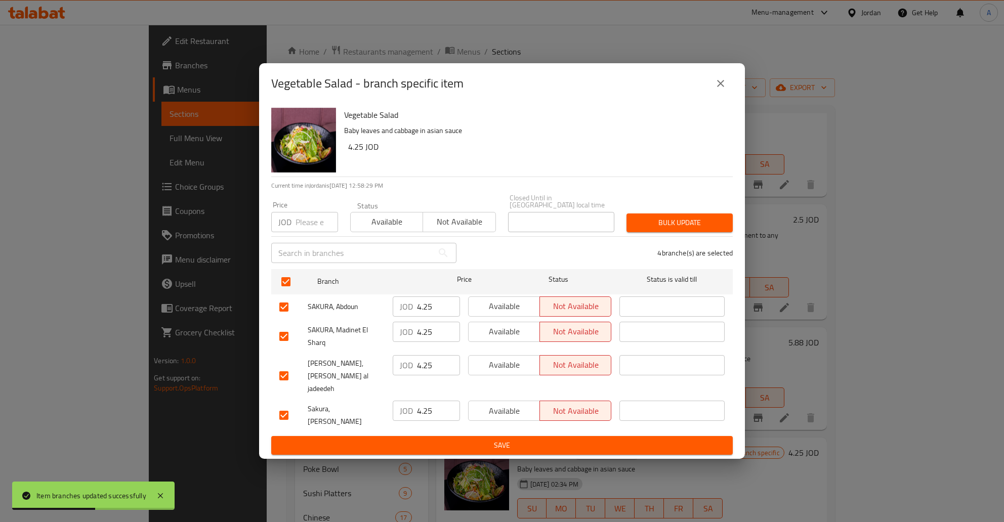
click at [403, 313] on p "JOD" at bounding box center [406, 307] width 13 height 12
click at [417, 314] on div "JOD 4.25 ​" at bounding box center [426, 307] width 67 height 20
type button "0"
type button "1"
type button "0"
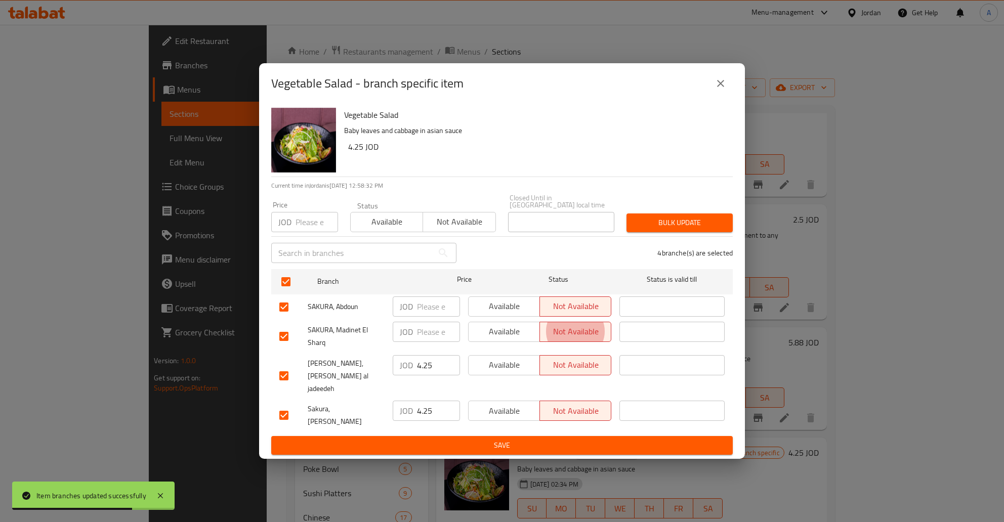
type button "1"
type button "0"
type button "1"
type button "0"
type button "1"
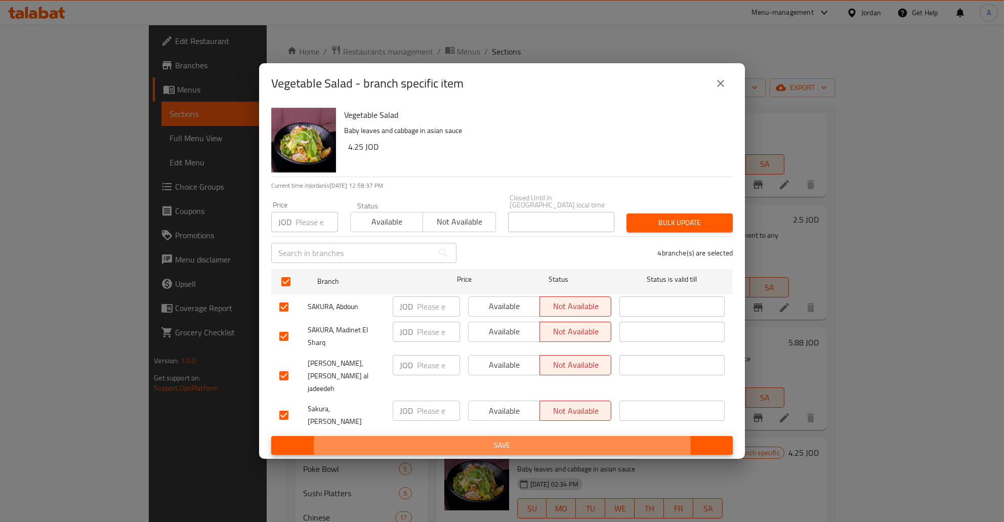
click at [271, 436] on button "Save" at bounding box center [502, 445] width 462 height 19
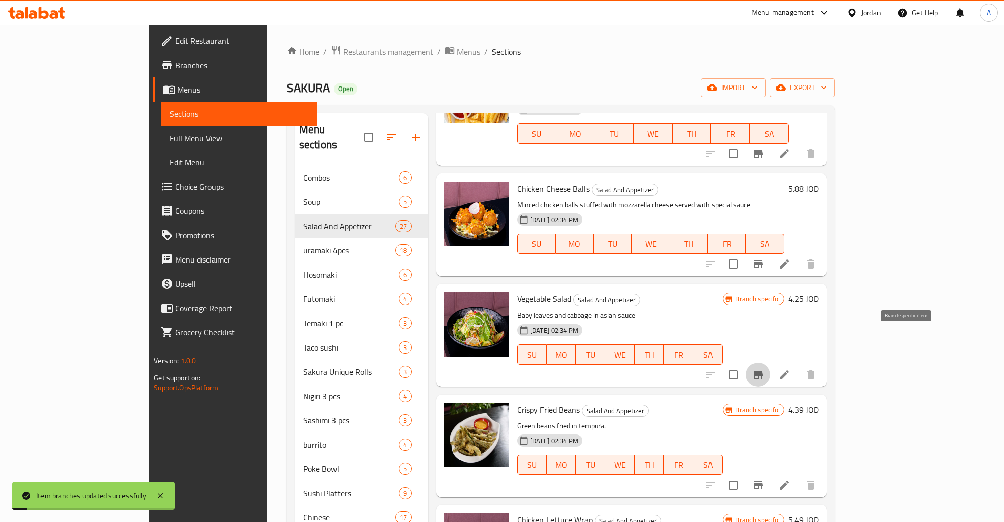
scroll to position [1224, 0]
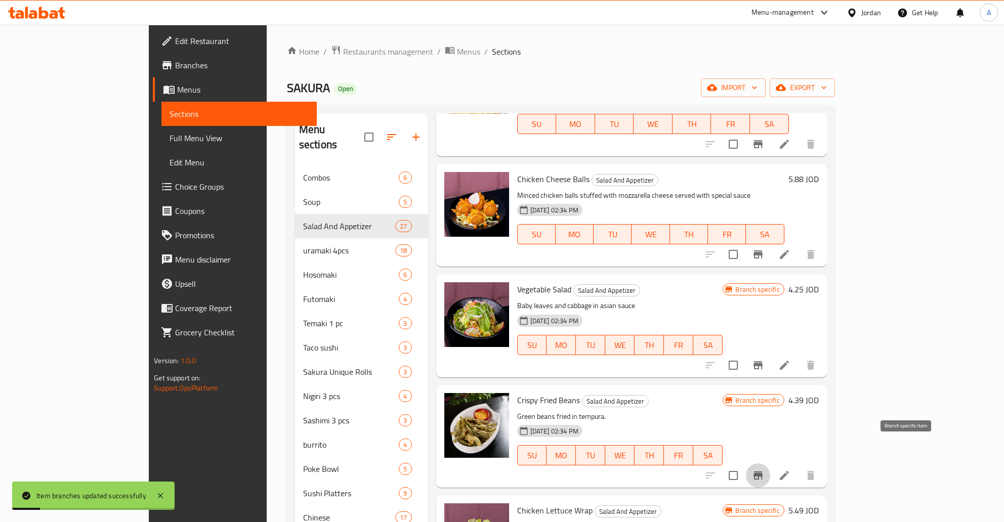
click at [763, 472] on icon "Branch-specific-item" at bounding box center [758, 476] width 9 height 8
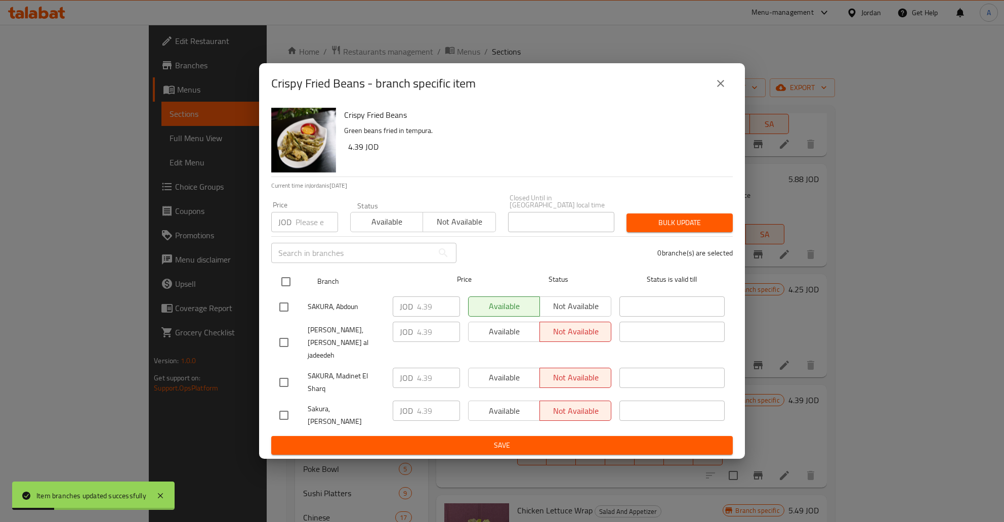
click at [286, 289] on input "checkbox" at bounding box center [285, 281] width 21 height 21
checkbox input "true"
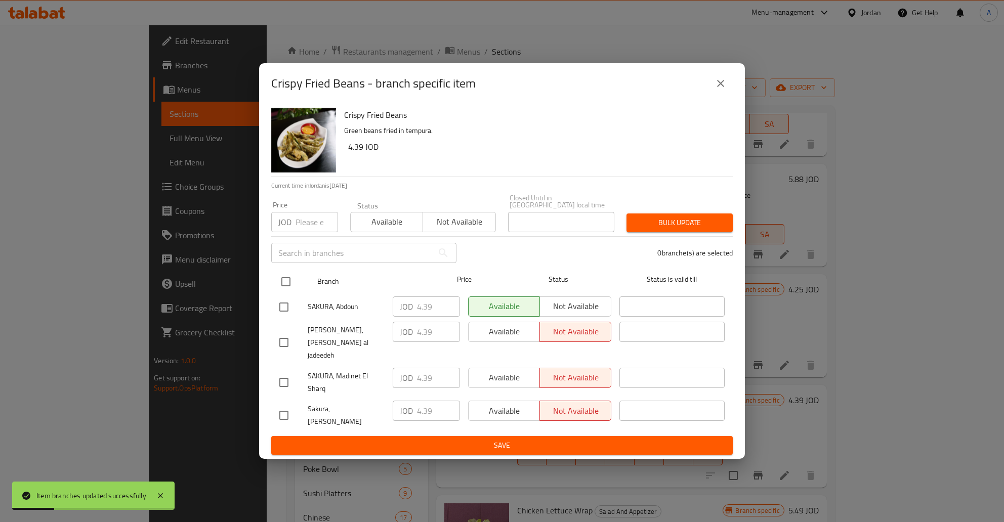
checkbox input "true"
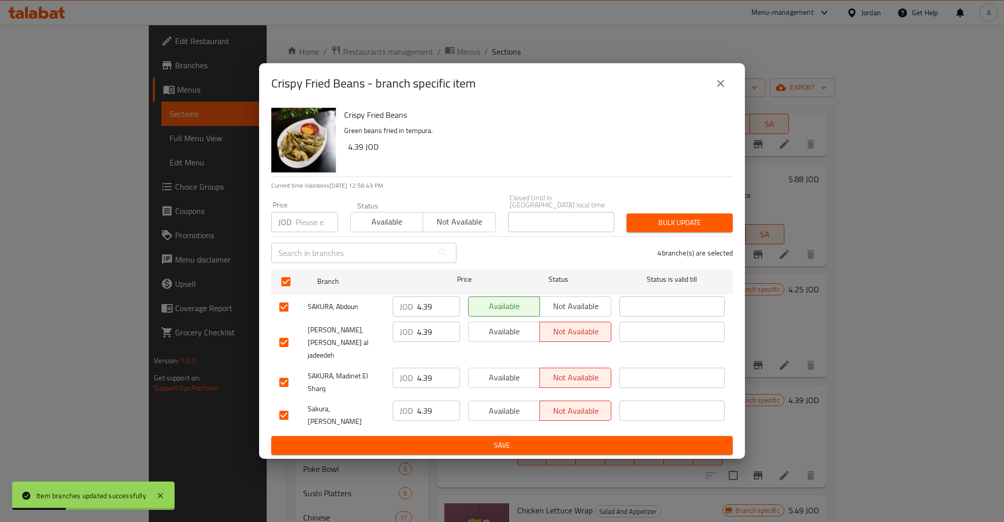
click at [436, 317] on input "4.39" at bounding box center [438, 307] width 43 height 20
type button "0"
type button "1"
type button "0"
type button "1"
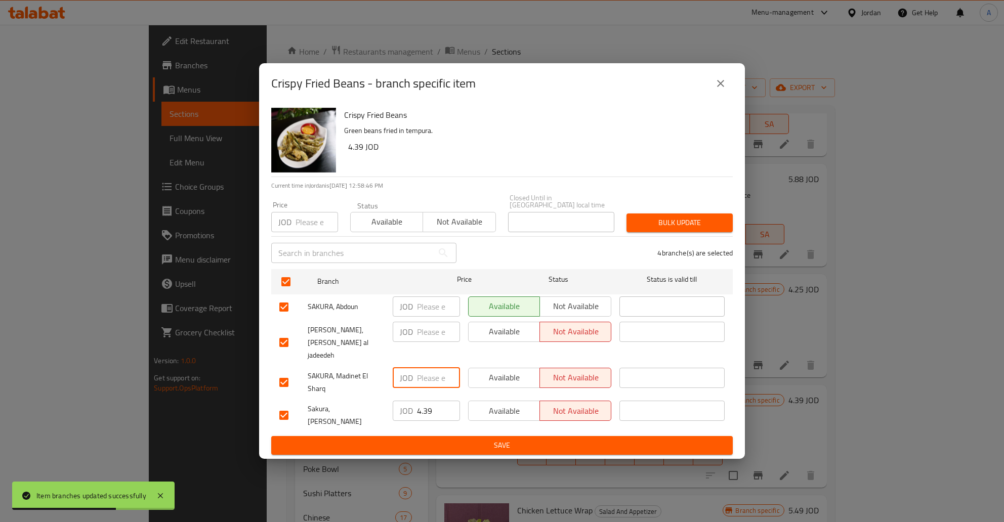
type button "0"
type button "1"
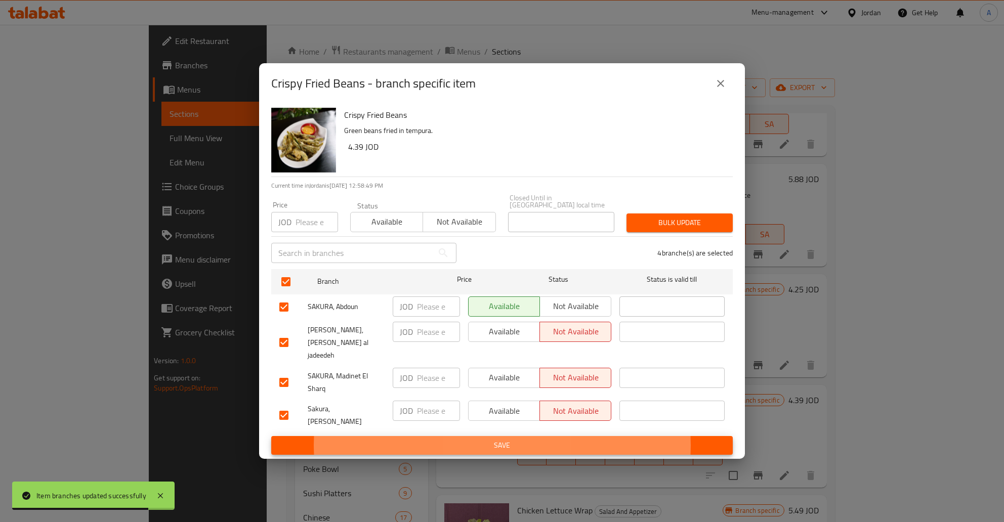
click at [271, 436] on button "Save" at bounding box center [502, 445] width 462 height 19
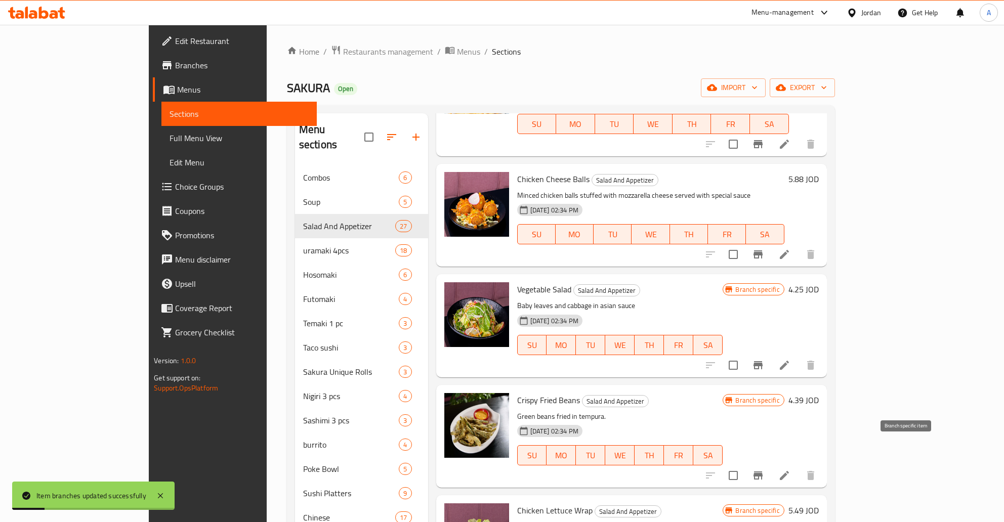
click at [763, 472] on icon "Branch-specific-item" at bounding box center [758, 476] width 9 height 8
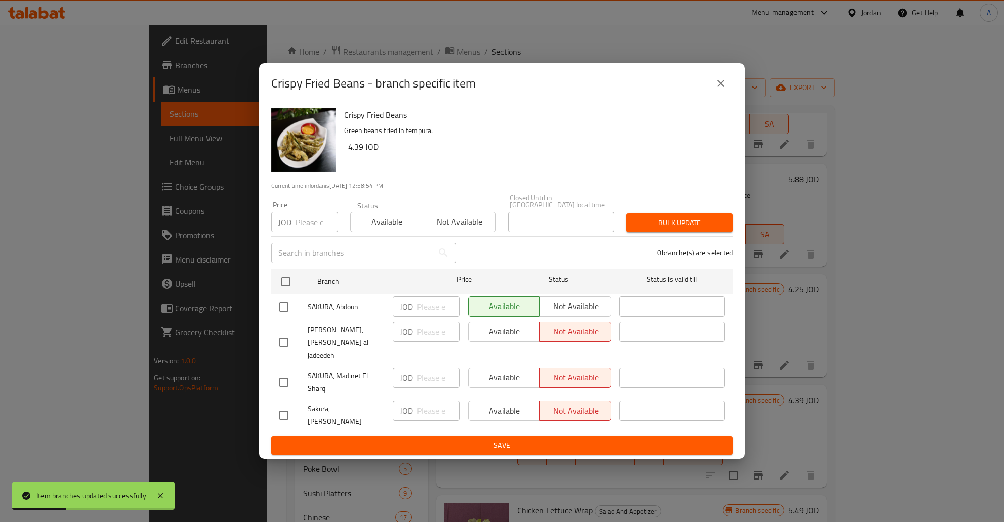
click at [291, 409] on input "checkbox" at bounding box center [283, 415] width 21 height 21
click at [518, 414] on button "Available" at bounding box center [504, 411] width 72 height 20
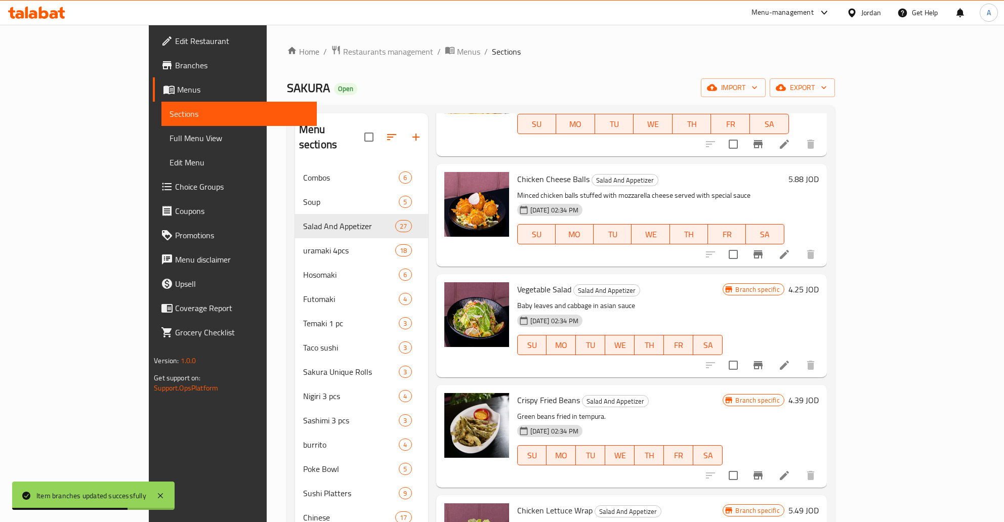
scroll to position [1305, 0]
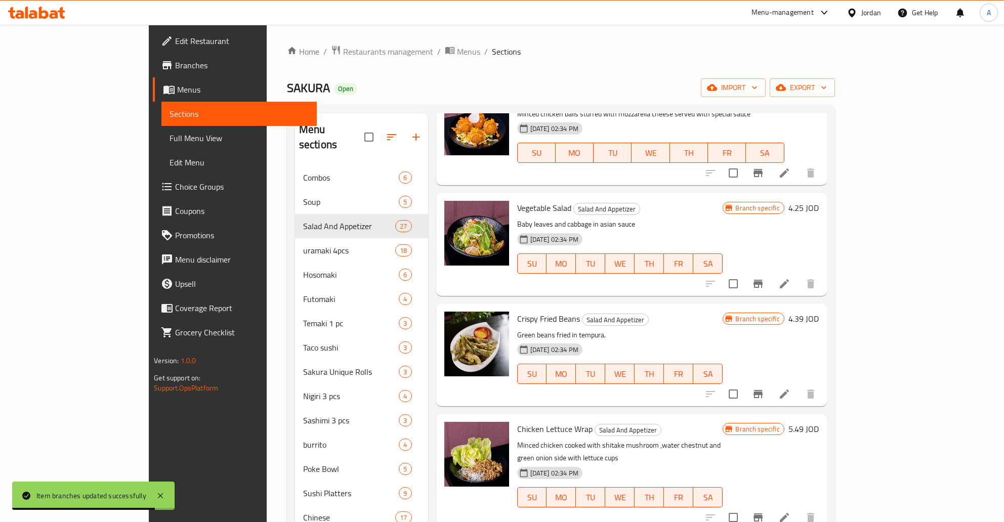
click at [799, 385] on li at bounding box center [784, 394] width 28 height 18
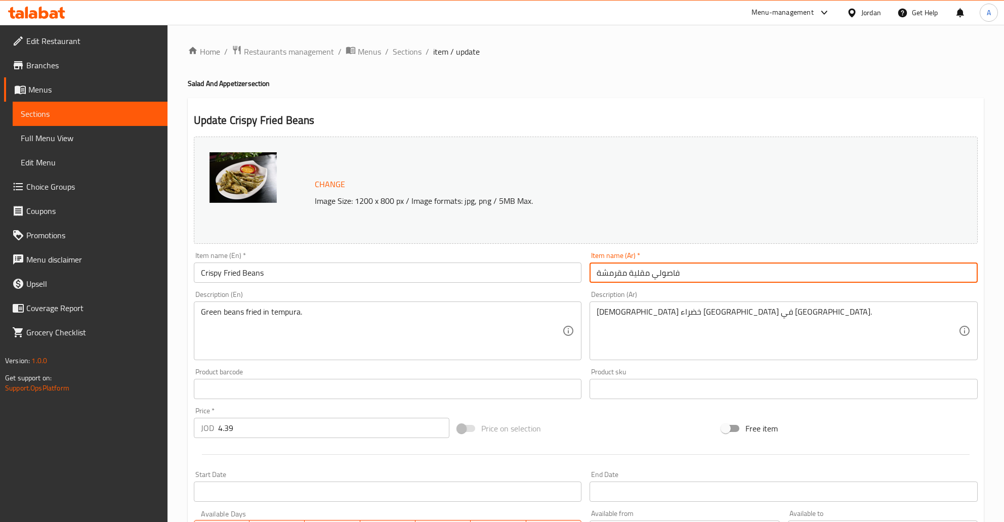
click at [654, 278] on input "فاصولي مقلية مقرمشة" at bounding box center [784, 273] width 388 height 20
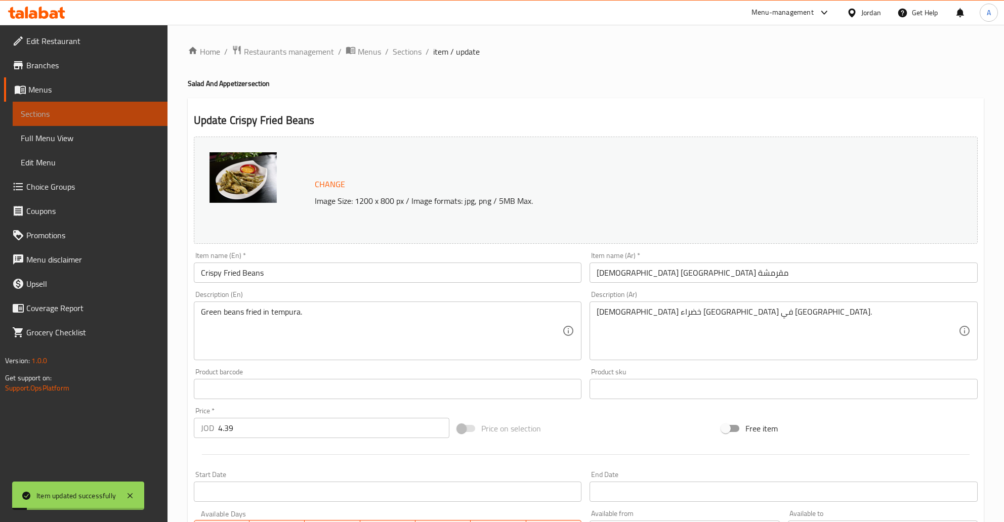
click at [77, 110] on link "Sections" at bounding box center [90, 114] width 155 height 24
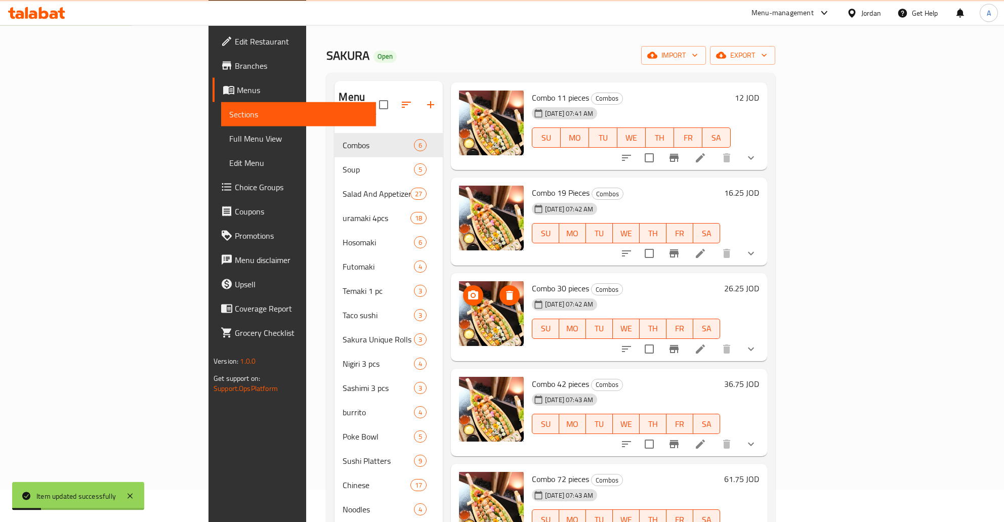
scroll to position [53, 0]
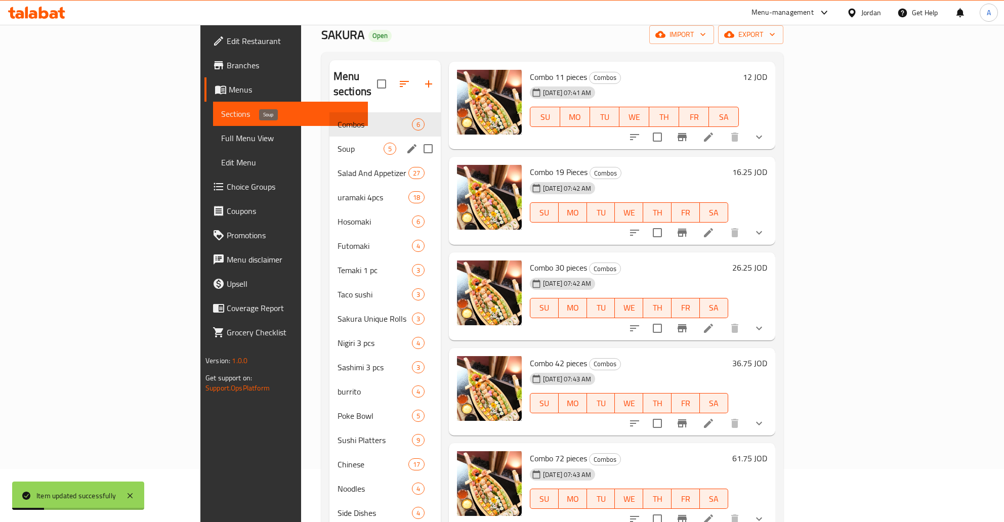
click at [338, 143] on span "Soup" at bounding box center [361, 149] width 46 height 12
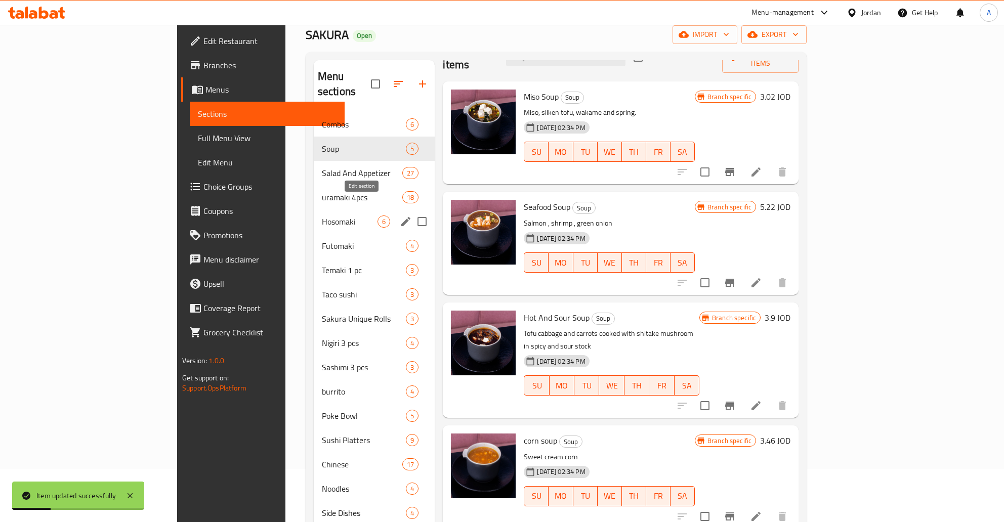
scroll to position [170, 0]
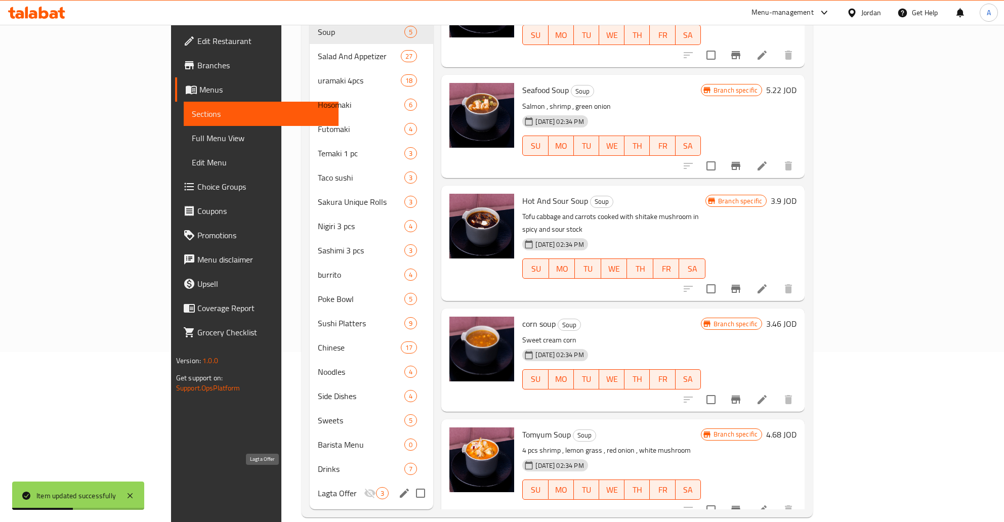
click at [318, 487] on span "Lagta Offer" at bounding box center [341, 493] width 46 height 12
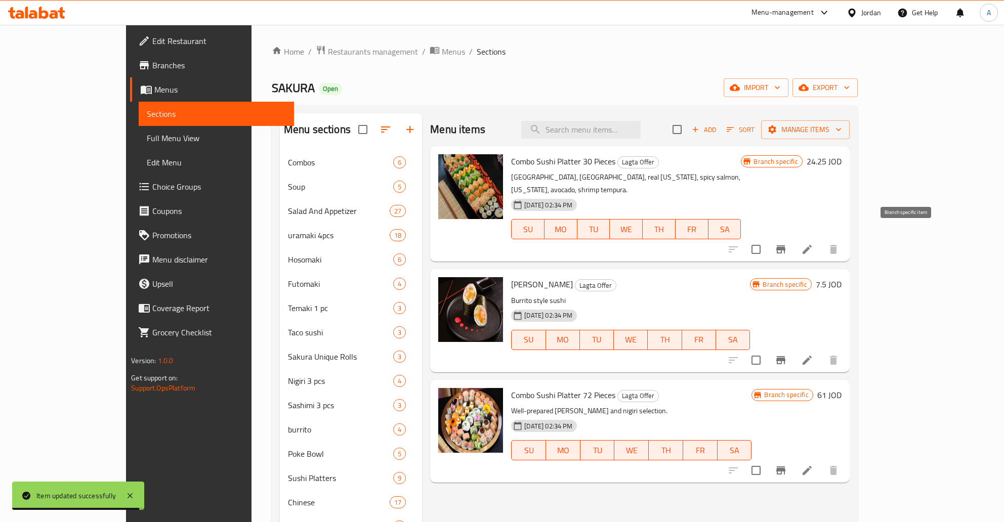
click at [822, 240] on li at bounding box center [807, 249] width 28 height 18
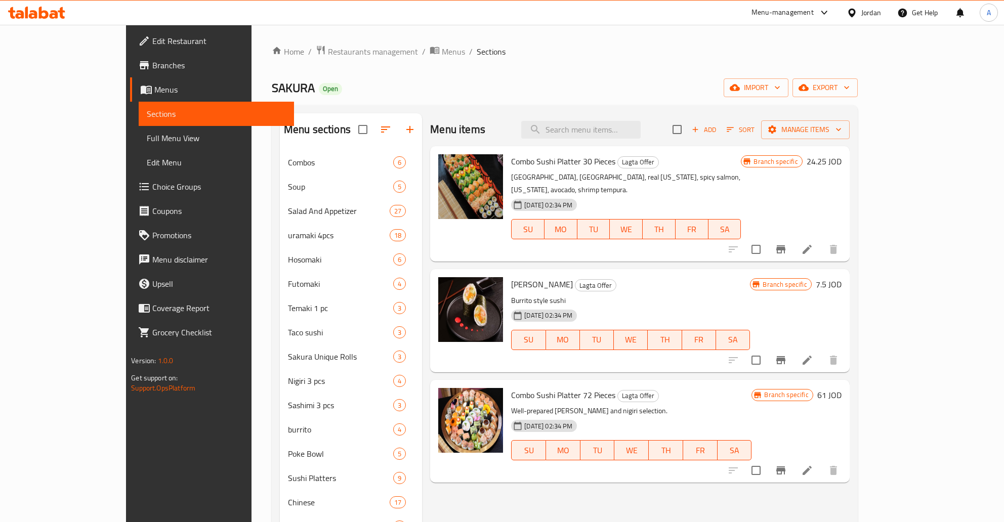
click at [793, 237] on button "Branch-specific-item" at bounding box center [781, 249] width 24 height 24
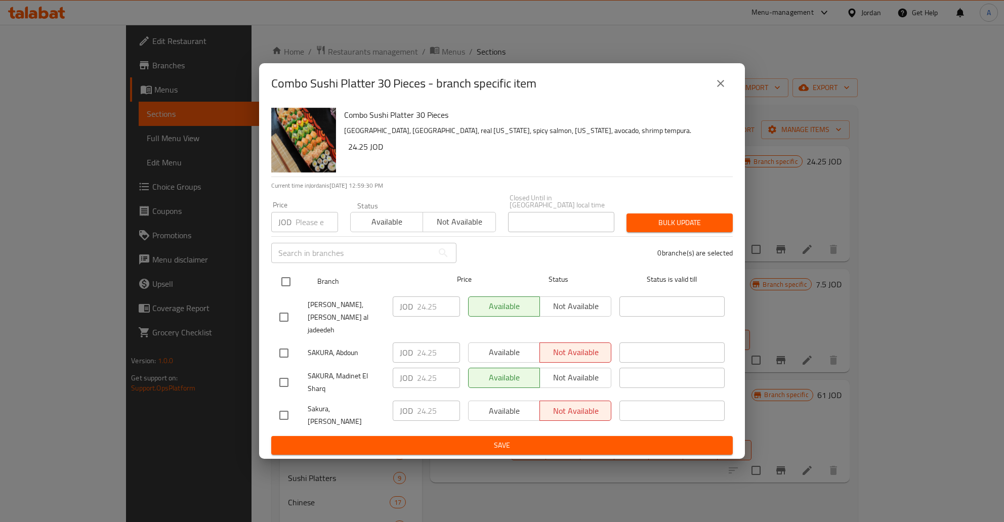
click at [281, 284] on input "checkbox" at bounding box center [285, 281] width 21 height 21
checkbox input "true"
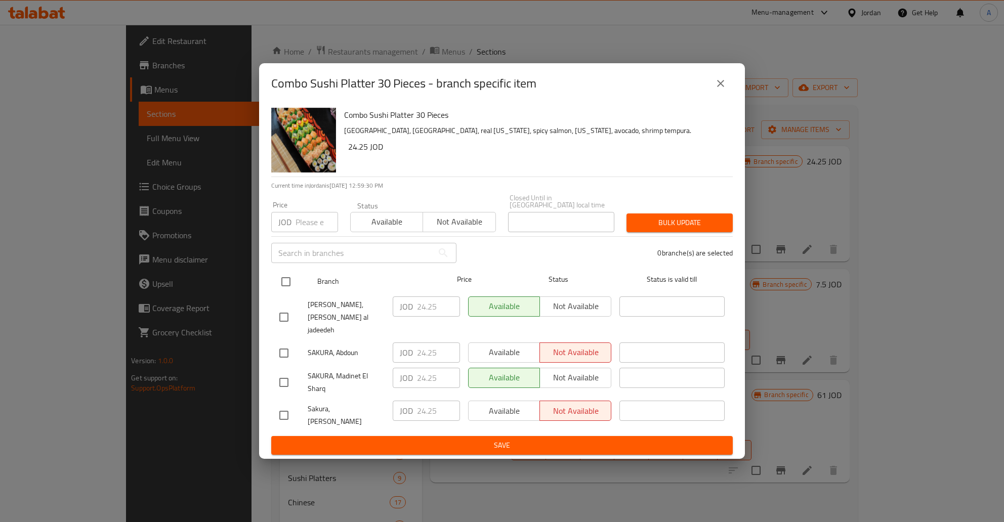
checkbox input "true"
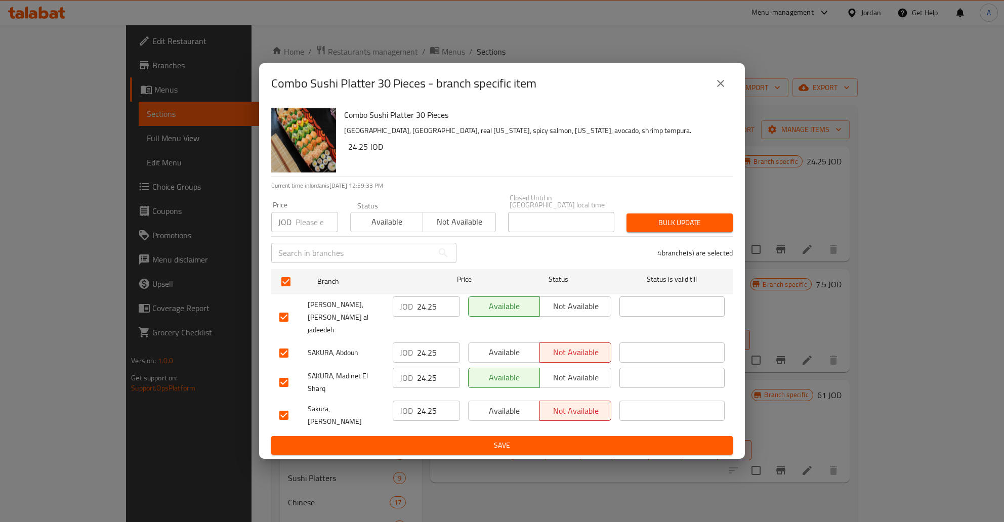
click at [438, 317] on input "24.25" at bounding box center [438, 307] width 43 height 20
type button "0"
type button "1"
type button "0"
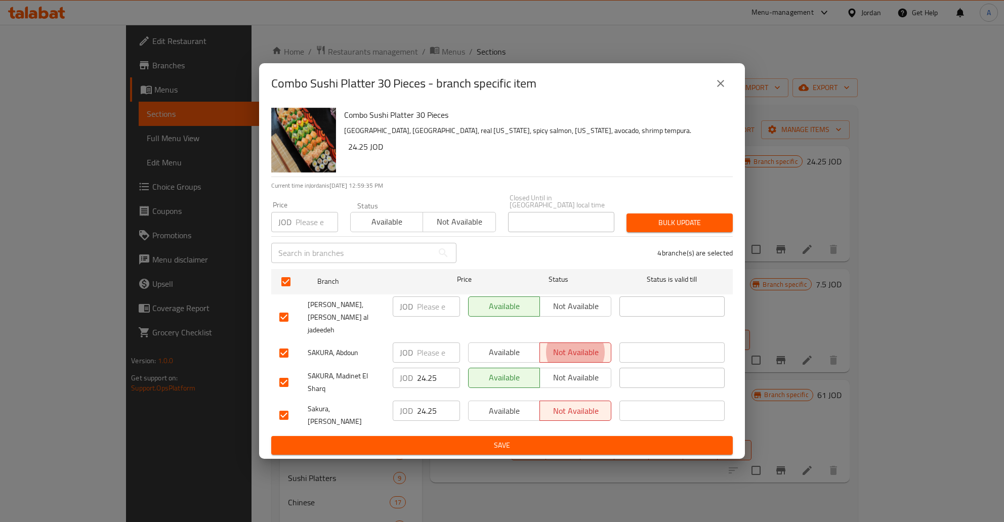
type button "1"
type button "0"
type button "1"
type button "0"
type button "1"
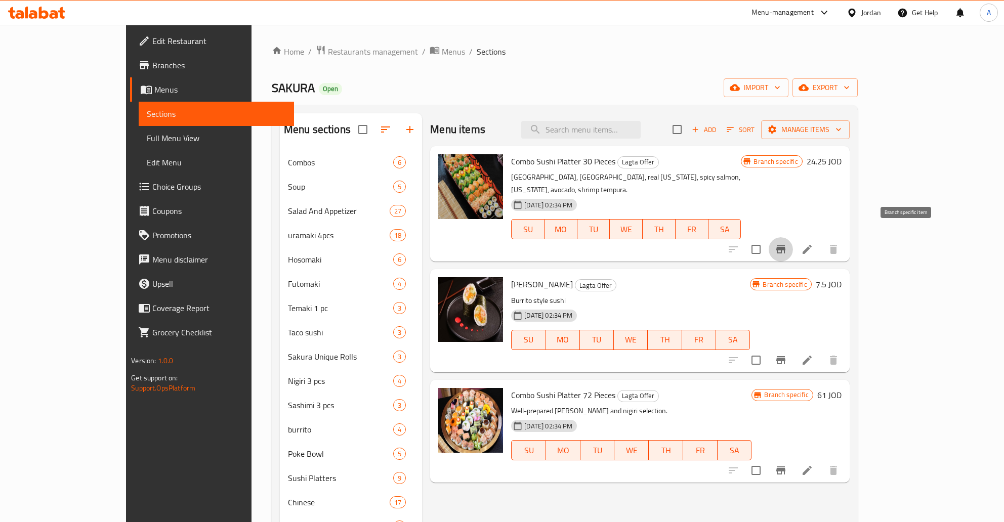
click at [786, 246] on icon "Branch-specific-item" at bounding box center [781, 250] width 9 height 8
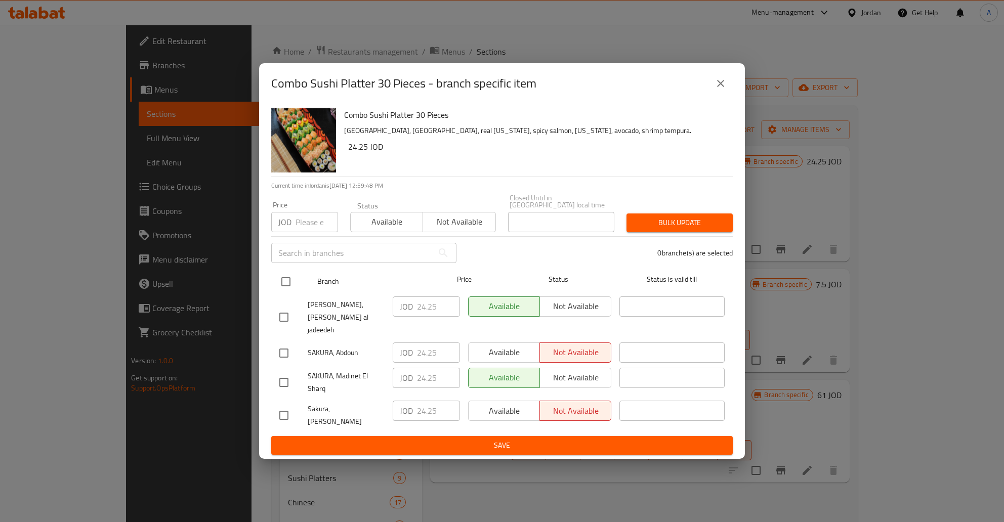
click at [285, 293] on input "checkbox" at bounding box center [285, 281] width 21 height 21
checkbox input "true"
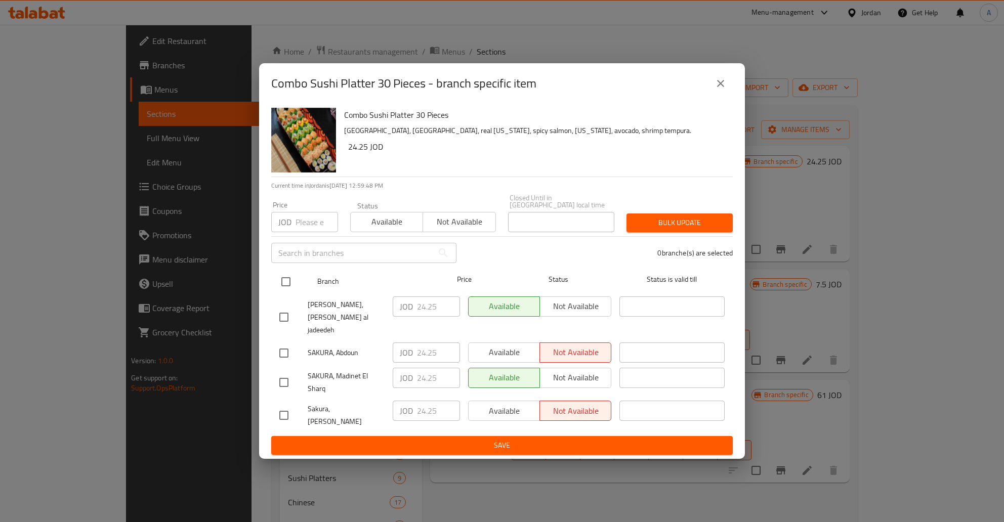
checkbox input "true"
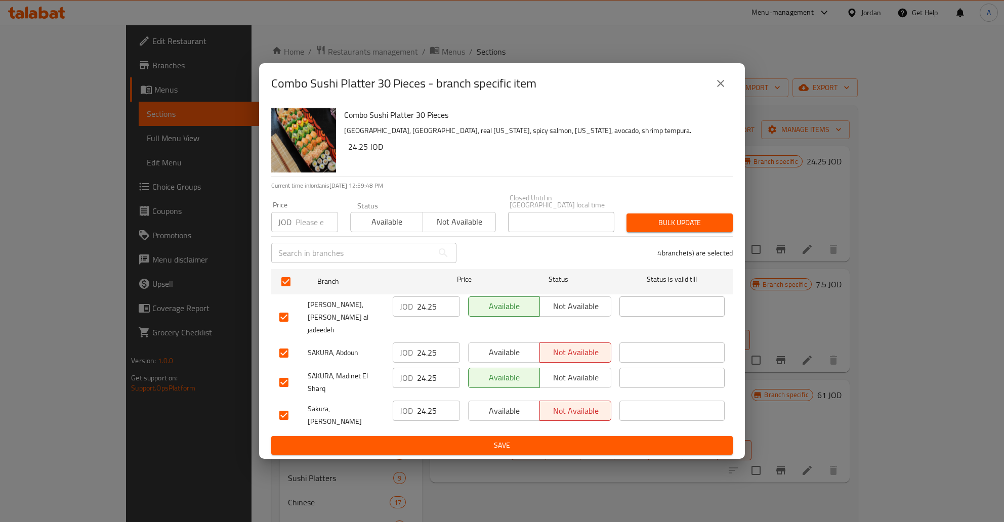
drag, startPoint x: 381, startPoint y: 307, endPoint x: 411, endPoint y: 317, distance: 32.0
click at [381, 308] on span "[PERSON_NAME], [PERSON_NAME] al jadeedeh" at bounding box center [346, 318] width 77 height 38
click at [412, 313] on p "JOD" at bounding box center [406, 307] width 13 height 12
click at [427, 317] on input "24.25" at bounding box center [438, 307] width 43 height 20
type button "0"
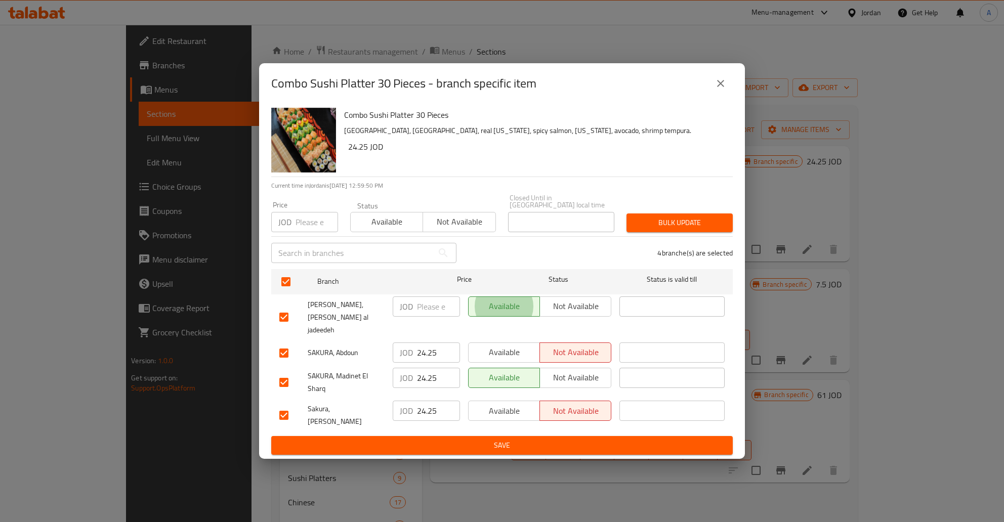
type button "1"
type button "0"
type button "1"
type button "0"
type button "1"
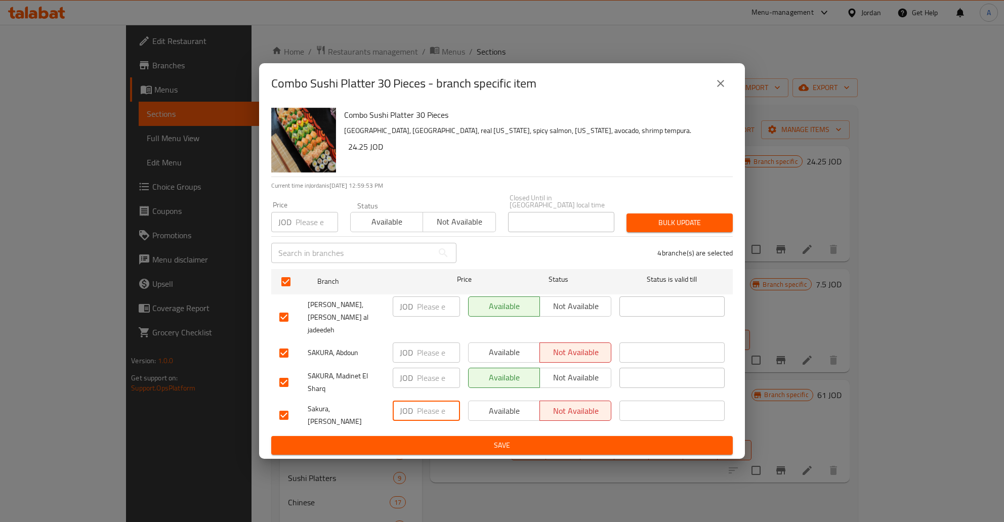
type button "0"
type button "1"
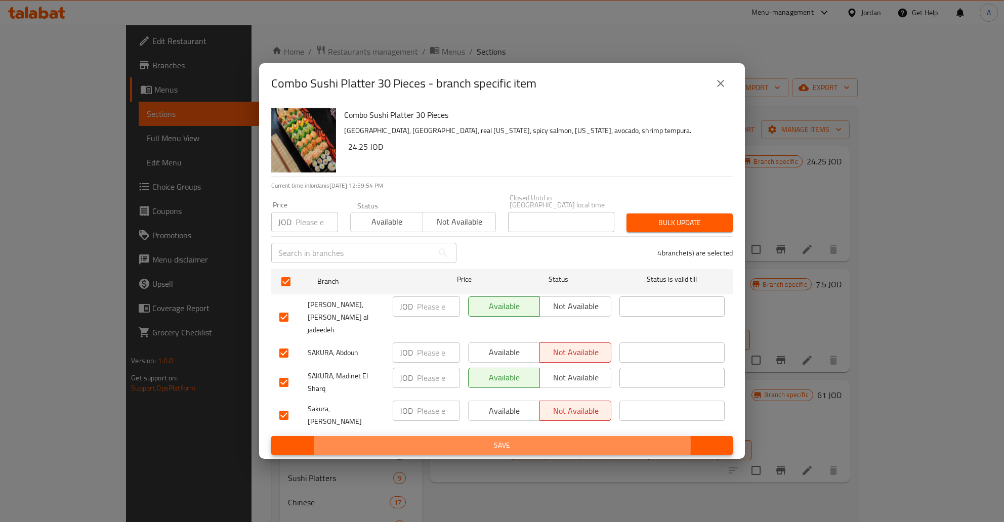
click at [271, 436] on button "Save" at bounding box center [502, 445] width 462 height 19
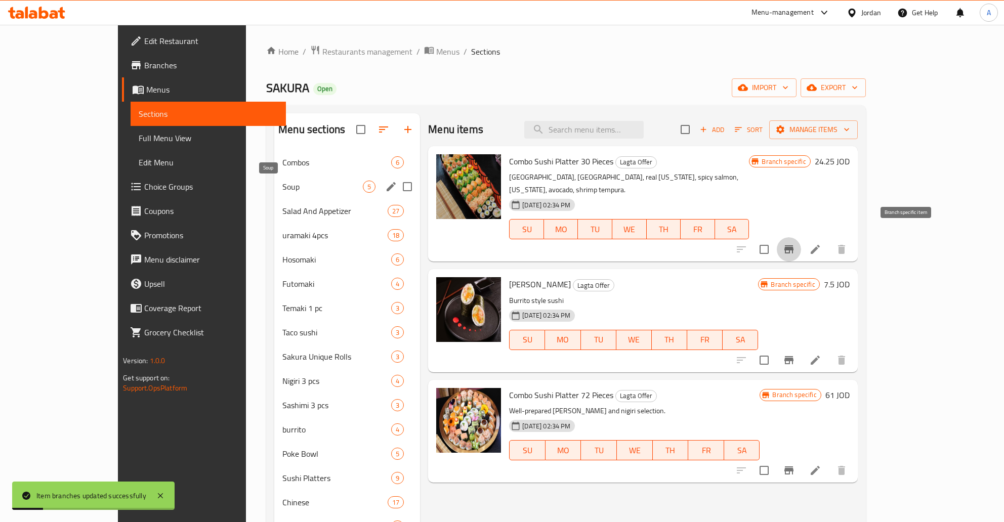
click at [303, 189] on span "Soup" at bounding box center [322, 187] width 80 height 12
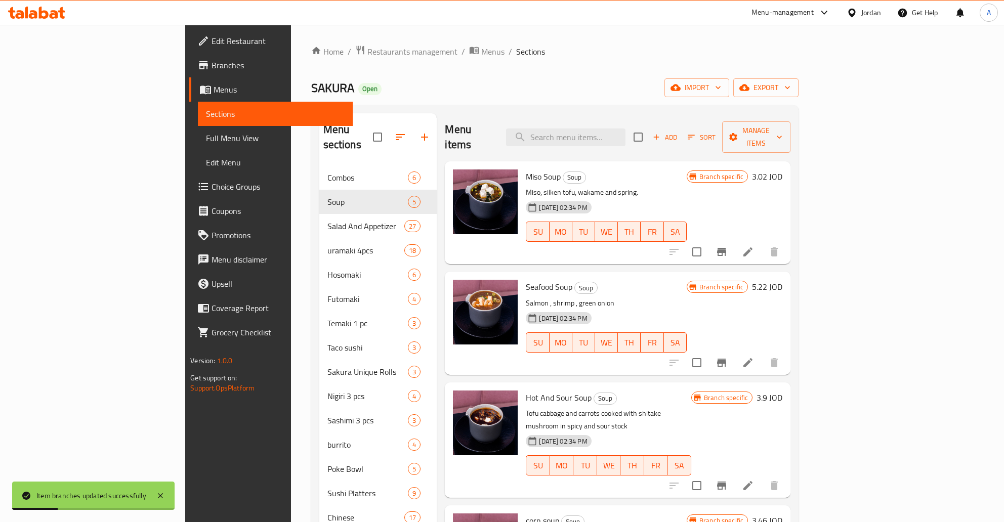
scroll to position [27, 0]
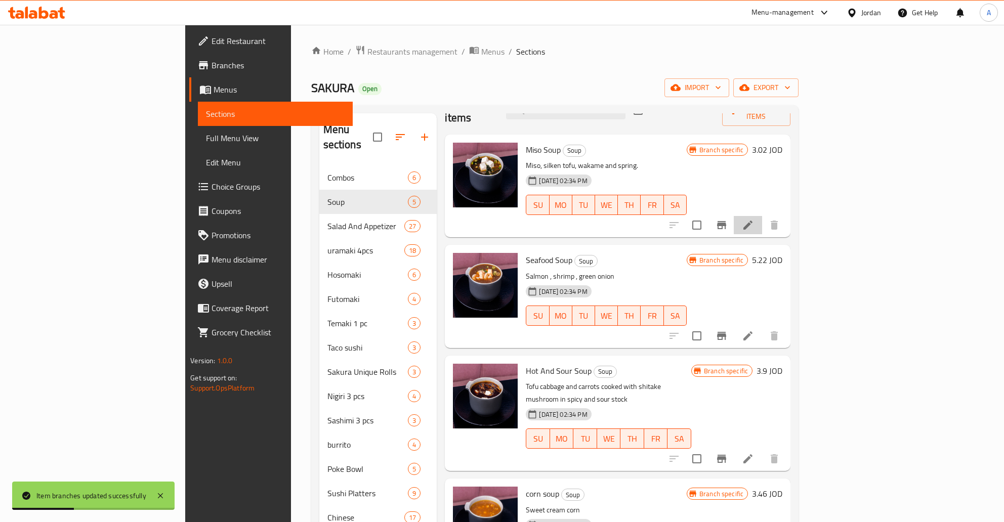
click at [762, 216] on li at bounding box center [748, 225] width 28 height 18
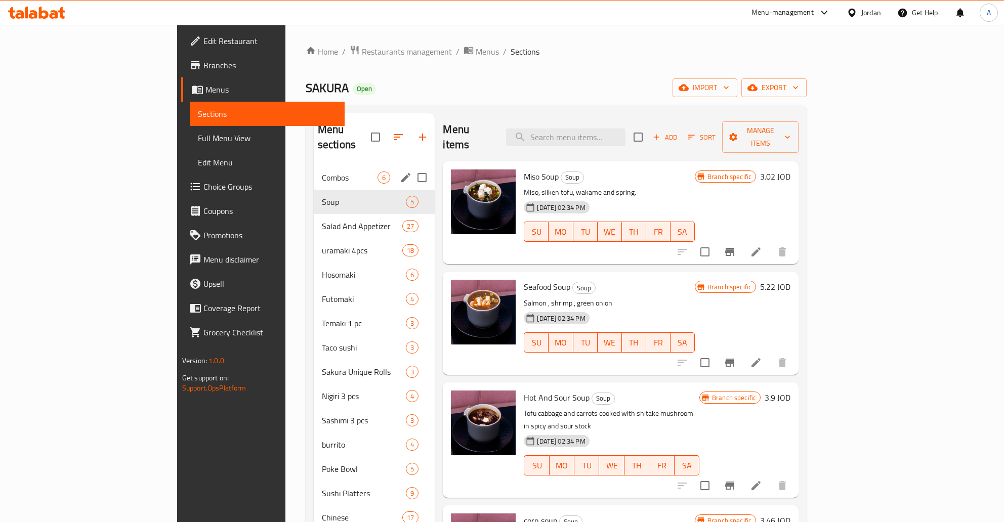
click at [322, 172] on span "Combos" at bounding box center [350, 178] width 56 height 12
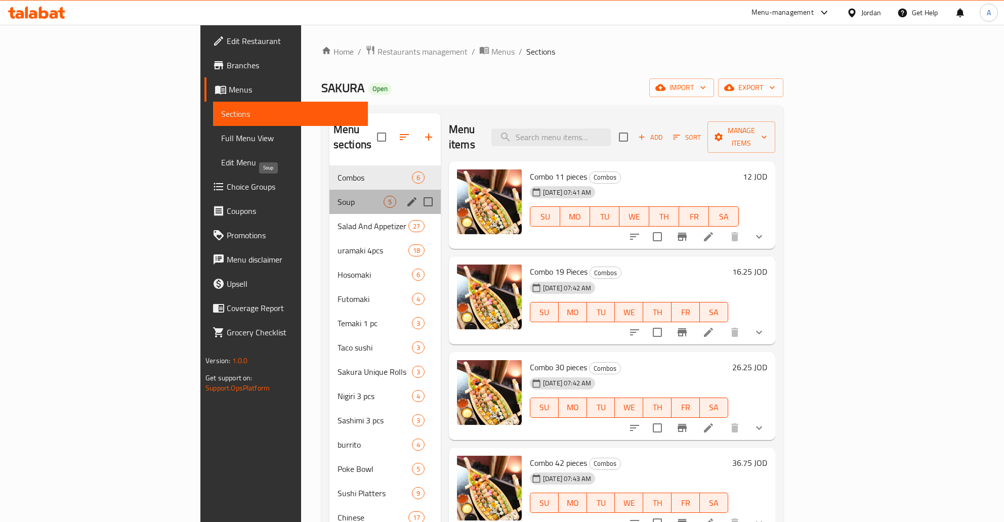
click at [338, 196] on span "Soup" at bounding box center [361, 202] width 46 height 12
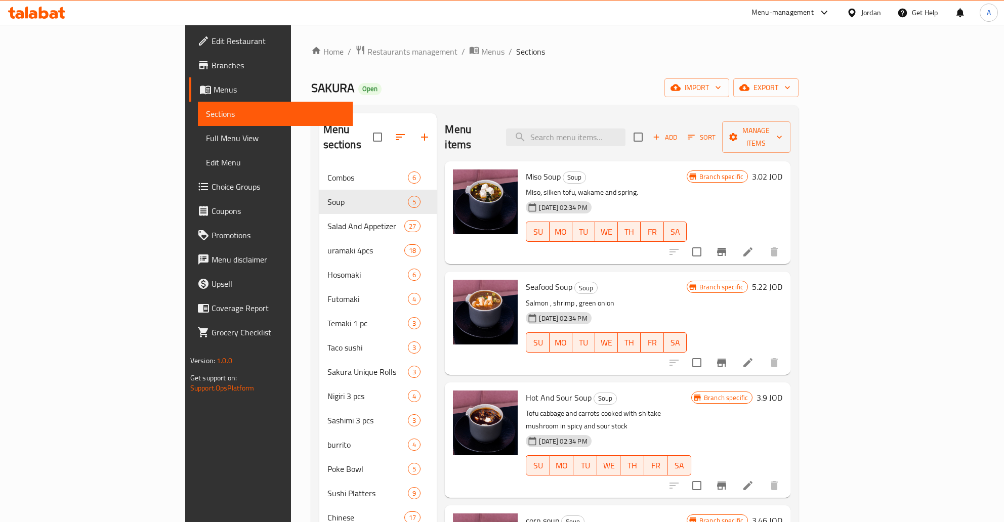
click at [728, 246] on icon "Branch-specific-item" at bounding box center [722, 252] width 12 height 12
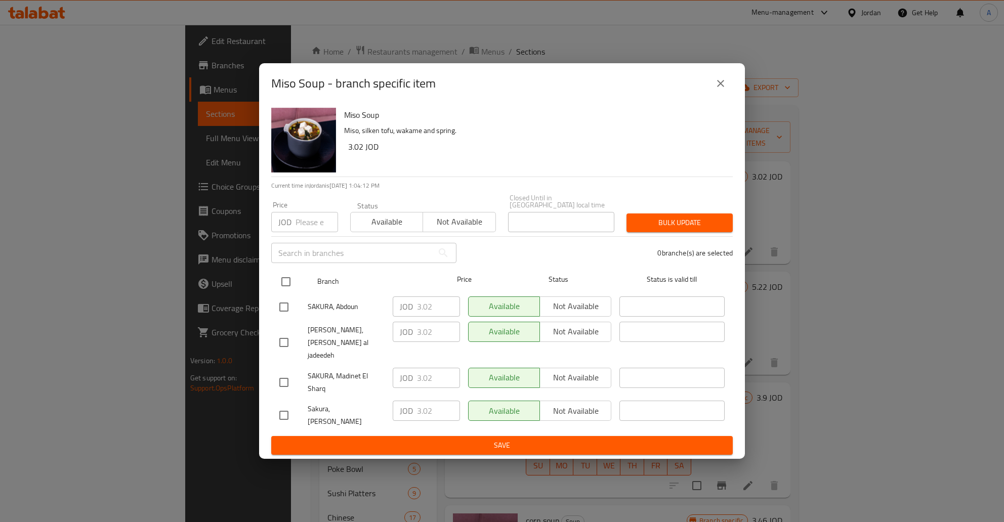
click at [283, 288] on input "checkbox" at bounding box center [285, 281] width 21 height 21
checkbox input "true"
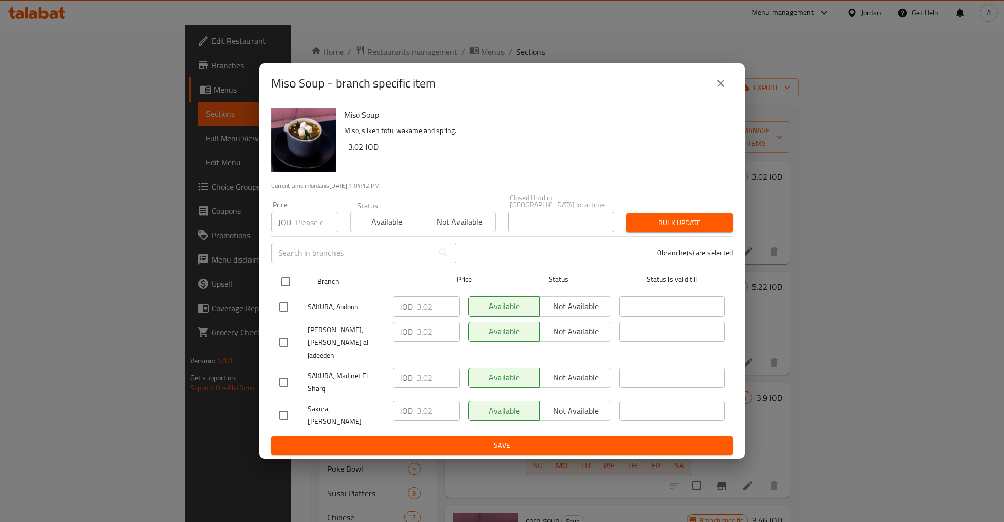
checkbox input "true"
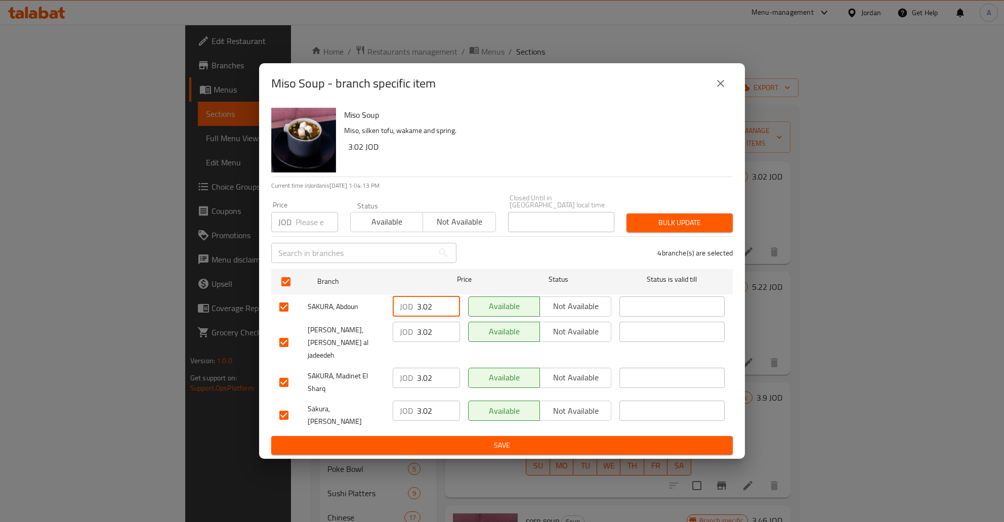
click at [436, 317] on input "3.02" at bounding box center [438, 307] width 43 height 20
type button "0"
type button "1"
type button "0"
type button "1"
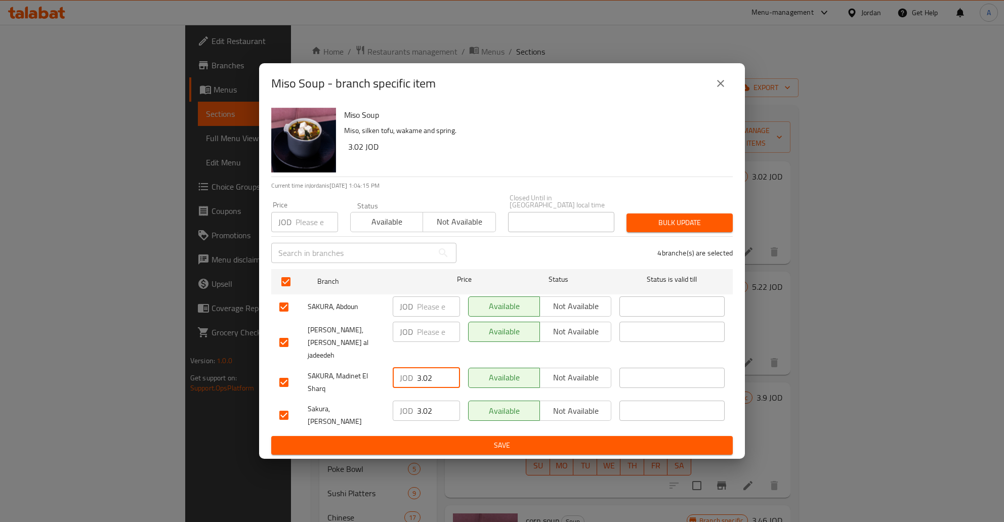
type button "0"
type button "1"
type button "0"
type button "1"
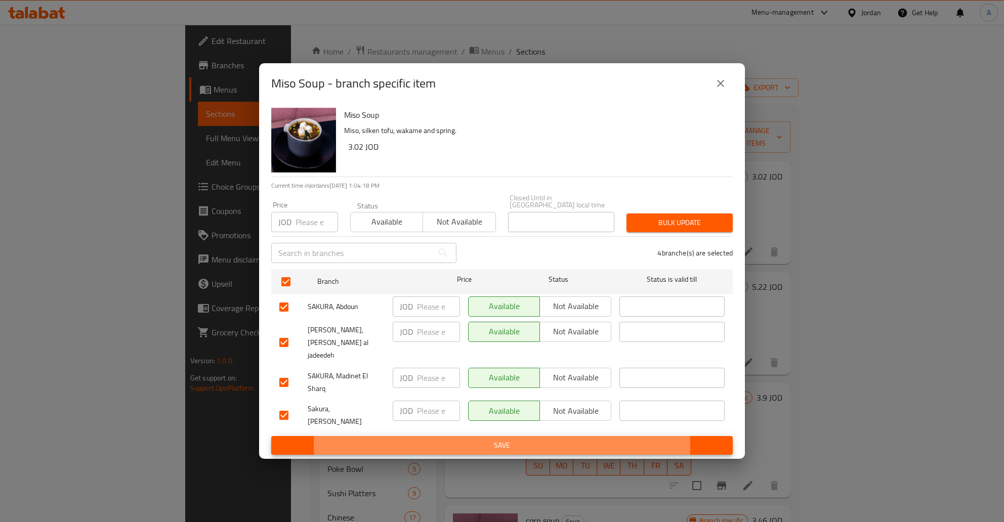
click at [271, 436] on button "Save" at bounding box center [502, 445] width 462 height 19
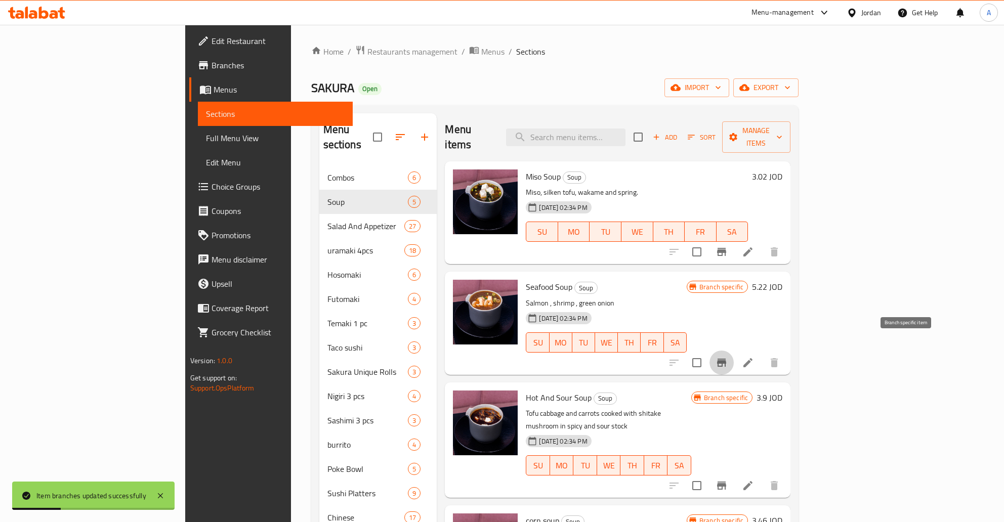
click at [726, 359] on icon "Branch-specific-item" at bounding box center [721, 363] width 9 height 8
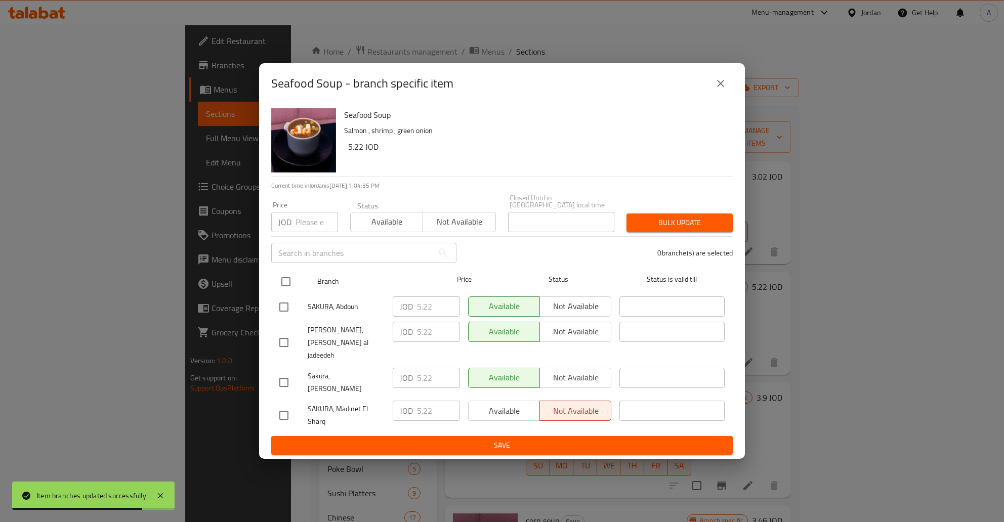
click at [289, 290] on input "checkbox" at bounding box center [285, 281] width 21 height 21
checkbox input "true"
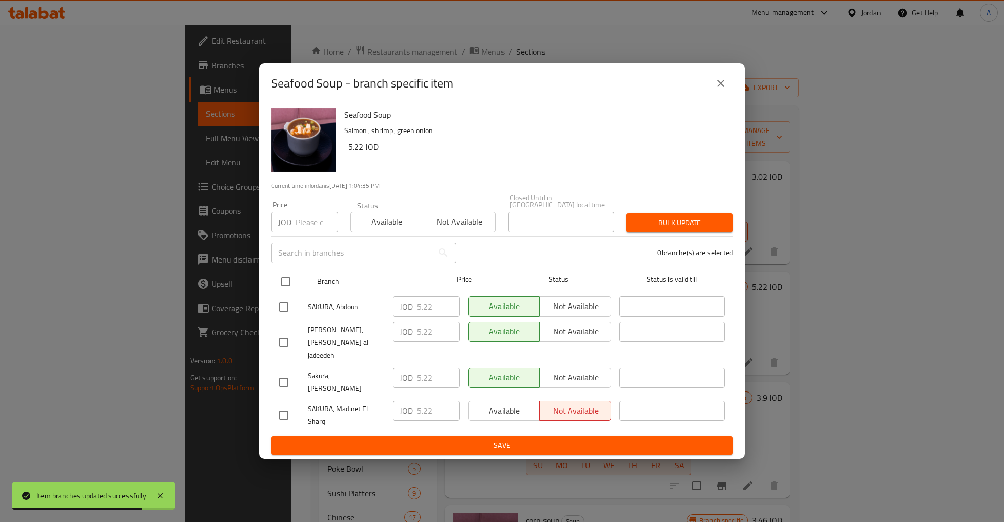
checkbox input "true"
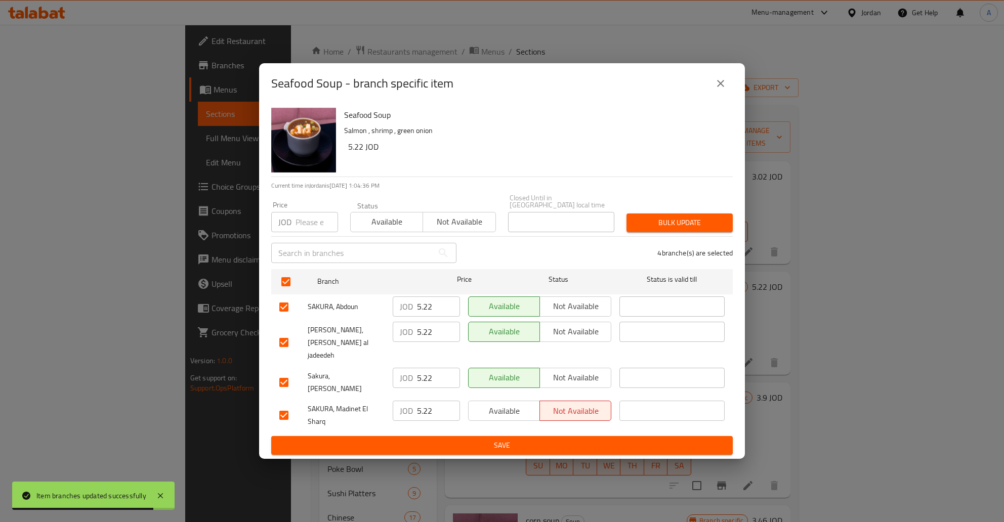
click at [415, 316] on div "JOD 5.22 ​" at bounding box center [426, 307] width 67 height 20
type button "0"
type button "1"
type button "0"
type button "1"
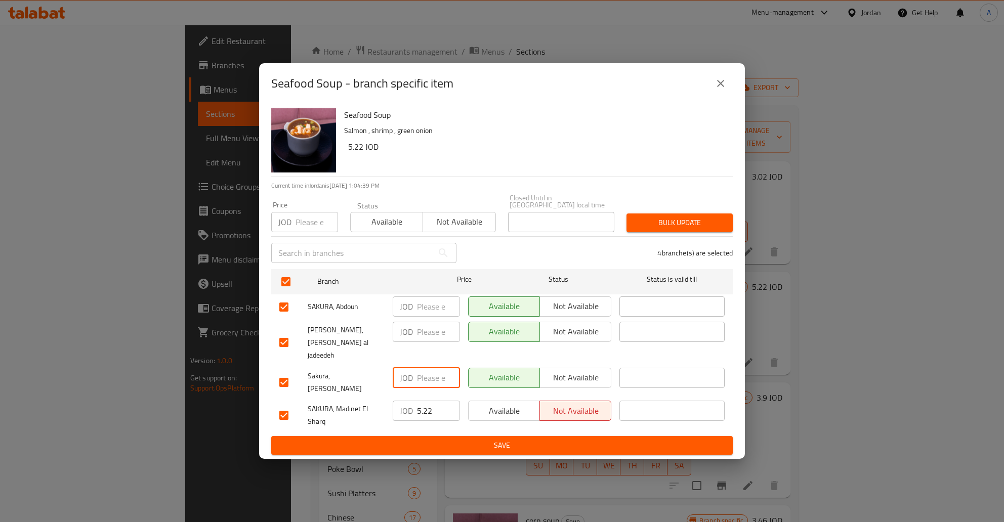
type button "0"
type button "1"
type button "0"
type button "1"
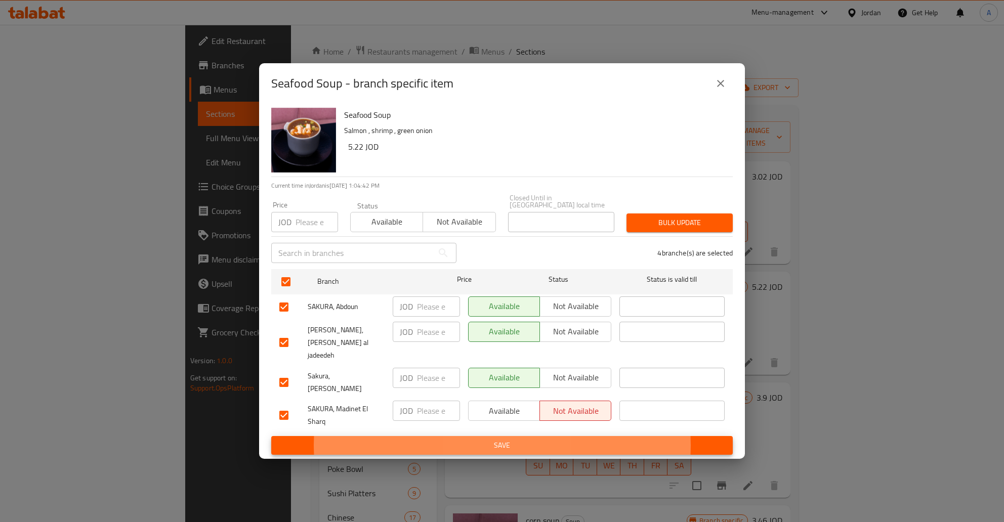
click at [271, 436] on button "Save" at bounding box center [502, 445] width 462 height 19
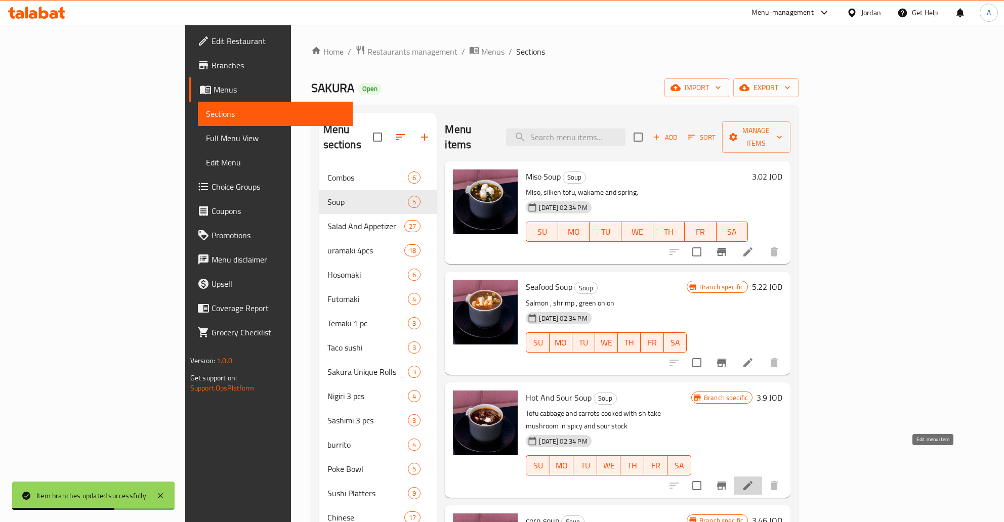
click at [754, 480] on icon at bounding box center [748, 486] width 12 height 12
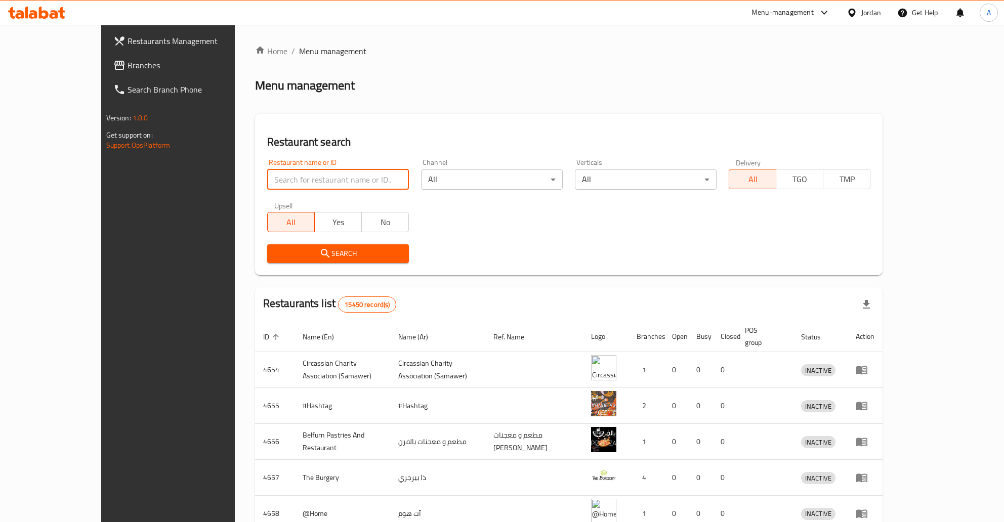
click at [357, 179] on input "search" at bounding box center [338, 180] width 142 height 20
type input "سشنع"
type input "sakura"
click button "Search" at bounding box center [338, 253] width 142 height 19
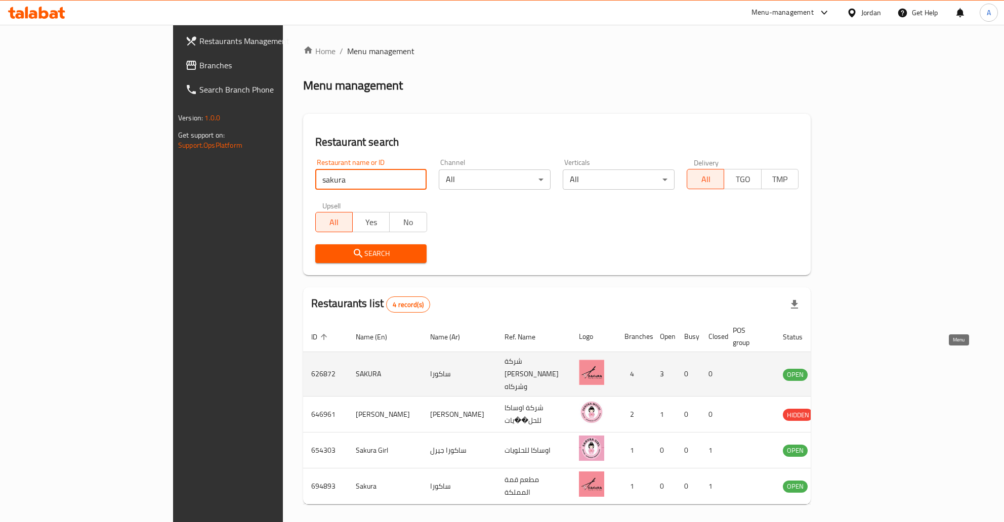
click at [848, 369] on icon "enhanced table" at bounding box center [842, 375] width 12 height 12
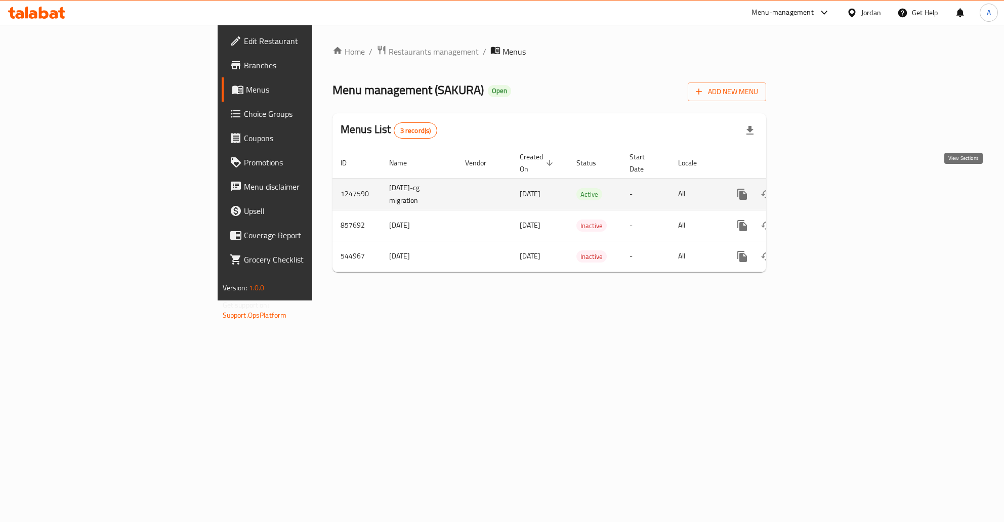
click at [828, 193] on link "enhanced table" at bounding box center [815, 194] width 24 height 24
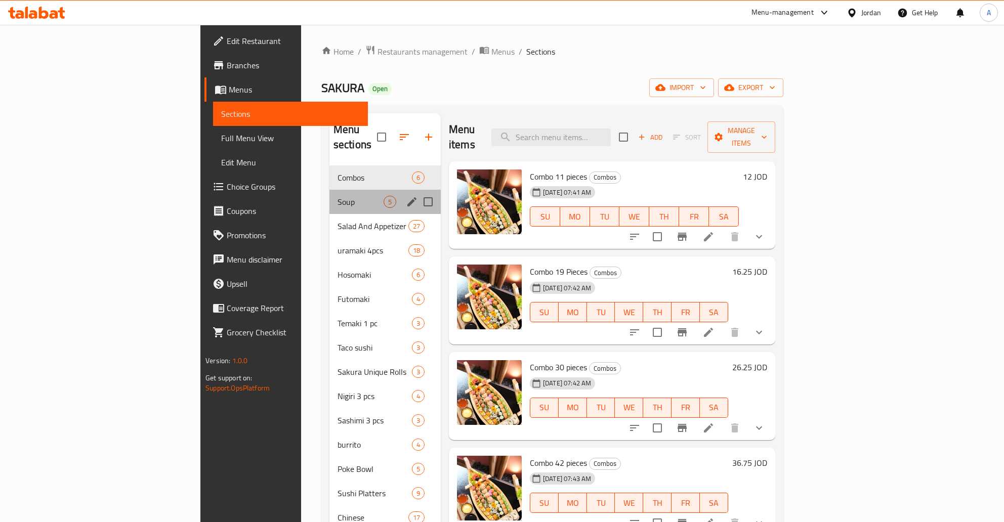
click at [330, 190] on div "Soup 5" at bounding box center [385, 202] width 111 height 24
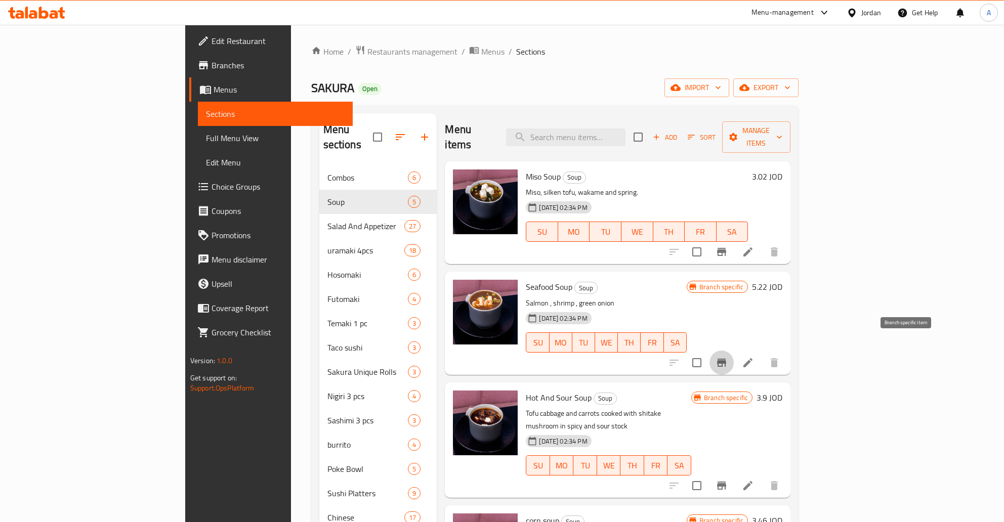
click at [728, 357] on icon "Branch-specific-item" at bounding box center [722, 363] width 12 height 12
click at [728, 480] on icon "Branch-specific-item" at bounding box center [722, 486] width 12 height 12
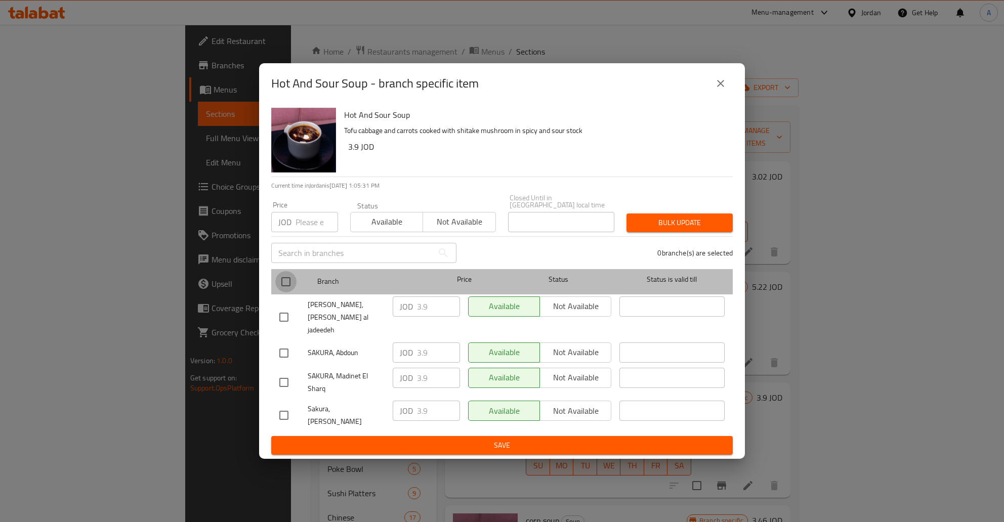
click at [294, 288] on input "checkbox" at bounding box center [285, 281] width 21 height 21
checkbox input "true"
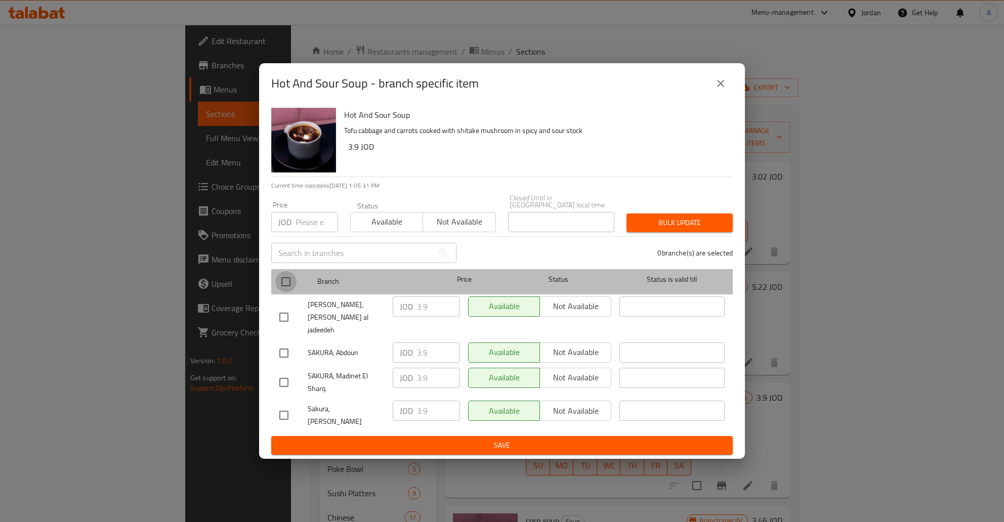
checkbox input "true"
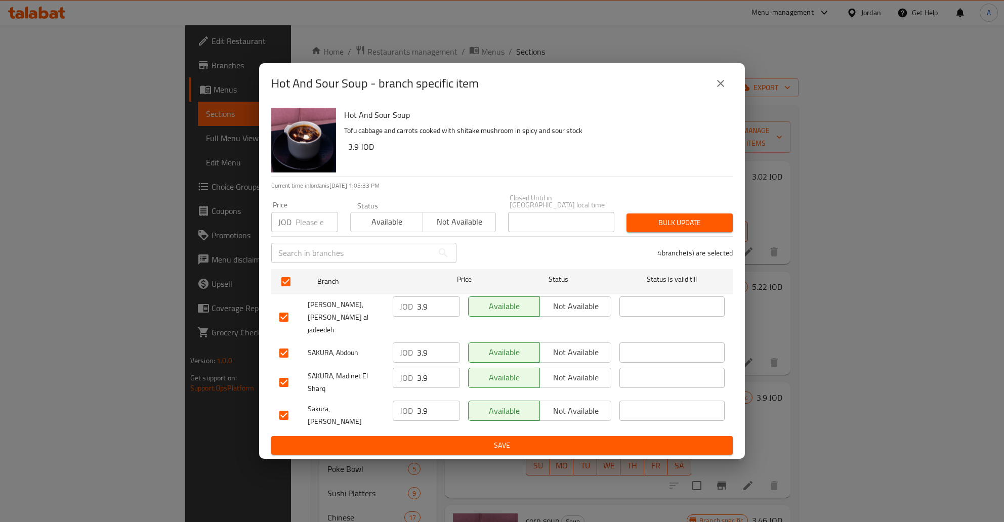
click at [410, 312] on p "JOD" at bounding box center [406, 307] width 13 height 12
click at [442, 311] on input "3.9" at bounding box center [438, 307] width 43 height 20
type button "0"
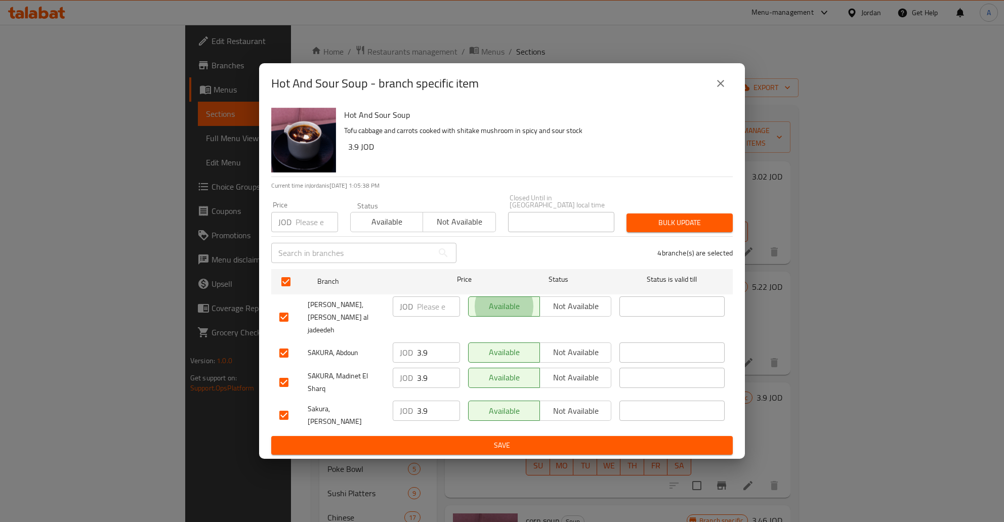
type button "1"
type button "0"
type button "1"
type button "0"
type button "1"
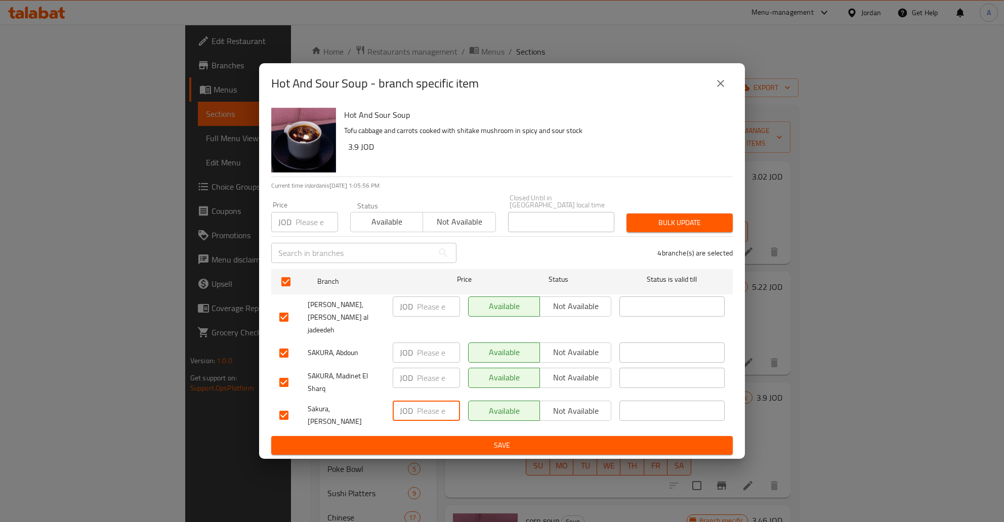
type button "0"
type button "1"
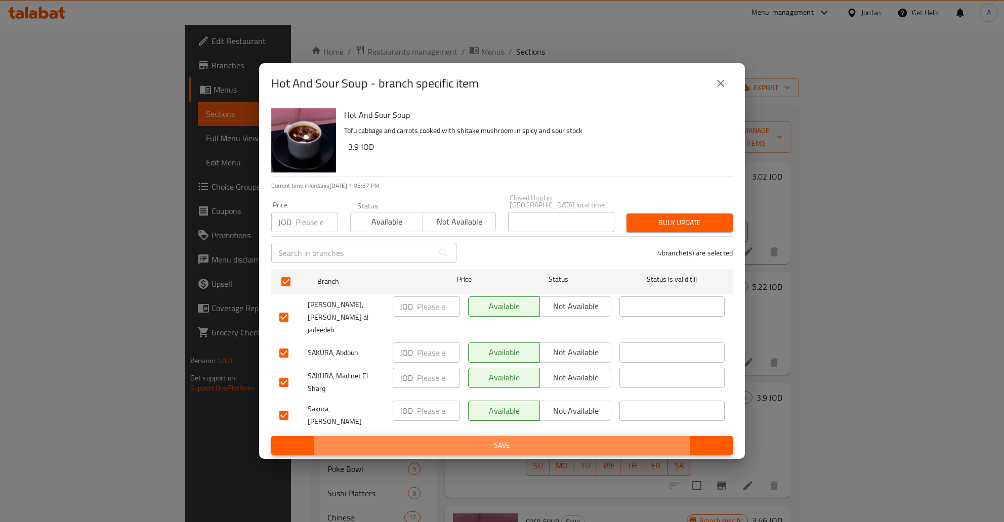
click at [271, 436] on button "Save" at bounding box center [502, 445] width 462 height 19
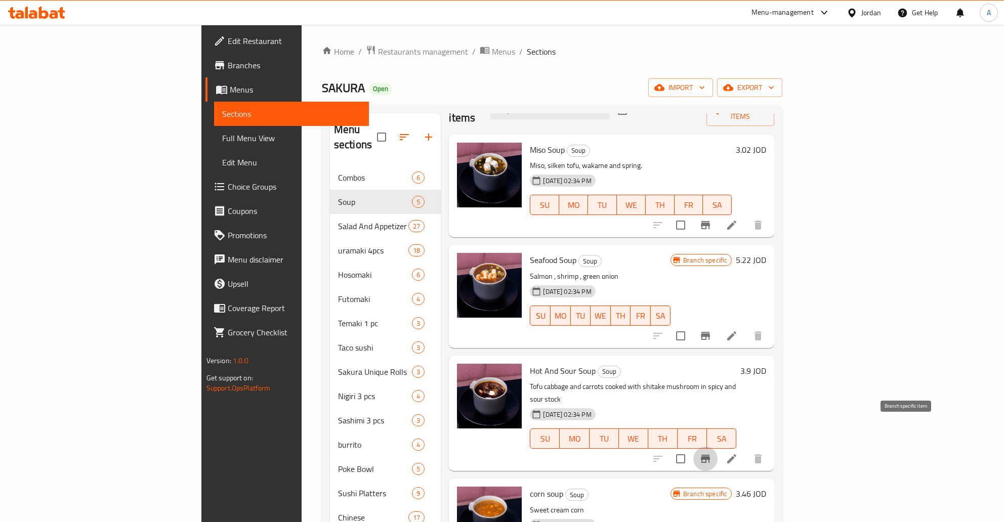
scroll to position [116, 0]
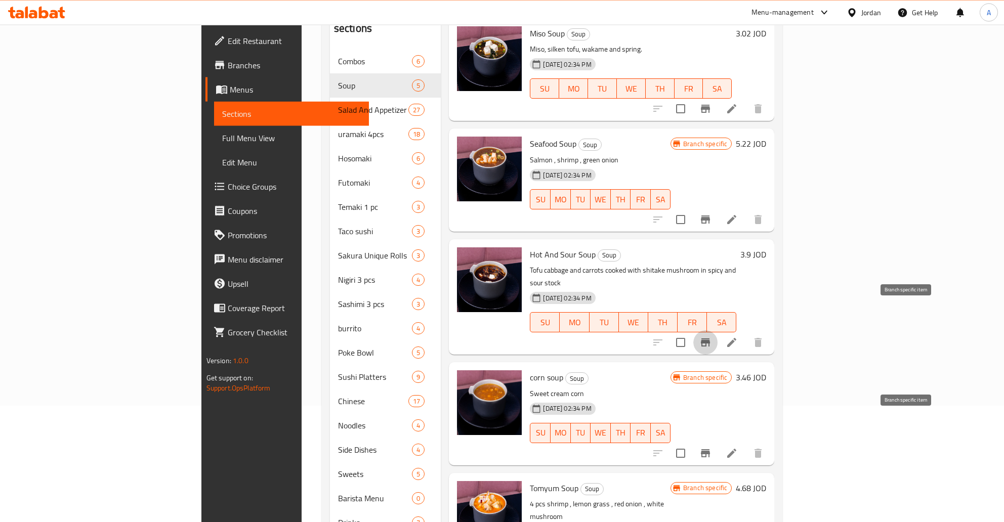
click at [710, 450] on icon "Branch-specific-item" at bounding box center [705, 454] width 9 height 8
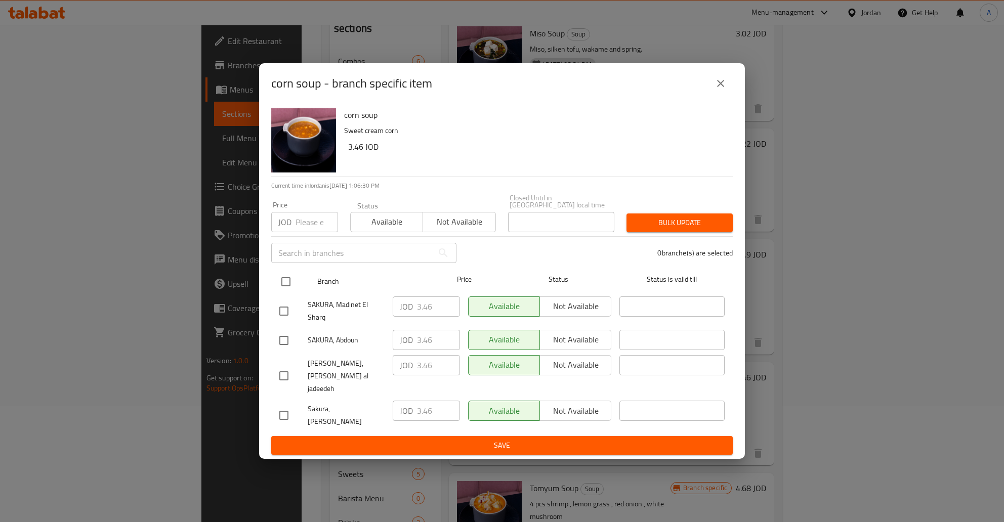
click at [285, 283] on input "checkbox" at bounding box center [285, 281] width 21 height 21
checkbox input "true"
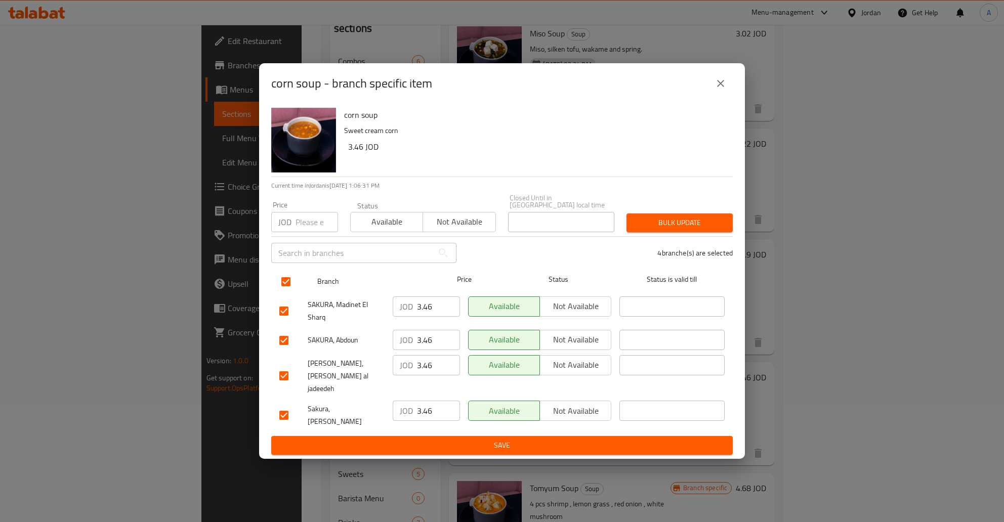
checkbox input "true"
type button "0"
type button "1"
type button "0"
type button "1"
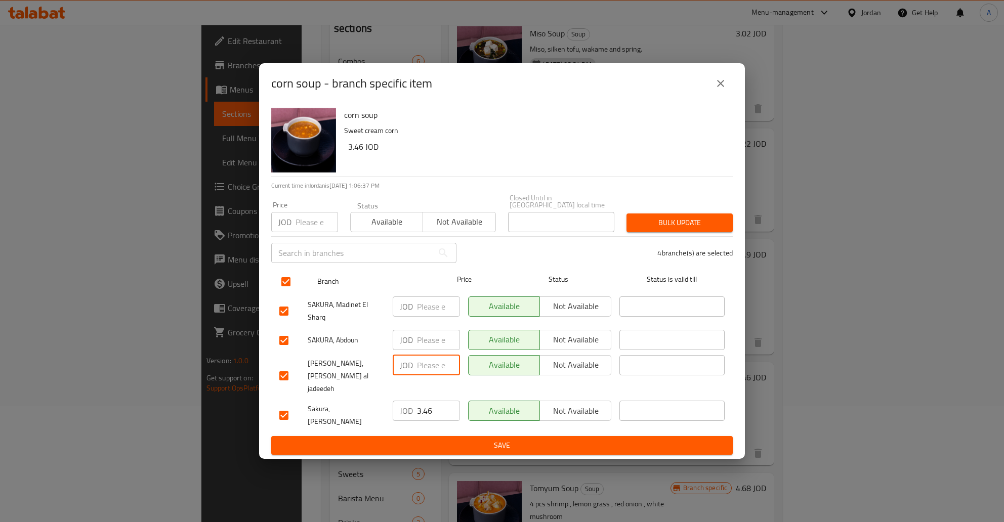
type button "0"
type button "1"
type button "0"
type button "1"
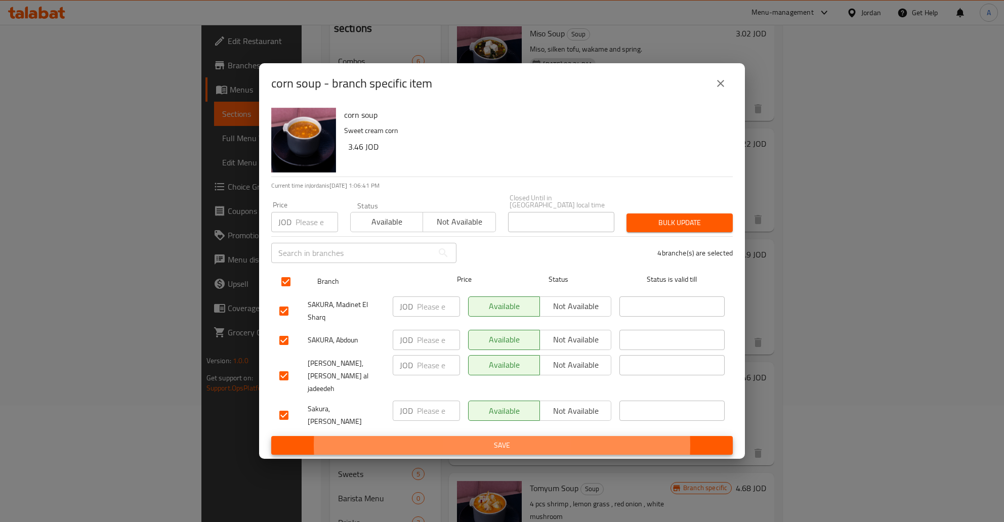
click at [271, 436] on button "Save" at bounding box center [502, 445] width 462 height 19
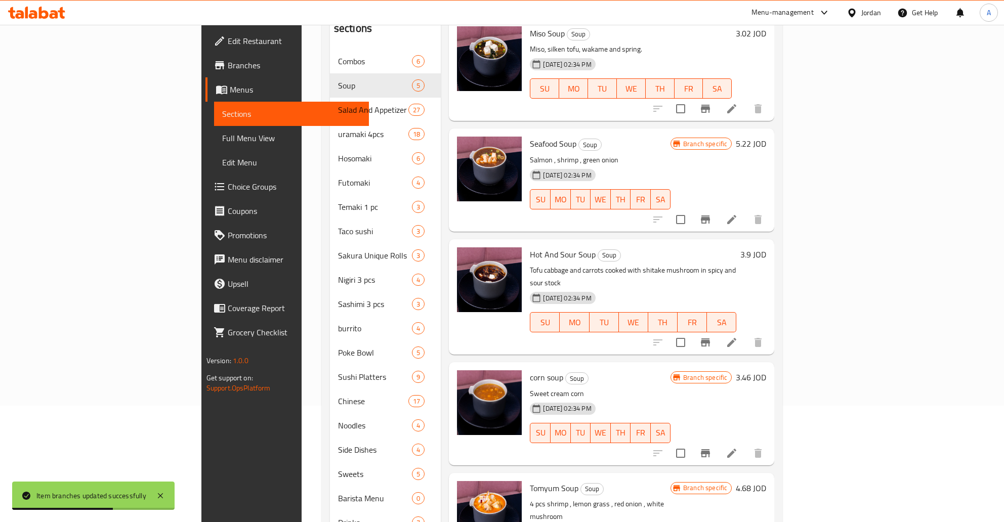
click at [712, 447] on icon "Branch-specific-item" at bounding box center [706, 453] width 12 height 12
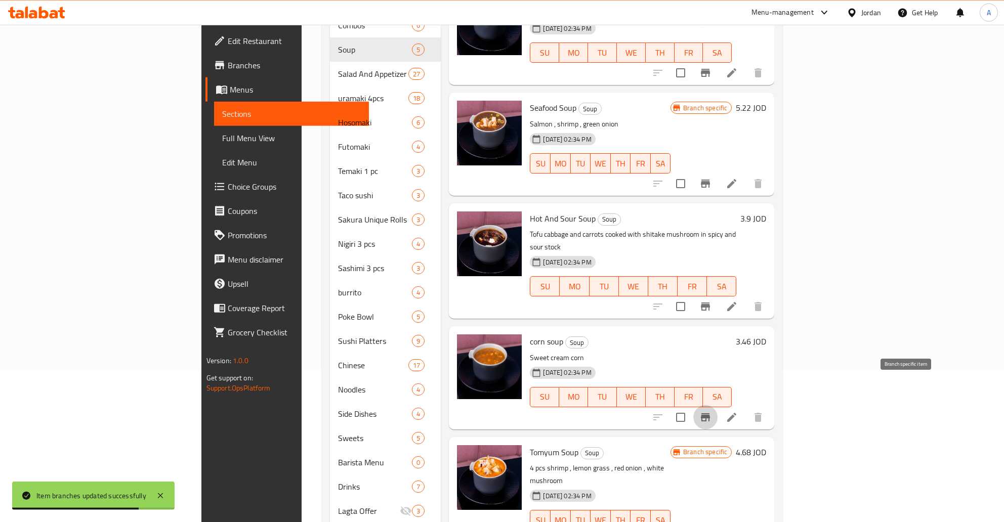
scroll to position [170, 0]
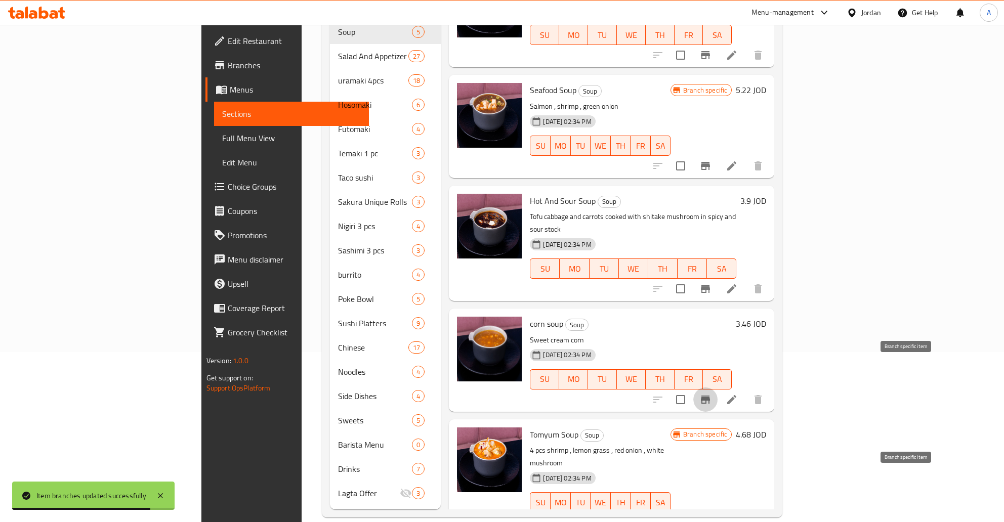
click at [718, 511] on button "Branch-specific-item" at bounding box center [705, 523] width 24 height 24
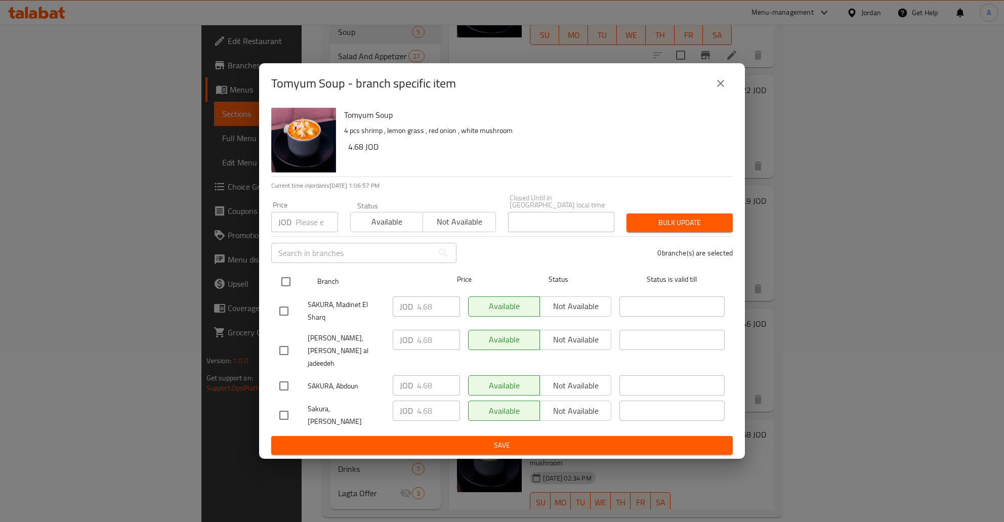
click at [288, 288] on input "checkbox" at bounding box center [285, 281] width 21 height 21
checkbox input "true"
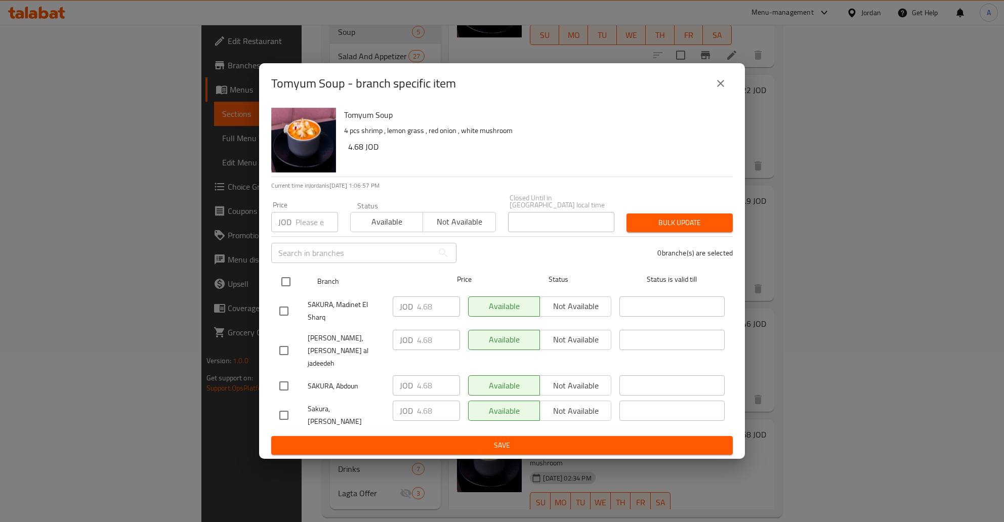
checkbox input "true"
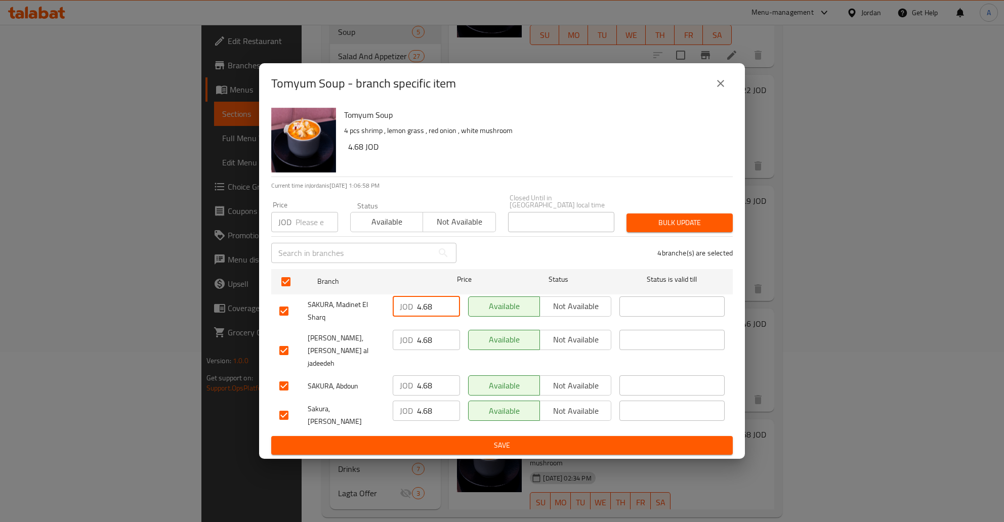
click at [421, 314] on input "4.68" at bounding box center [438, 307] width 43 height 20
type button "0"
type button "1"
type button "0"
type button "1"
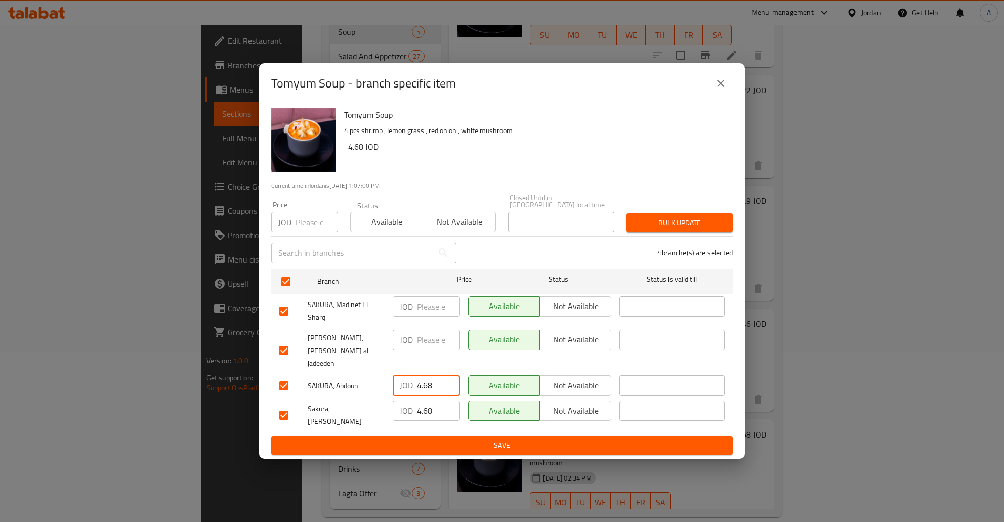
type button "0"
type button "1"
type button "0"
type button "1"
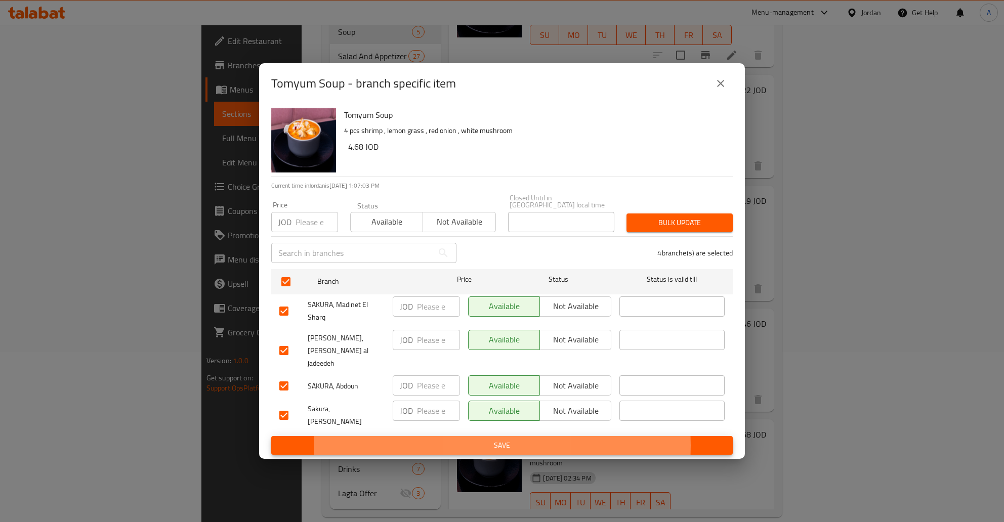
click at [271, 436] on button "Save" at bounding box center [502, 445] width 462 height 19
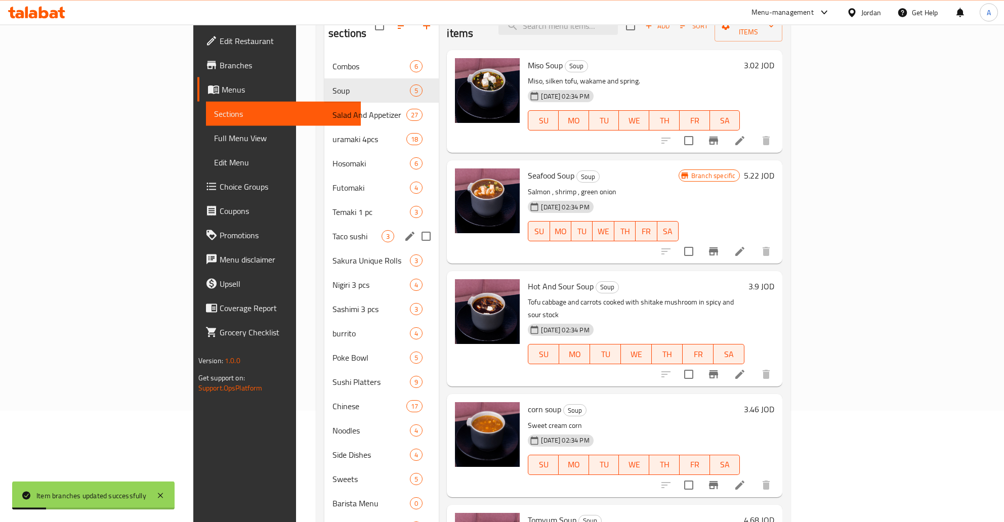
scroll to position [0, 0]
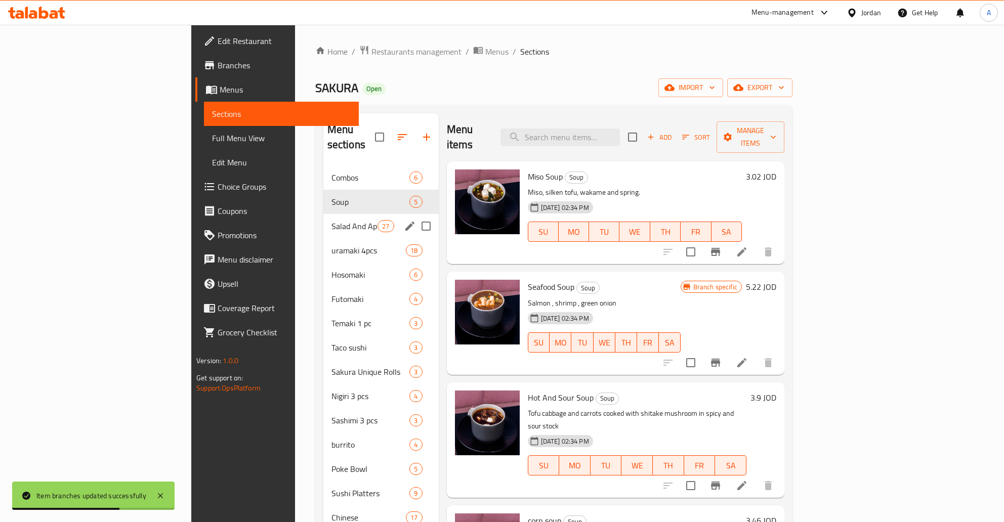
click at [332, 220] on span "Salad And Appetizer" at bounding box center [355, 226] width 46 height 12
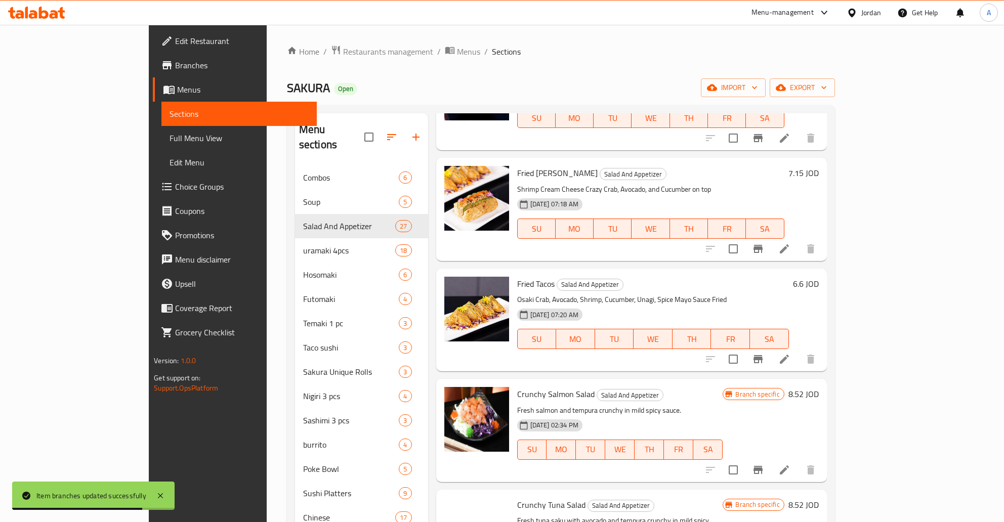
scroll to position [244, 0]
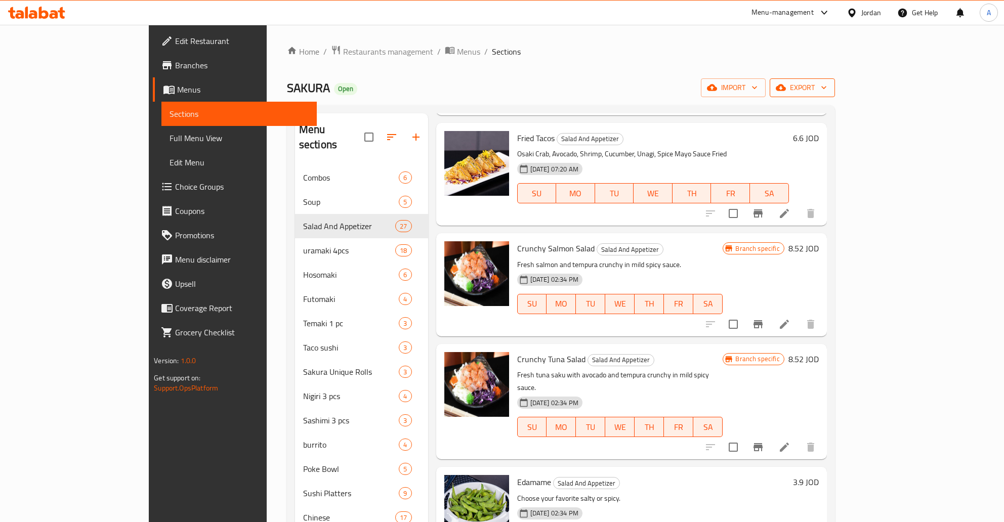
click at [827, 90] on span "export" at bounding box center [802, 87] width 49 height 13
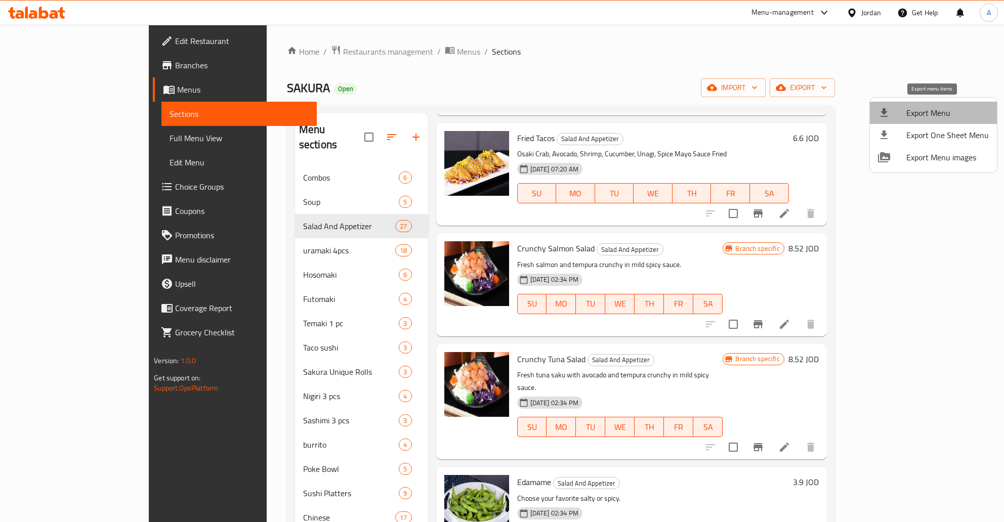
click at [936, 115] on span "Export Menu" at bounding box center [948, 113] width 83 height 12
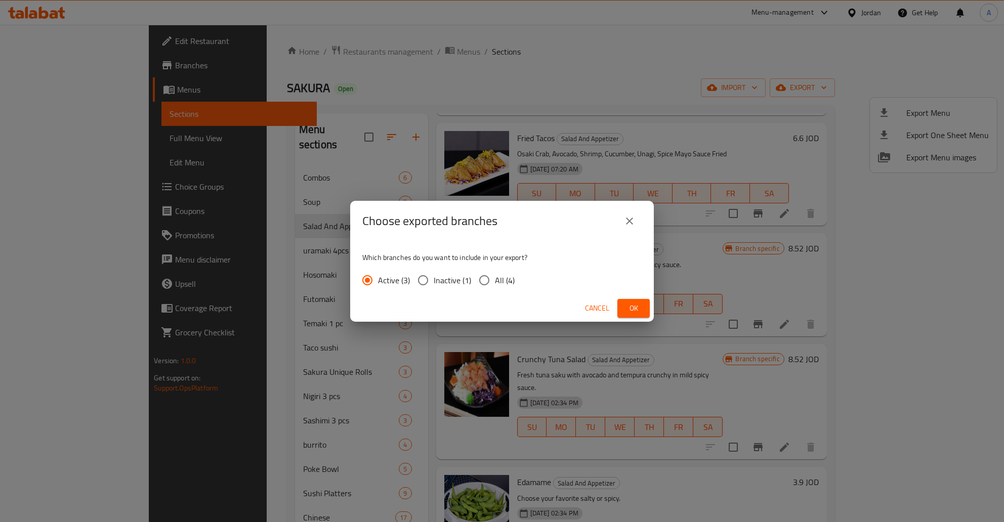
click at [479, 279] on input "All (4)" at bounding box center [484, 280] width 21 height 21
radio input "true"
click at [636, 312] on span "Ok" at bounding box center [634, 308] width 16 height 13
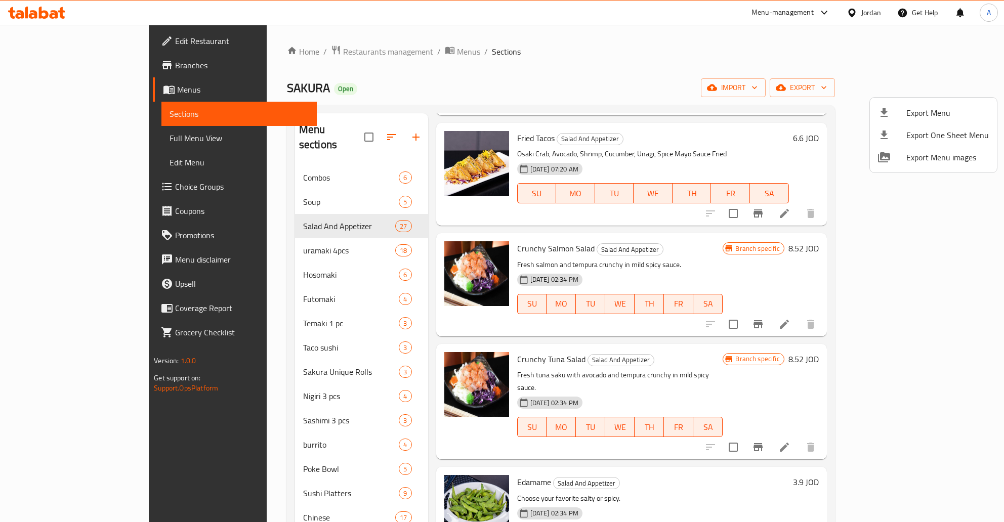
click at [281, 49] on div at bounding box center [502, 261] width 1004 height 522
click at [343, 54] on span "Restaurants management" at bounding box center [388, 52] width 90 height 12
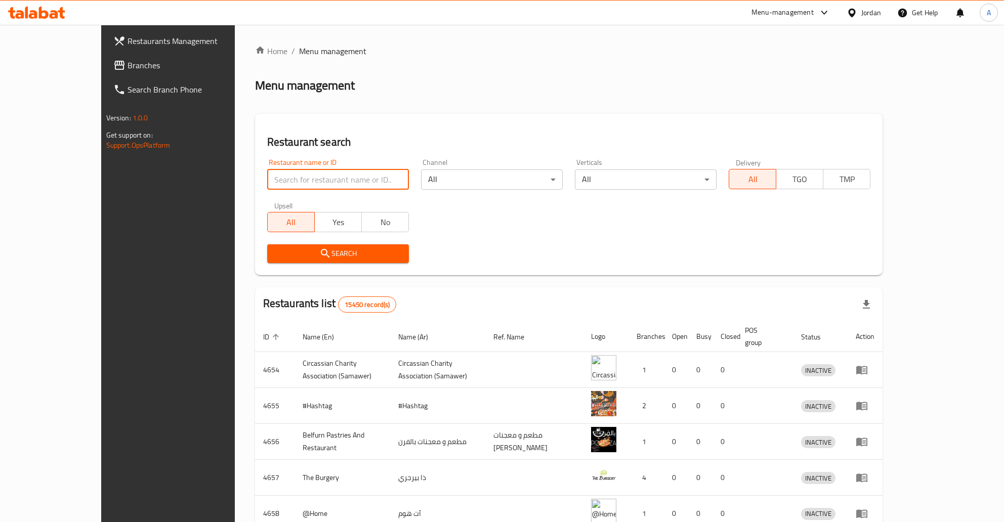
click at [267, 184] on input "search" at bounding box center [338, 180] width 142 height 20
type input "خ"
type input "عبادة"
click button "Search" at bounding box center [338, 253] width 142 height 19
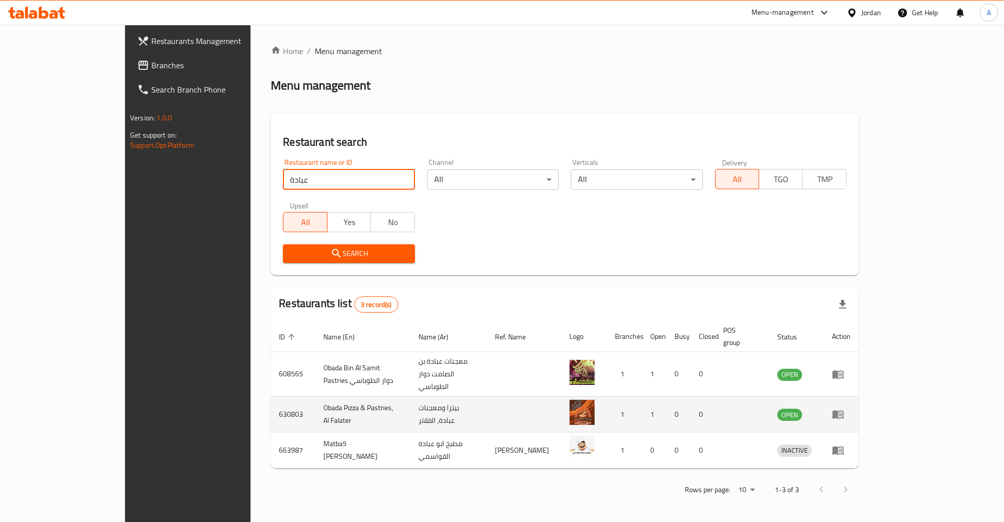
click at [844, 411] on icon "enhanced table" at bounding box center [838, 415] width 11 height 9
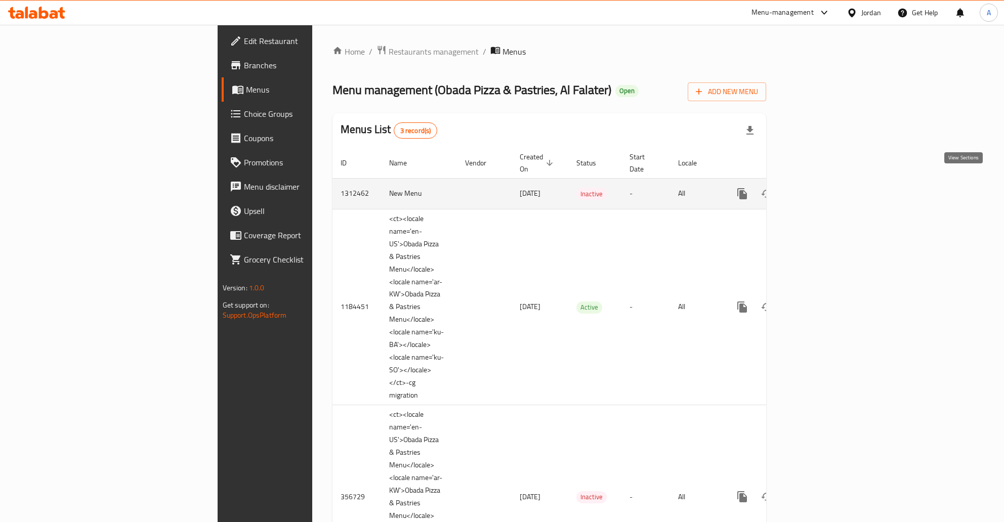
click at [828, 187] on link "enhanced table" at bounding box center [815, 194] width 24 height 24
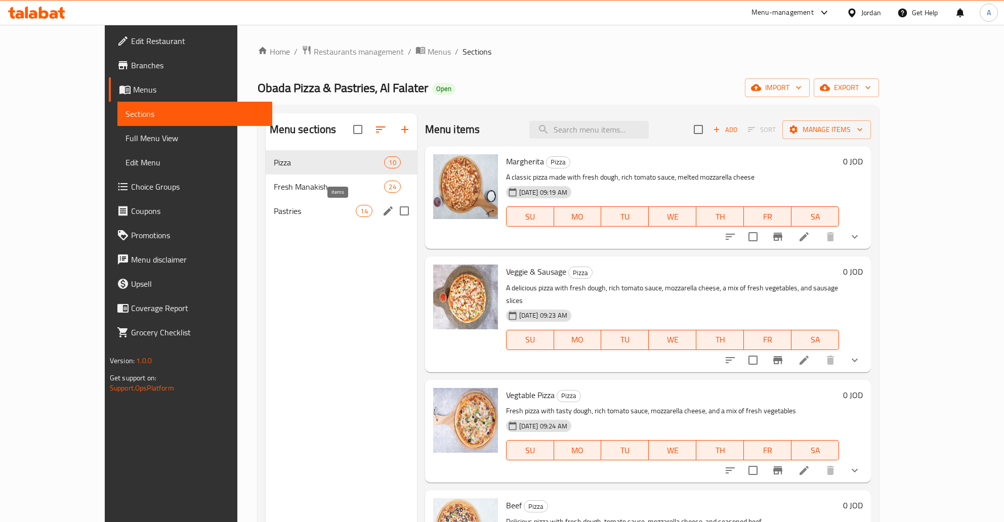
click at [356, 209] on span "14" at bounding box center [363, 212] width 15 height 10
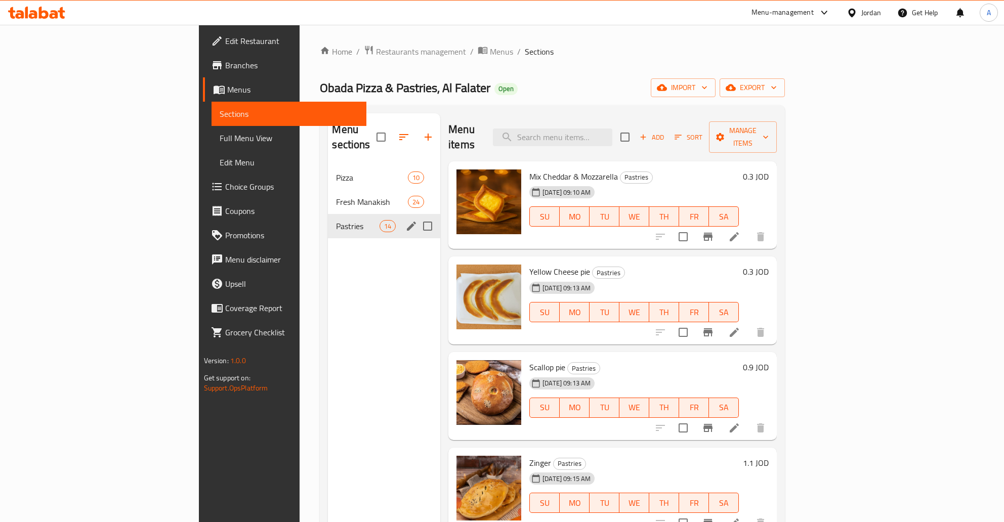
click at [328, 214] on div "Pastries 14" at bounding box center [384, 226] width 112 height 24
click at [328, 193] on div "Fresh Manakish 24" at bounding box center [384, 202] width 112 height 24
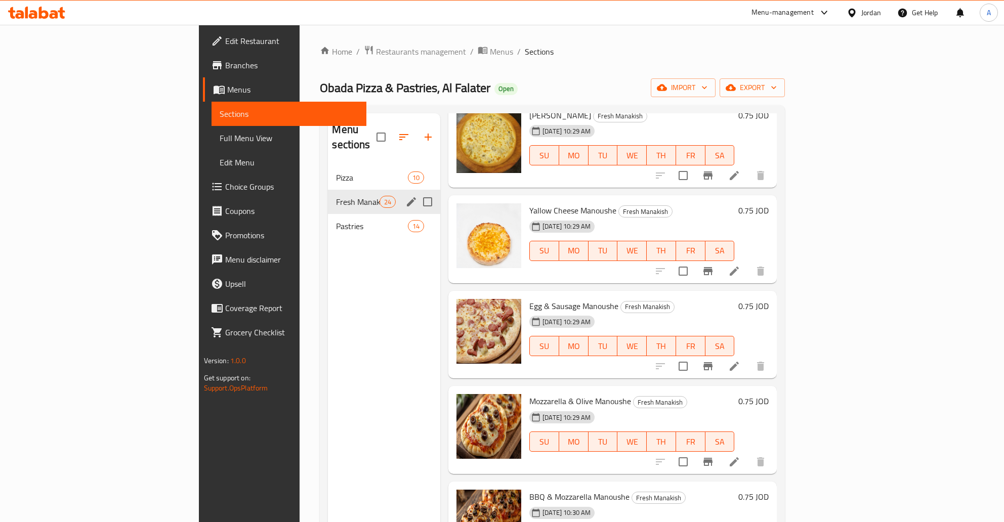
click at [328, 190] on div "Fresh Manakish 24" at bounding box center [384, 202] width 112 height 24
click at [328, 173] on div "Pizza 10" at bounding box center [384, 178] width 112 height 24
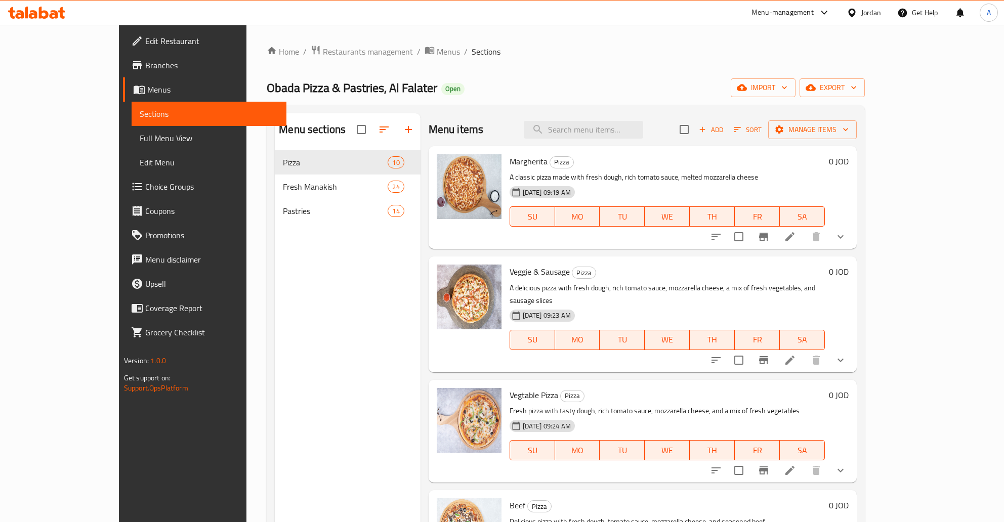
click at [847, 240] on icon "show more" at bounding box center [841, 237] width 12 height 12
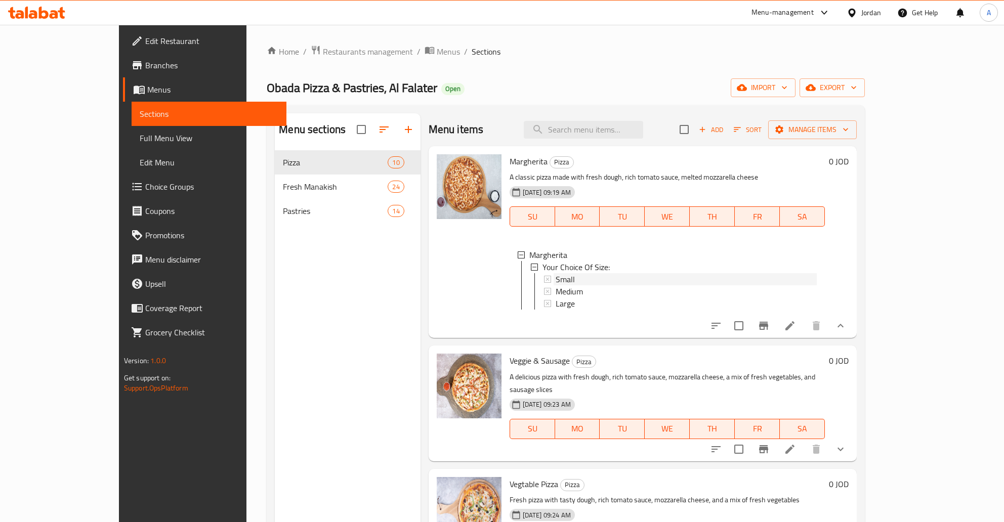
click at [560, 281] on div "Small" at bounding box center [686, 279] width 261 height 12
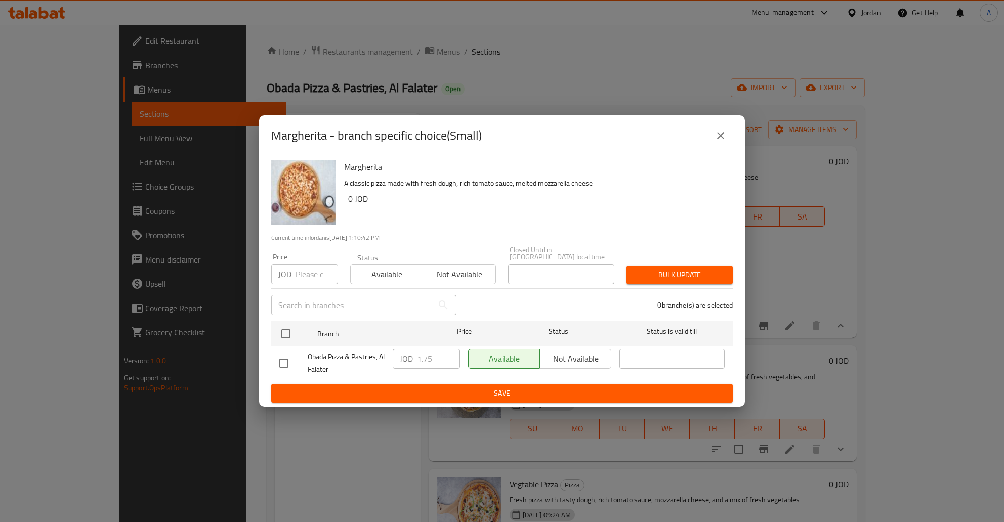
click at [727, 142] on button "close" at bounding box center [721, 136] width 24 height 24
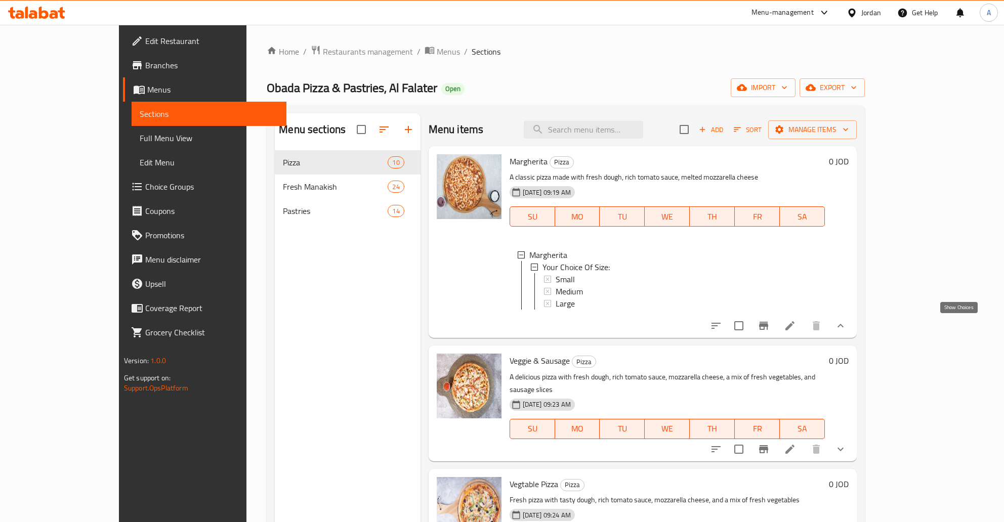
click at [847, 324] on icon "show more" at bounding box center [841, 326] width 12 height 12
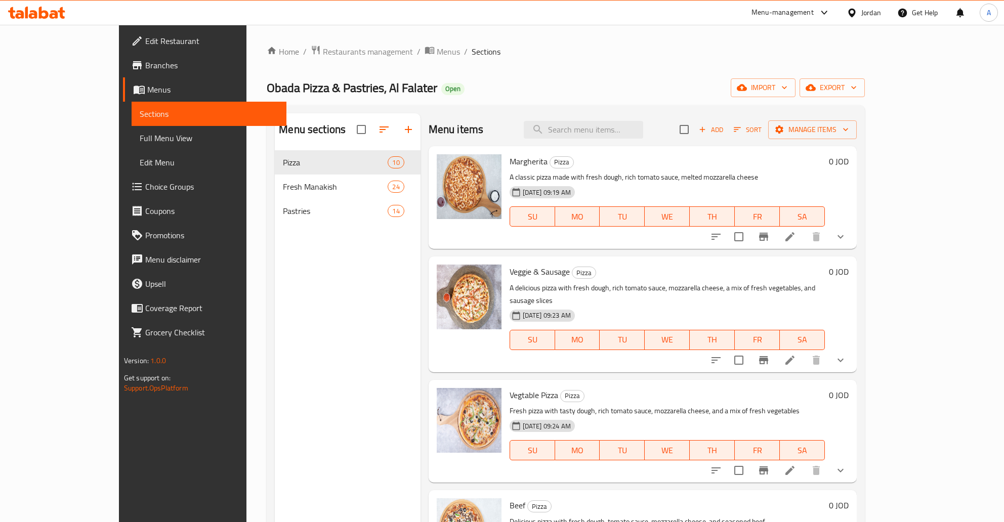
click at [804, 229] on li at bounding box center [790, 237] width 28 height 18
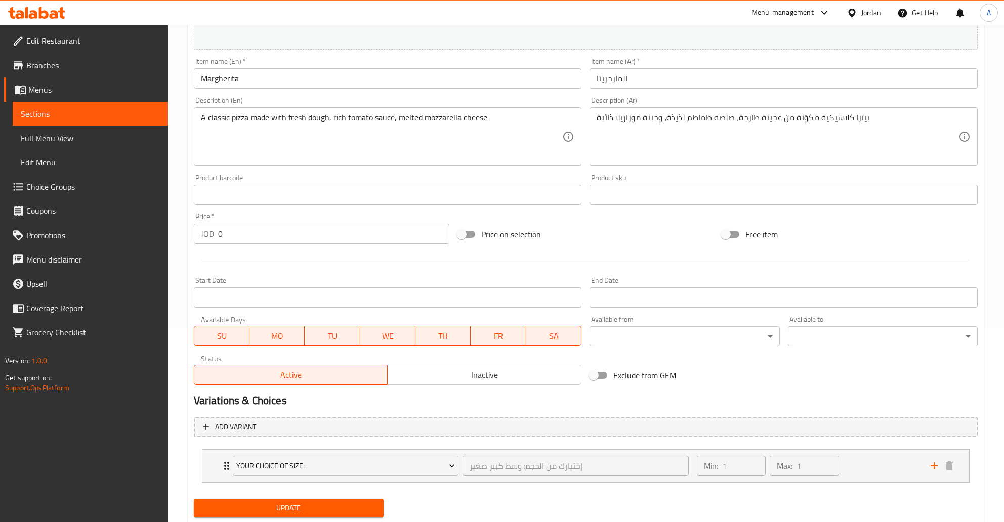
scroll to position [224, 0]
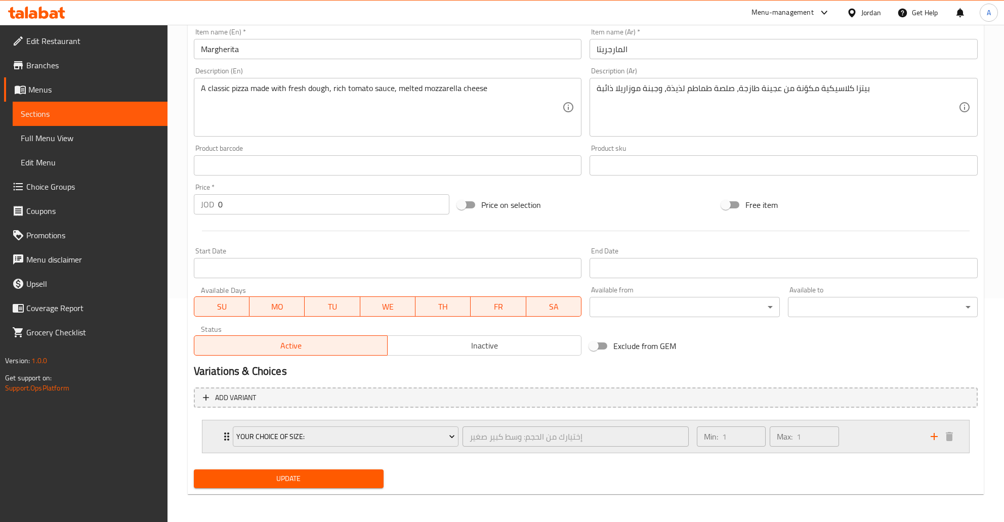
click at [213, 437] on div "Your Choice Of Size: إختيارك من الحجم: وسط كبير صغير ​ Min: 1 ​ Max: 1 ​" at bounding box center [585, 437] width 767 height 32
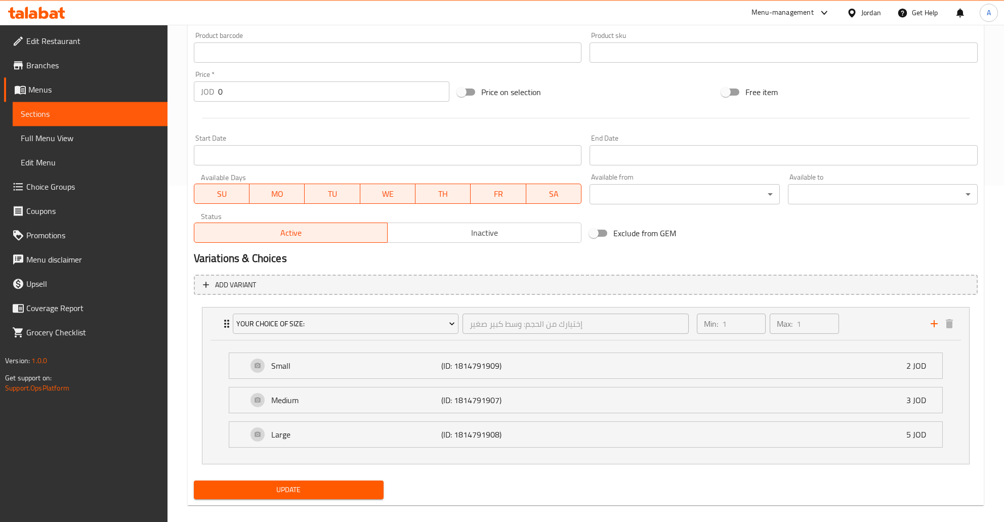
scroll to position [348, 0]
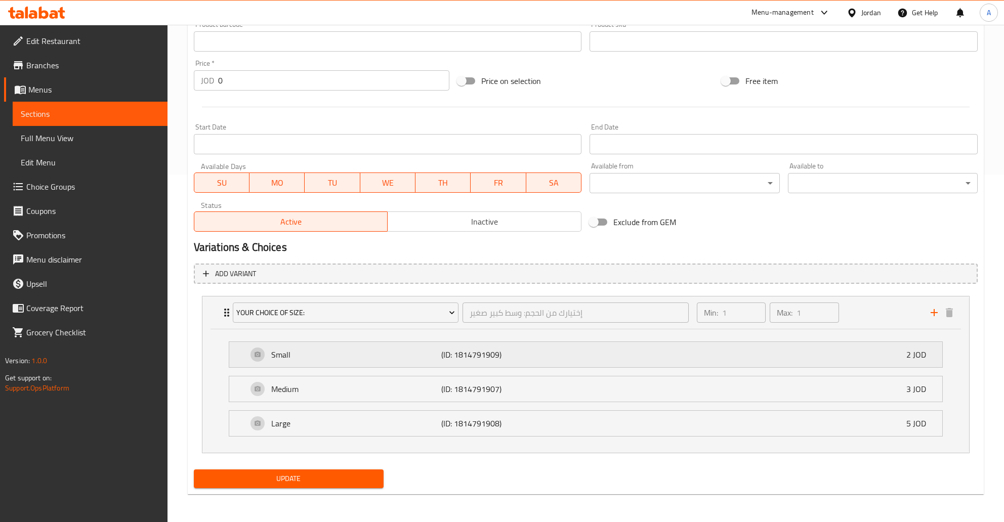
click at [823, 344] on div "Small (ID: 1814791909) 2 JOD" at bounding box center [589, 354] width 683 height 25
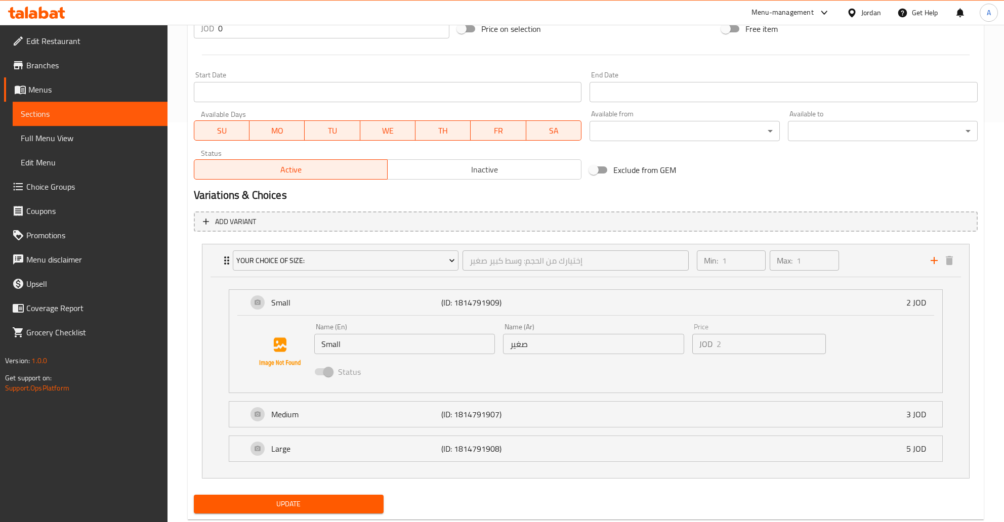
scroll to position [401, 0]
click at [891, 203] on div "Variations & Choices" at bounding box center [586, 194] width 792 height 23
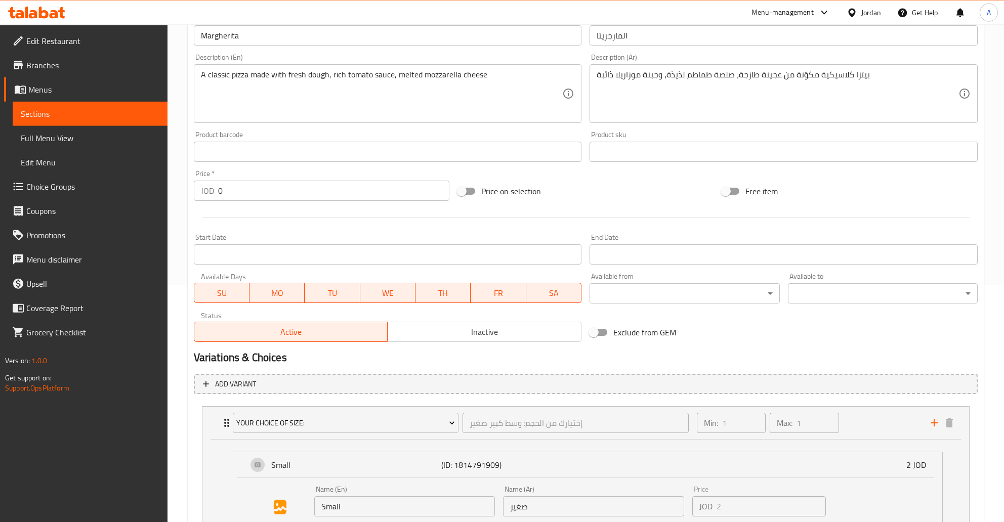
scroll to position [0, 0]
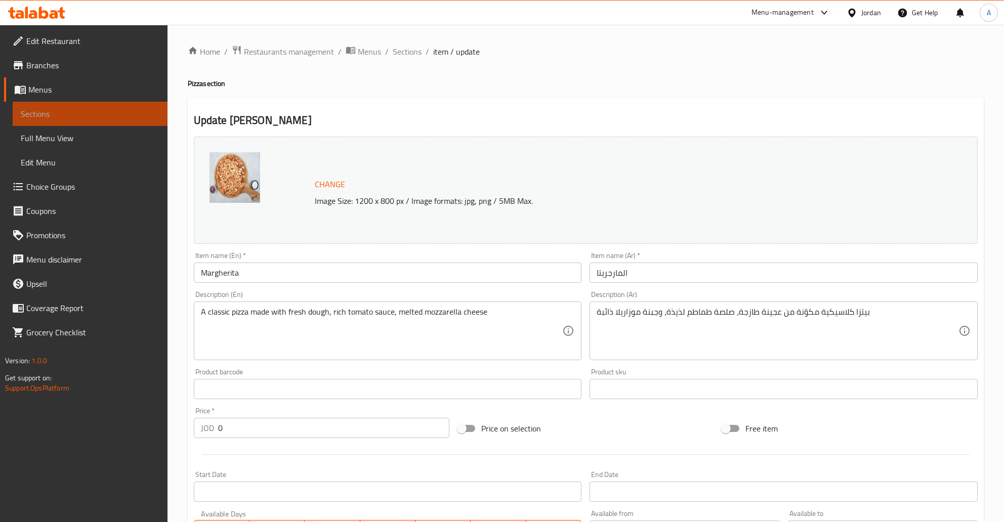
click at [44, 111] on span "Sections" at bounding box center [90, 114] width 139 height 12
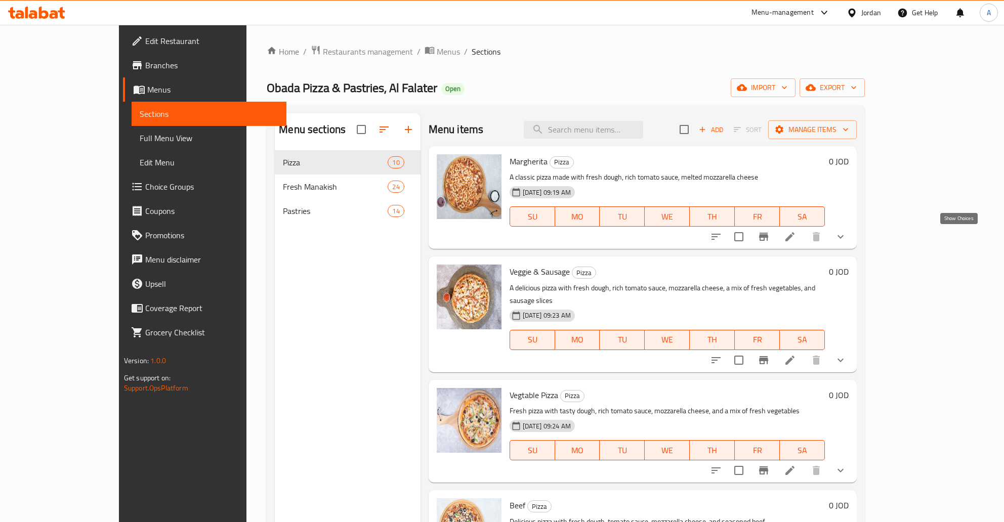
click at [847, 239] on icon "show more" at bounding box center [841, 237] width 12 height 12
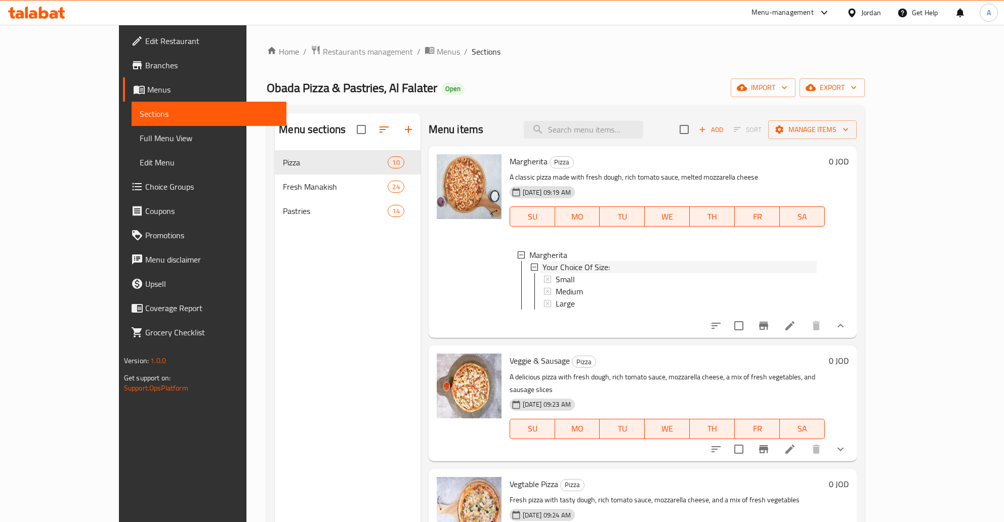
click at [535, 287] on ul "Small Medium Large" at bounding box center [676, 291] width 282 height 36
click at [556, 282] on span "Small" at bounding box center [565, 279] width 19 height 12
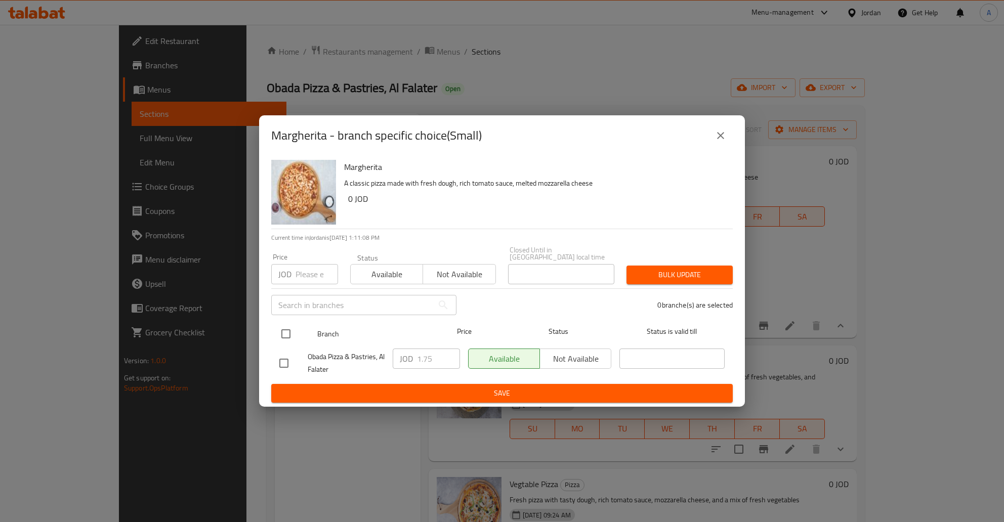
click at [285, 326] on input "checkbox" at bounding box center [285, 333] width 21 height 21
checkbox input "true"
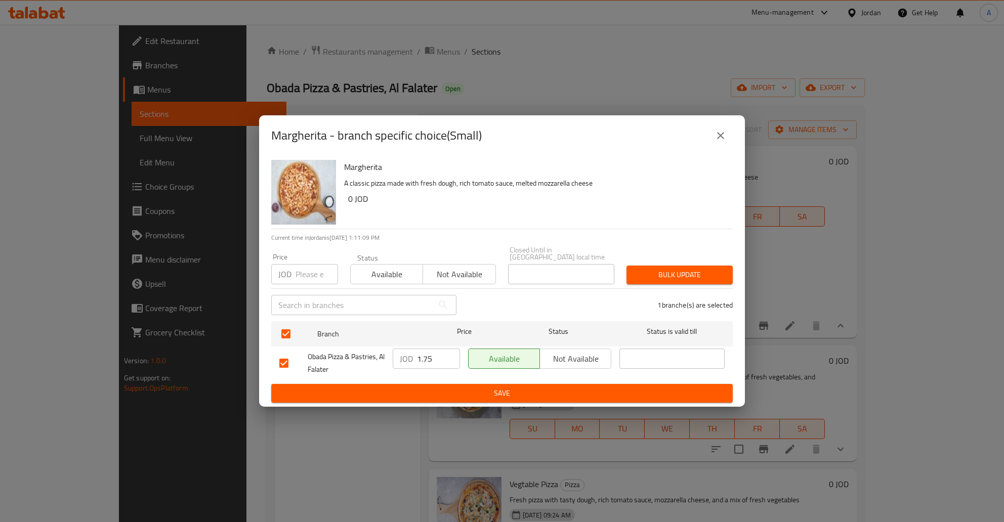
click at [434, 359] on input "1.75" at bounding box center [438, 359] width 43 height 20
type input "0"
type button "0"
type button "1"
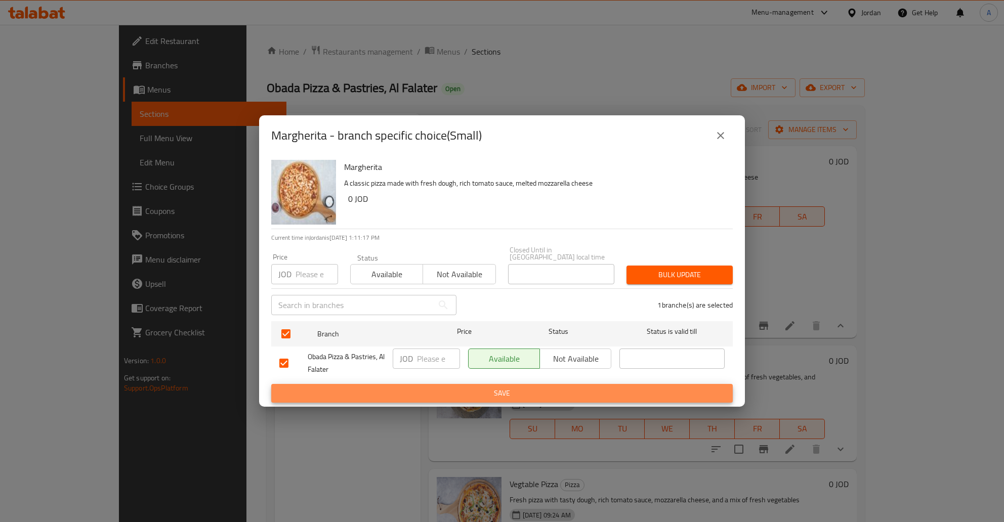
click at [271, 384] on button "Save" at bounding box center [502, 393] width 462 height 19
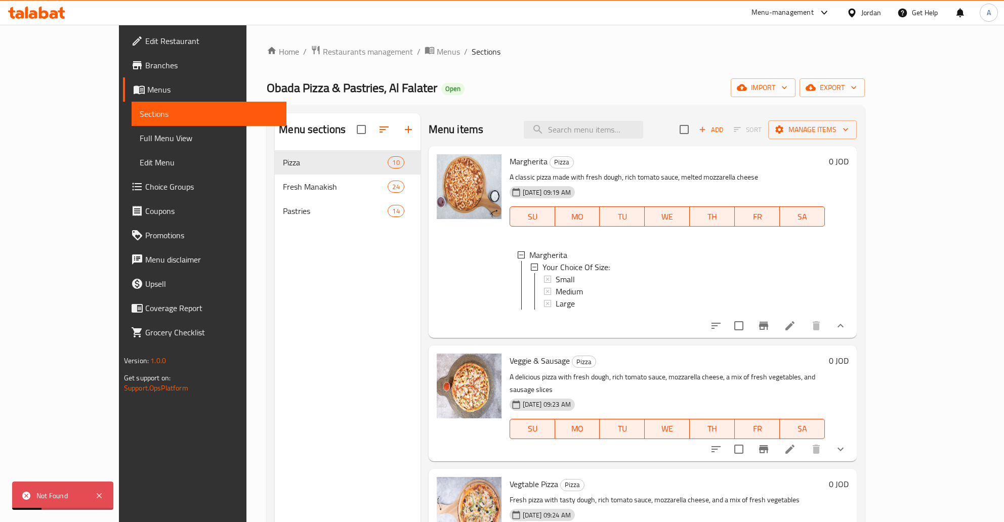
click at [849, 165] on h6 "0 JOD" at bounding box center [839, 161] width 20 height 14
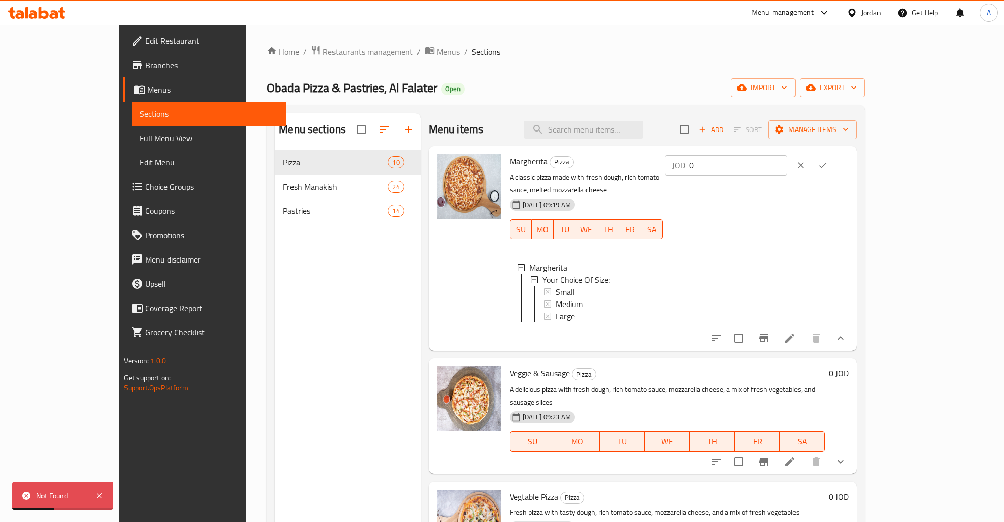
click at [806, 161] on icon "clear" at bounding box center [801, 165] width 10 height 10
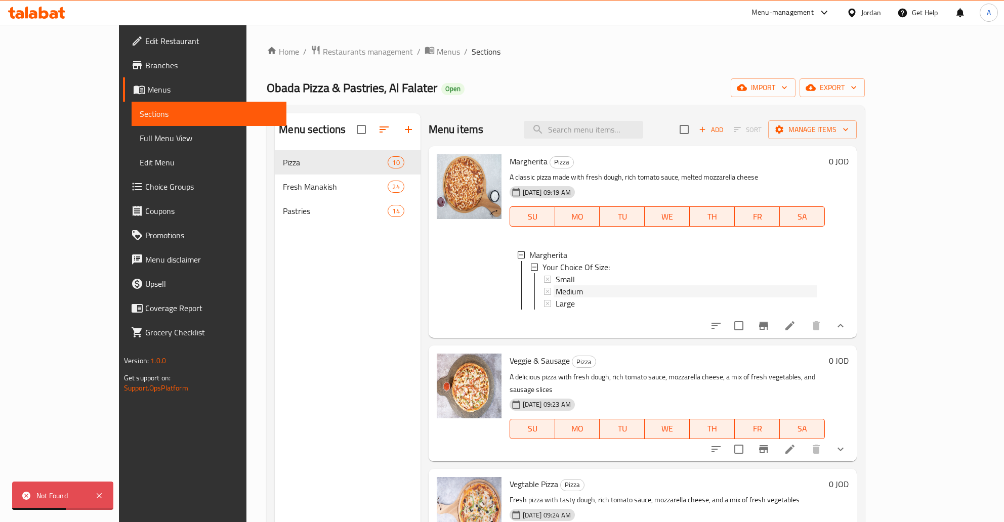
click at [556, 296] on span "Medium" at bounding box center [569, 291] width 27 height 12
click at [556, 304] on div "Large" at bounding box center [686, 304] width 261 height 12
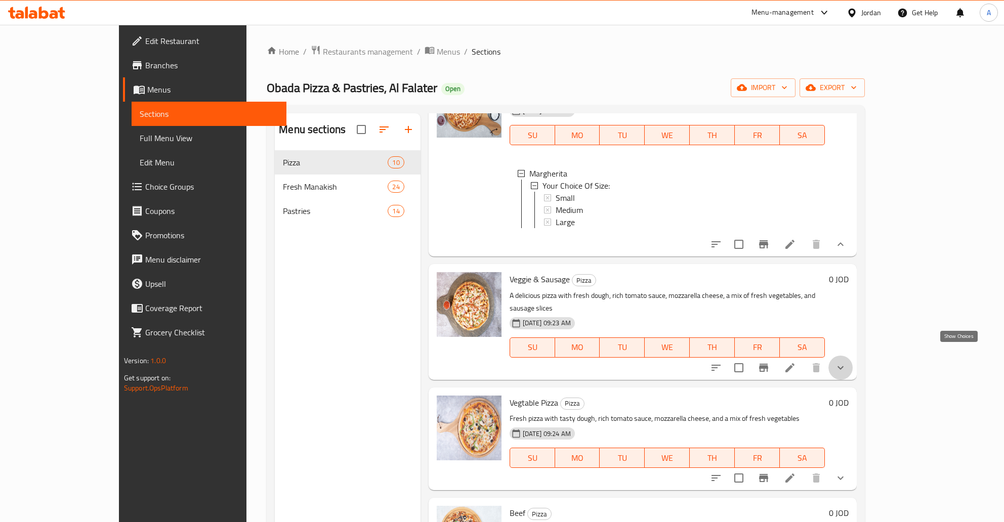
click at [847, 362] on icon "show more" at bounding box center [841, 368] width 12 height 12
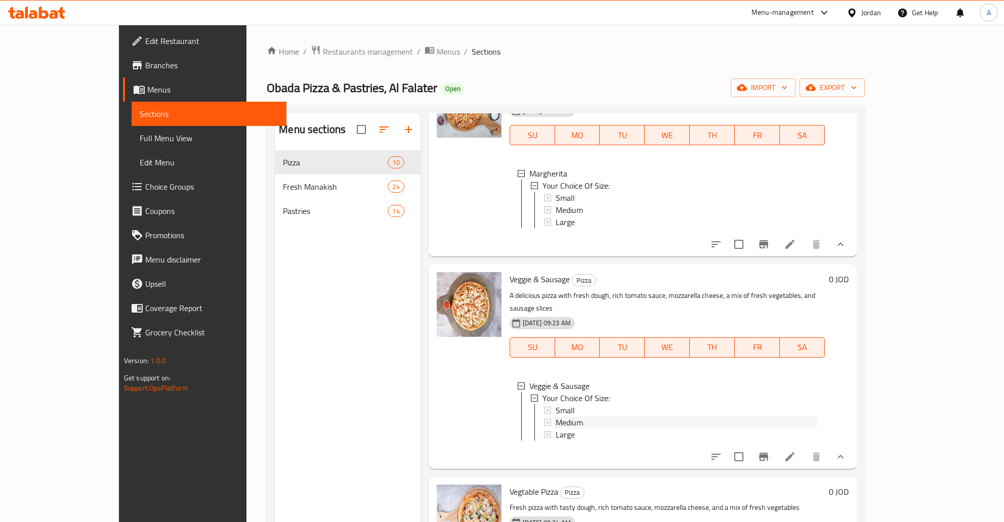
click at [544, 417] on div "Medium" at bounding box center [680, 423] width 273 height 12
click at [554, 404] on div "Small" at bounding box center [685, 410] width 263 height 12
click at [556, 429] on span "Large" at bounding box center [565, 435] width 19 height 12
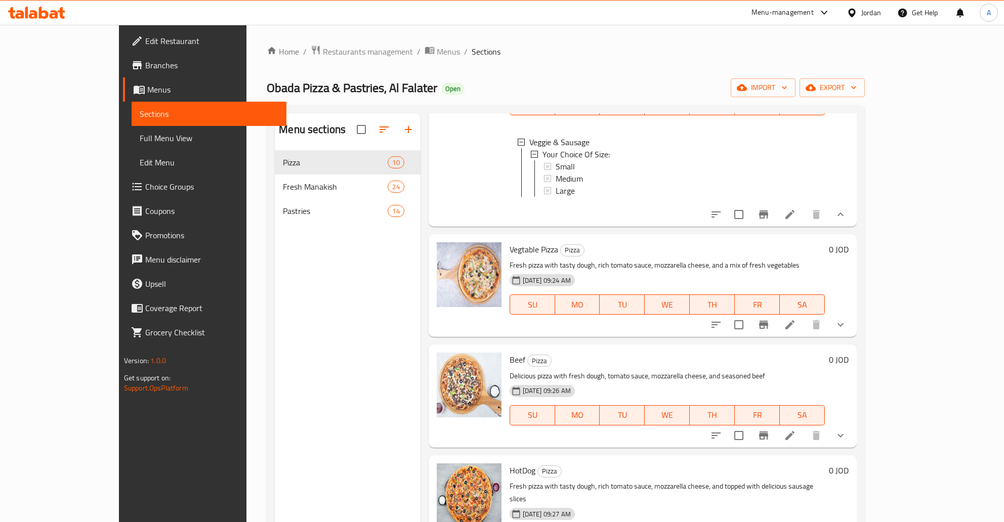
scroll to position [326, 0]
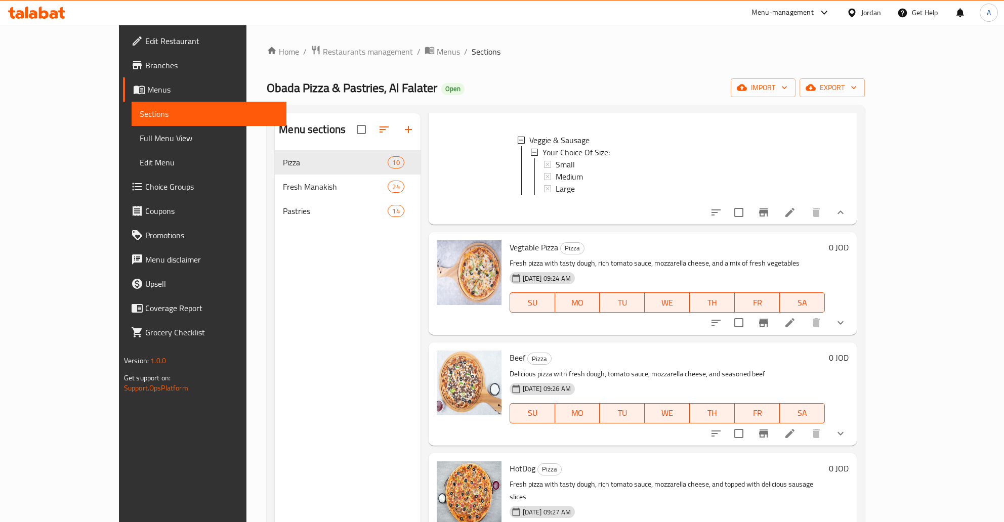
click at [726, 314] on div "Vegtable Pizza Pizza Fresh pizza with tasty dough, rich tomato sauce, mozzarell…" at bounding box center [667, 283] width 323 height 95
click at [853, 311] on button "show more" at bounding box center [841, 323] width 24 height 24
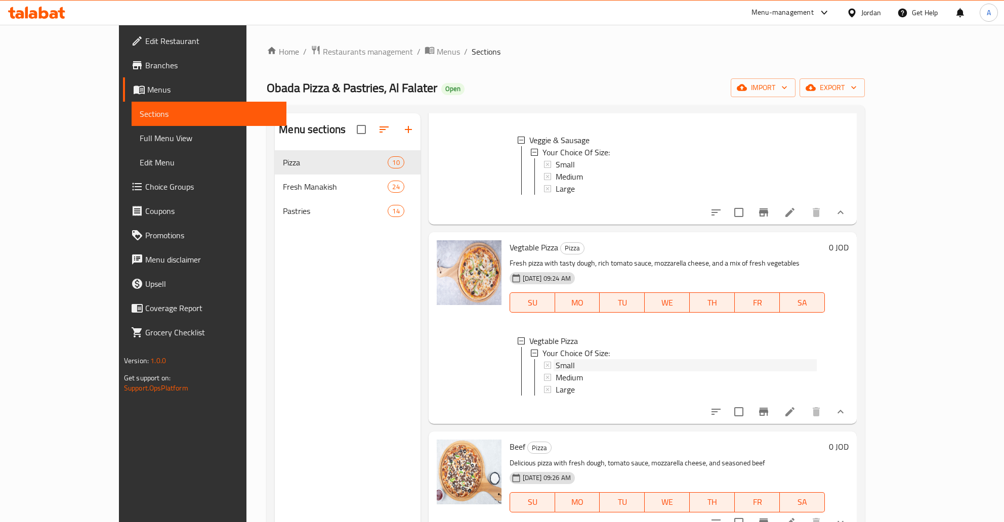
click at [556, 359] on span "Small" at bounding box center [565, 365] width 19 height 12
click at [556, 372] on span "Medium" at bounding box center [569, 378] width 27 height 12
click at [529, 383] on div "Vegtable Pizza Your Choice Of Size: Small Medium Large" at bounding box center [667, 367] width 315 height 81
click at [556, 384] on span "Large" at bounding box center [565, 390] width 19 height 12
click at [796, 406] on icon at bounding box center [790, 412] width 12 height 12
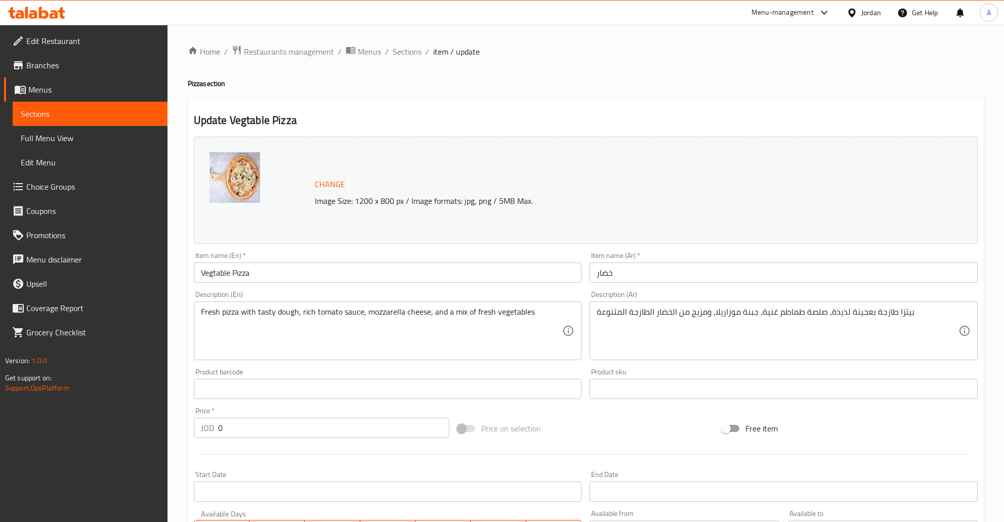
scroll to position [224, 0]
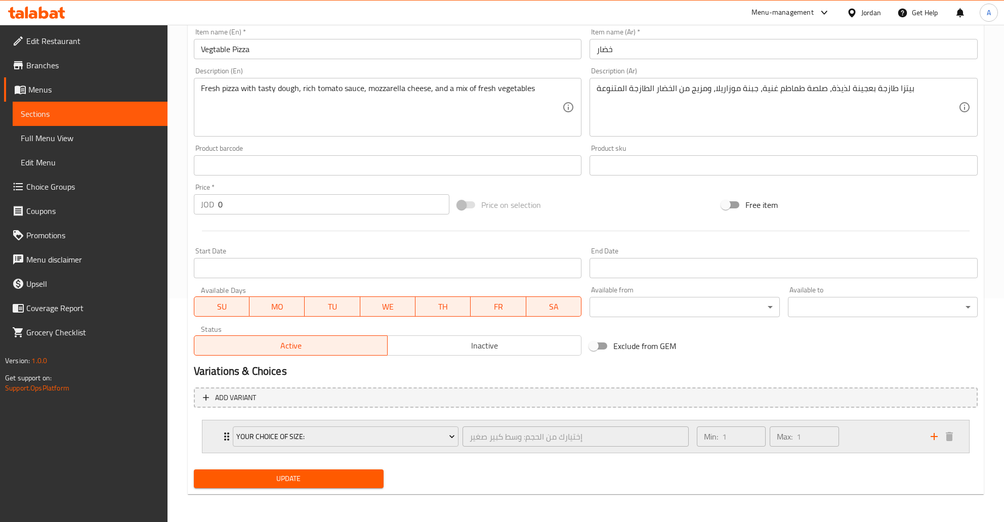
click at [222, 434] on icon "Expand" at bounding box center [227, 437] width 12 height 12
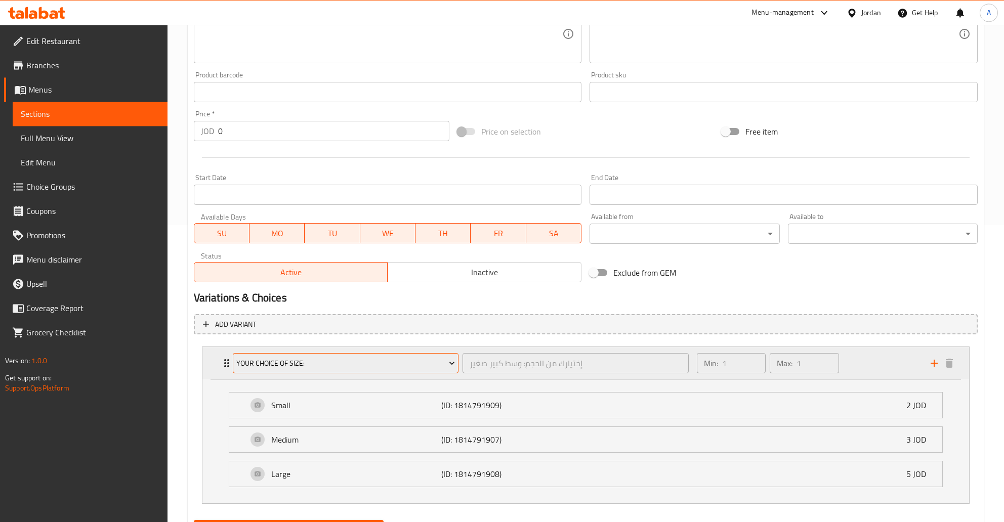
scroll to position [348, 0]
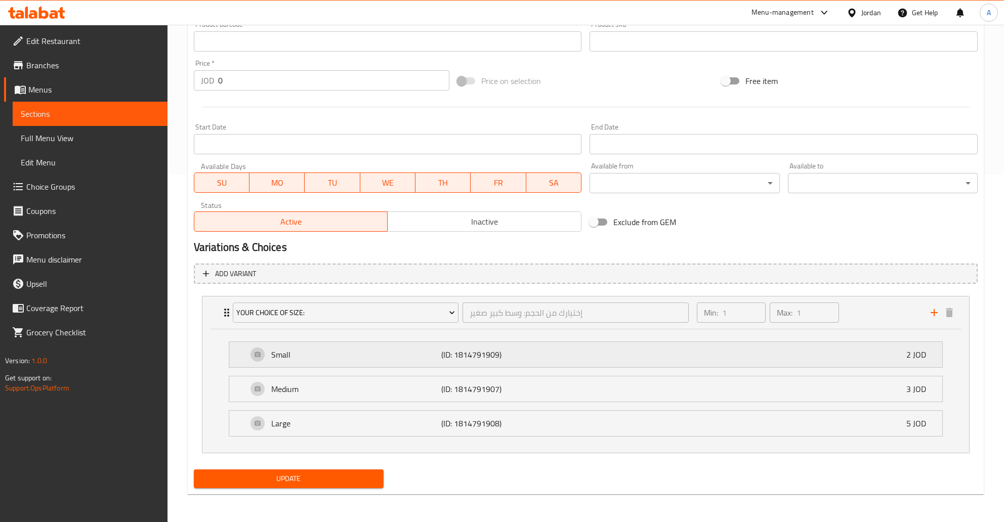
click at [893, 353] on div "Small (ID: 1814791909) 2 JOD" at bounding box center [589, 354] width 683 height 25
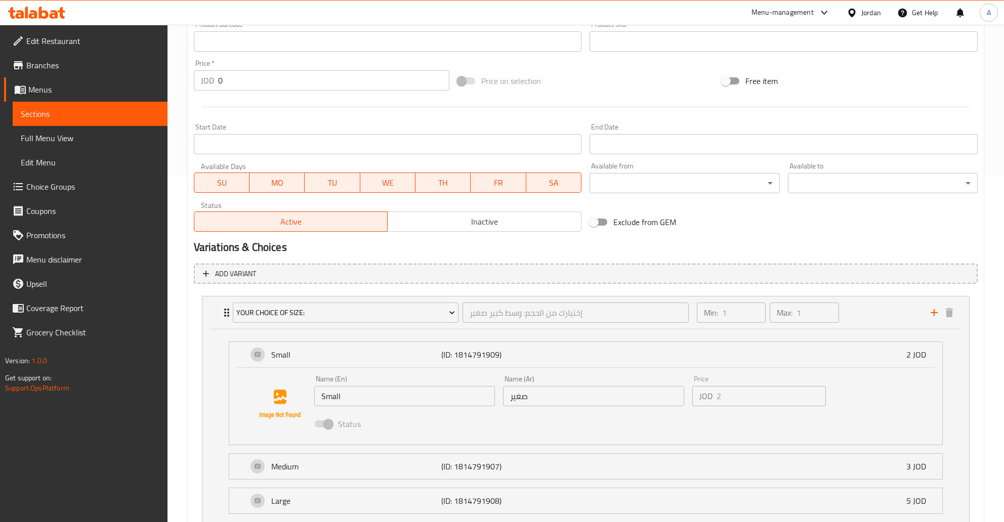
click at [607, 395] on input "صغير" at bounding box center [593, 396] width 181 height 20
click at [933, 308] on icon "add" at bounding box center [934, 313] width 12 height 12
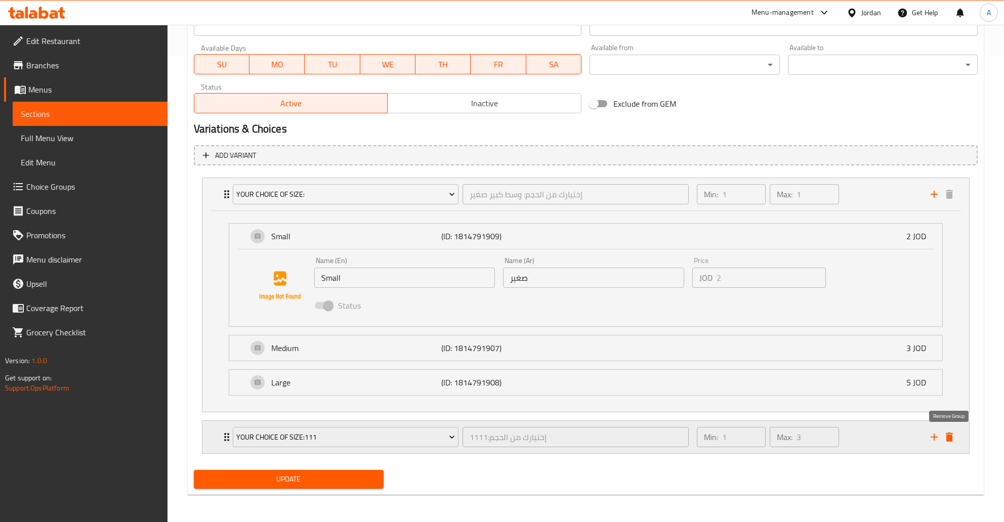
click at [951, 436] on icon "delete" at bounding box center [949, 437] width 7 height 9
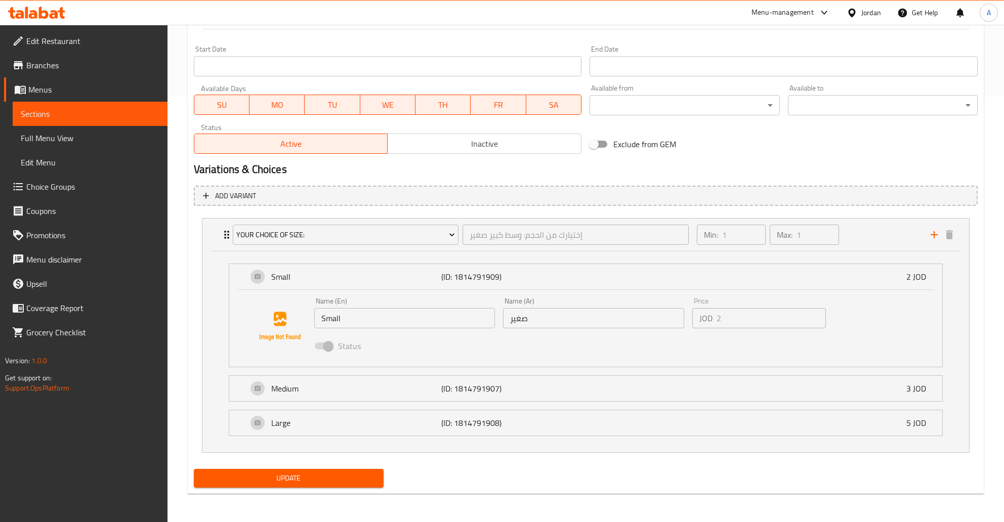
scroll to position [425, 0]
click at [893, 244] on div "Min: 1 ​ Max: 1 ​" at bounding box center [808, 235] width 234 height 32
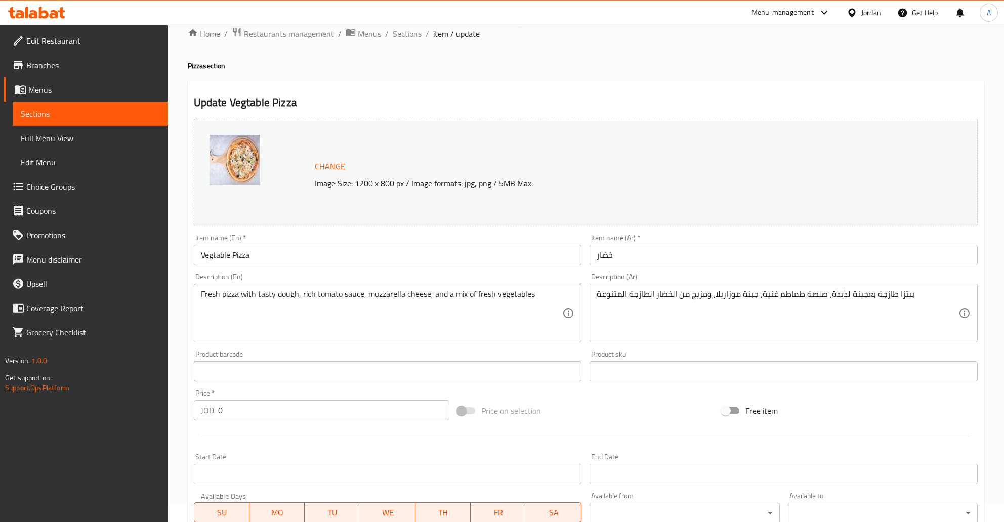
scroll to position [0, 0]
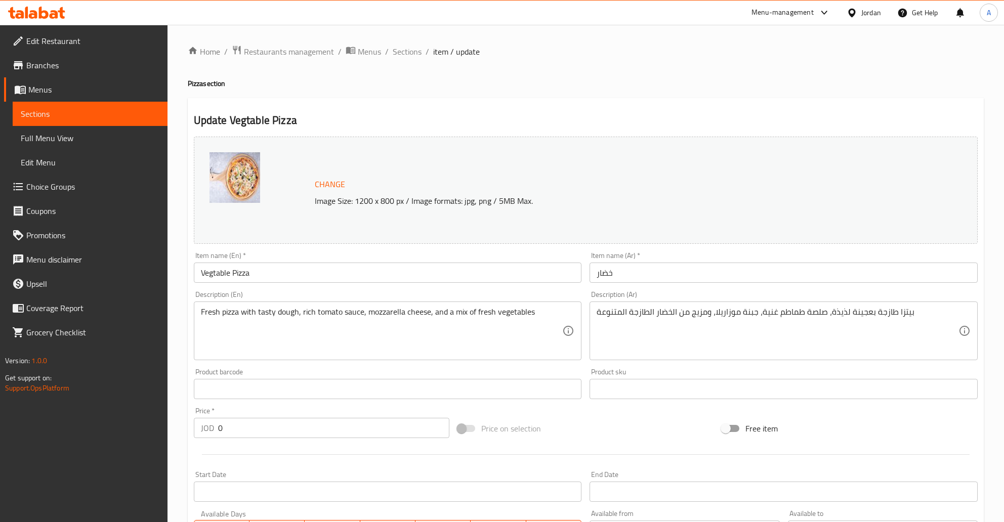
click at [90, 105] on link "Sections" at bounding box center [90, 114] width 155 height 24
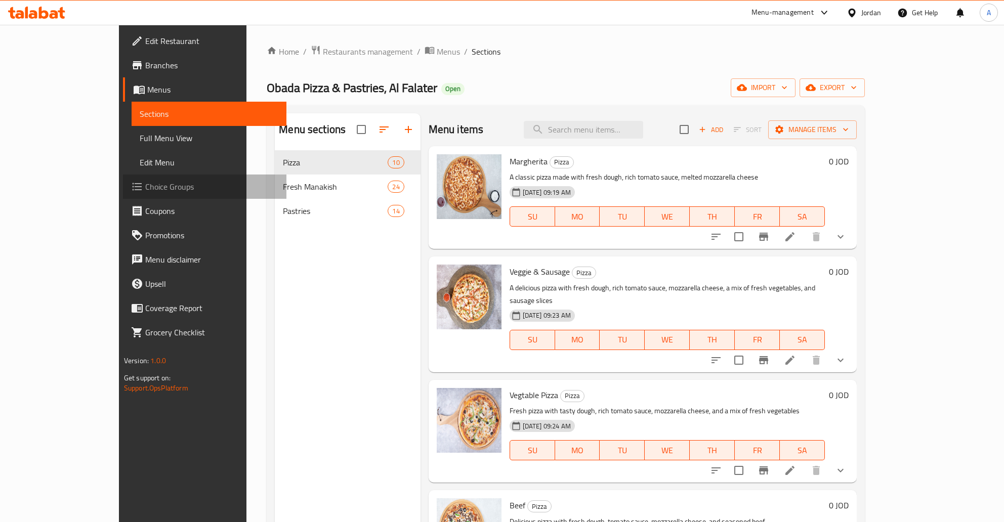
click at [145, 184] on span "Choice Groups" at bounding box center [211, 187] width 133 height 12
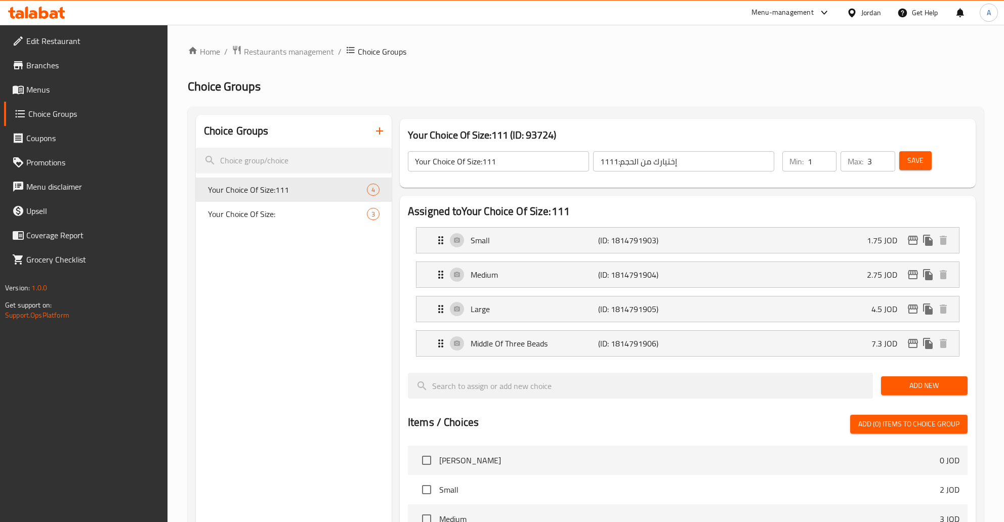
click at [293, 231] on div "Choice Groups Your Choice Of Size:111 4 Your Choice Of Size: 3" at bounding box center [294, 476] width 196 height 723
click at [285, 216] on span "Your Choice Of Size:" at bounding box center [287, 214] width 159 height 12
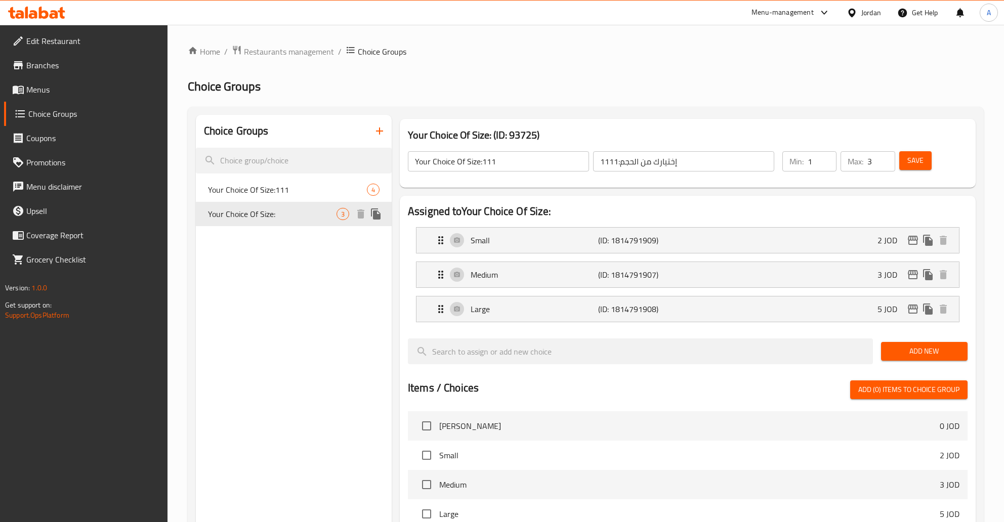
type input "Your Choice Of Size:"
type input "إختيارك من الحجم: وسط كبير صغير"
type input "1"
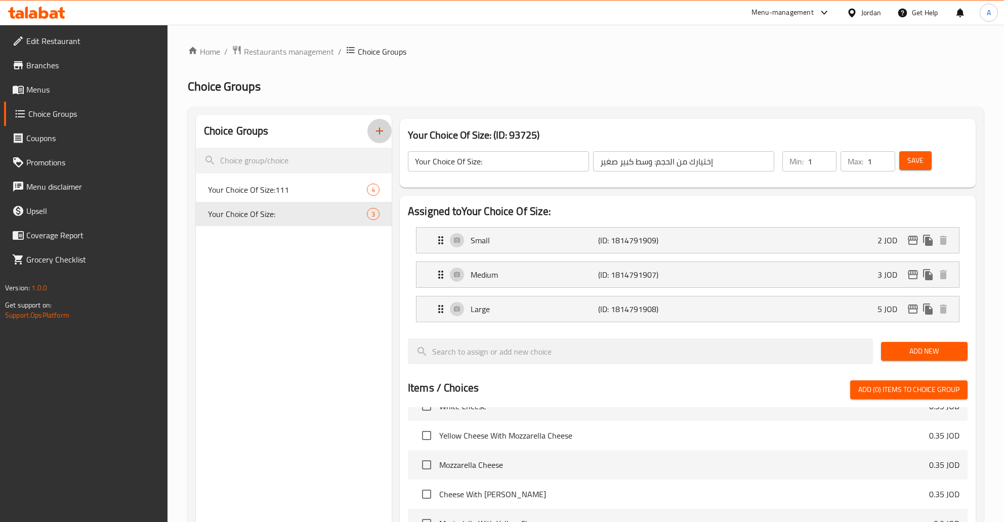
click at [376, 136] on icon "button" at bounding box center [380, 131] width 12 height 12
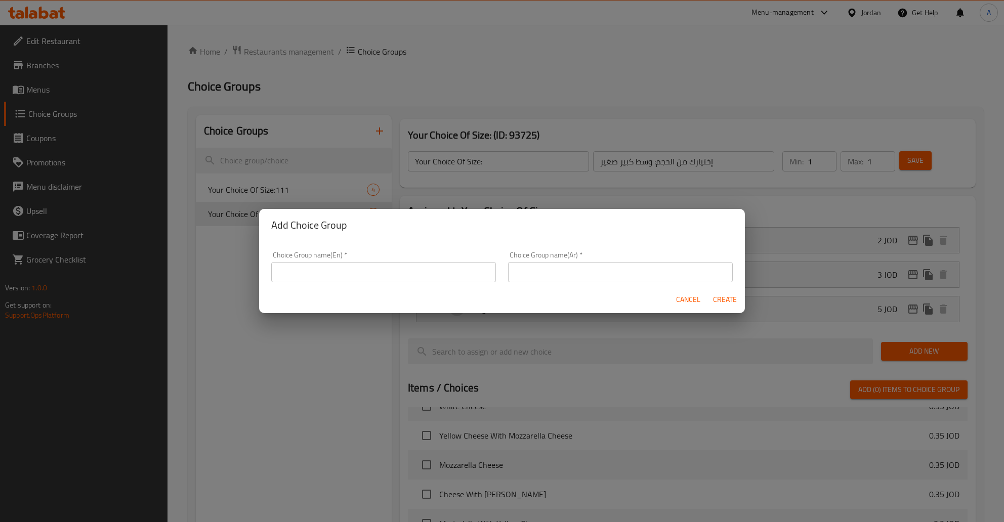
click at [323, 271] on input "text" at bounding box center [383, 272] width 225 height 20
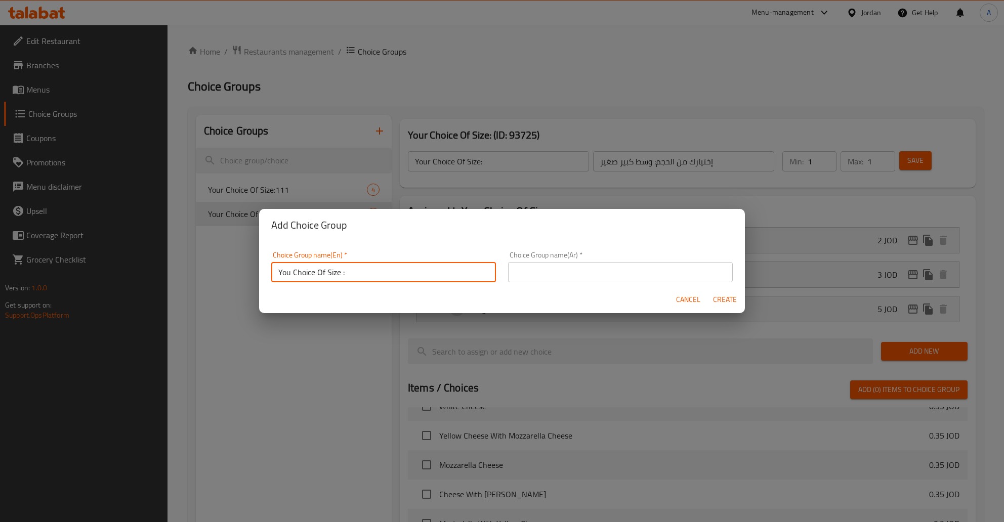
type input "You Choice Of Size :"
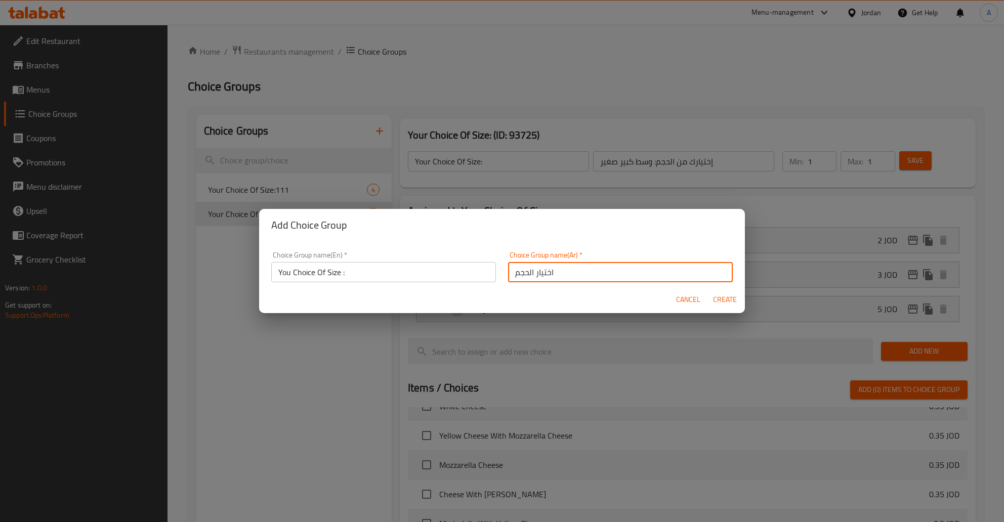
type input "اختيار الحجم"
click at [723, 299] on span "Create" at bounding box center [725, 300] width 24 height 13
type input "You Choice Of Size :"
type input "اختيار الحجم"
type input "0"
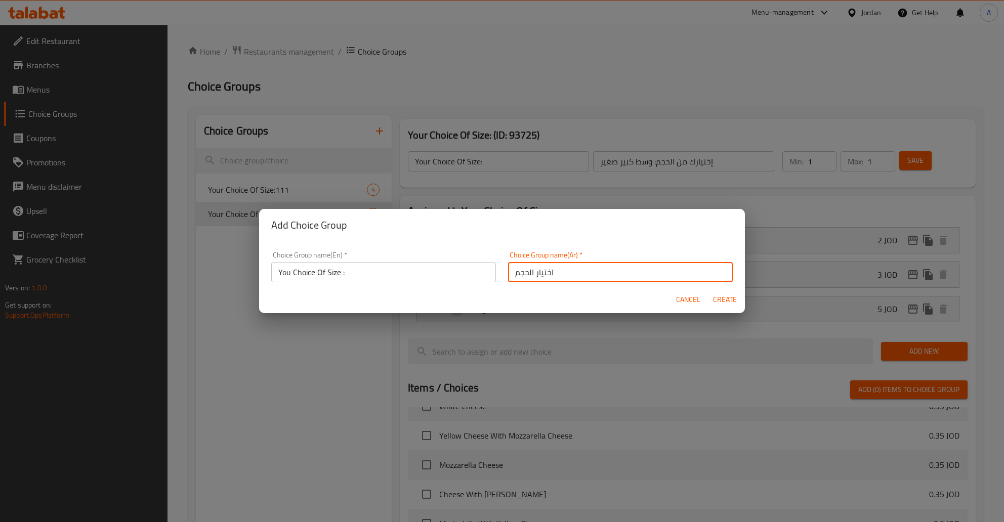
type input "0"
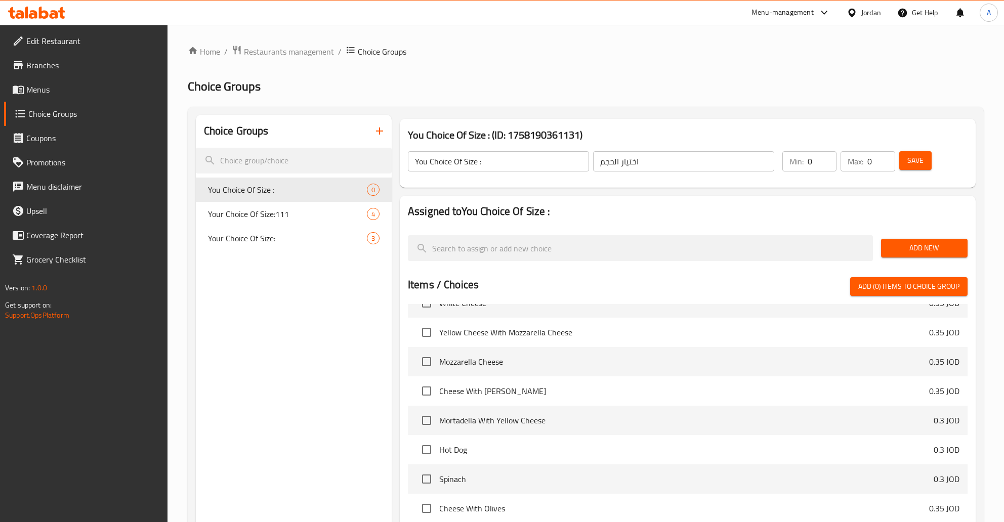
click at [821, 162] on input "0" at bounding box center [822, 161] width 29 height 20
click at [830, 157] on input "0" at bounding box center [822, 161] width 29 height 20
type input "1"
click at [829, 157] on input "1" at bounding box center [822, 161] width 29 height 20
click at [890, 161] on input "0" at bounding box center [881, 161] width 27 height 20
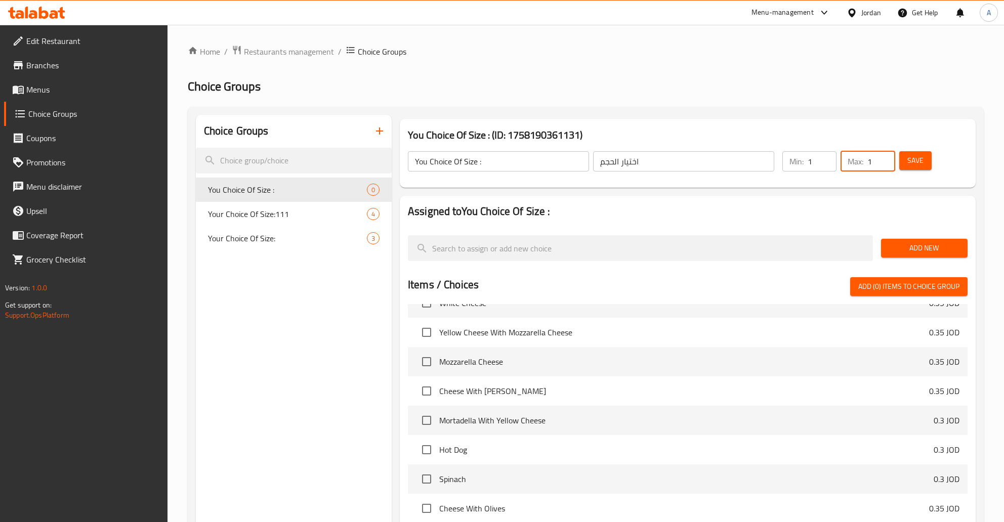
type input "1"
click at [883, 160] on input "1" at bounding box center [881, 161] width 27 height 20
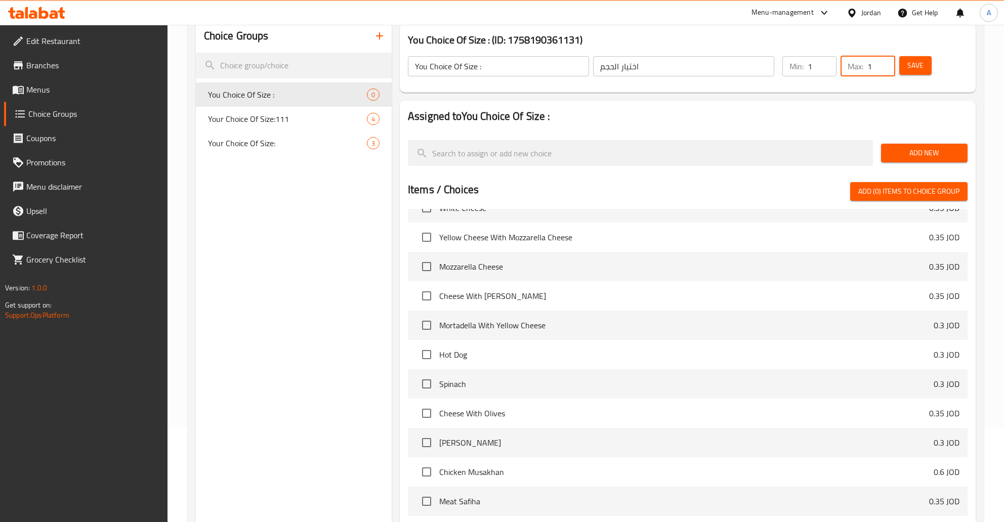
scroll to position [106, 0]
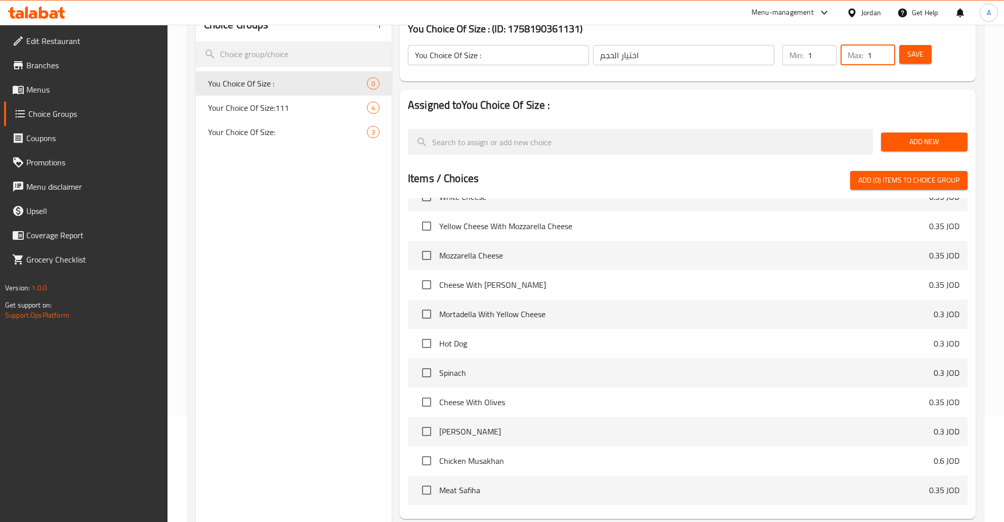
click at [923, 52] on span "Save" at bounding box center [916, 54] width 16 height 13
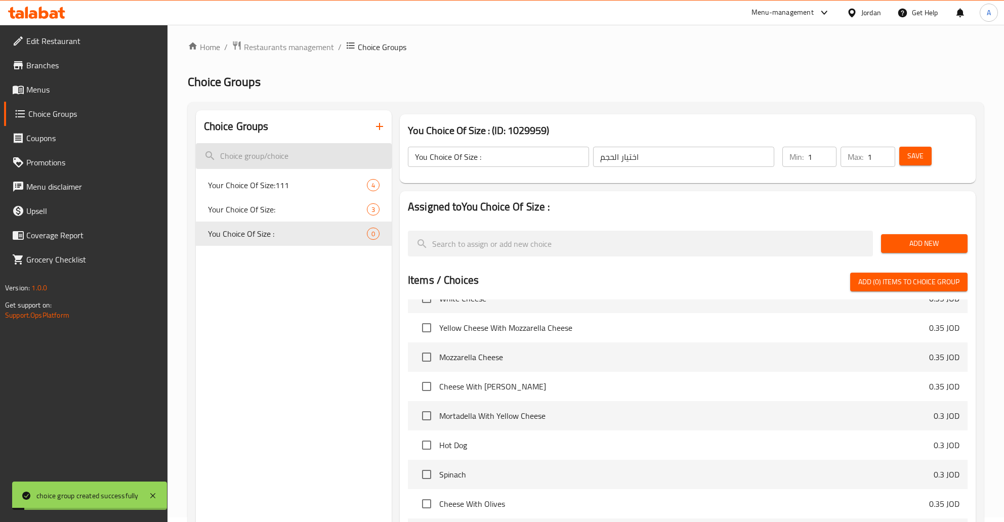
scroll to position [0, 0]
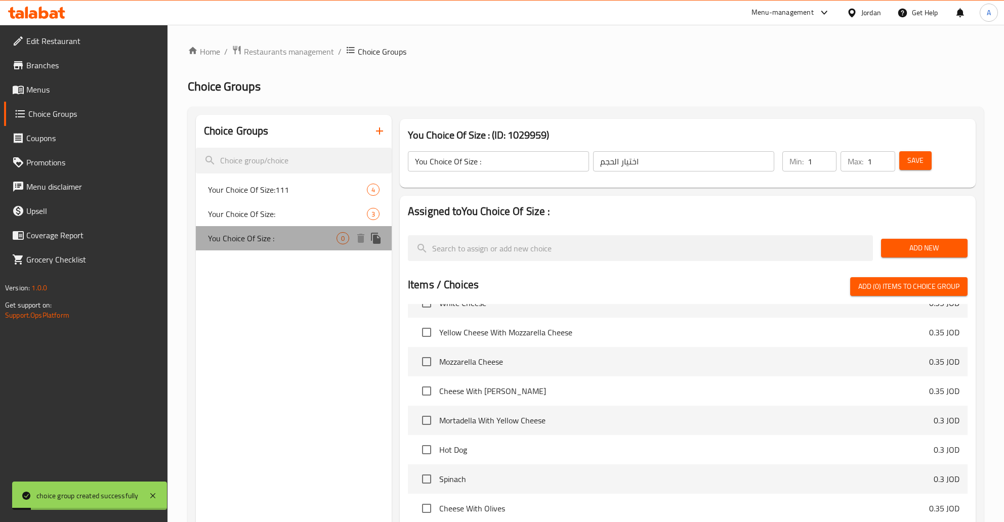
click at [300, 232] on div "You Choice Of Size : 0" at bounding box center [294, 238] width 196 height 24
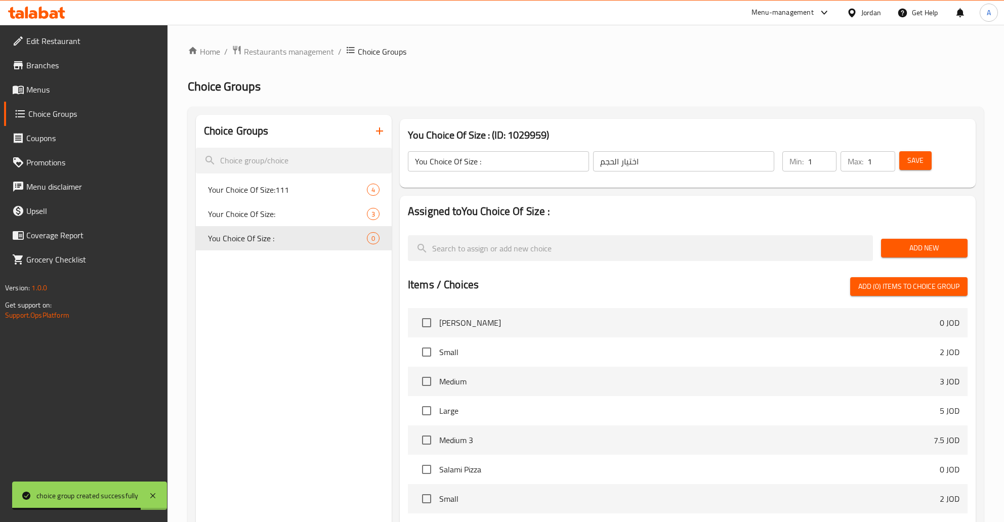
click at [422, 354] on input "checkbox" at bounding box center [426, 352] width 21 height 21
checkbox input "true"
click at [426, 386] on input "checkbox" at bounding box center [426, 381] width 21 height 21
checkbox input "true"
click at [427, 409] on input "checkbox" at bounding box center [426, 410] width 21 height 21
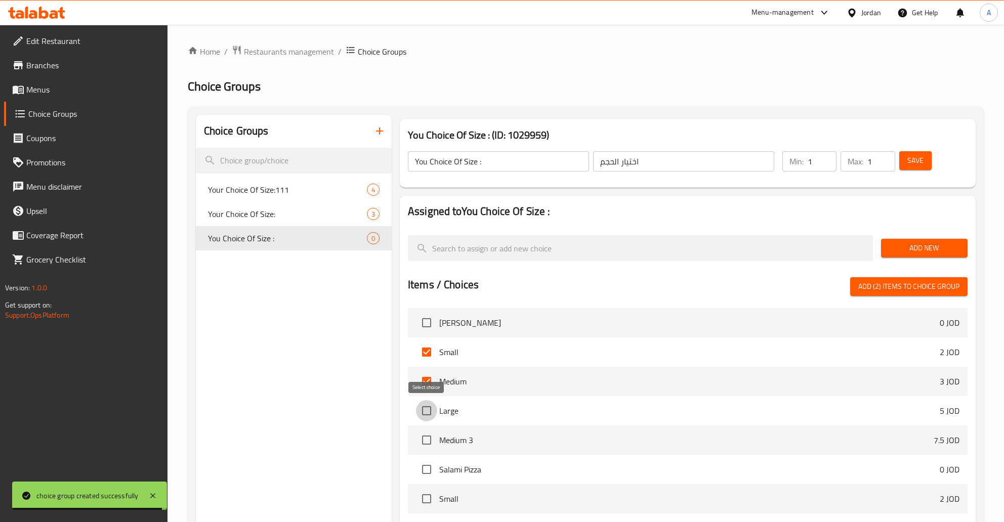
checkbox input "true"
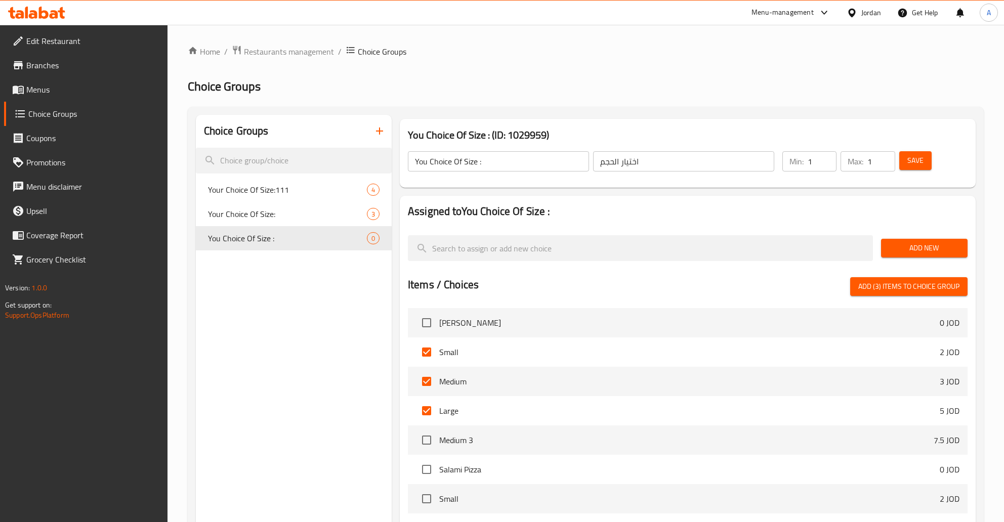
click at [909, 280] on span "Add (3) items to choice group" at bounding box center [909, 286] width 101 height 13
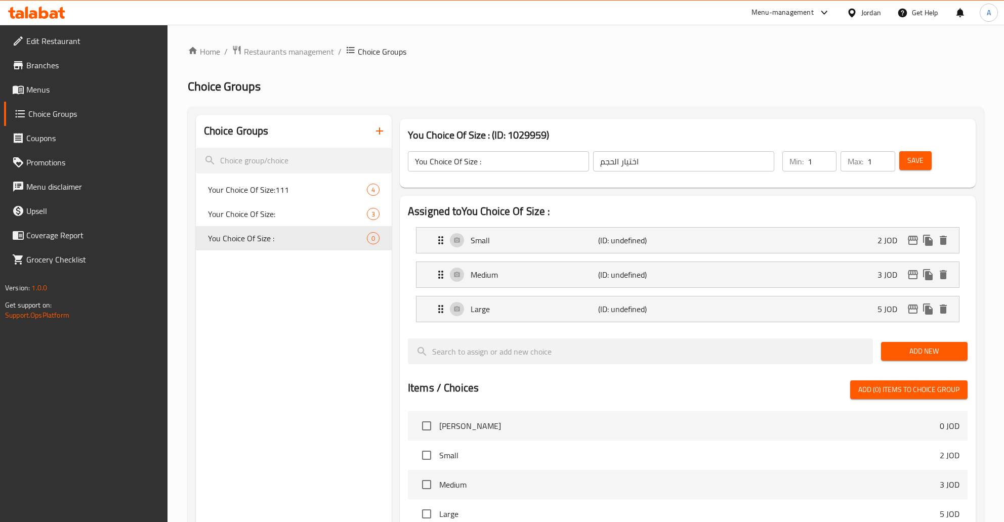
checkbox input "false"
click at [916, 161] on span "Save" at bounding box center [916, 160] width 16 height 13
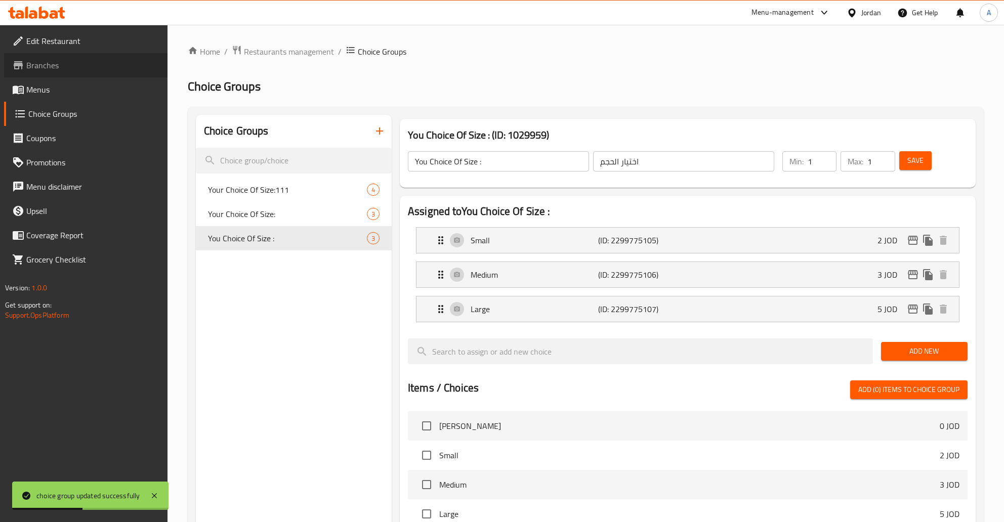
click at [52, 69] on span "Branches" at bounding box center [92, 65] width 133 height 12
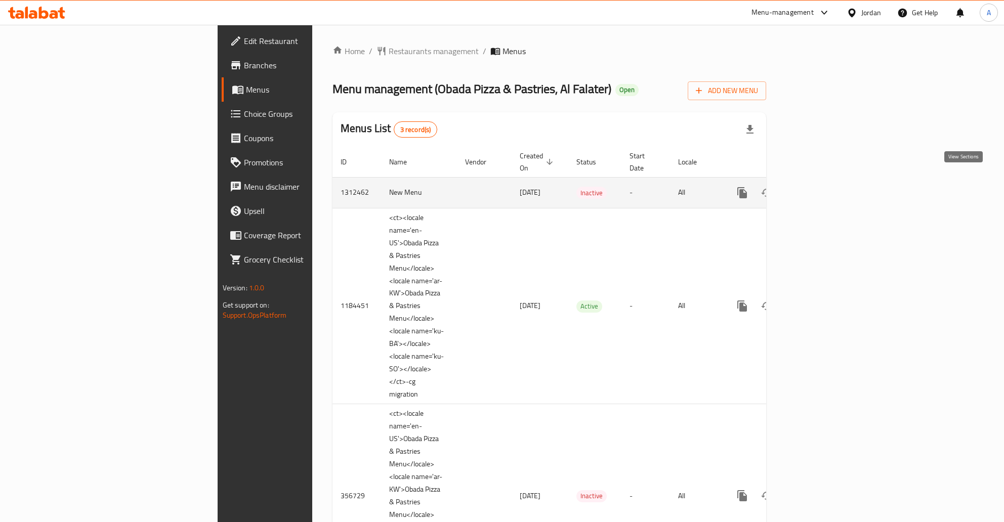
click at [822, 187] on icon "enhanced table" at bounding box center [815, 193] width 12 height 12
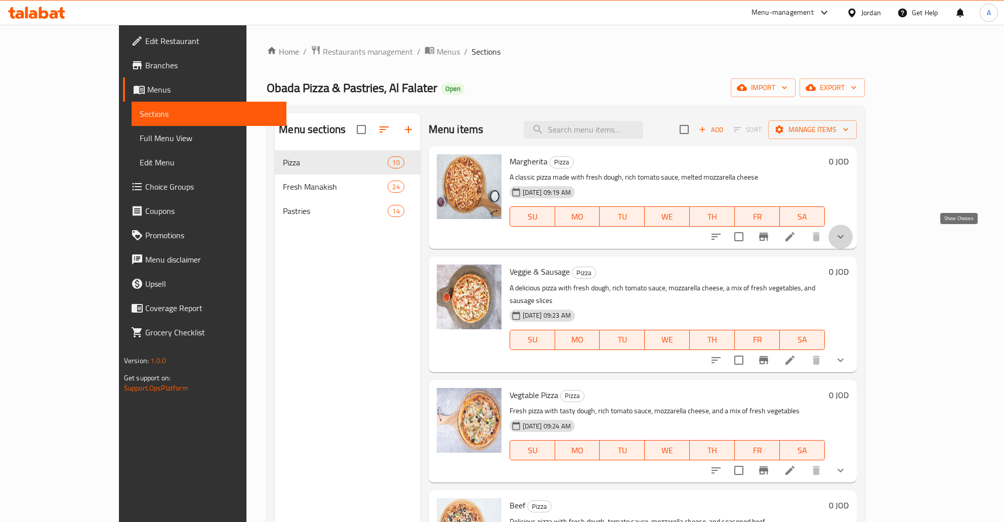
click at [847, 238] on icon "show more" at bounding box center [841, 237] width 12 height 12
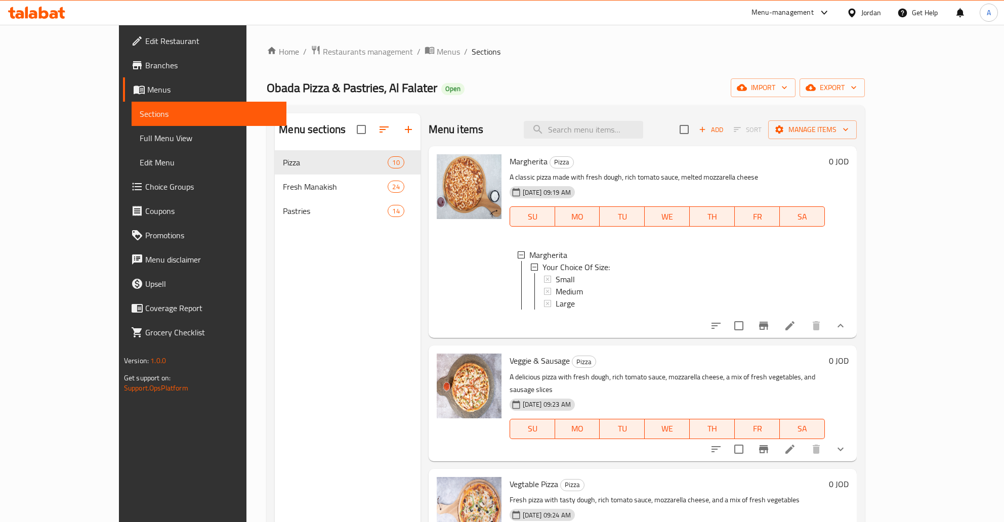
click at [825, 314] on div "Margherita Your Choice Of Size: Small Medium Large" at bounding box center [667, 281] width 315 height 81
click at [853, 336] on div at bounding box center [778, 326] width 149 height 24
click at [796, 329] on icon at bounding box center [790, 326] width 12 height 12
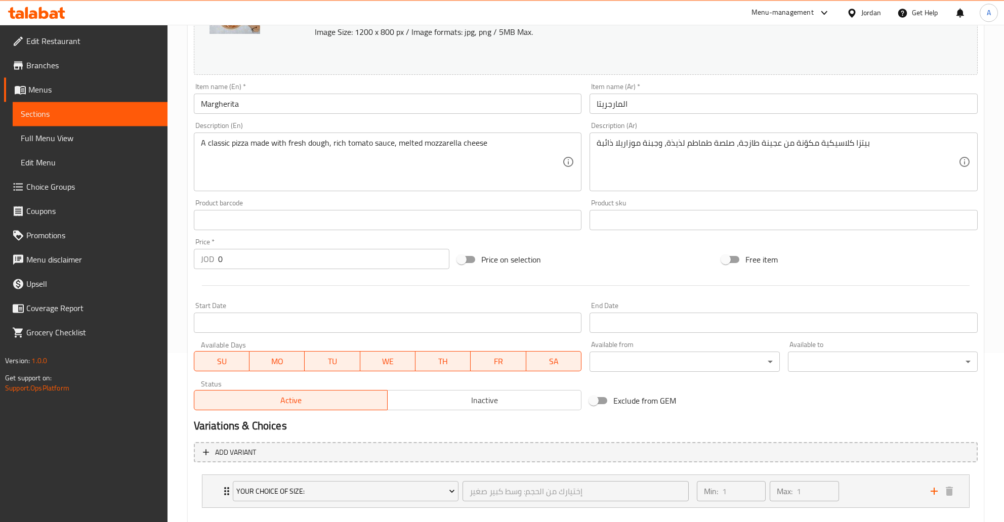
scroll to position [224, 0]
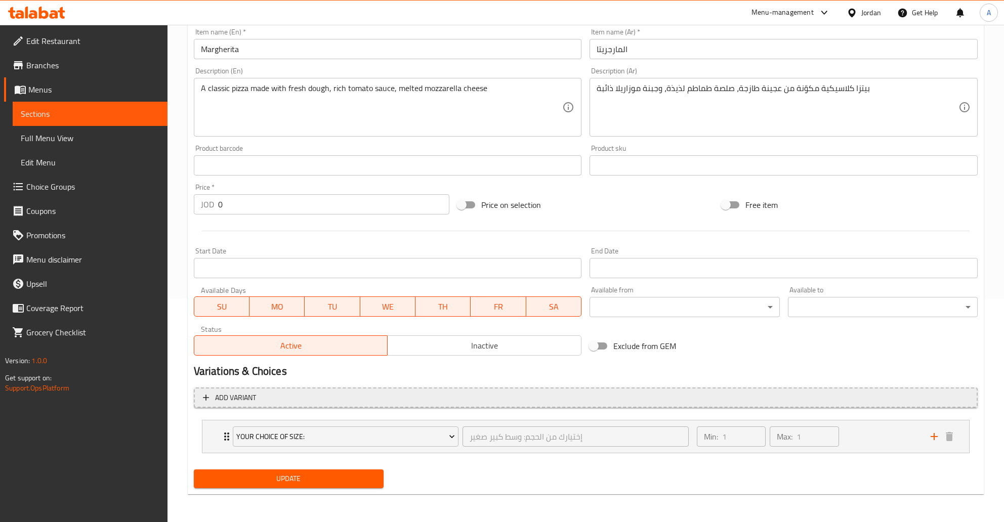
click at [726, 394] on span "Add variant" at bounding box center [586, 398] width 766 height 13
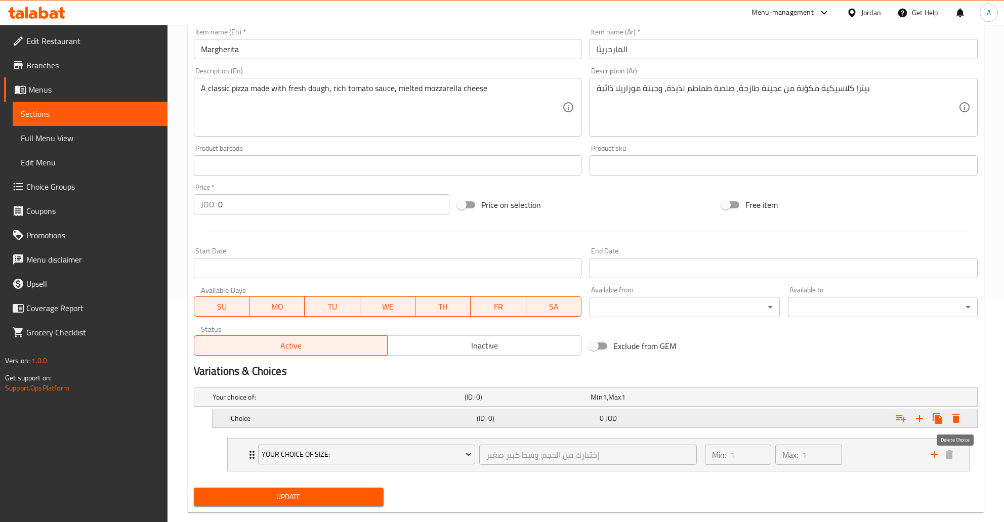
click at [955, 419] on icon "Expand" at bounding box center [956, 418] width 7 height 9
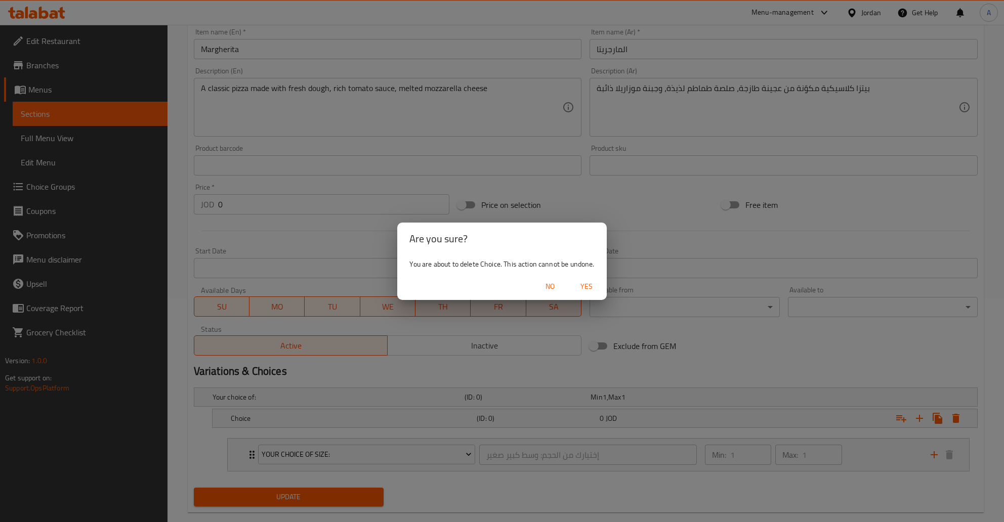
click at [587, 289] on span "Yes" at bounding box center [587, 286] width 24 height 13
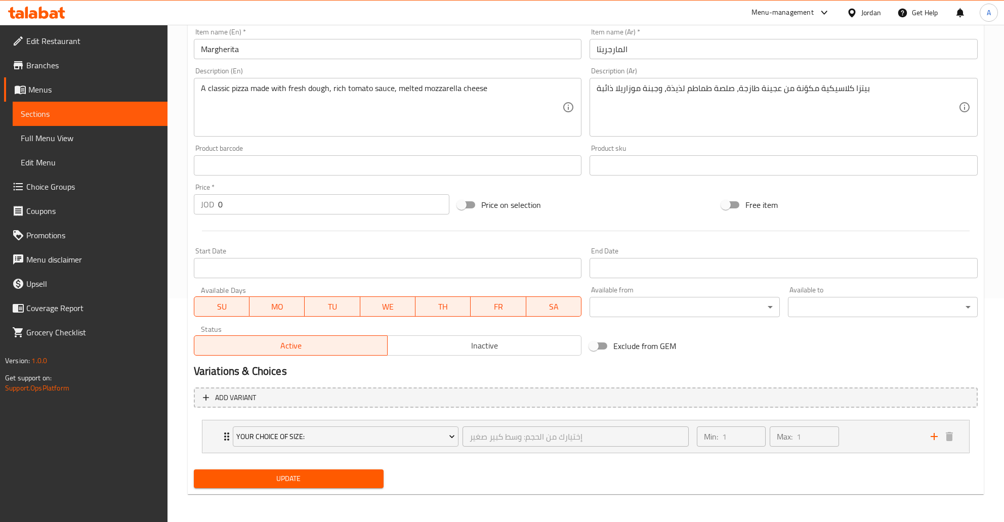
scroll to position [221, 0]
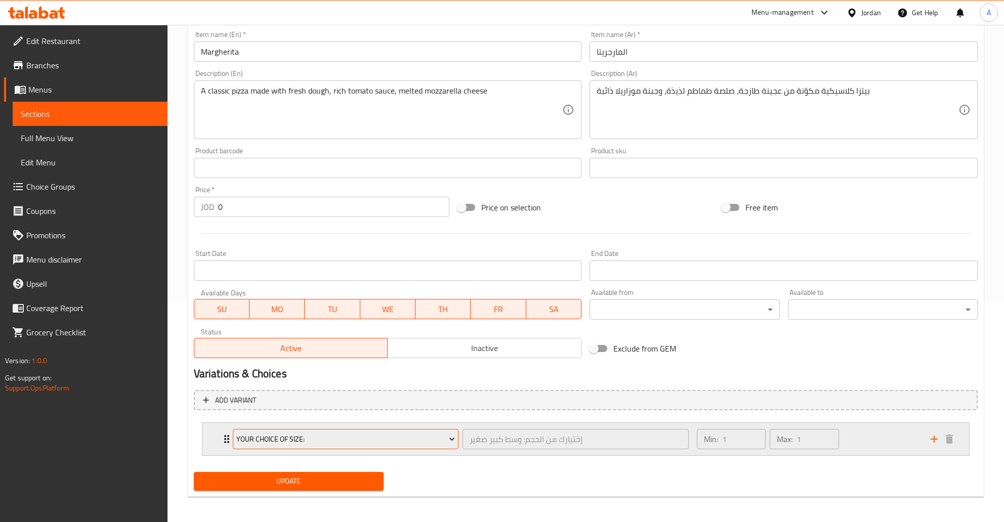
click at [241, 437] on span "Your Choice Of Size:" at bounding box center [345, 439] width 219 height 13
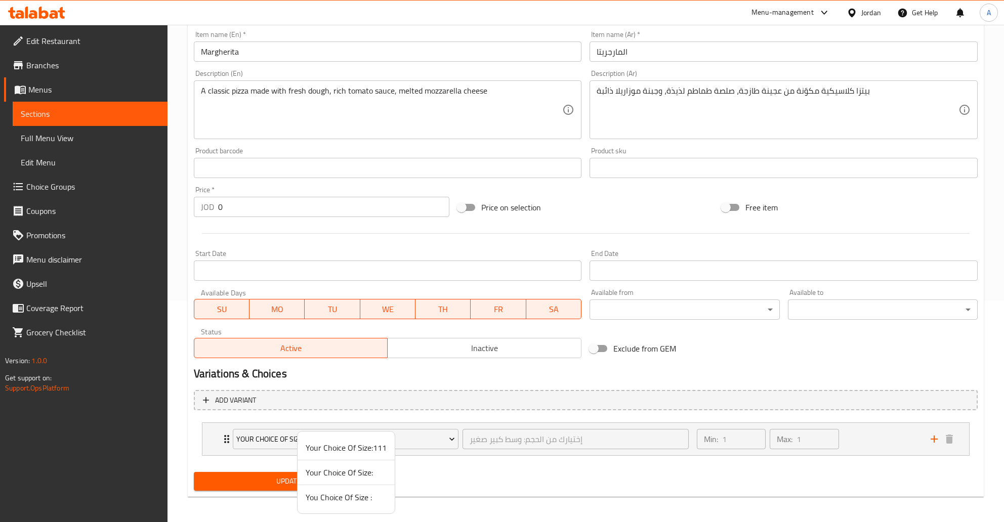
click at [345, 499] on span "You Choice Of Size :" at bounding box center [346, 498] width 81 height 12
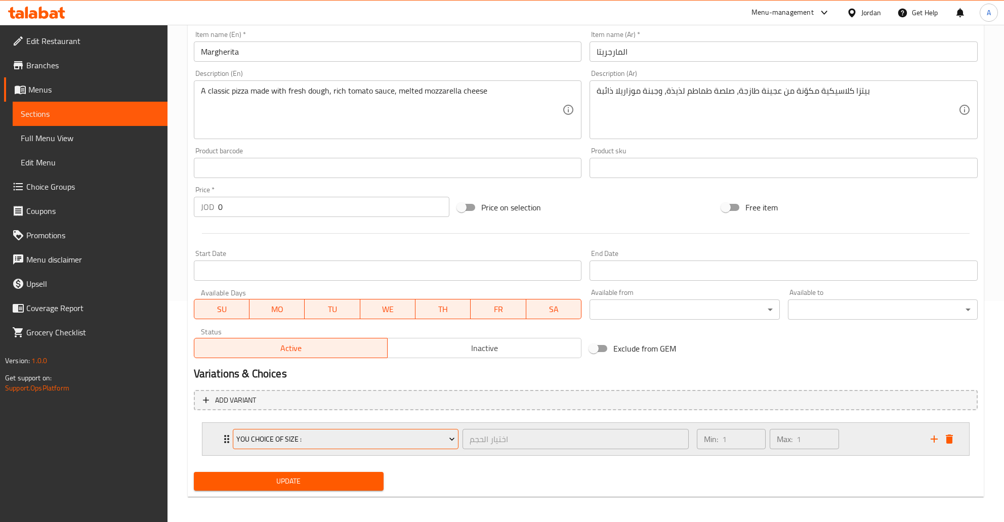
click at [430, 449] on button "You Choice Of Size :" at bounding box center [346, 439] width 226 height 20
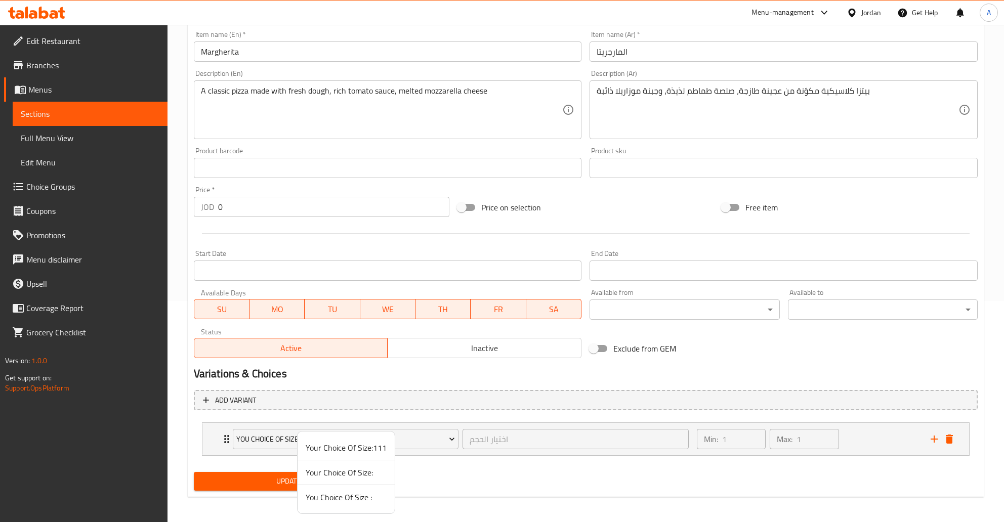
click at [627, 461] on div at bounding box center [502, 261] width 1004 height 522
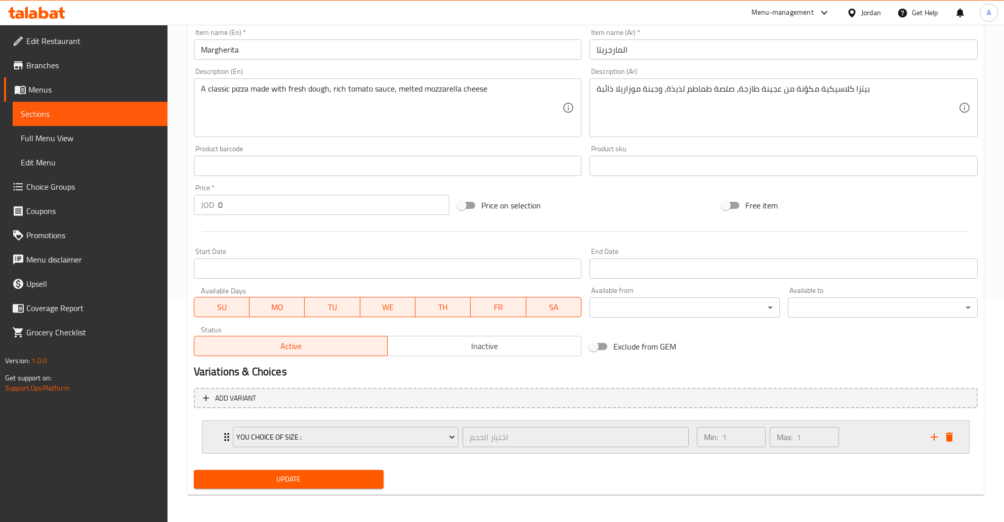
scroll to position [224, 0]
click at [855, 430] on div "Min: 1 ​ Max: 1 ​" at bounding box center [808, 437] width 234 height 32
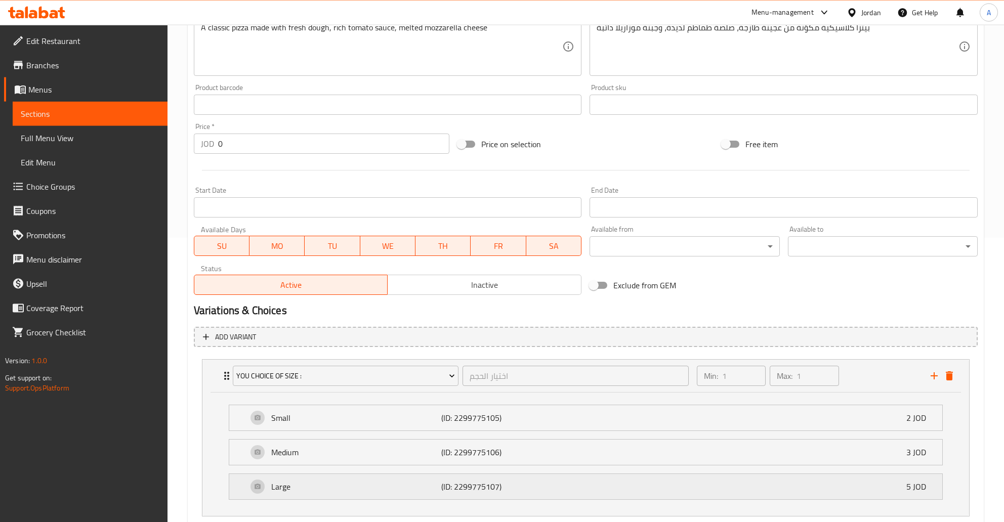
scroll to position [348, 0]
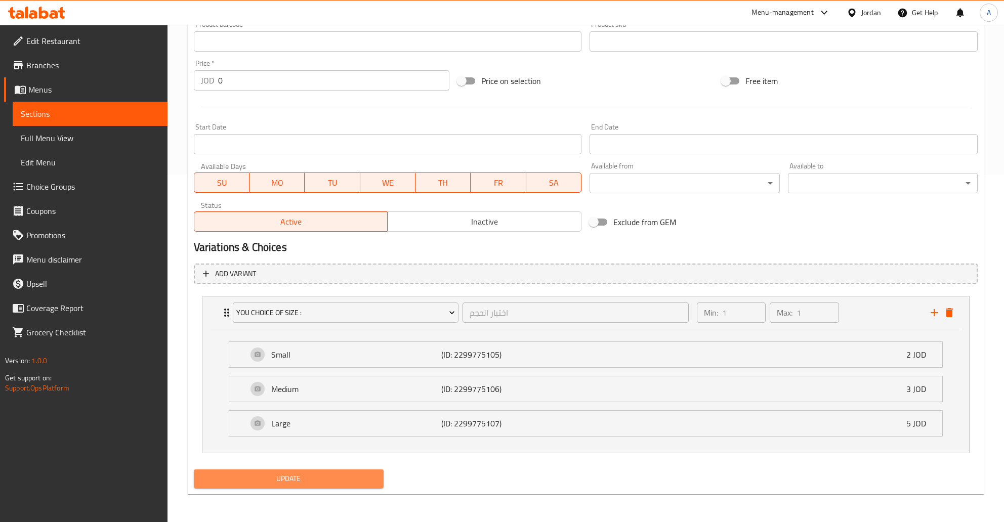
click at [298, 487] on button "Update" at bounding box center [289, 479] width 190 height 19
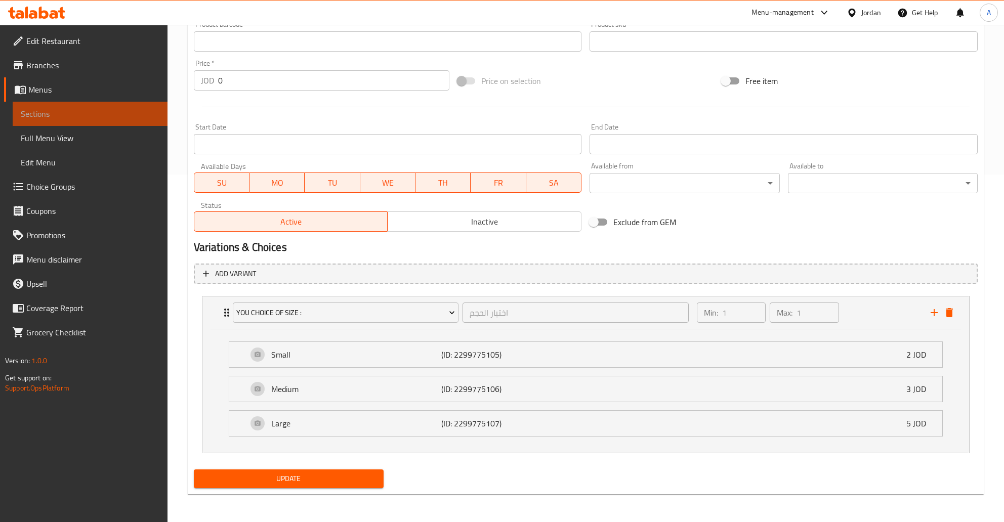
click at [46, 116] on span "Sections" at bounding box center [90, 114] width 139 height 12
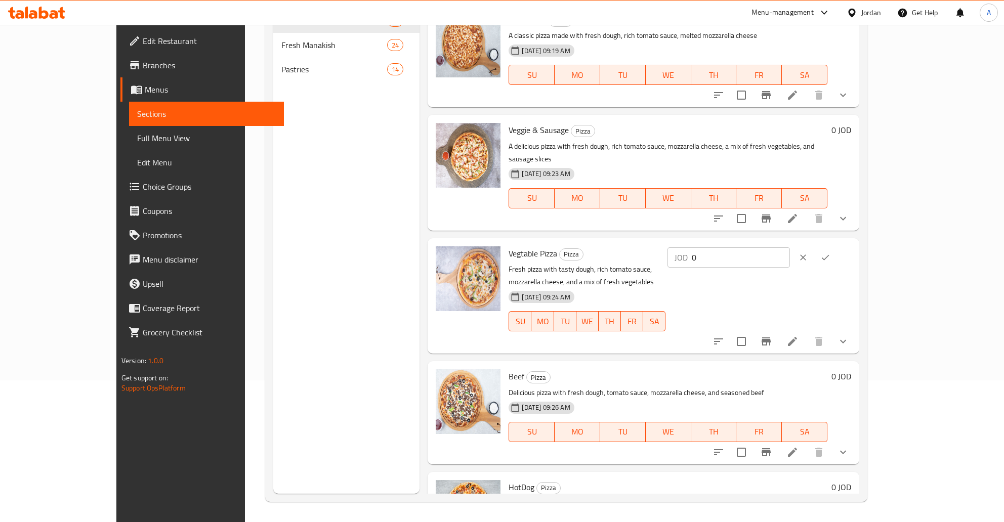
click at [849, 101] on icon "show more" at bounding box center [843, 95] width 12 height 12
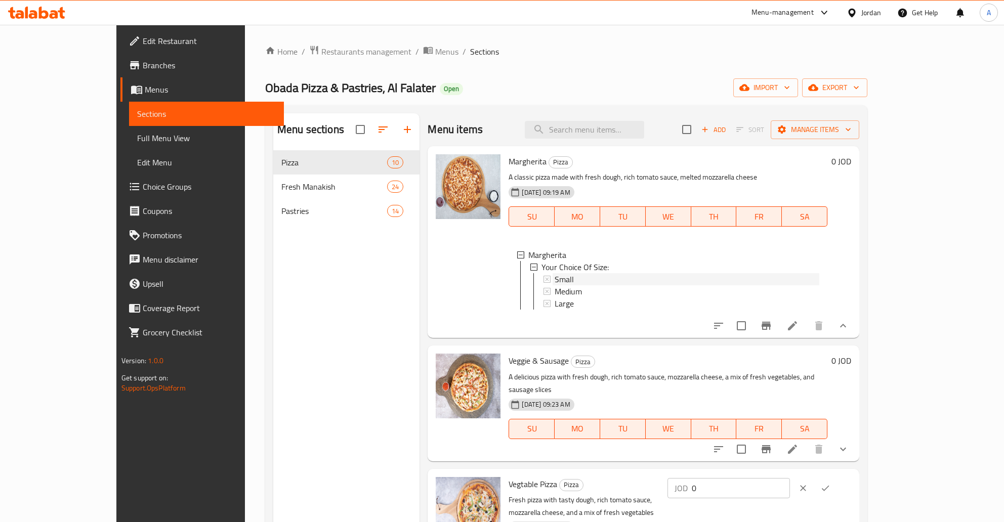
click at [589, 283] on div "Small" at bounding box center [687, 279] width 265 height 12
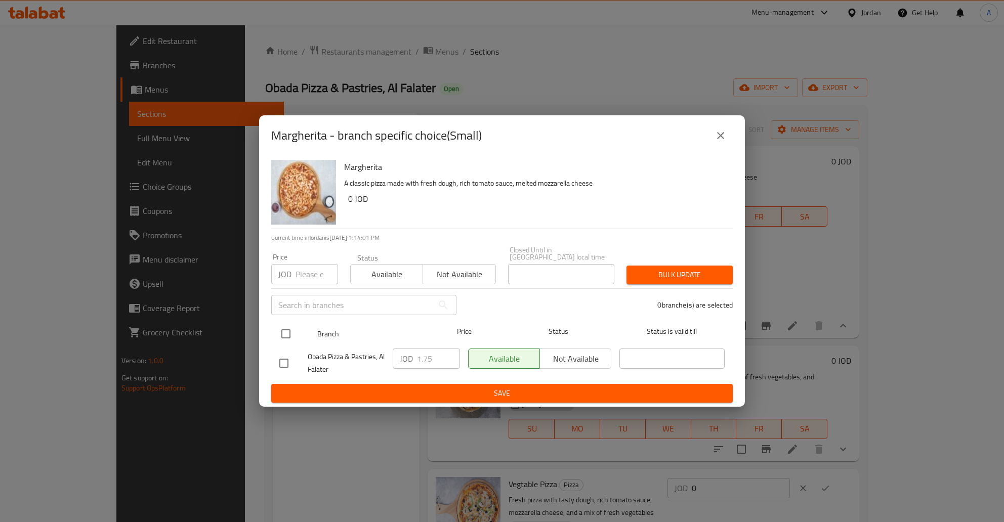
click at [284, 328] on input "checkbox" at bounding box center [285, 333] width 21 height 21
checkbox input "true"
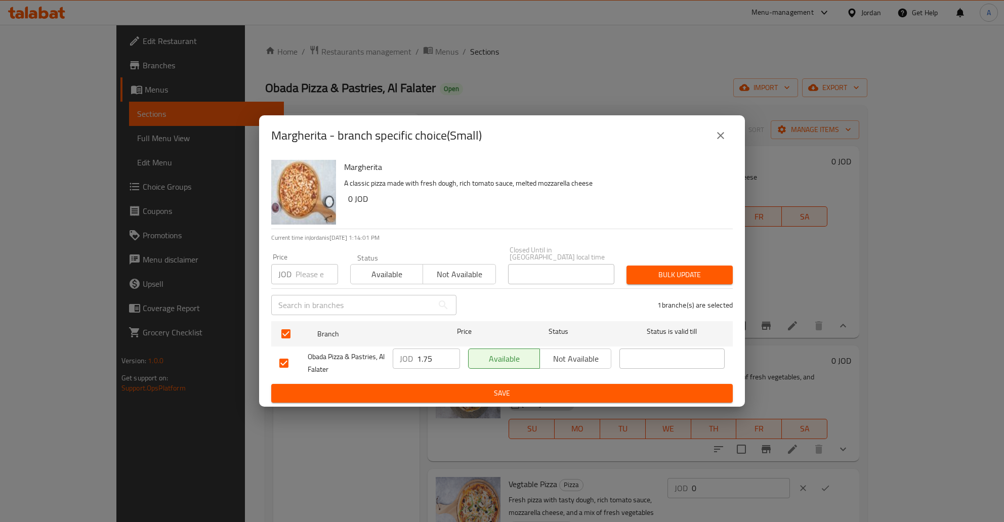
click at [414, 355] on div "JOD 1.75 ​" at bounding box center [426, 359] width 67 height 20
type button "0"
type button "1"
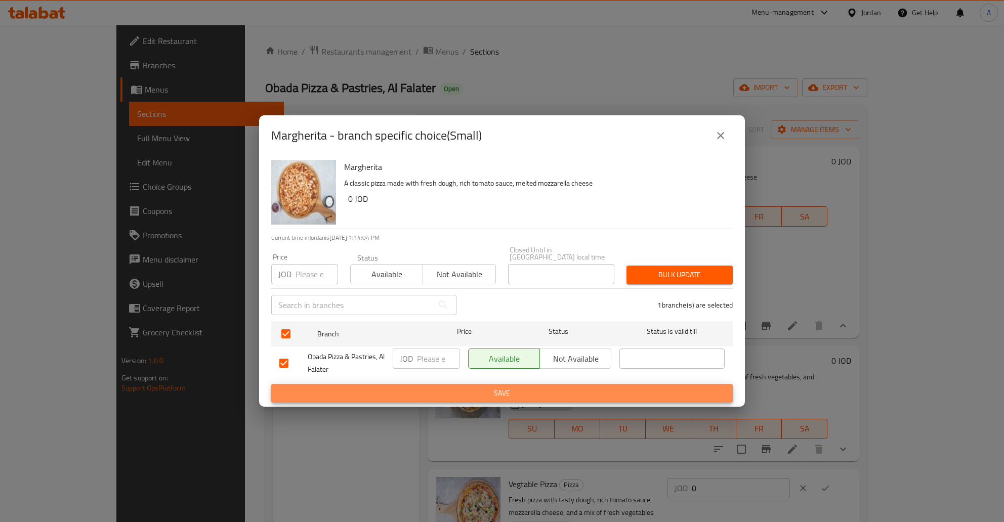
click at [271, 384] on button "Save" at bounding box center [502, 393] width 462 height 19
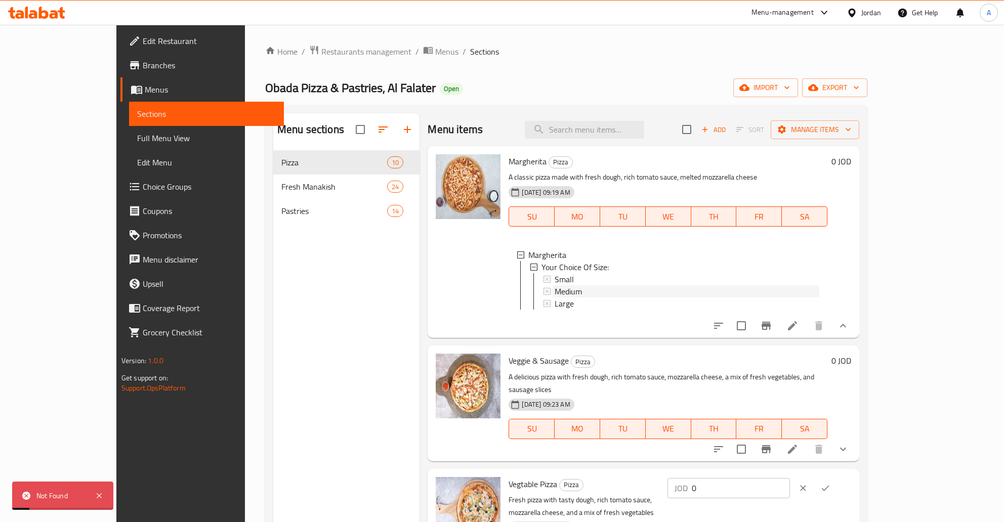
click at [555, 291] on span "Medium" at bounding box center [568, 291] width 27 height 12
click at [555, 309] on div "Large" at bounding box center [687, 304] width 265 height 12
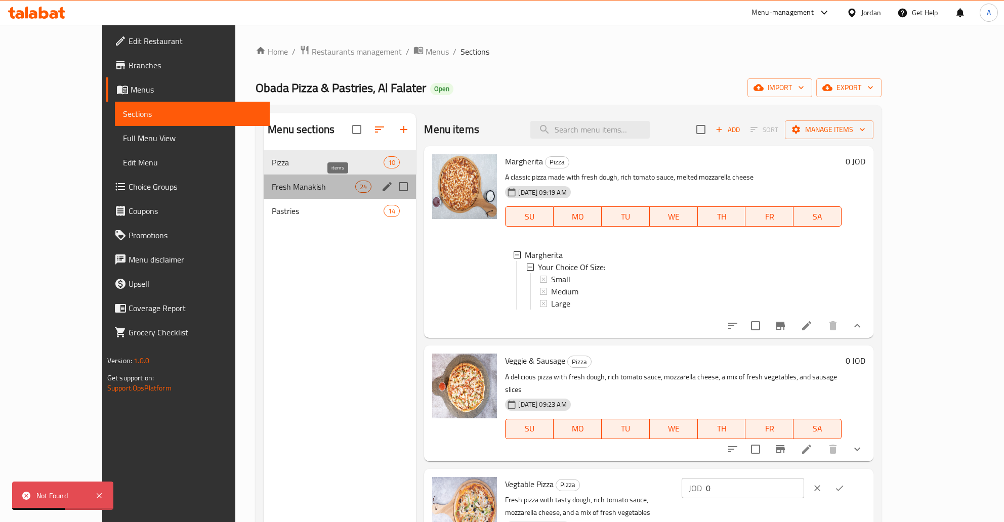
click at [356, 189] on span "24" at bounding box center [363, 187] width 15 height 10
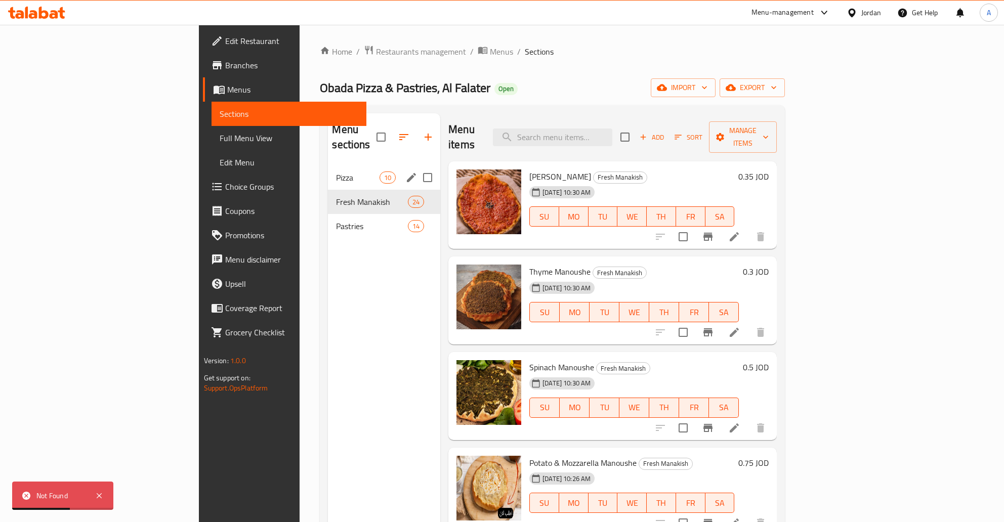
click at [328, 170] on div "Pizza 10" at bounding box center [384, 178] width 112 height 24
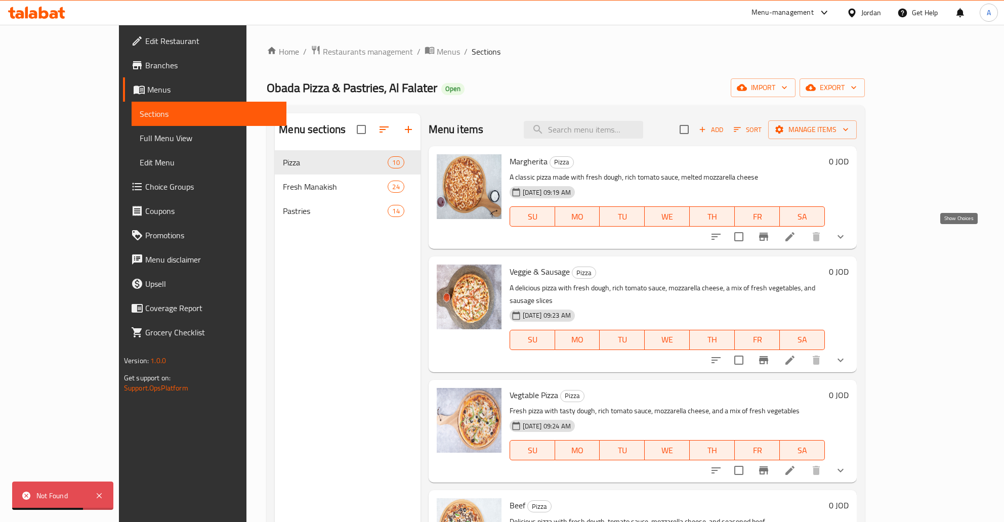
click at [847, 234] on icon "show more" at bounding box center [841, 237] width 12 height 12
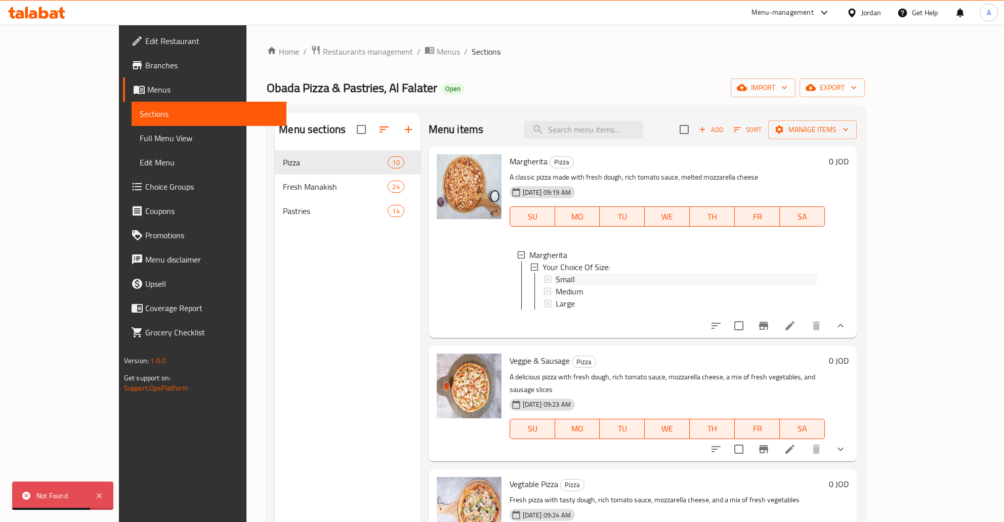
click at [557, 274] on div "Small" at bounding box center [686, 279] width 261 height 12
click at [556, 289] on span "Medium" at bounding box center [569, 291] width 27 height 12
click at [540, 311] on div "Margherita Your Choice Of Size: Small Medium Large" at bounding box center [667, 281] width 315 height 81
click at [556, 303] on span "Large" at bounding box center [565, 304] width 19 height 12
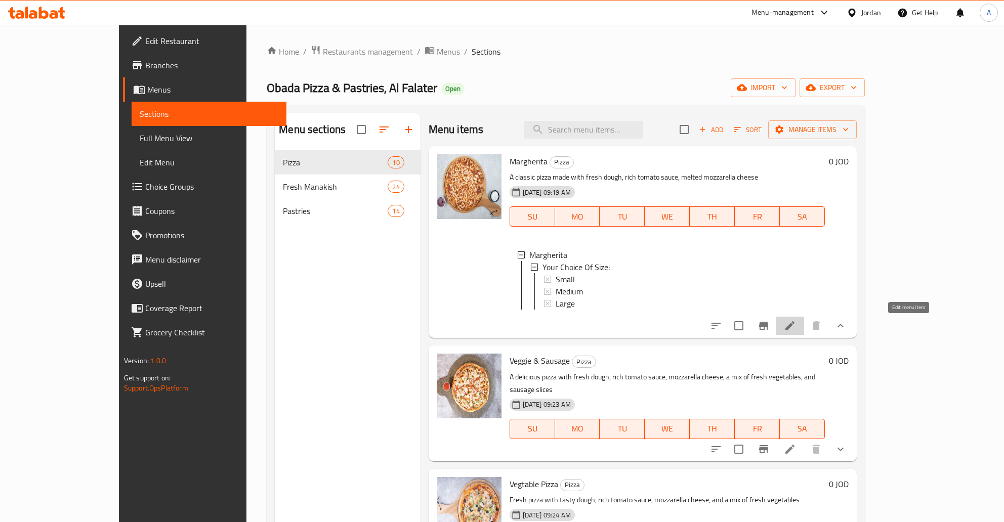
click at [796, 326] on icon at bounding box center [790, 326] width 12 height 12
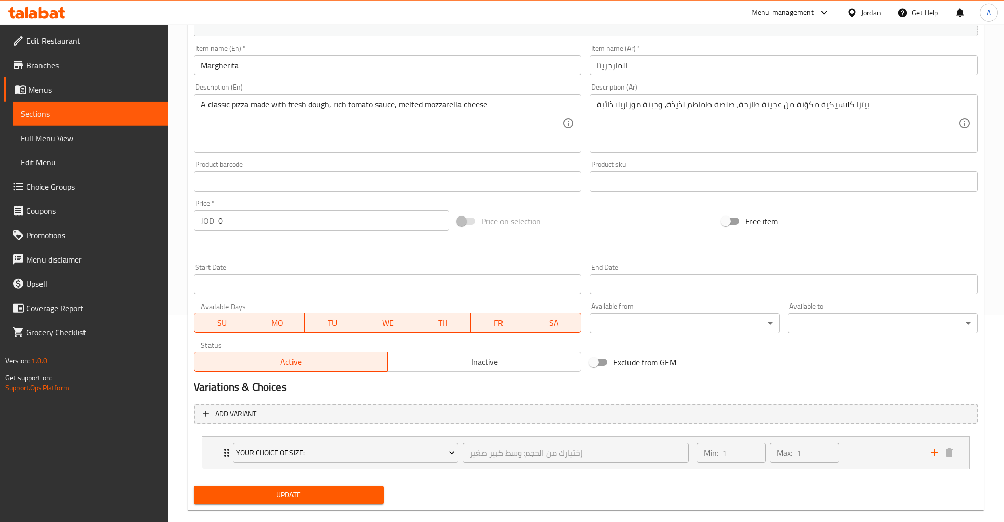
scroll to position [224, 0]
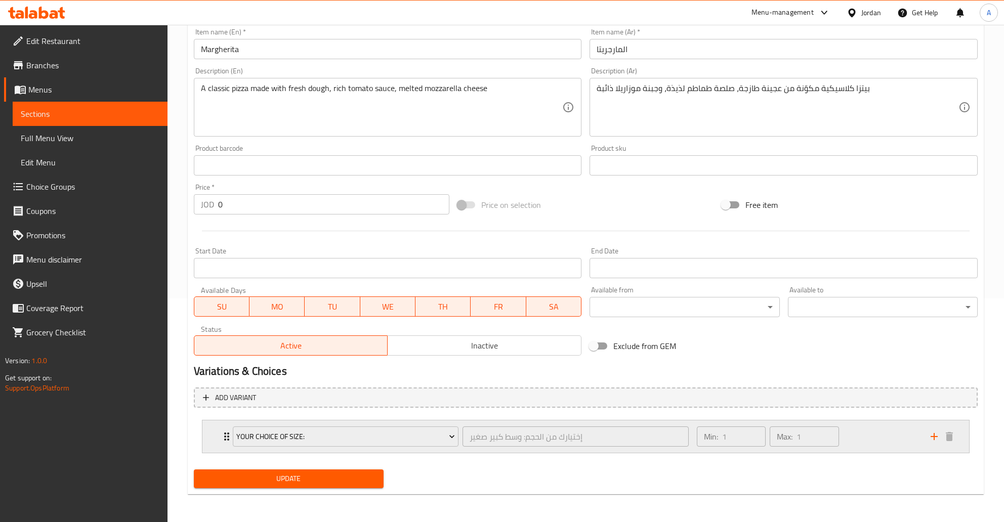
click at [887, 438] on div "Min: 1 ​ Max: 1 ​" at bounding box center [808, 437] width 234 height 32
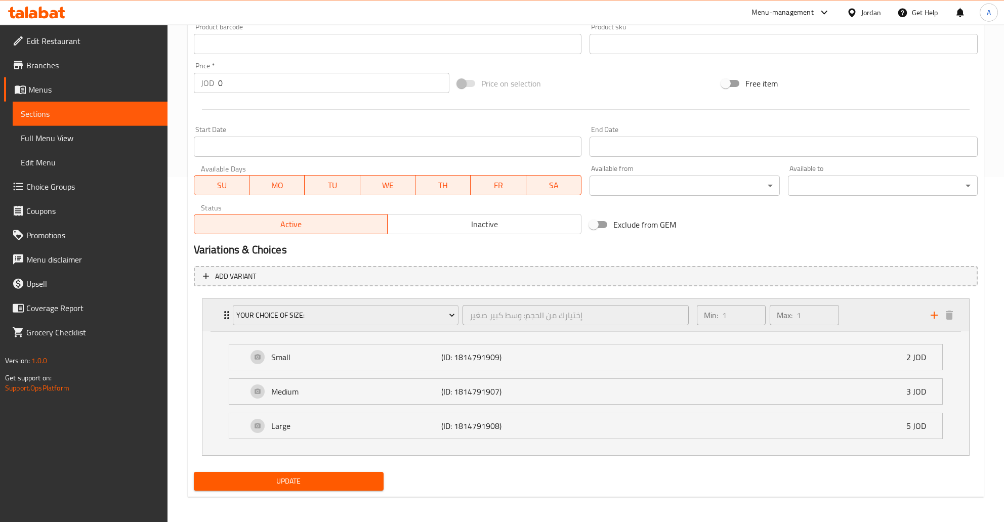
scroll to position [348, 0]
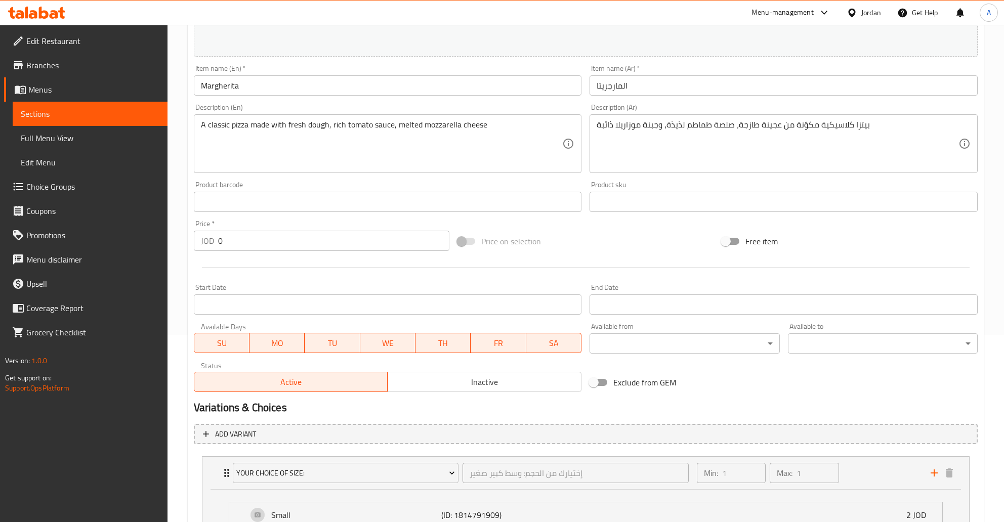
click at [87, 114] on span "Sections" at bounding box center [90, 114] width 139 height 12
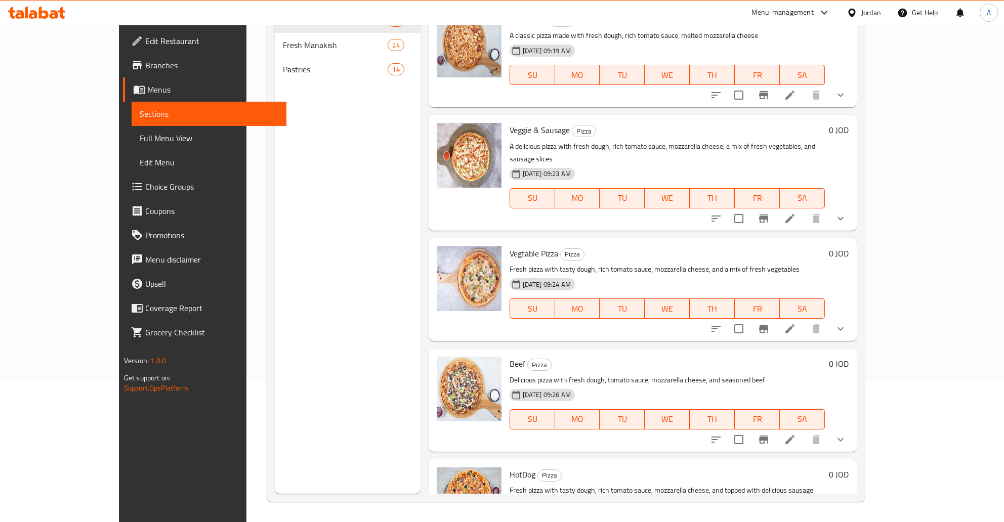
scroll to position [3, 0]
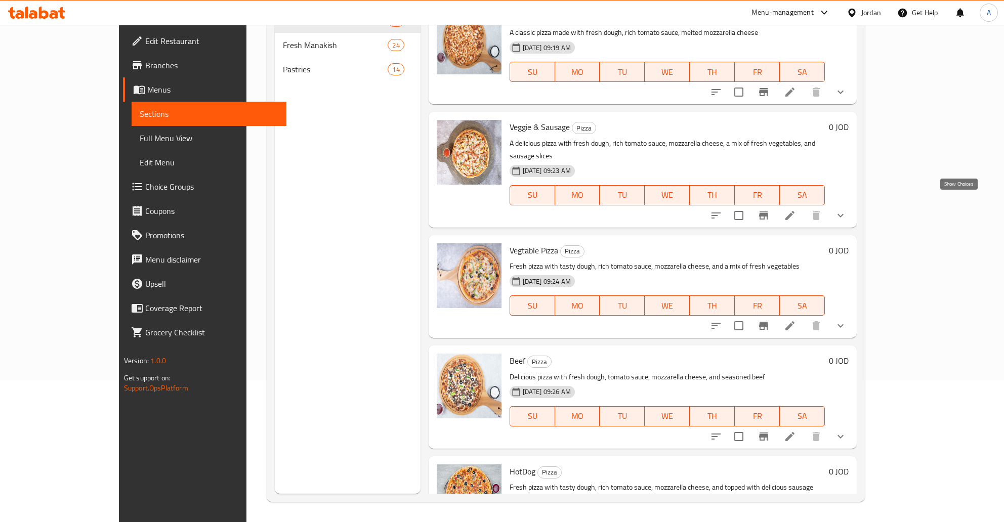
click at [847, 210] on icon "show more" at bounding box center [841, 216] width 12 height 12
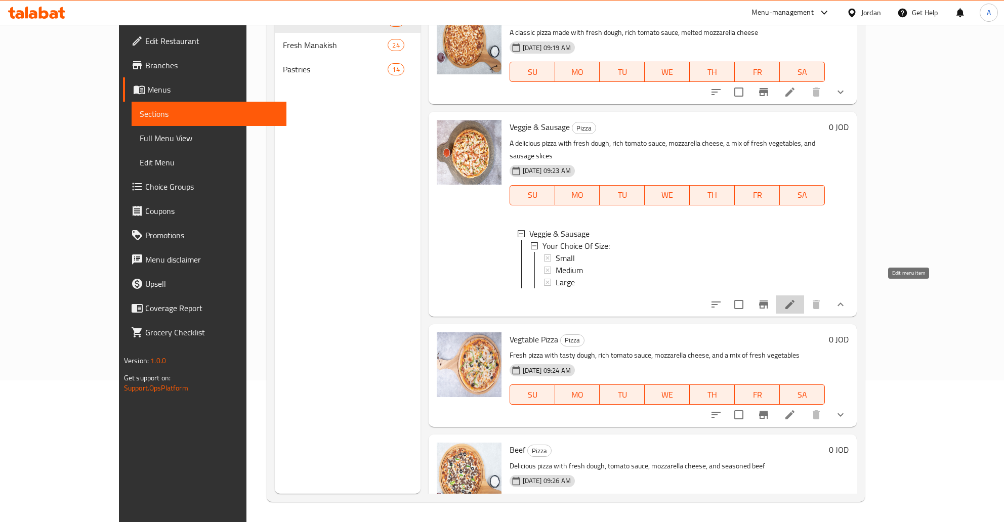
click at [795, 300] on icon at bounding box center [790, 304] width 9 height 9
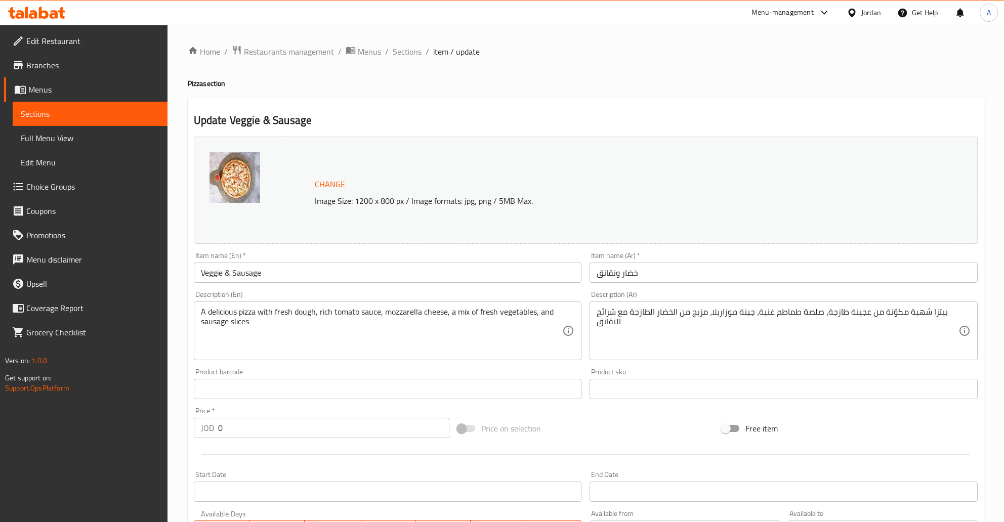
scroll to position [224, 0]
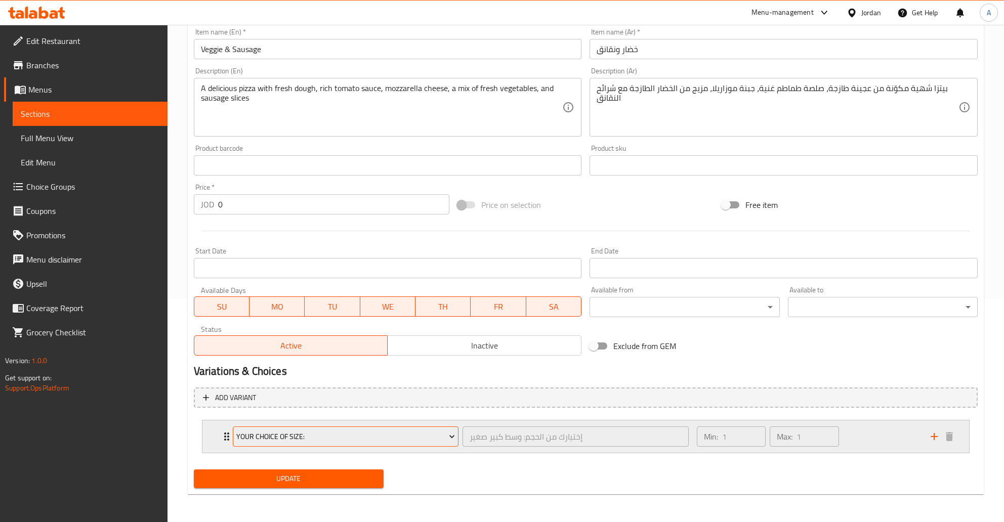
click at [323, 436] on span "Your Choice Of Size:" at bounding box center [345, 437] width 219 height 13
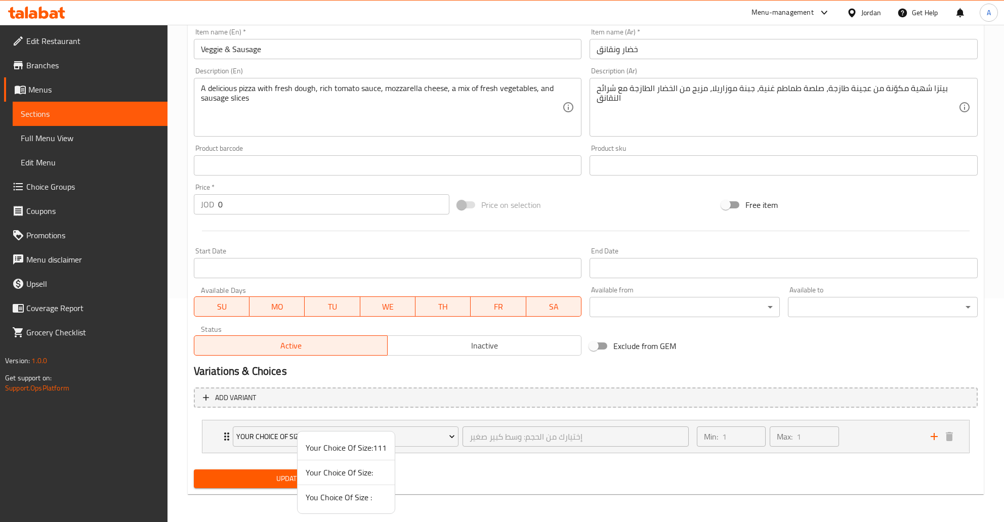
click at [336, 497] on span "You Choice Of Size :" at bounding box center [346, 498] width 81 height 12
click at [886, 440] on div "Min: 1 ​ Max: 1 ​" at bounding box center [808, 437] width 234 height 32
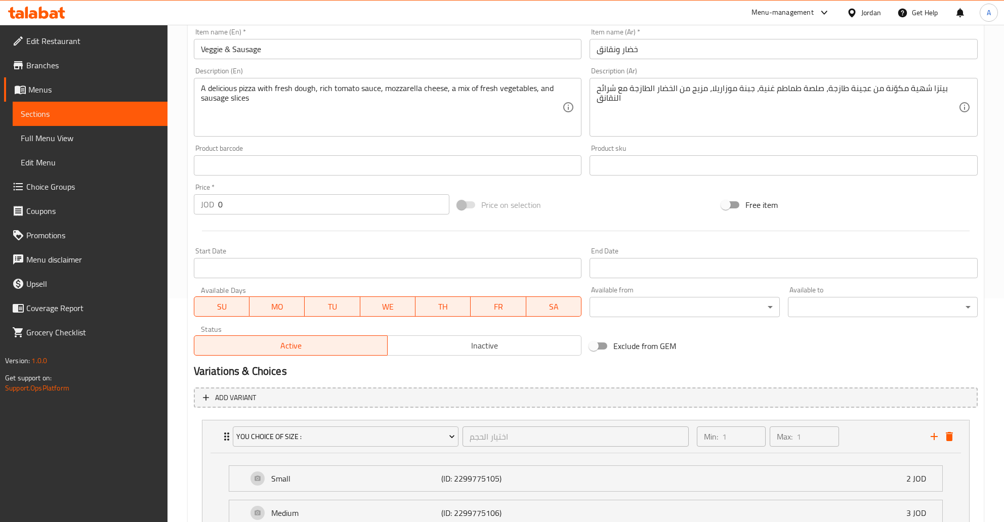
scroll to position [348, 0]
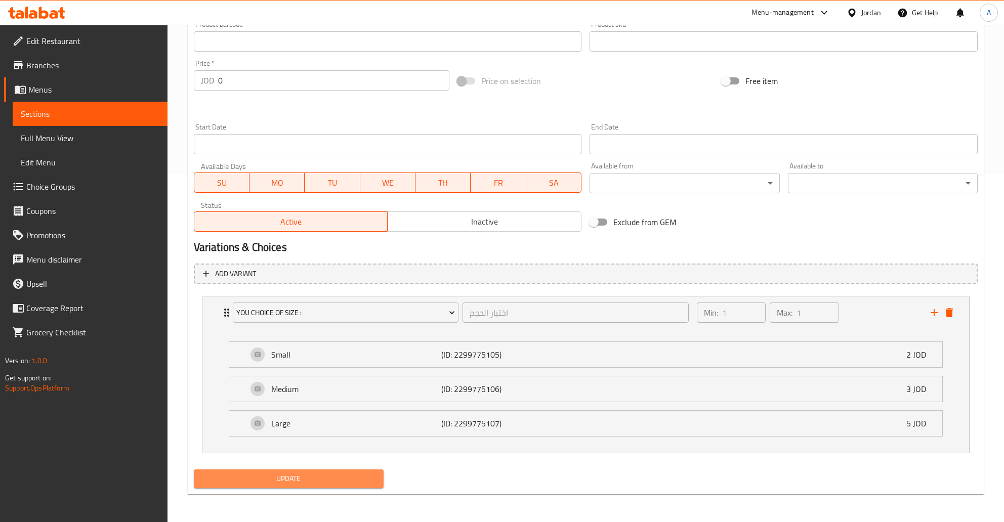
click at [302, 477] on span "Update" at bounding box center [289, 479] width 174 height 13
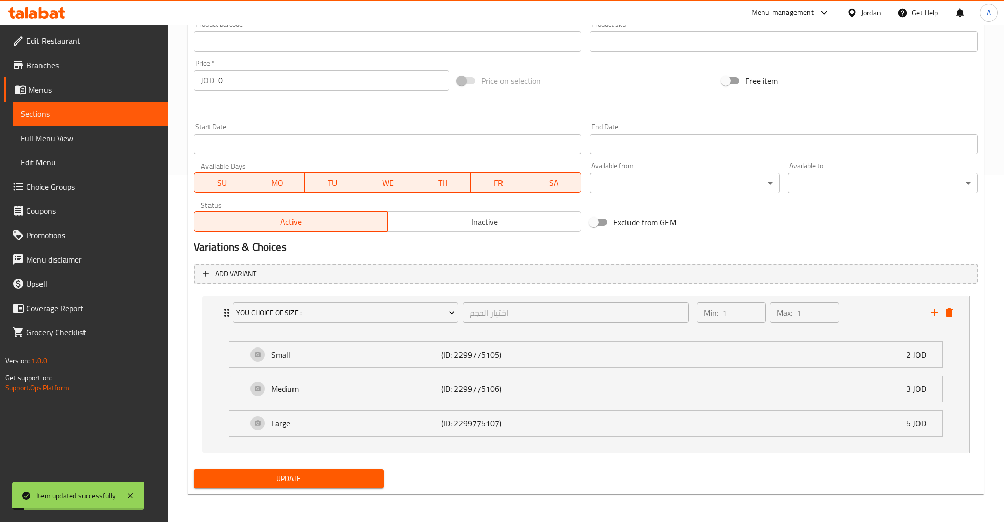
click at [23, 106] on link "Sections" at bounding box center [90, 114] width 155 height 24
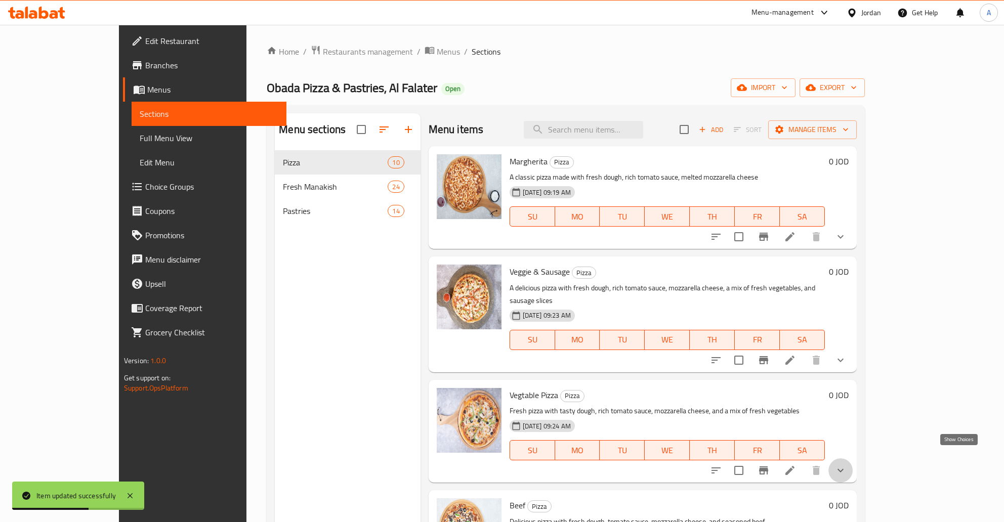
click at [847, 465] on icon "show more" at bounding box center [841, 471] width 12 height 12
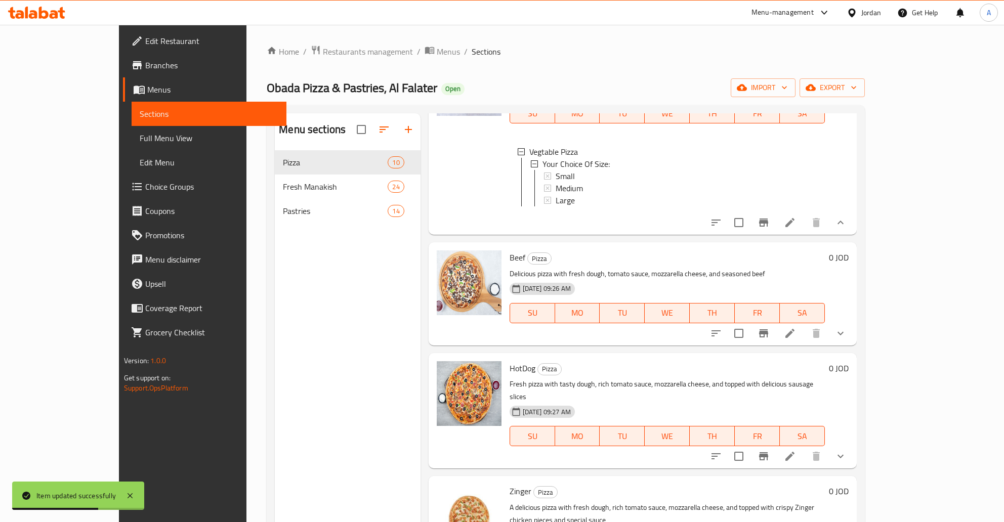
scroll to position [408, 0]
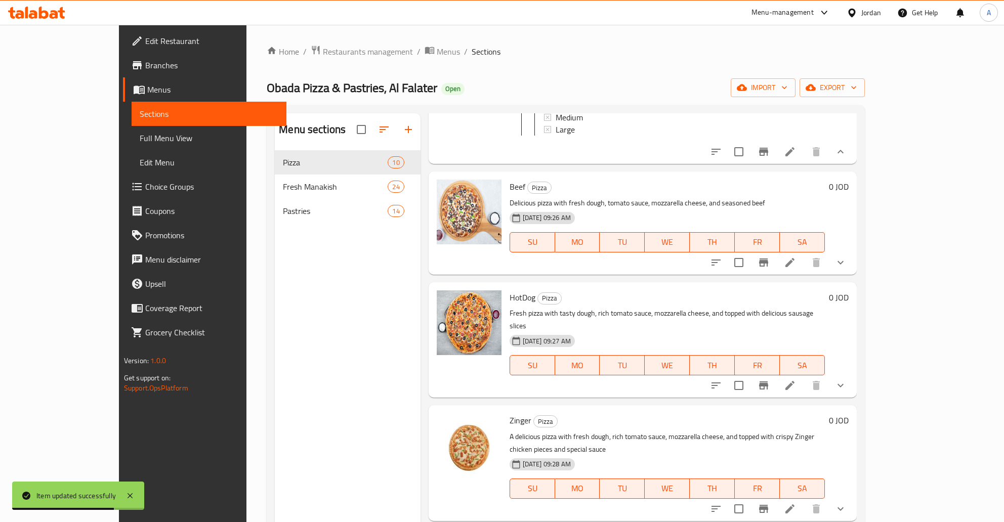
click at [796, 257] on icon at bounding box center [790, 263] width 12 height 12
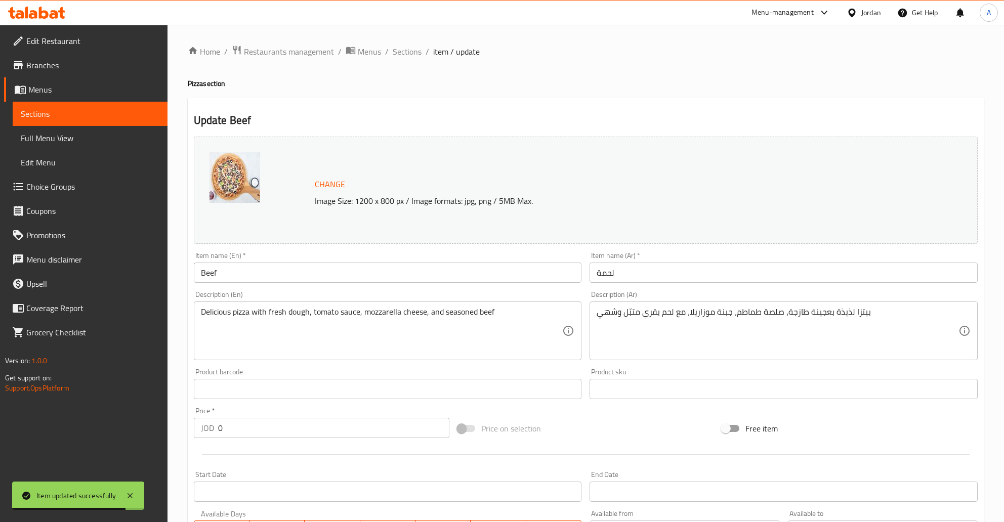
scroll to position [224, 0]
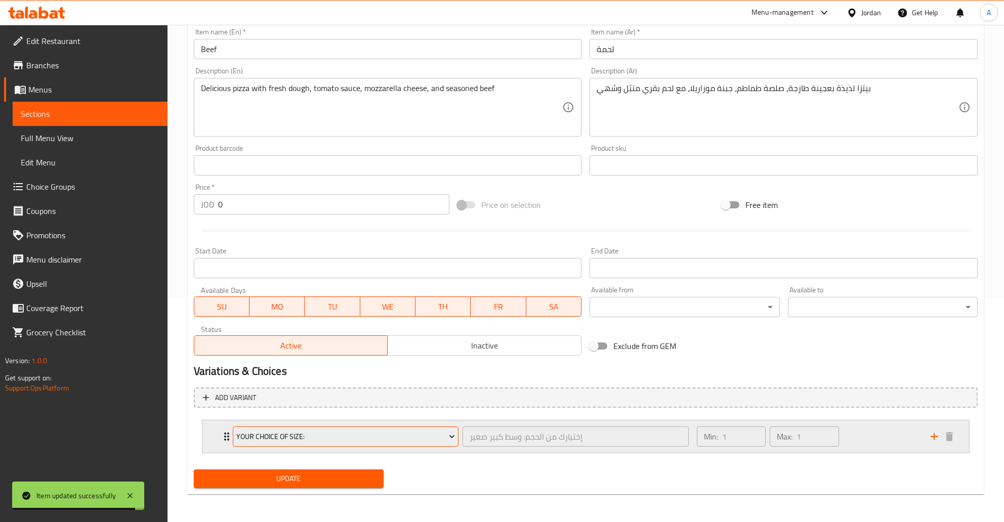
click at [272, 433] on span "Your Choice Of Size:" at bounding box center [345, 437] width 219 height 13
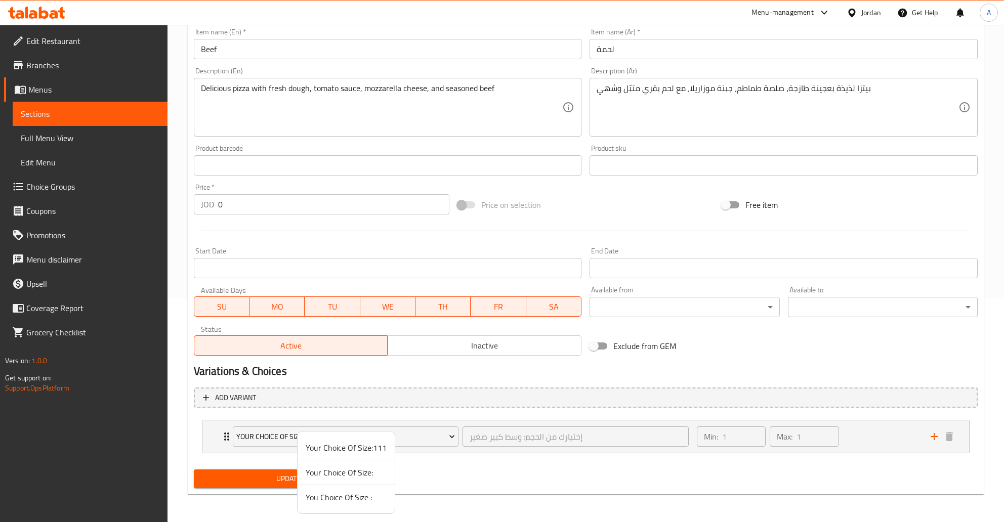
click at [329, 503] on span "You Choice Of Size :" at bounding box center [346, 498] width 81 height 12
click at [320, 471] on button "Update" at bounding box center [289, 479] width 190 height 19
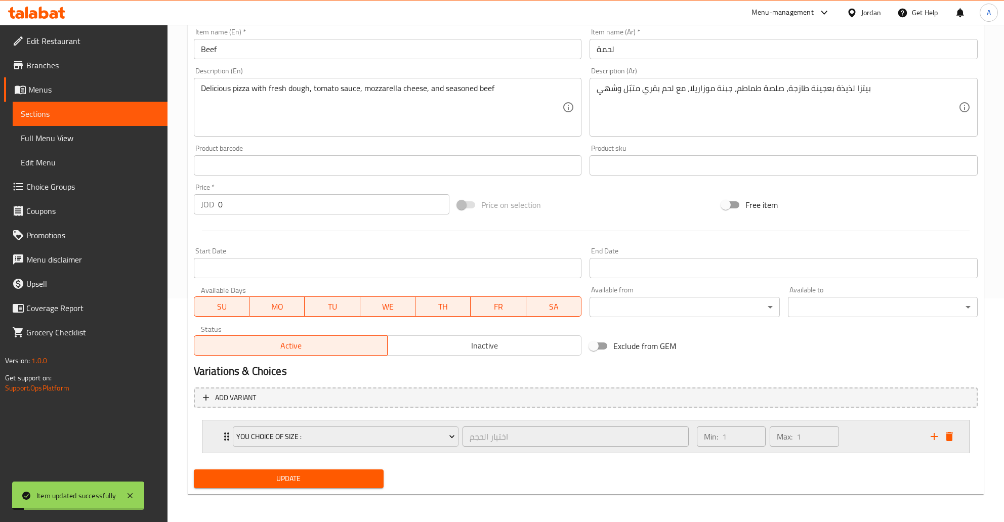
drag, startPoint x: 887, startPoint y: 422, endPoint x: 884, endPoint y: 434, distance: 12.5
click at [887, 423] on div "Min: 1 ​ Max: 1 ​" at bounding box center [808, 437] width 234 height 32
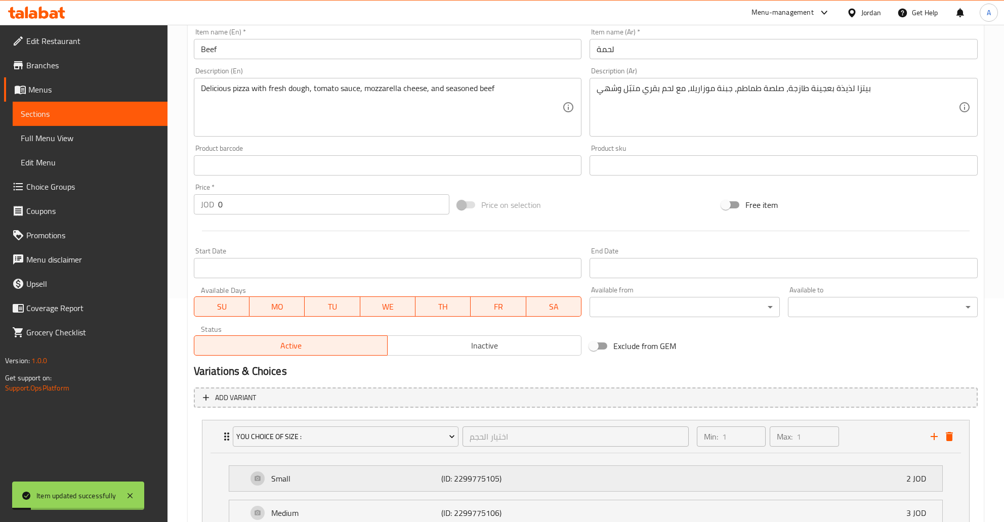
scroll to position [348, 0]
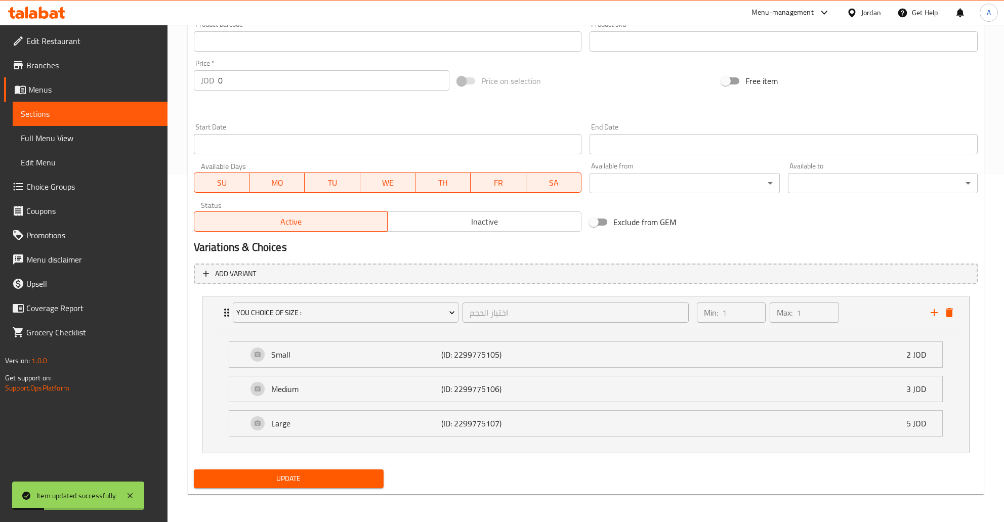
click at [57, 118] on span "Sections" at bounding box center [90, 114] width 139 height 12
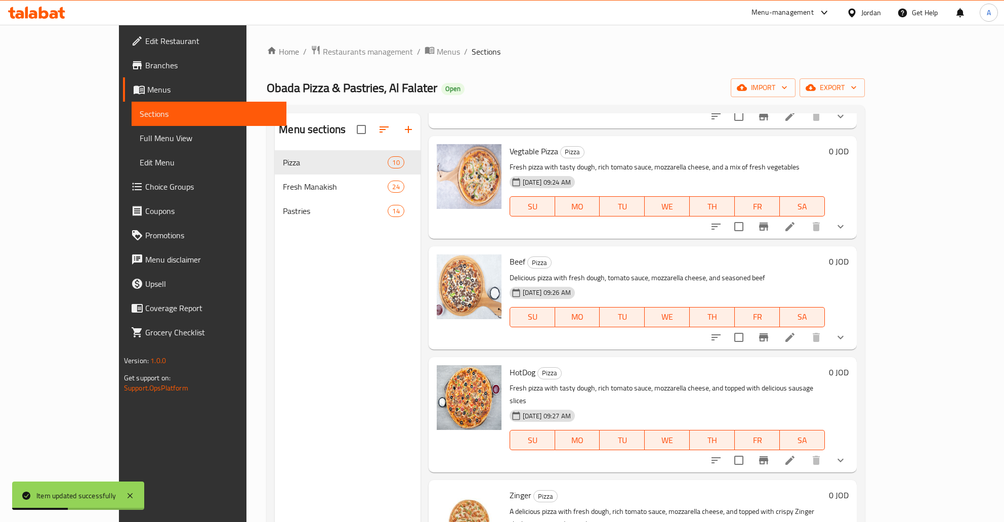
scroll to position [244, 0]
click at [853, 325] on button "show more" at bounding box center [841, 337] width 24 height 24
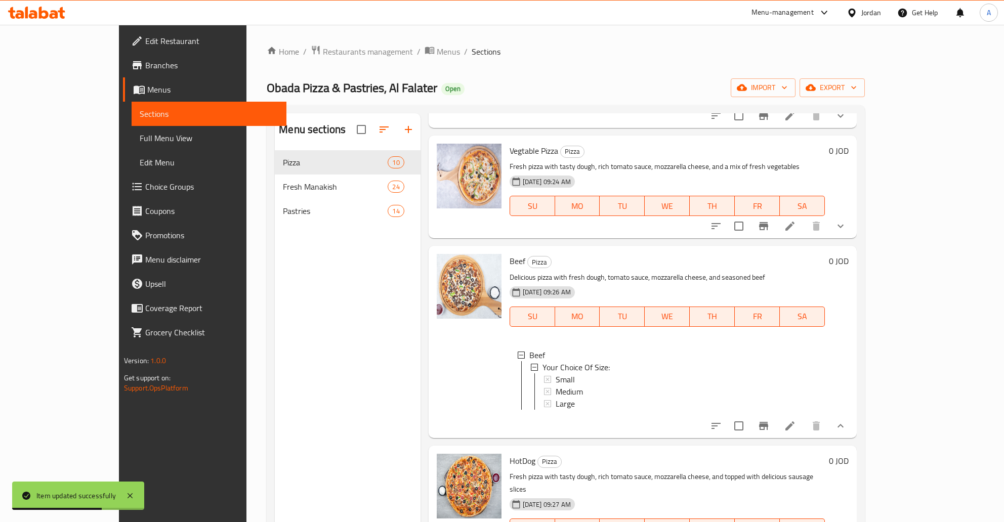
click at [795, 422] on icon at bounding box center [790, 426] width 9 height 9
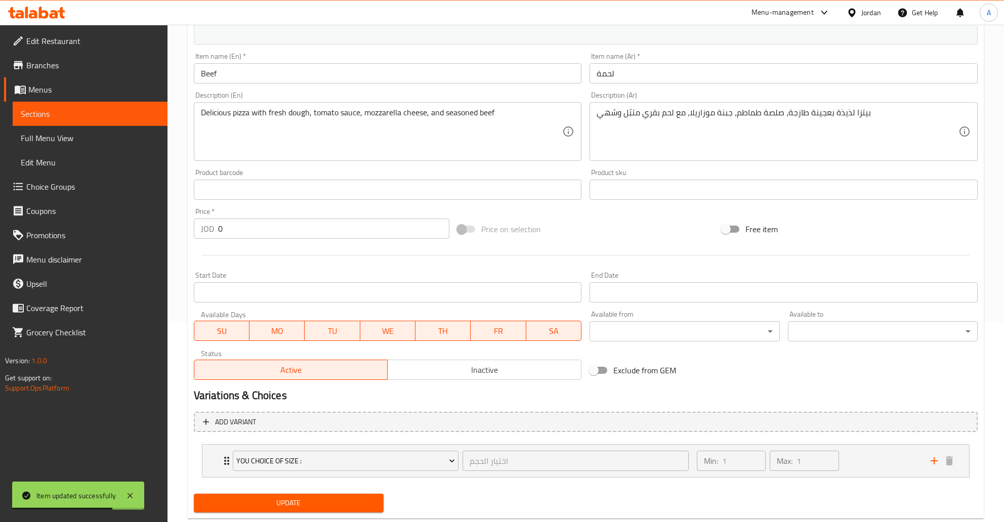
scroll to position [213, 0]
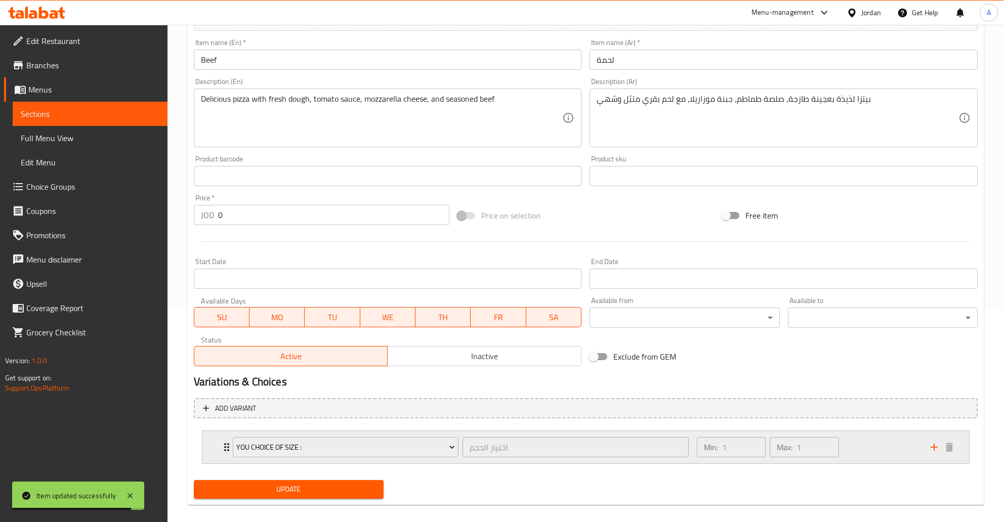
click at [223, 448] on icon "Expand" at bounding box center [227, 447] width 12 height 12
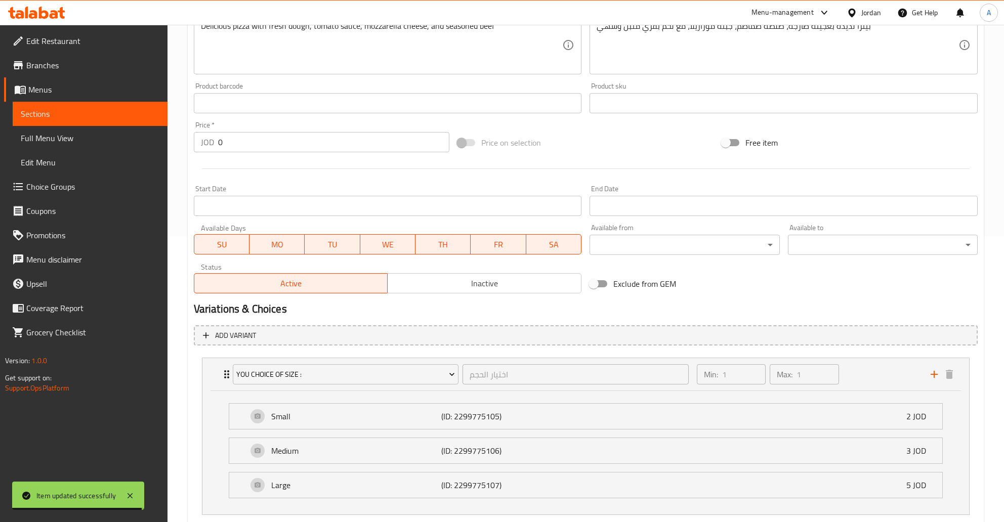
scroll to position [348, 0]
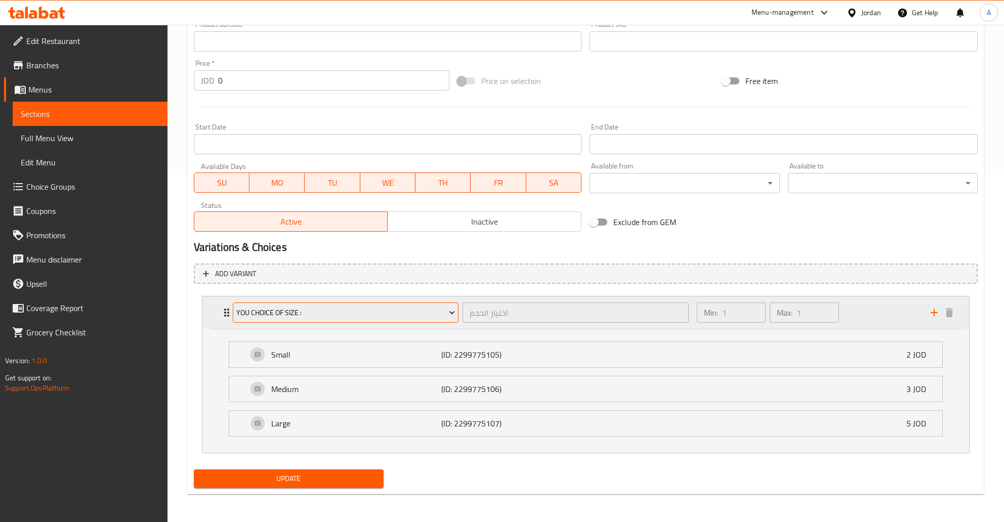
click at [281, 316] on span "You Choice Of Size :" at bounding box center [345, 313] width 219 height 13
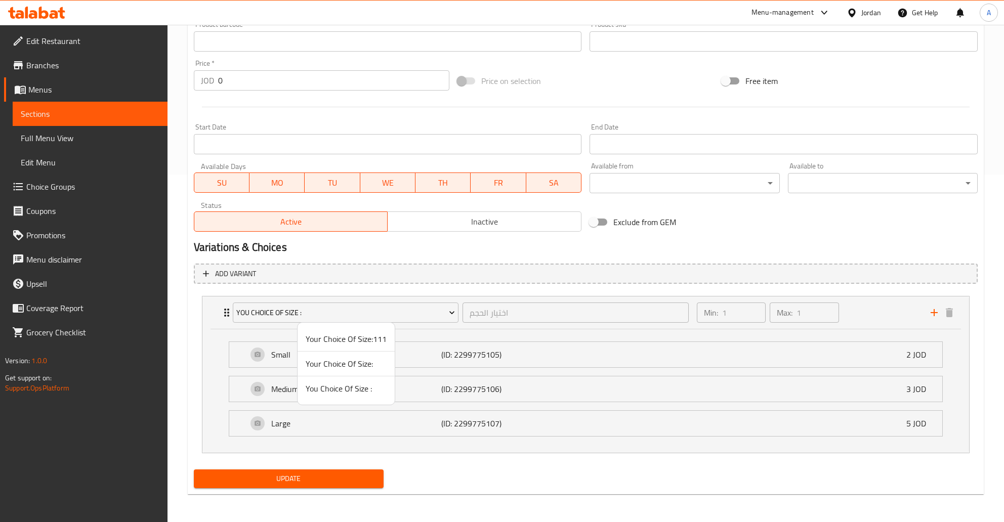
click at [312, 390] on span "You Choice Of Size :" at bounding box center [346, 389] width 81 height 12
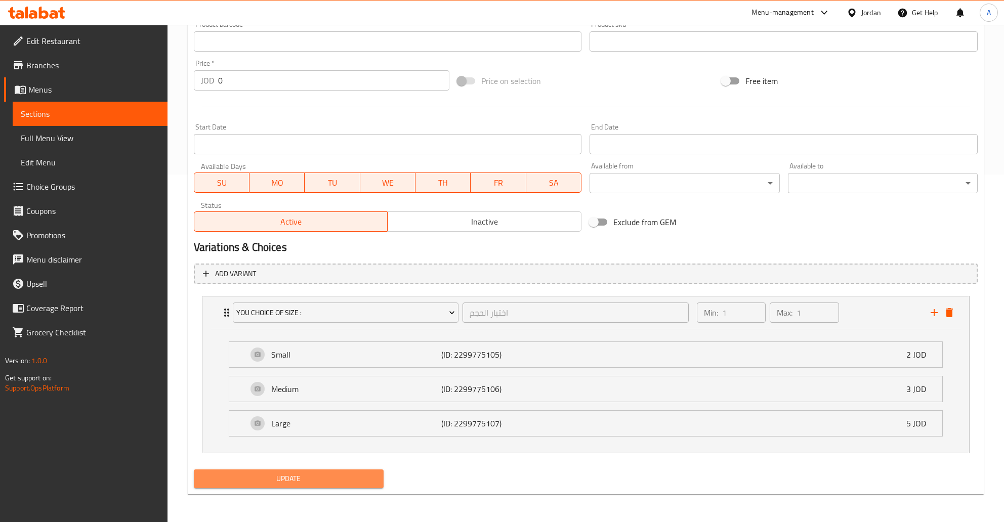
click at [330, 484] on span "Update" at bounding box center [289, 479] width 174 height 13
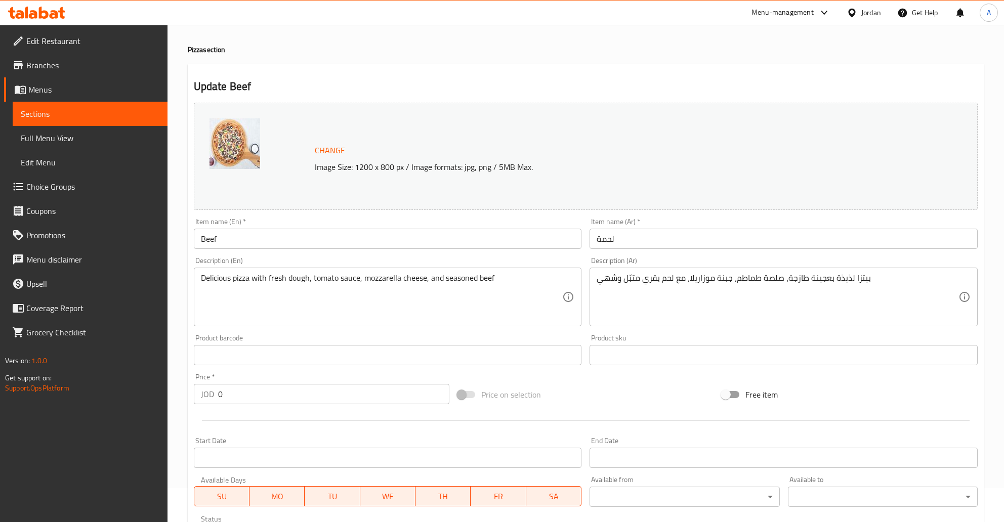
scroll to position [0, 0]
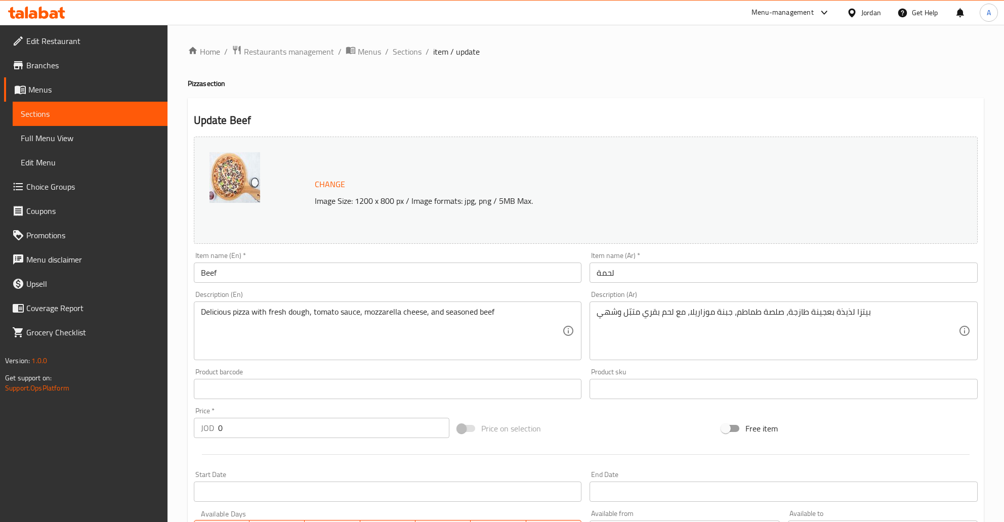
drag, startPoint x: 83, startPoint y: 110, endPoint x: 84, endPoint y: 115, distance: 5.7
click at [83, 110] on span "Sections" at bounding box center [90, 114] width 139 height 12
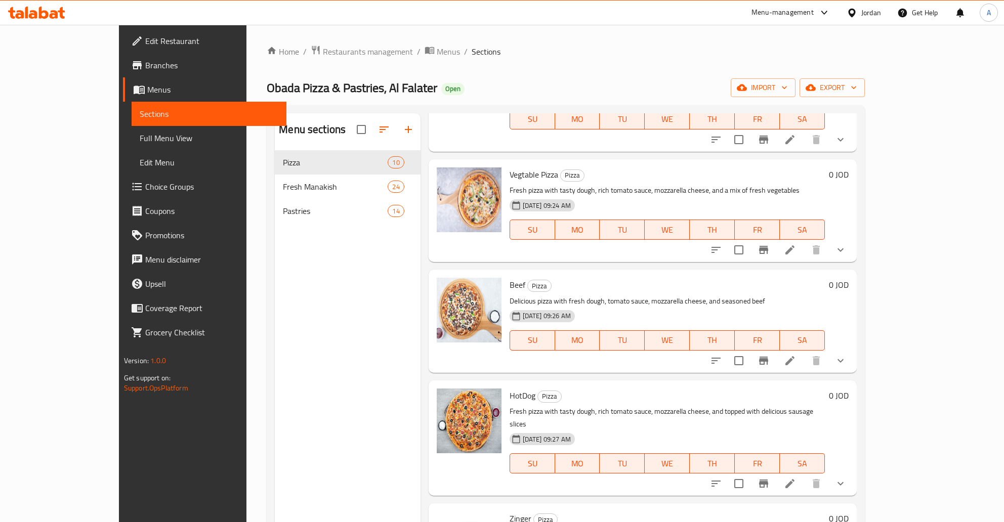
scroll to position [326, 0]
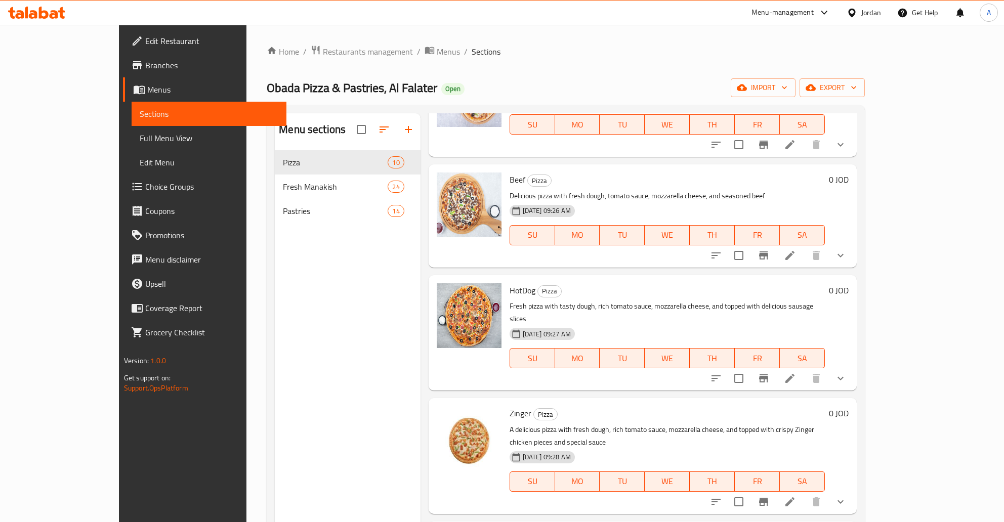
click at [804, 370] on li at bounding box center [790, 379] width 28 height 18
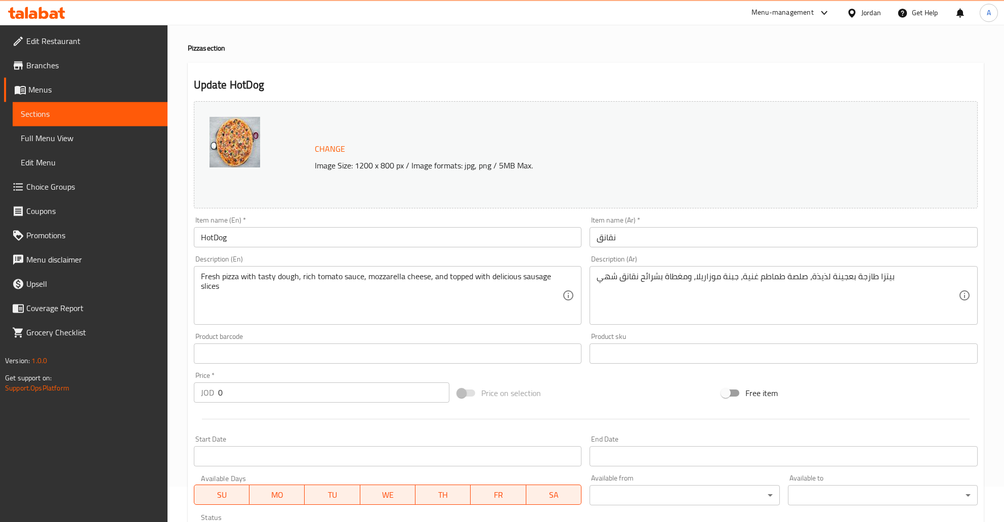
scroll to position [224, 0]
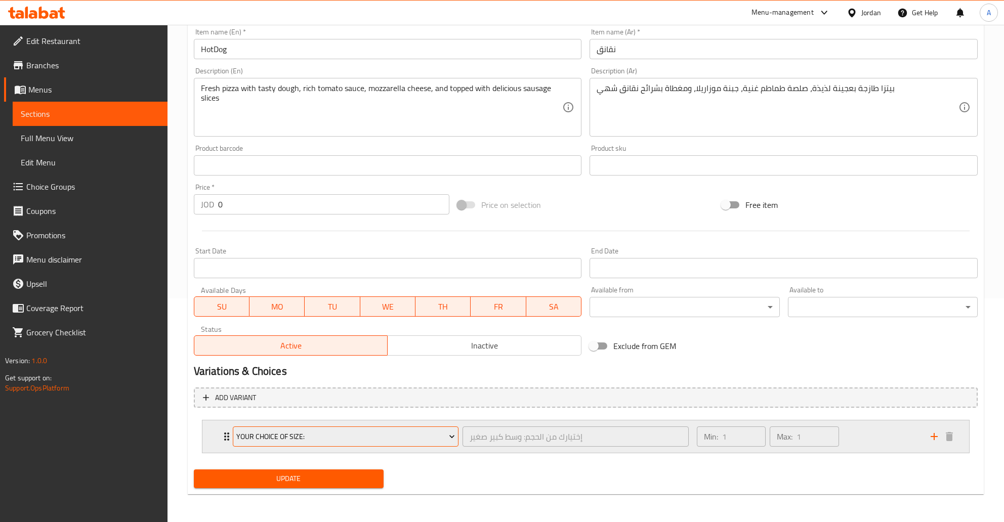
click at [291, 433] on span "Your Choice Of Size:" at bounding box center [345, 437] width 219 height 13
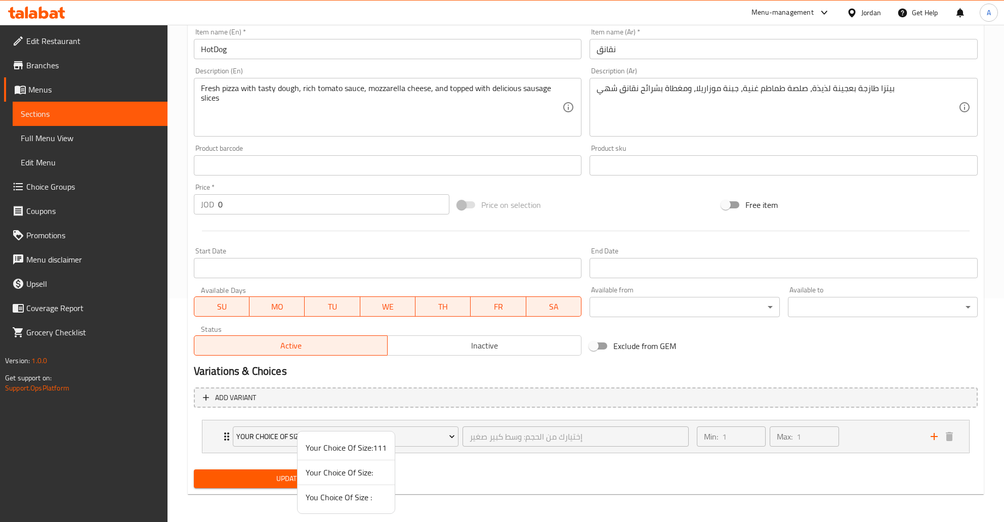
click at [338, 498] on span "You Choice Of Size :" at bounding box center [346, 498] width 81 height 12
click at [287, 483] on span "Update" at bounding box center [289, 479] width 174 height 13
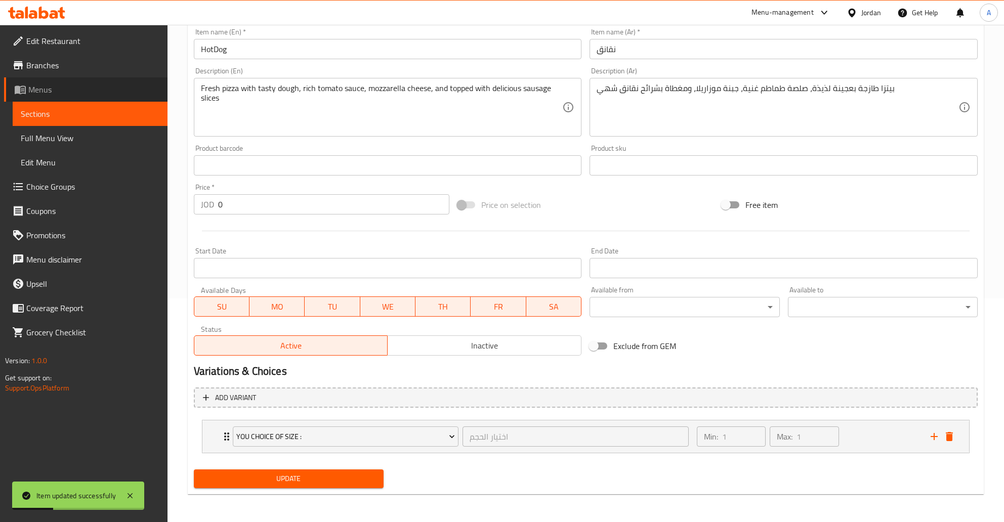
click at [35, 101] on link "Menus" at bounding box center [86, 89] width 164 height 24
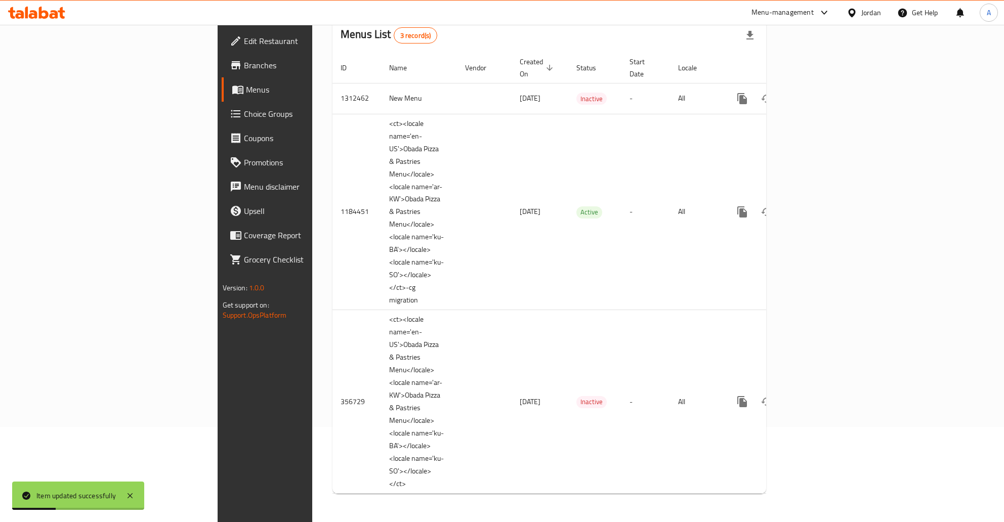
scroll to position [109, 0]
click at [222, 97] on link "Menus" at bounding box center [304, 89] width 164 height 24
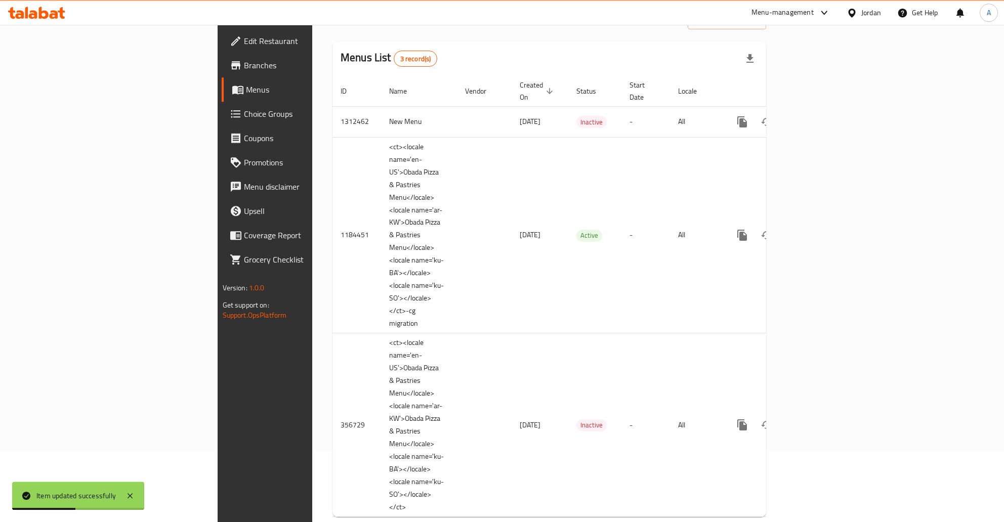
scroll to position [0, 0]
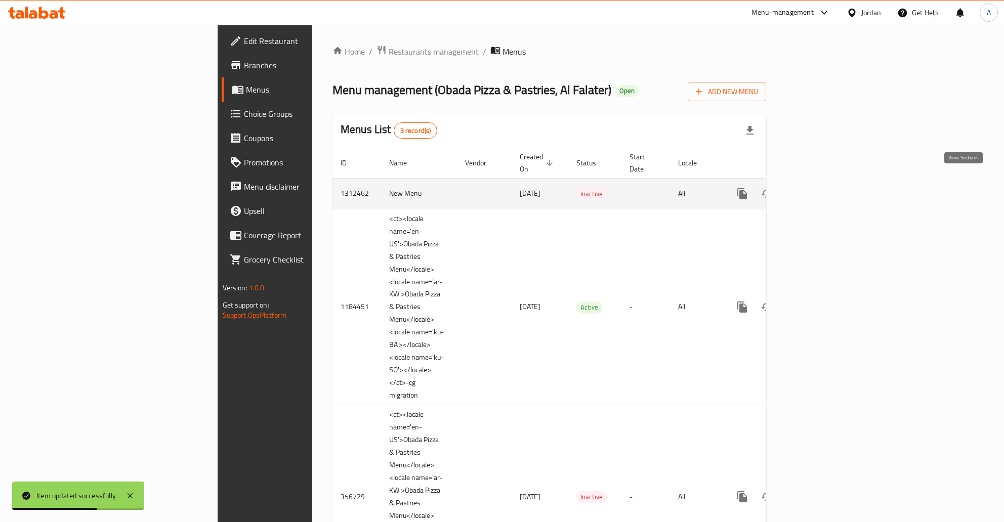
click at [822, 188] on icon "enhanced table" at bounding box center [815, 194] width 12 height 12
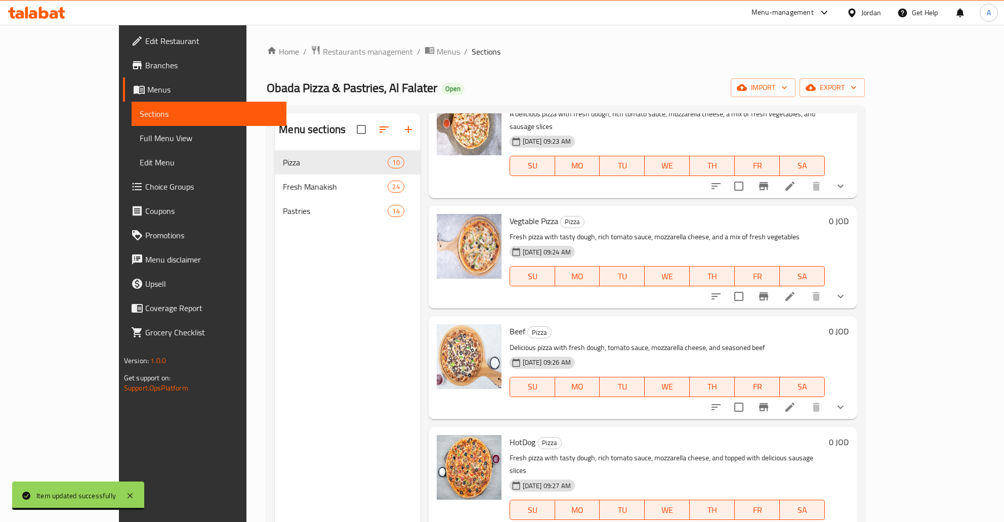
scroll to position [326, 0]
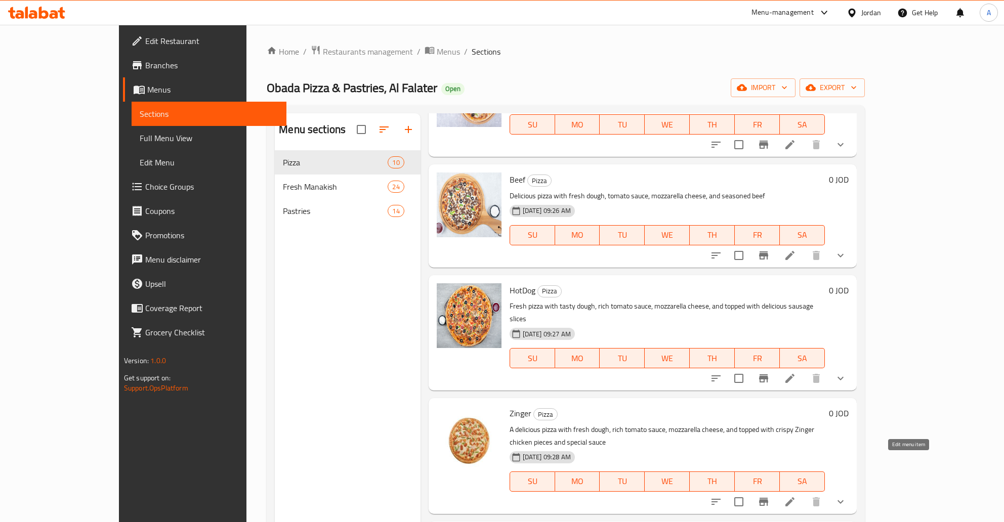
click at [795, 498] on icon at bounding box center [790, 502] width 9 height 9
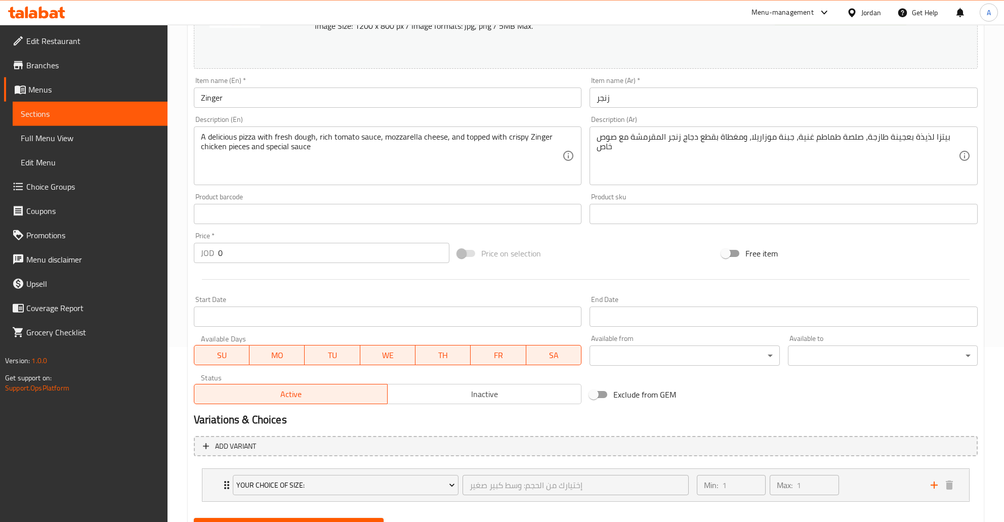
scroll to position [224, 0]
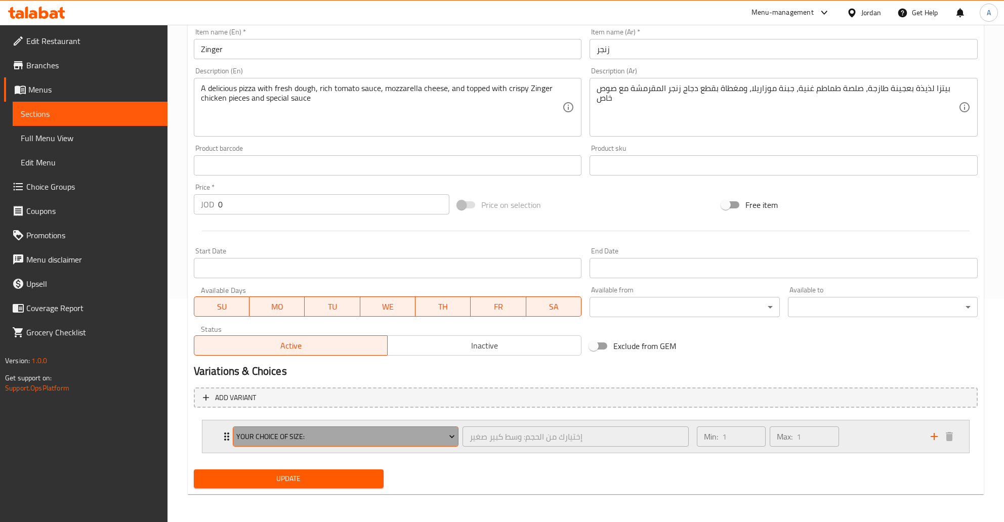
click at [374, 438] on span "Your Choice Of Size:" at bounding box center [345, 437] width 219 height 13
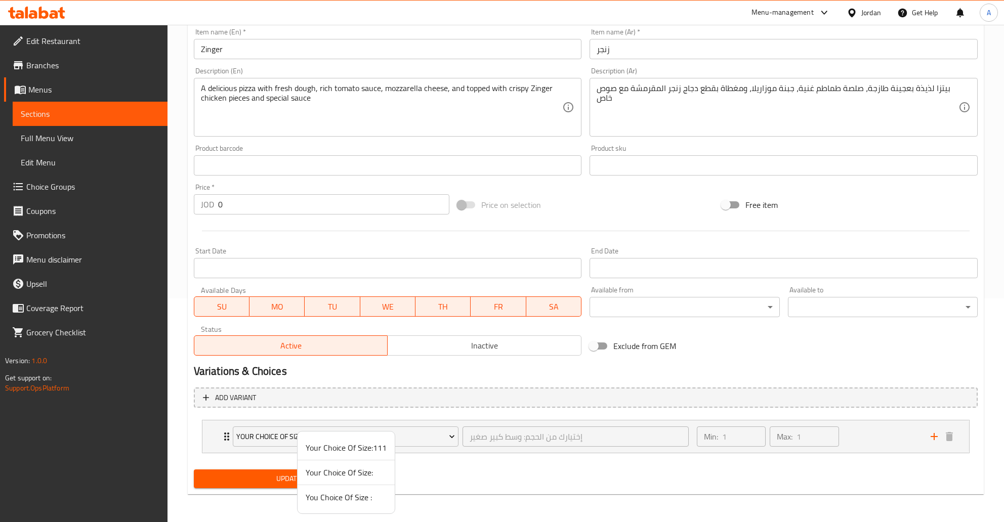
click at [359, 496] on span "You Choice Of Size :" at bounding box center [346, 498] width 81 height 12
click at [856, 432] on div "Min: 1 ​ Max: 1 ​" at bounding box center [808, 437] width 234 height 32
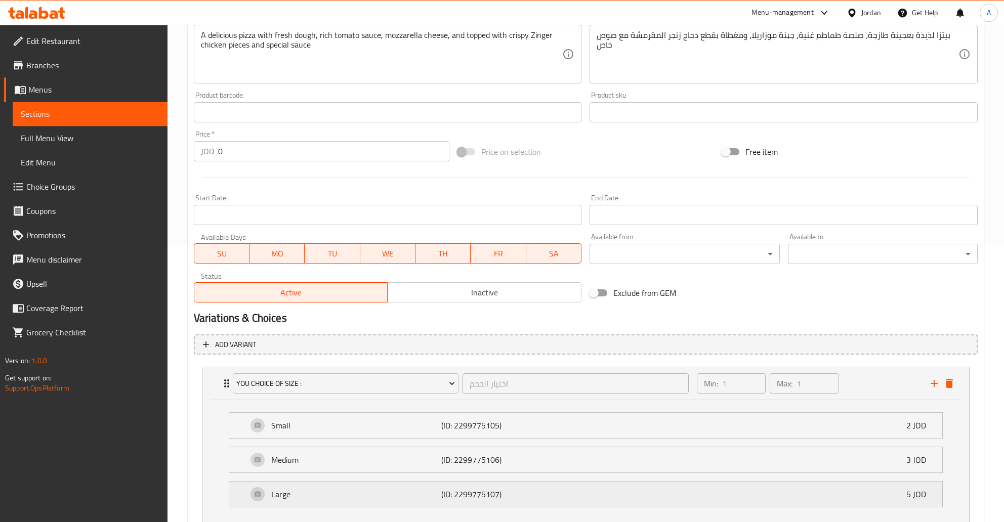
scroll to position [348, 0]
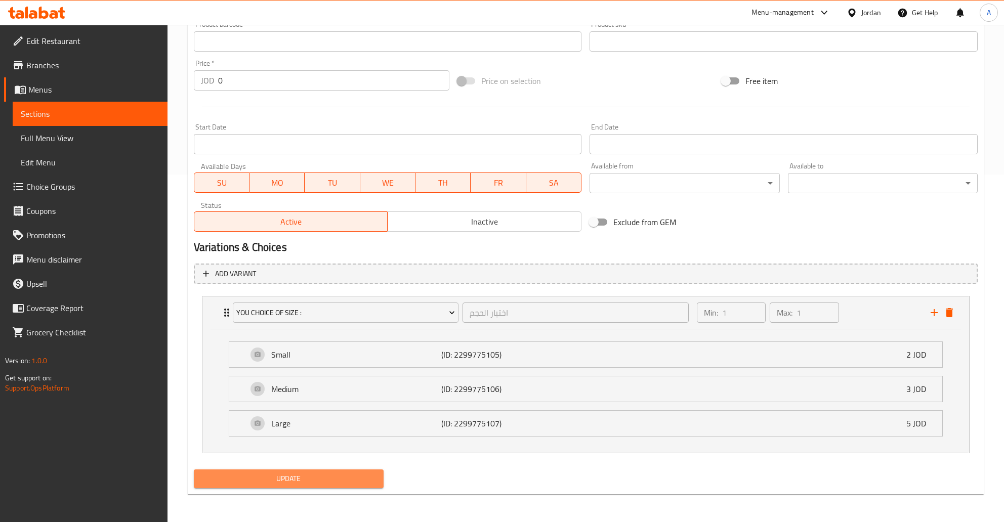
click at [326, 484] on span "Update" at bounding box center [289, 479] width 174 height 13
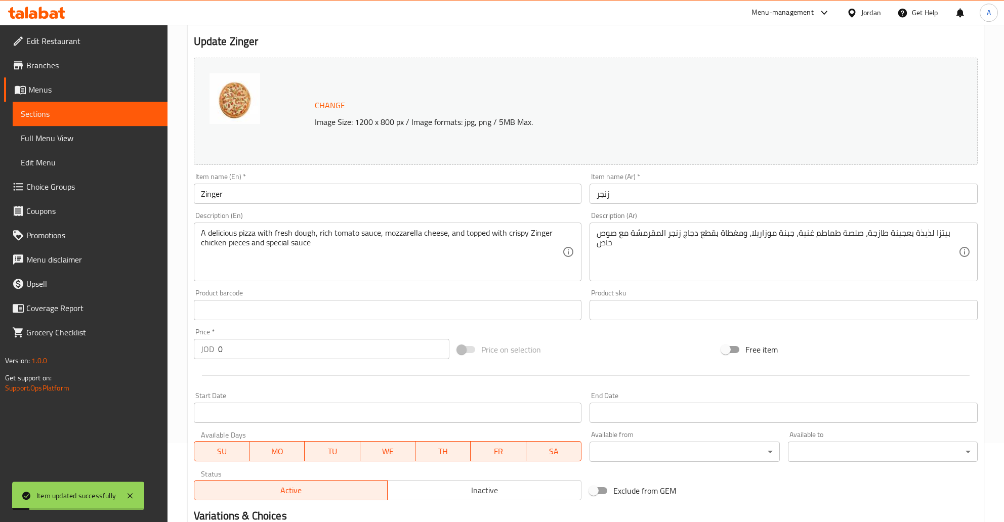
scroll to position [0, 0]
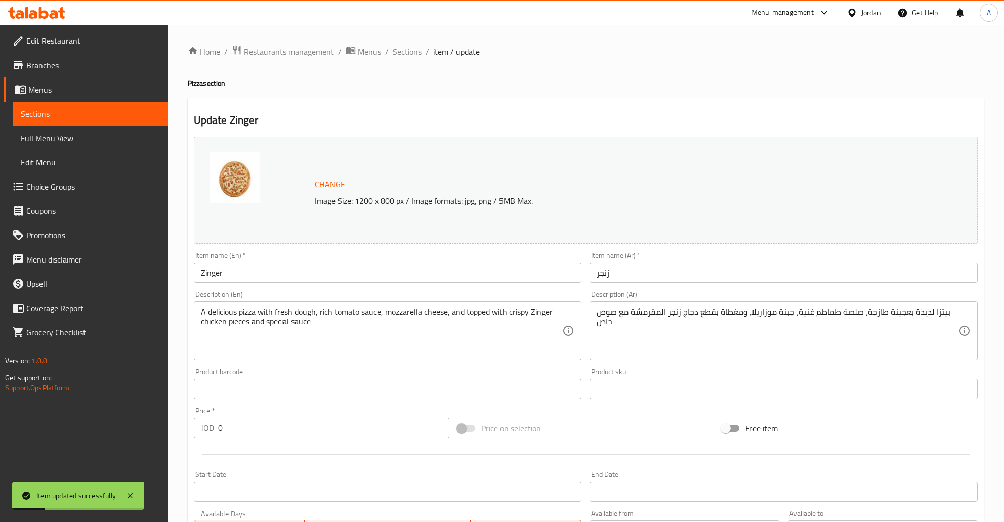
click at [50, 117] on span "Sections" at bounding box center [90, 114] width 139 height 12
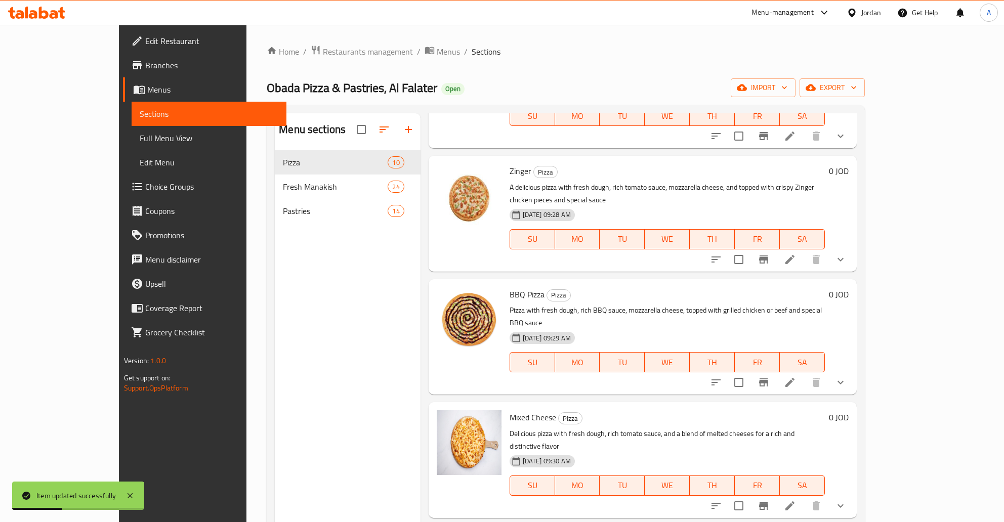
scroll to position [571, 0]
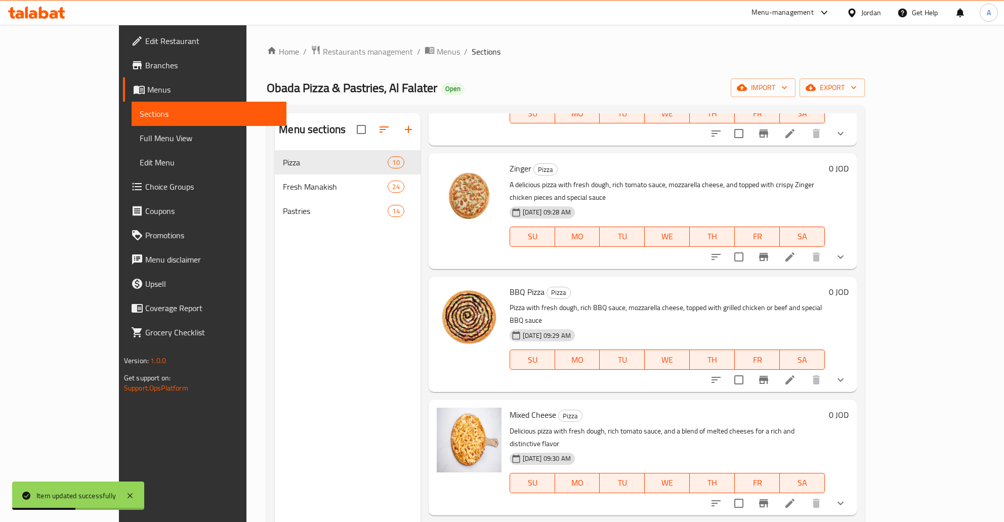
click at [795, 376] on icon at bounding box center [790, 380] width 9 height 9
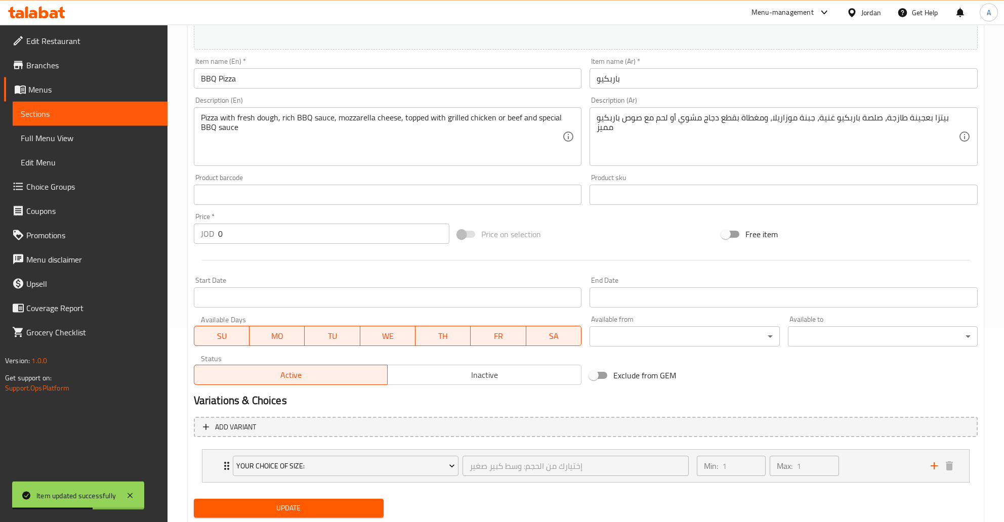
scroll to position [224, 0]
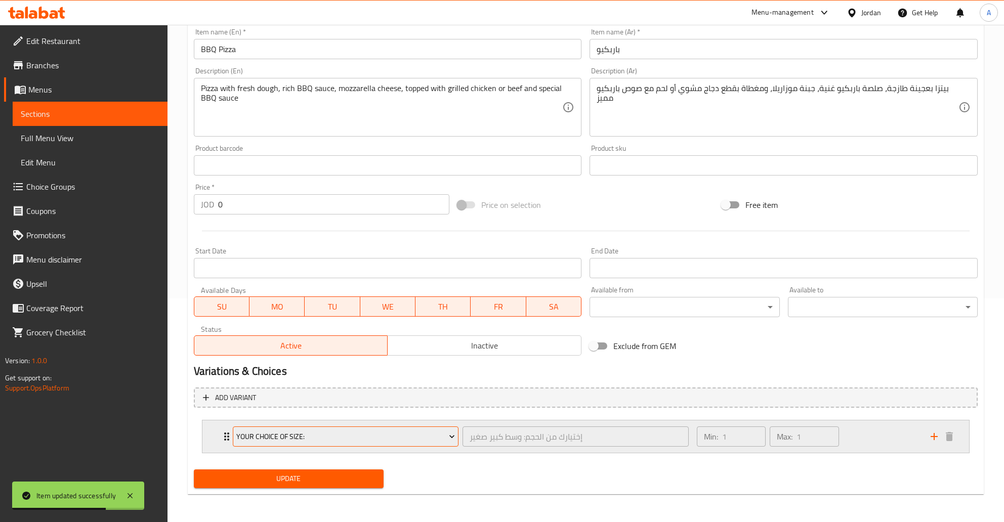
click at [260, 439] on span "Your Choice Of Size:" at bounding box center [345, 437] width 219 height 13
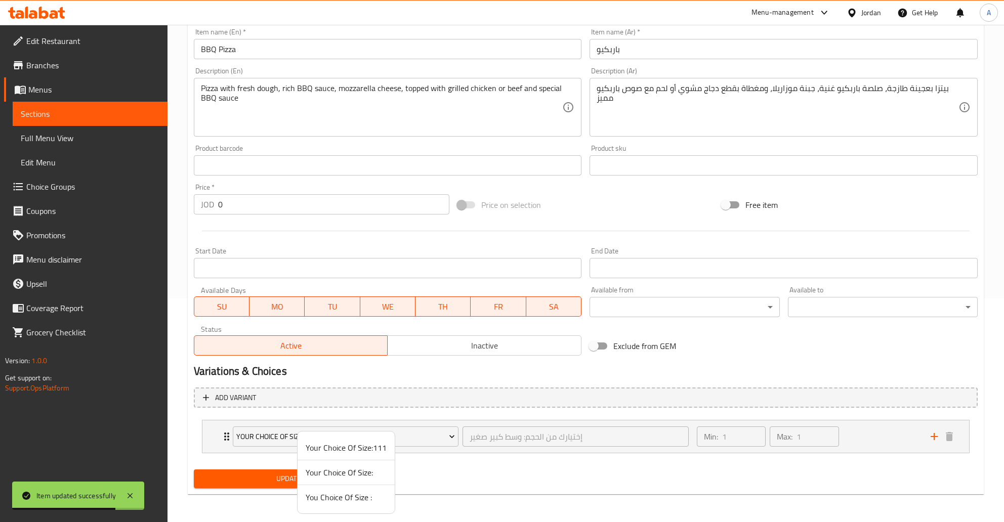
click at [339, 500] on span "You Choice Of Size :" at bounding box center [346, 498] width 81 height 12
click at [866, 435] on div "Min: 1 ​ Max: 1 ​" at bounding box center [808, 437] width 234 height 32
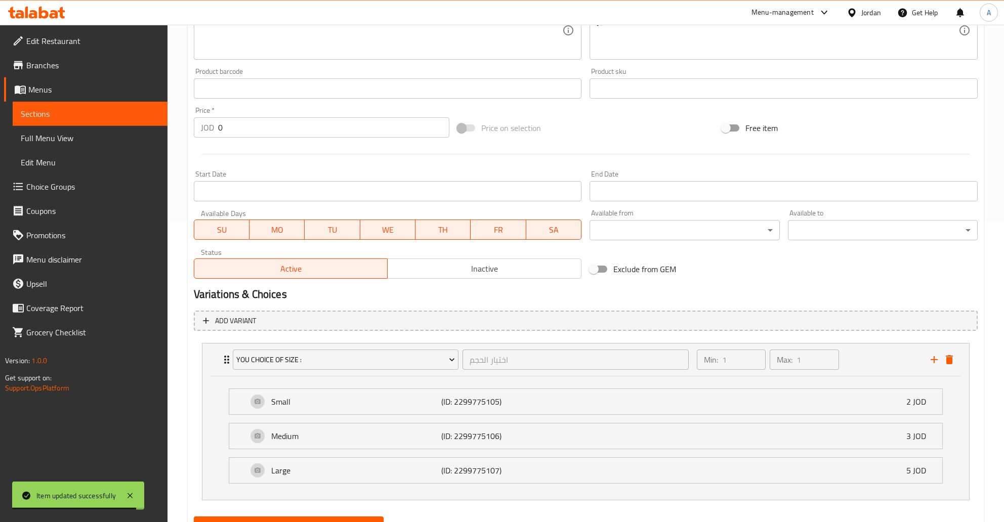
scroll to position [348, 0]
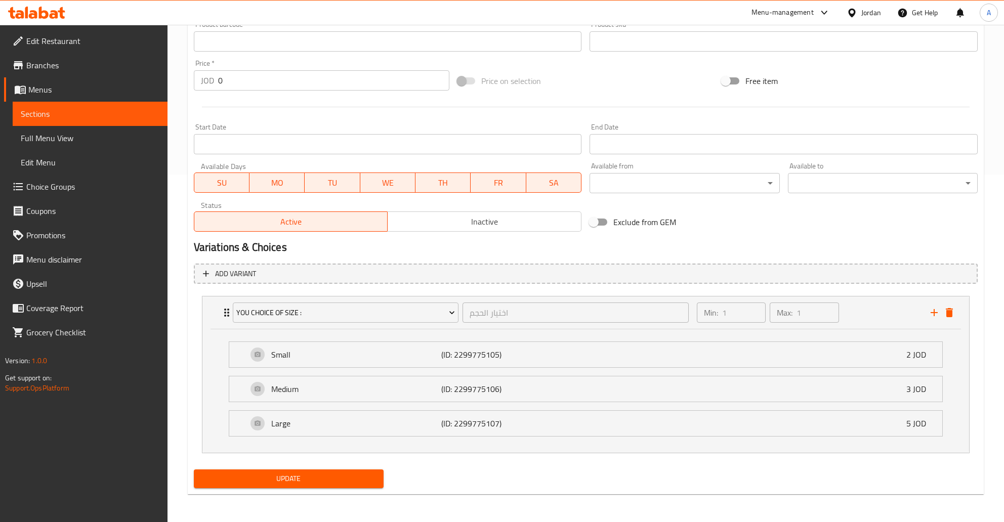
click at [333, 481] on span "Update" at bounding box center [289, 479] width 174 height 13
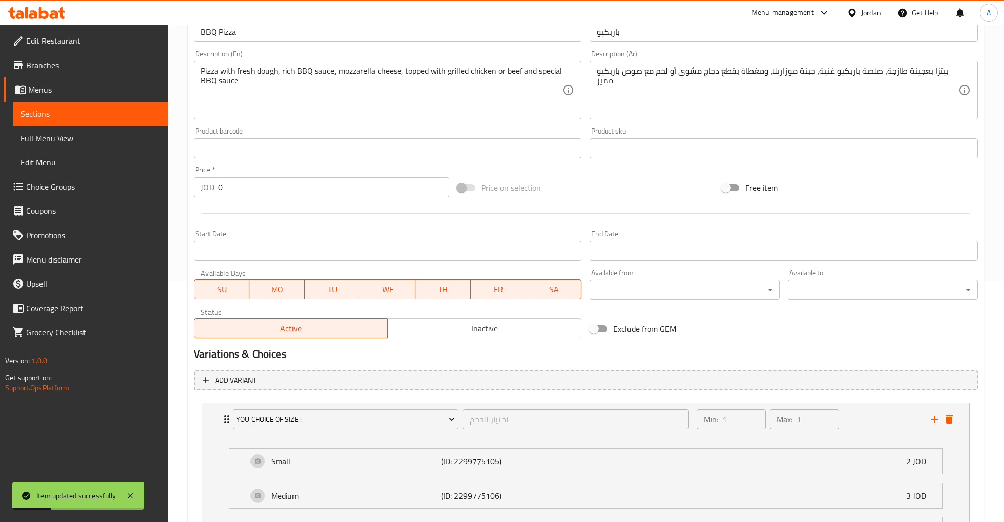
click at [101, 113] on span "Sections" at bounding box center [90, 114] width 139 height 12
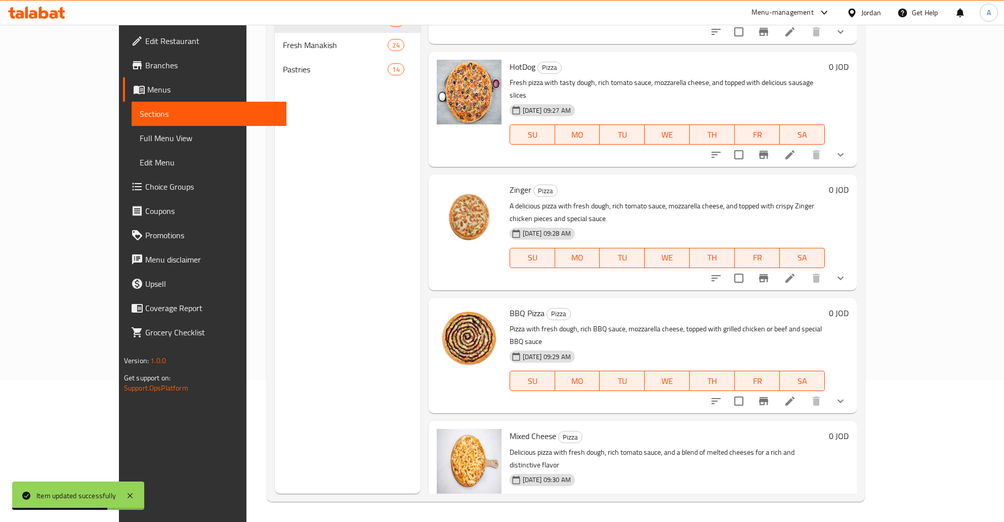
scroll to position [489, 0]
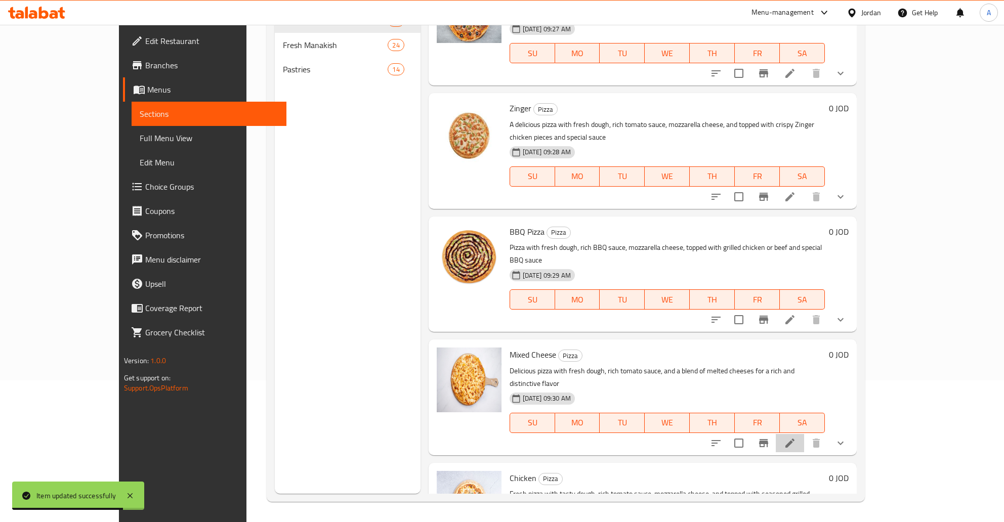
click at [804, 434] on li at bounding box center [790, 443] width 28 height 18
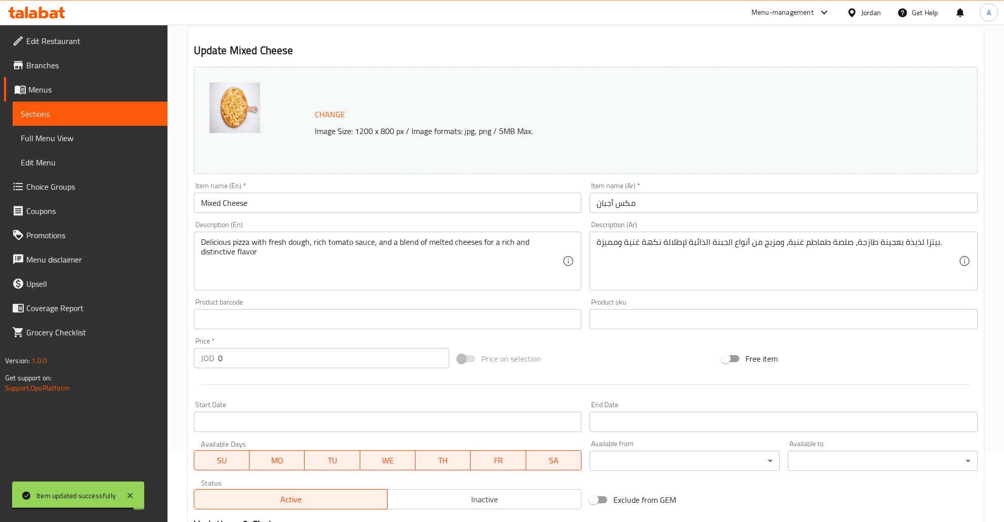
scroll to position [213, 0]
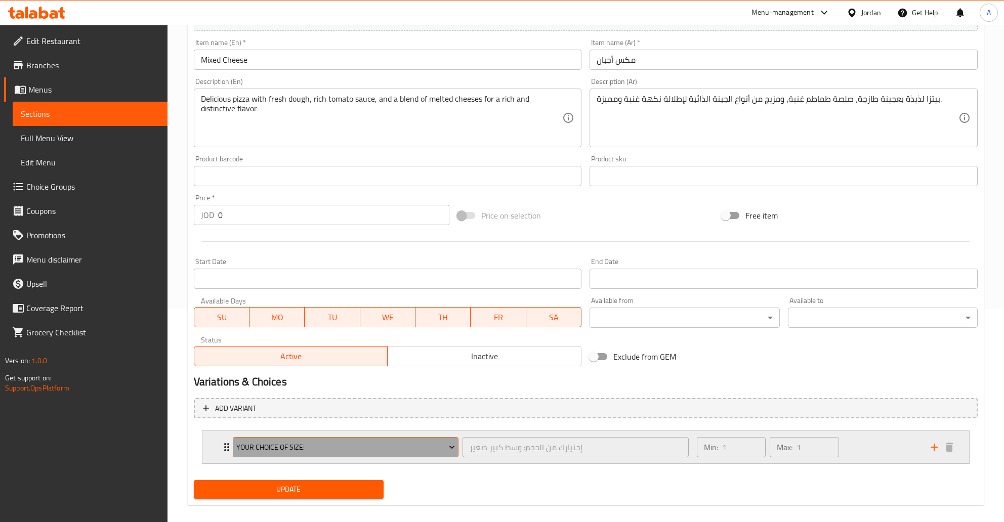
click at [240, 447] on span "Your Choice Of Size:" at bounding box center [345, 447] width 219 height 13
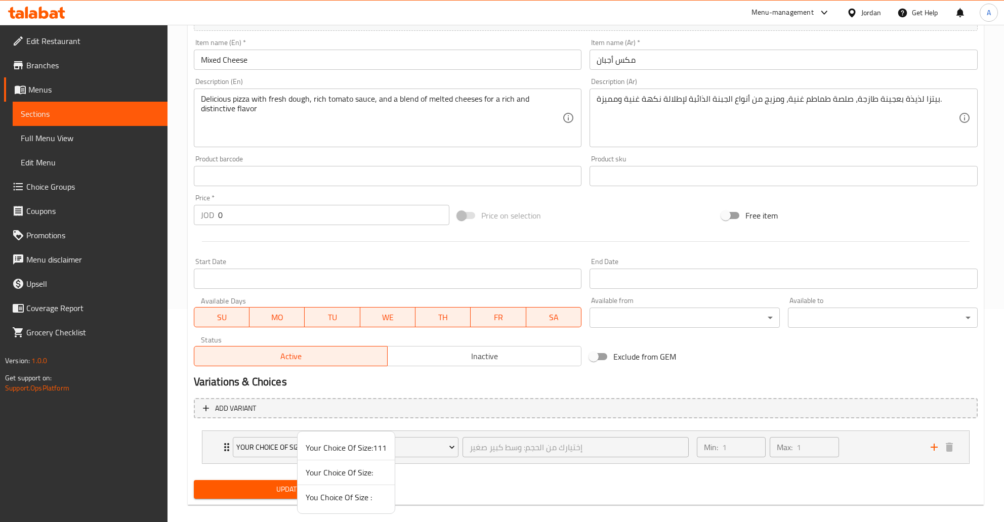
click at [324, 499] on span "You Choice Of Size :" at bounding box center [346, 498] width 81 height 12
click at [294, 487] on span "Update" at bounding box center [289, 489] width 174 height 13
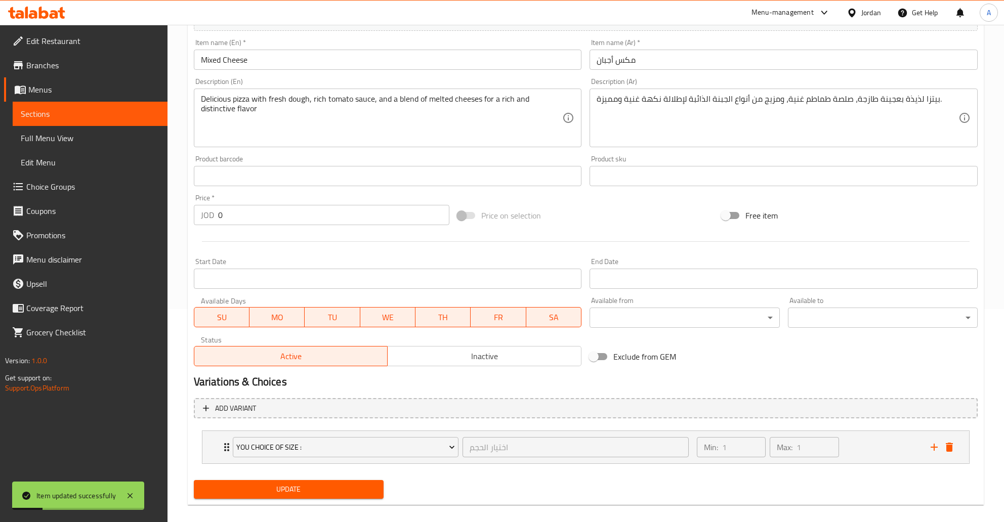
click at [85, 114] on span "Sections" at bounding box center [90, 114] width 139 height 12
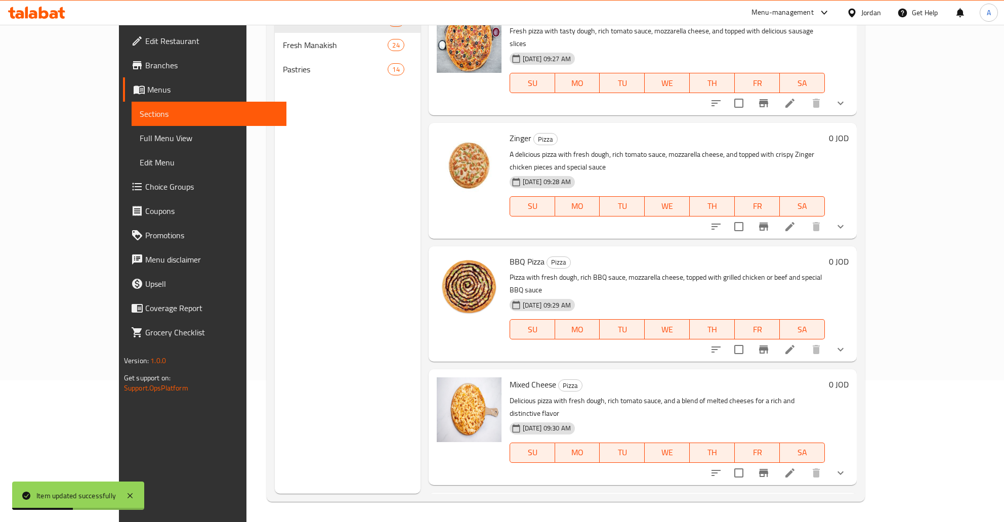
scroll to position [489, 0]
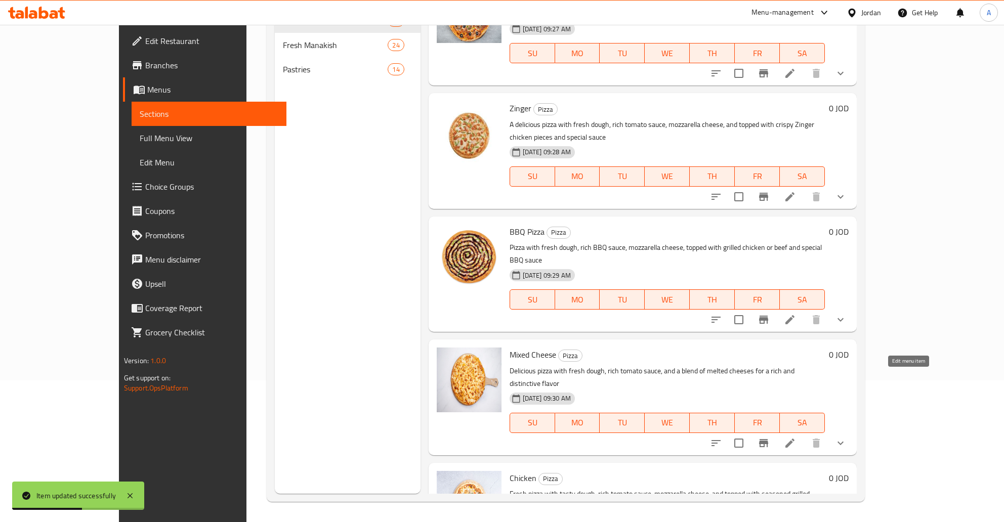
click at [795, 439] on icon at bounding box center [790, 443] width 9 height 9
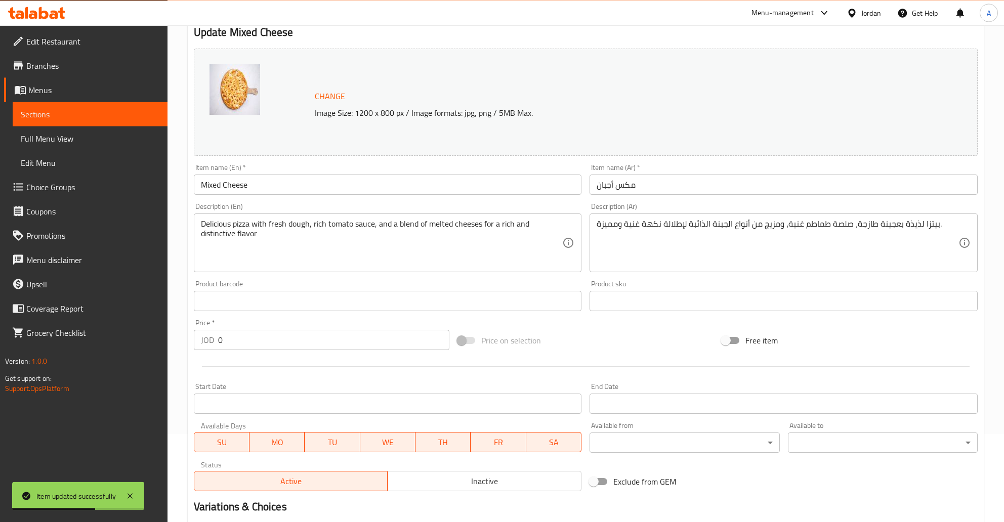
scroll to position [224, 0]
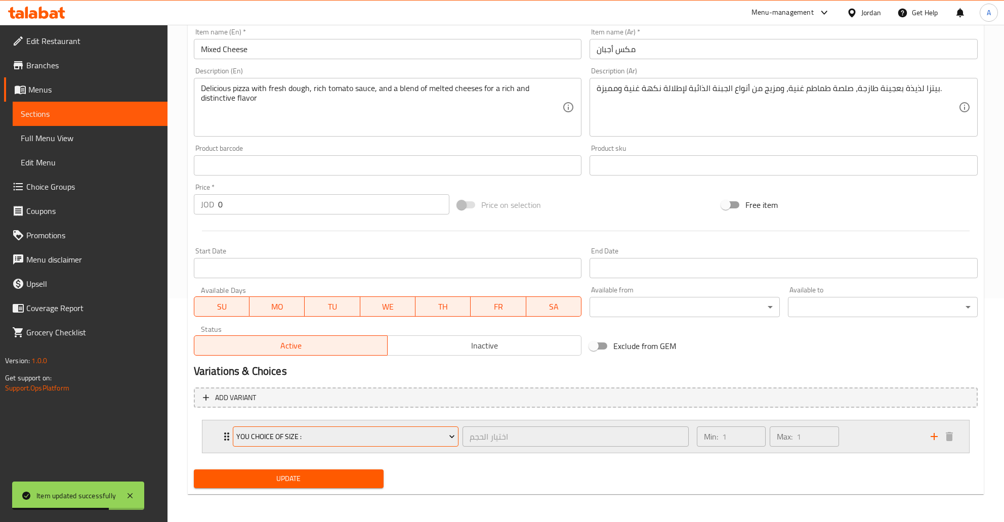
click at [293, 438] on span "You Choice Of Size :" at bounding box center [345, 437] width 219 height 13
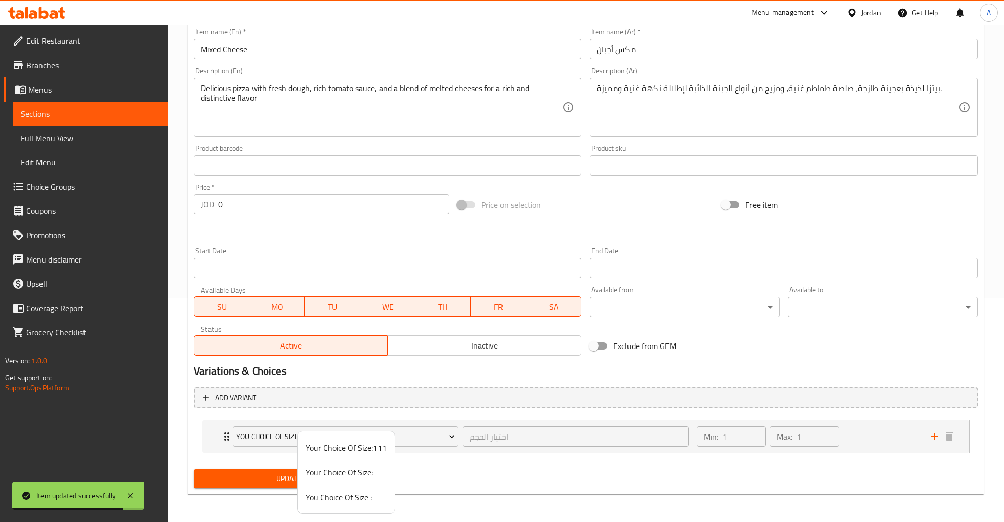
click at [346, 500] on span "You Choice Of Size :" at bounding box center [346, 498] width 81 height 12
click at [878, 441] on div "Min: 1 ​ Max: 1 ​" at bounding box center [808, 437] width 234 height 32
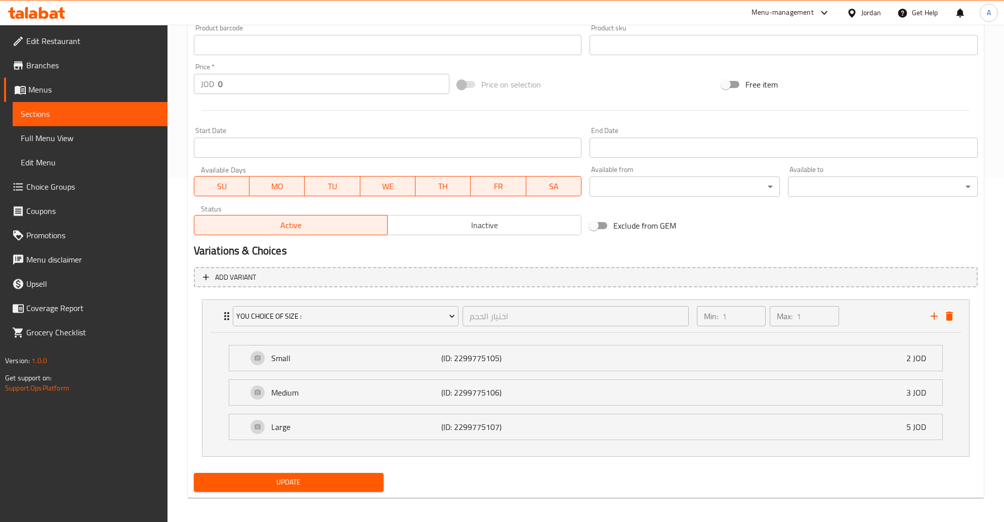
scroll to position [348, 0]
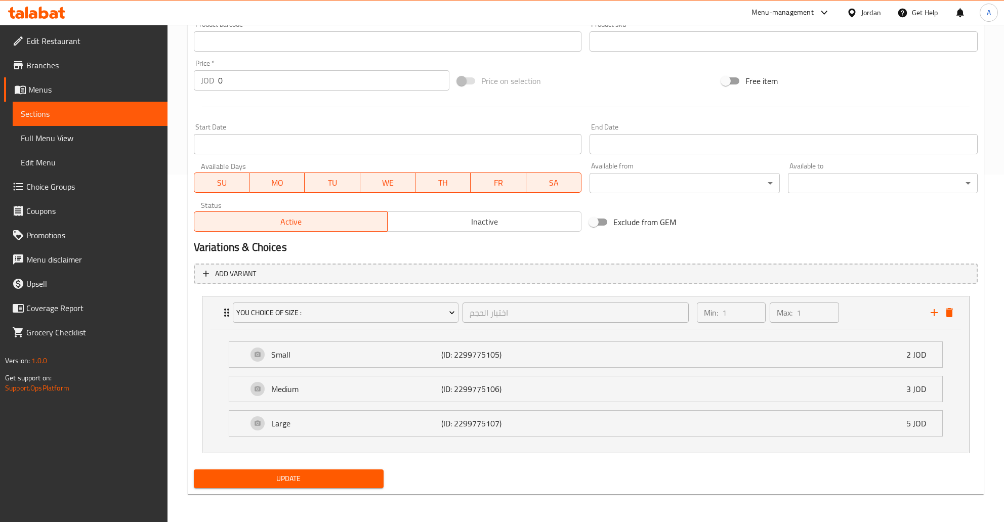
click at [354, 480] on span "Update" at bounding box center [289, 479] width 174 height 13
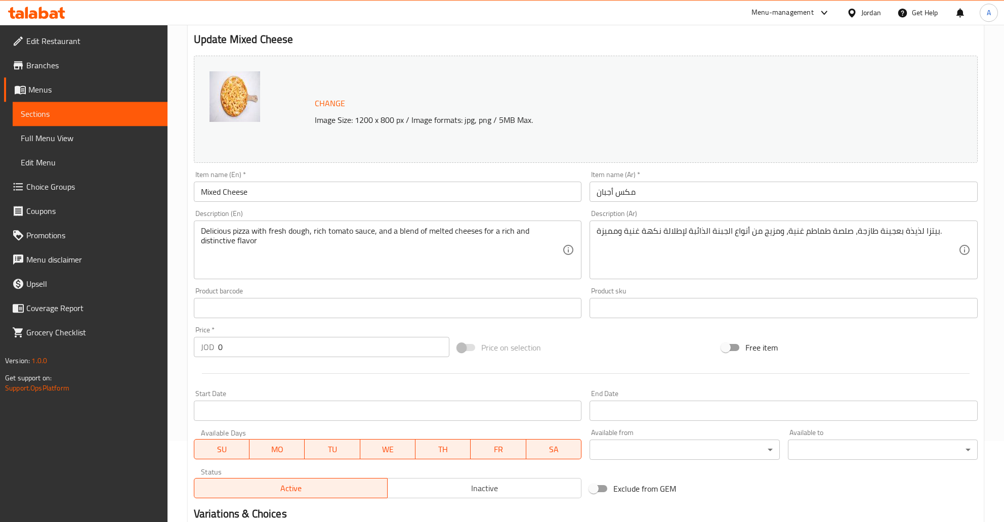
scroll to position [0, 0]
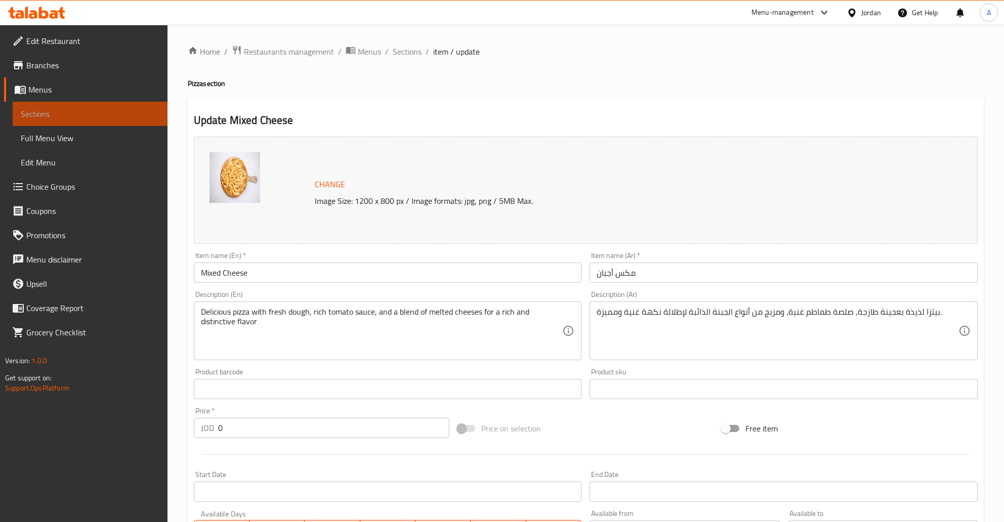
click at [80, 107] on link "Sections" at bounding box center [90, 114] width 155 height 24
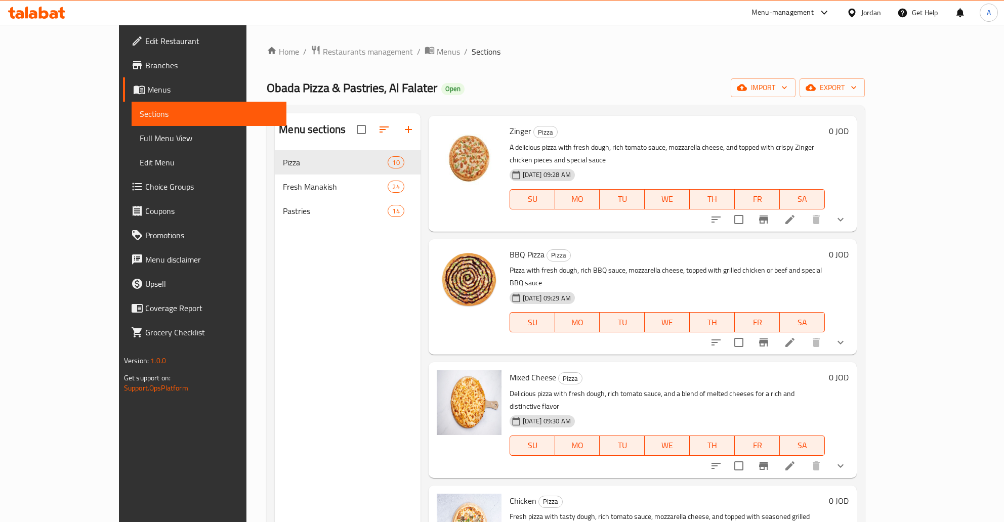
scroll to position [106, 0]
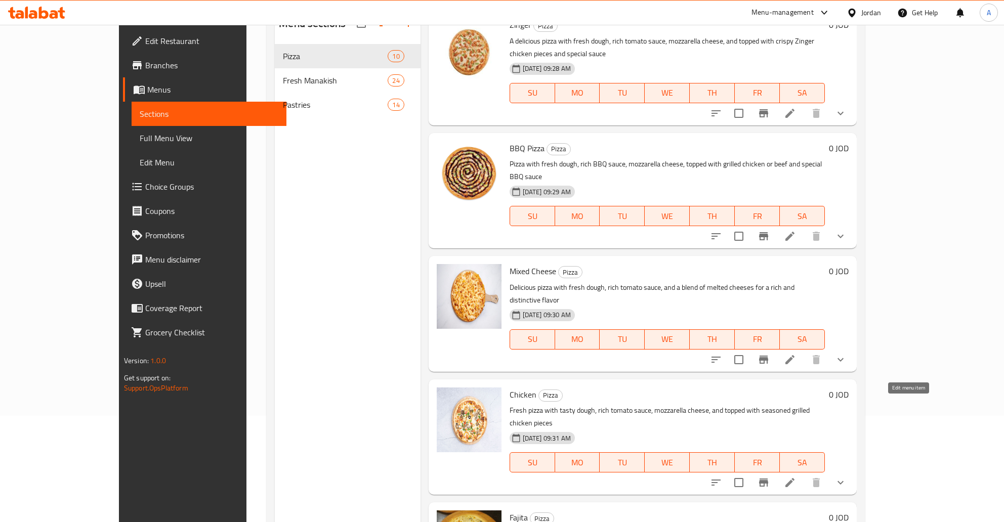
click at [796, 477] on icon at bounding box center [790, 483] width 12 height 12
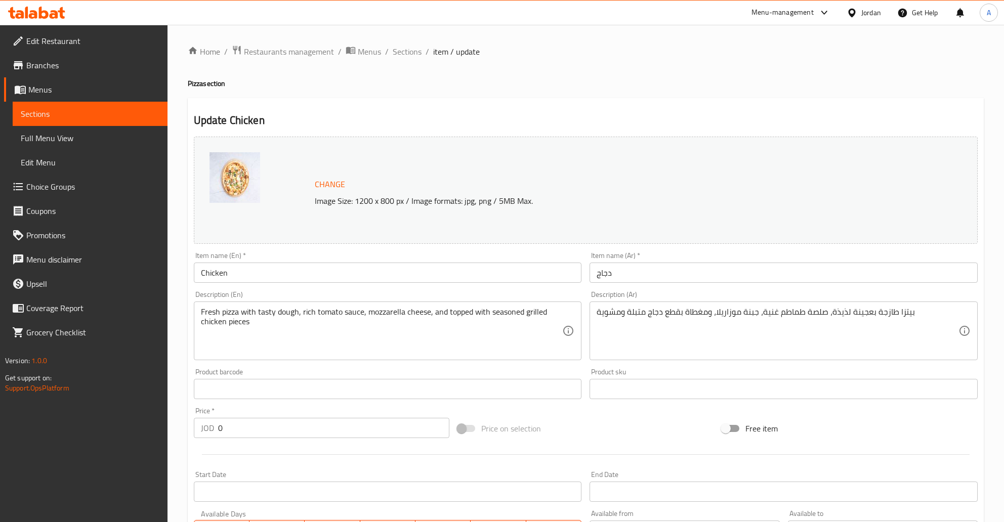
scroll to position [224, 0]
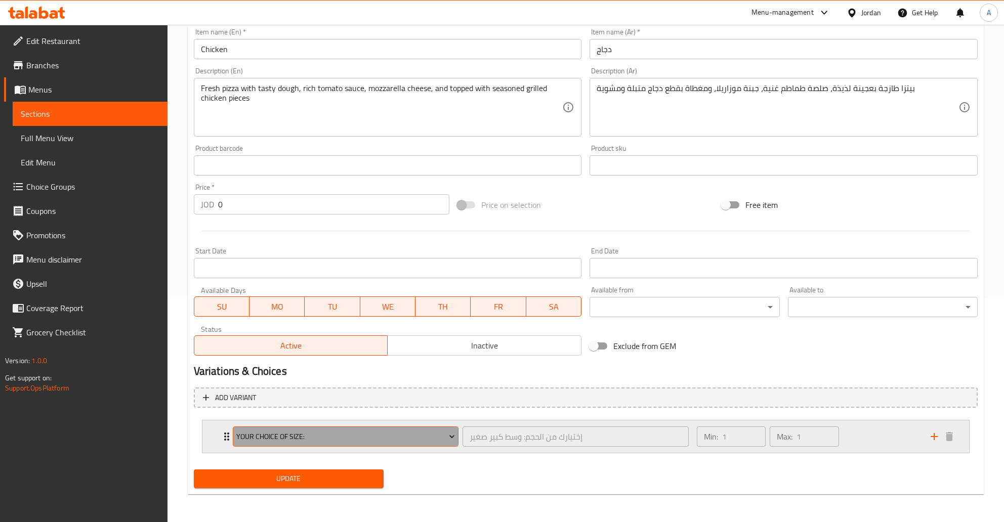
click at [398, 443] on button "Your Choice Of Size:" at bounding box center [346, 437] width 226 height 20
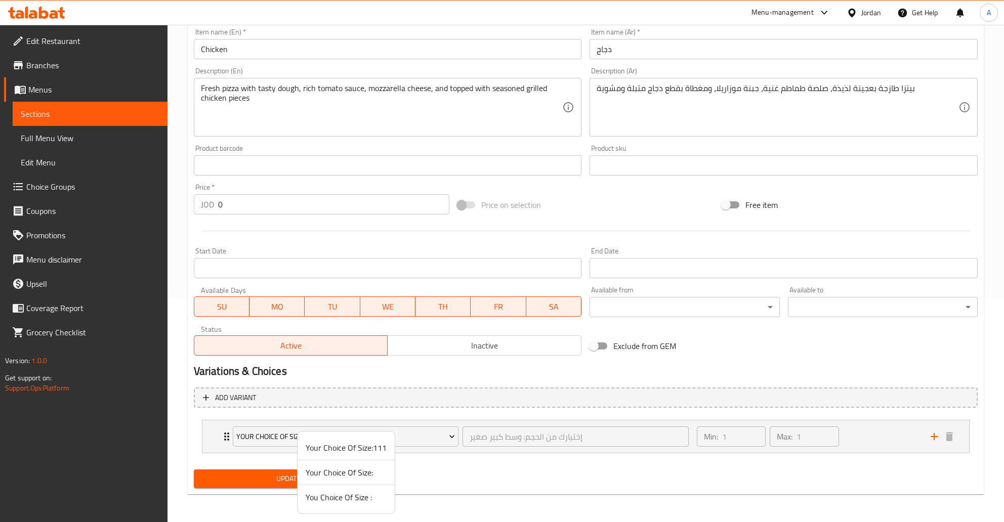
click at [352, 502] on span "You Choice Of Size :" at bounding box center [346, 498] width 81 height 12
click at [313, 481] on span "Update" at bounding box center [289, 479] width 174 height 13
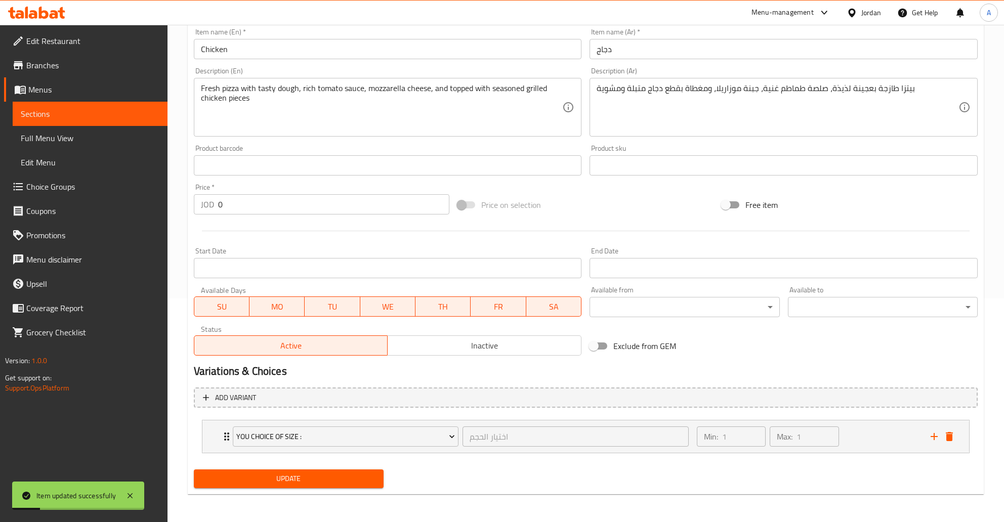
scroll to position [0, 0]
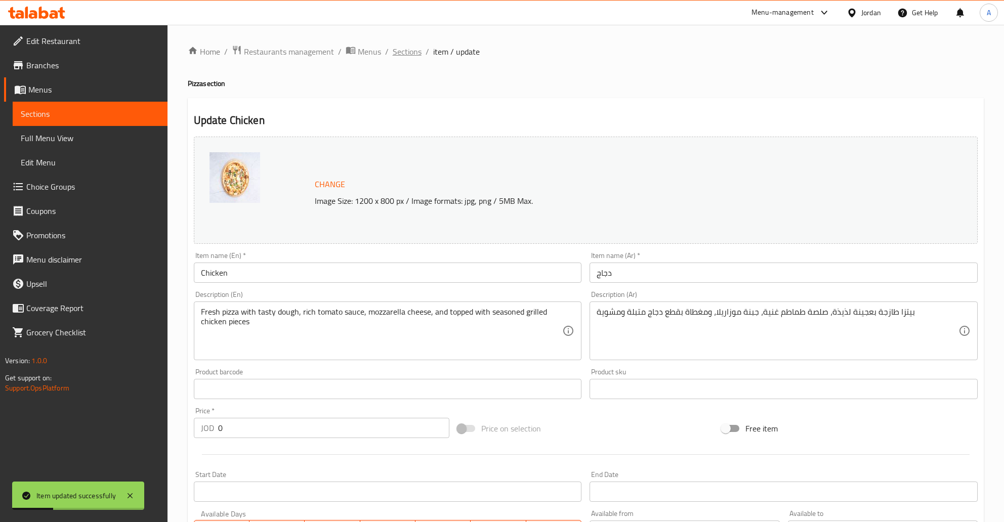
click at [417, 53] on span "Sections" at bounding box center [407, 52] width 29 height 12
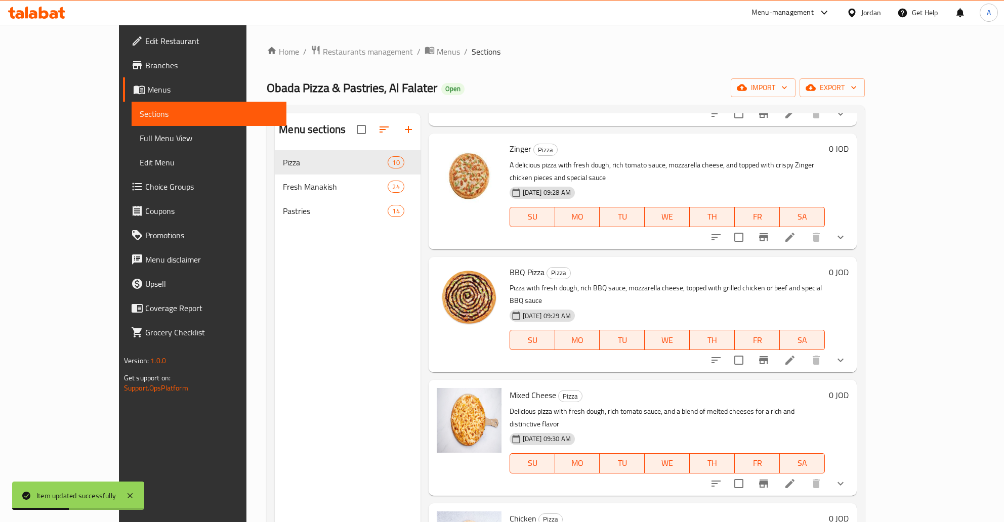
scroll to position [608, 0]
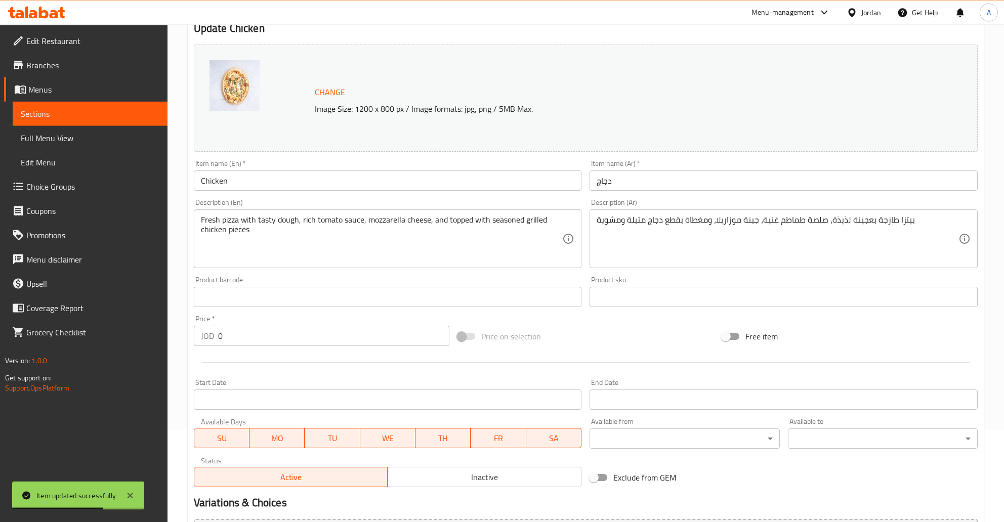
scroll to position [224, 0]
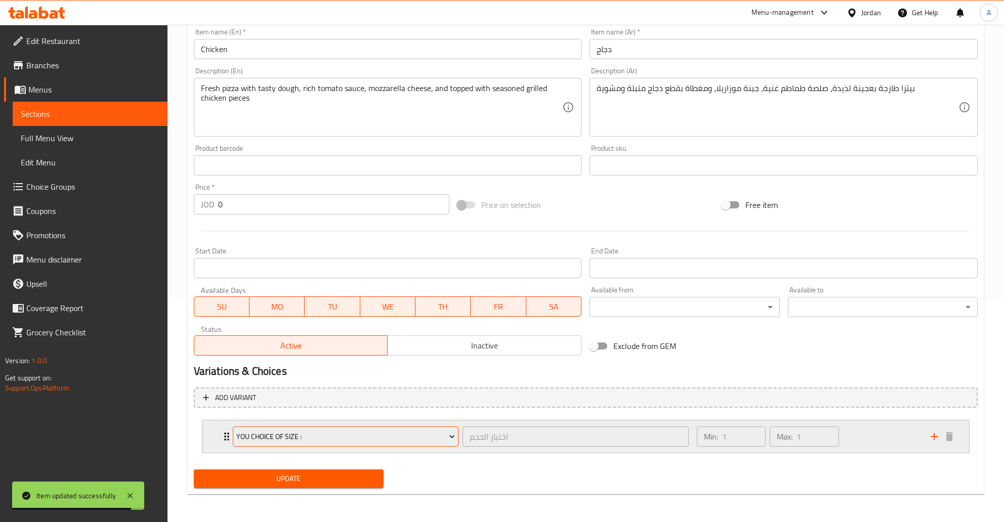
click at [334, 439] on span "You Choice Of Size :" at bounding box center [345, 437] width 219 height 13
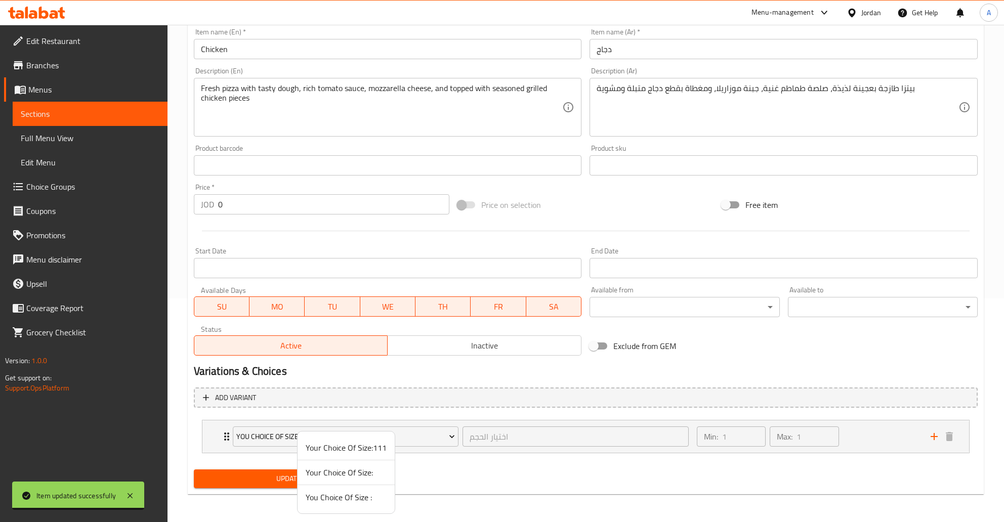
click at [318, 503] on span "You Choice Of Size :" at bounding box center [346, 498] width 81 height 12
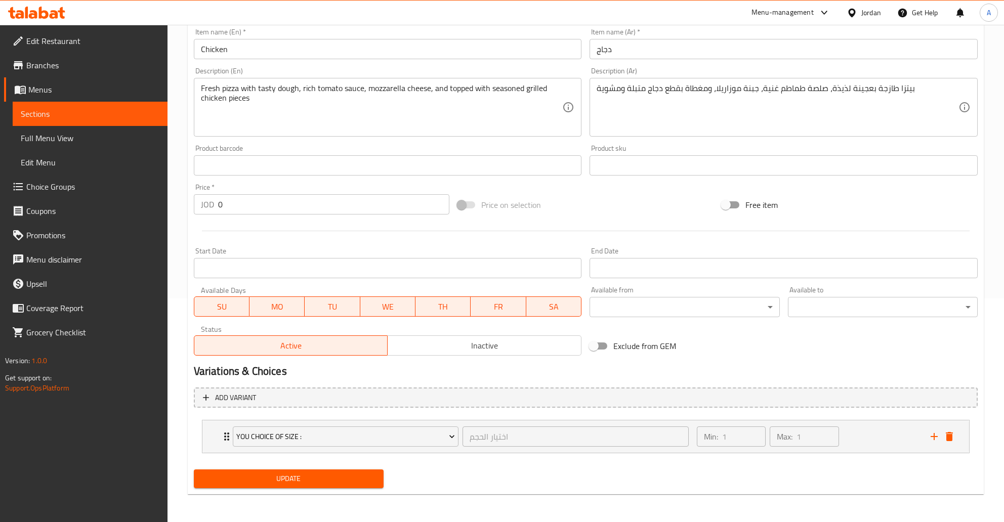
click at [313, 488] on div "Update" at bounding box center [289, 479] width 198 height 27
click at [313, 483] on span "Update" at bounding box center [289, 479] width 174 height 13
click at [75, 107] on link "Sections" at bounding box center [90, 114] width 155 height 24
